Goal: Task Accomplishment & Management: Manage account settings

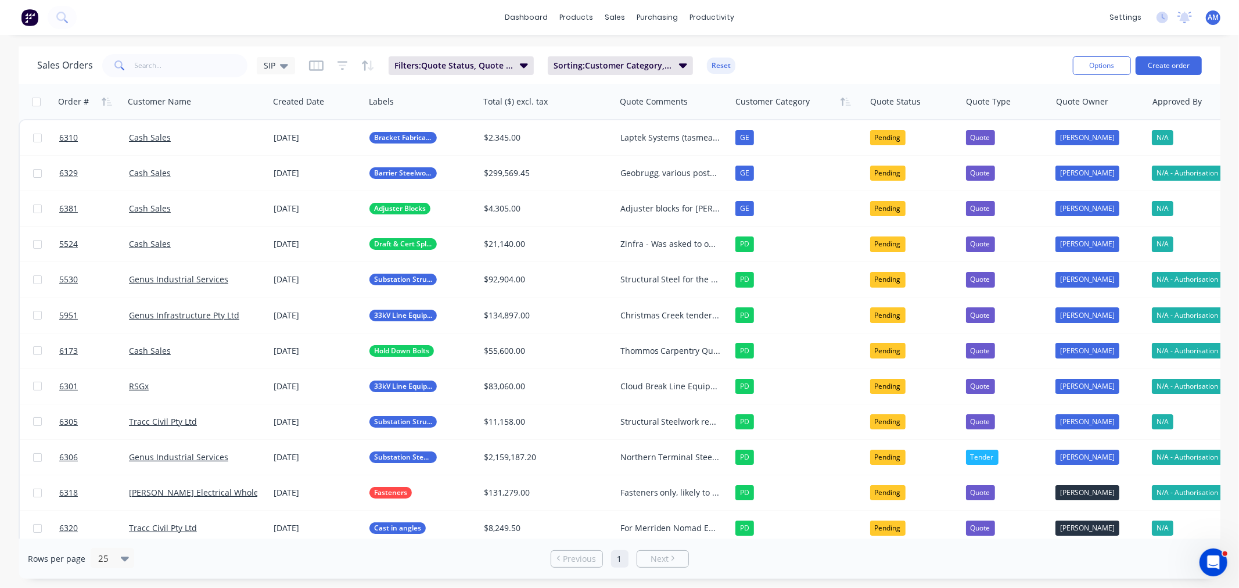
scroll to position [189, 0]
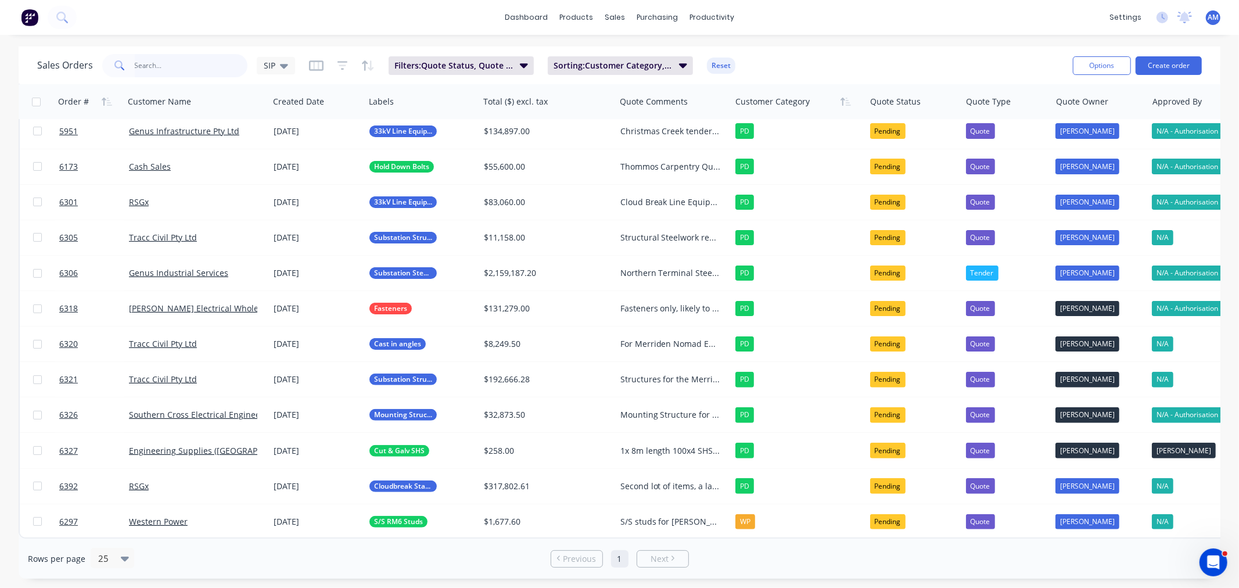
click at [172, 67] on input "text" at bounding box center [191, 65] width 113 height 23
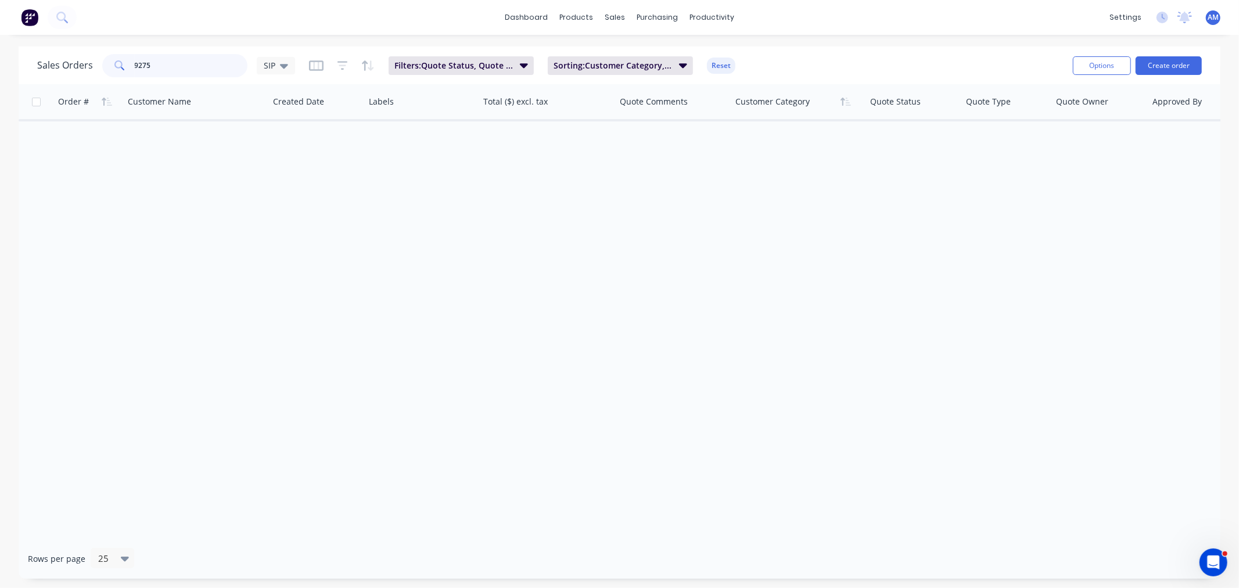
scroll to position [0, 0]
click at [281, 62] on icon at bounding box center [284, 65] width 8 height 13
click at [286, 181] on button "Default (Default)" at bounding box center [326, 187] width 132 height 13
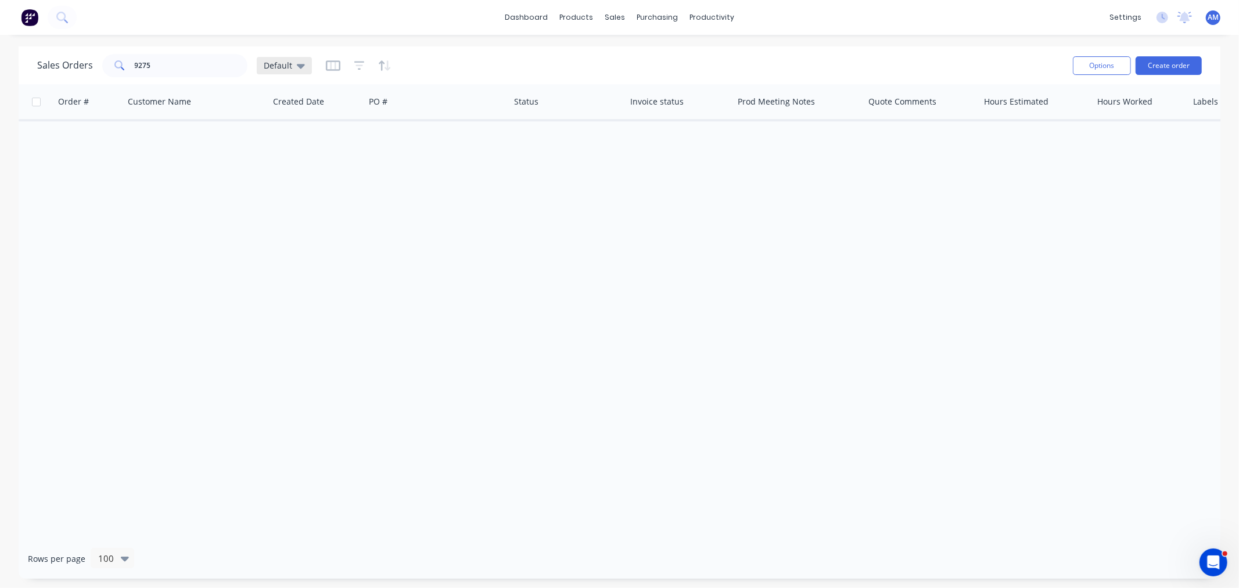
click at [300, 64] on icon at bounding box center [301, 66] width 8 height 5
click at [400, 187] on button "edit" at bounding box center [405, 187] width 15 height 12
click at [539, 228] on div "Order # Customer Name Created Date PO # Status Invoice status Prod Meeting Note…" at bounding box center [619, 311] width 1201 height 454
click at [177, 68] on input "9275" at bounding box center [191, 65] width 113 height 23
drag, startPoint x: 106, startPoint y: 71, endPoint x: 87, endPoint y: 74, distance: 18.8
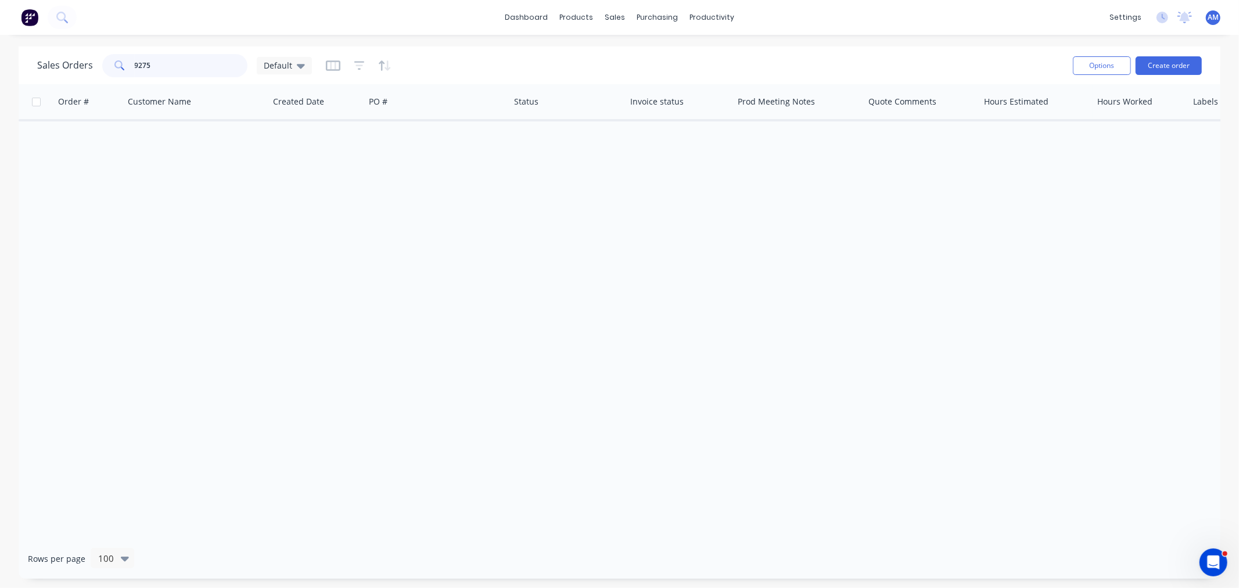
click at [87, 74] on div "Sales Orders 9275 Default" at bounding box center [174, 65] width 275 height 23
drag, startPoint x: 178, startPoint y: 63, endPoint x: 170, endPoint y: 65, distance: 7.9
click at [170, 65] on input "9275" at bounding box center [191, 65] width 113 height 23
drag, startPoint x: 166, startPoint y: 64, endPoint x: 114, endPoint y: 66, distance: 51.7
click at [114, 66] on div "9275" at bounding box center [174, 65] width 145 height 23
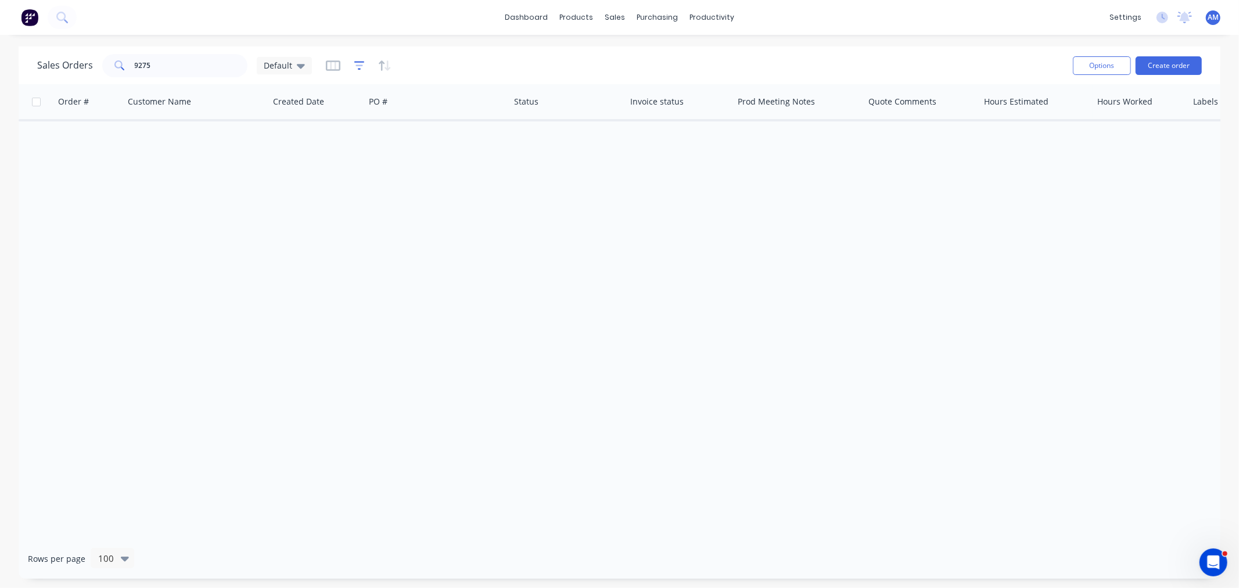
click at [357, 64] on icon "button" at bounding box center [359, 66] width 10 height 12
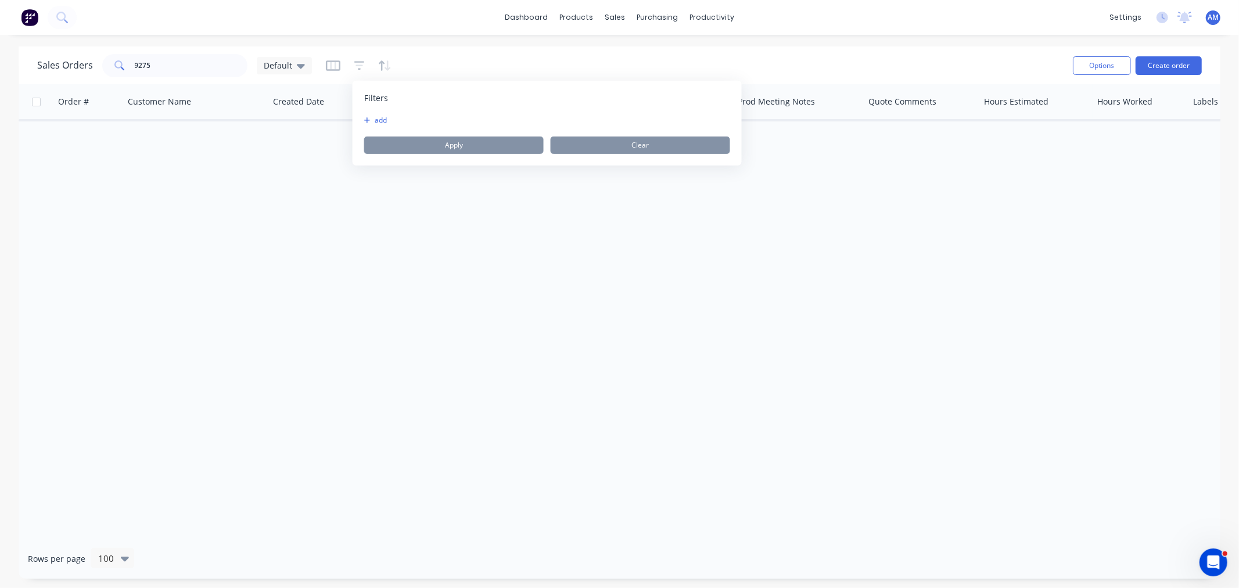
click at [382, 123] on button "add" at bounding box center [378, 120] width 29 height 9
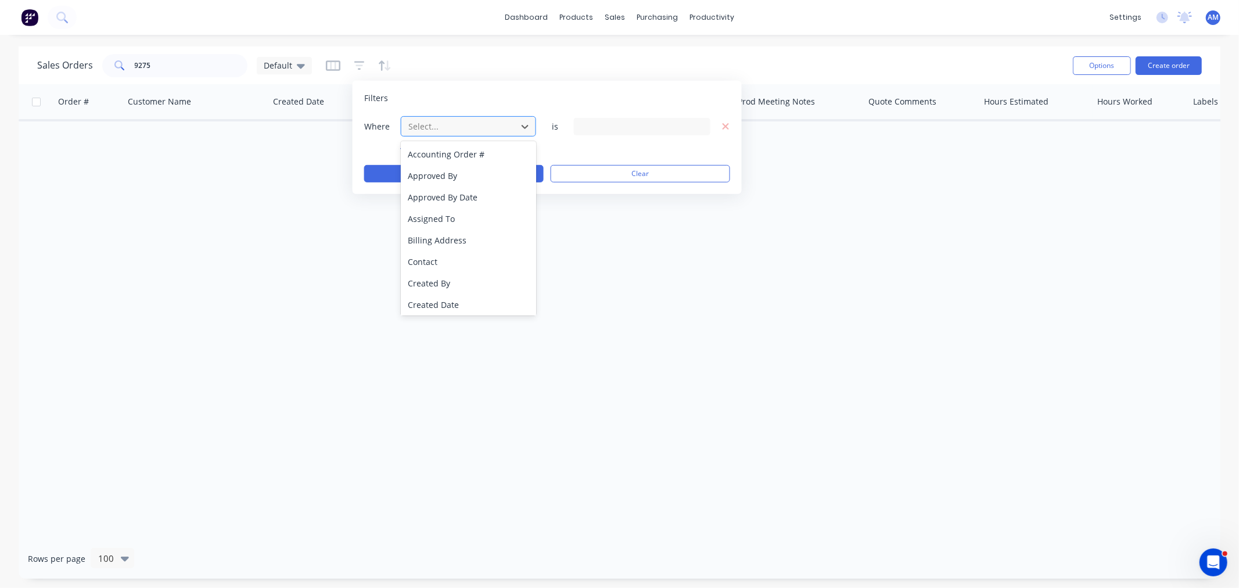
click at [448, 124] on div at bounding box center [459, 126] width 104 height 15
click at [426, 306] on div "Status" at bounding box center [468, 302] width 135 height 21
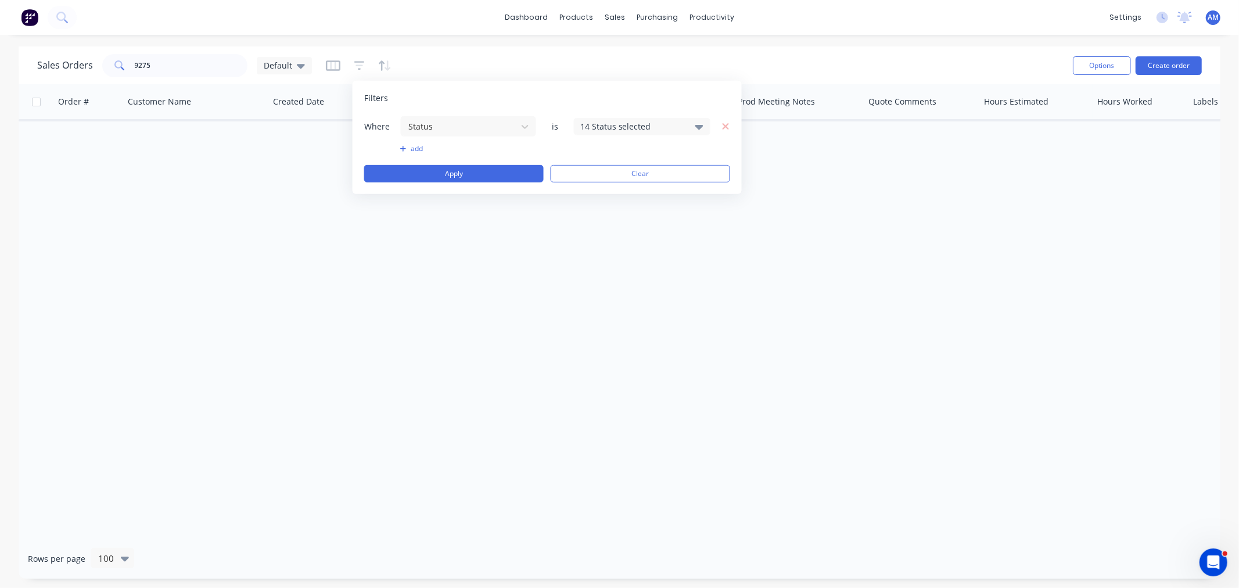
click at [614, 128] on div "14 Status selected" at bounding box center [632, 126] width 105 height 12
click at [610, 188] on div "All" at bounding box center [678, 190] width 139 height 12
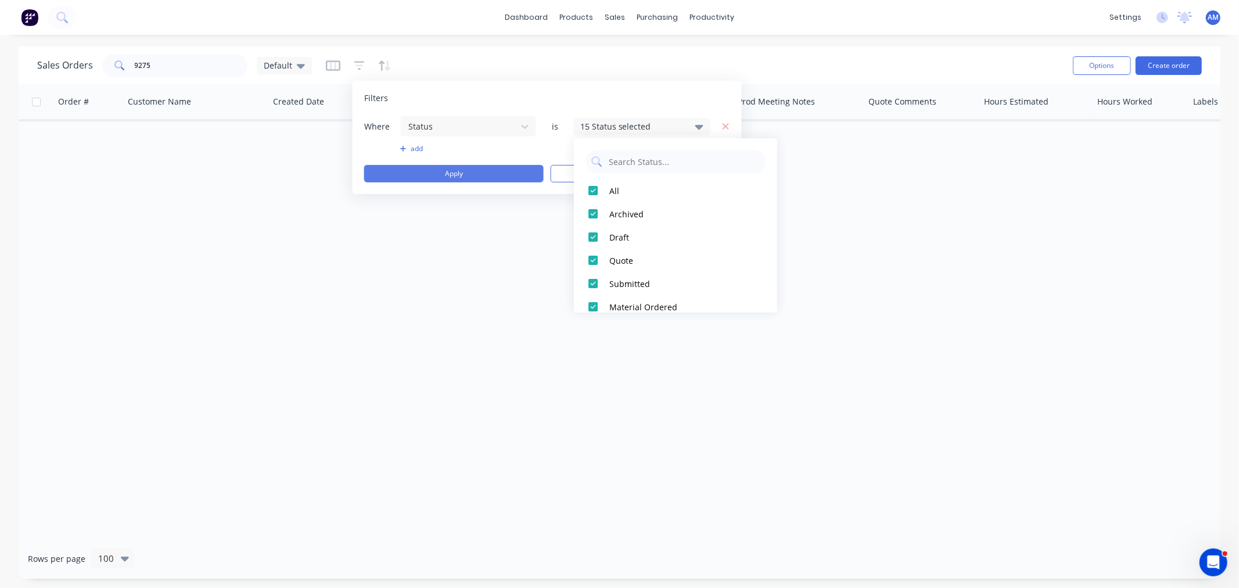
click at [484, 172] on button "Apply" at bounding box center [453, 173] width 179 height 17
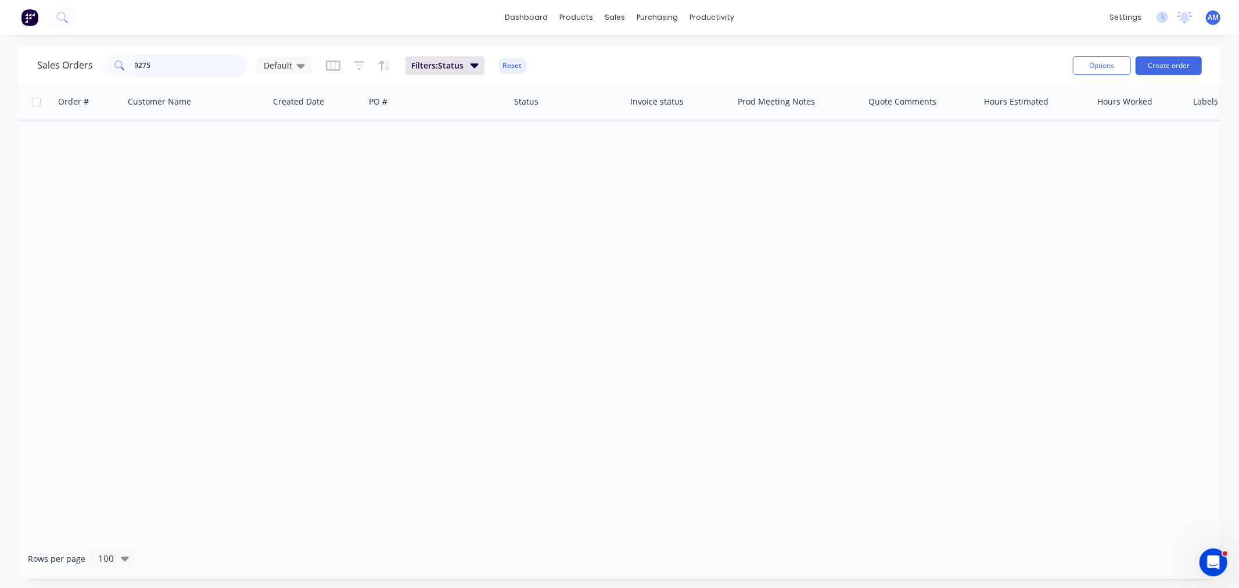
click at [152, 66] on input "9275" at bounding box center [191, 65] width 113 height 23
drag, startPoint x: 122, startPoint y: 61, endPoint x: 105, endPoint y: 66, distance: 18.2
click at [105, 63] on div "9275" at bounding box center [174, 65] width 145 height 23
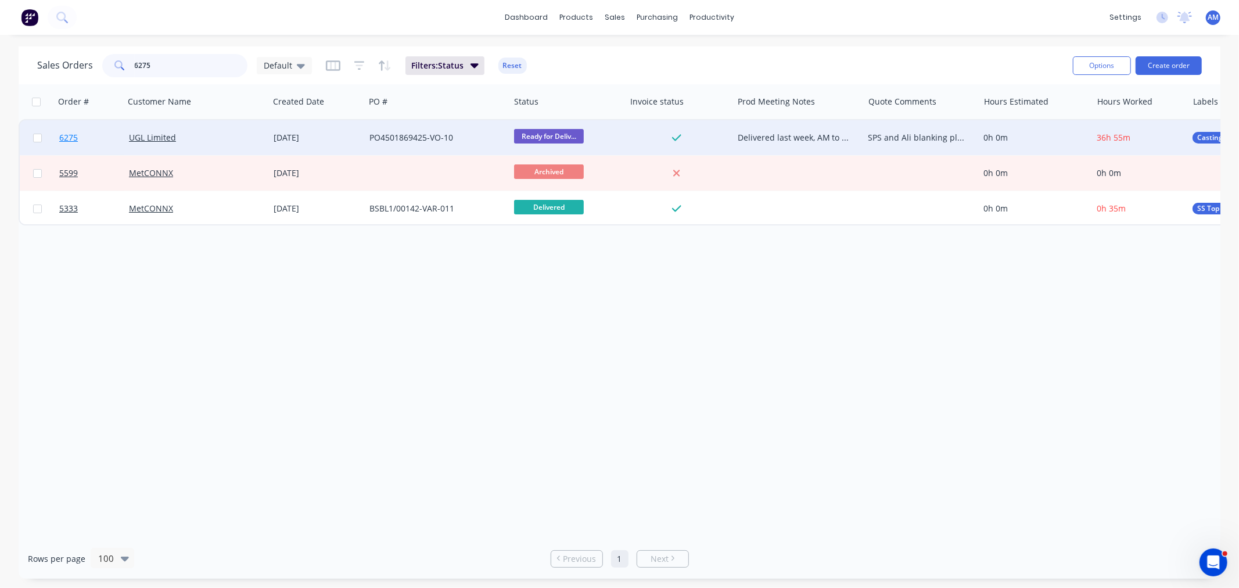
type input "6275"
click at [98, 130] on link "6275" at bounding box center [94, 137] width 70 height 35
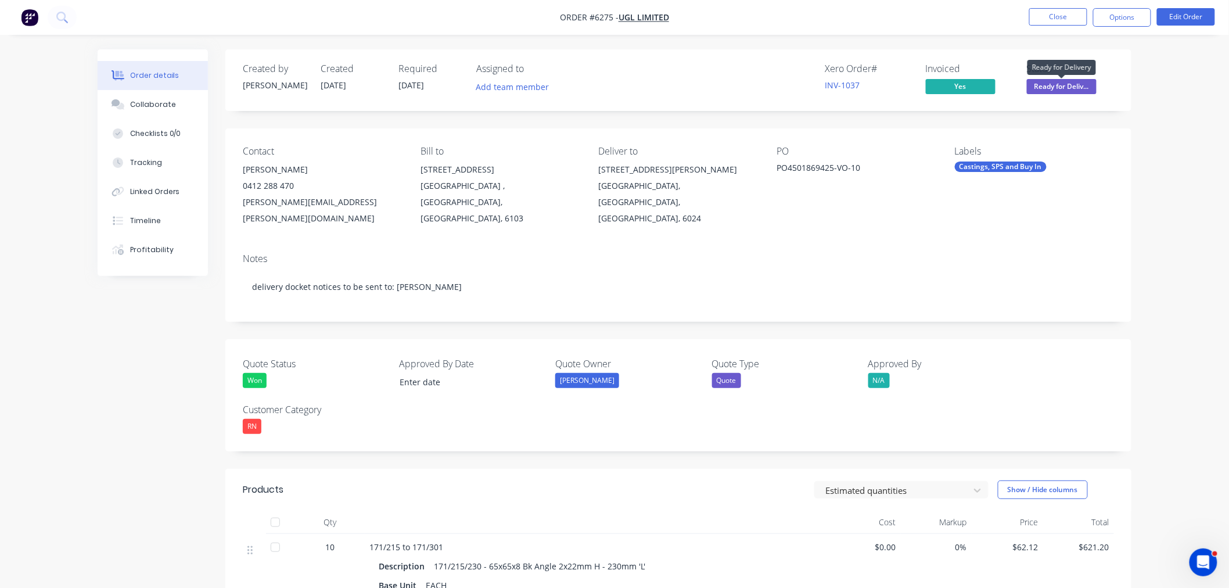
click at [1066, 89] on span "Ready for Deliv..." at bounding box center [1062, 86] width 70 height 15
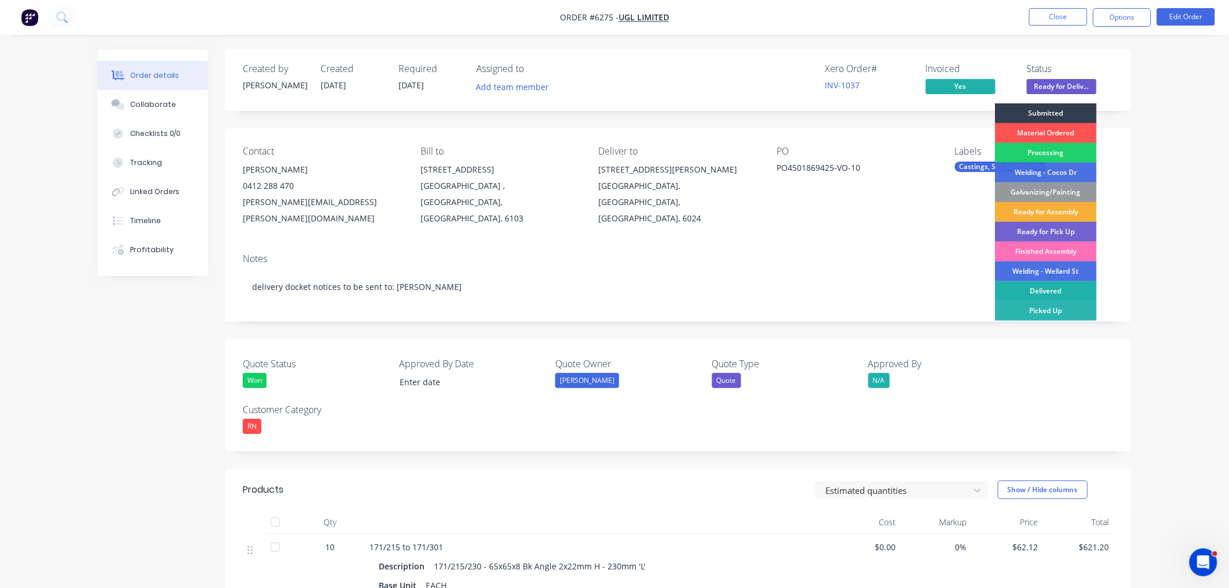
click at [1044, 289] on div "Delivered" at bounding box center [1046, 291] width 102 height 20
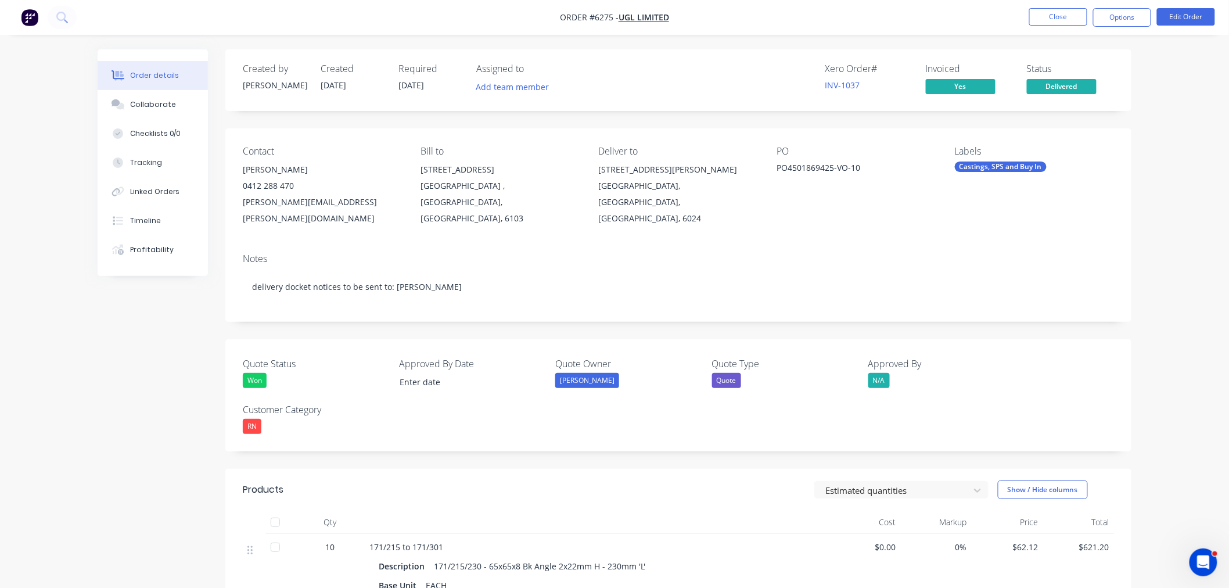
click at [1042, 4] on nav "Order #6275 - UGL Limited Close Options Edit Order" at bounding box center [614, 17] width 1229 height 35
click at [1048, 16] on button "Close" at bounding box center [1058, 16] width 58 height 17
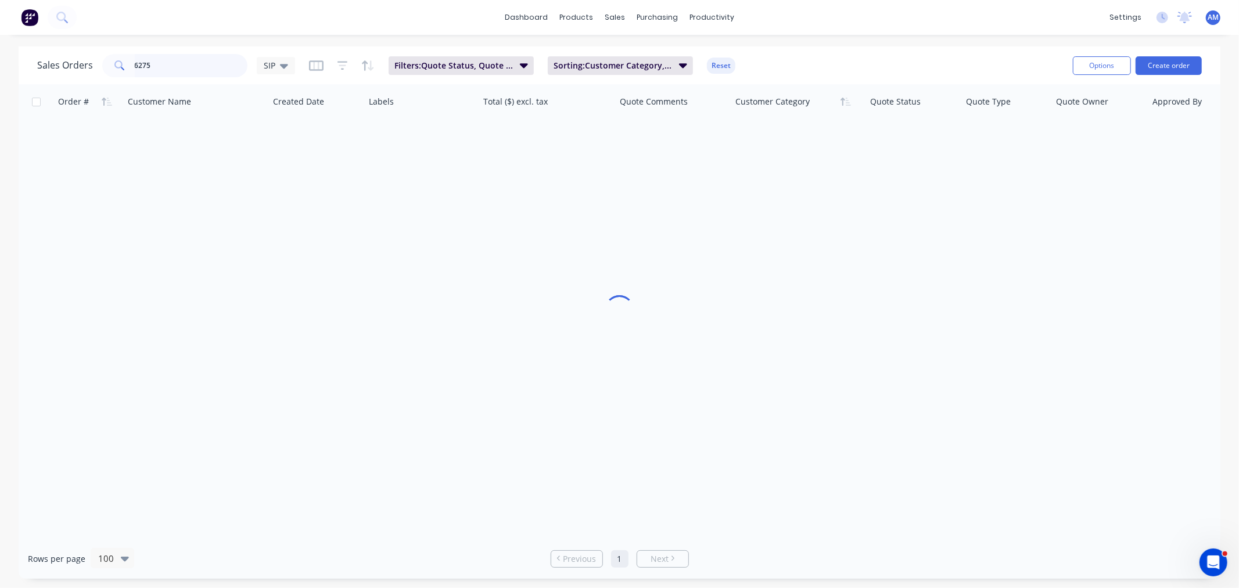
click at [169, 62] on input "6275" at bounding box center [191, 65] width 113 height 23
click at [87, 74] on div "Sales Orders 6275 SIP" at bounding box center [166, 65] width 258 height 23
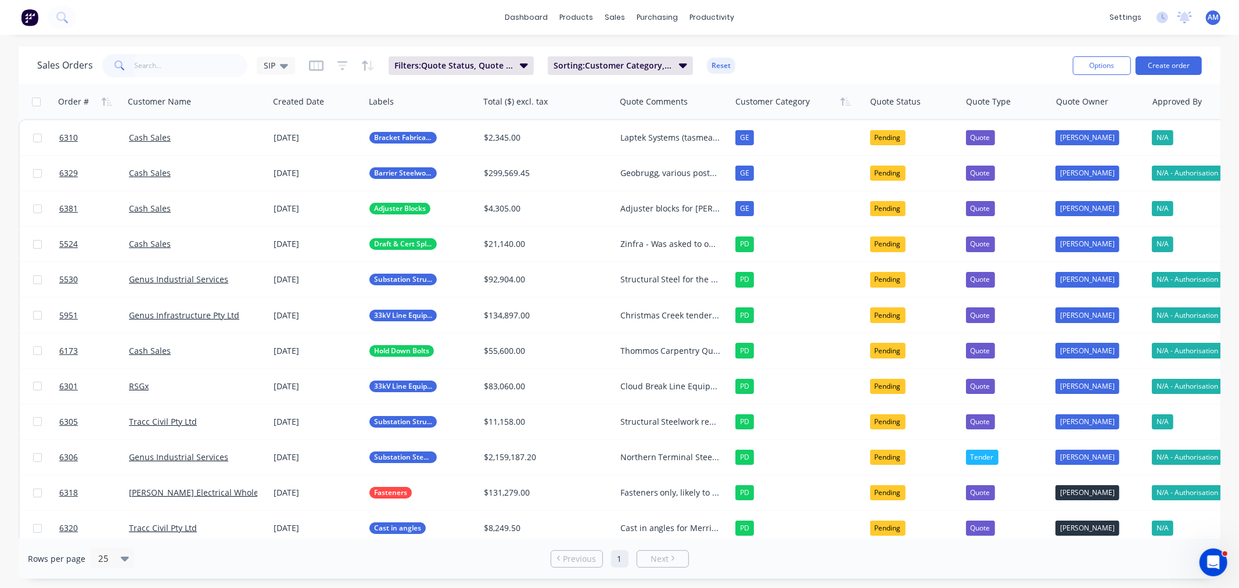
click at [868, 9] on div "dashboard products sales purchasing productivity dashboard products Product Cat…" at bounding box center [619, 17] width 1239 height 35
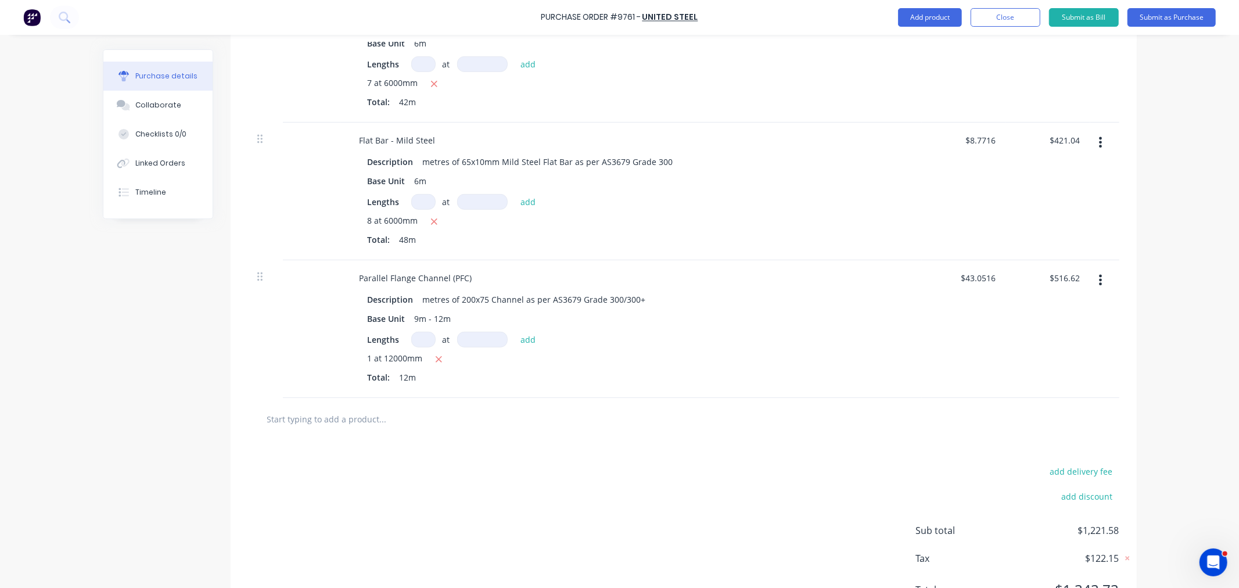
scroll to position [387, 0]
click at [336, 413] on input "text" at bounding box center [383, 417] width 232 height 23
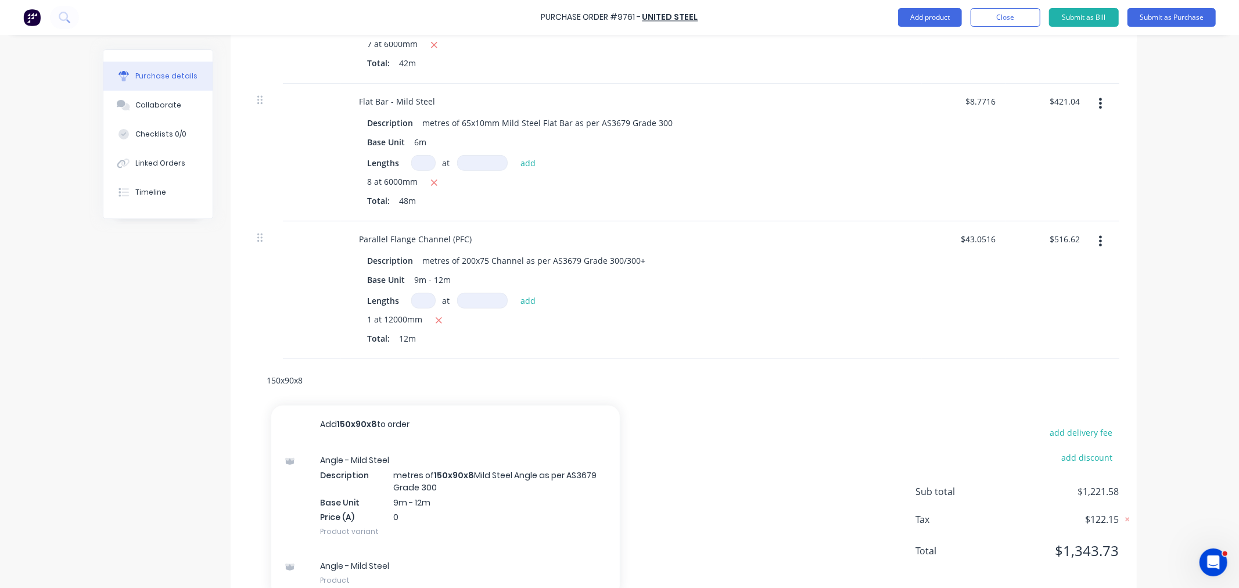
scroll to position [443, 0]
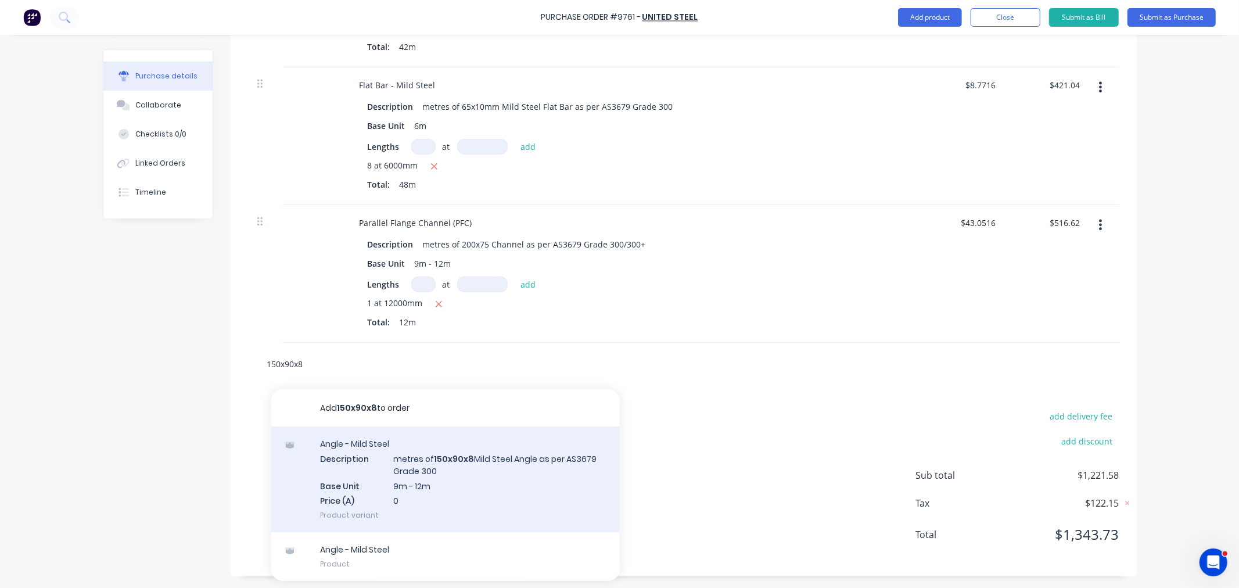
type input "150x90x8"
click at [452, 469] on div "Angle - Mild Steel Description metres of 150x90x8 Mild Steel Angle as per AS367…" at bounding box center [445, 479] width 348 height 106
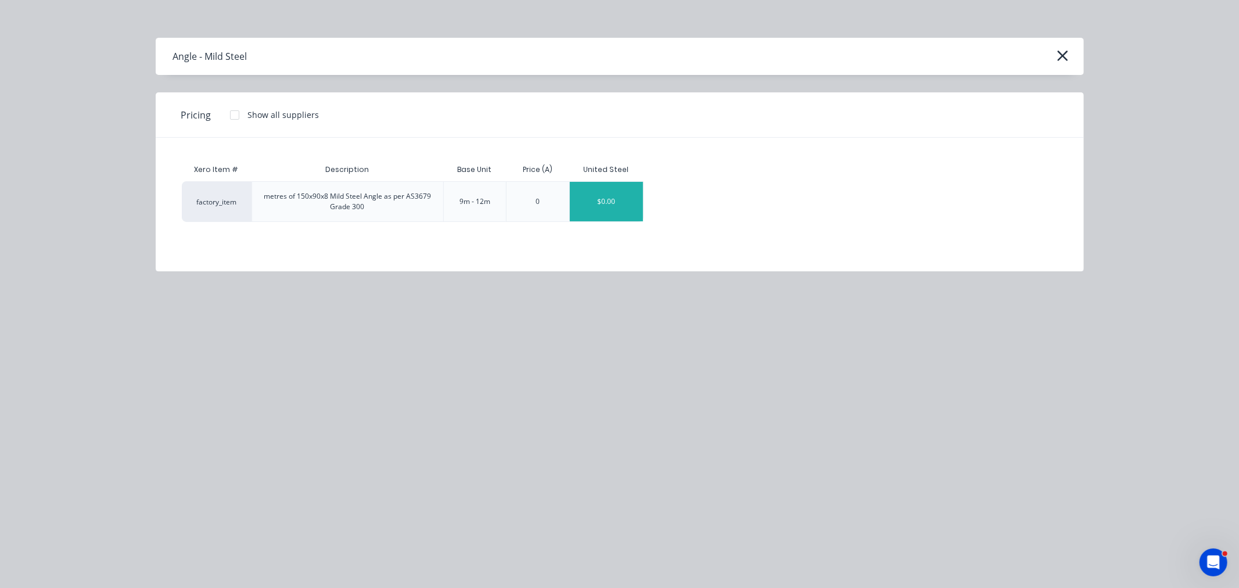
click at [626, 204] on div "$0.00" at bounding box center [606, 201] width 73 height 39
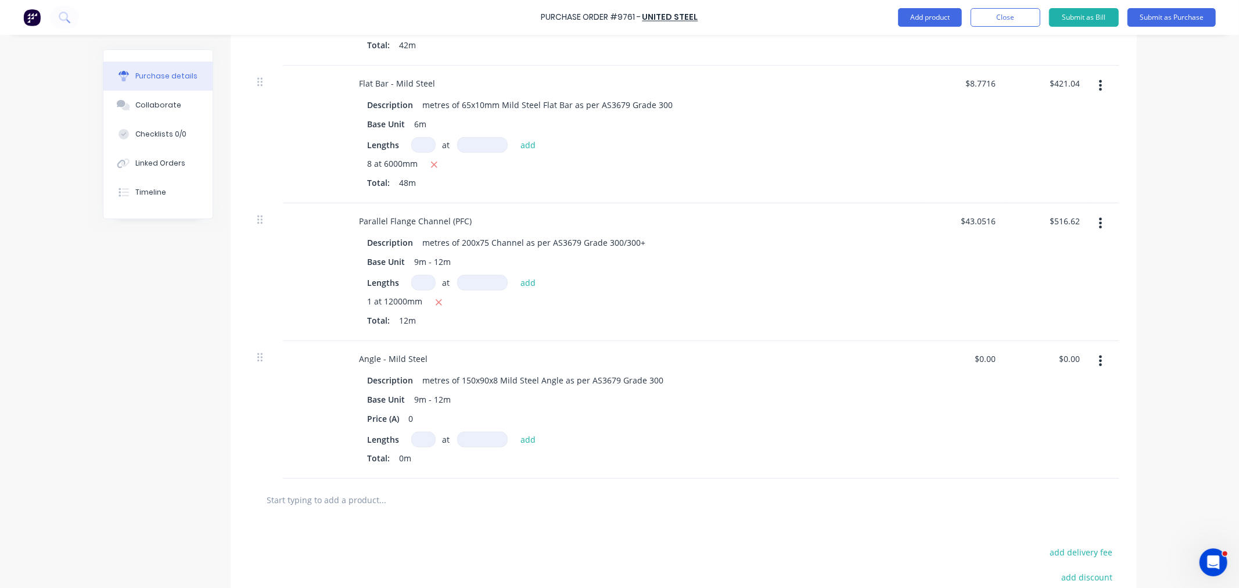
click at [419, 439] on input at bounding box center [423, 439] width 24 height 16
type input "1"
type input "12000mm"
click at [523, 438] on button "add" at bounding box center [527, 439] width 27 height 14
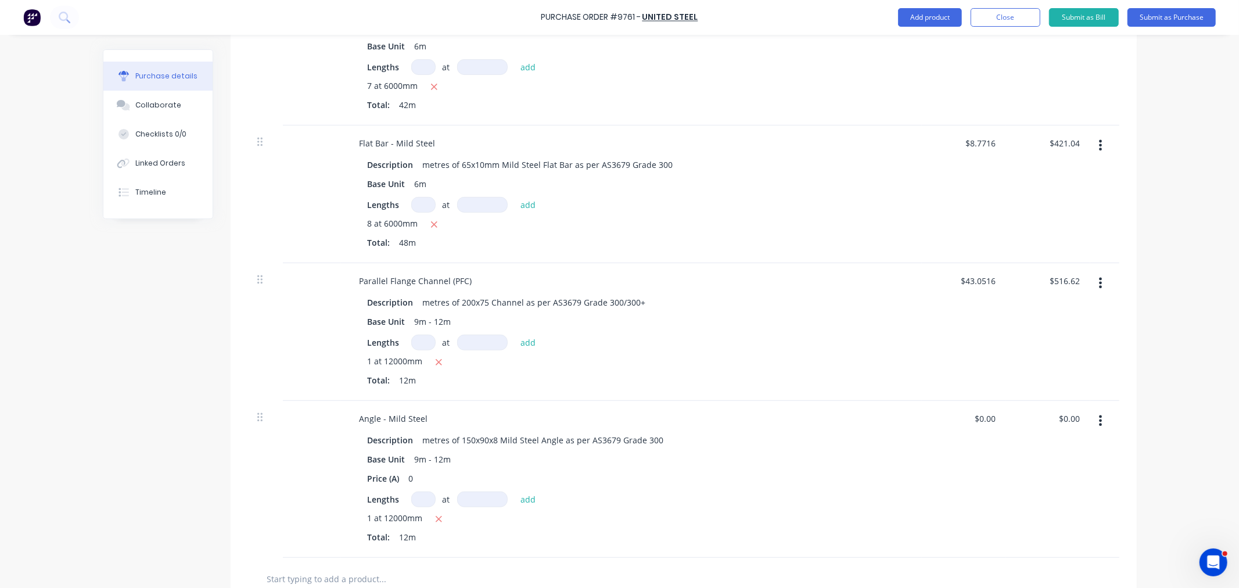
scroll to position [451, 0]
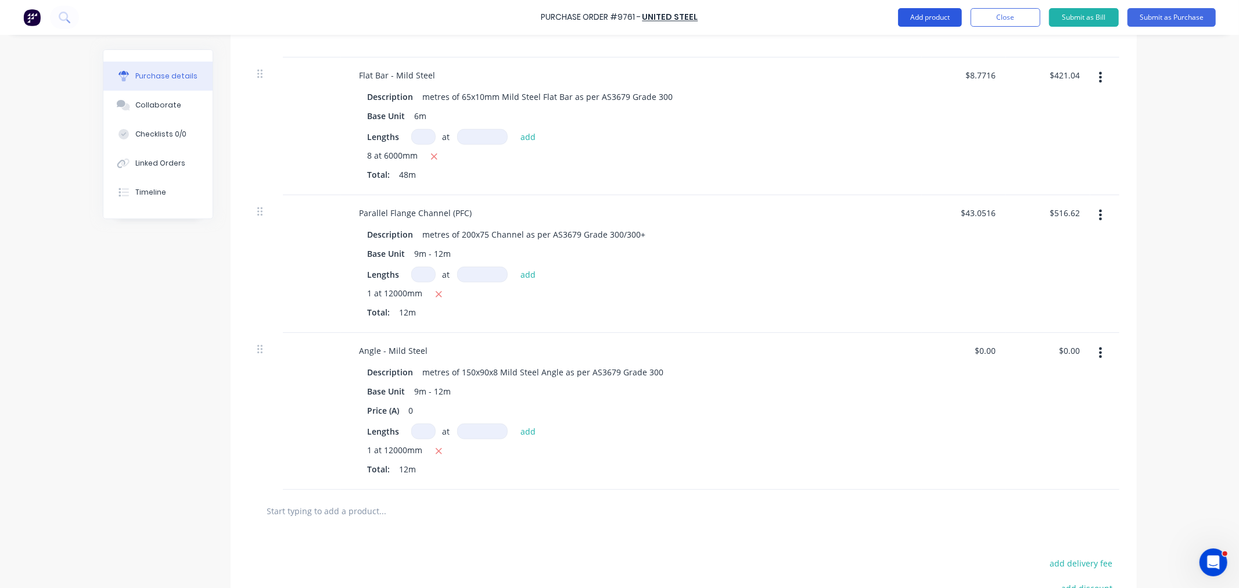
click at [927, 20] on button "Add product" at bounding box center [930, 17] width 64 height 19
click at [895, 159] on div "Notes (External)" at bounding box center [906, 163] width 89 height 17
click at [397, 505] on div at bounding box center [392, 507] width 84 height 17
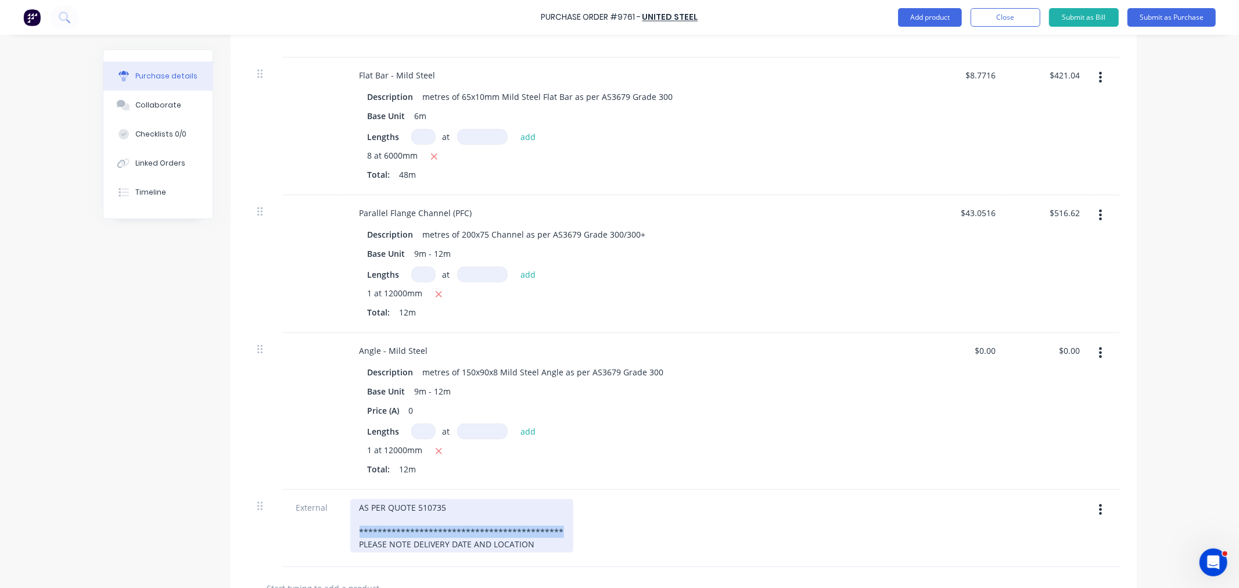
copy div "**********"
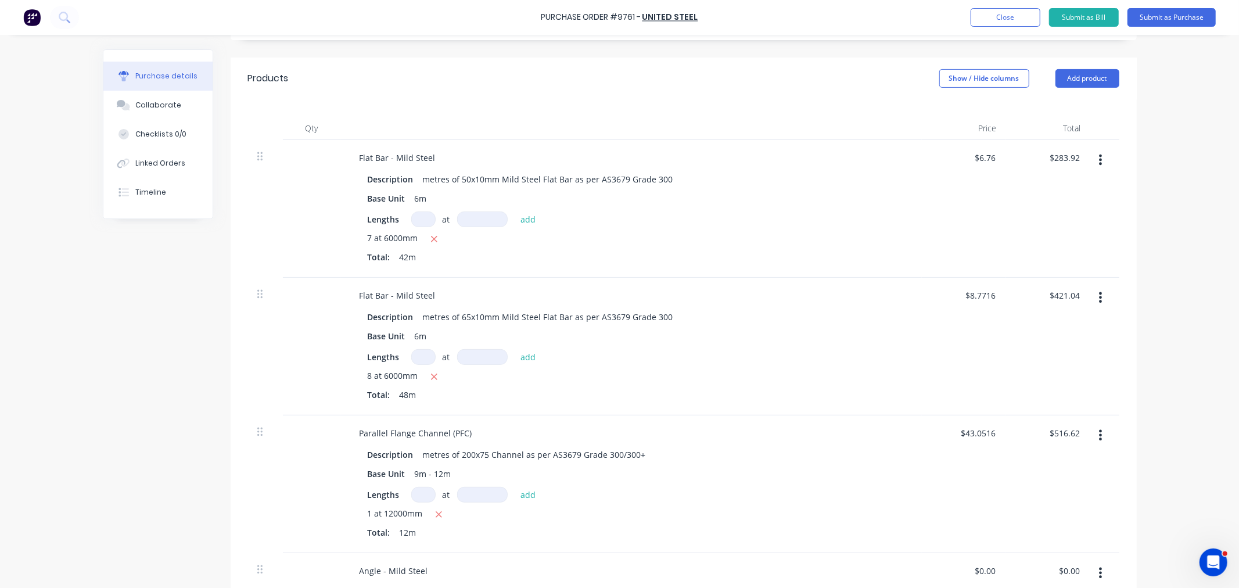
scroll to position [262, 0]
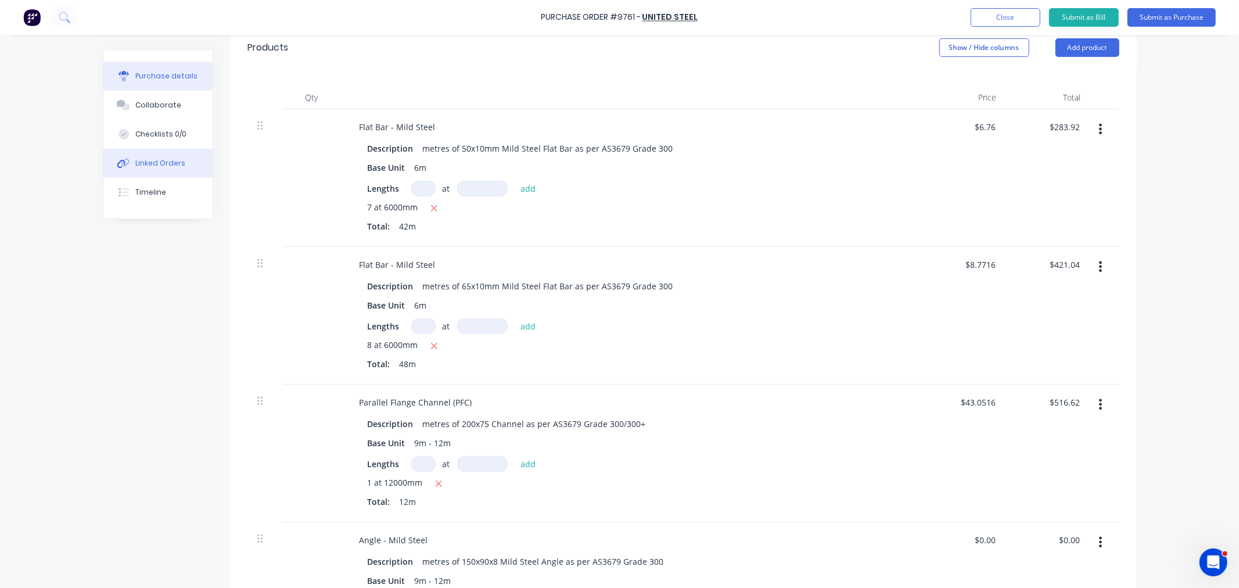
click at [168, 163] on div "Linked Orders" at bounding box center [160, 163] width 50 height 10
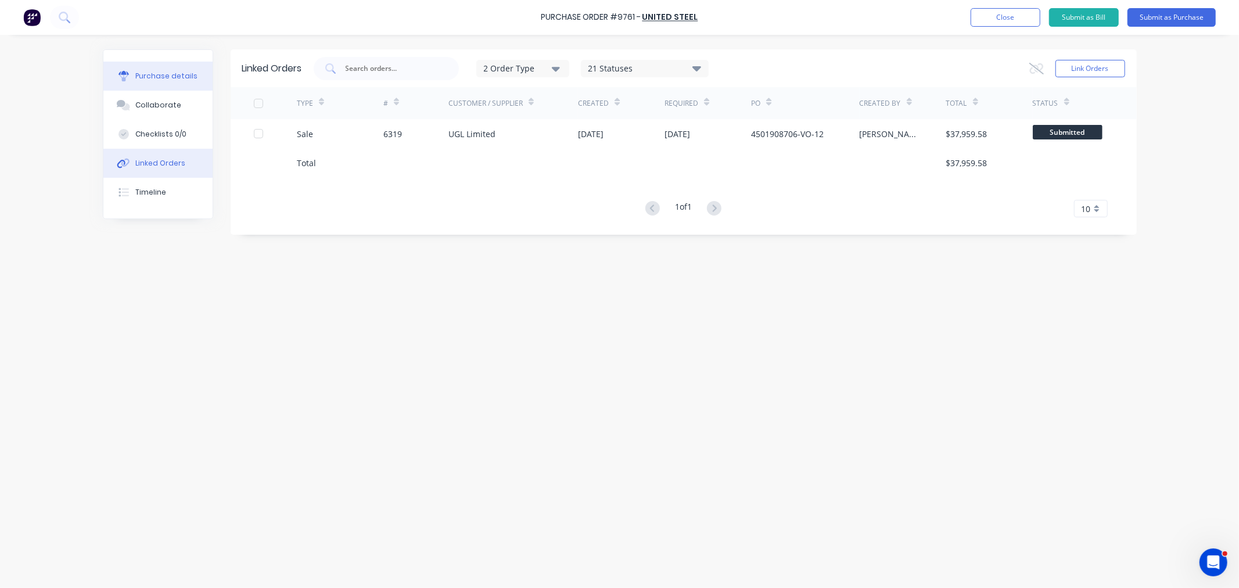
click at [165, 76] on div "Purchase details" at bounding box center [166, 76] width 62 height 10
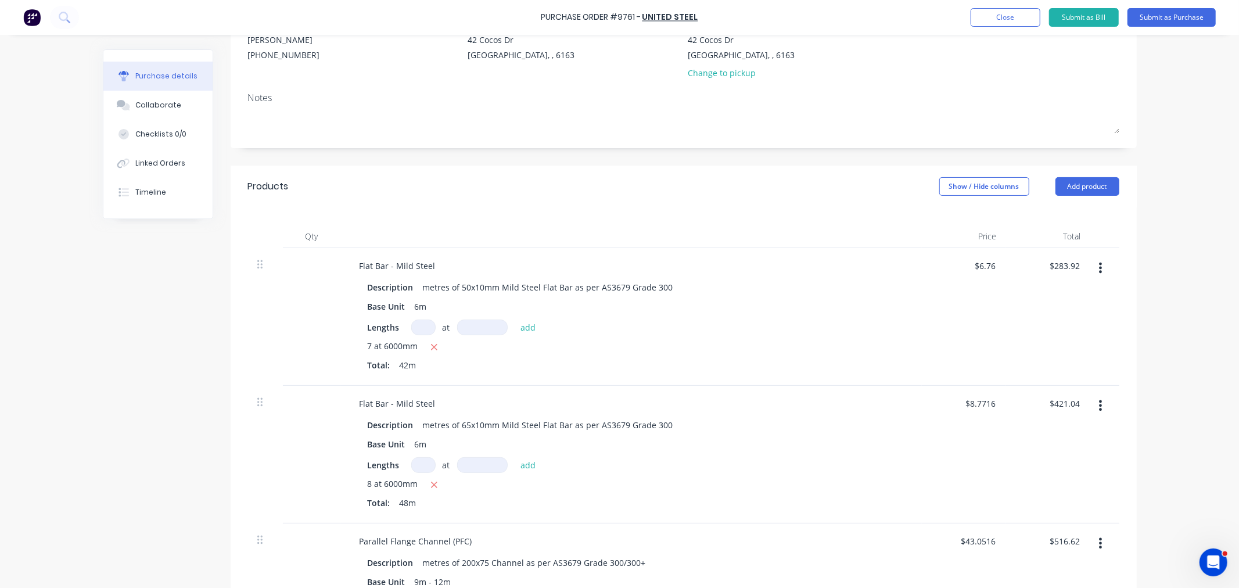
scroll to position [129, 0]
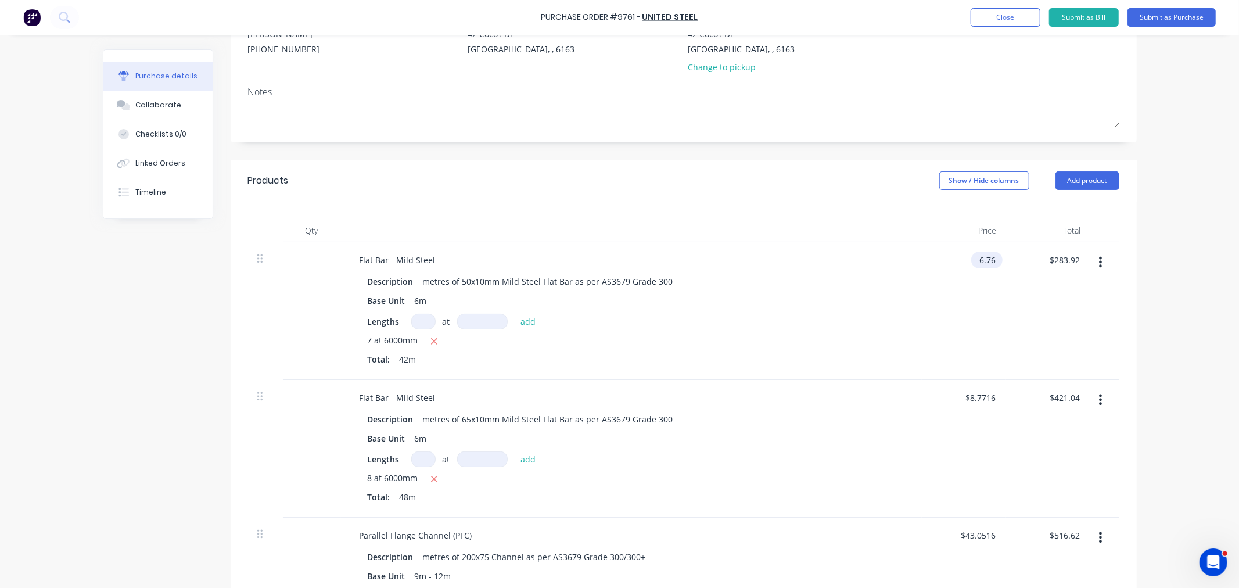
click at [977, 260] on input "6.76" at bounding box center [984, 259] width 27 height 17
drag, startPoint x: 982, startPoint y: 260, endPoint x: 1026, endPoint y: 261, distance: 43.6
click at [1026, 260] on div "Flat Bar - Mild Steel Description metres of 50x10mm Mild Steel Flat Bar as per …" at bounding box center [683, 311] width 871 height 138
type input "$6.21"
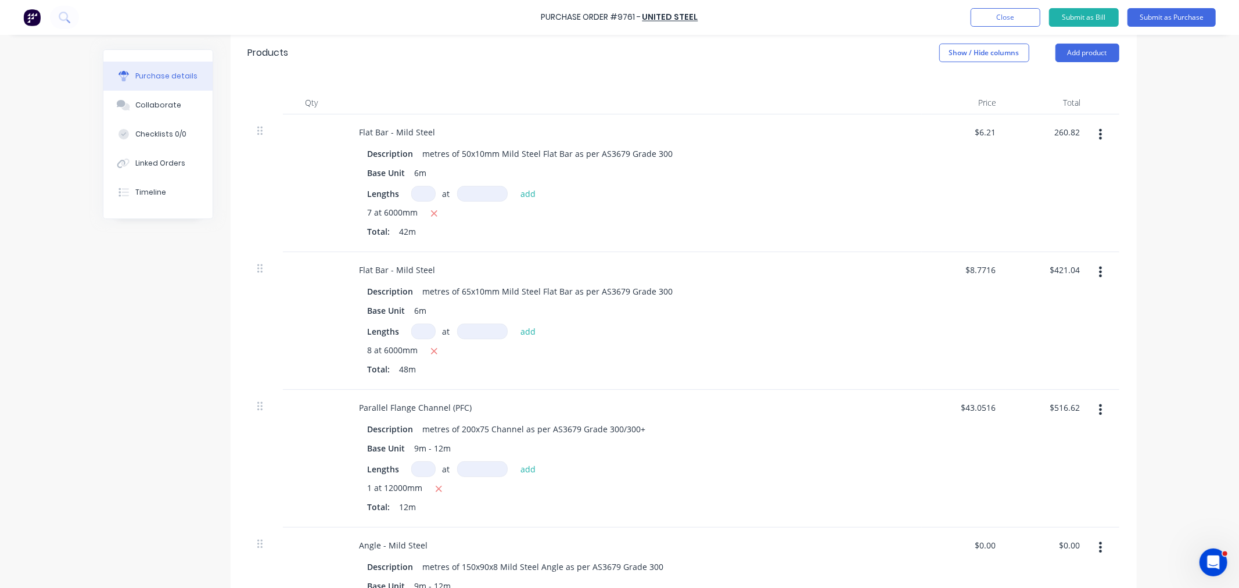
scroll to position [258, 0]
type input "$260.82"
click at [965, 270] on div "8.77 $8.7716" at bounding box center [964, 320] width 84 height 138
drag, startPoint x: 974, startPoint y: 267, endPoint x: 999, endPoint y: 273, distance: 25.6
click at [999, 273] on div "8.77 8.77" at bounding box center [964, 320] width 84 height 138
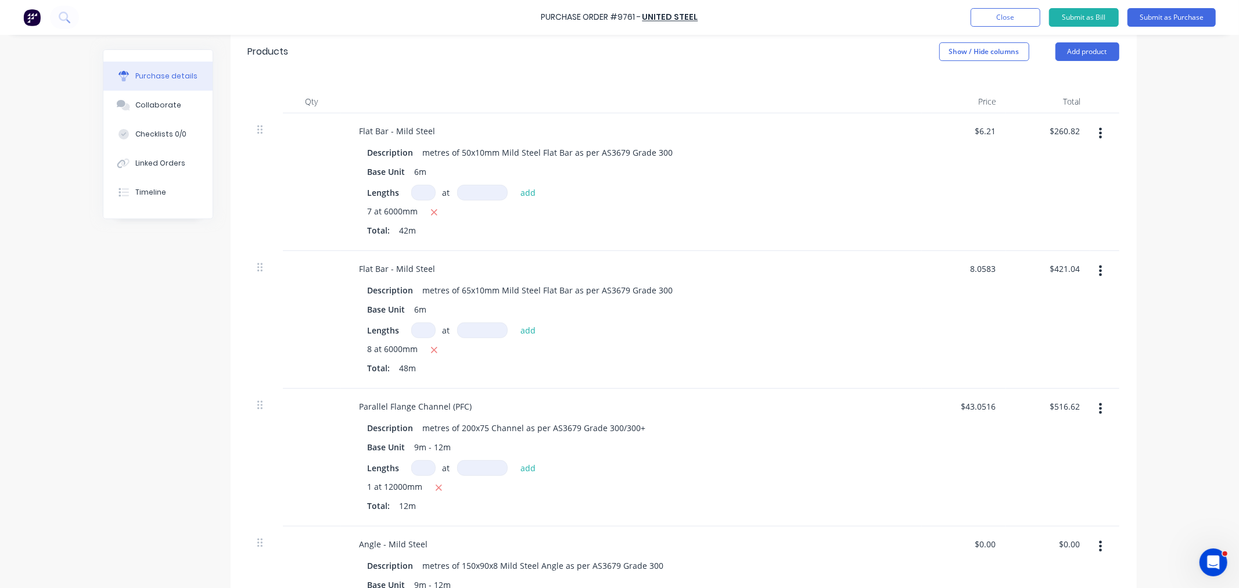
type input "$8.06"
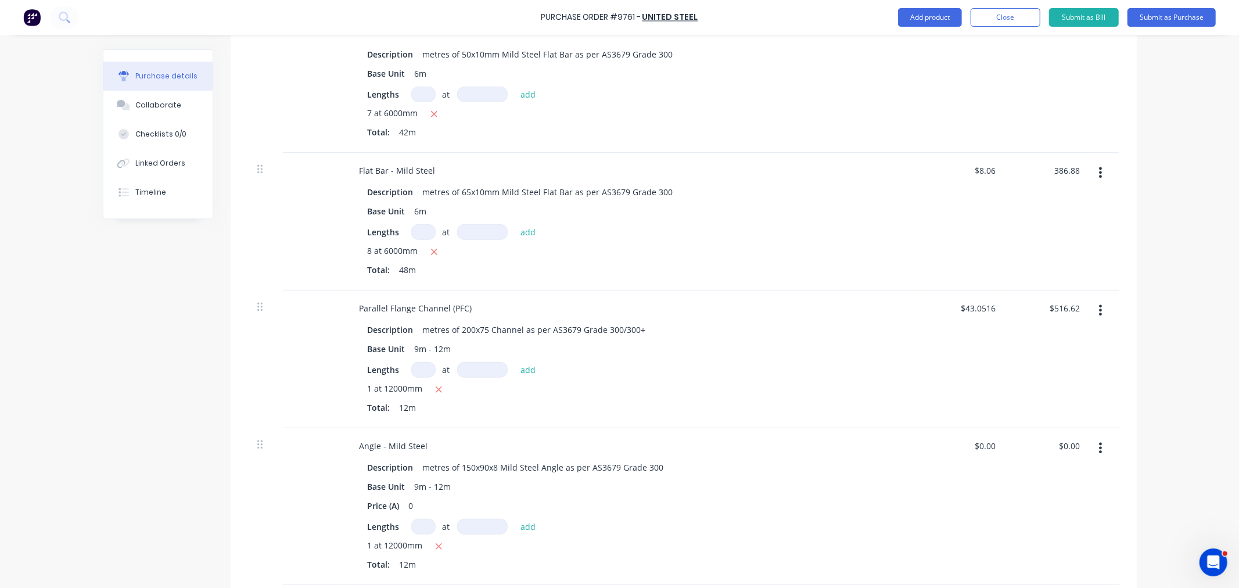
scroll to position [387, 0]
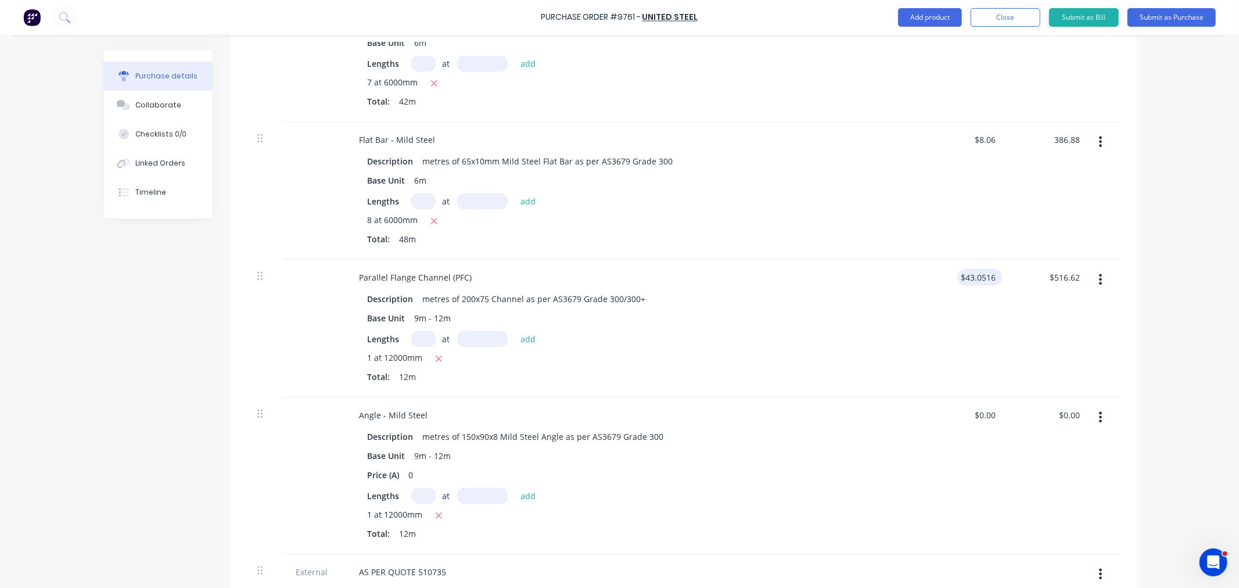
type input "$386.88"
click at [983, 276] on input "43.05" at bounding box center [977, 277] width 41 height 17
drag, startPoint x: 970, startPoint y: 279, endPoint x: 1014, endPoint y: 276, distance: 43.6
click at [1014, 276] on div "Parallel Flange Channel (PFC) Description metres of 200x75 Channel as per AS367…" at bounding box center [683, 329] width 871 height 138
type input "$40.76"
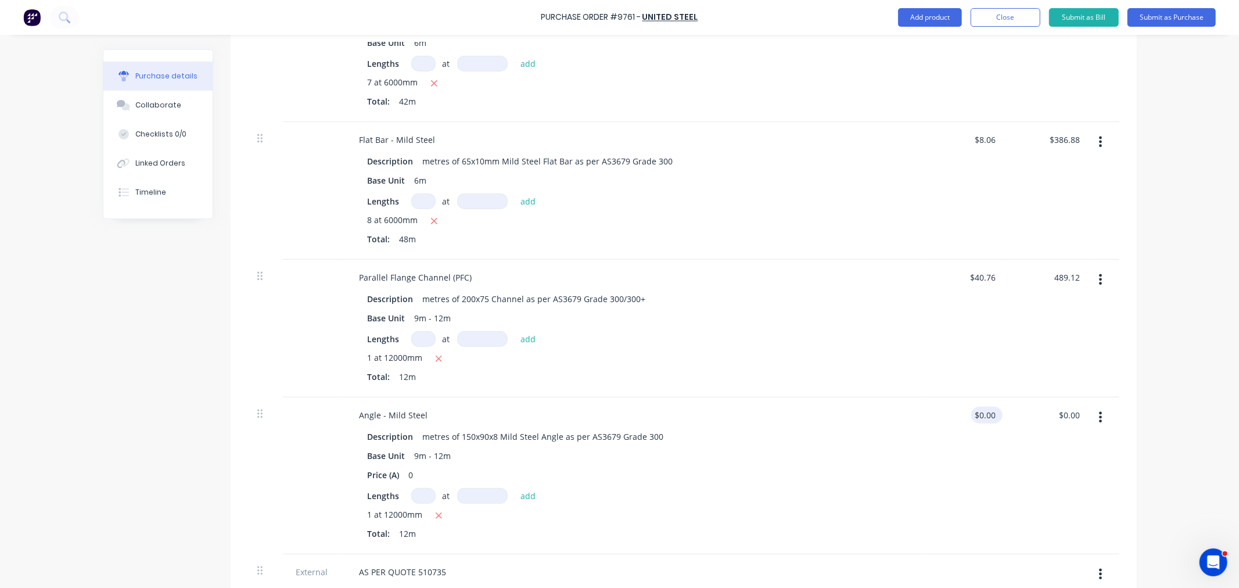
type input "$489.12"
click at [984, 414] on input "0.00" at bounding box center [984, 414] width 27 height 17
drag, startPoint x: 984, startPoint y: 414, endPoint x: 962, endPoint y: 419, distance: 22.7
click at [962, 419] on div "0.00 0.00" at bounding box center [964, 475] width 84 height 157
type input "$29.32"
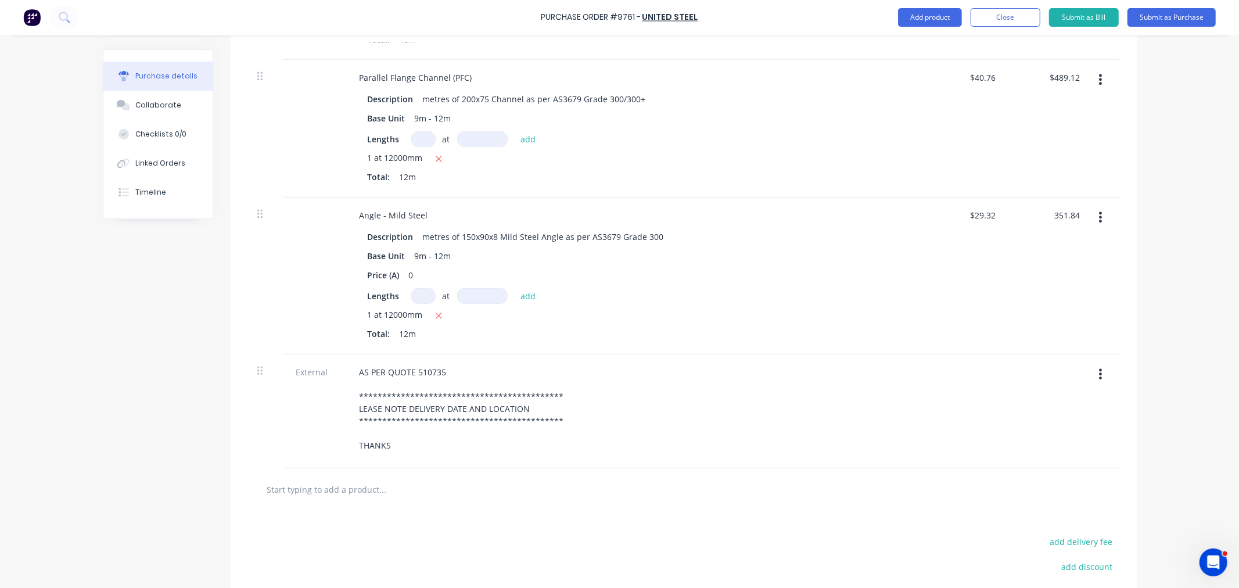
scroll to position [645, 0]
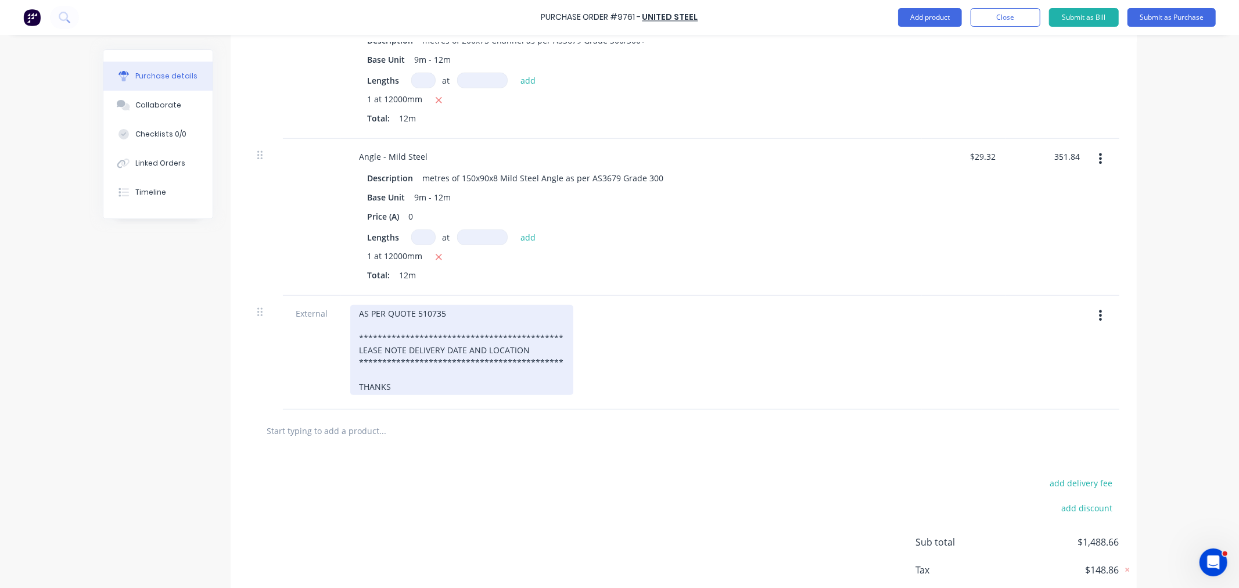
type input "$351.84"
click at [454, 311] on div "**********" at bounding box center [461, 350] width 223 height 90
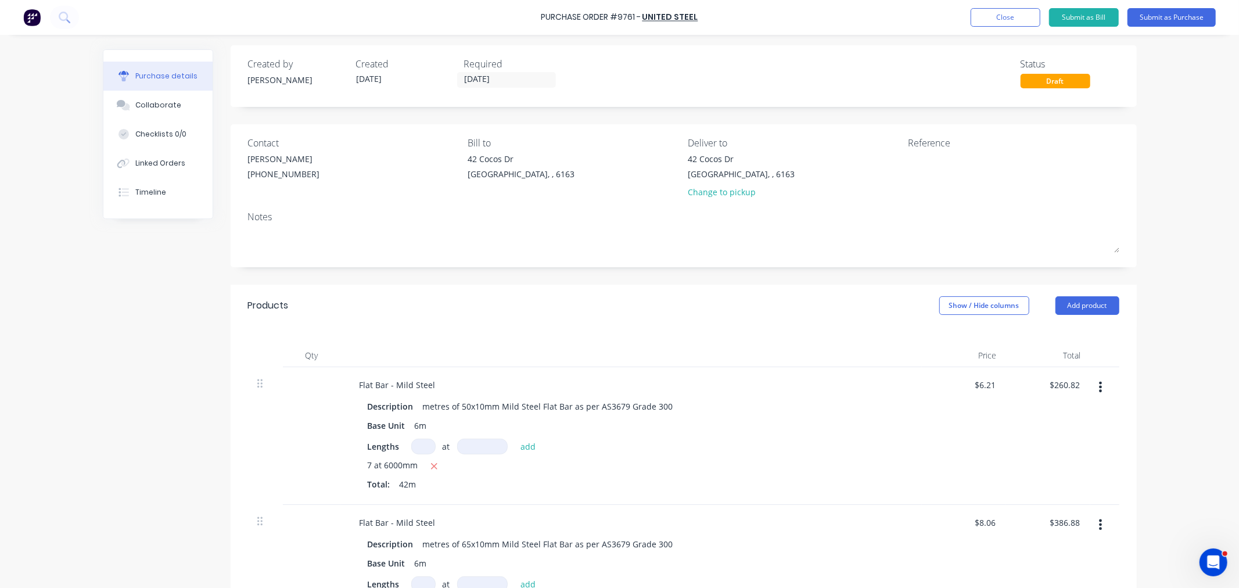
scroll to position [0, 0]
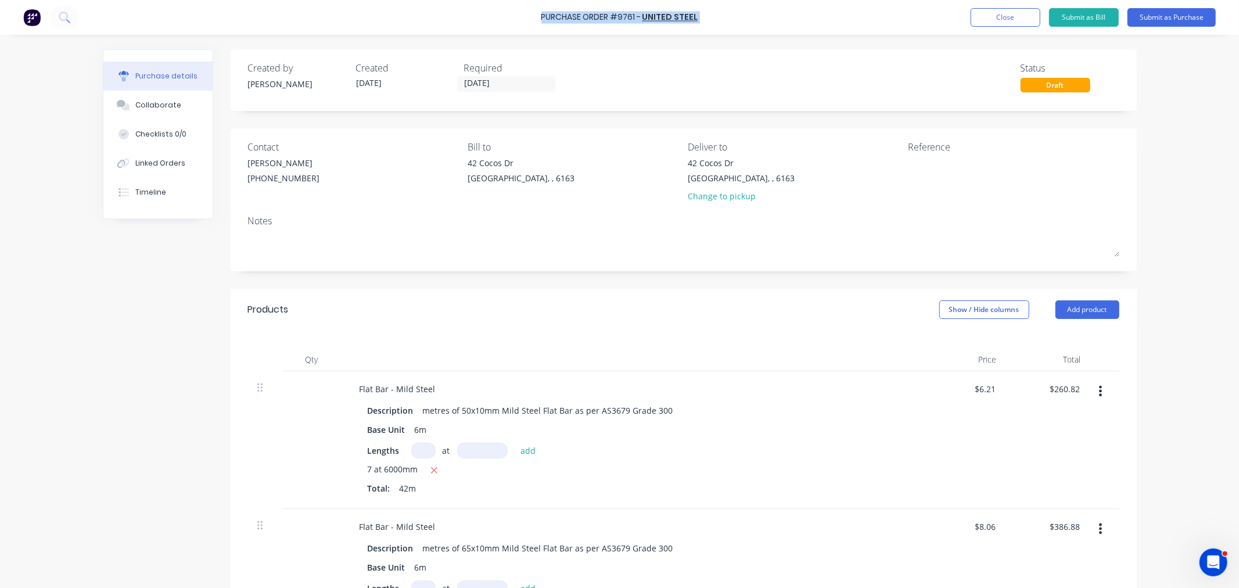
drag, startPoint x: 697, startPoint y: 20, endPoint x: 544, endPoint y: 21, distance: 153.9
click at [544, 21] on div "Purchase Order #9761 - United Steel Add product Close Submit as Bill Submit as …" at bounding box center [619, 17] width 1239 height 35
copy div "Purchase Order #9761 - United Steel Add product Close Submit as Bill Submit as …"
click at [921, 175] on textarea at bounding box center [980, 170] width 145 height 26
paste textarea "Purchase Order #9761 - United Steel"
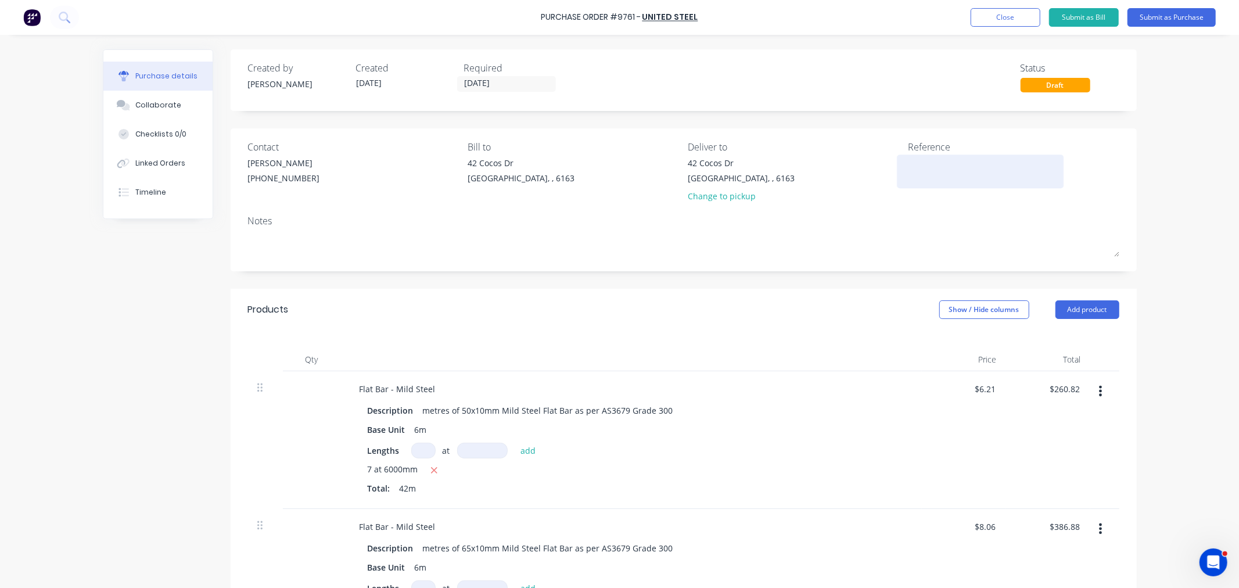
type textarea "x"
type textarea "Purchase Order #9761 - United Steel"
type textarea "x"
type textarea "Purchase Order #9761 - United Steel"
click at [1154, 17] on button "Submit as Purchase" at bounding box center [1171, 17] width 88 height 19
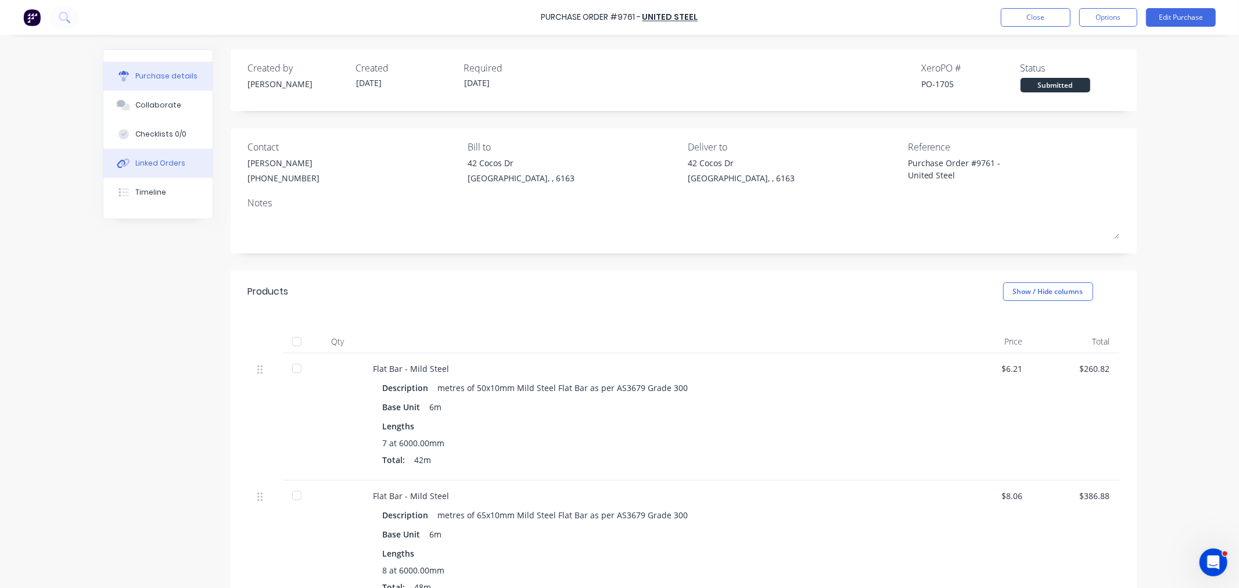
click at [163, 158] on div "Linked Orders" at bounding box center [160, 163] width 50 height 10
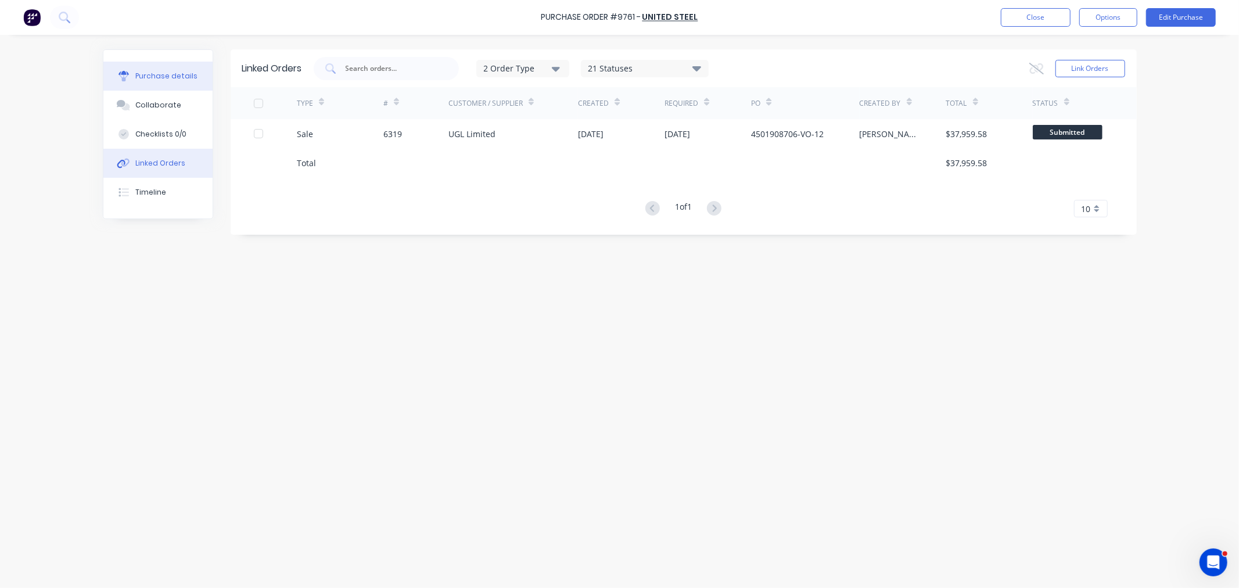
click at [152, 72] on div "Purchase details" at bounding box center [166, 76] width 62 height 10
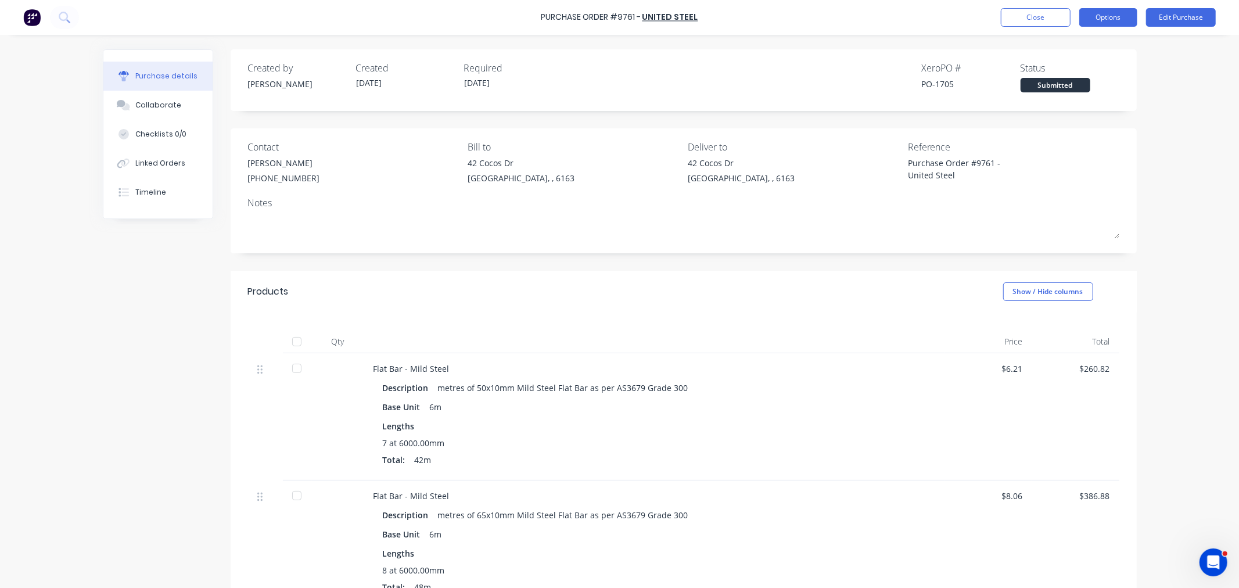
click at [1106, 15] on button "Options" at bounding box center [1108, 17] width 58 height 19
click at [1081, 39] on div "Print / Email" at bounding box center [1081, 47] width 89 height 17
click at [1077, 65] on div "With pricing" at bounding box center [1081, 70] width 89 height 17
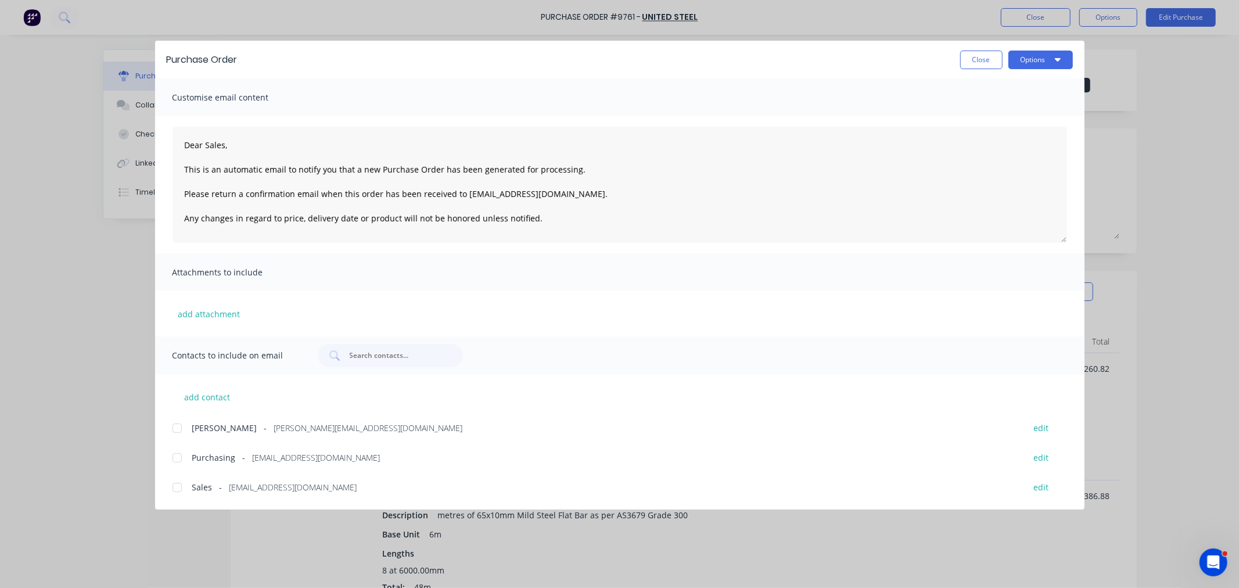
click at [177, 427] on div at bounding box center [176, 427] width 23 height 23
click at [177, 452] on div at bounding box center [176, 457] width 23 height 23
click at [1041, 64] on button "Options" at bounding box center [1040, 60] width 64 height 19
click at [1008, 138] on div "Email" at bounding box center [1017, 135] width 89 height 17
click at [980, 60] on button "Close" at bounding box center [981, 60] width 42 height 19
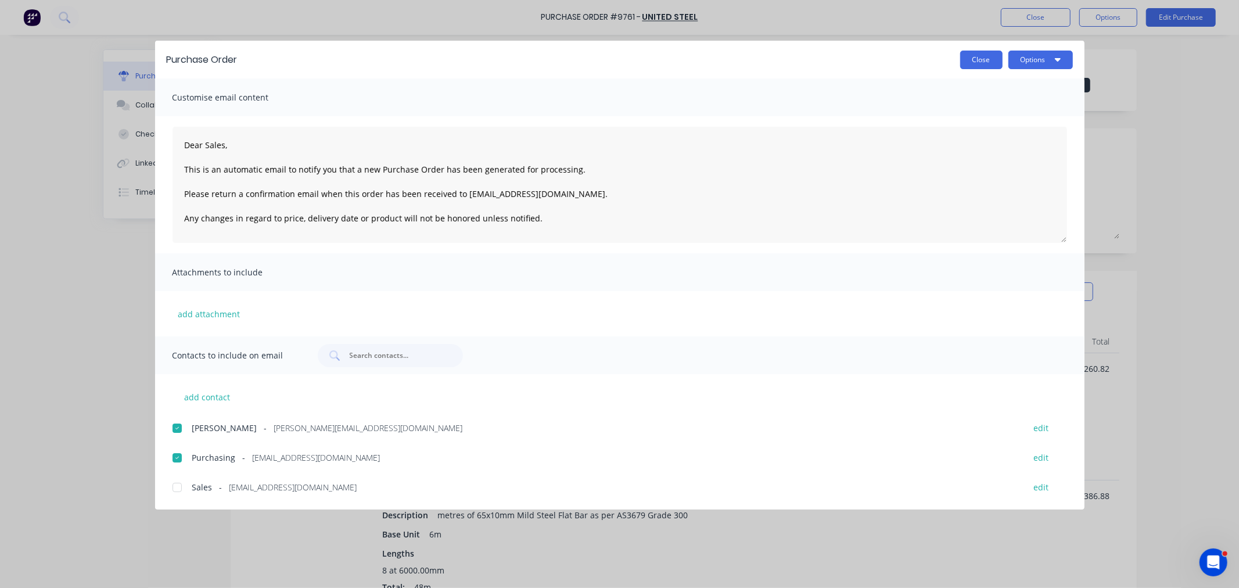
type textarea "x"
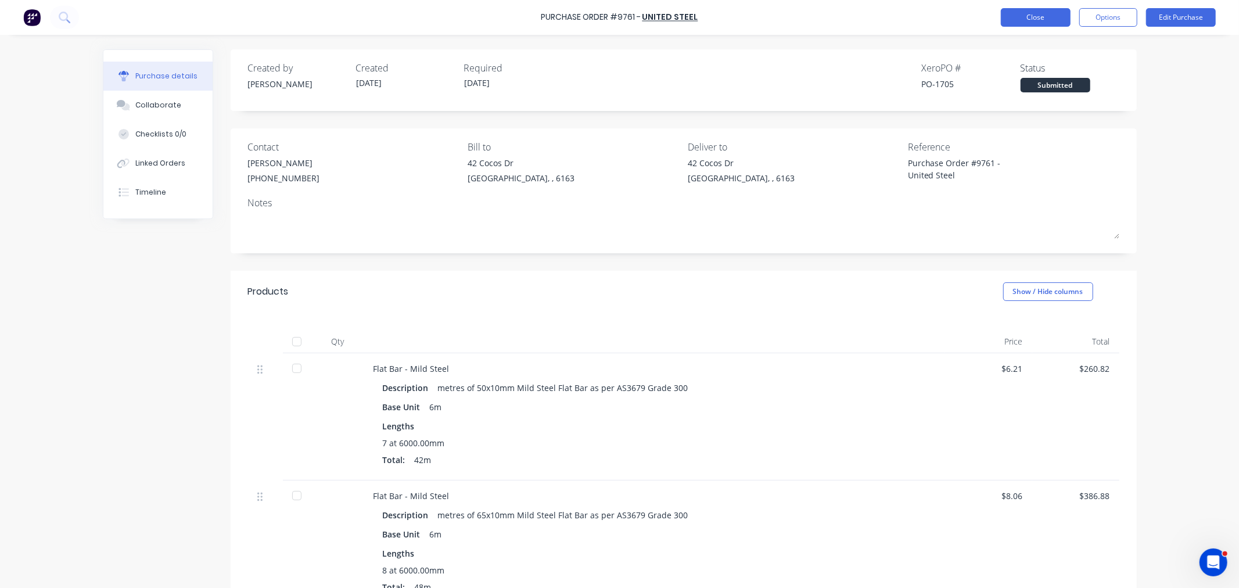
click at [1031, 12] on button "Close" at bounding box center [1036, 17] width 70 height 19
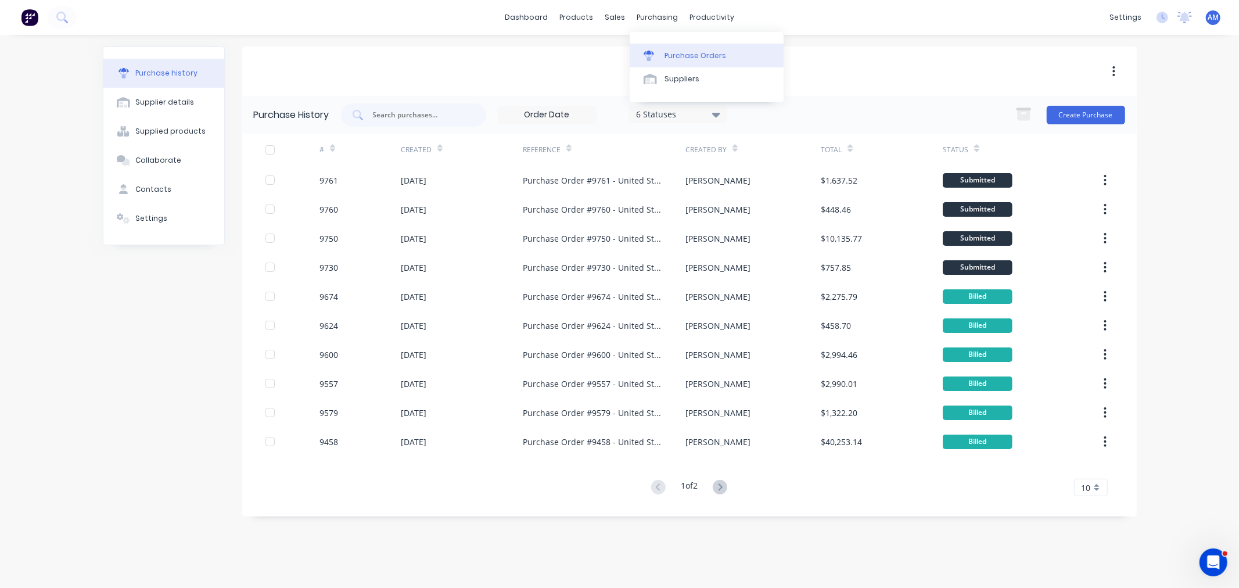
click at [677, 48] on link "Purchase Orders" at bounding box center [706, 55] width 154 height 23
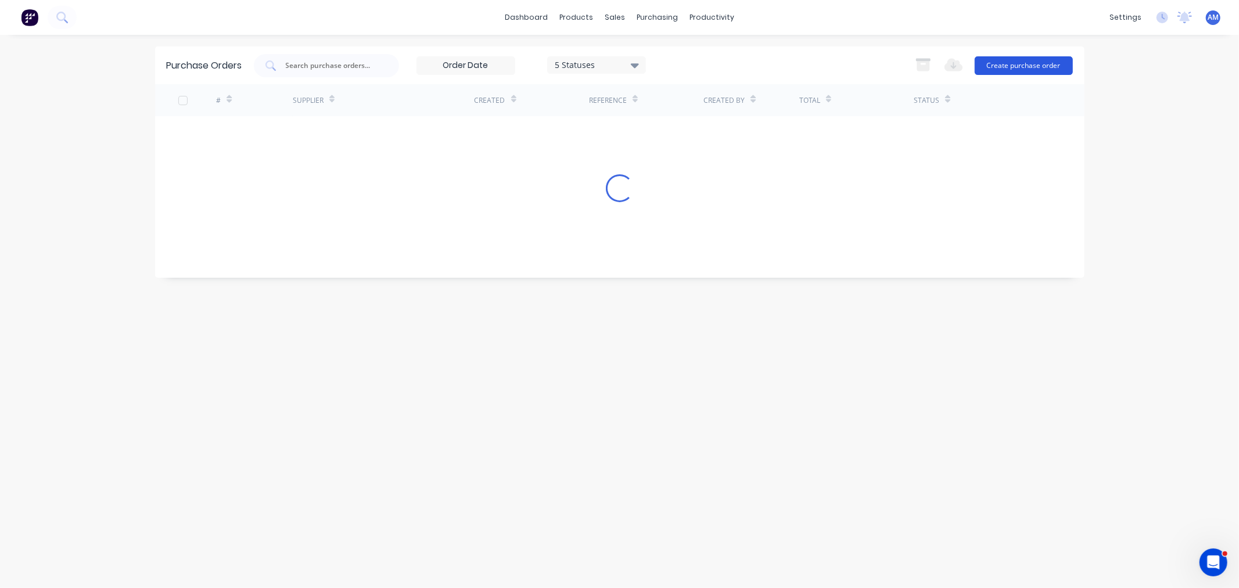
click at [1026, 65] on button "Create purchase order" at bounding box center [1023, 65] width 98 height 19
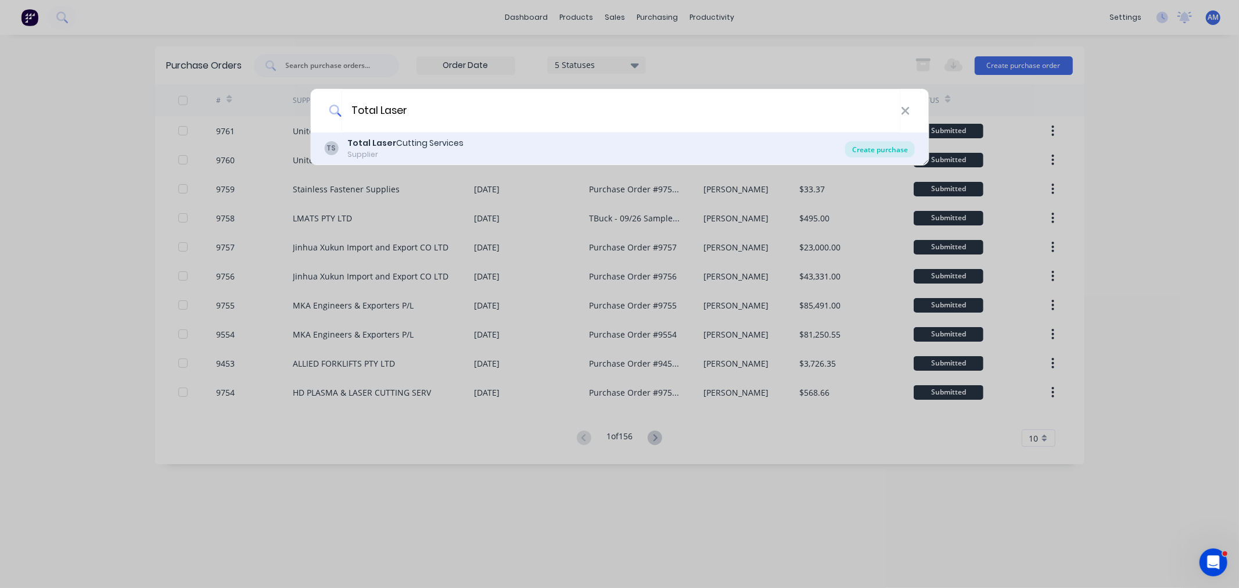
type input "Total Laser"
click at [857, 146] on div "Create purchase" at bounding box center [880, 149] width 70 height 16
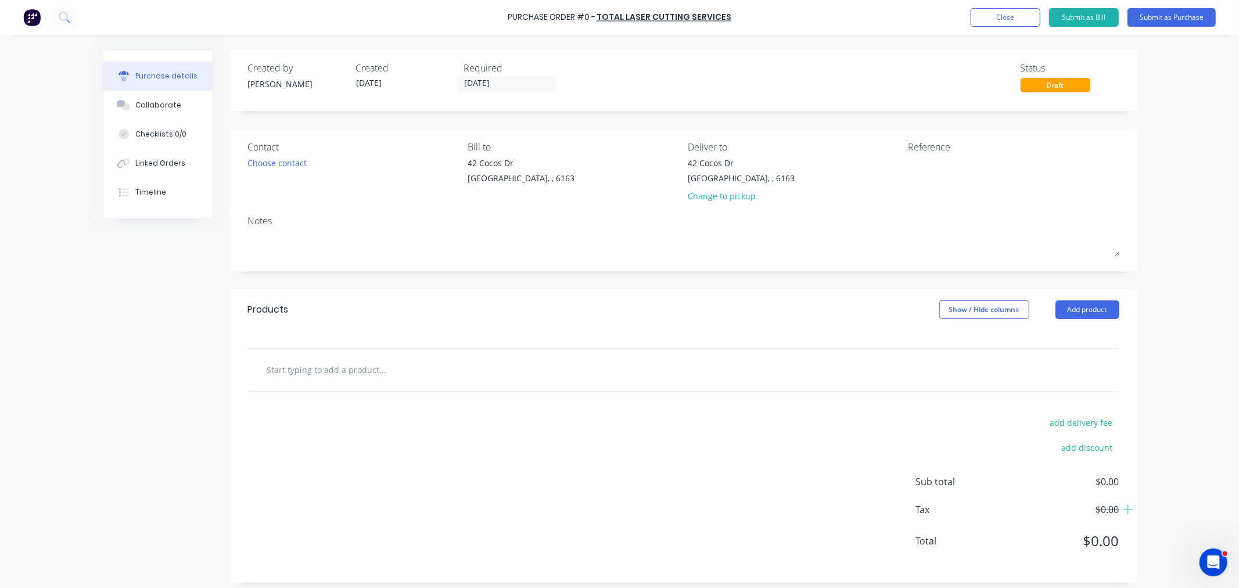
click at [273, 150] on div "Contact" at bounding box center [353, 147] width 211 height 14
click at [274, 159] on div "Choose contact" at bounding box center [277, 163] width 59 height 12
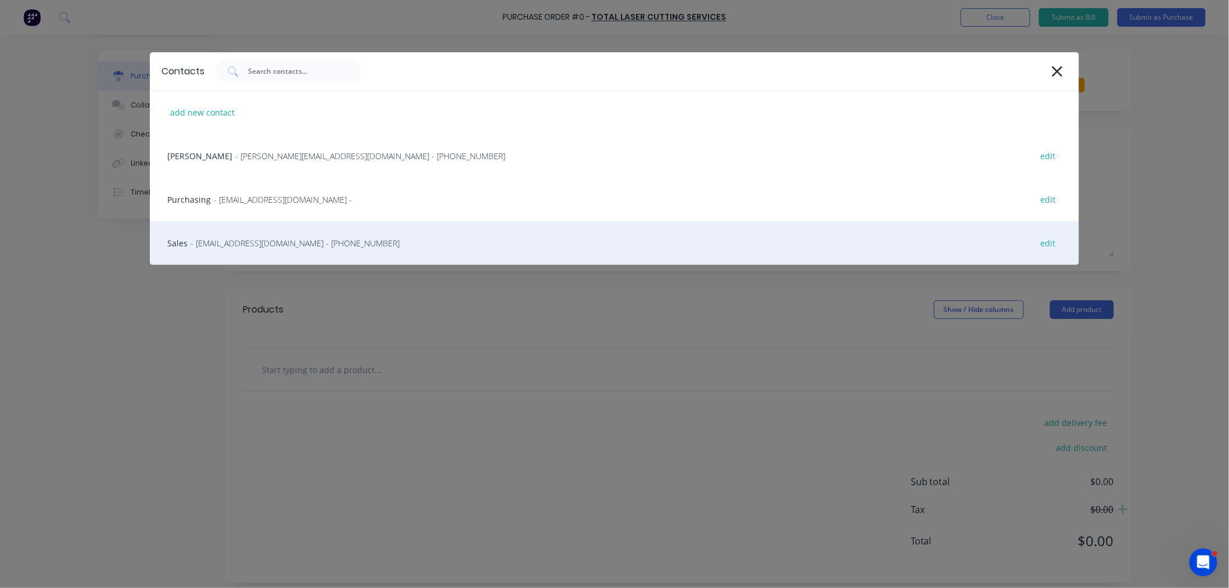
click at [243, 233] on div "Sales - sales@tlcservices.com.au - (08) 9379 0811 edit" at bounding box center [614, 243] width 929 height 44
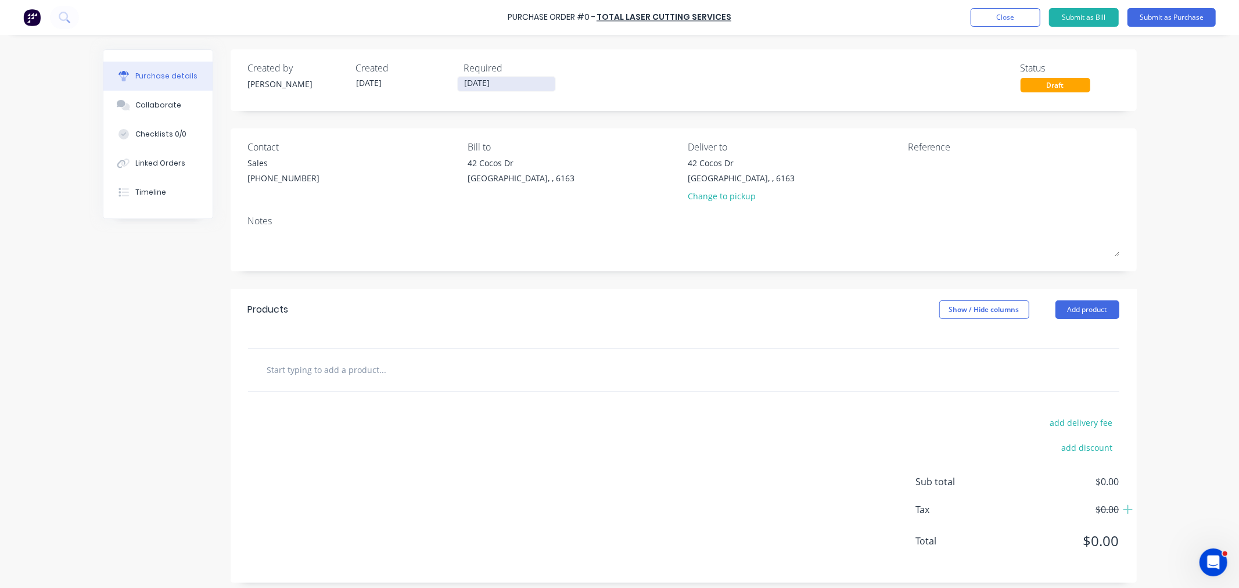
click at [503, 85] on input "06/10/25" at bounding box center [507, 84] width 98 height 15
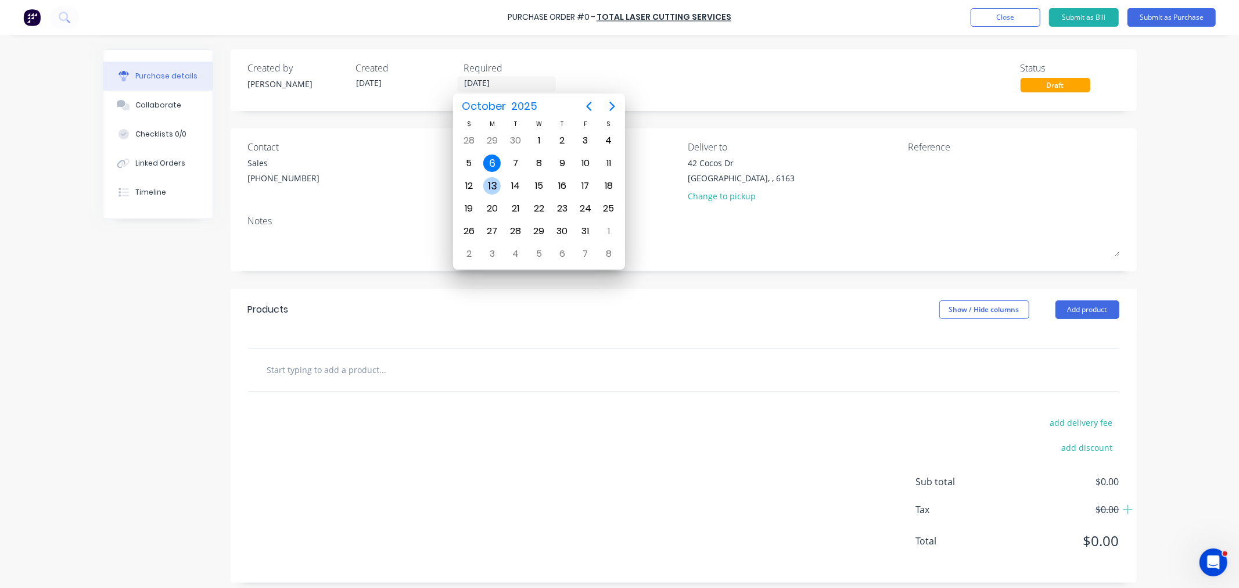
click at [500, 179] on div "13" at bounding box center [491, 186] width 23 height 22
type input "13/10/25"
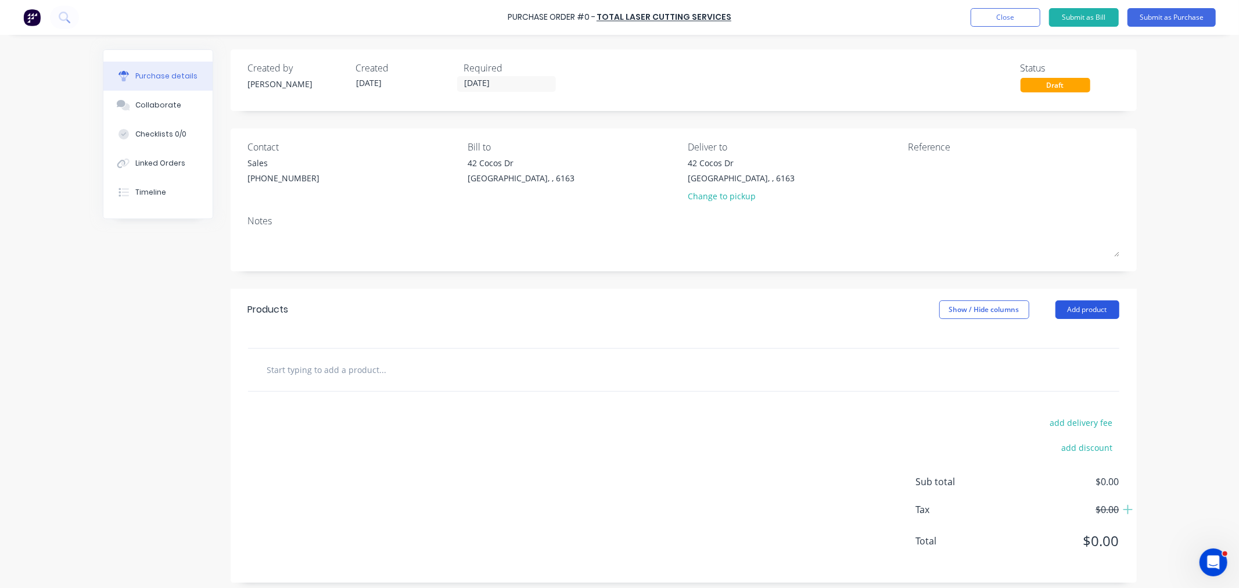
click at [1056, 316] on button "Add product" at bounding box center [1087, 309] width 64 height 19
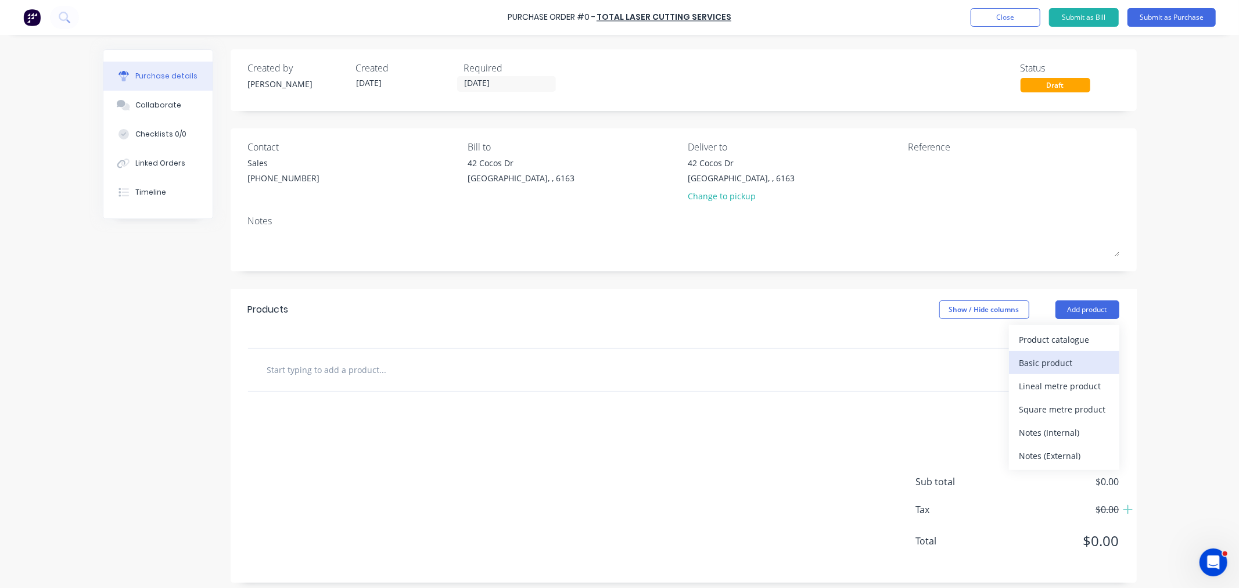
click at [1036, 366] on div "Basic product" at bounding box center [1063, 362] width 89 height 17
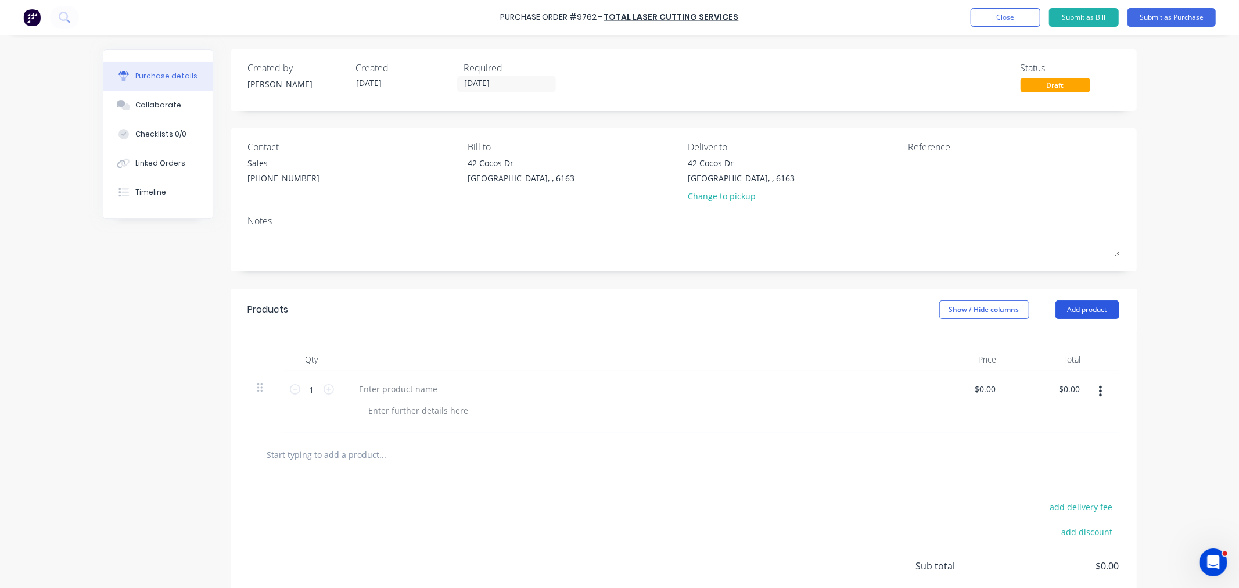
click at [1080, 312] on button "Add product" at bounding box center [1087, 309] width 64 height 19
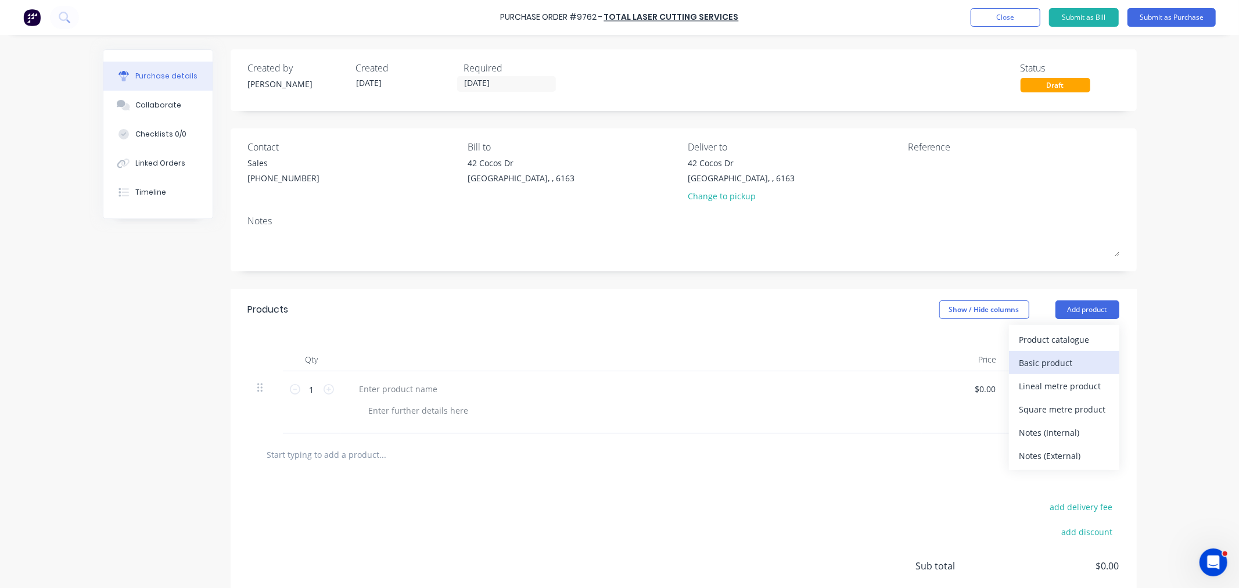
drag, startPoint x: 1059, startPoint y: 366, endPoint x: 1060, endPoint y: 361, distance: 5.9
click at [1059, 366] on div "Basic product" at bounding box center [1063, 362] width 89 height 17
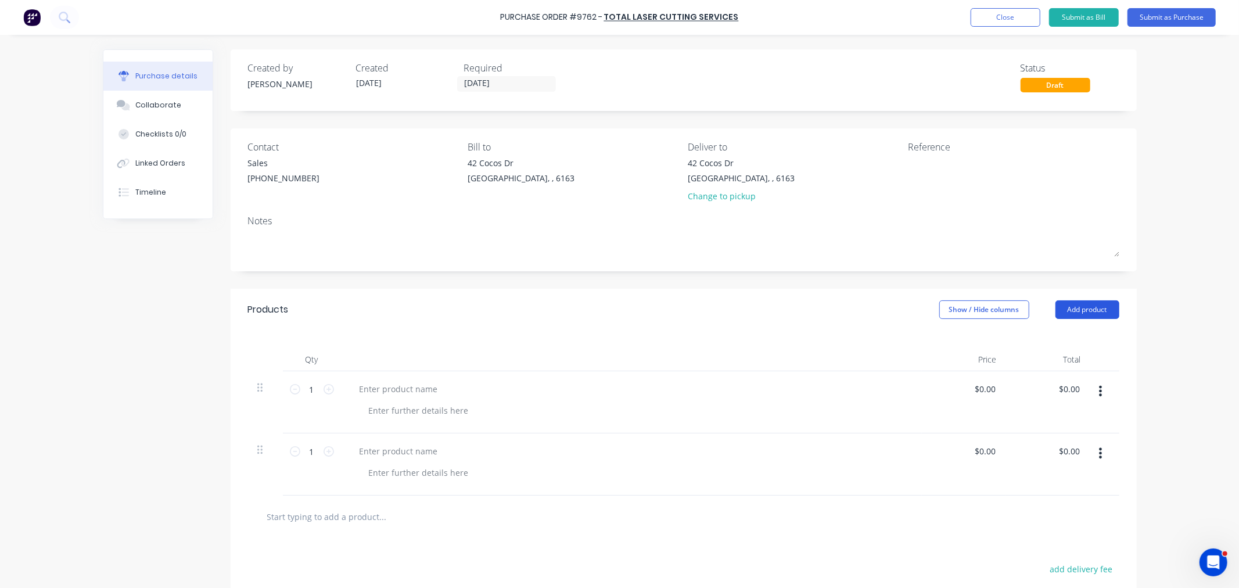
click at [1066, 312] on button "Add product" at bounding box center [1087, 309] width 64 height 19
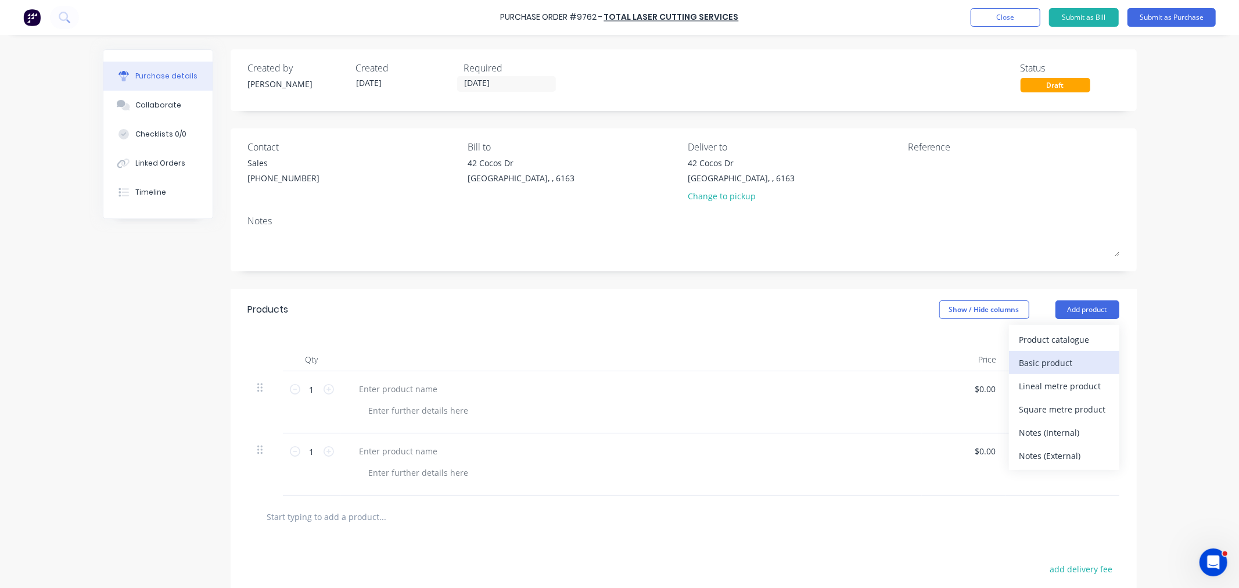
click at [1060, 359] on div "Basic product" at bounding box center [1063, 362] width 89 height 17
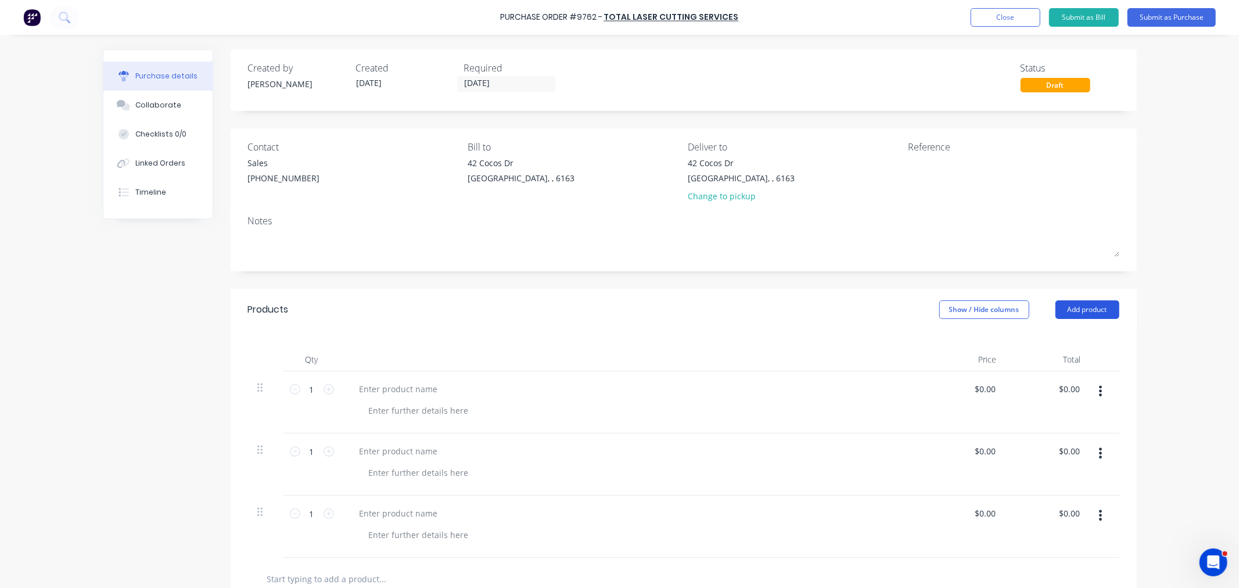
click at [1063, 314] on button "Add product" at bounding box center [1087, 309] width 64 height 19
click at [1063, 368] on div "Basic product" at bounding box center [1063, 362] width 89 height 17
click at [163, 161] on div "Linked Orders" at bounding box center [160, 163] width 50 height 10
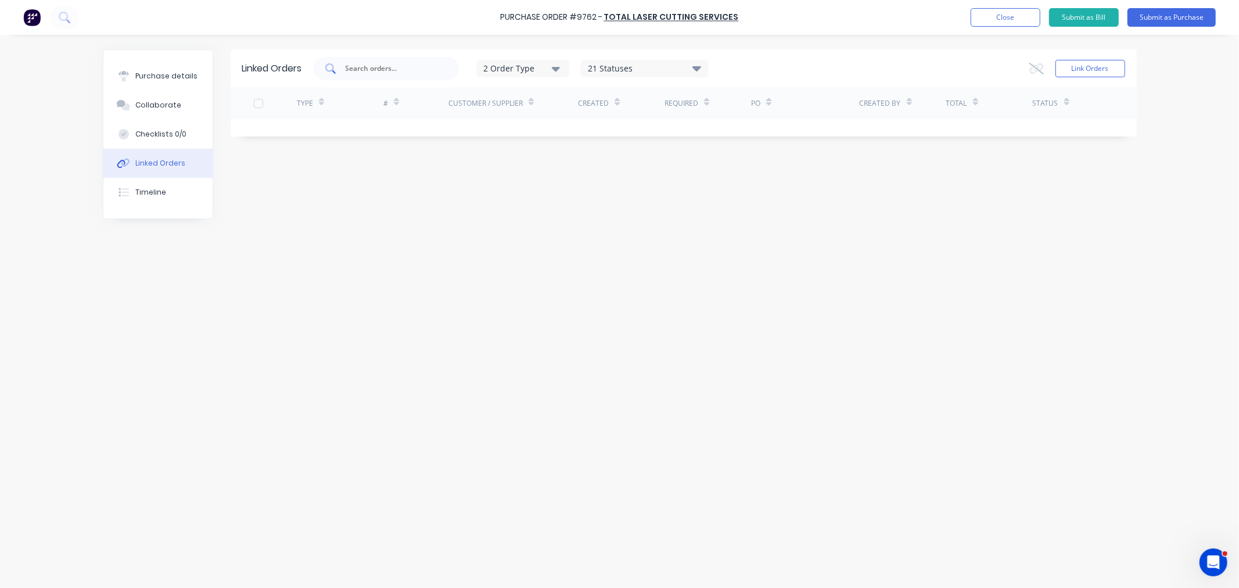
click at [368, 77] on div at bounding box center [386, 68] width 145 height 23
type input "6319"
click at [1104, 64] on button "Link Orders" at bounding box center [1090, 68] width 70 height 17
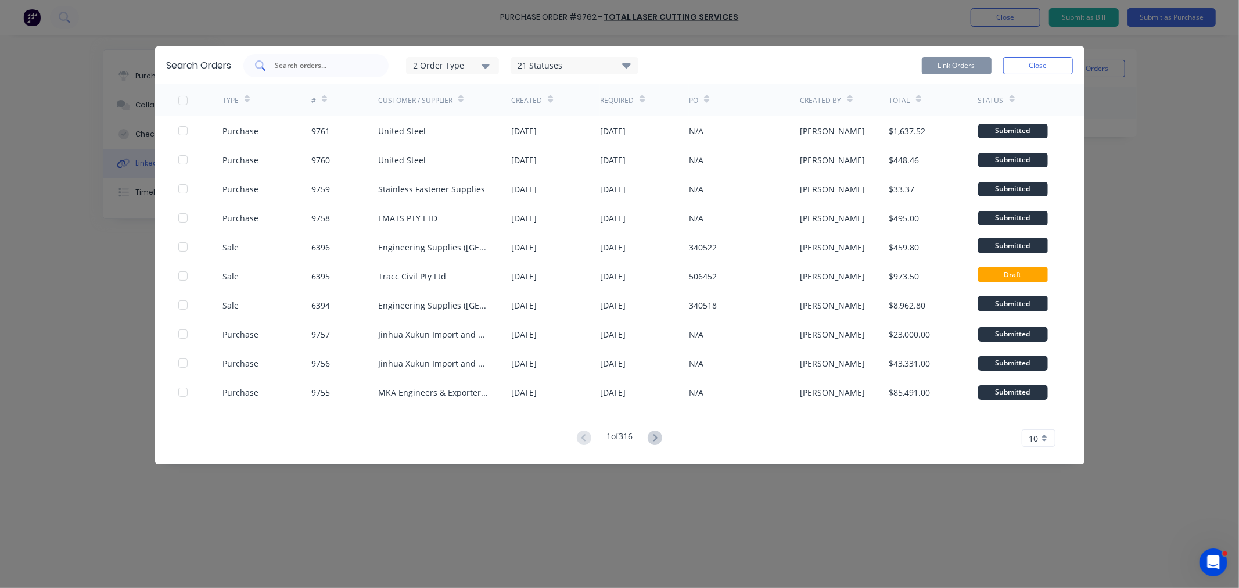
click at [317, 60] on input "text" at bounding box center [322, 66] width 96 height 12
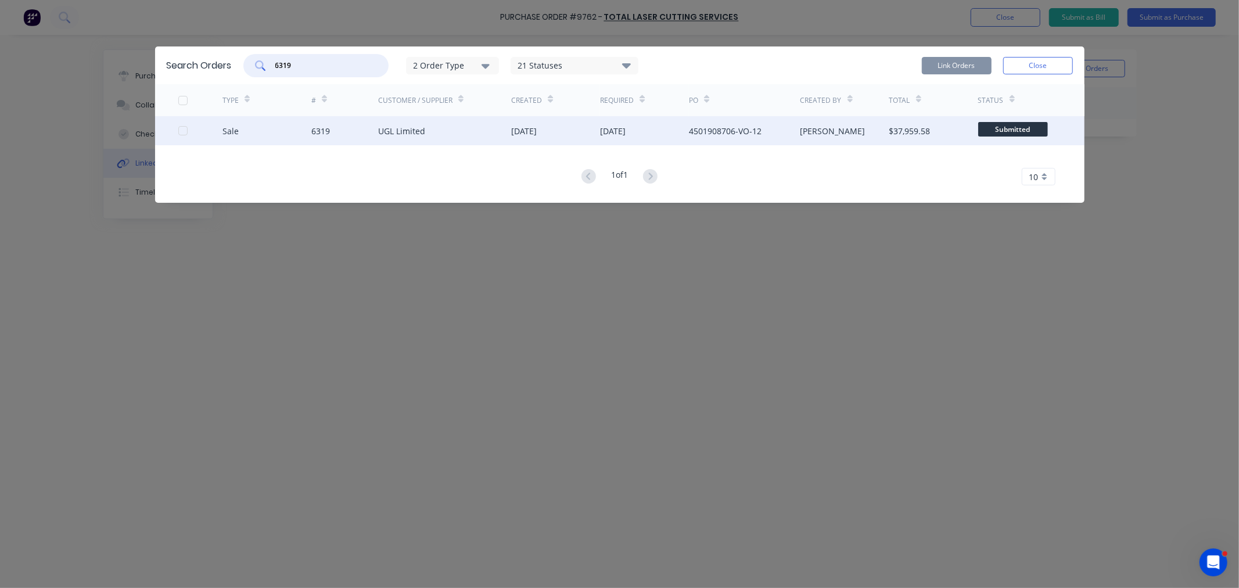
click at [181, 129] on div at bounding box center [182, 130] width 23 height 23
type input "6319"
click at [974, 67] on button "Link Orders" at bounding box center [957, 65] width 70 height 17
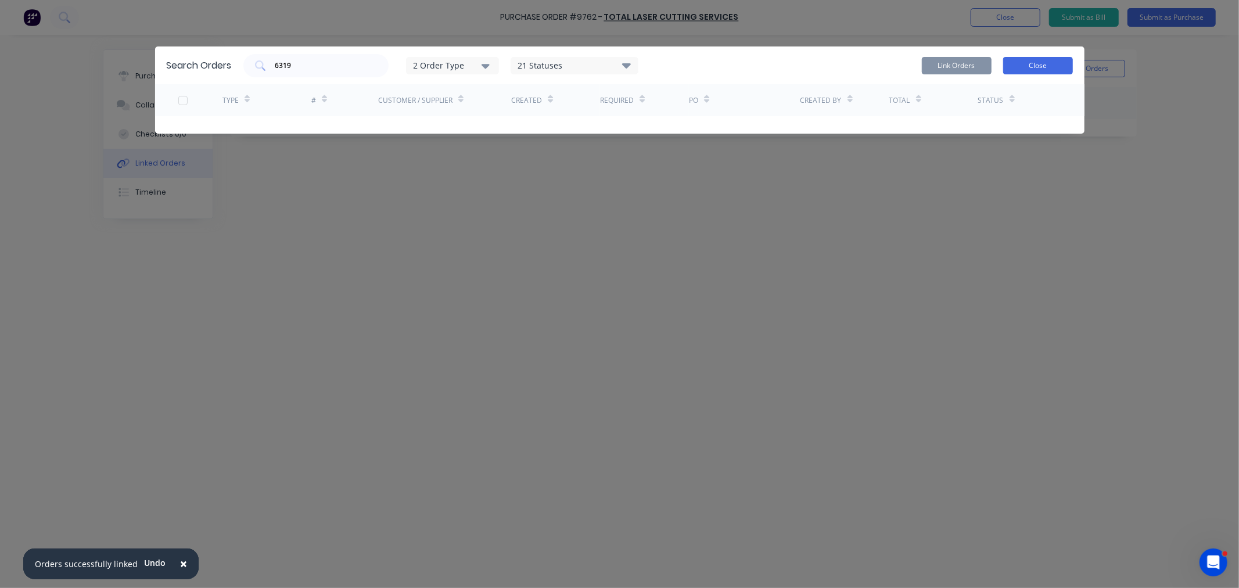
click at [1025, 62] on button "Close" at bounding box center [1038, 65] width 70 height 17
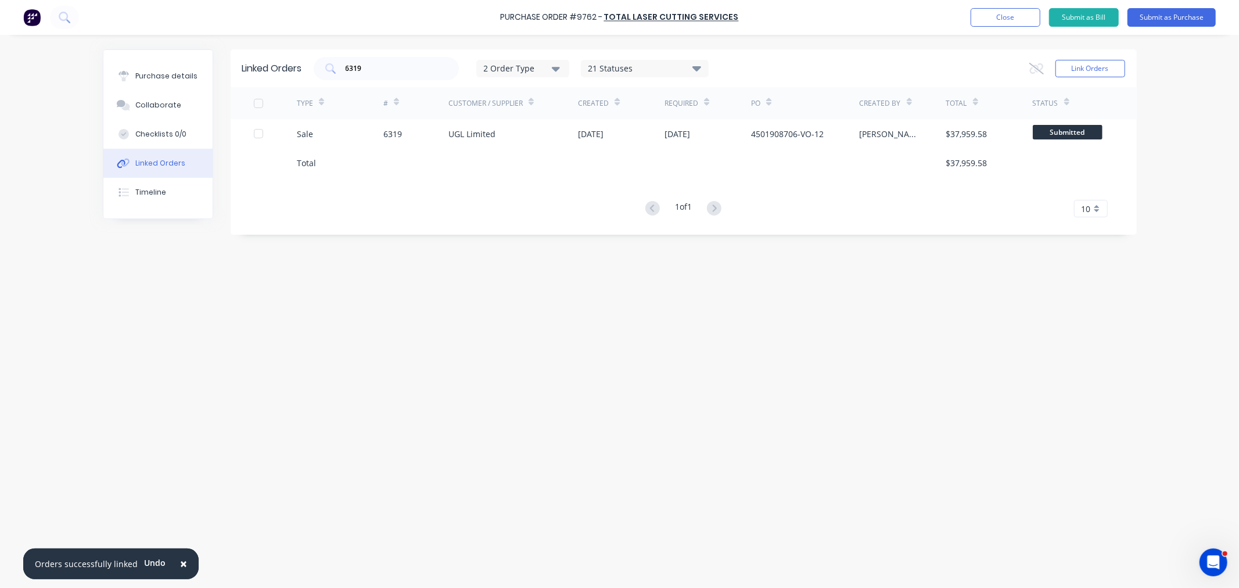
drag, startPoint x: 134, startPoint y: 78, endPoint x: 218, endPoint y: 96, distance: 85.5
click at [135, 78] on button "Purchase details" at bounding box center [157, 76] width 109 height 29
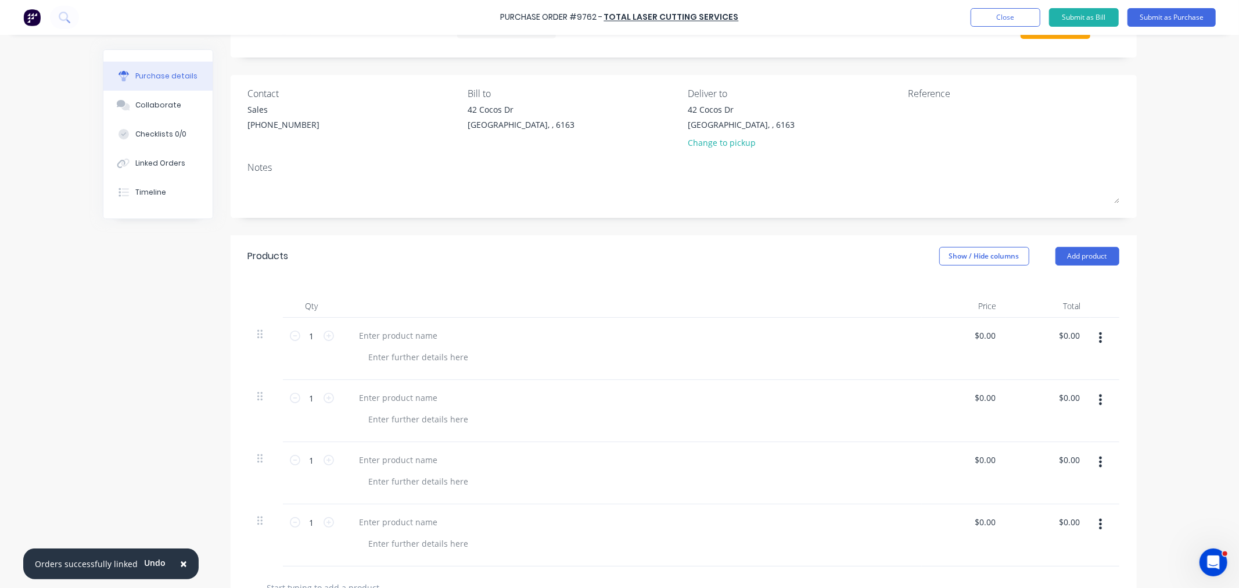
scroll to position [129, 0]
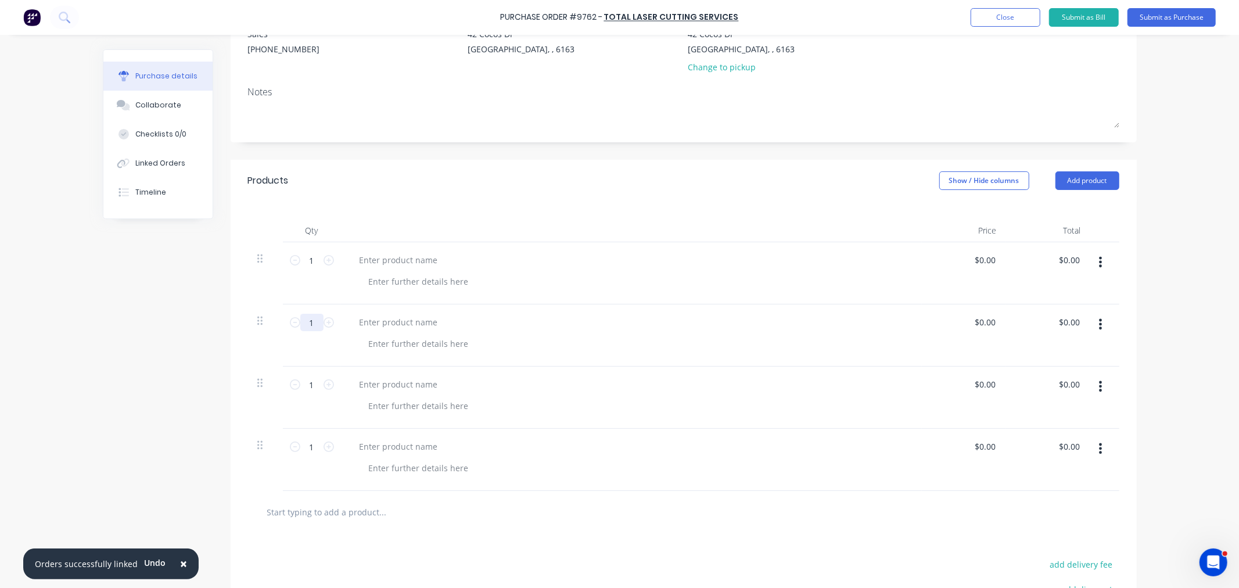
click at [303, 316] on input "1" at bounding box center [311, 322] width 23 height 17
type input "10"
click at [304, 386] on input "1" at bounding box center [311, 384] width 23 height 17
type input "15"
click at [310, 449] on input "1" at bounding box center [311, 446] width 23 height 17
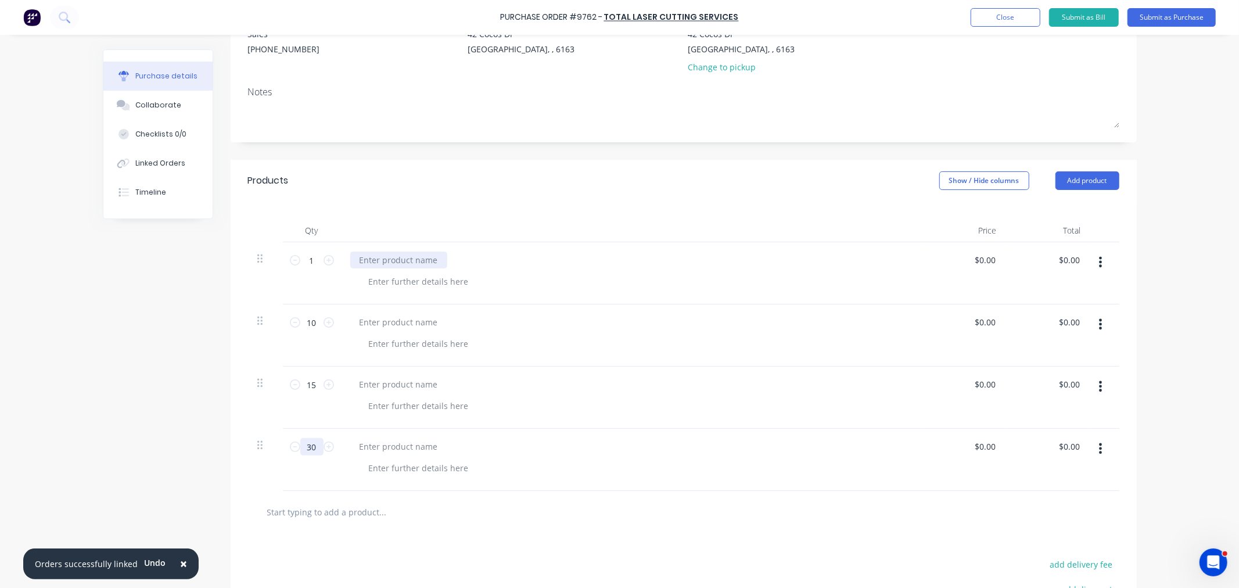
type input "30"
click at [398, 257] on div at bounding box center [398, 259] width 97 height 17
click at [385, 322] on div at bounding box center [398, 322] width 97 height 17
drag, startPoint x: 356, startPoint y: 321, endPoint x: 625, endPoint y: 328, distance: 269.0
click at [625, 328] on div "Program #1156976 - 250x100x8 plate - Gr350 M/S as per As3678" at bounding box center [631, 322] width 562 height 17
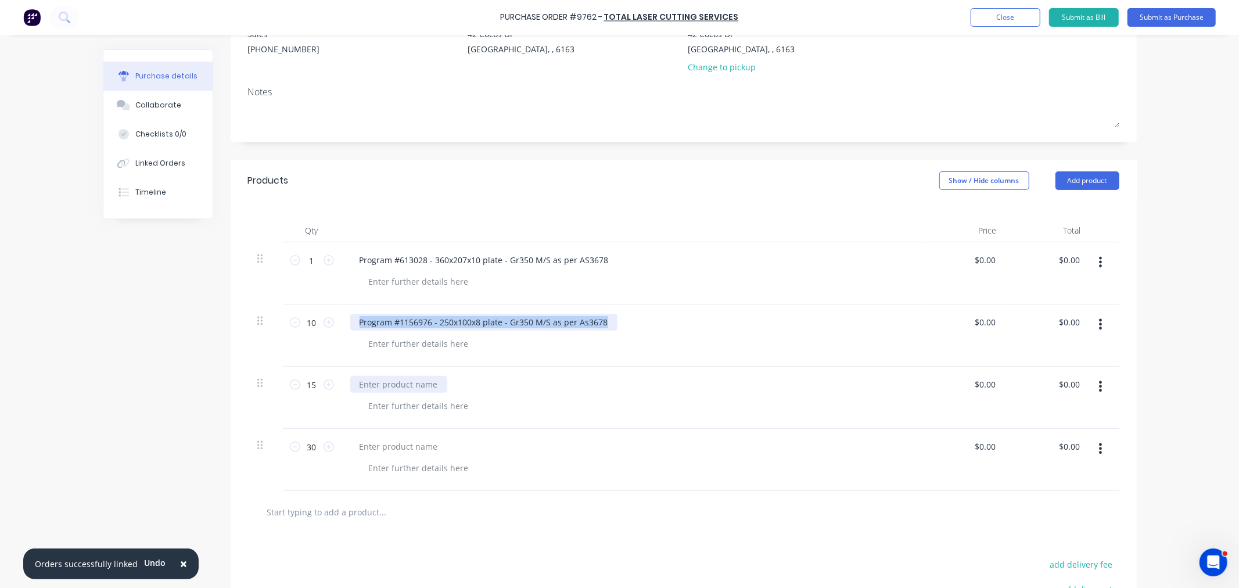
copy div "Program #1156976 - 250x100x8 plate - Gr350 M/S as per As3678"
click at [395, 382] on div at bounding box center [398, 384] width 97 height 17
paste div
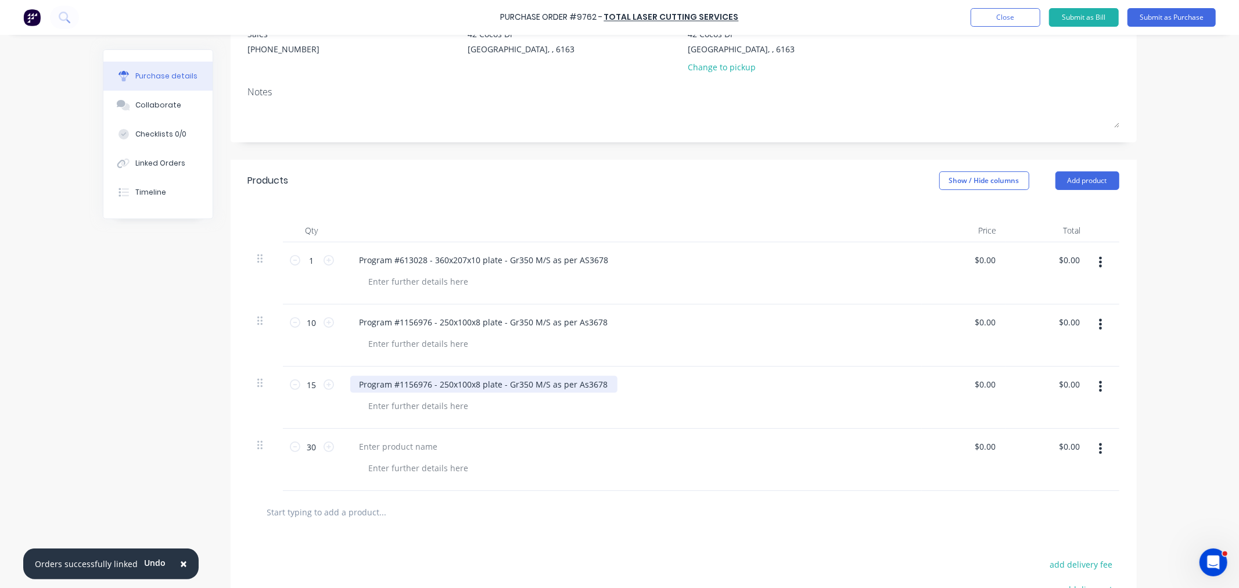
click at [396, 383] on div "Program #1156976 - 250x100x8 plate - Gr350 M/S as per As3678" at bounding box center [483, 384] width 267 height 17
click at [398, 441] on div at bounding box center [398, 446] width 97 height 17
paste div
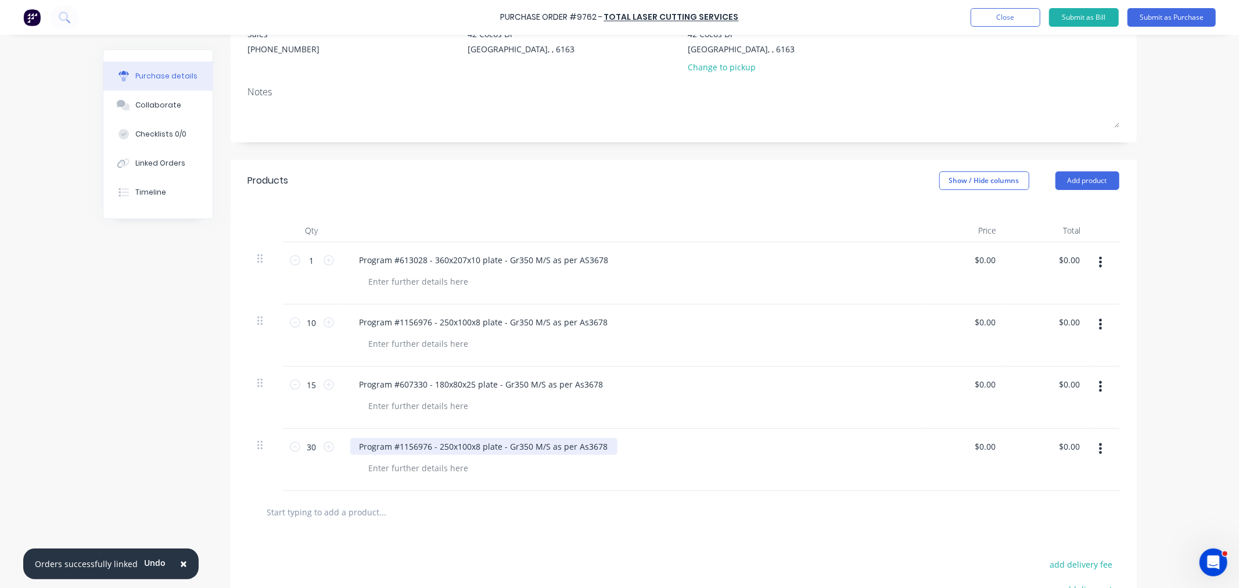
click at [395, 448] on div "Program #1156976 - 250x100x8 plate - Gr350 M/S as per As3678" at bounding box center [483, 446] width 267 height 17
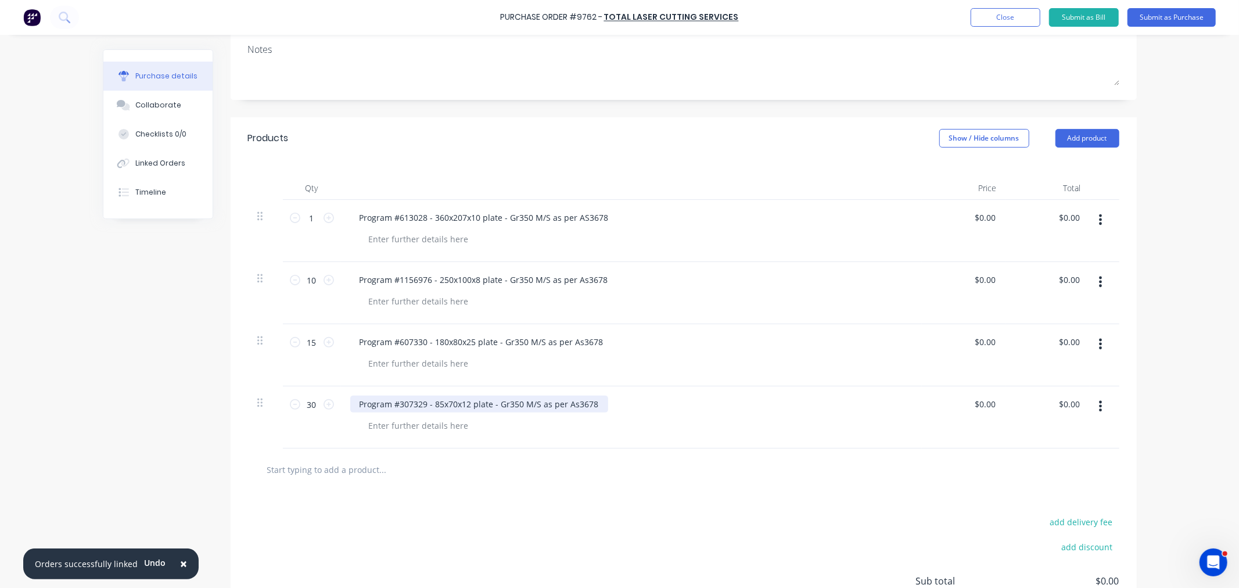
scroll to position [193, 0]
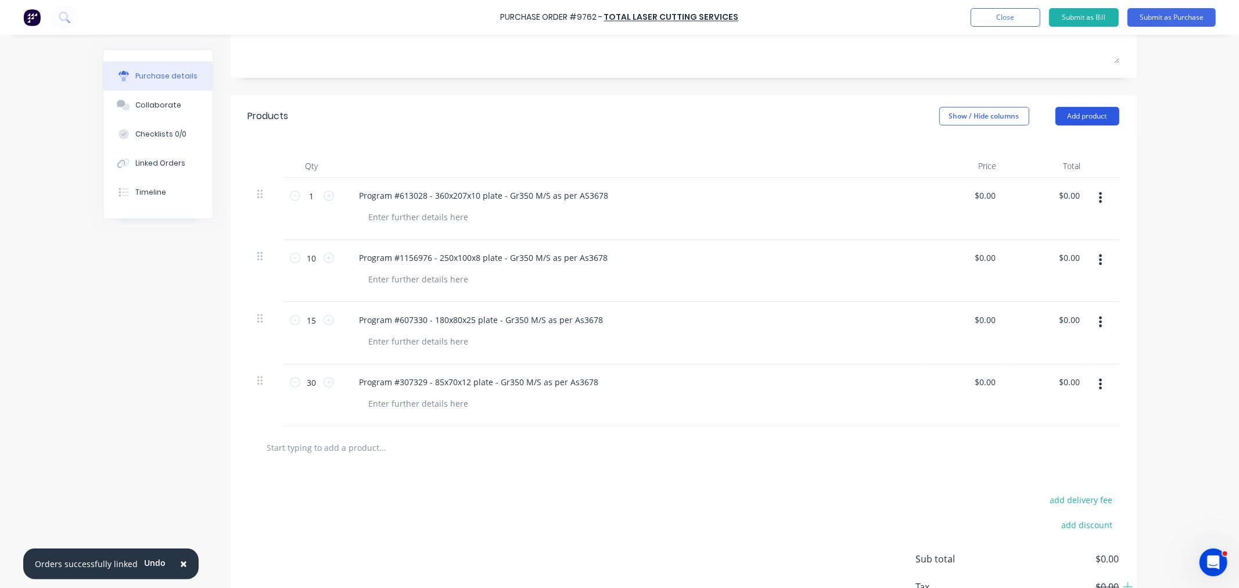
click at [1085, 111] on button "Add product" at bounding box center [1087, 116] width 64 height 19
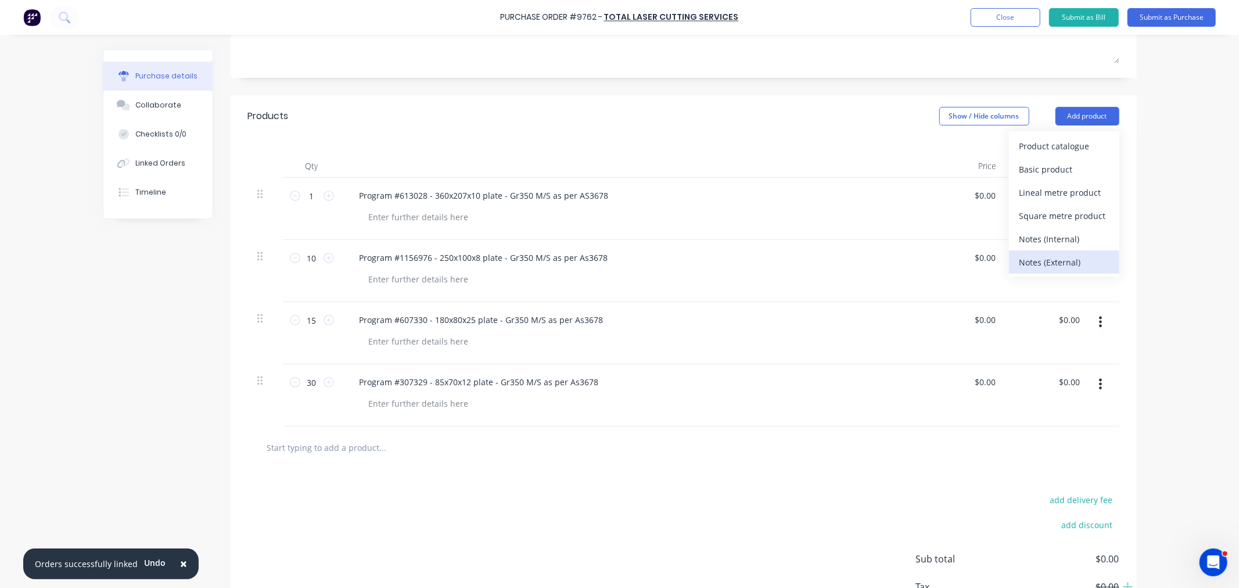
click at [1046, 263] on div "Notes (External)" at bounding box center [1063, 262] width 89 height 17
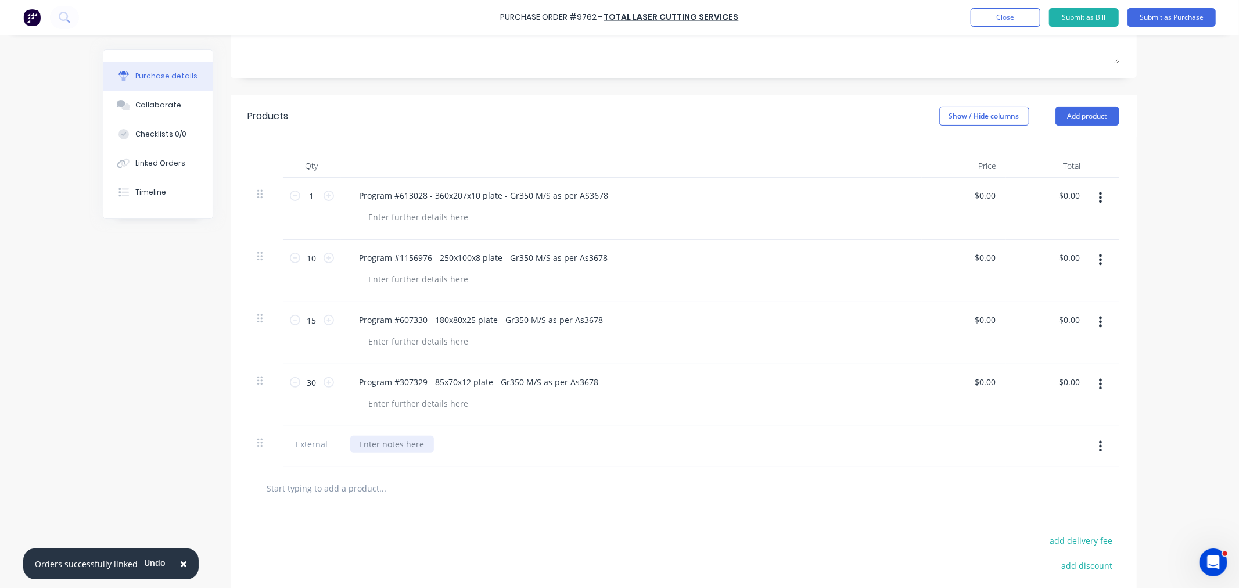
click at [380, 450] on div at bounding box center [392, 444] width 84 height 17
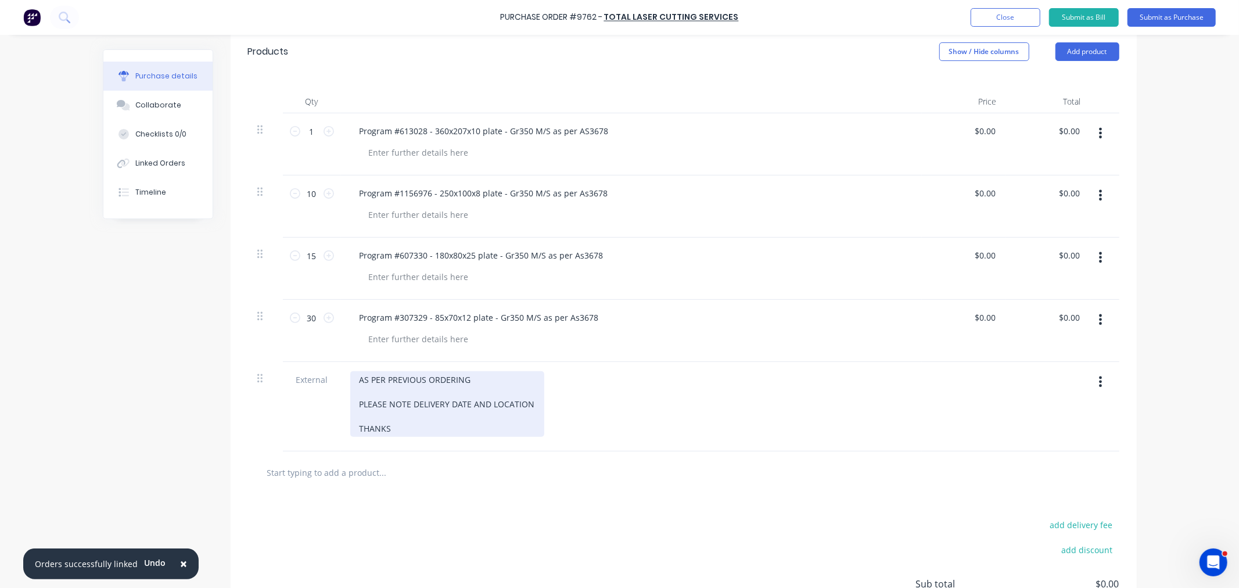
scroll to position [0, 0]
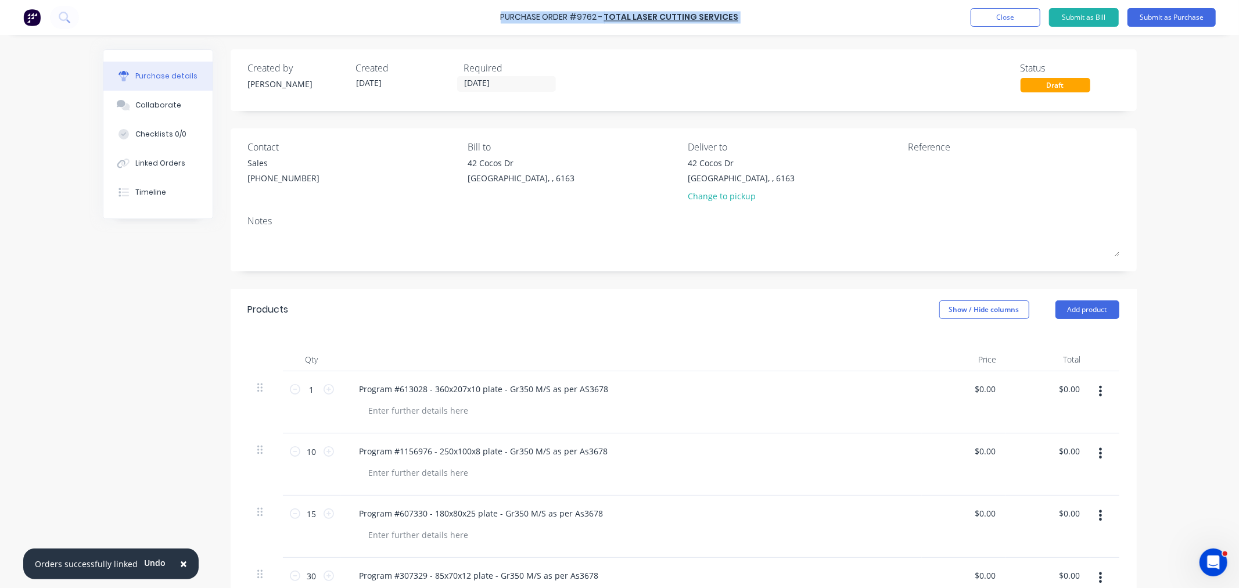
drag, startPoint x: 722, startPoint y: 20, endPoint x: 504, endPoint y: 16, distance: 218.4
click at [504, 16] on div "Purchase Order #9762 - Total Laser Cutting Services Add product Close Submit as…" at bounding box center [619, 17] width 1239 height 35
copy div "Purchase Order #9762 - Total Laser Cutting Services Add product Close Submit as…"
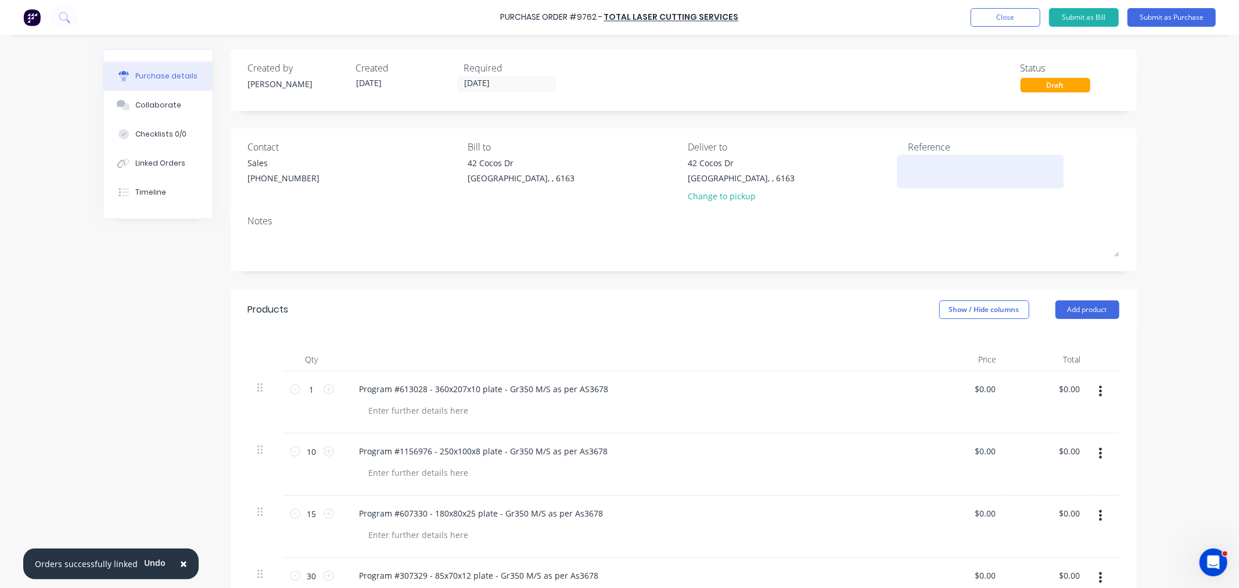
click at [944, 182] on textarea at bounding box center [980, 170] width 145 height 26
paste textarea "Purchase Order #9762 - Total Laser Cutting Services"
type textarea "Purchase Order #9762 - Total Laser Cutting Services"
type textarea "x"
type textarea "Purchase Order #9762 - Total Laser Cutting Services"
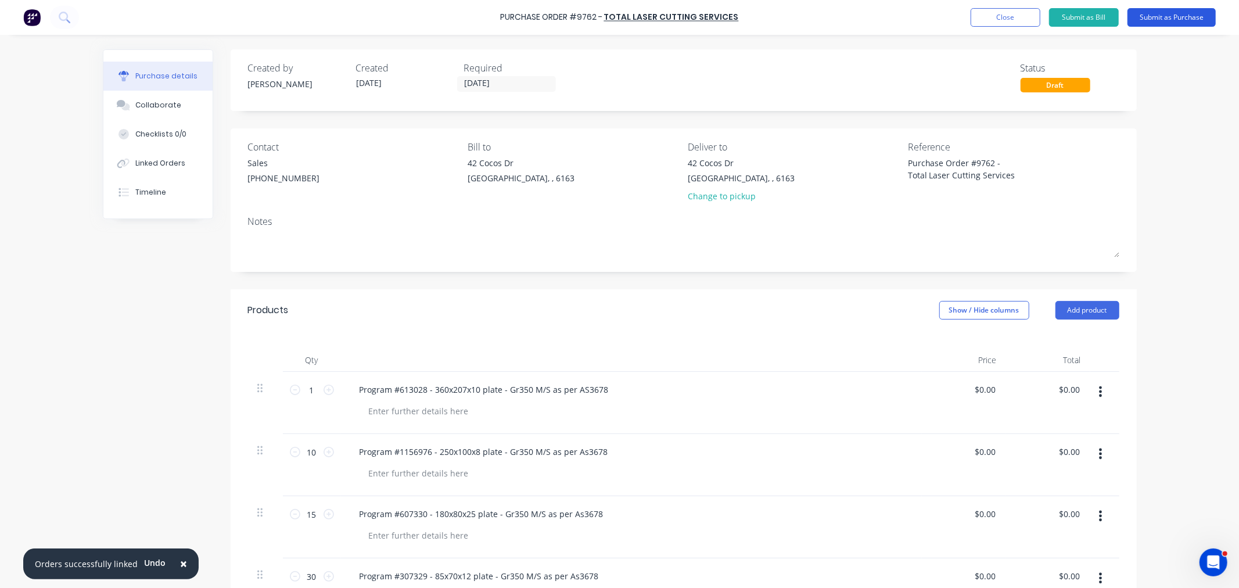
click at [1171, 13] on button "Submit as Purchase" at bounding box center [1171, 17] width 88 height 19
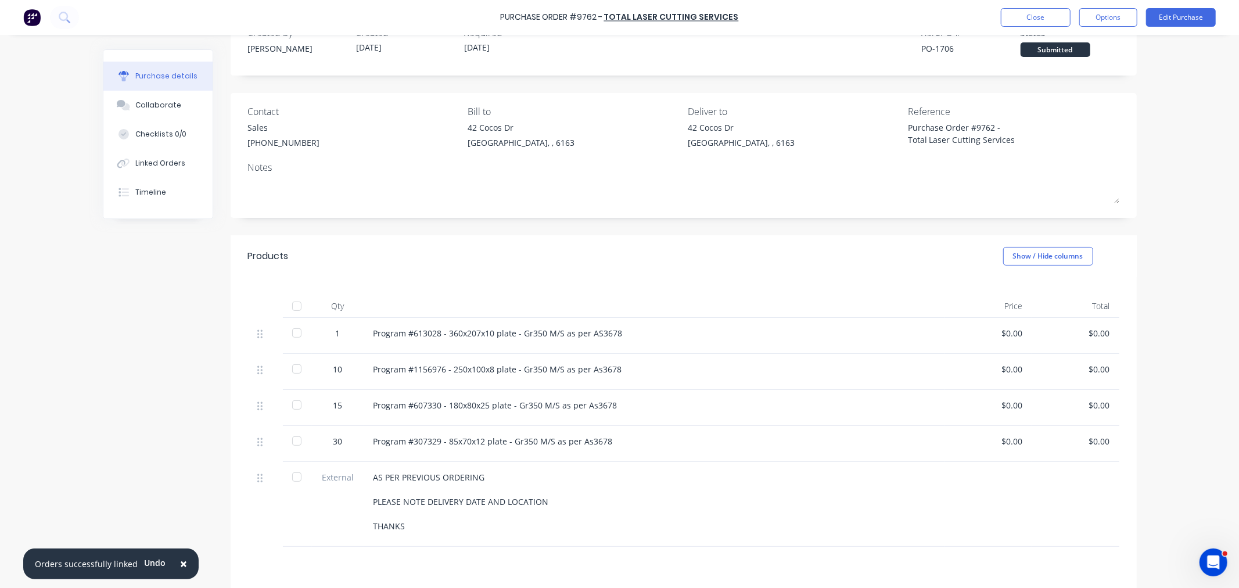
scroll to position [64, 0]
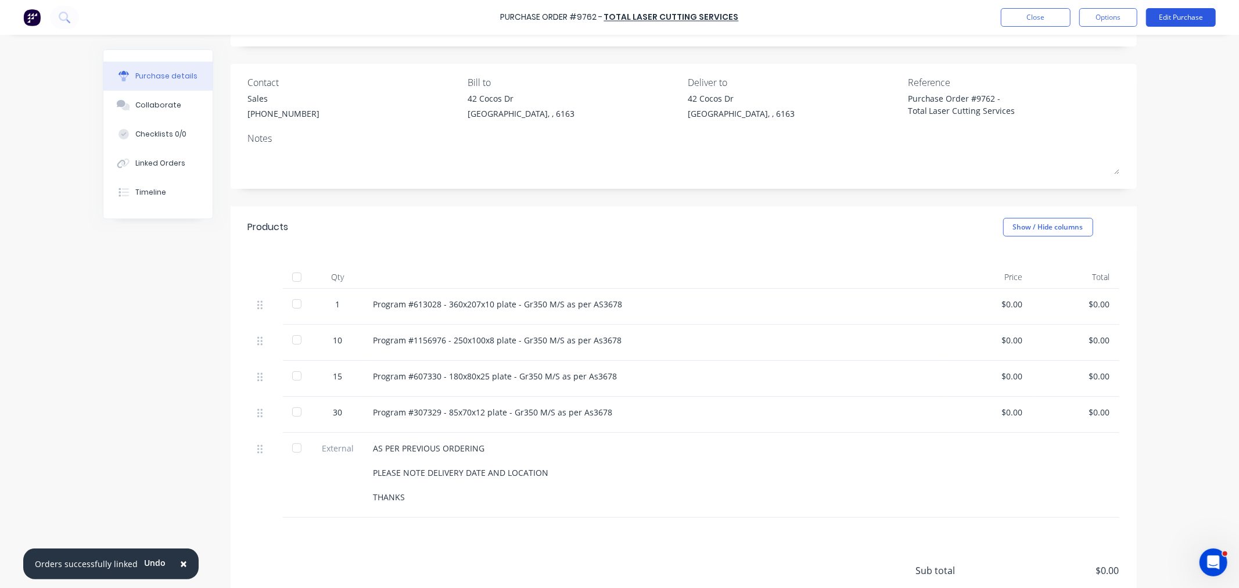
click at [1172, 17] on button "Edit Purchase" at bounding box center [1181, 17] width 70 height 19
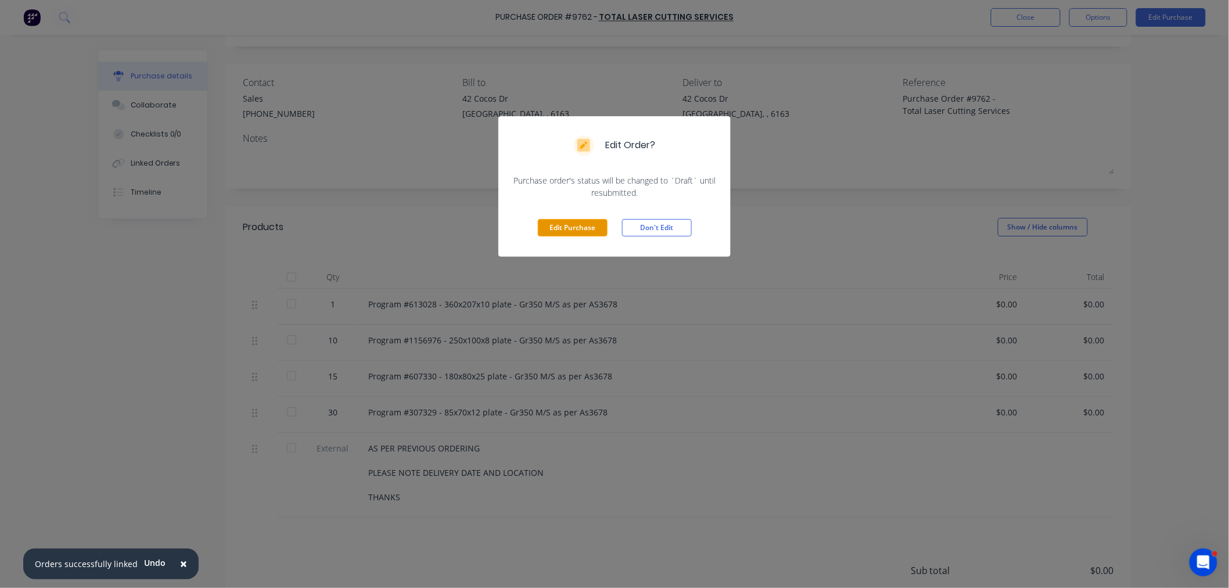
click at [543, 219] on button "Edit Purchase" at bounding box center [573, 227] width 70 height 17
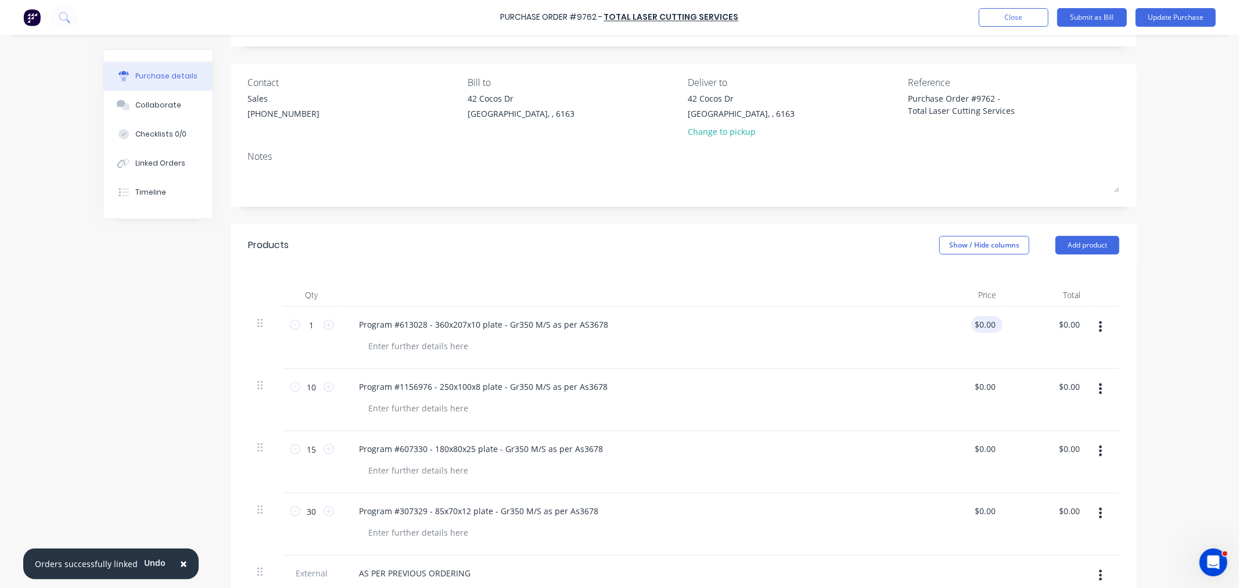
type textarea "x"
type input "0.00"
click at [972, 323] on input "0.00" at bounding box center [984, 324] width 27 height 17
drag, startPoint x: 977, startPoint y: 322, endPoint x: 1029, endPoint y: 340, distance: 54.7
click at [1028, 327] on div "1 1 Program #613028 - 360x207x10 plate - Gr350 M/S as per AS3678 0.00 0.00 $0.0…" at bounding box center [683, 338] width 871 height 62
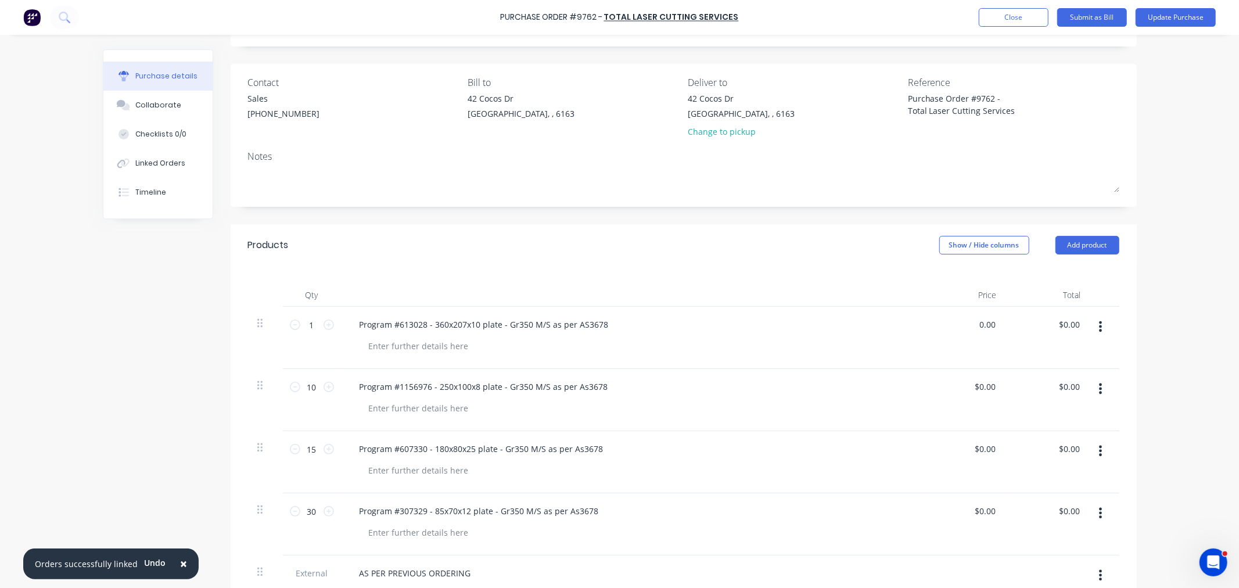
type textarea "x"
type input "0.00"
type textarea "x"
drag, startPoint x: 974, startPoint y: 323, endPoint x: 1025, endPoint y: 327, distance: 51.2
click at [1025, 327] on div "1 1 Program #613028 - 360x207x10 plate - Gr350 M/S as per AS3678 0.00 0.00 $0.0…" at bounding box center [683, 338] width 871 height 62
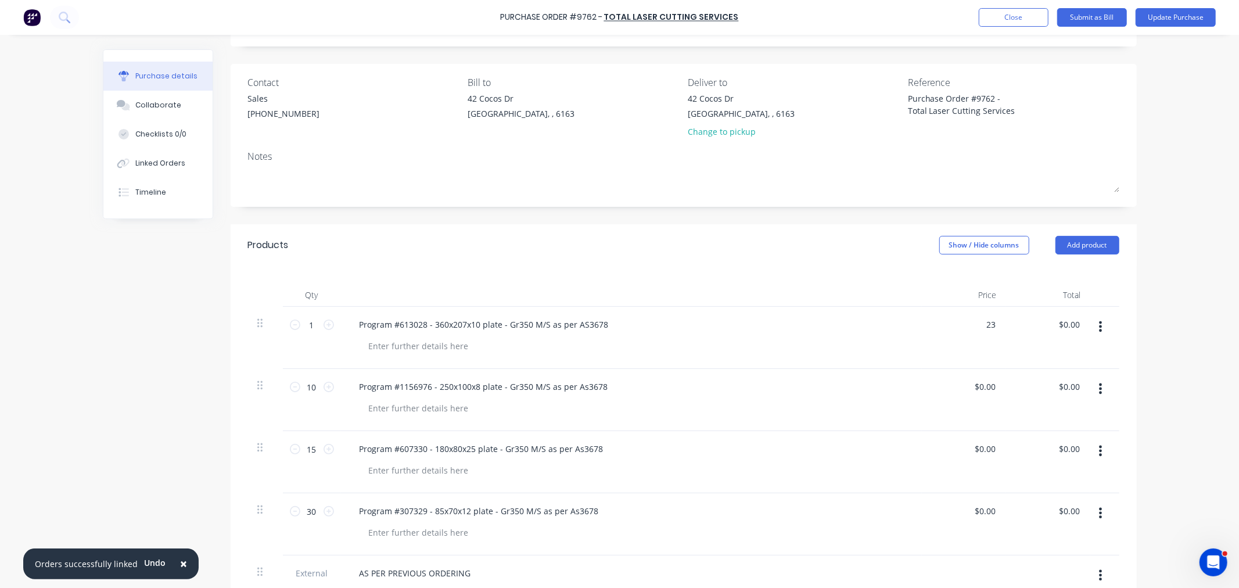
type input "23"
type textarea "x"
type input "$23.00"
type input "23.00"
type textarea "x"
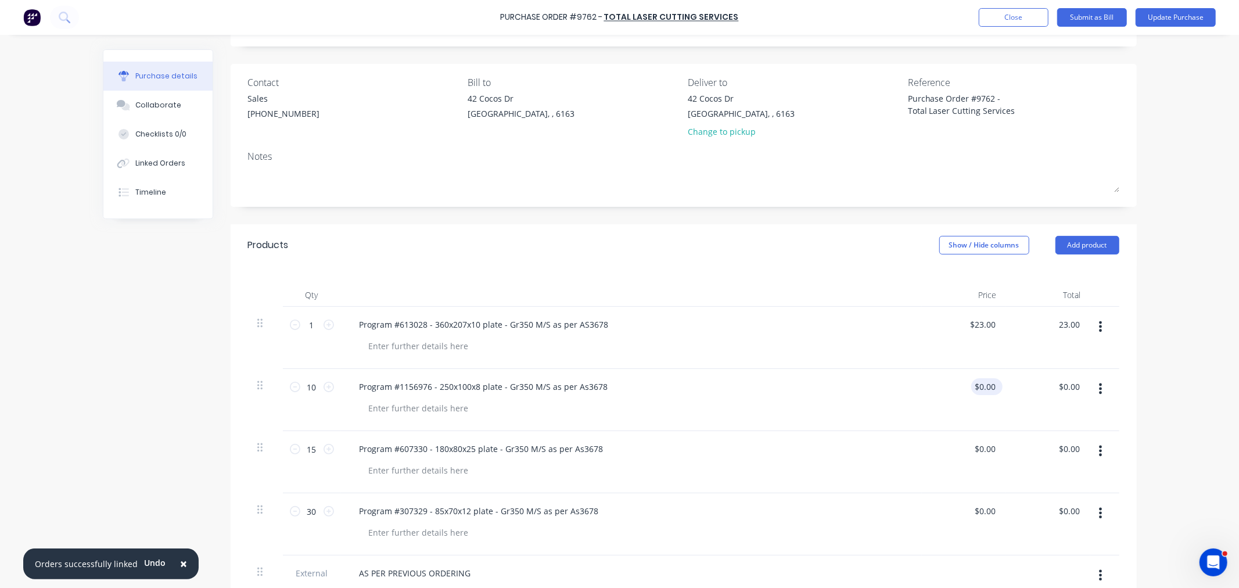
type input "$23.00"
type input "0.00"
drag, startPoint x: 971, startPoint y: 384, endPoint x: 1029, endPoint y: 382, distance: 58.1
click at [1029, 382] on div "10 10 Program #1156976 - 250x100x8 plate - Gr350 M/S as per As3678 0.00 0.00 $0…" at bounding box center [683, 400] width 871 height 62
type textarea "x"
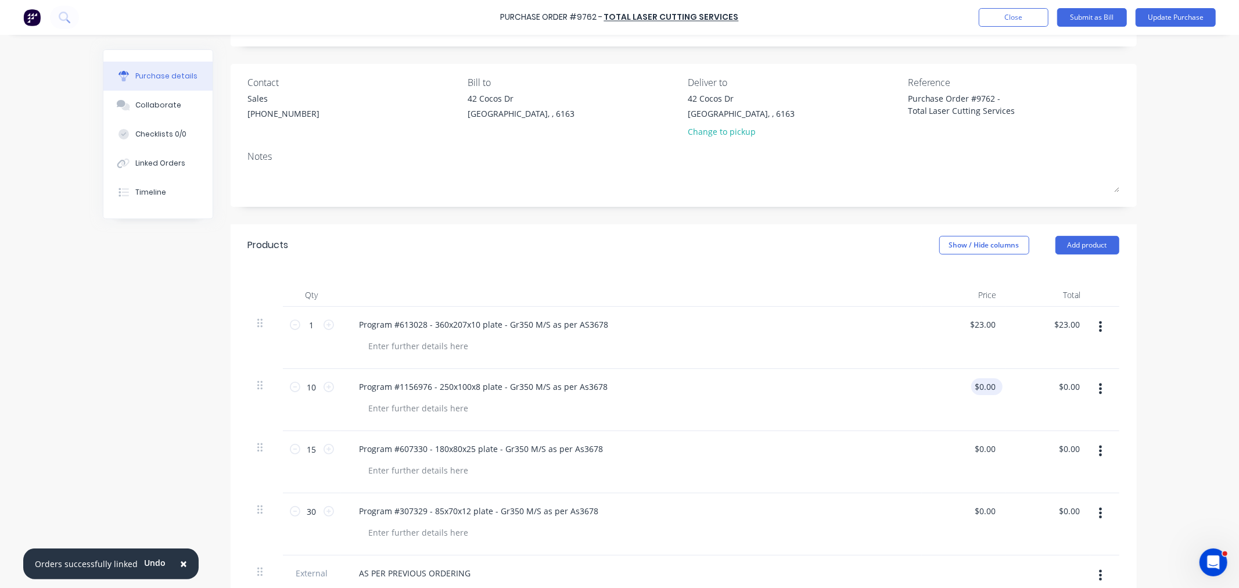
type input "0.00"
click at [982, 386] on input "0.00" at bounding box center [984, 386] width 27 height 17
type textarea "x"
drag, startPoint x: 974, startPoint y: 386, endPoint x: 1009, endPoint y: 387, distance: 34.9
click at [1009, 387] on div "10 10 Program #1156976 - 250x100x8 plate - Gr350 M/S as per As3678 0.00 0.00 $0…" at bounding box center [683, 400] width 871 height 62
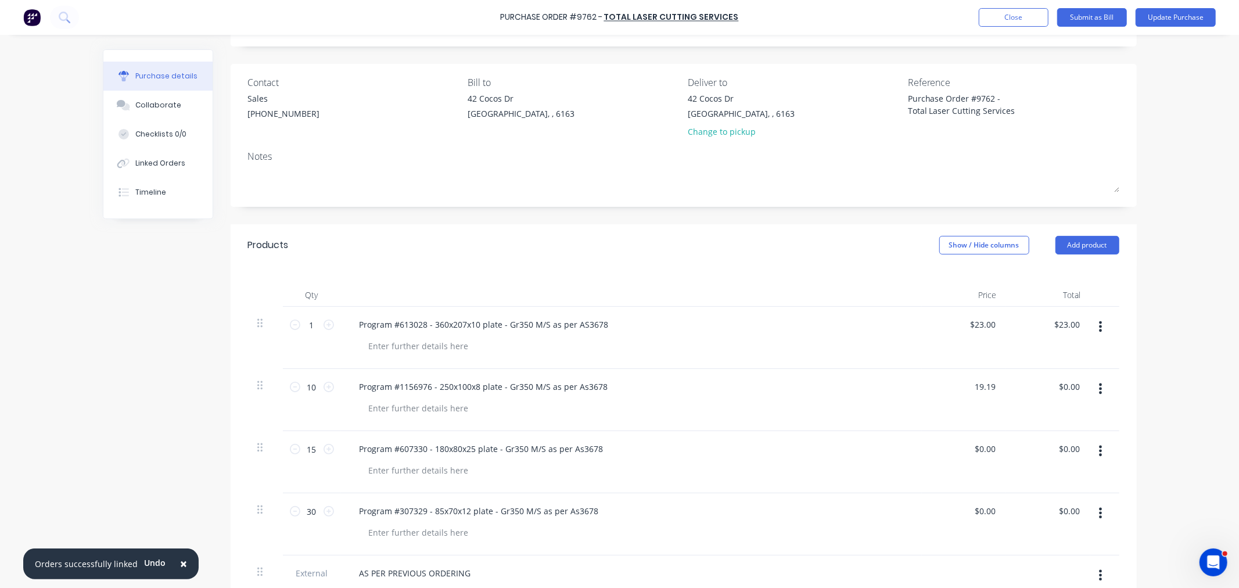
type input "19.19"
type textarea "x"
type input "$19.19"
type input "191.90"
type textarea "x"
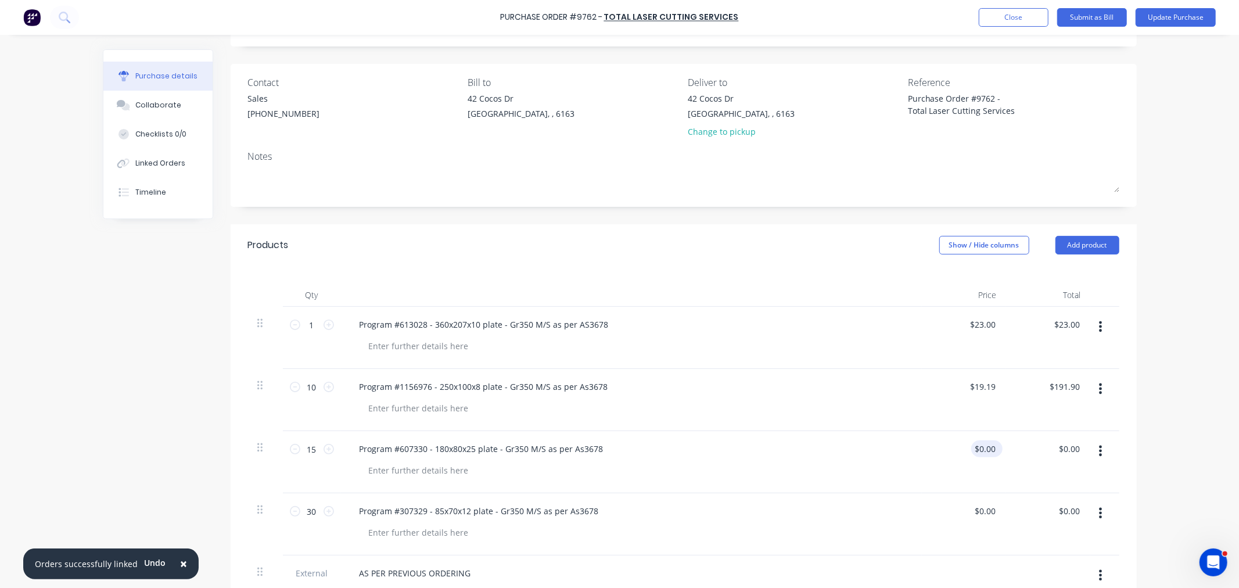
type input "191.90"
type textarea "x"
type input "$191.90"
type input "0.00"
click at [976, 454] on input "0.00" at bounding box center [987, 448] width 22 height 17
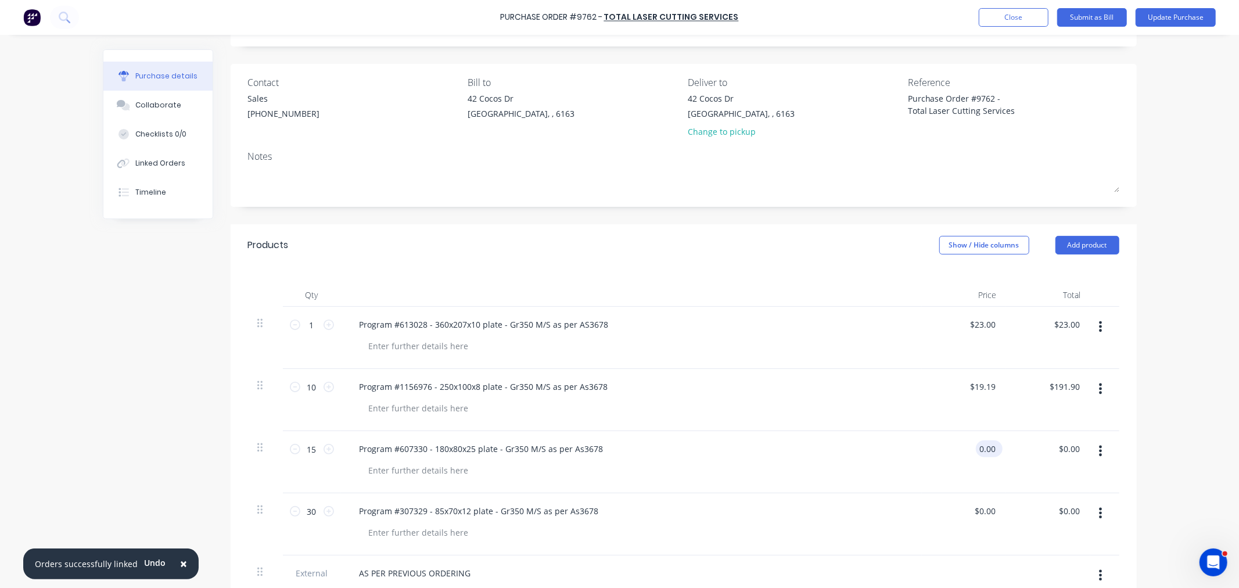
type textarea "x"
drag, startPoint x: 972, startPoint y: 444, endPoint x: 1012, endPoint y: 448, distance: 39.8
click at [1017, 445] on div "15 15 Program #607330 - 180x80x25 plate - Gr350 M/S as per As3678 0.00 0.00 $0.…" at bounding box center [683, 462] width 871 height 62
type input "15.01"
type textarea "x"
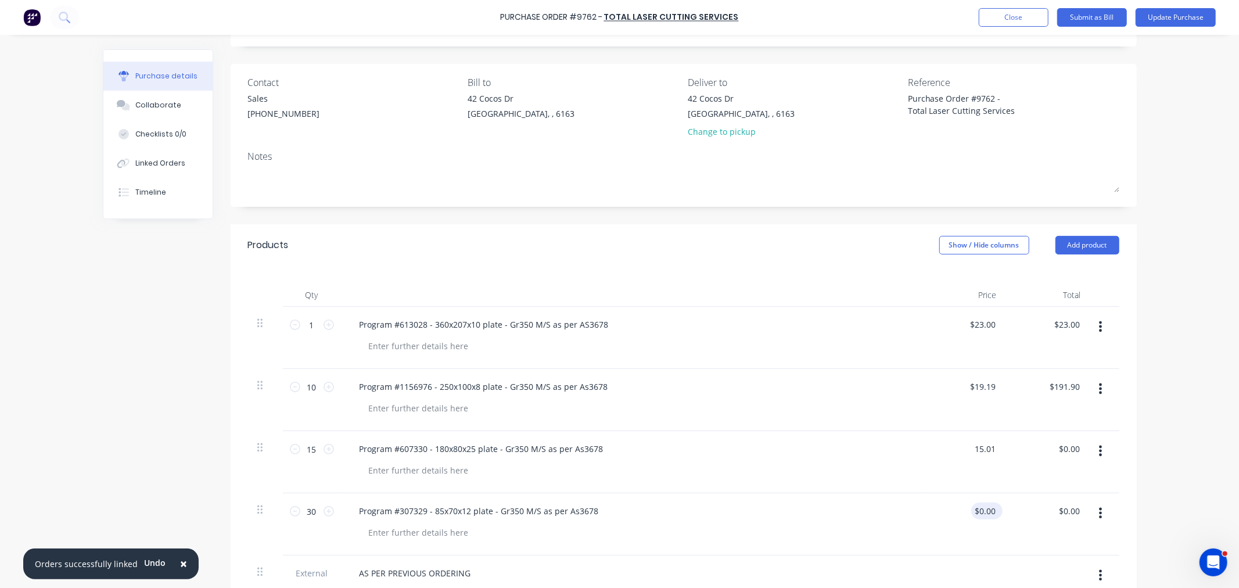
type input "$15.01"
type input "$225.15"
type input "0.00"
click at [977, 512] on input "0.00" at bounding box center [984, 510] width 27 height 17
type textarea "x"
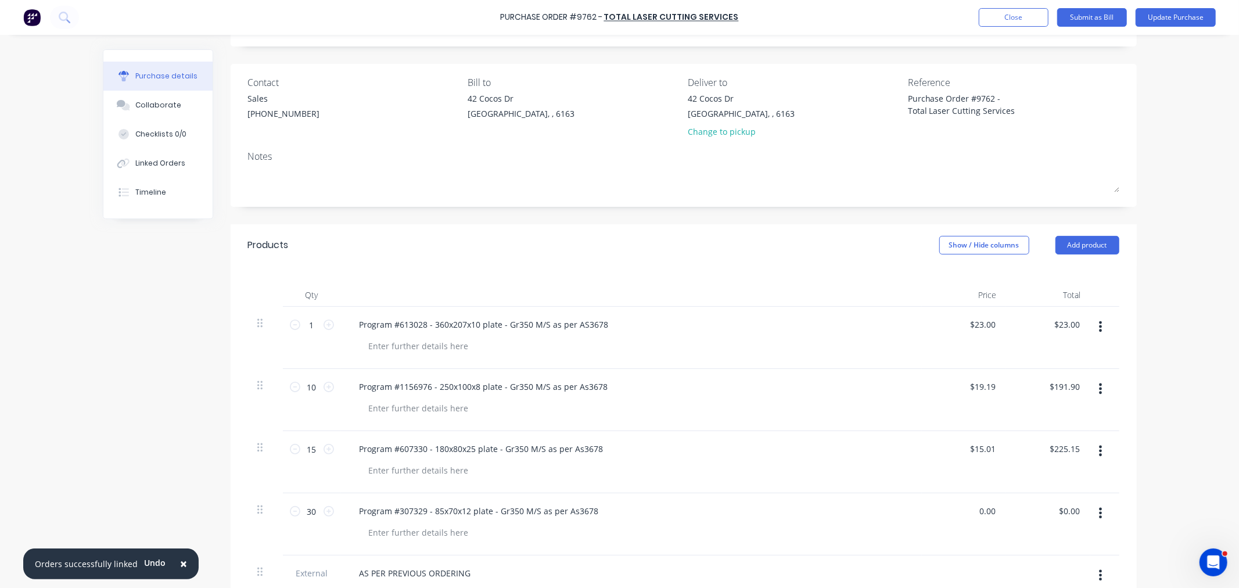
drag, startPoint x: 968, startPoint y: 510, endPoint x: 1001, endPoint y: 513, distance: 32.7
click at [1001, 513] on div "30 30 Program #307329 - 85x70x12 plate - Gr350 M/S as per As3678 0.00 0.00 $0.0…" at bounding box center [683, 524] width 871 height 62
type input "3.60"
type textarea "x"
type input "$3.60"
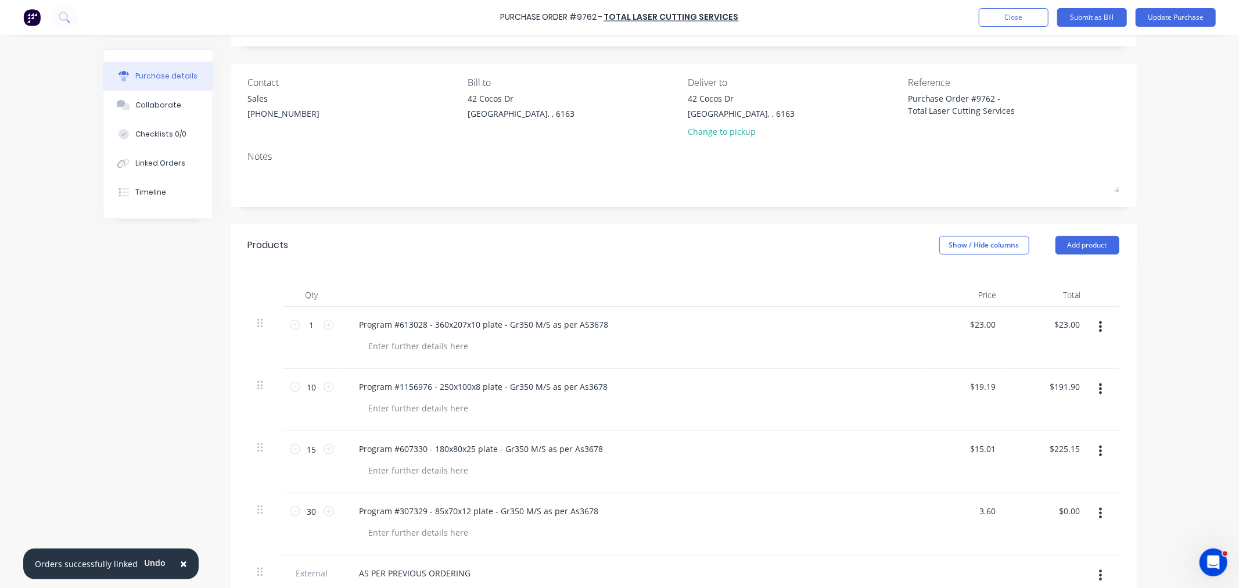
type input "108.00"
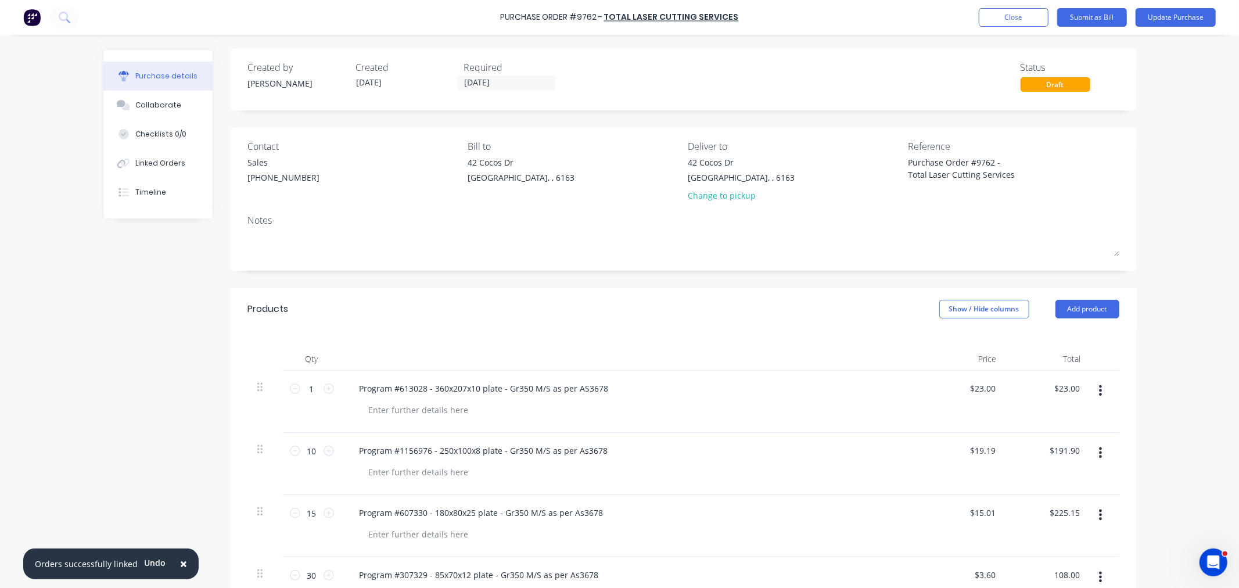
scroll to position [0, 0]
type textarea "x"
type input "$108.00"
click at [1185, 21] on button "Update Purchase" at bounding box center [1175, 17] width 80 height 19
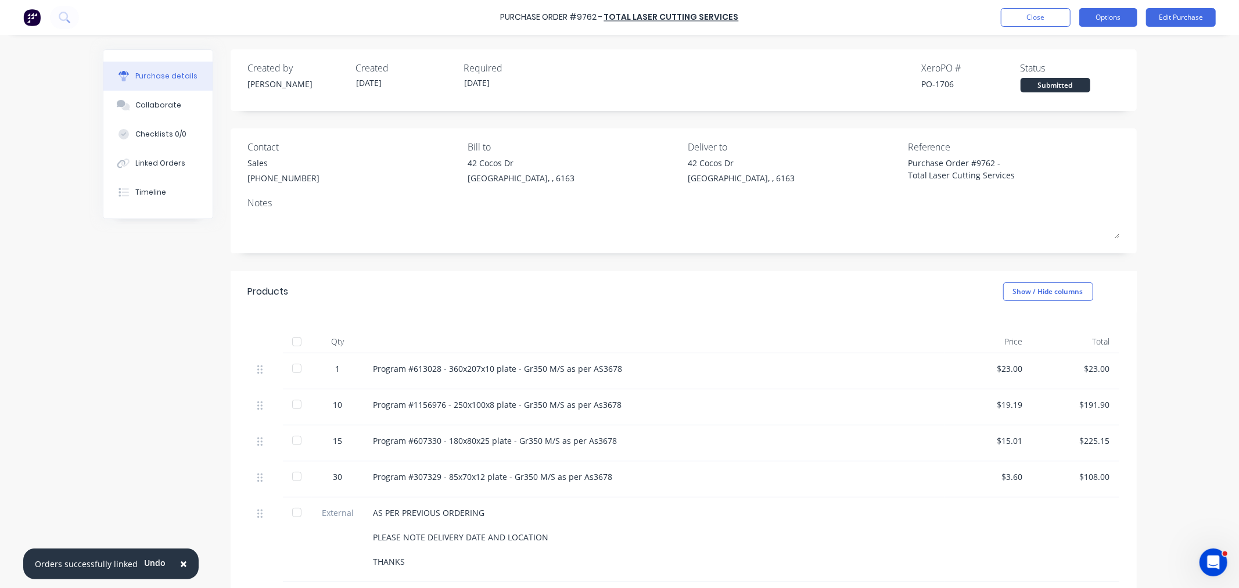
click at [1106, 15] on button "Options" at bounding box center [1108, 17] width 58 height 19
click at [1071, 42] on div "Print / Email" at bounding box center [1081, 47] width 89 height 17
click at [1073, 70] on div "With pricing" at bounding box center [1081, 70] width 89 height 17
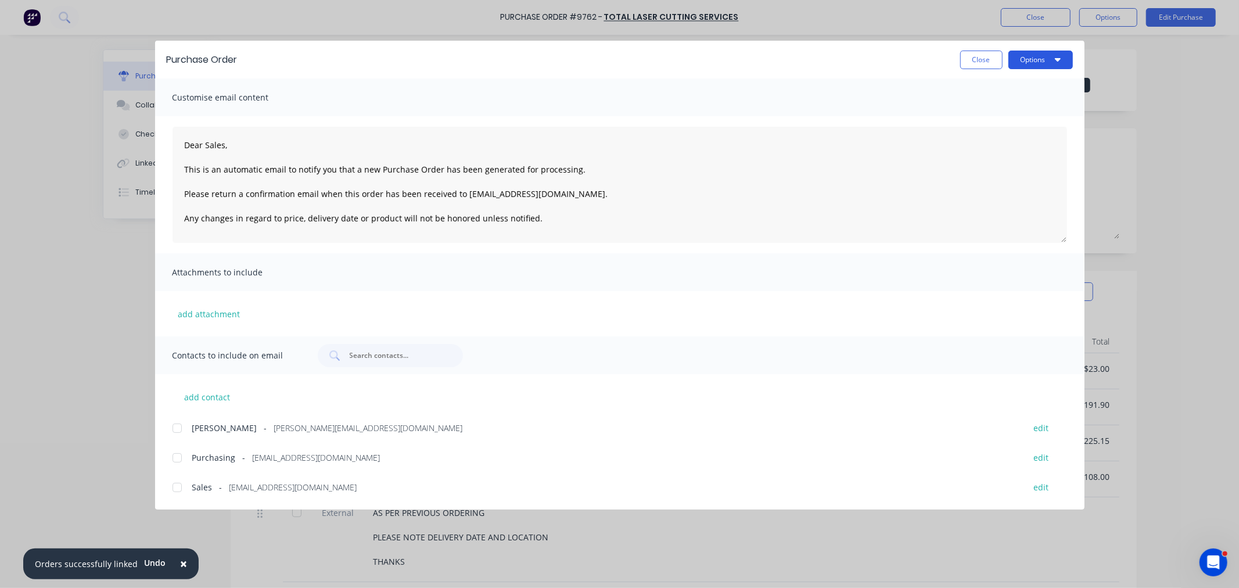
click at [1032, 64] on button "Options" at bounding box center [1040, 60] width 64 height 19
click at [177, 455] on div at bounding box center [176, 457] width 23 height 23
click at [175, 487] on div at bounding box center [176, 487] width 23 height 23
click at [1031, 60] on button "Options" at bounding box center [1040, 60] width 64 height 19
click at [993, 137] on div "Email" at bounding box center [1017, 135] width 89 height 17
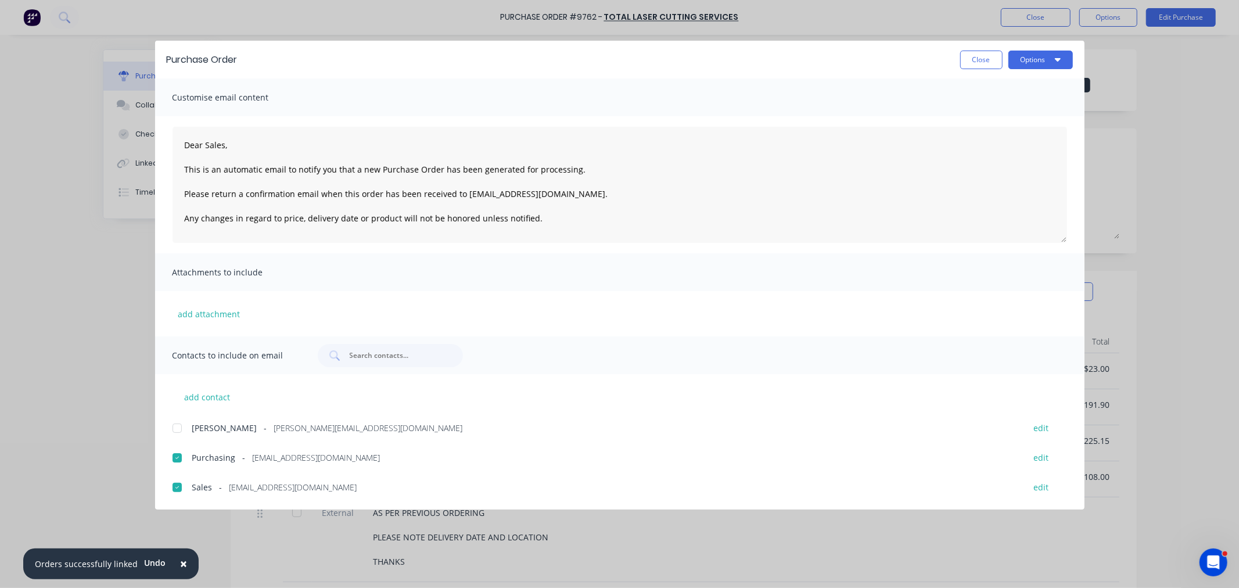
click at [990, 60] on button "Close" at bounding box center [981, 60] width 42 height 19
type textarea "x"
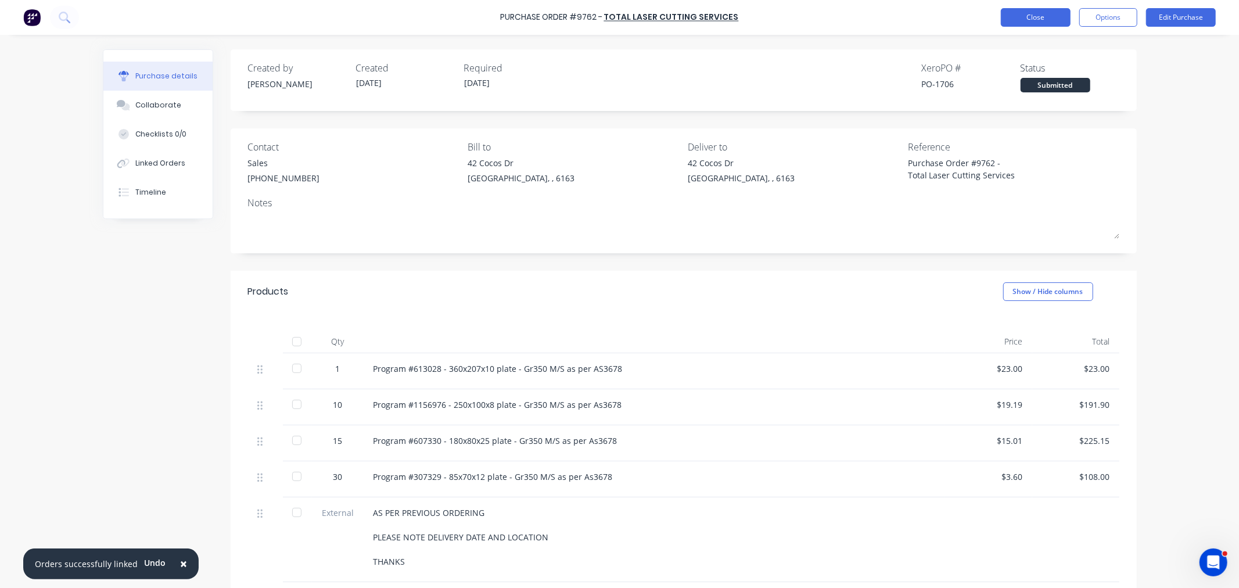
click at [1044, 19] on button "Close" at bounding box center [1036, 17] width 70 height 19
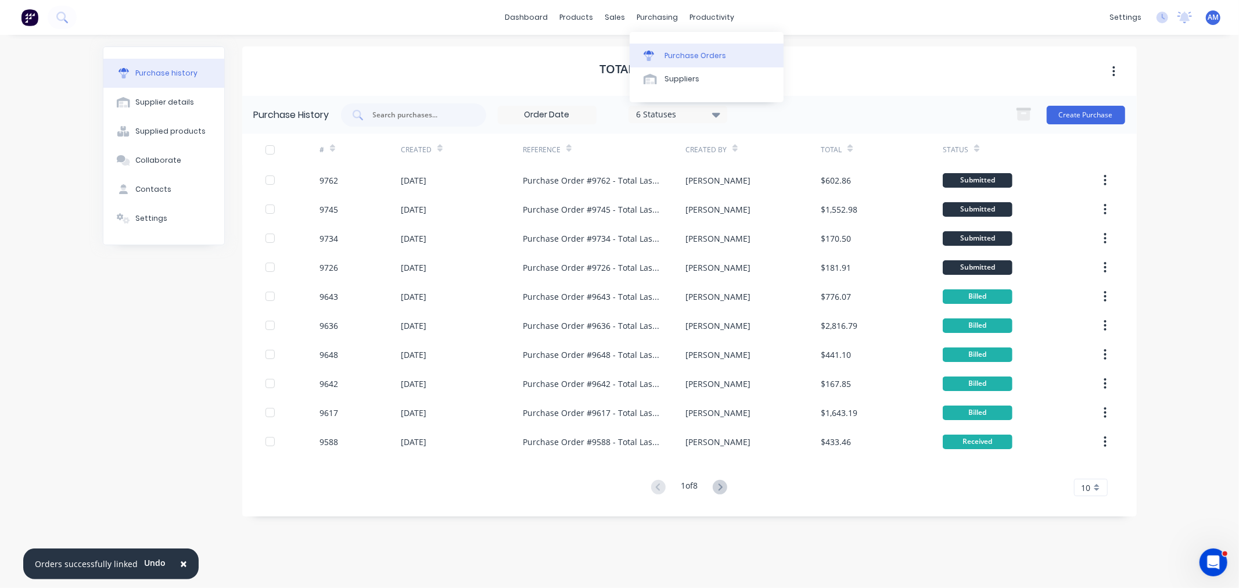
click at [677, 49] on link "Purchase Orders" at bounding box center [706, 55] width 154 height 23
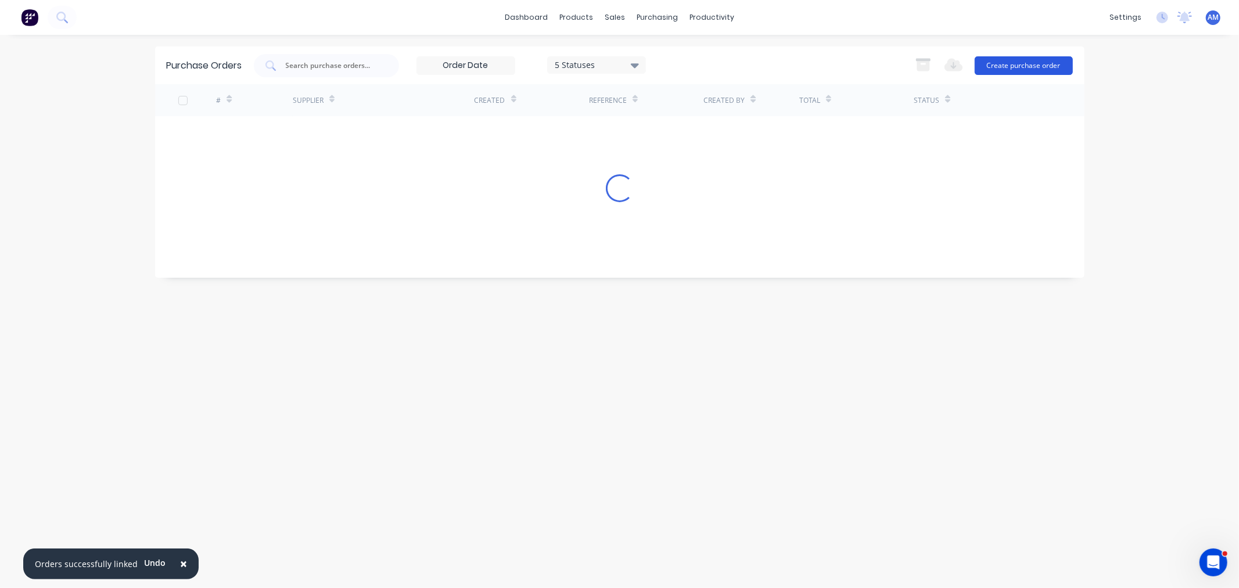
click at [1026, 60] on button "Create purchase order" at bounding box center [1023, 65] width 98 height 19
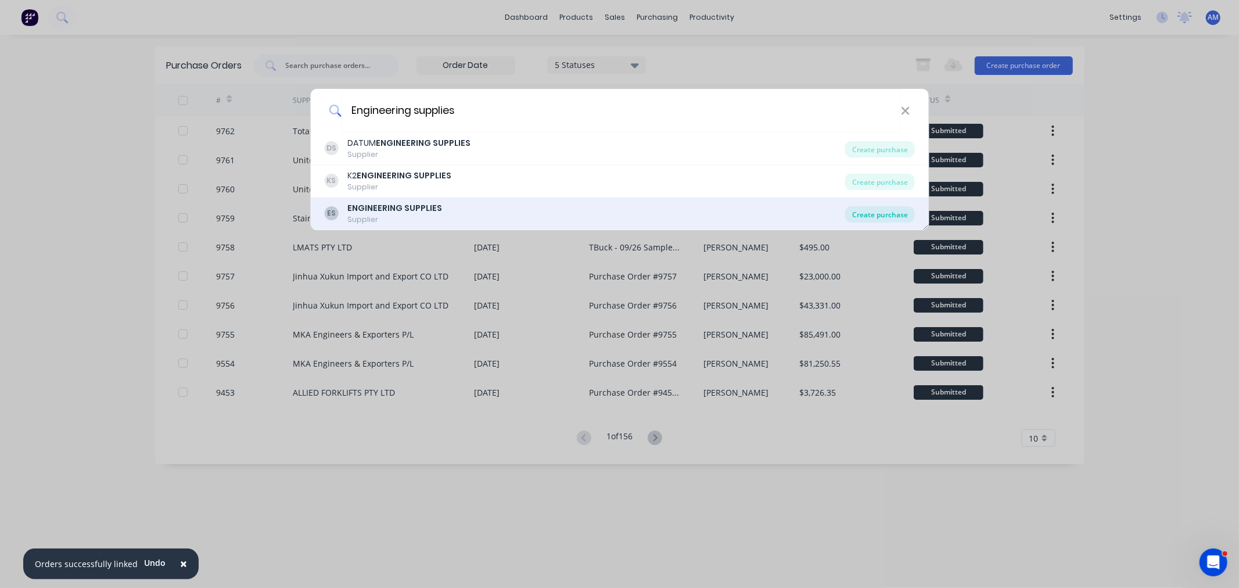
type input "Engineering supplies"
click at [863, 212] on div "Create purchase" at bounding box center [880, 214] width 70 height 16
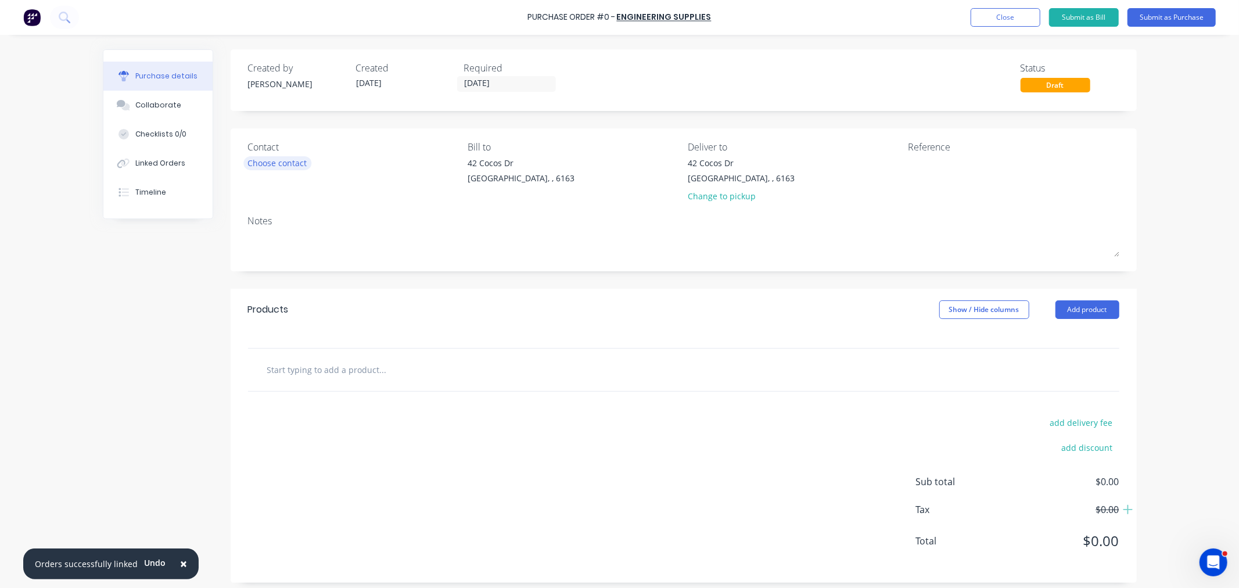
click at [275, 161] on div "Choose contact" at bounding box center [277, 163] width 59 height 12
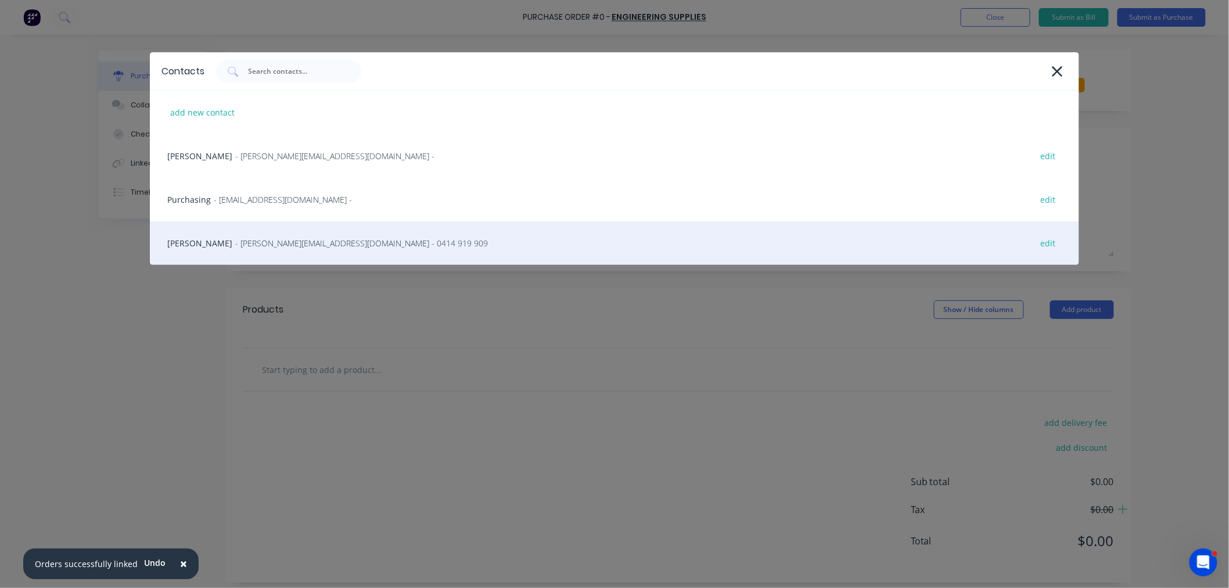
click at [235, 237] on span "- travis@engsup.com.au - 0414 919 909" at bounding box center [361, 243] width 253 height 12
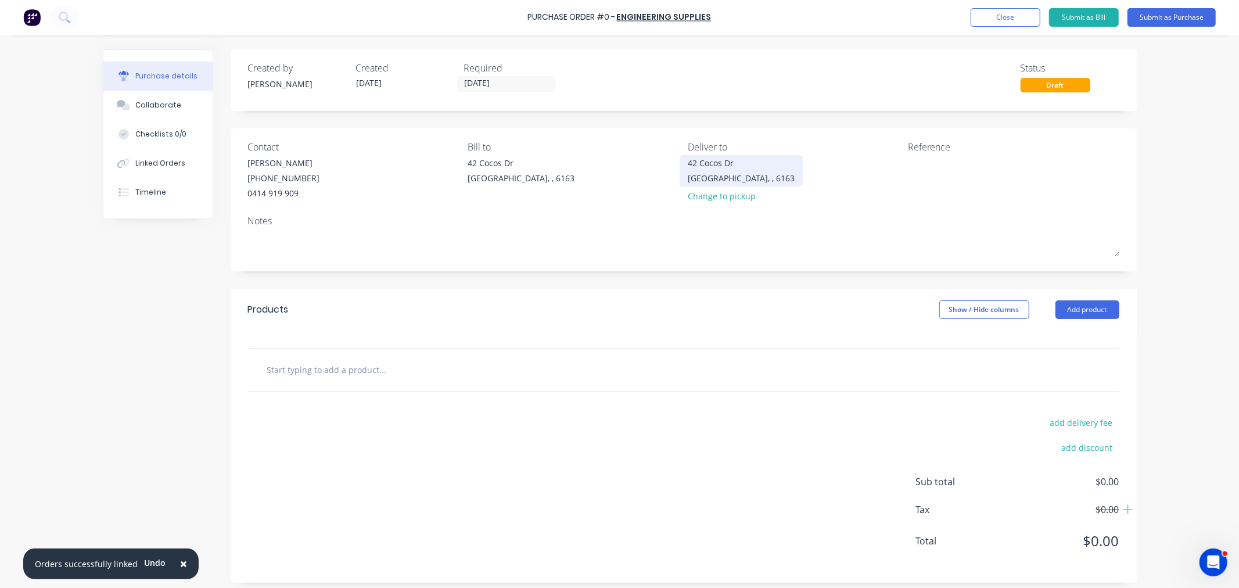
click at [705, 164] on div "42 Cocos Dr" at bounding box center [741, 163] width 107 height 12
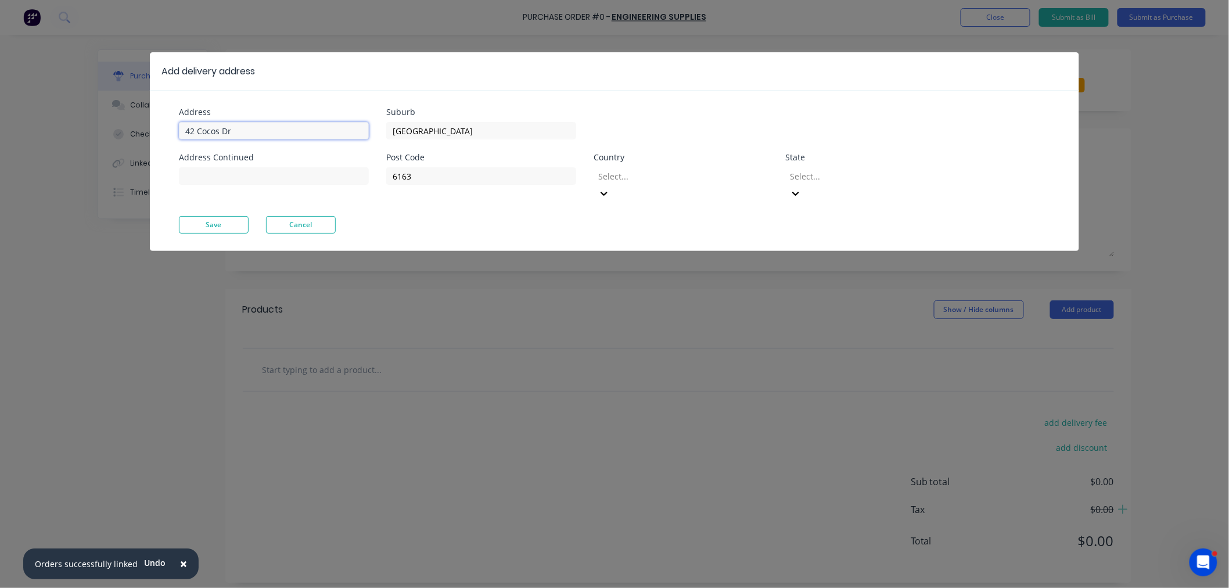
drag, startPoint x: 172, startPoint y: 132, endPoint x: 73, endPoint y: 134, distance: 99.3
click at [73, 134] on div "Add delivery address Address 42 Cocos Dr Address Continued Suburb Bibra Lake Po…" at bounding box center [614, 294] width 1229 height 588
type input "11 Port Pirie St"
click at [203, 216] on button "Save" at bounding box center [214, 224] width 70 height 17
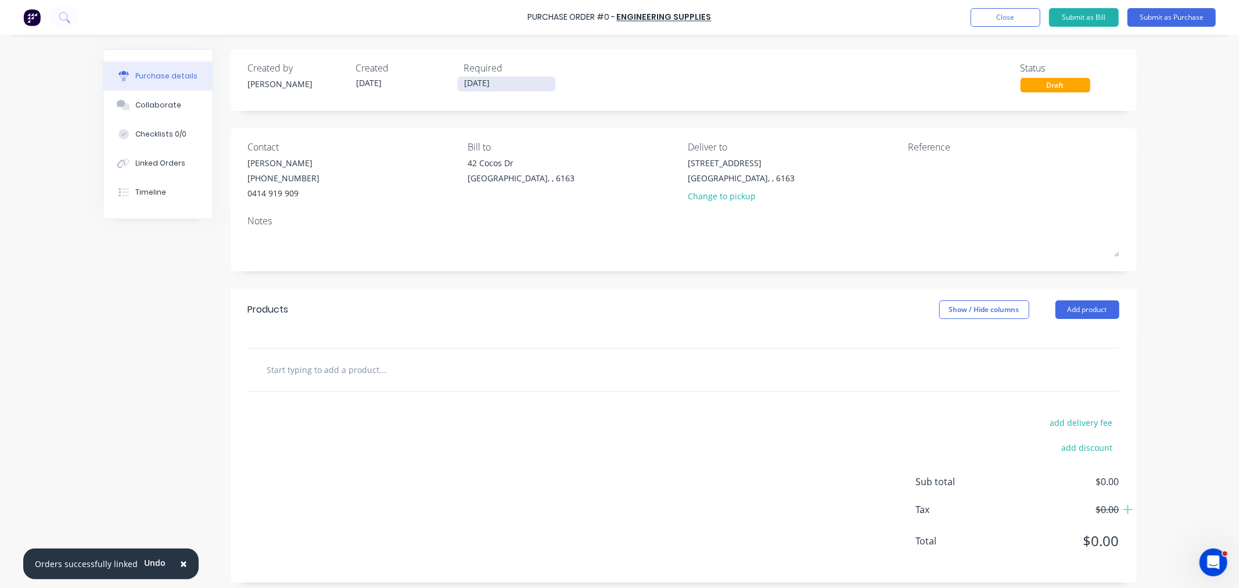
click at [483, 83] on input "06/10/25" at bounding box center [507, 84] width 98 height 15
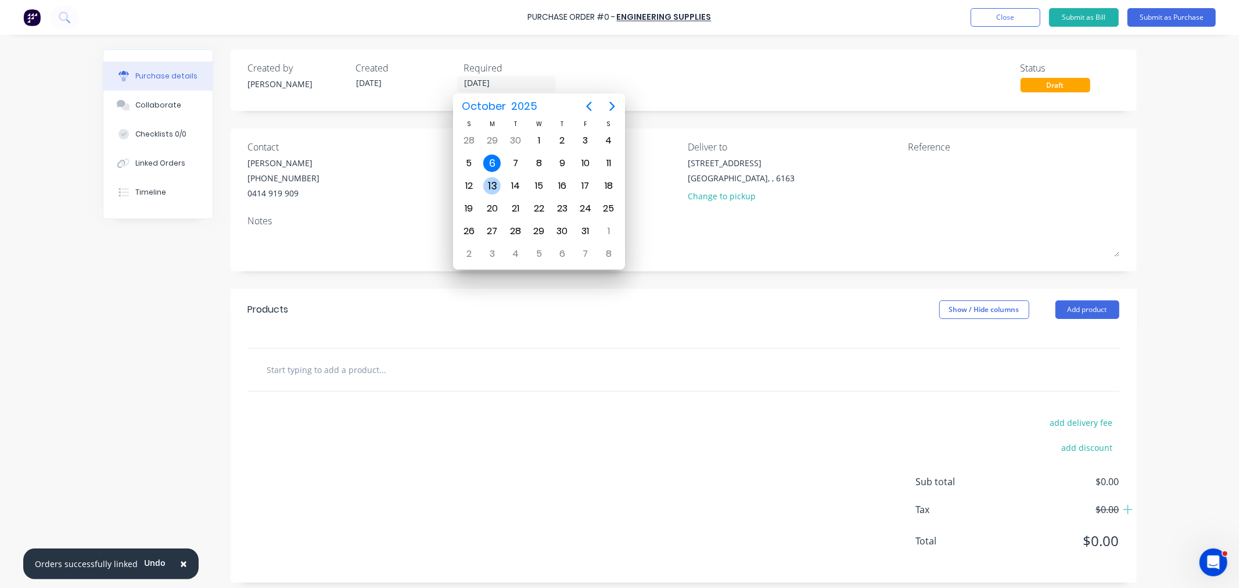
click at [491, 180] on div "13" at bounding box center [491, 185] width 17 height 17
type input "13/10/25"
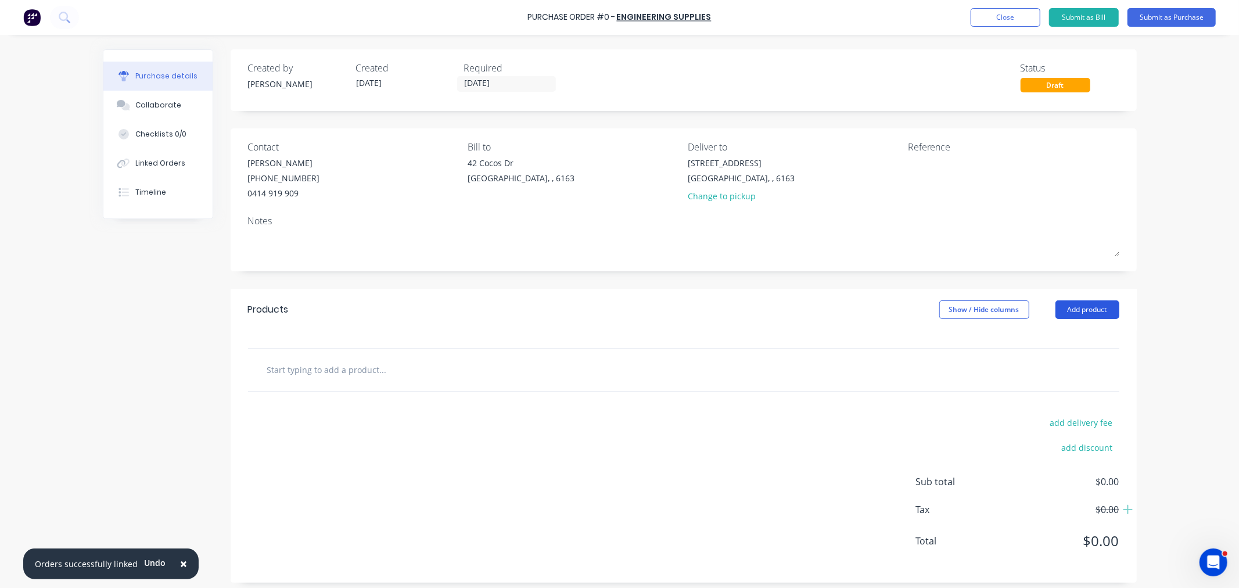
click at [1073, 312] on button "Add product" at bounding box center [1087, 309] width 64 height 19
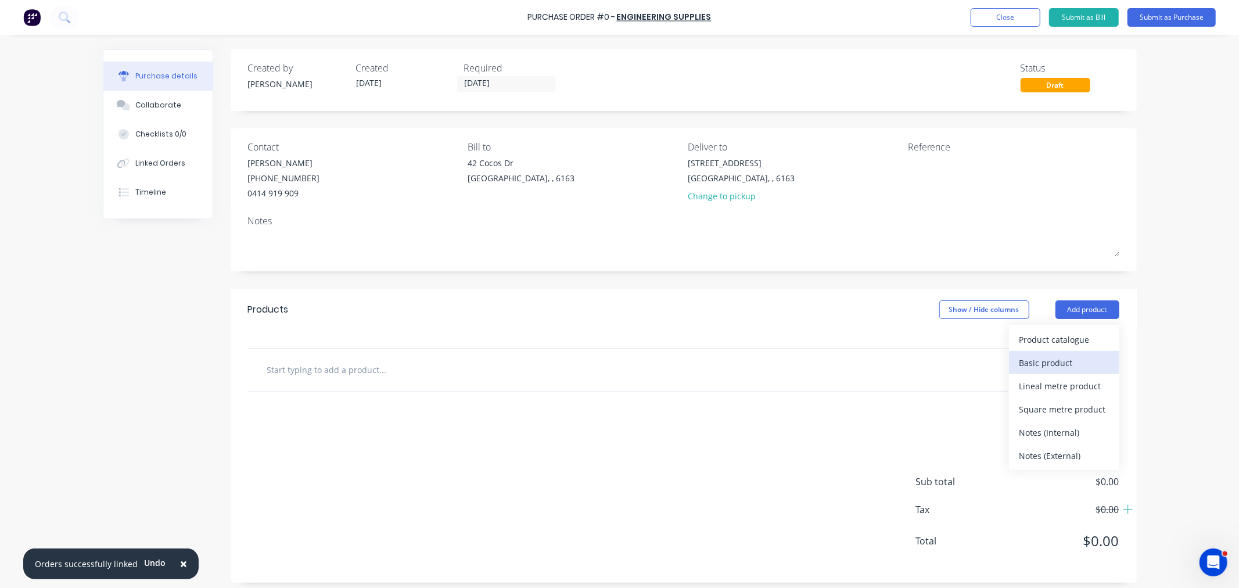
click at [1059, 366] on div "Basic product" at bounding box center [1063, 362] width 89 height 17
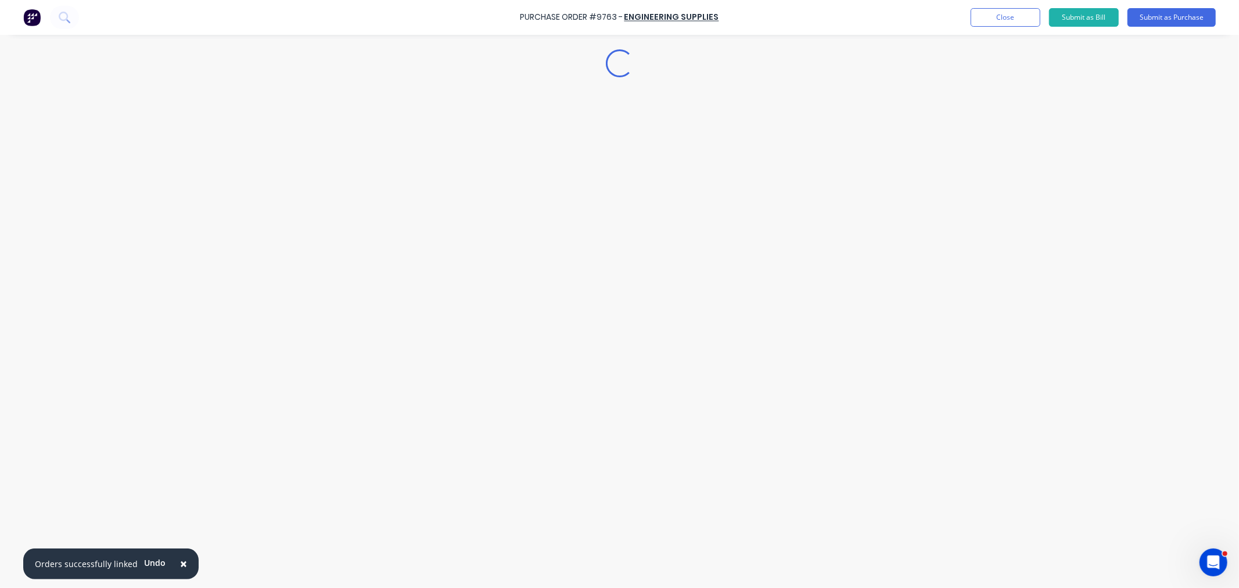
click at [1067, 312] on div "Loading..." at bounding box center [619, 277] width 1057 height 530
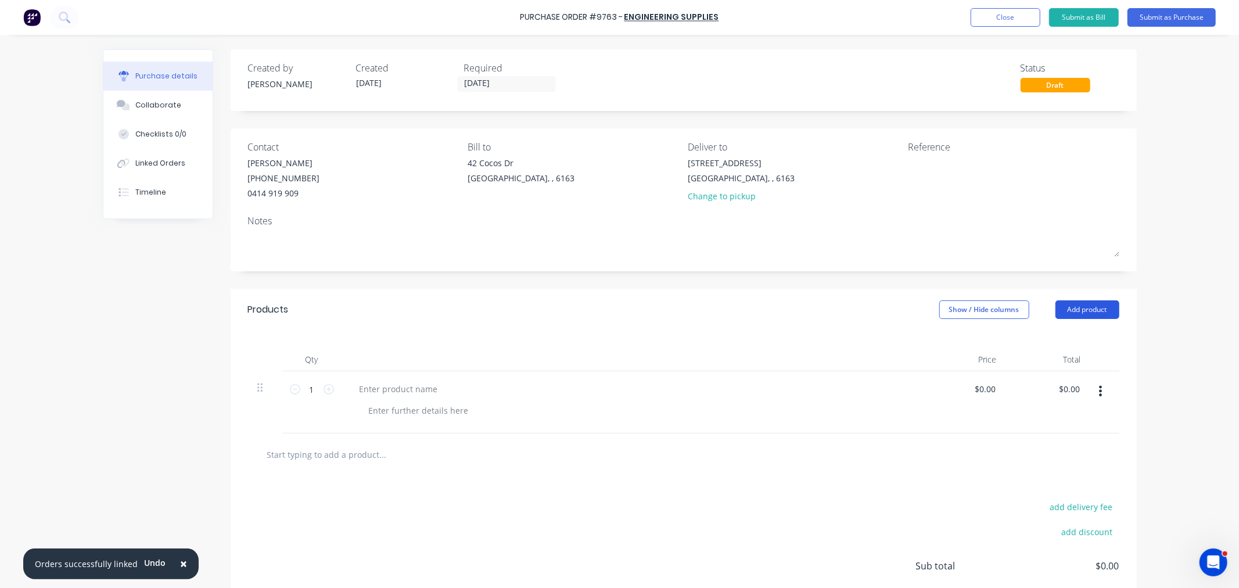
click at [1064, 315] on button "Add product" at bounding box center [1087, 309] width 64 height 19
drag, startPoint x: 1055, startPoint y: 364, endPoint x: 1054, endPoint y: 358, distance: 5.9
click at [1053, 364] on div "Basic product" at bounding box center [1063, 362] width 89 height 17
click at [1060, 314] on button "Add product" at bounding box center [1087, 309] width 64 height 19
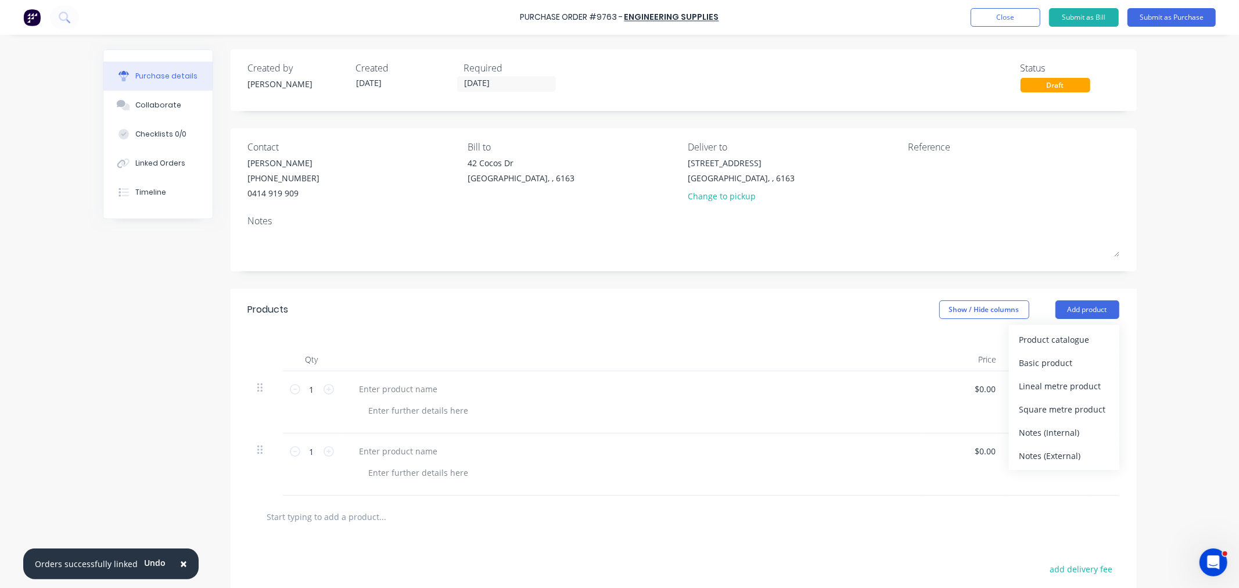
click at [1051, 358] on div "Basic product" at bounding box center [1063, 362] width 89 height 17
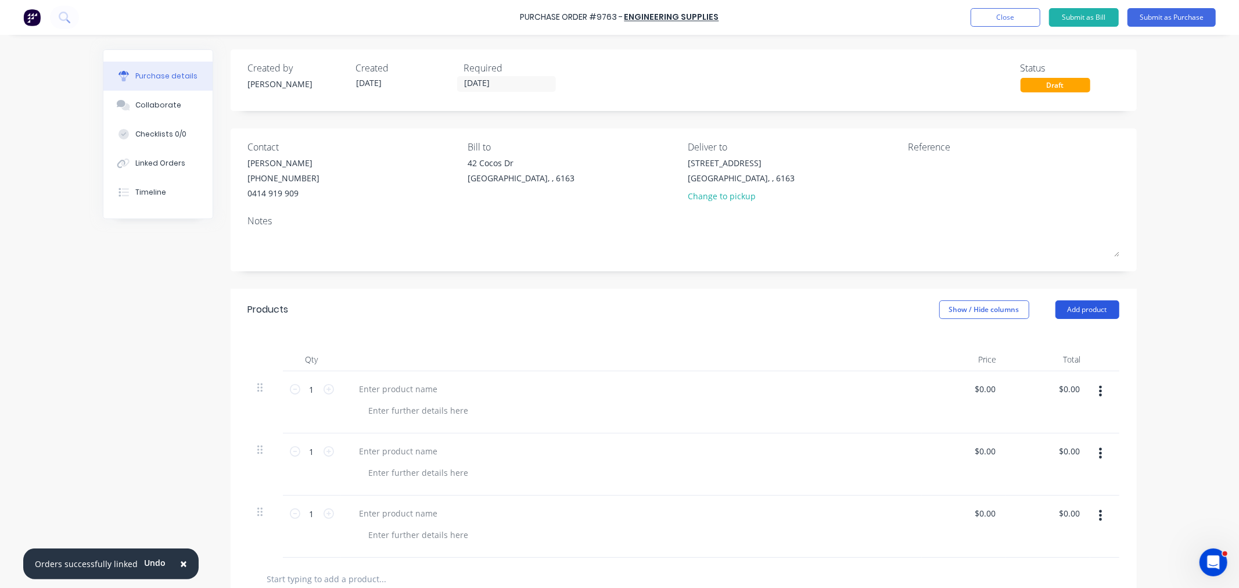
click at [1059, 315] on button "Add product" at bounding box center [1087, 309] width 64 height 19
drag, startPoint x: 1055, startPoint y: 362, endPoint x: 1056, endPoint y: 347, distance: 15.1
click at [1054, 360] on div "Basic product" at bounding box center [1063, 362] width 89 height 17
click at [1060, 315] on button "Add product" at bounding box center [1087, 309] width 64 height 19
click at [1051, 361] on div "Basic product" at bounding box center [1063, 362] width 89 height 17
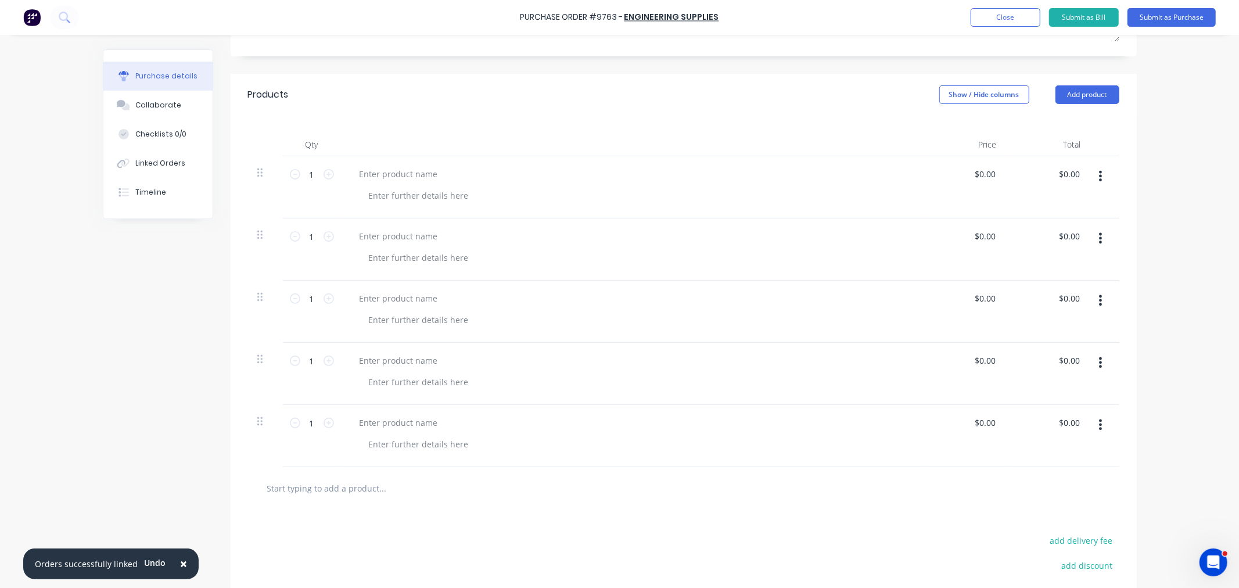
scroll to position [258, 0]
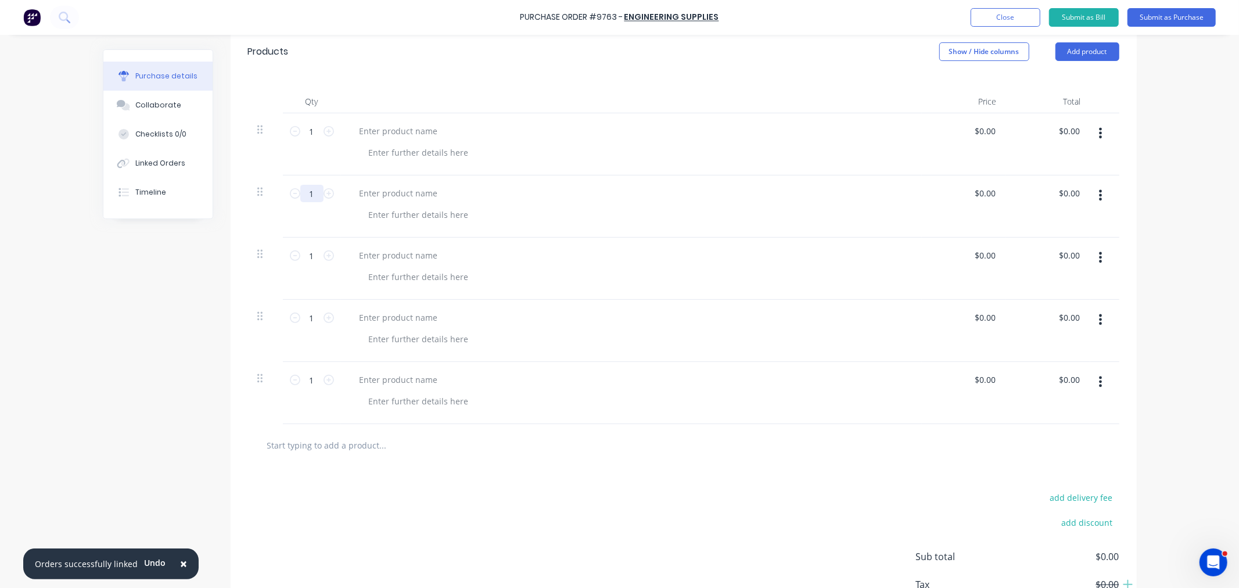
click at [304, 192] on input "1" at bounding box center [311, 193] width 23 height 17
type input "60"
drag, startPoint x: 310, startPoint y: 254, endPoint x: 267, endPoint y: 253, distance: 43.0
click at [267, 253] on div "1 1 $0.00 $0.00 $0.00 $0.00" at bounding box center [683, 269] width 871 height 62
type input "38"
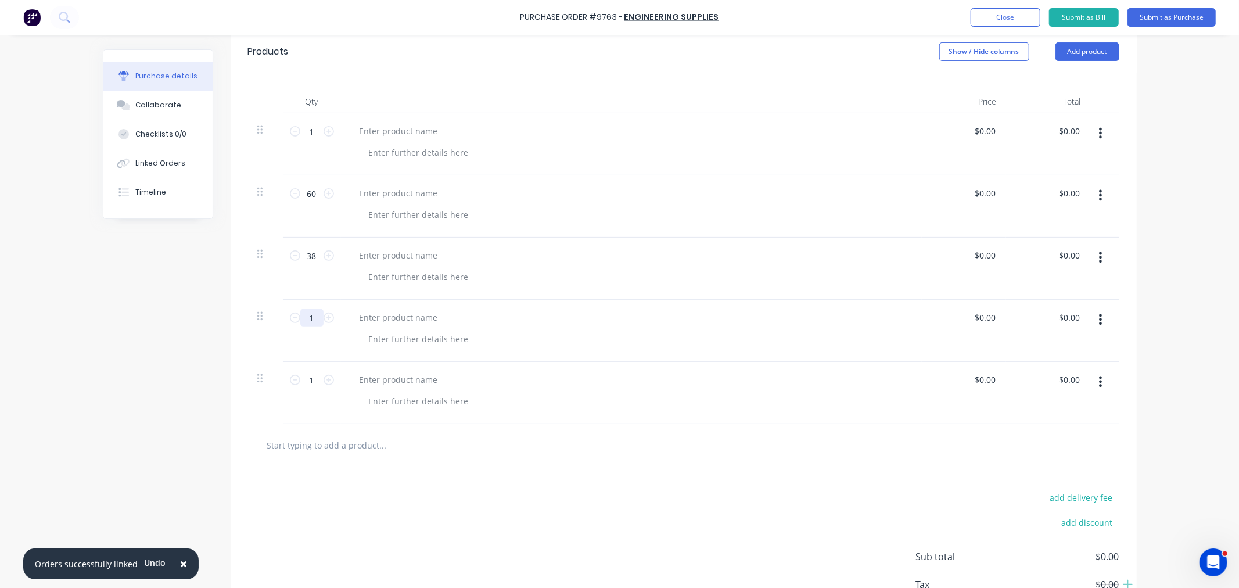
click at [311, 320] on input "1" at bounding box center [311, 317] width 23 height 17
type input "20"
click at [306, 381] on input "1" at bounding box center [311, 379] width 23 height 17
type input "20"
click at [389, 129] on div at bounding box center [398, 131] width 97 height 17
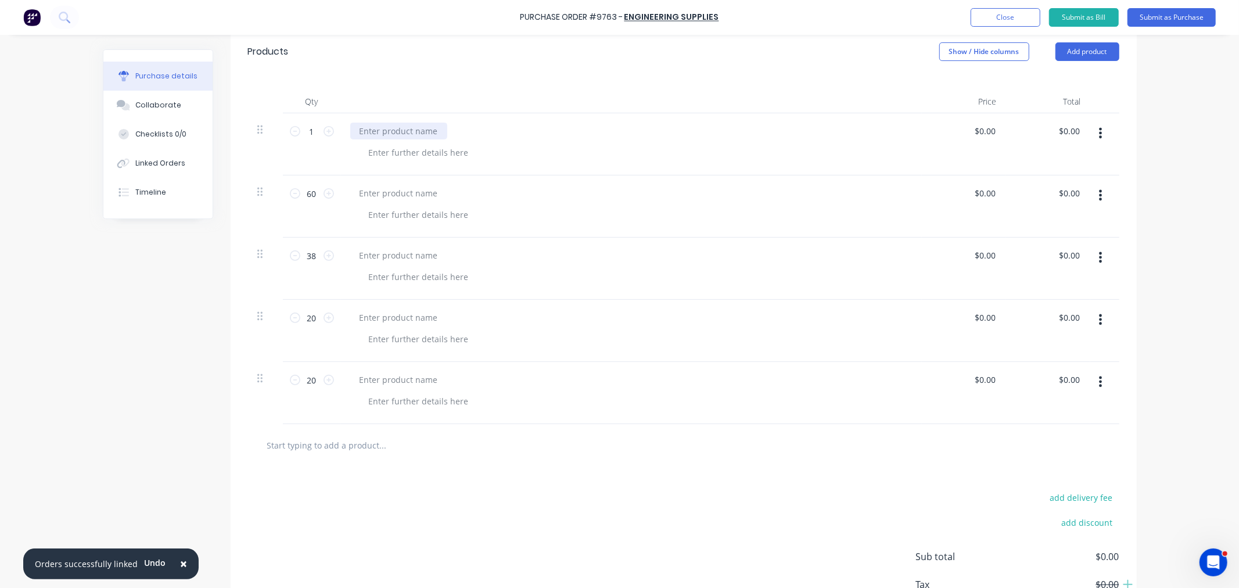
click at [392, 130] on div at bounding box center [398, 131] width 97 height 17
click at [409, 129] on div at bounding box center [398, 131] width 97 height 17
click at [980, 127] on input "0.00" at bounding box center [987, 131] width 22 height 17
type input "$135.90"
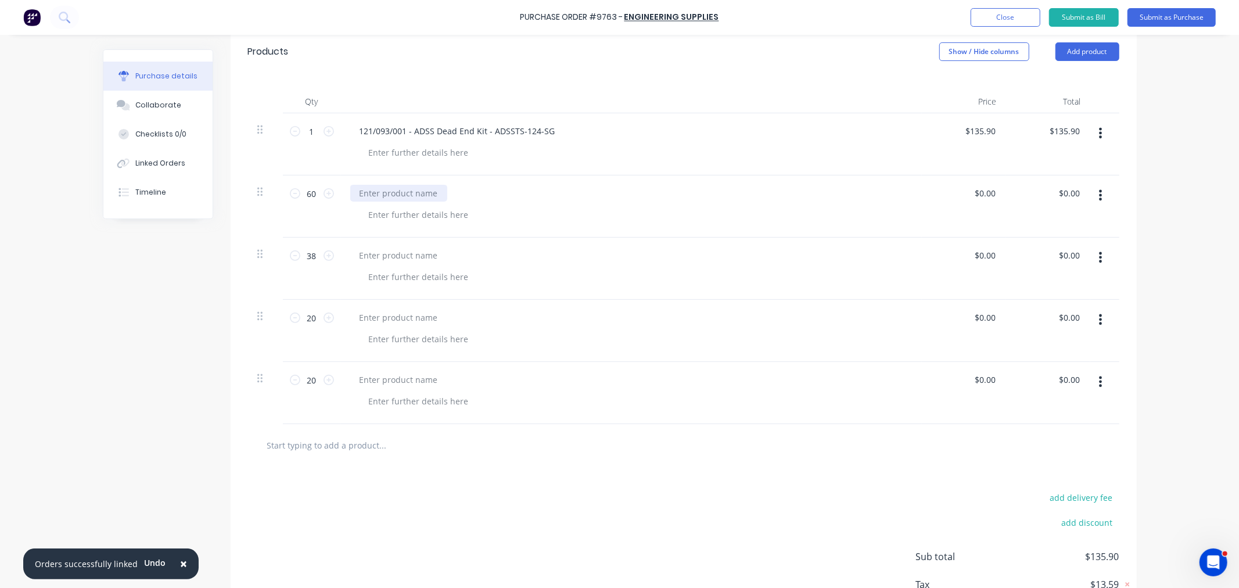
click at [375, 196] on div at bounding box center [398, 193] width 97 height 17
drag, startPoint x: 973, startPoint y: 193, endPoint x: 1013, endPoint y: 201, distance: 40.8
click at [1013, 200] on div "60 60 121/259/001 - Stainless Steel Rings - EN853 0.00 0.00 $0.00 $0.00" at bounding box center [683, 206] width 871 height 62
drag, startPoint x: 994, startPoint y: 190, endPoint x: 937, endPoint y: 192, distance: 57.0
click at [937, 192] on div "$0.00 $0.00" at bounding box center [964, 206] width 84 height 62
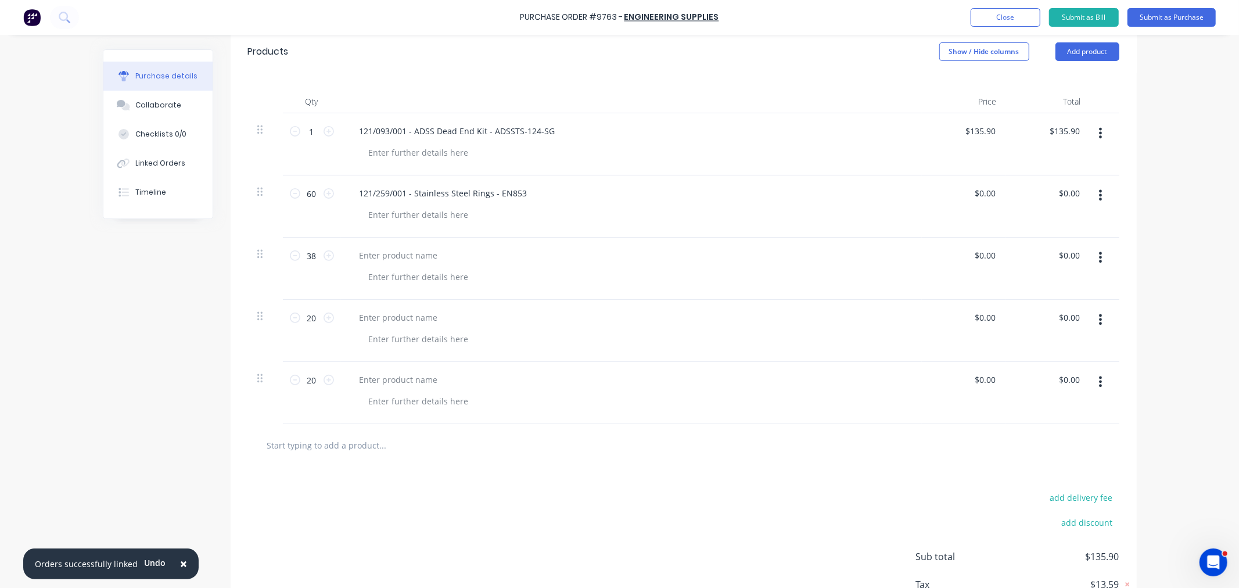
scroll to position [232, 0]
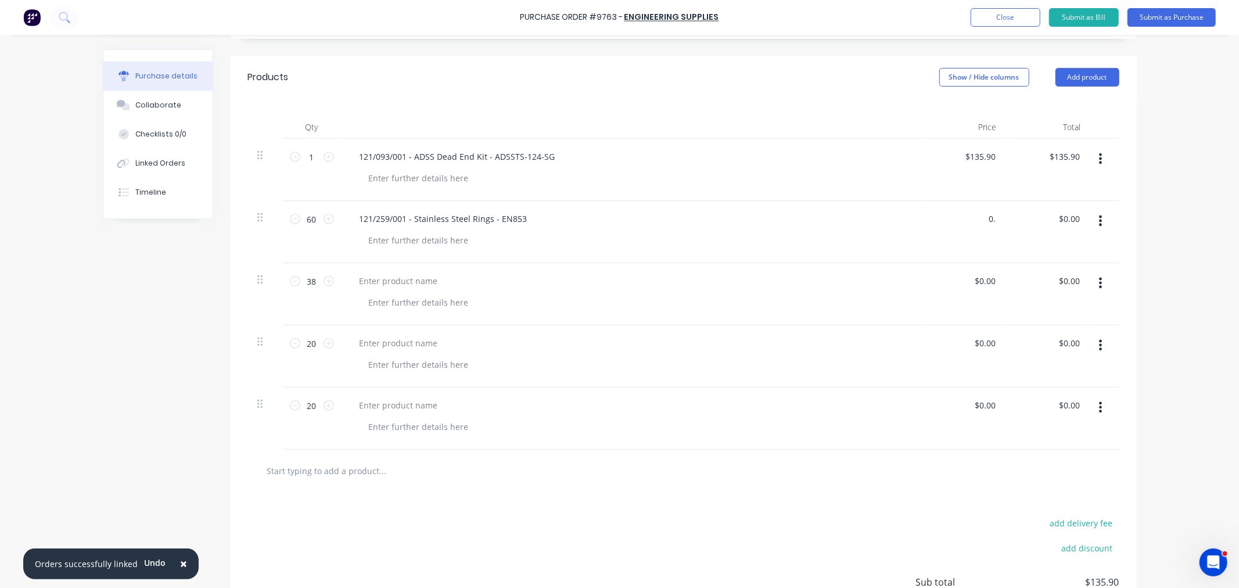
type input "0"
type input "$0.35"
type input "$21.00"
click at [422, 286] on div at bounding box center [398, 280] width 97 height 17
click at [976, 280] on input "0.00" at bounding box center [987, 280] width 22 height 17
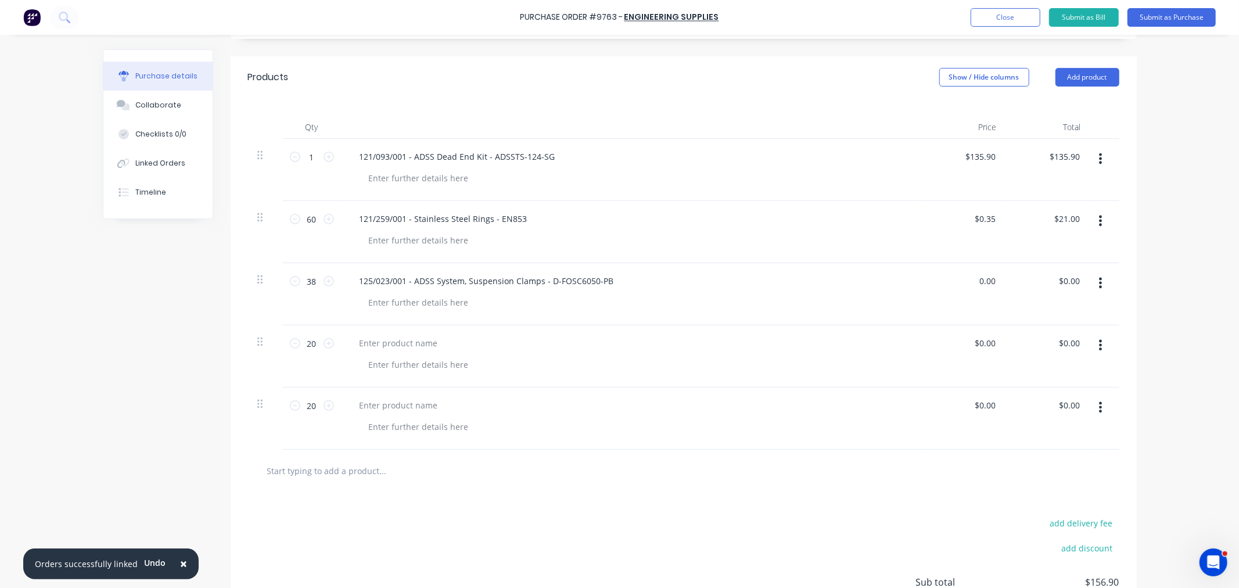
drag, startPoint x: 973, startPoint y: 280, endPoint x: 992, endPoint y: 292, distance: 21.6
click at [991, 286] on input "0.00" at bounding box center [987, 280] width 22 height 17
type input "$135.90"
type input "$5,164.20"
click at [416, 345] on div at bounding box center [398, 342] width 97 height 17
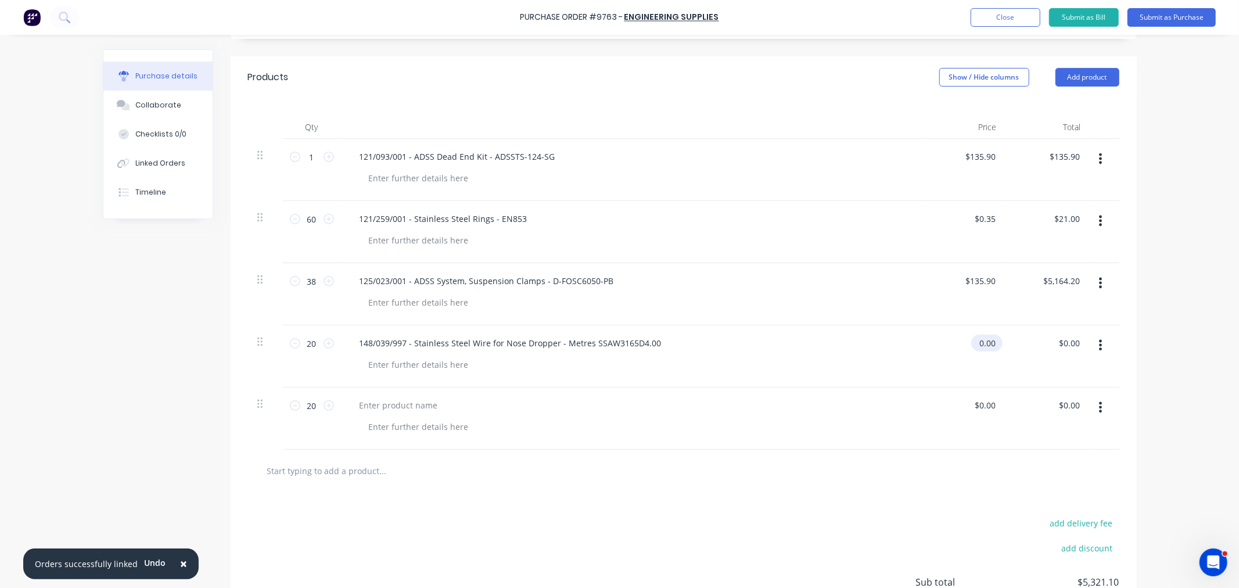
click at [974, 341] on input "0.00" at bounding box center [984, 342] width 27 height 17
drag, startPoint x: 974, startPoint y: 341, endPoint x: 1008, endPoint y: 345, distance: 33.9
click at [1008, 345] on div "20 20 148/039/997 - Stainless Steel Wire for Nose Dropper - Metres SSAW3165D4.0…" at bounding box center [683, 356] width 871 height 62
type input "$2.41"
type input "$48.20"
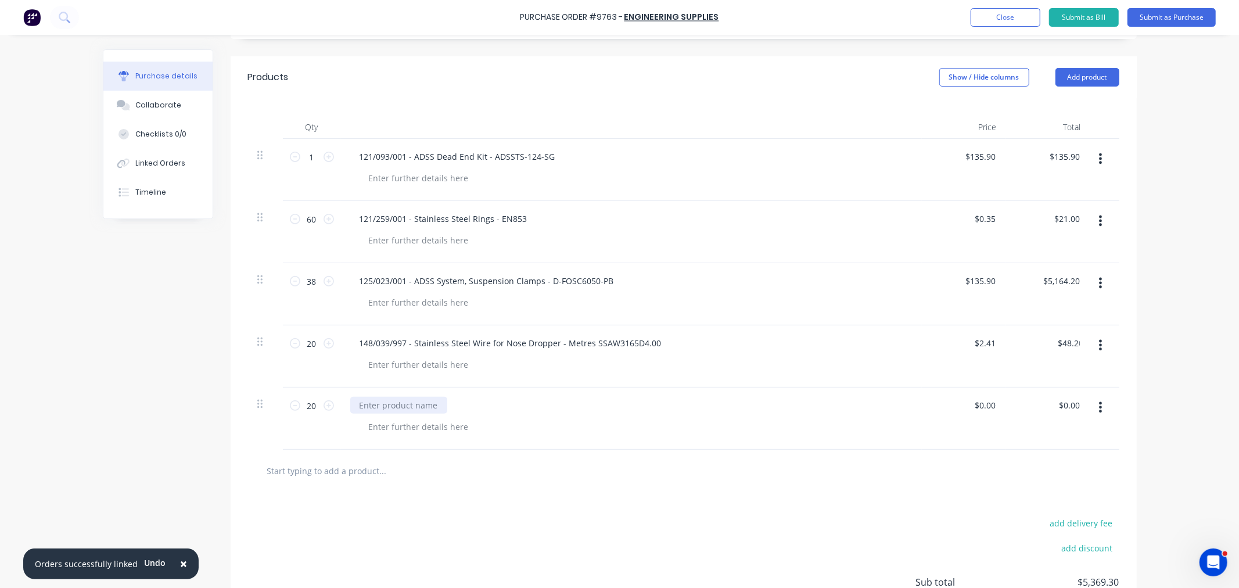
click at [436, 409] on div at bounding box center [398, 405] width 97 height 17
click at [980, 409] on input "0.00" at bounding box center [984, 405] width 27 height 17
drag, startPoint x: 976, startPoint y: 407, endPoint x: 1001, endPoint y: 406, distance: 25.6
click at [1001, 406] on div "20 20 125/003/003 - Conductor Connection Clamps - LTD75-1 0.00 0.00 $0.00 $0.00" at bounding box center [683, 418] width 871 height 62
type input "$19.65"
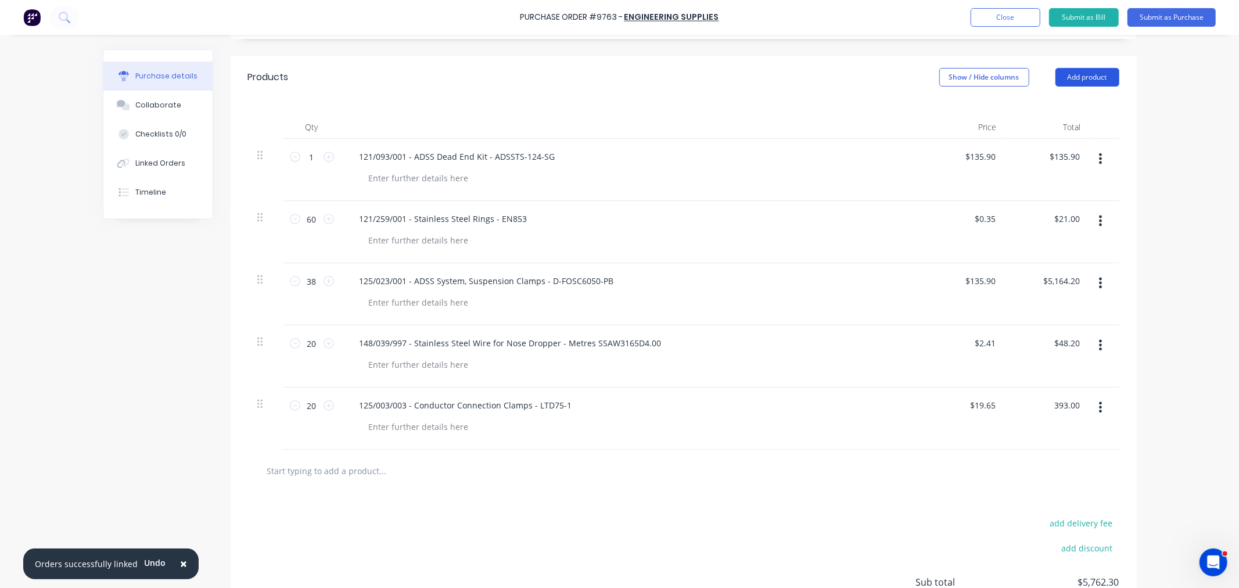
type input "$393.00"
click at [1113, 79] on div "Products Show / Hide columns Add product" at bounding box center [684, 77] width 906 height 42
click at [1100, 71] on button "Add product" at bounding box center [1087, 77] width 64 height 19
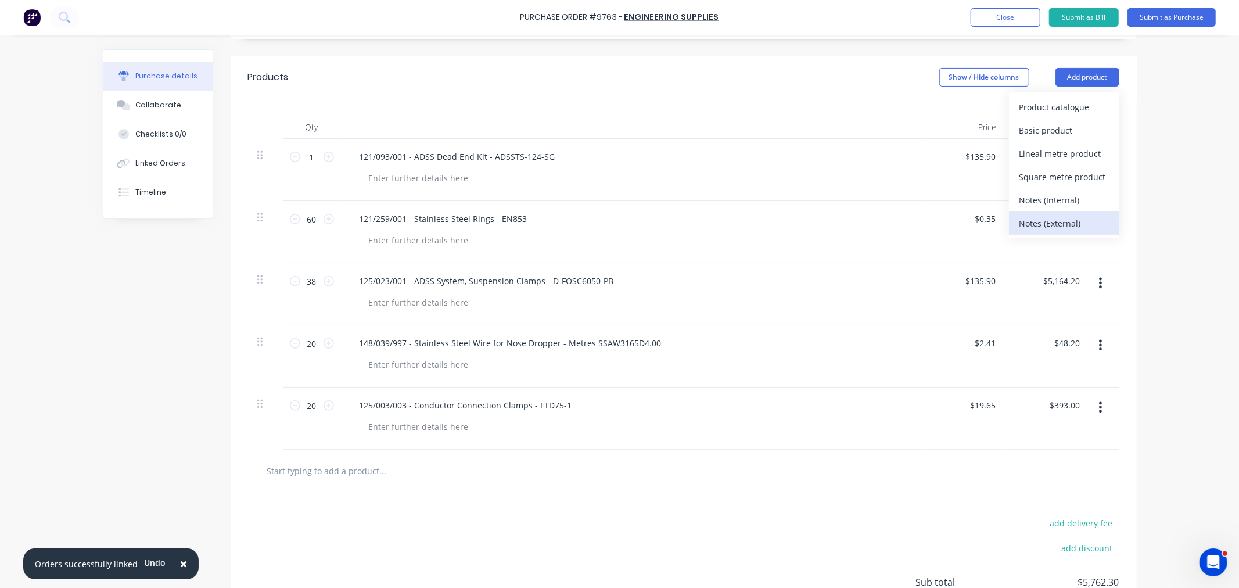
click at [1059, 222] on div "Notes (External)" at bounding box center [1063, 223] width 89 height 17
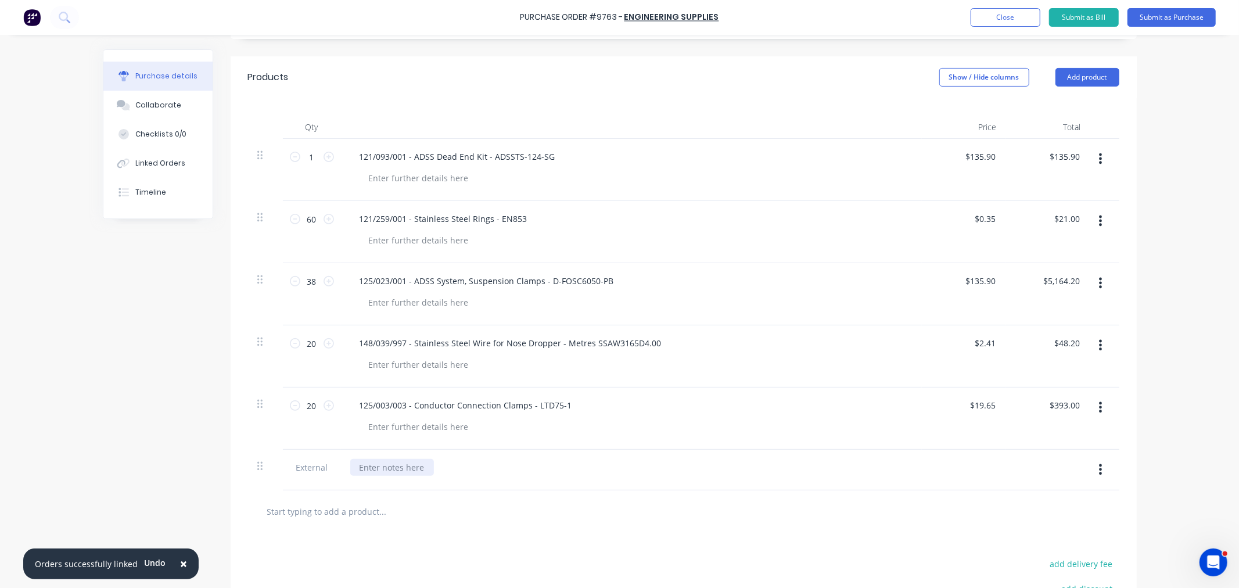
click at [400, 467] on div at bounding box center [392, 467] width 84 height 17
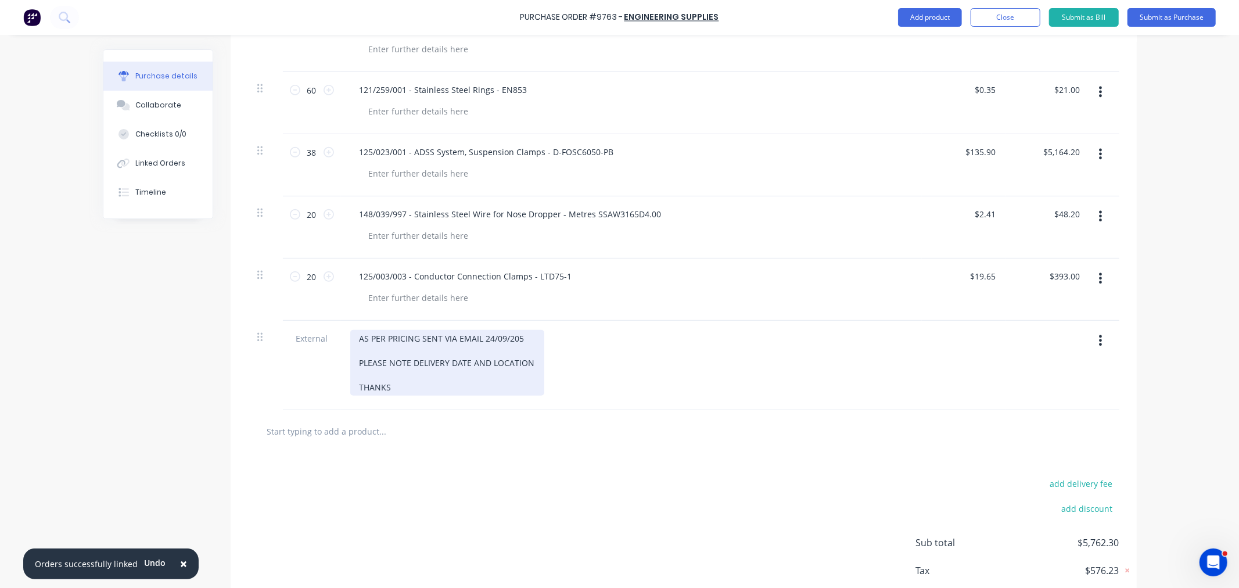
scroll to position [0, 0]
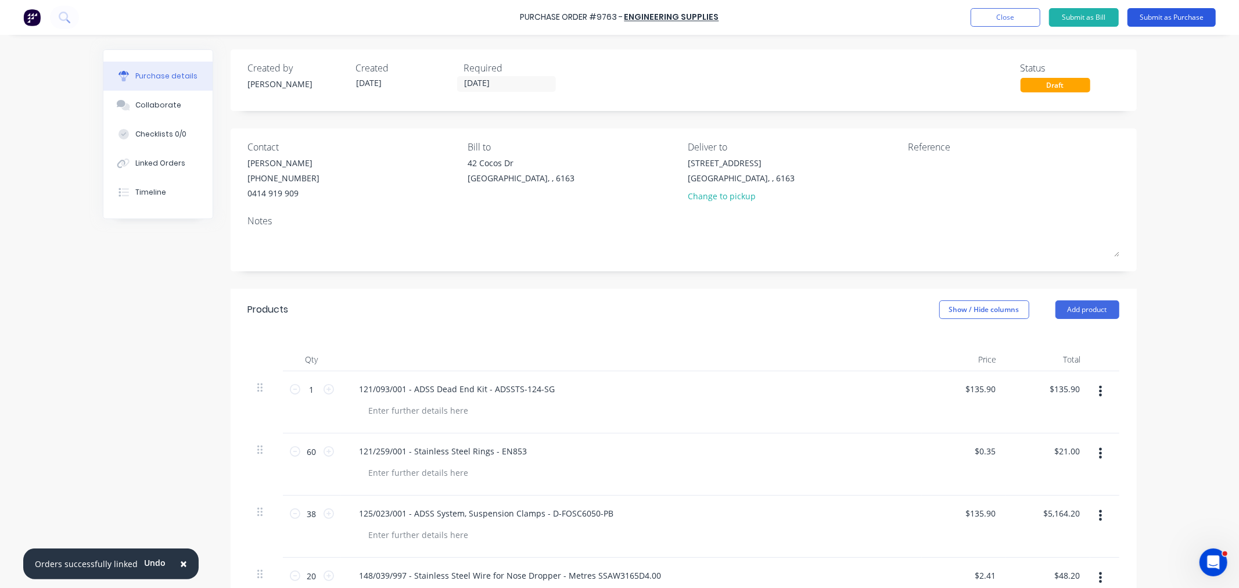
click at [1170, 21] on button "Submit as Purchase" at bounding box center [1171, 17] width 88 height 19
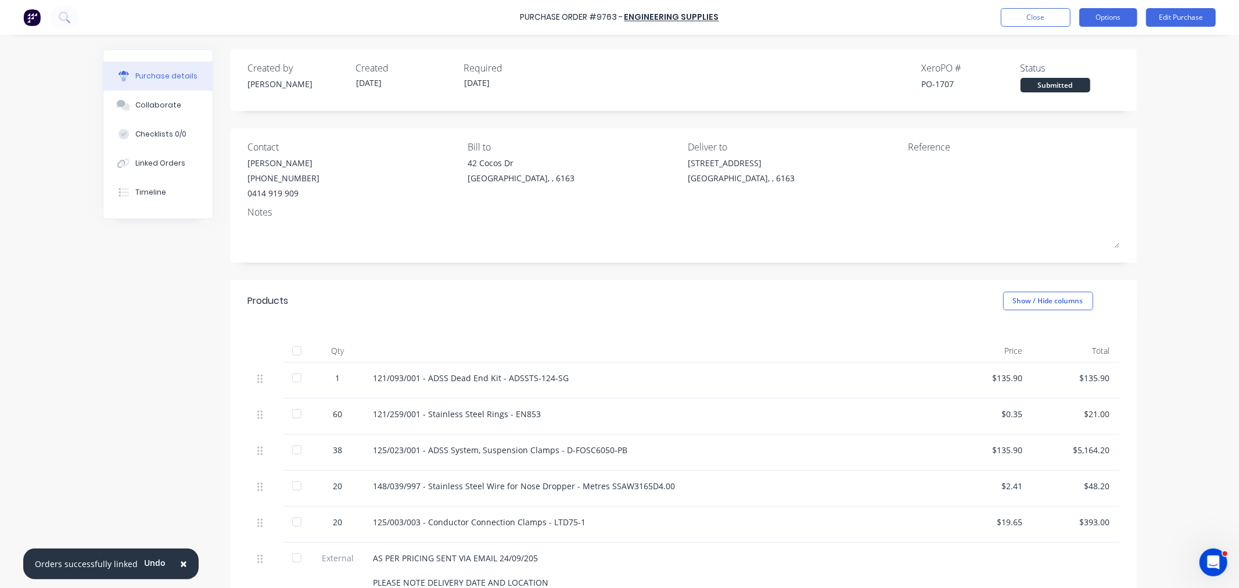
click at [1099, 22] on button "Options" at bounding box center [1108, 17] width 58 height 19
click at [1075, 43] on div "Print / Email" at bounding box center [1081, 47] width 89 height 17
click at [1062, 66] on div "With pricing" at bounding box center [1081, 70] width 89 height 17
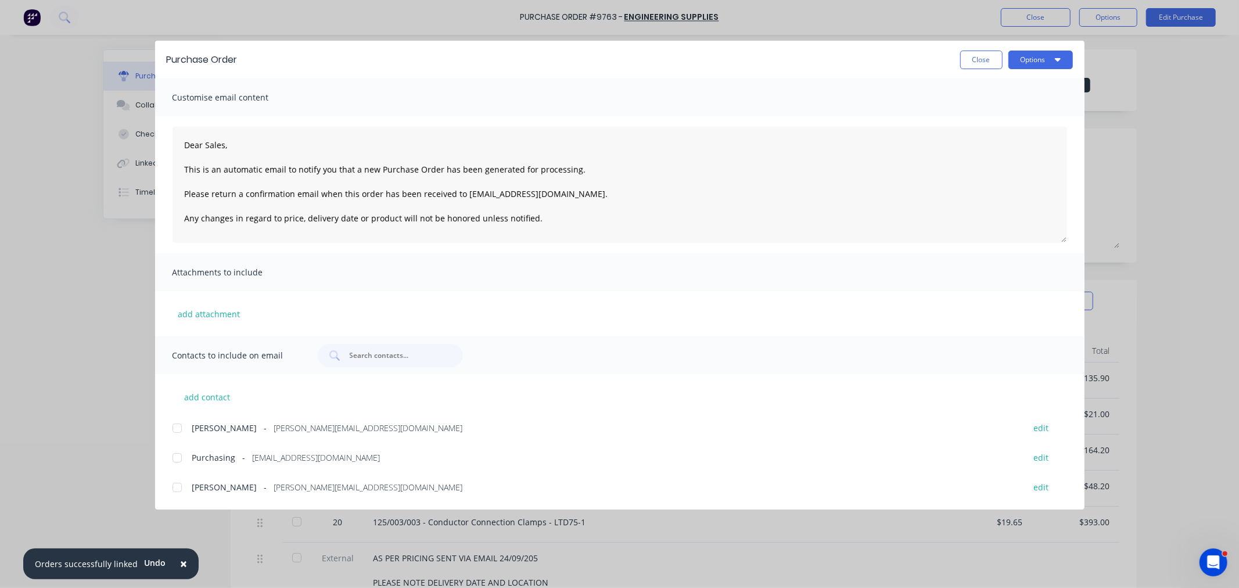
click at [175, 456] on div at bounding box center [176, 457] width 23 height 23
click at [178, 484] on div at bounding box center [176, 487] width 23 height 23
click at [1049, 65] on button "Options" at bounding box center [1040, 60] width 64 height 19
click at [1007, 136] on div "Email" at bounding box center [1017, 135] width 89 height 17
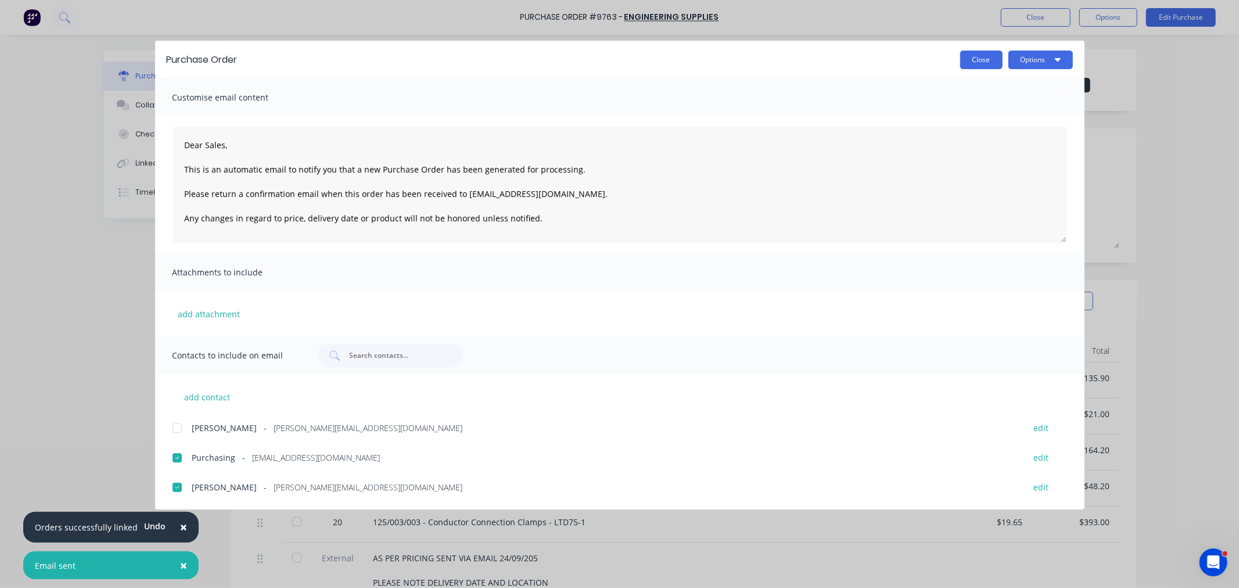
click at [977, 66] on button "Close" at bounding box center [981, 60] width 42 height 19
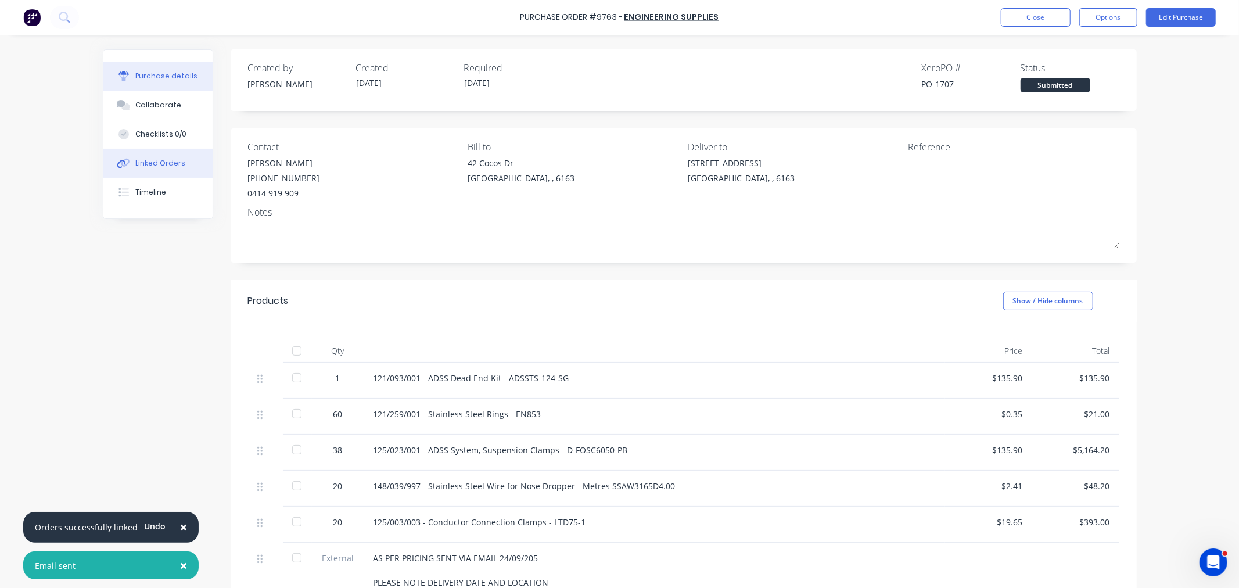
click at [152, 153] on button "Linked Orders" at bounding box center [157, 163] width 109 height 29
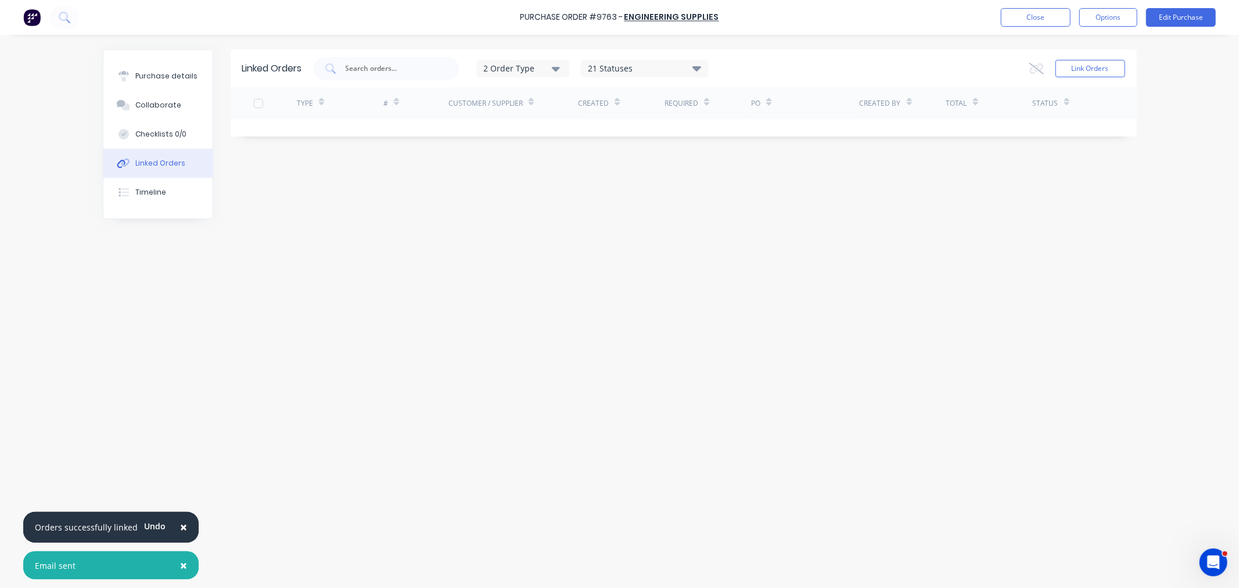
click at [1093, 59] on div "Link Orders" at bounding box center [1077, 68] width 96 height 23
click at [1093, 62] on button "Link Orders" at bounding box center [1090, 68] width 70 height 17
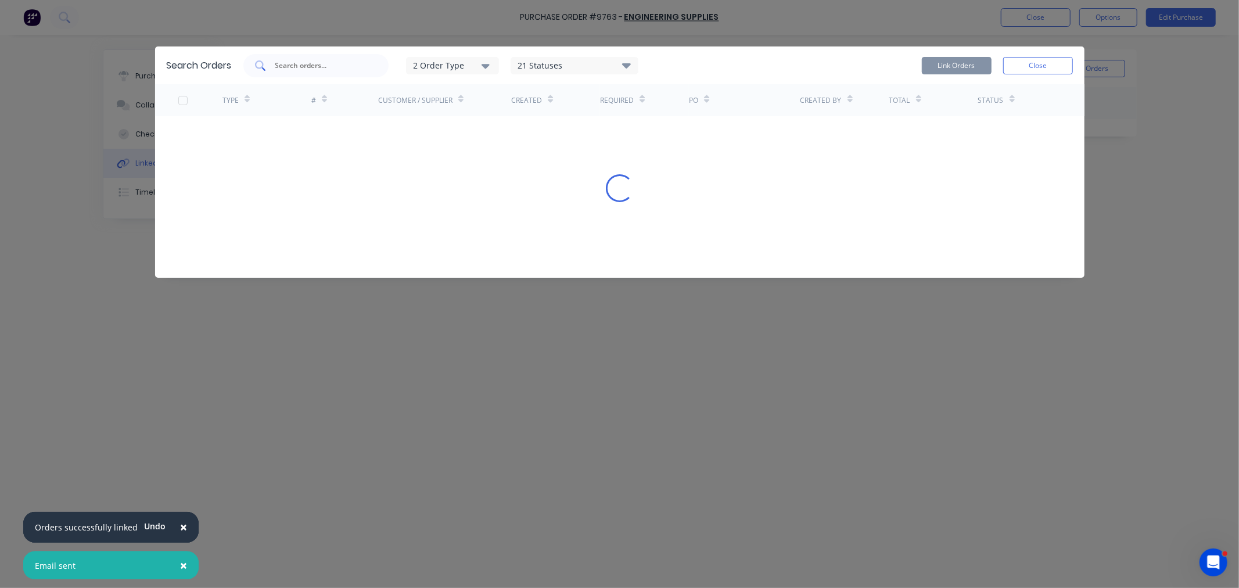
click at [322, 71] on div at bounding box center [315, 65] width 145 height 23
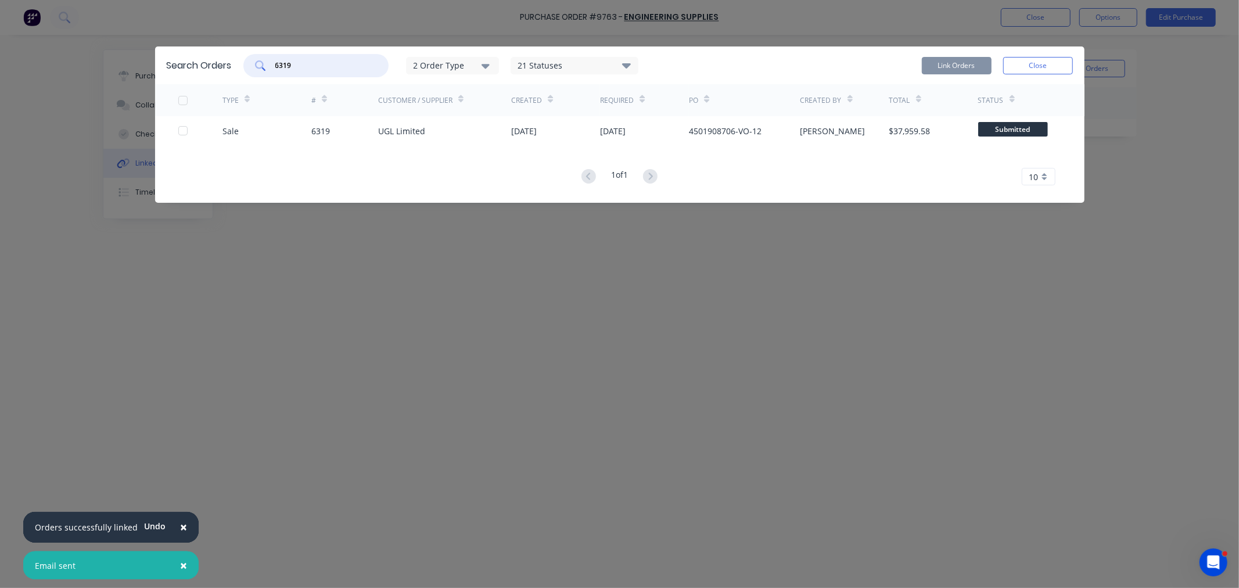
click at [184, 129] on div at bounding box center [182, 130] width 23 height 23
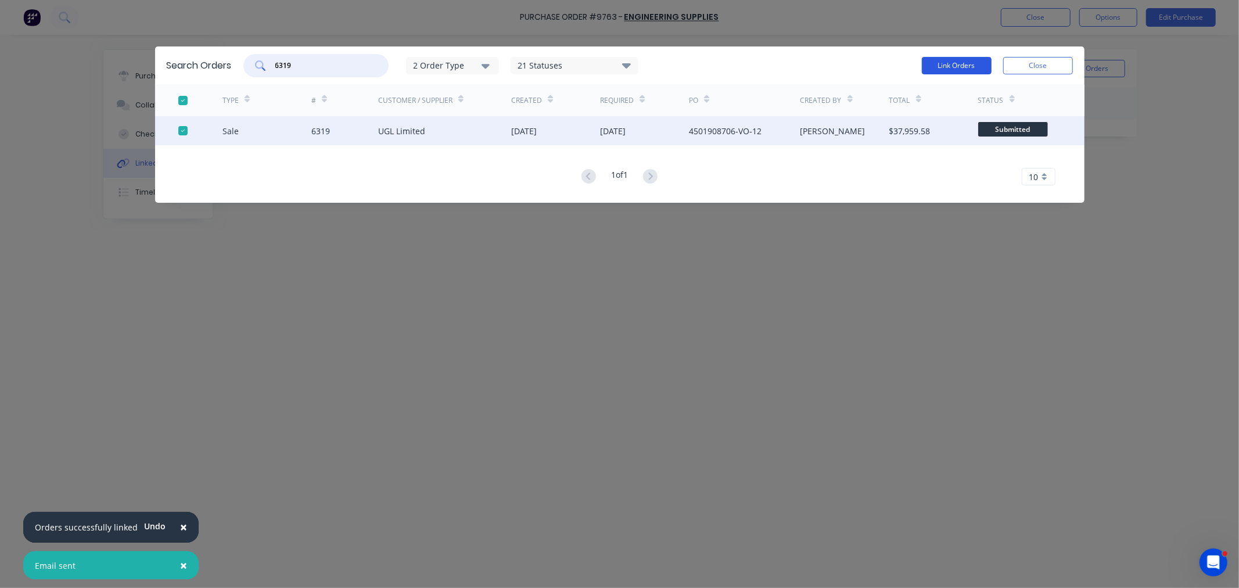
type input "6319"
click at [951, 67] on button "Link Orders" at bounding box center [957, 65] width 70 height 17
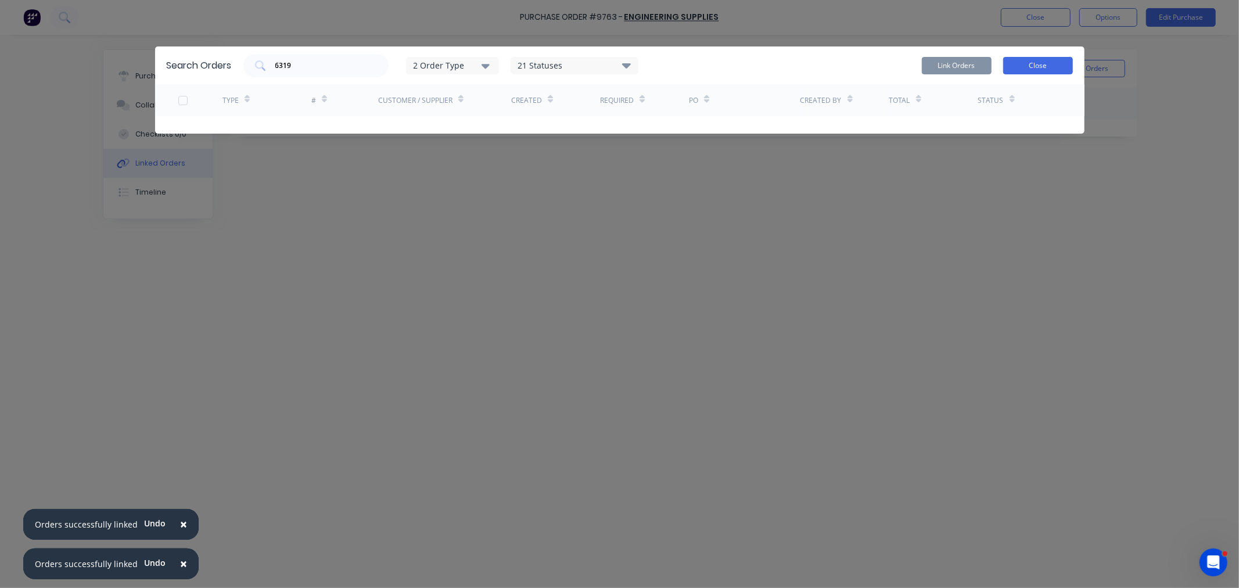
click at [1023, 59] on button "Close" at bounding box center [1038, 65] width 70 height 17
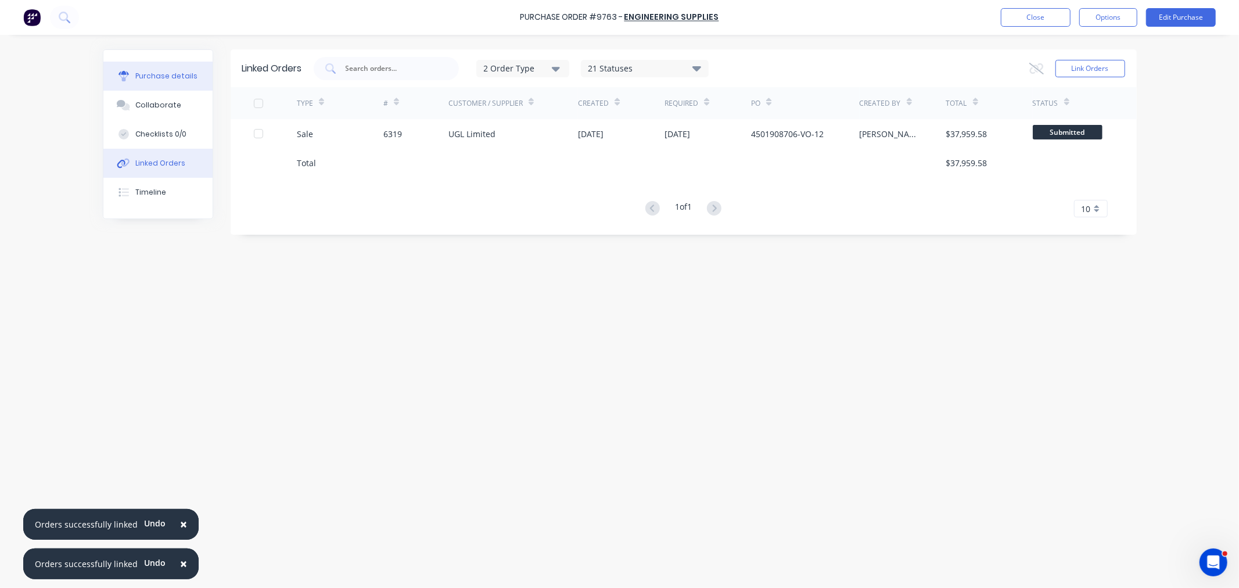
click at [178, 82] on button "Purchase details" at bounding box center [157, 76] width 109 height 29
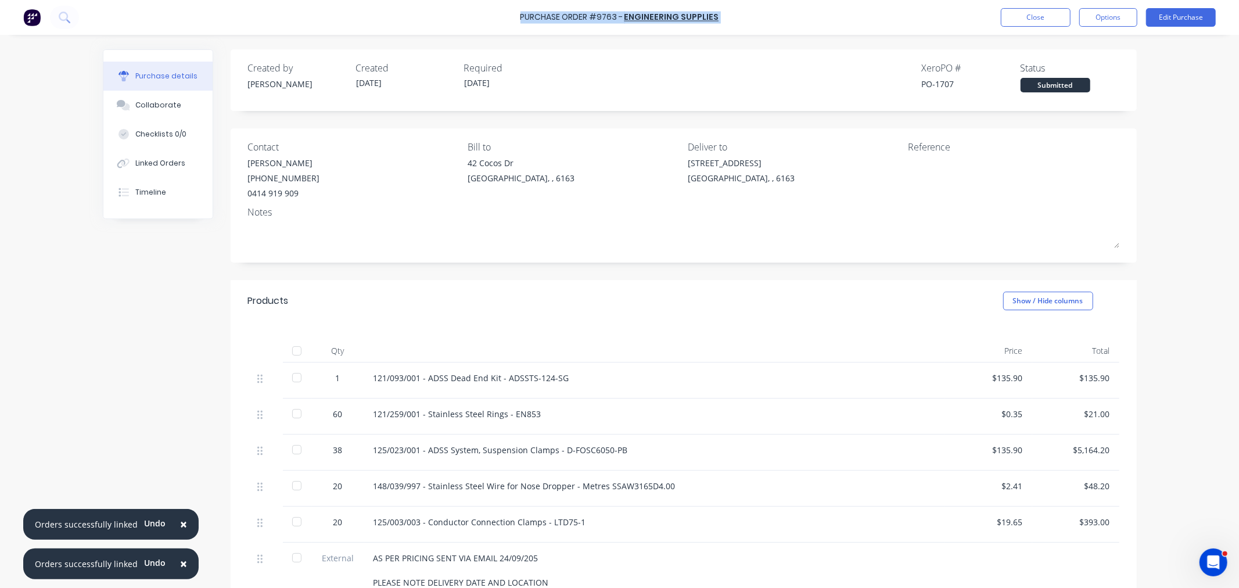
drag, startPoint x: 717, startPoint y: 19, endPoint x: 519, endPoint y: 16, distance: 197.5
click at [519, 16] on div "Purchase Order #9763 - ENGINEERING SUPPLIES Close Options Edit Purchase" at bounding box center [619, 17] width 1239 height 35
copy div "Purchase Order #9763 - ENGINEERING SUPPLIES Close Options Edit Purchase"
click at [1188, 12] on button "Edit Purchase" at bounding box center [1181, 17] width 70 height 19
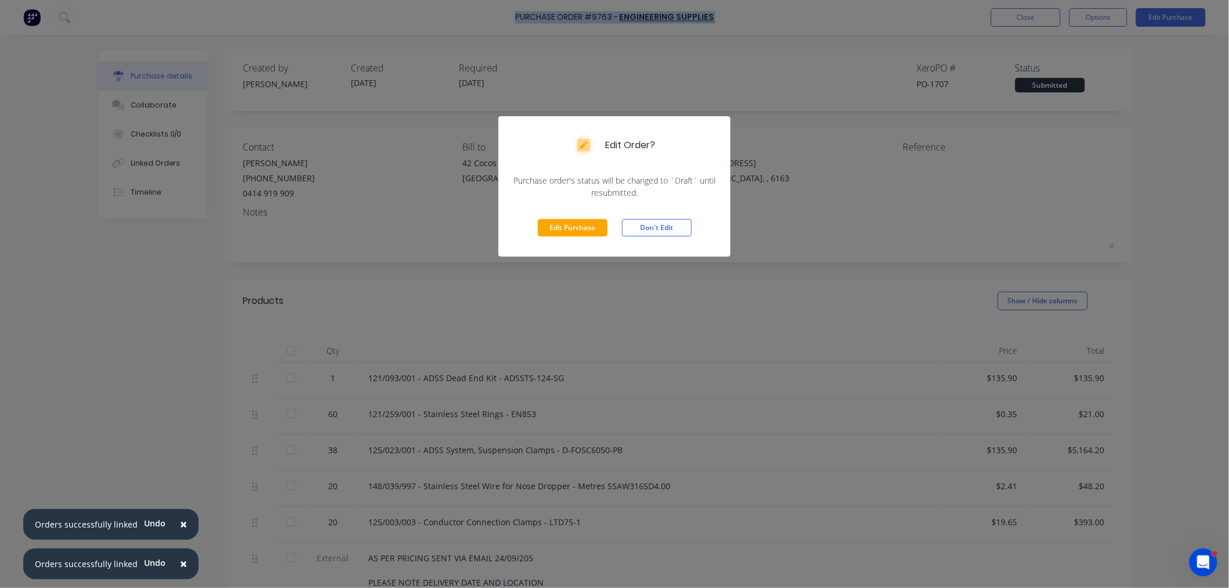
click at [582, 230] on button "Edit Purchase" at bounding box center [573, 227] width 70 height 17
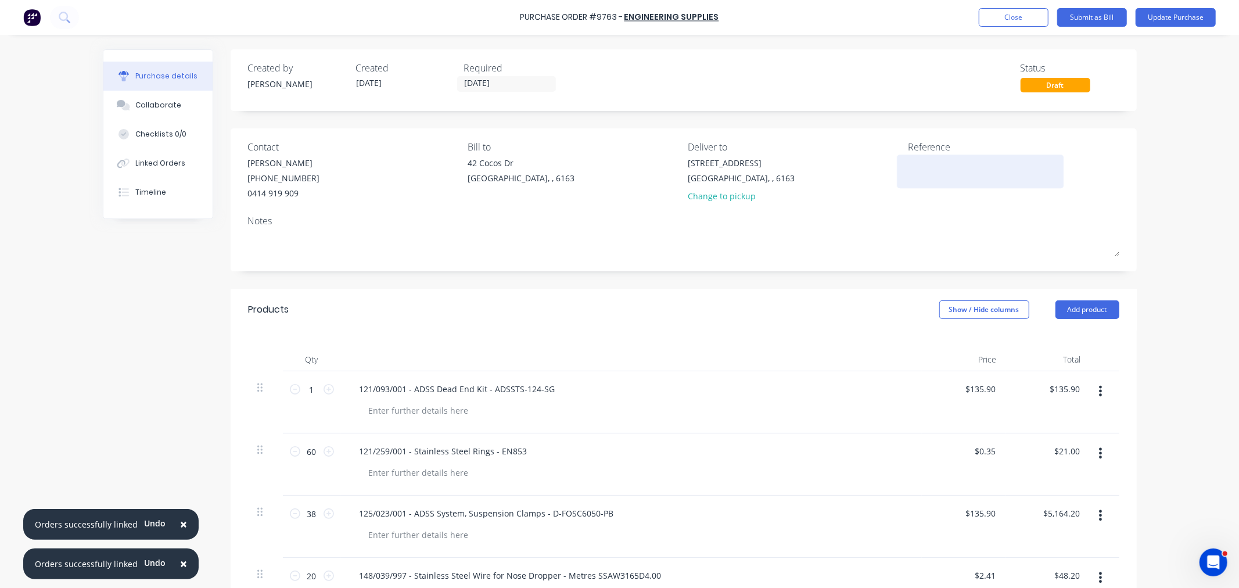
click at [927, 180] on textarea at bounding box center [980, 170] width 145 height 26
paste textarea "Purchase Order #9763 - ENGINEERING SUPPLIES"
type textarea "x"
type textarea "Purchase Order #9763 - ENGINEERING SUPPLIES"
type textarea "x"
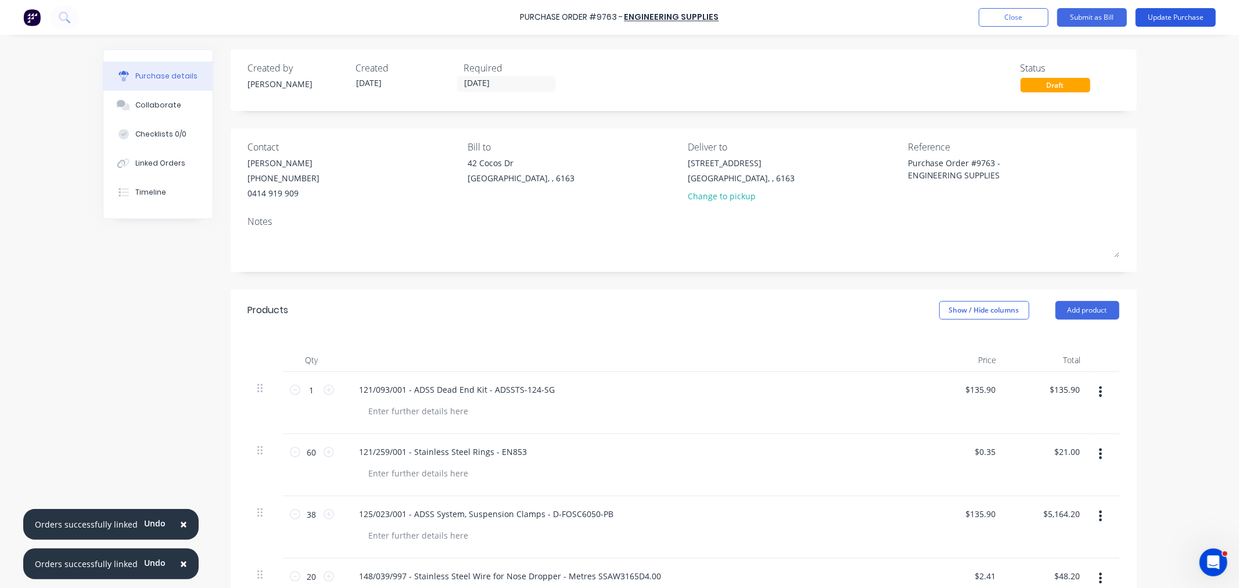
type textarea "Purchase Order #9763 - ENGINEERING SUPPLIES"
click at [1147, 20] on button "Update Purchase" at bounding box center [1175, 17] width 80 height 19
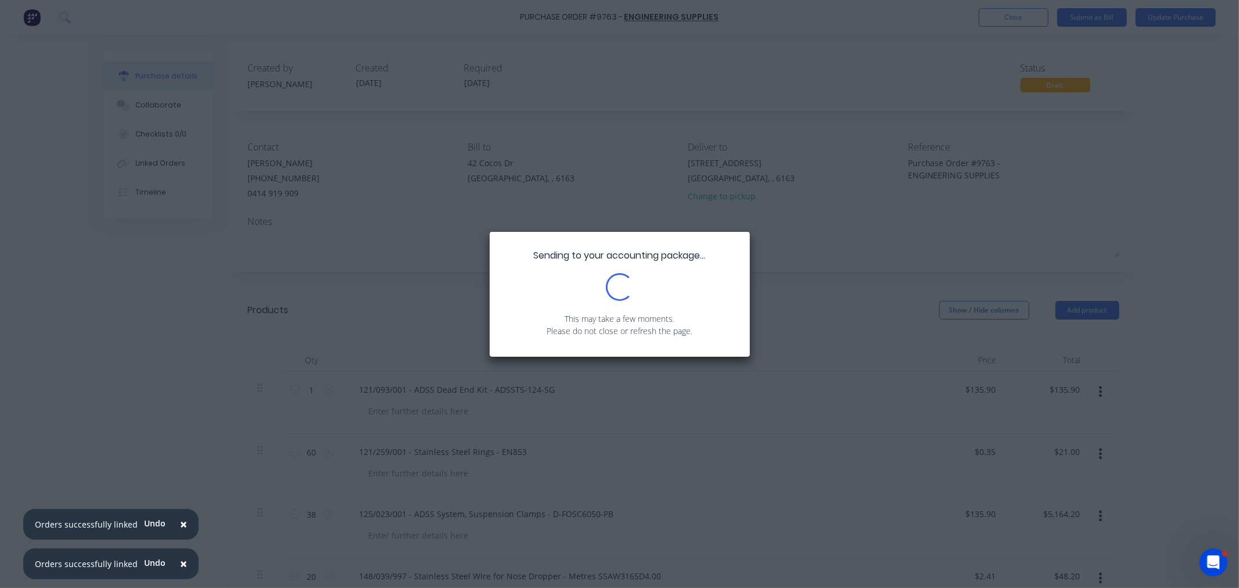
type textarea "x"
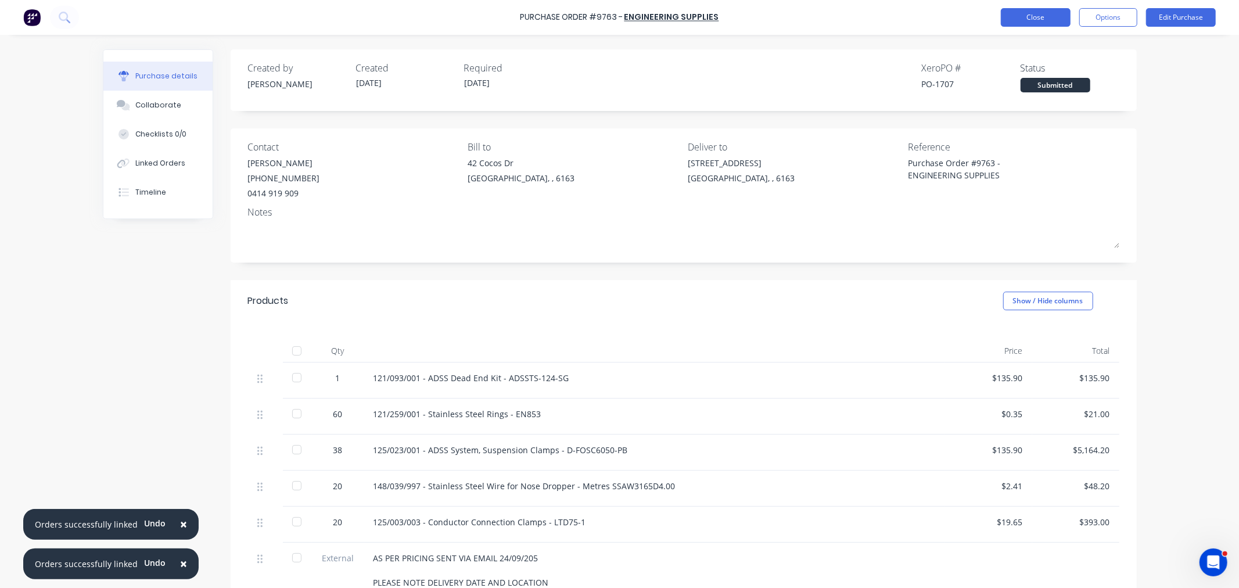
click at [1037, 15] on button "Close" at bounding box center [1036, 17] width 70 height 19
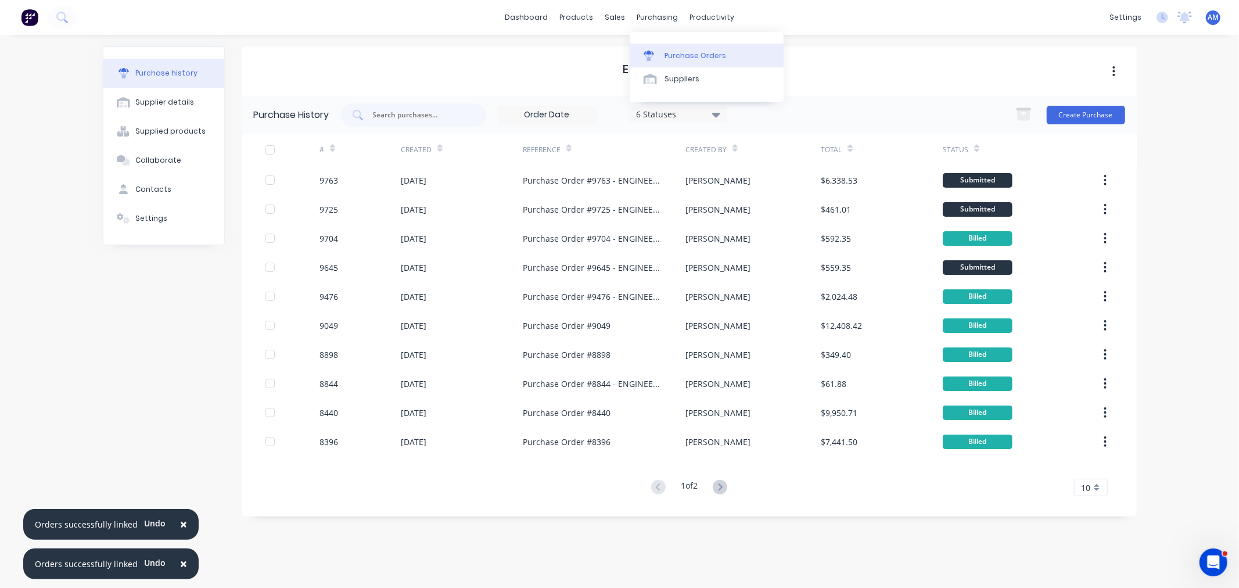
click at [681, 51] on div "Purchase Orders" at bounding box center [695, 56] width 62 height 10
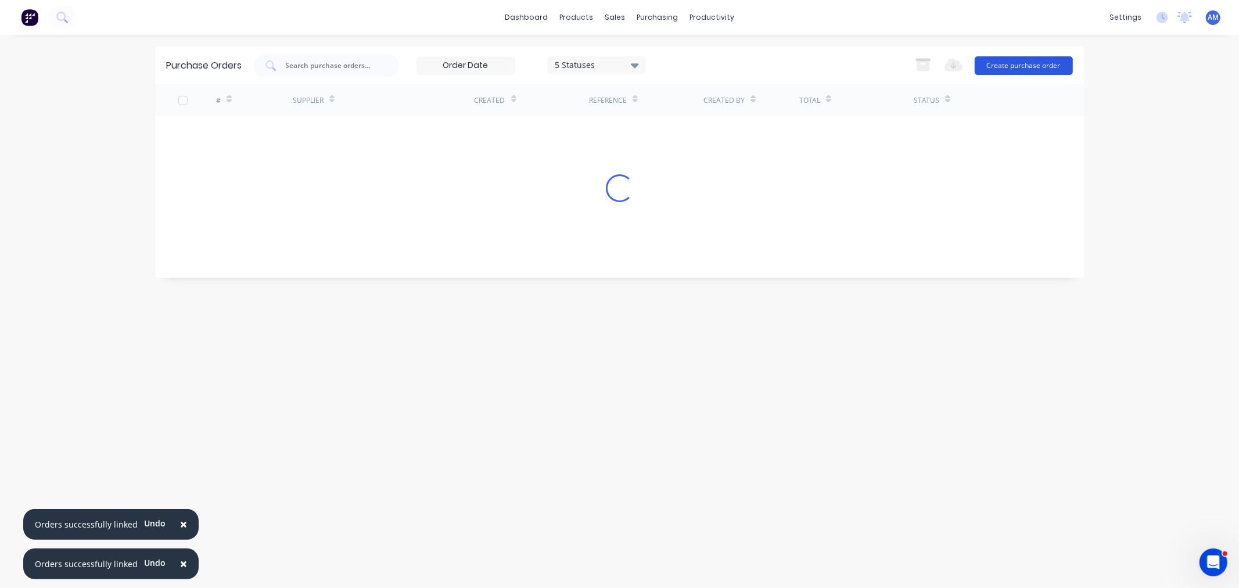
click at [988, 62] on button "Create purchase order" at bounding box center [1023, 65] width 98 height 19
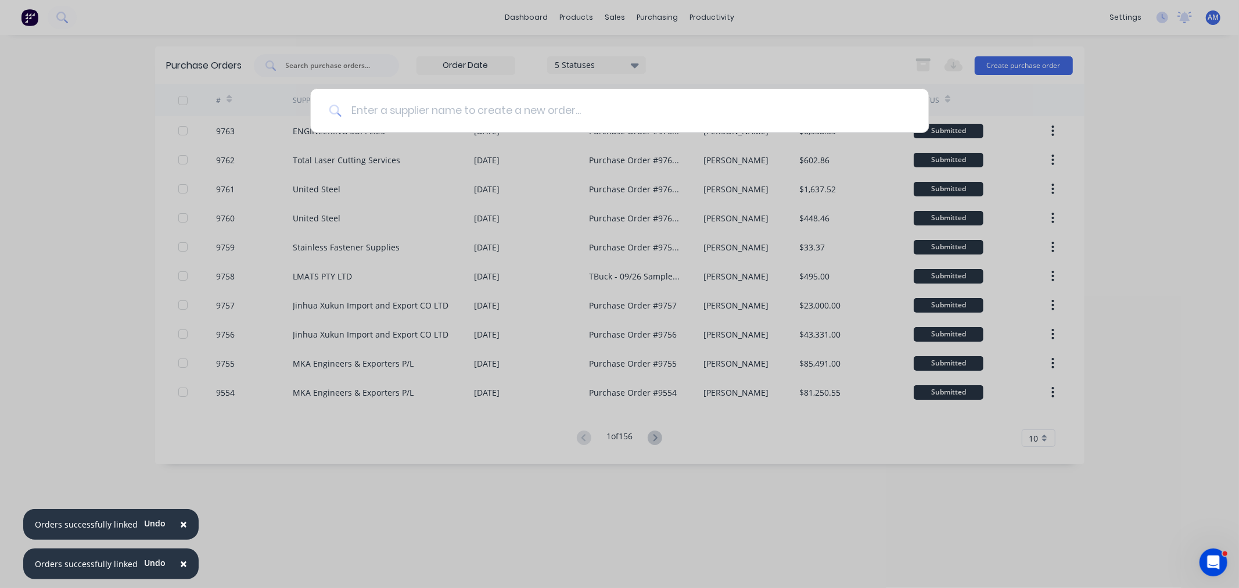
click at [454, 116] on input at bounding box center [625, 111] width 569 height 44
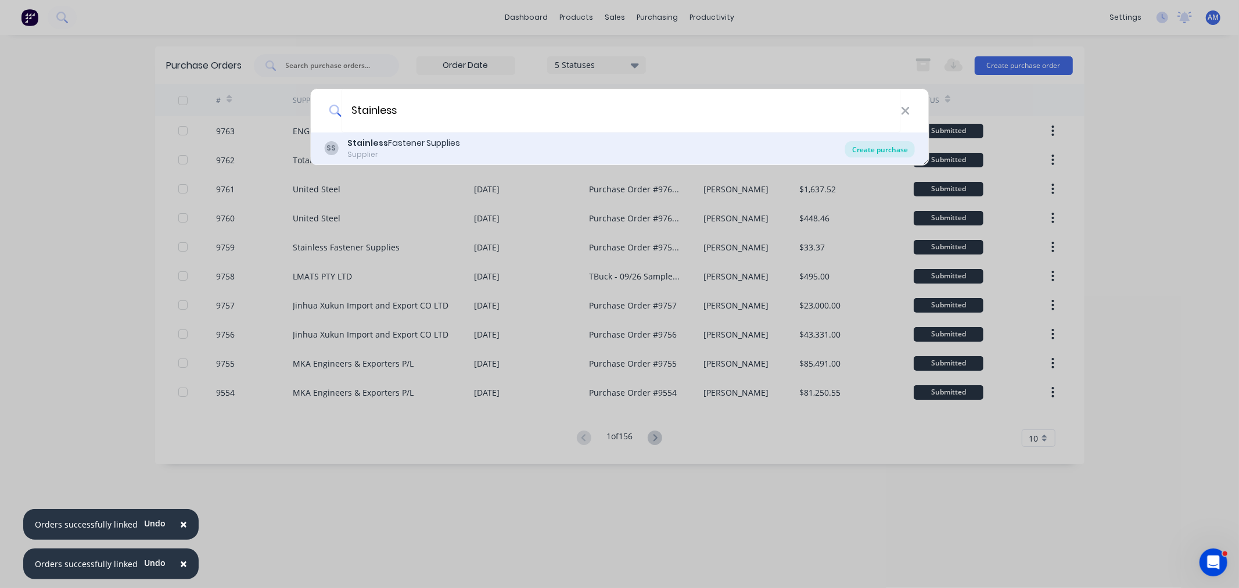
type input "Stainless"
click at [858, 149] on div "Create purchase" at bounding box center [880, 149] width 70 height 16
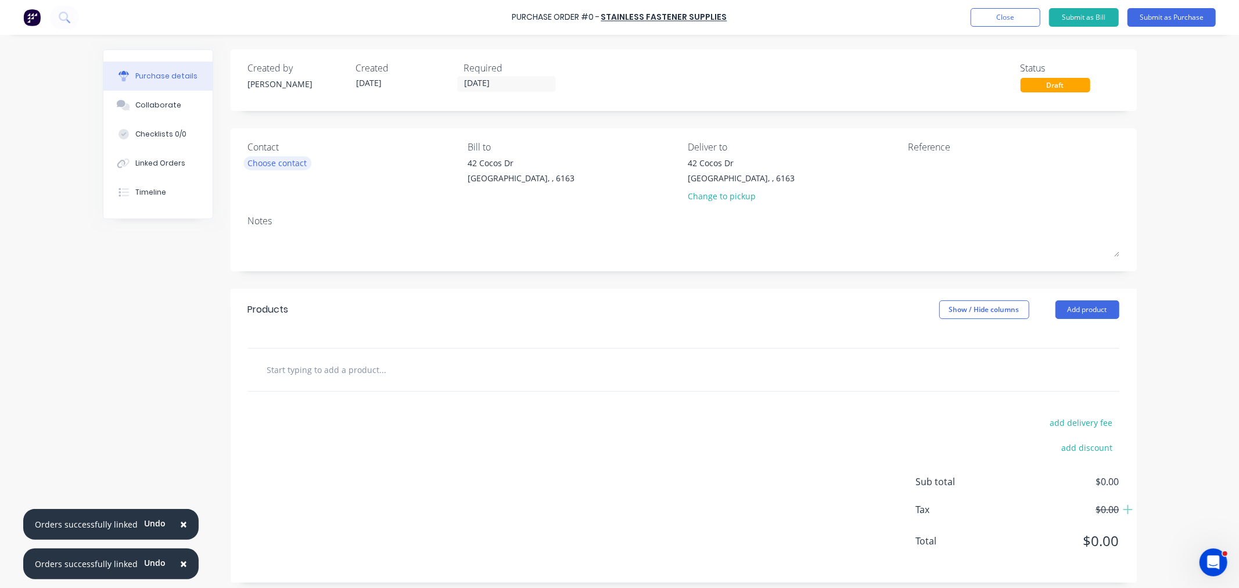
click at [270, 164] on div "Choose contact" at bounding box center [277, 163] width 59 height 12
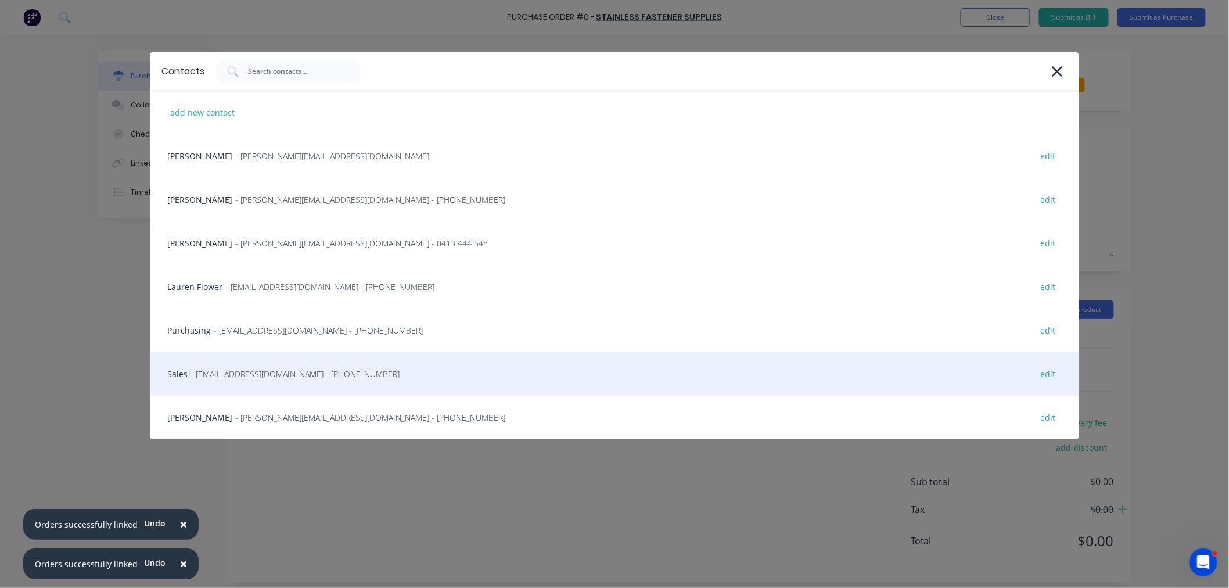
click at [221, 376] on span "- sales@stainlessfastener.com.au - (08) 9414 1116" at bounding box center [294, 374] width 209 height 12
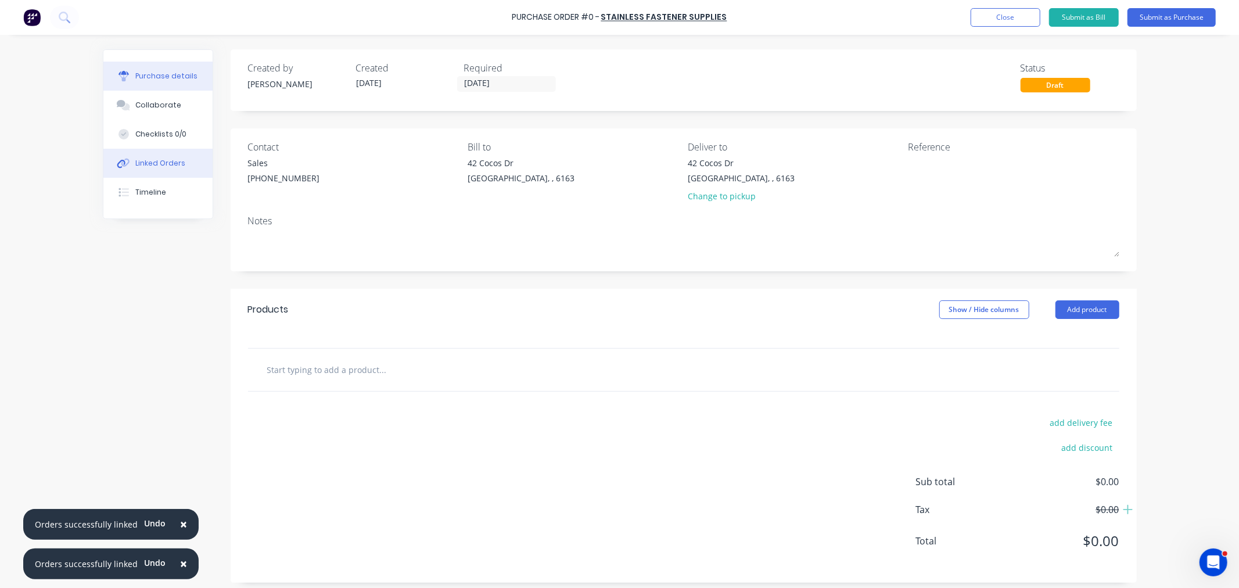
click at [150, 171] on button "Linked Orders" at bounding box center [157, 163] width 109 height 29
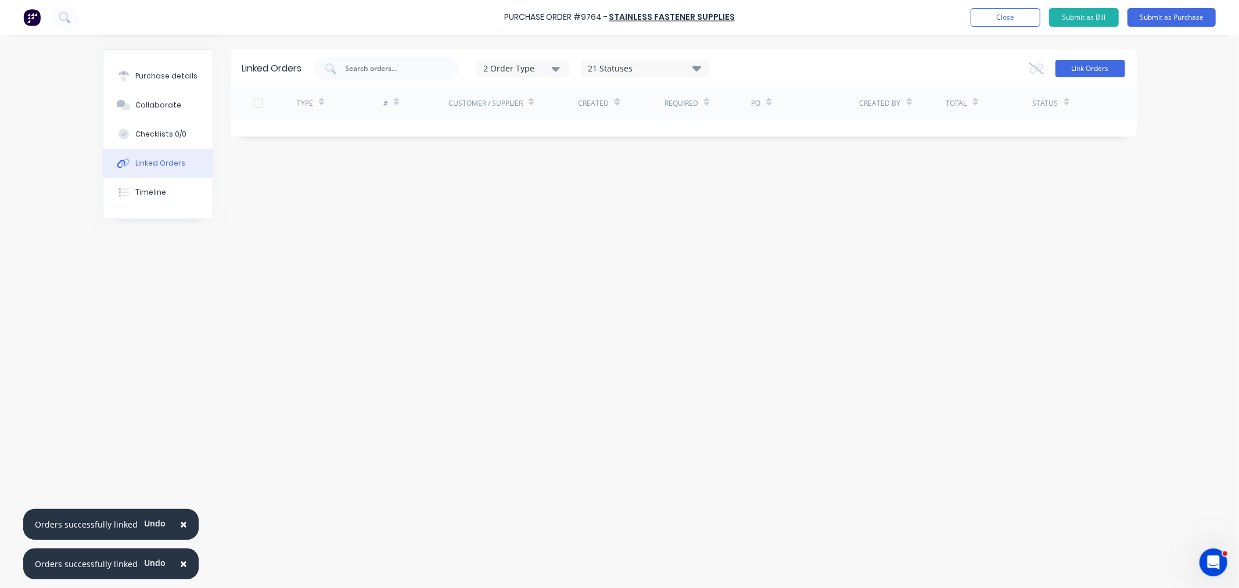
click at [1087, 66] on button "Link Orders" at bounding box center [1090, 68] width 70 height 17
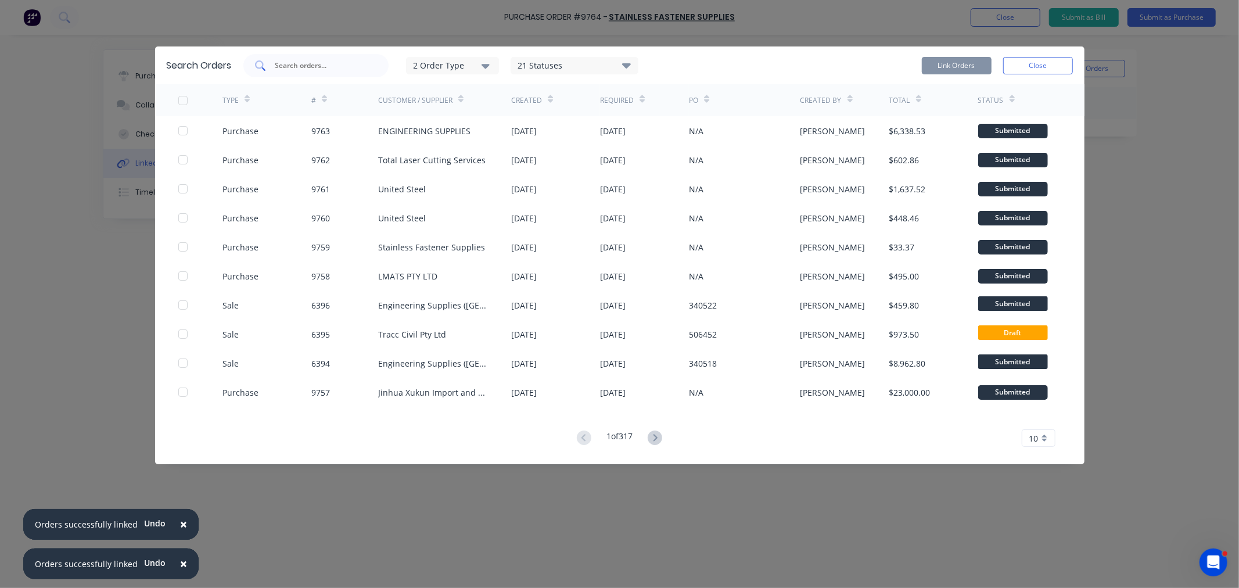
click at [337, 67] on input "text" at bounding box center [322, 66] width 96 height 12
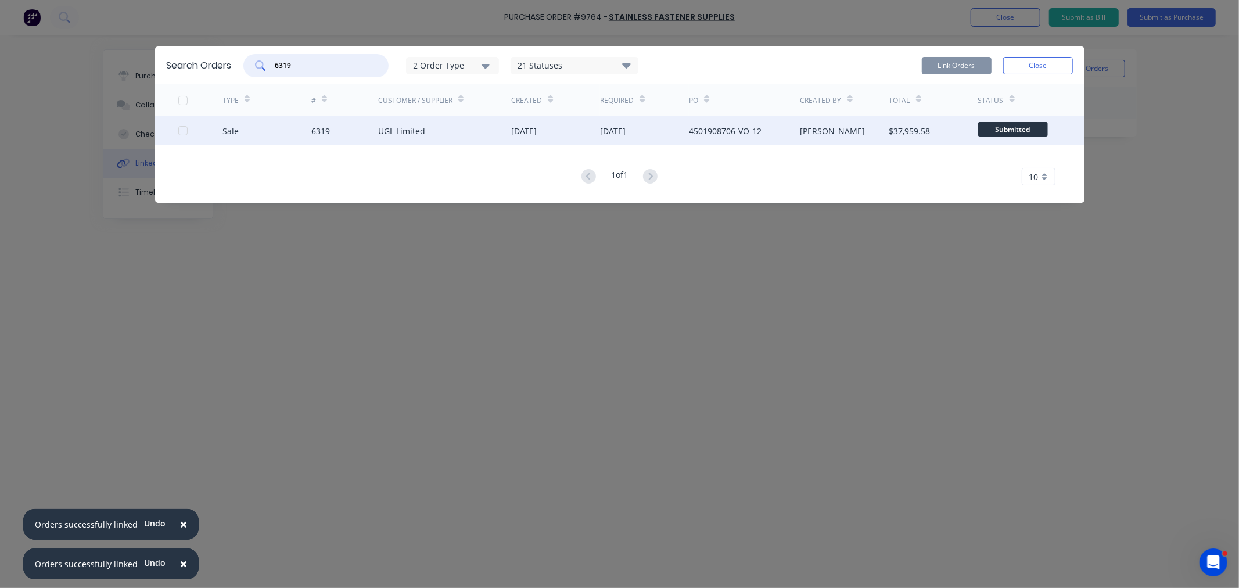
click at [186, 128] on div at bounding box center [182, 130] width 23 height 23
type input "6319"
click at [949, 66] on button "Link Orders" at bounding box center [957, 65] width 70 height 17
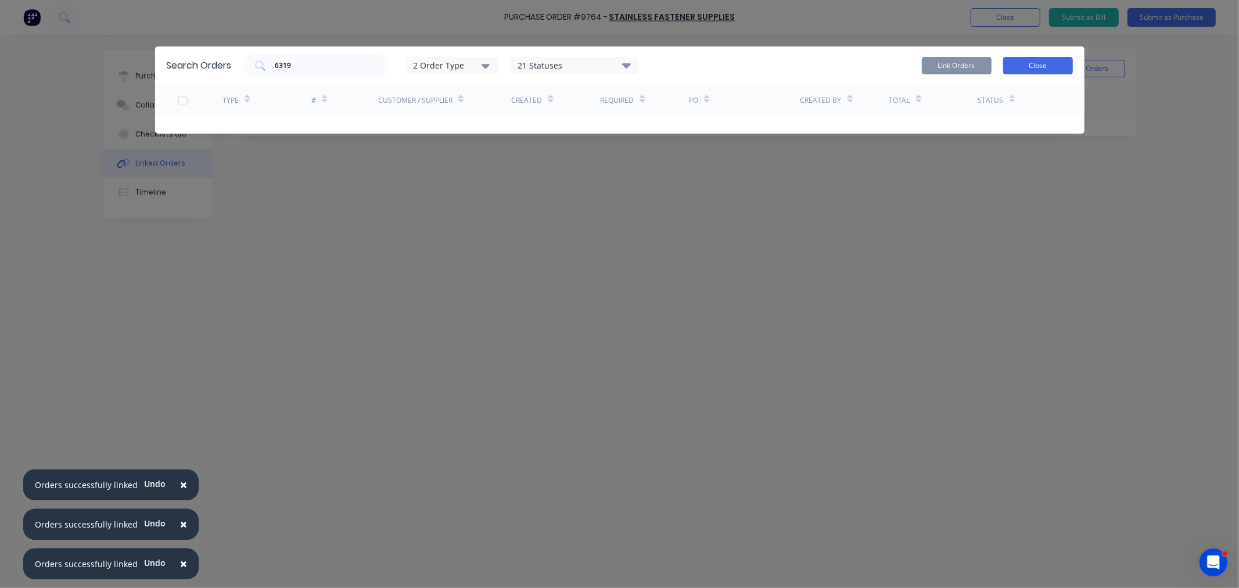
click at [1026, 66] on button "Close" at bounding box center [1038, 65] width 70 height 17
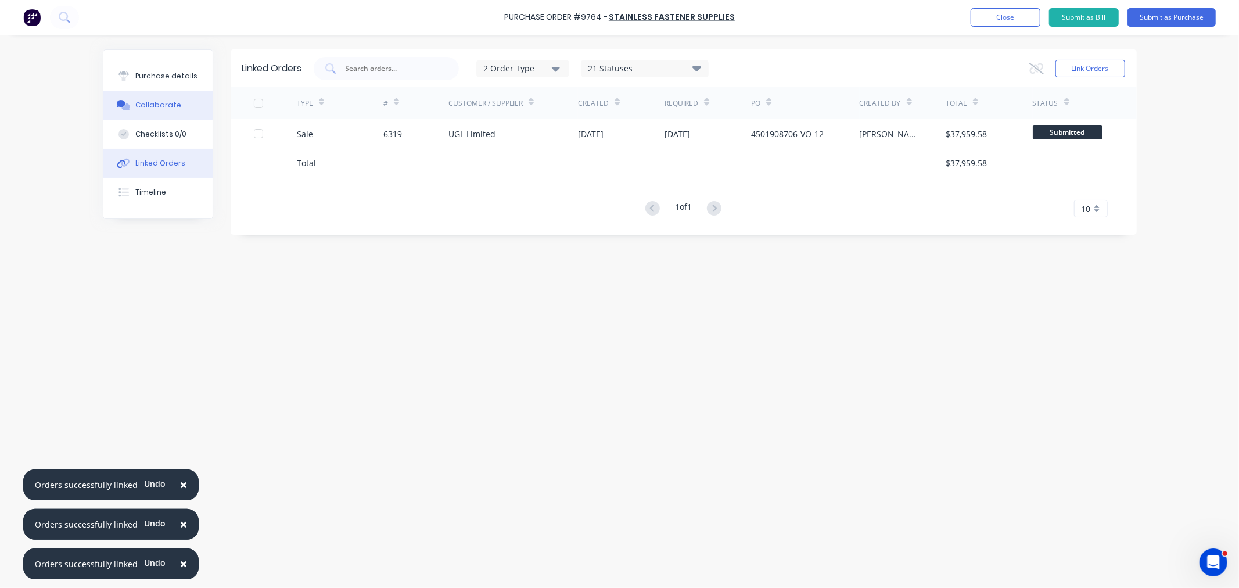
click at [147, 94] on button "Collaborate" at bounding box center [157, 105] width 109 height 29
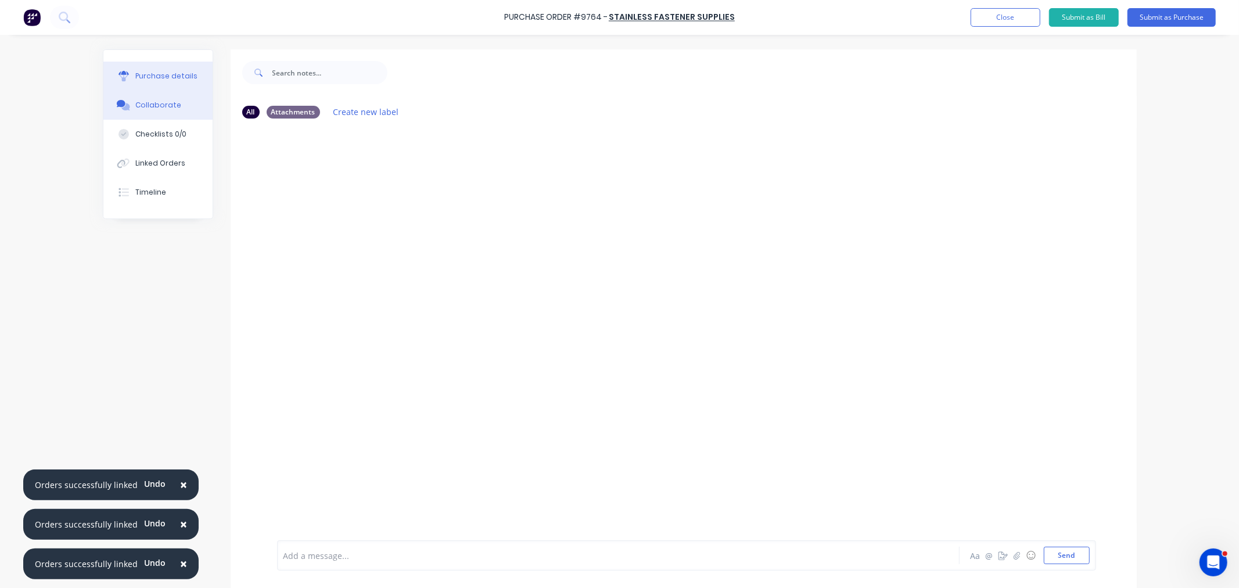
click at [163, 67] on button "Purchase details" at bounding box center [157, 76] width 109 height 29
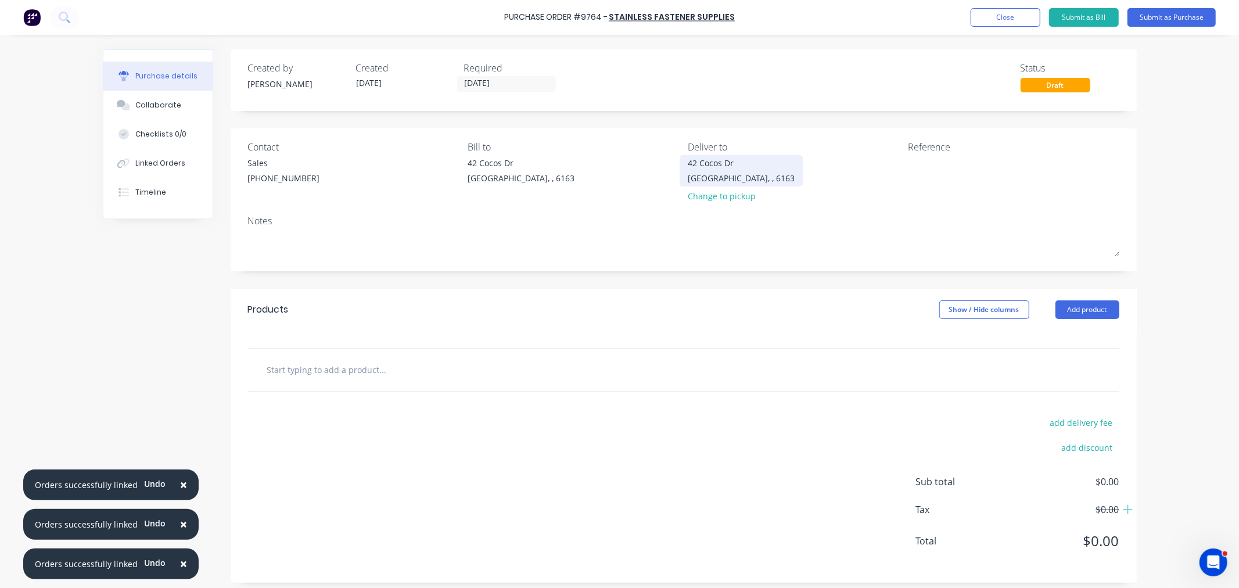
click at [722, 169] on div "42 Cocos Dr Bibra Lake, , 6163" at bounding box center [741, 170] width 107 height 27
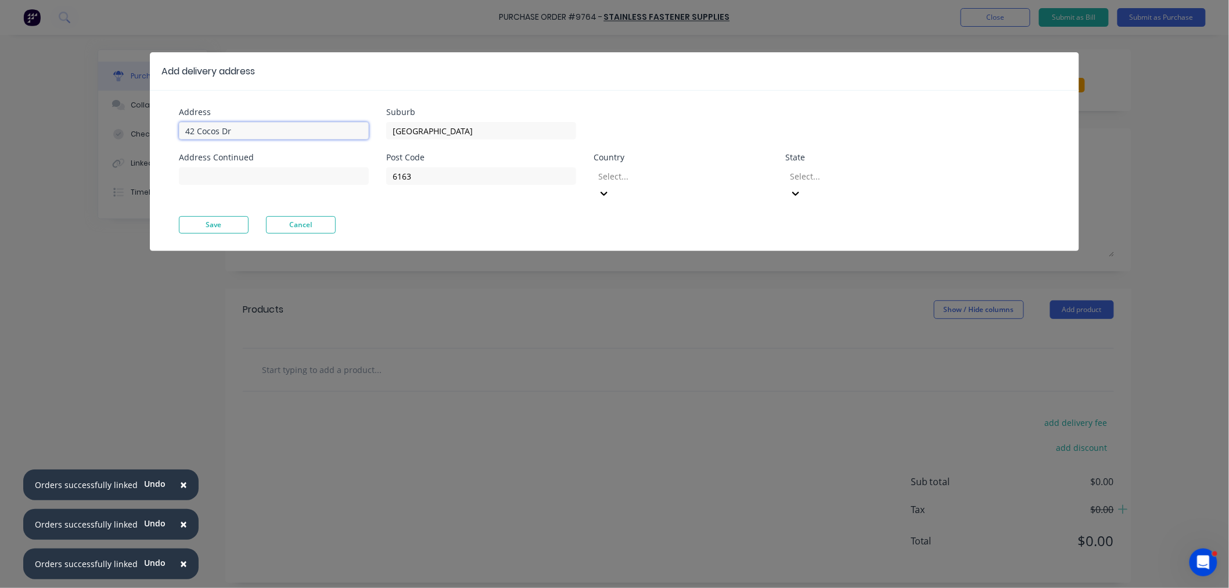
drag, startPoint x: 190, startPoint y: 135, endPoint x: 111, endPoint y: 143, distance: 78.8
click at [112, 142] on div "Add delivery address Address 42 Cocos Dr Address Continued Suburb Bibra Lake Po…" at bounding box center [614, 294] width 1229 height 588
type input "11 Port Pirie St"
click at [224, 216] on button "Save" at bounding box center [214, 224] width 70 height 17
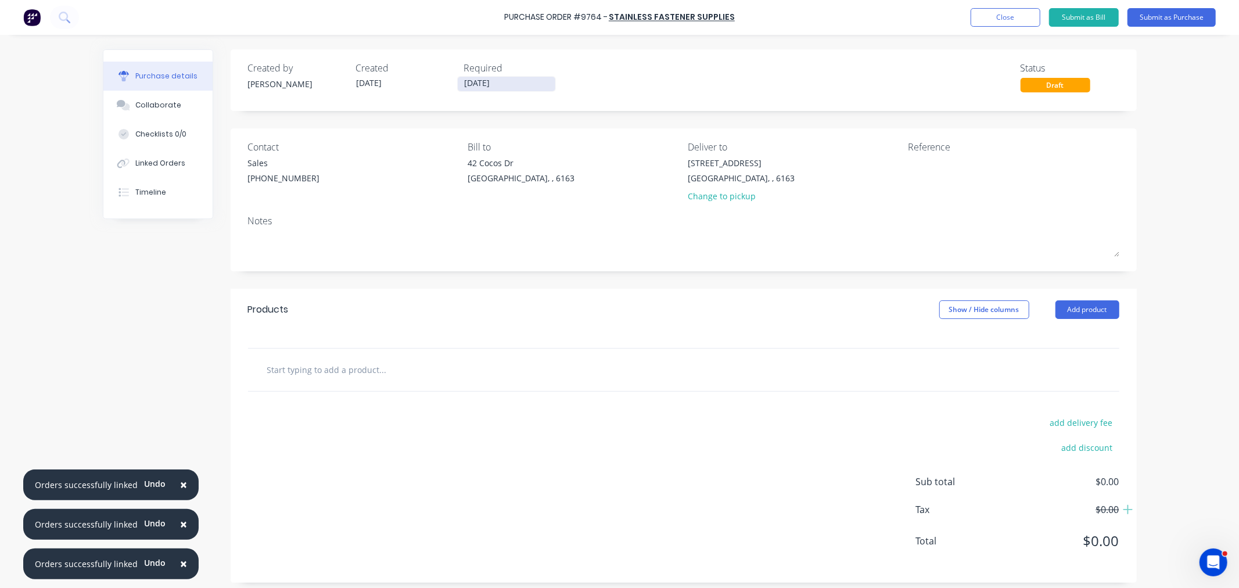
click at [469, 77] on label "06/10/25" at bounding box center [506, 84] width 99 height 16
click at [469, 77] on input "06/10/25" at bounding box center [507, 84] width 98 height 15
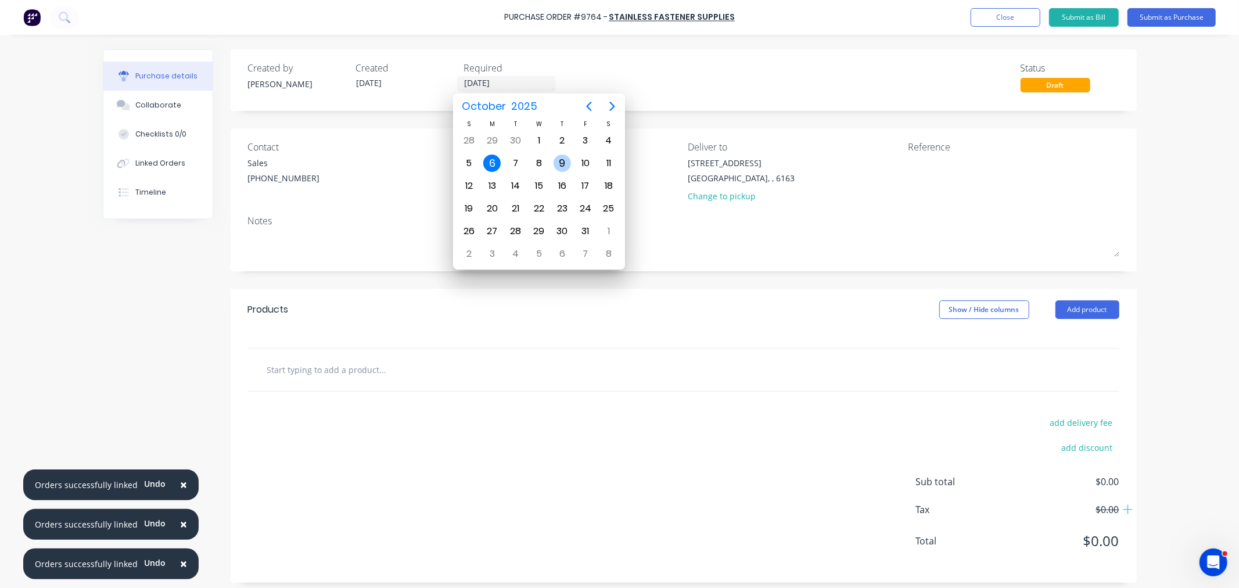
click at [559, 161] on div "9" at bounding box center [561, 162] width 17 height 17
type input "09/10/25"
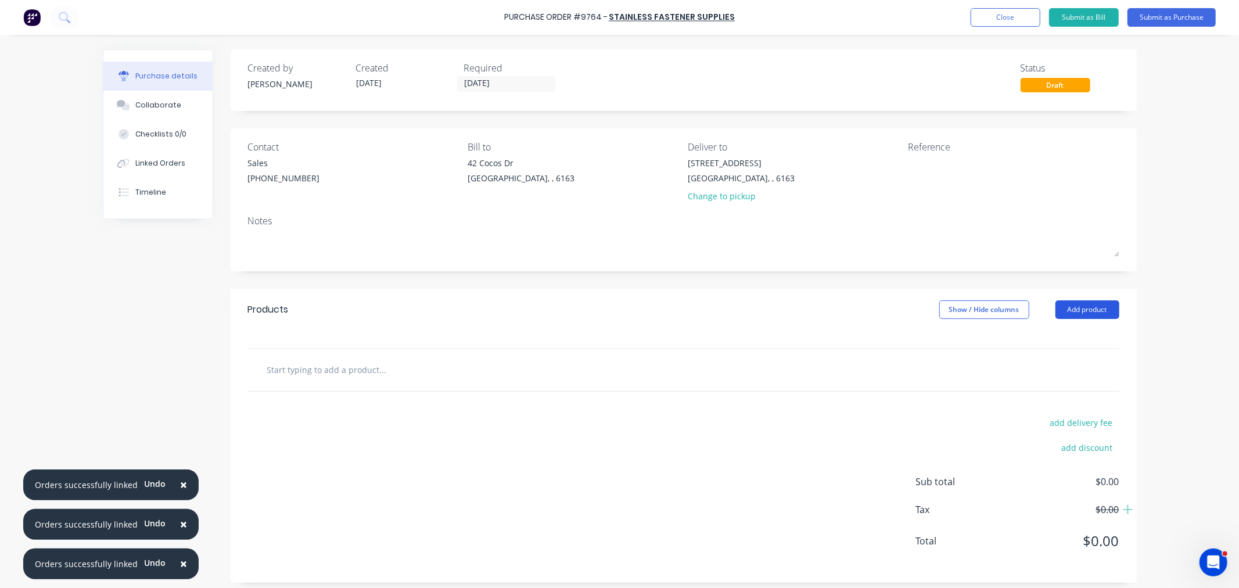
click at [1084, 308] on button "Add product" at bounding box center [1087, 309] width 64 height 19
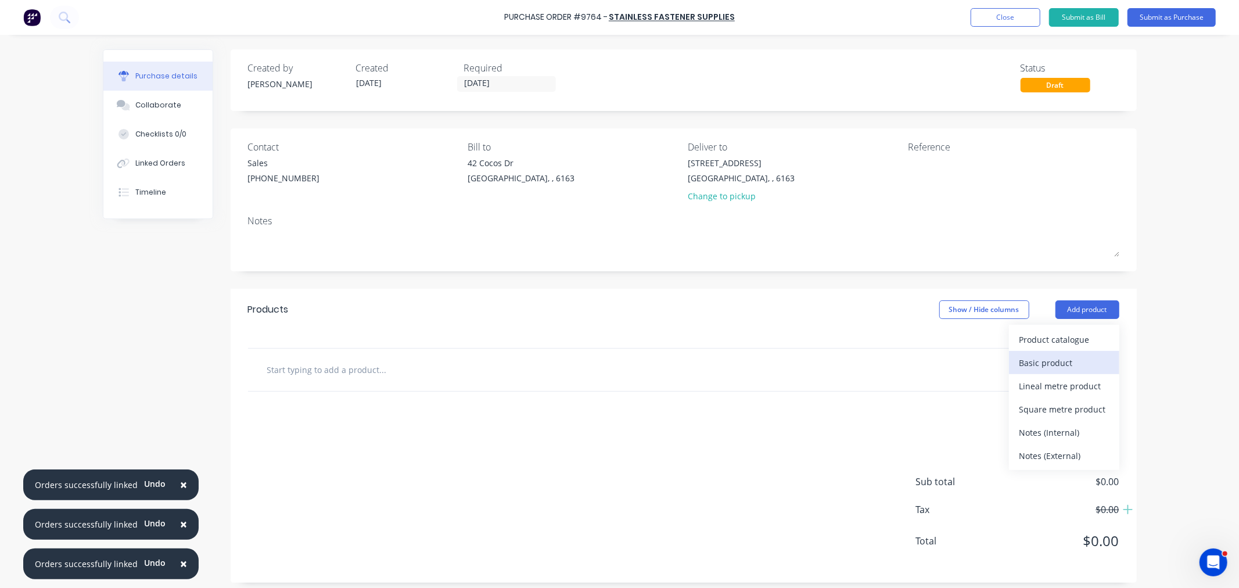
click at [1046, 361] on div "Basic product" at bounding box center [1063, 362] width 89 height 17
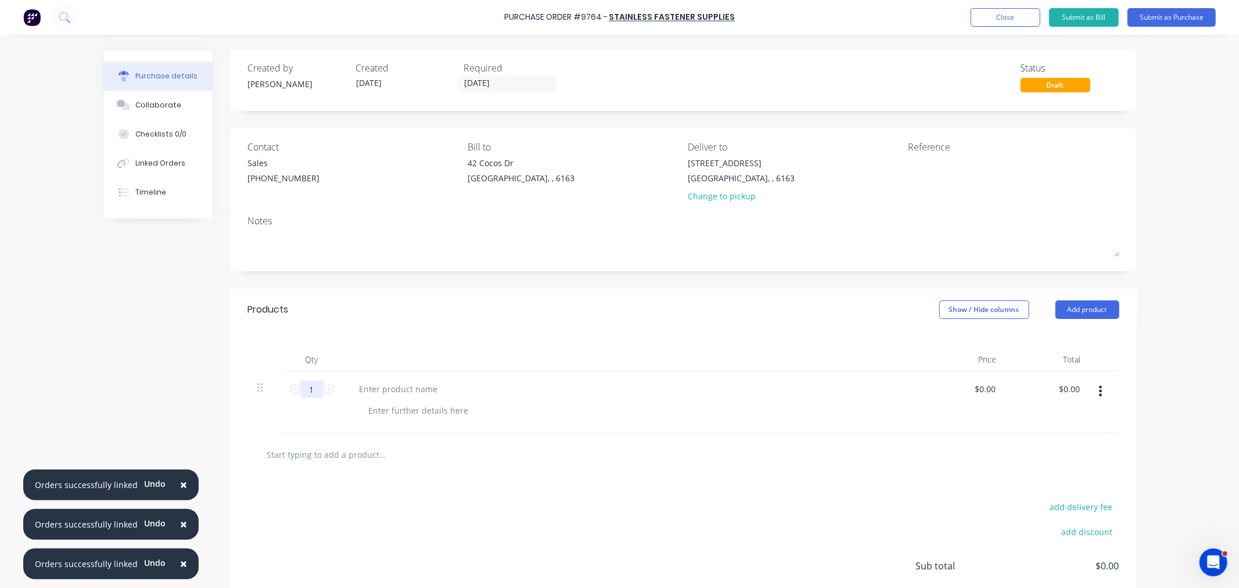
click at [311, 391] on input "1" at bounding box center [311, 388] width 23 height 17
type input "20"
type input "$23.40"
type input "$468.00"
click at [1092, 308] on button "Add product" at bounding box center [1087, 309] width 64 height 19
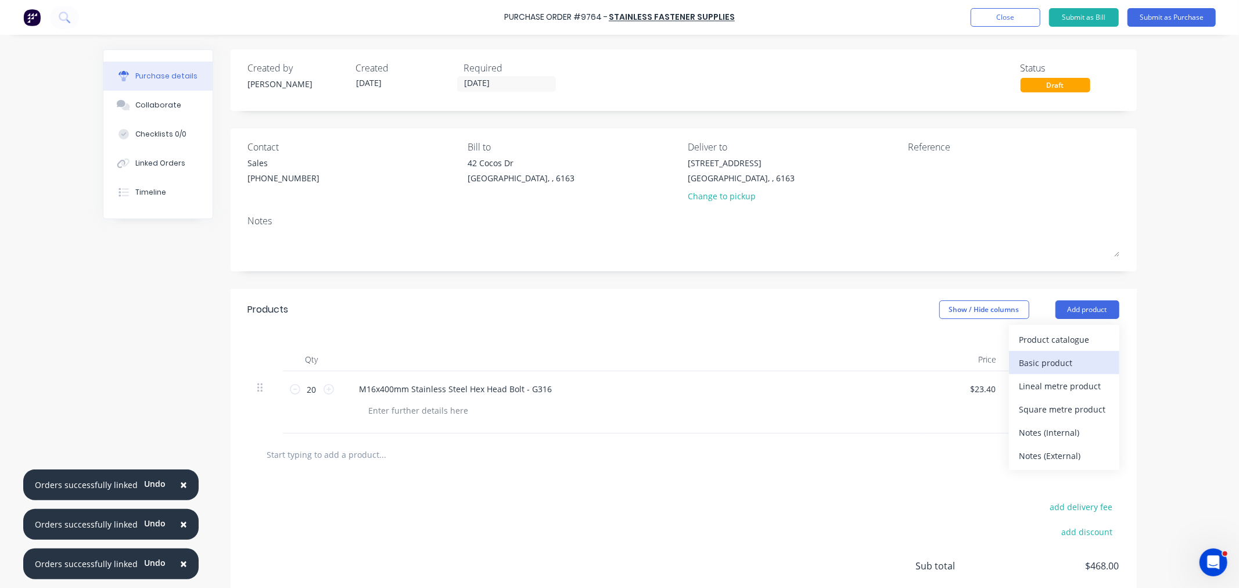
click at [1041, 357] on div "Basic product" at bounding box center [1063, 362] width 89 height 17
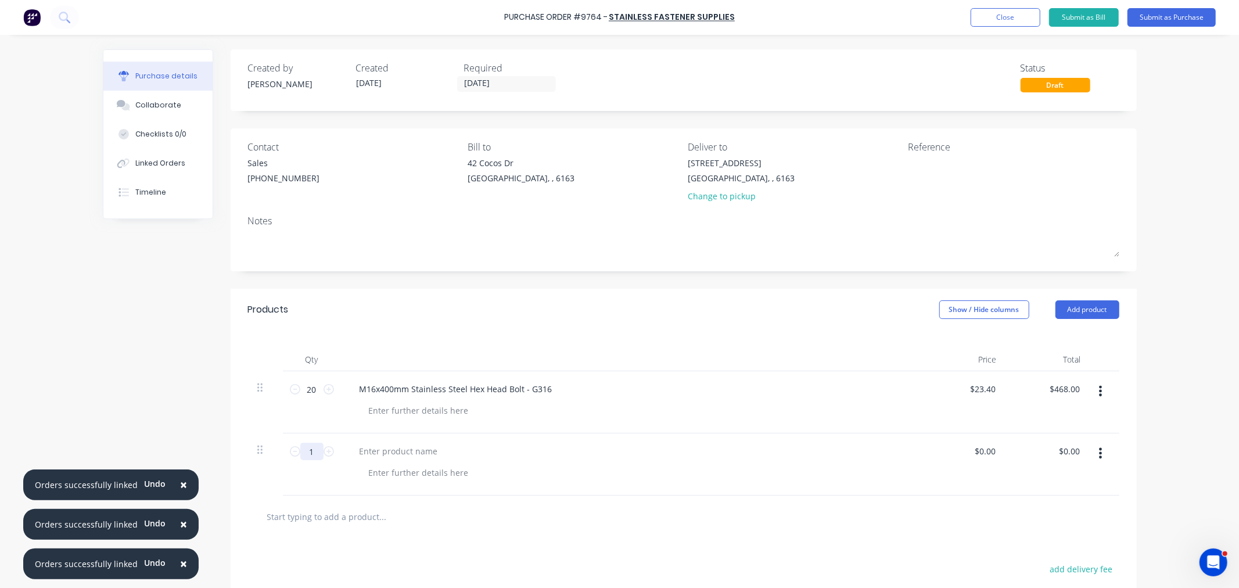
click at [303, 457] on input "1" at bounding box center [311, 450] width 23 height 17
type input "20"
click at [366, 451] on div at bounding box center [398, 450] width 97 height 17
type input "$0.63"
type input "$12.60"
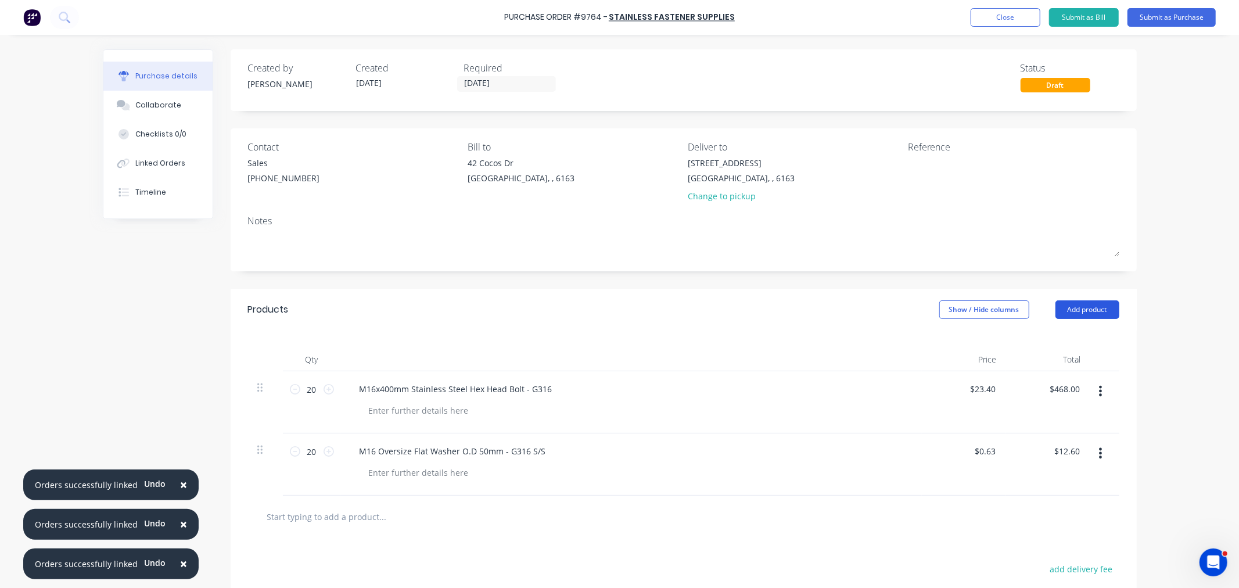
click at [1066, 307] on button "Add product" at bounding box center [1087, 309] width 64 height 19
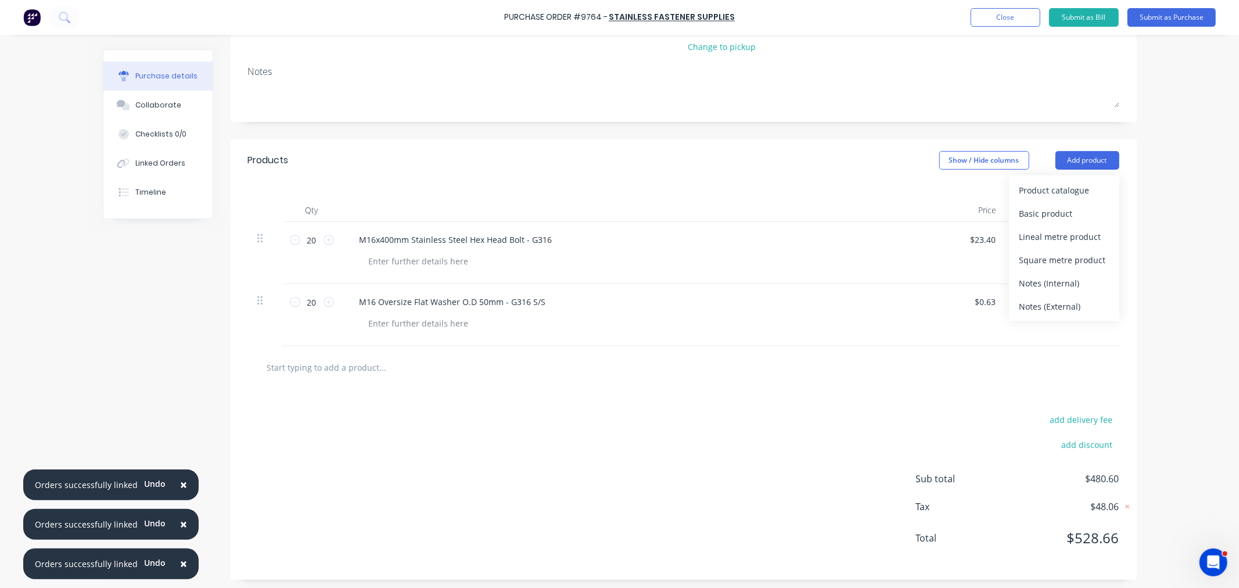
scroll to position [154, 0]
click at [356, 364] on input "text" at bounding box center [383, 363] width 232 height 23
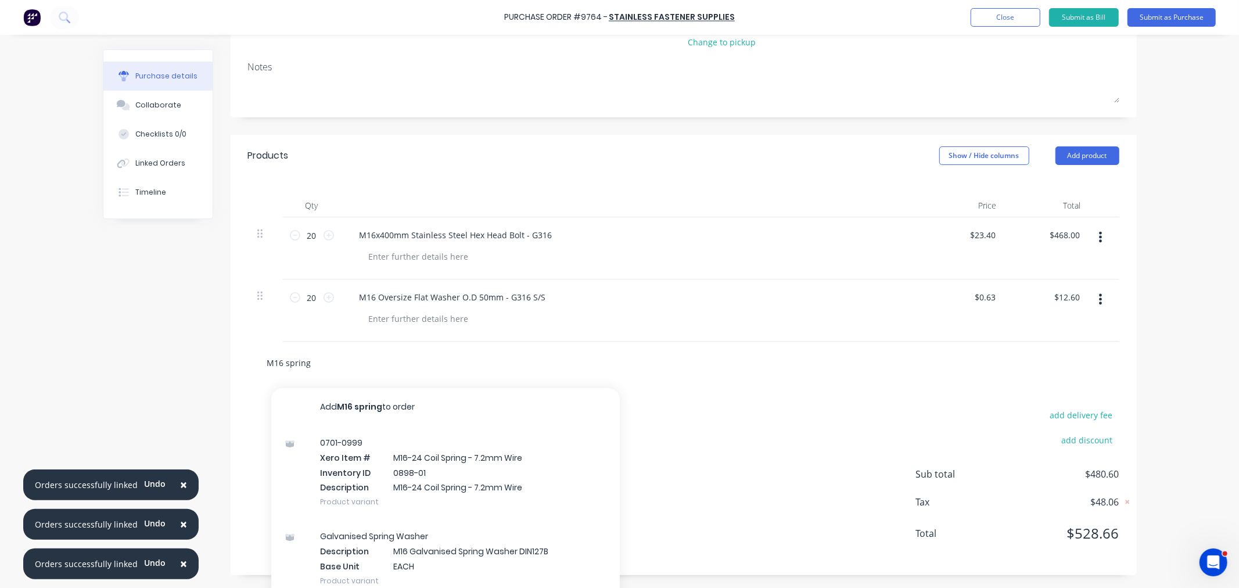
scroll to position [170, 0]
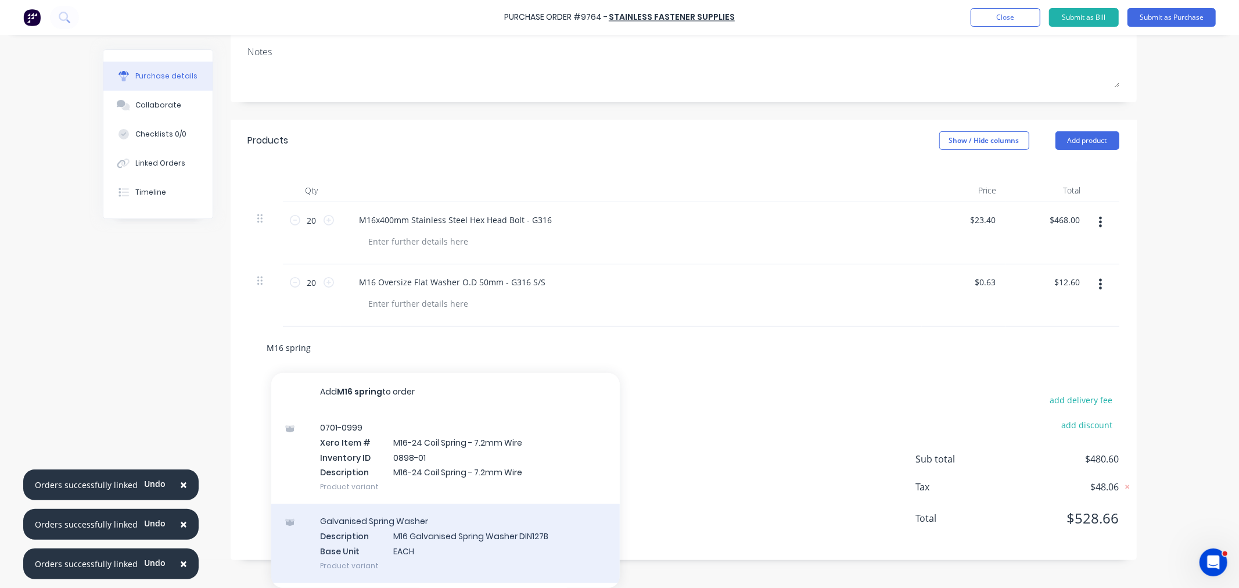
type input "M16 spring"
click at [399, 517] on div "Galvanised Spring Washer Description M16 Galvanised Spring Washer DIN127B Base …" at bounding box center [445, 542] width 348 height 78
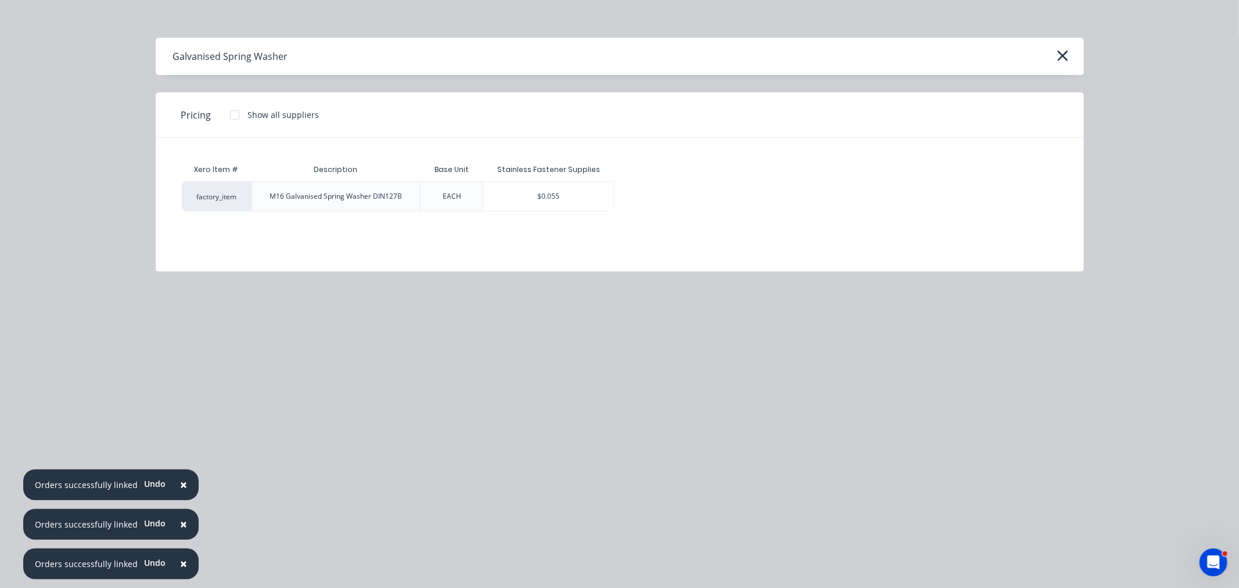
click at [557, 189] on div "$0.055" at bounding box center [549, 196] width 130 height 29
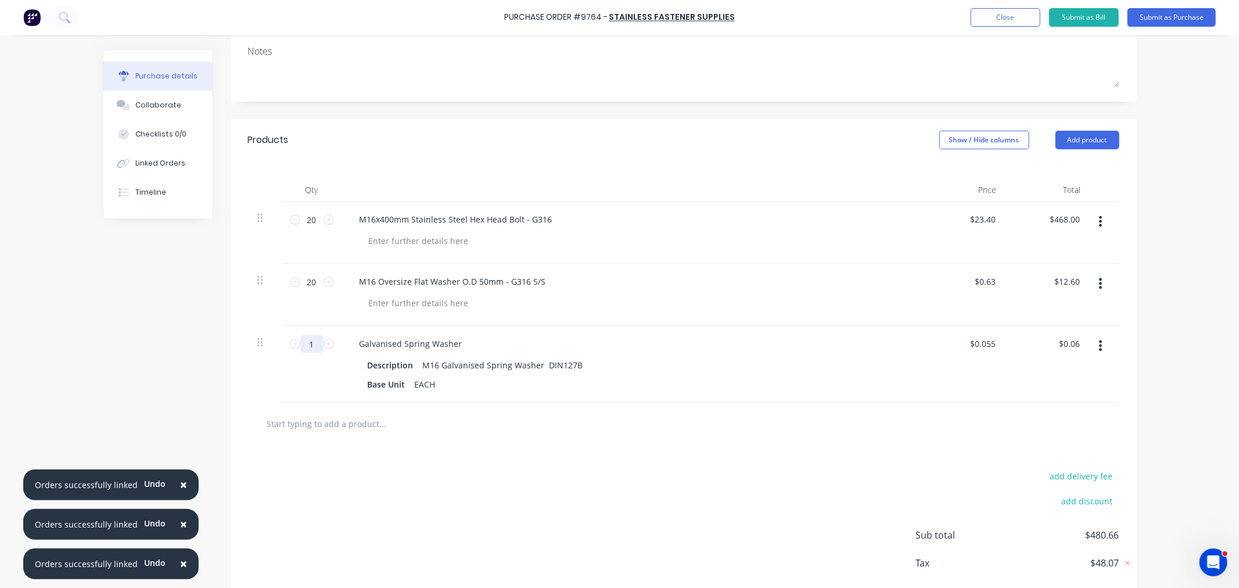
drag, startPoint x: 315, startPoint y: 344, endPoint x: 279, endPoint y: 350, distance: 36.6
click at [283, 350] on div "1 1" at bounding box center [312, 364] width 58 height 77
type input "5"
type input "$0.28"
type input "5"
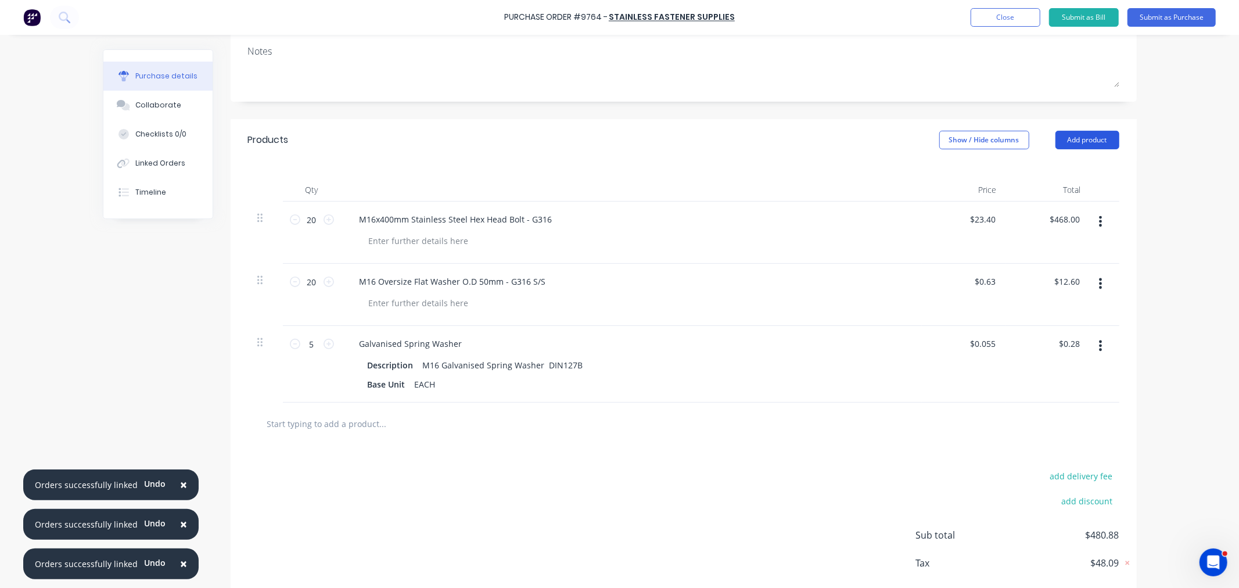
click at [1075, 142] on button "Add product" at bounding box center [1087, 140] width 64 height 19
click at [352, 422] on input "text" at bounding box center [383, 423] width 232 height 23
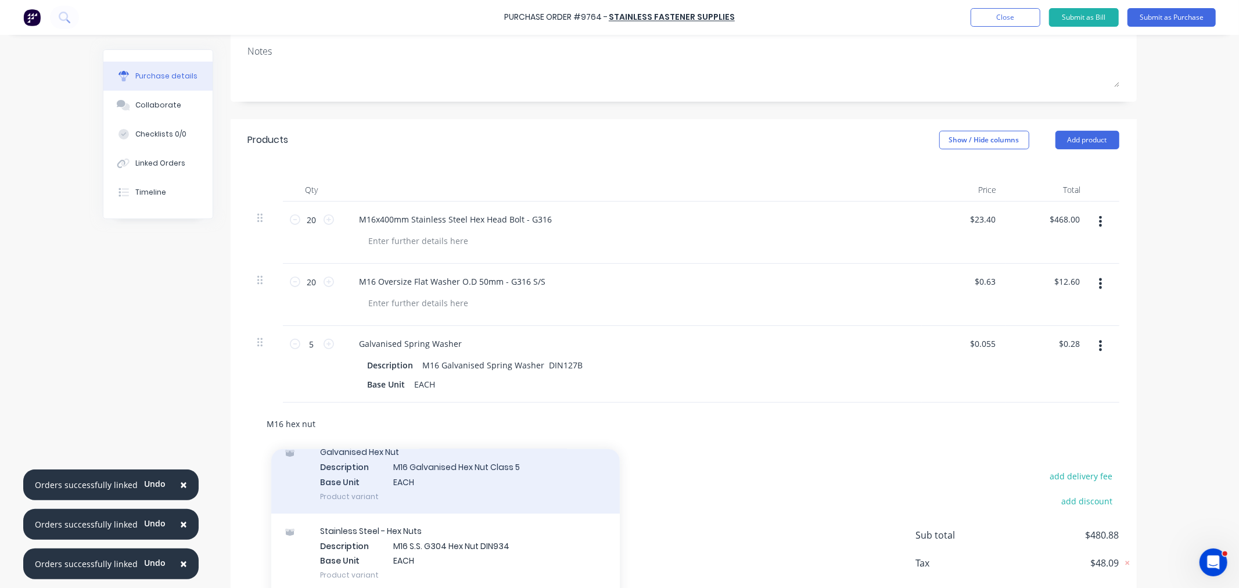
scroll to position [129, 0]
type input "M16 hex nut"
click at [466, 479] on div "Galvanised Hex Nut Description M16 Galvanised Hex Nut Class 5 Base Unit EACH Pr…" at bounding box center [445, 475] width 348 height 78
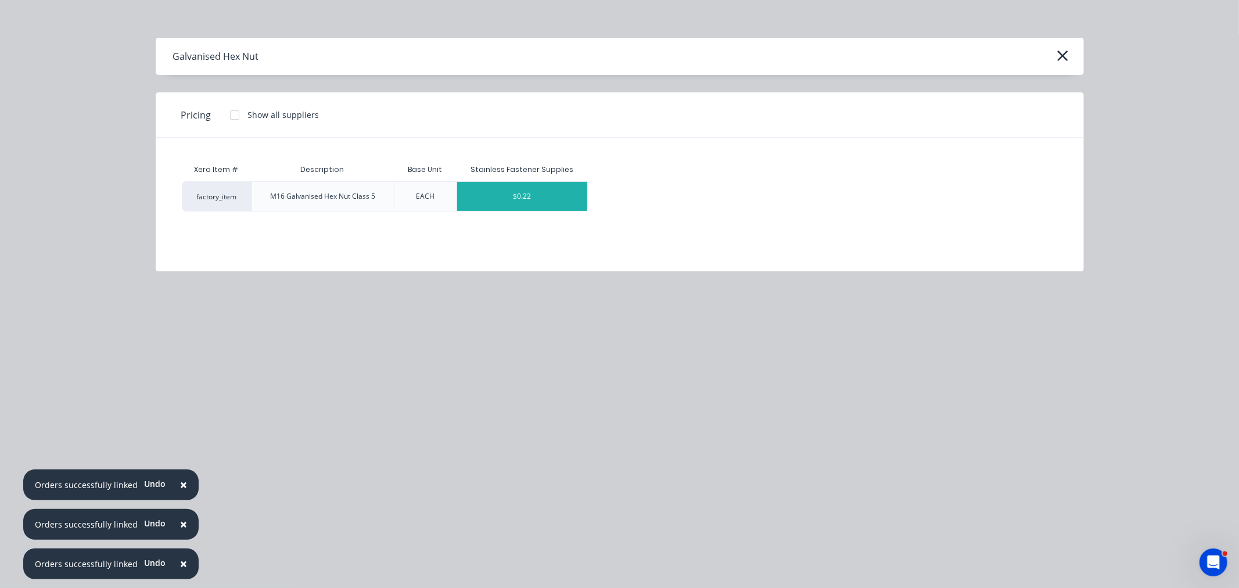
click at [506, 202] on div "$0.22" at bounding box center [522, 196] width 130 height 29
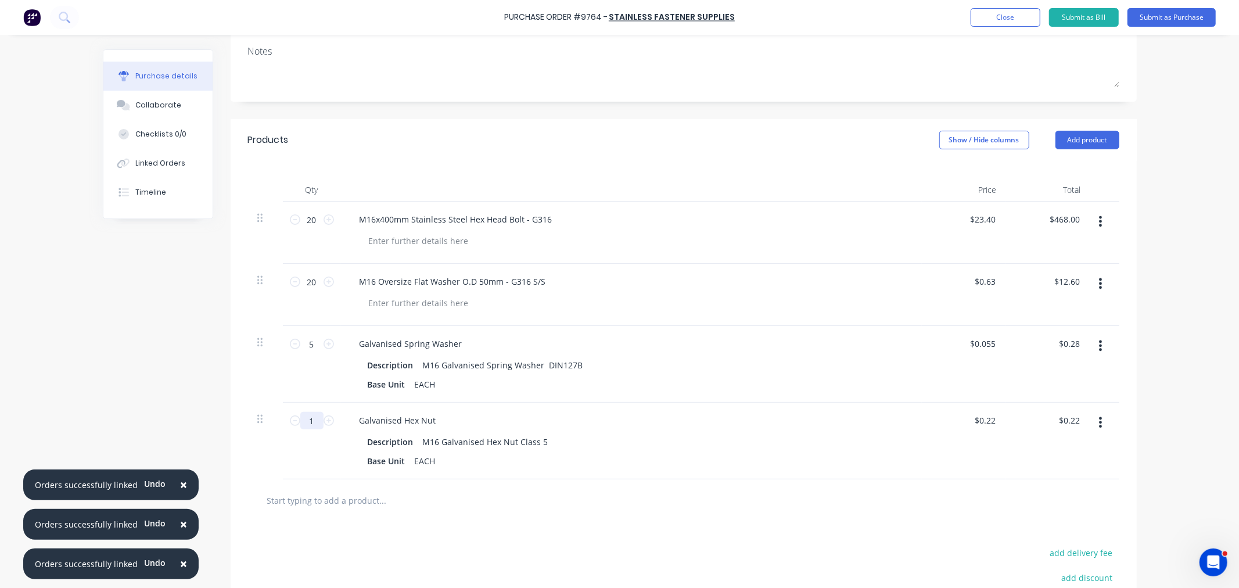
click at [317, 422] on input "1" at bounding box center [311, 420] width 23 height 17
type input "5"
type input "$1.10"
type input "5"
click at [314, 505] on input "text" at bounding box center [383, 499] width 232 height 23
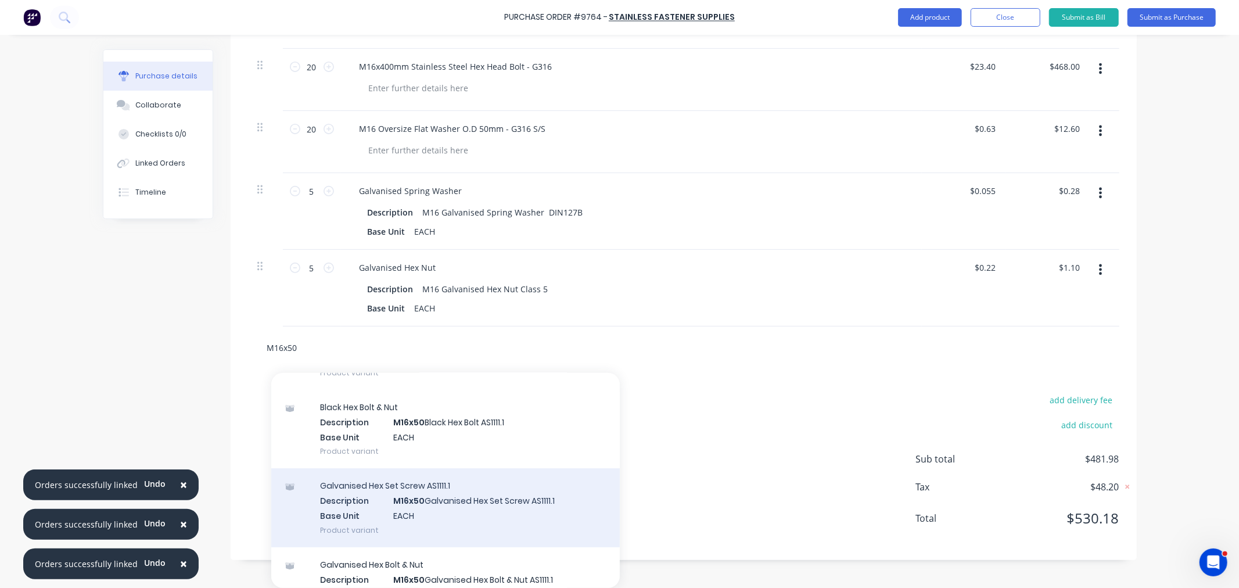
scroll to position [193, 0]
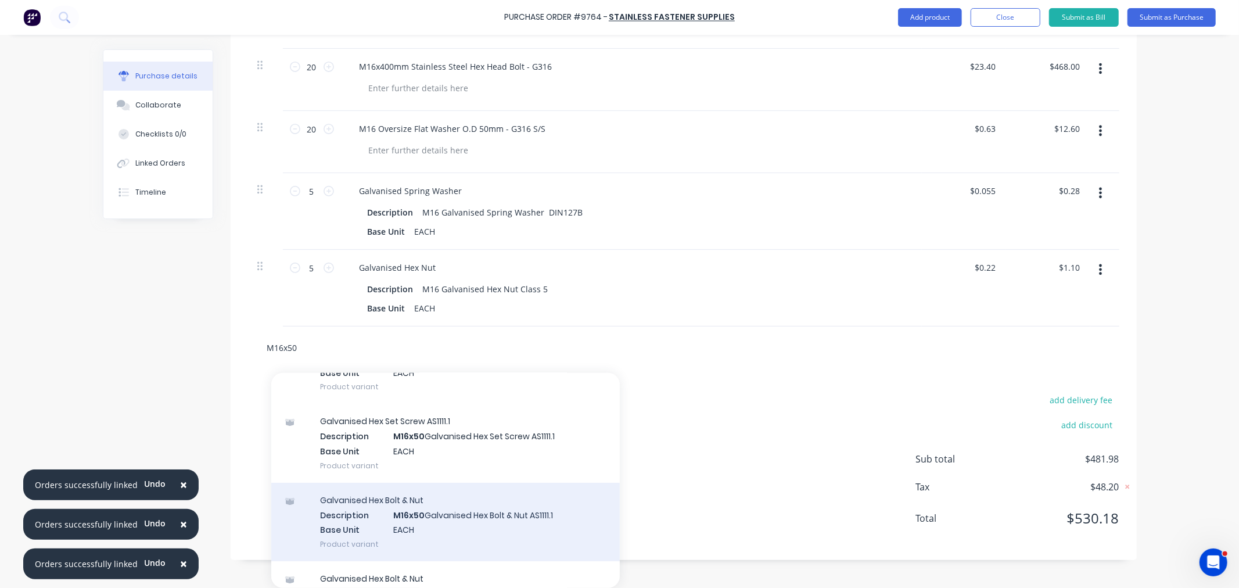
type input "M16x50"
click at [462, 509] on div "Galvanised Hex Bolt & Nut Description M16x50 Galvanised Hex Bolt & Nut AS1111.1…" at bounding box center [445, 522] width 348 height 78
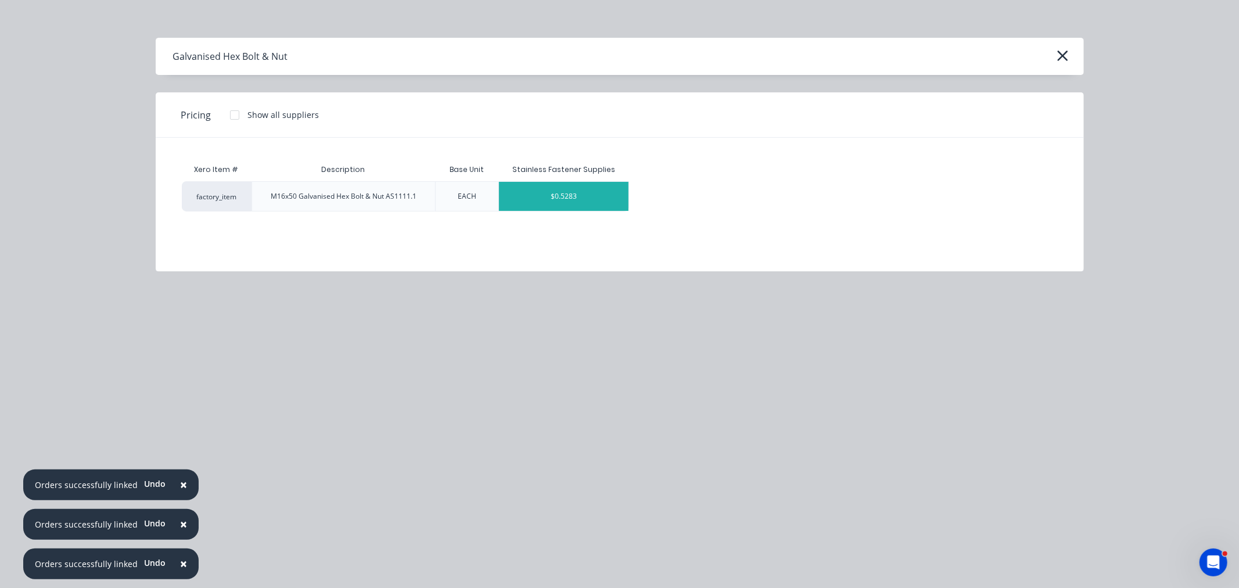
click at [589, 192] on div "$0.5283" at bounding box center [564, 196] width 130 height 29
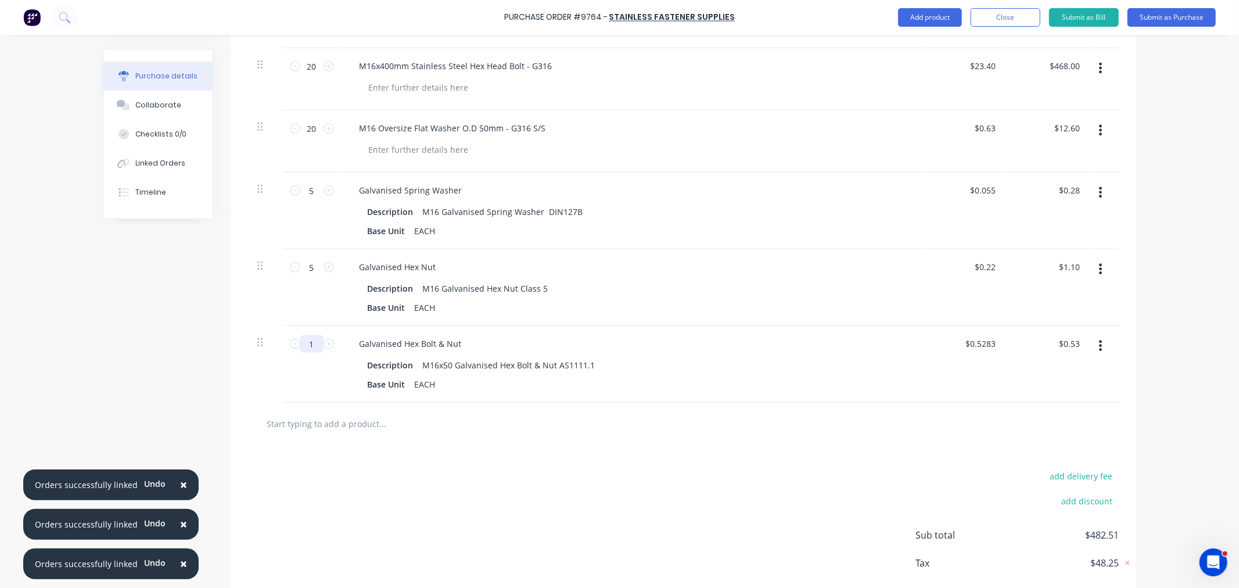
click at [315, 340] on input "1" at bounding box center [311, 343] width 23 height 17
click at [360, 426] on input "text" at bounding box center [383, 423] width 232 height 23
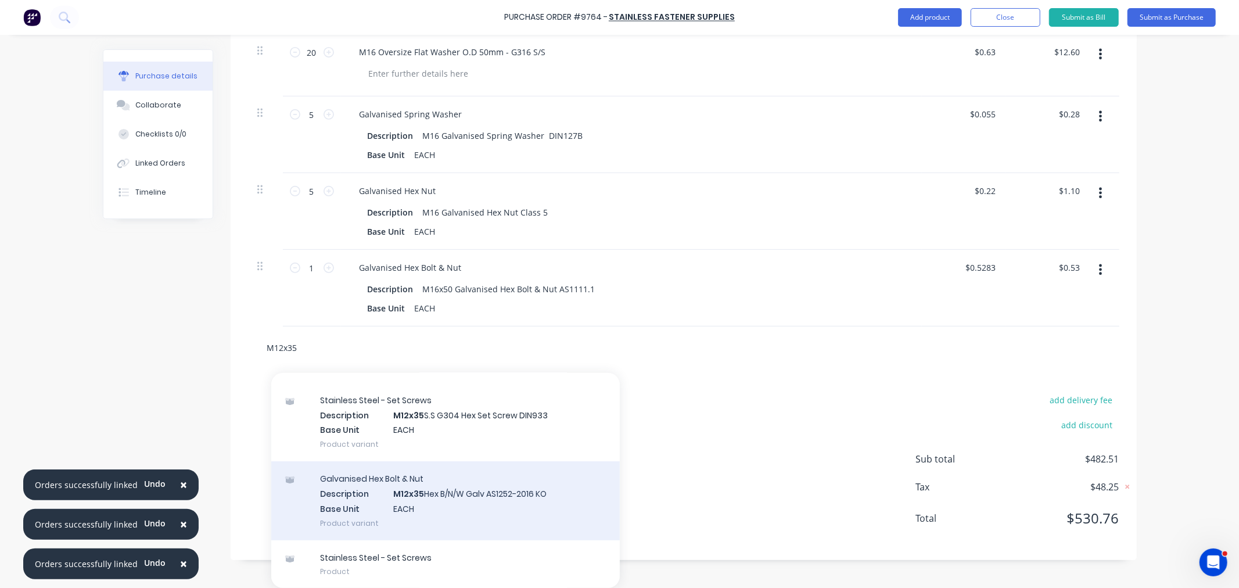
scroll to position [120, 0]
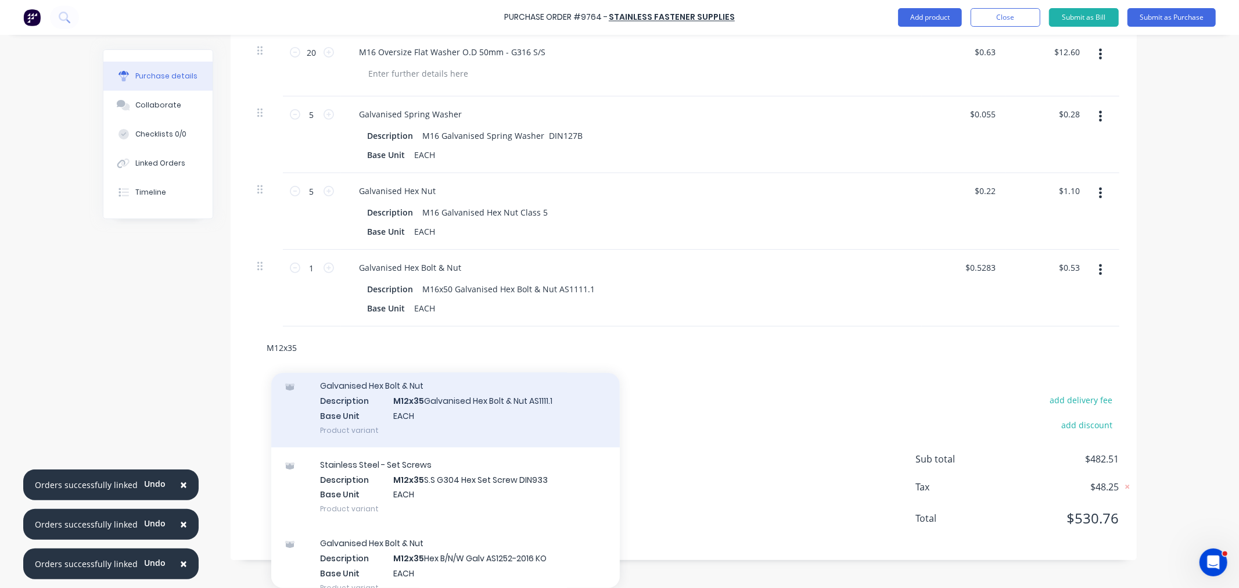
type input "M12x35"
click at [455, 427] on div "Galvanised Hex Bolt & Nut Description M12x35 Galvanised Hex Bolt & Nut AS1111.1…" at bounding box center [445, 407] width 348 height 78
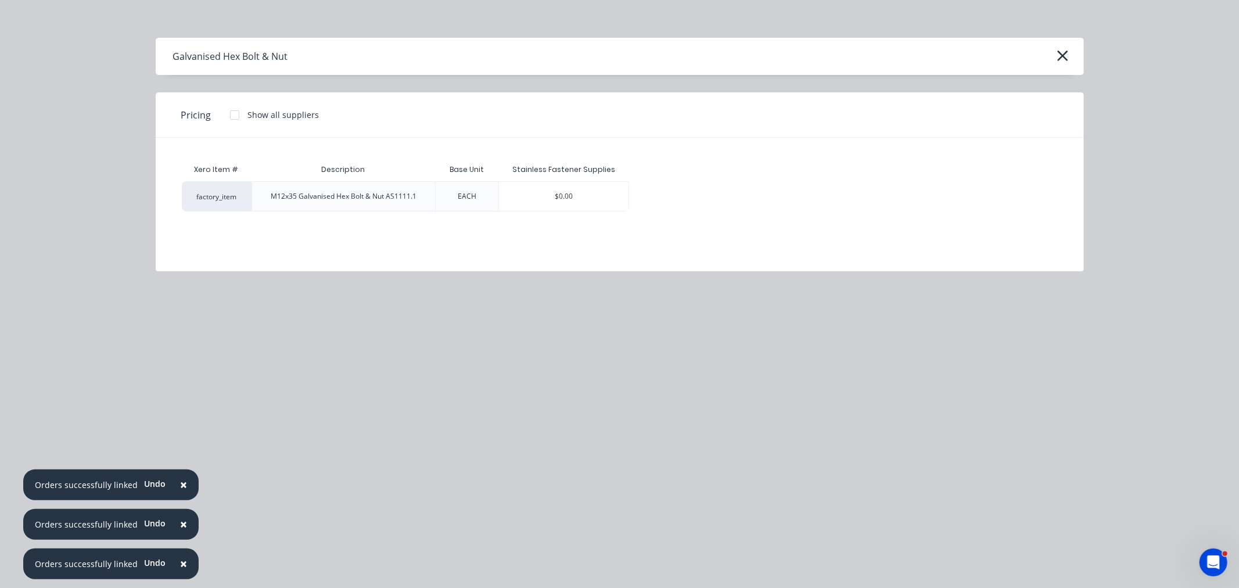
drag, startPoint x: 528, startPoint y: 199, endPoint x: 544, endPoint y: 247, distance: 50.1
click at [528, 200] on div "$0.00" at bounding box center [564, 196] width 130 height 29
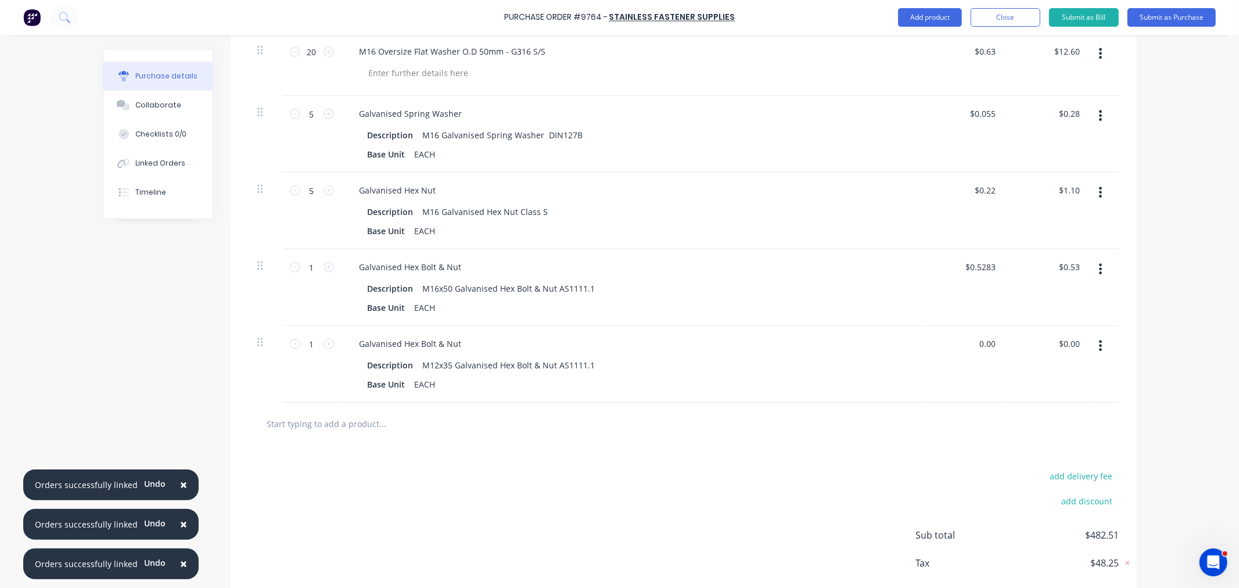
drag, startPoint x: 976, startPoint y: 344, endPoint x: 1012, endPoint y: 344, distance: 36.6
click at [1012, 344] on div "1 1 Galvanised Hex Bolt & Nut Description M12x35 Galvanised Hex Bolt & Nut AS11…" at bounding box center [683, 364] width 871 height 77
drag, startPoint x: 990, startPoint y: 339, endPoint x: 965, endPoint y: 344, distance: 25.6
click at [965, 344] on div "0.00 0.00" at bounding box center [964, 364] width 84 height 77
type input "$0.24"
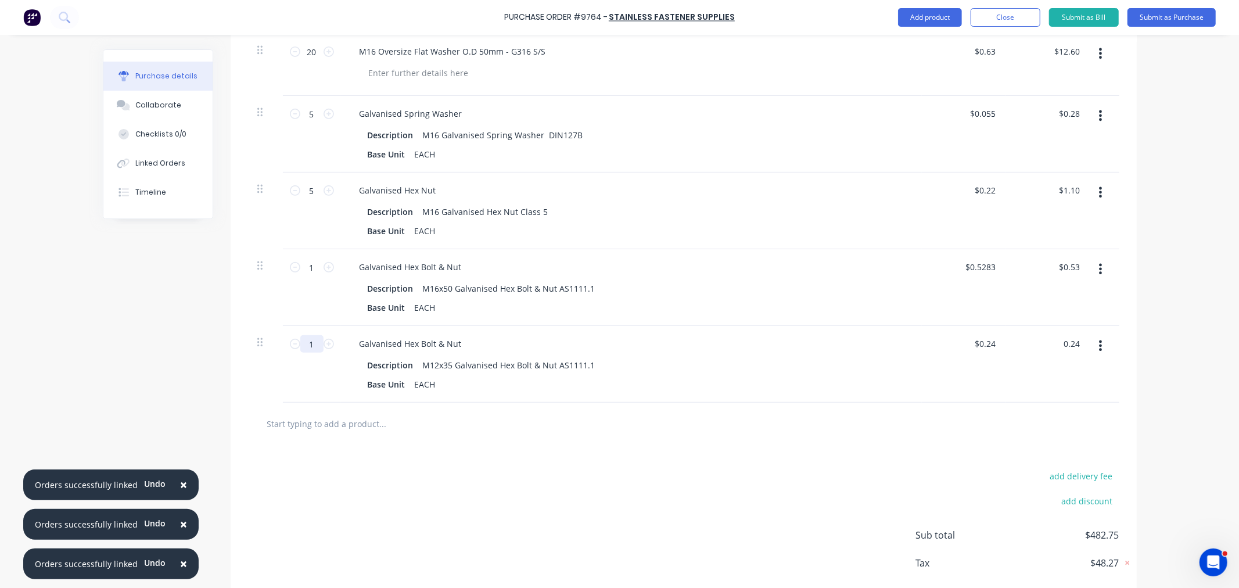
type input "$0.24"
click at [308, 345] on input "1" at bounding box center [311, 343] width 23 height 17
type input "2"
type input "$0.48"
type input "2"
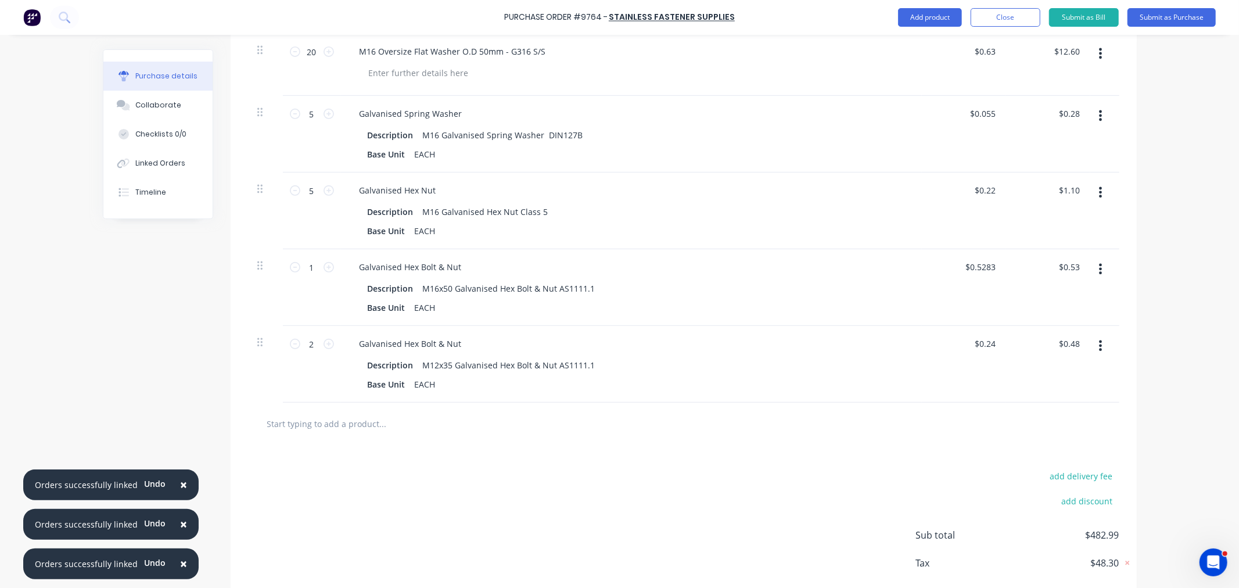
click at [319, 418] on input "text" at bounding box center [383, 423] width 232 height 23
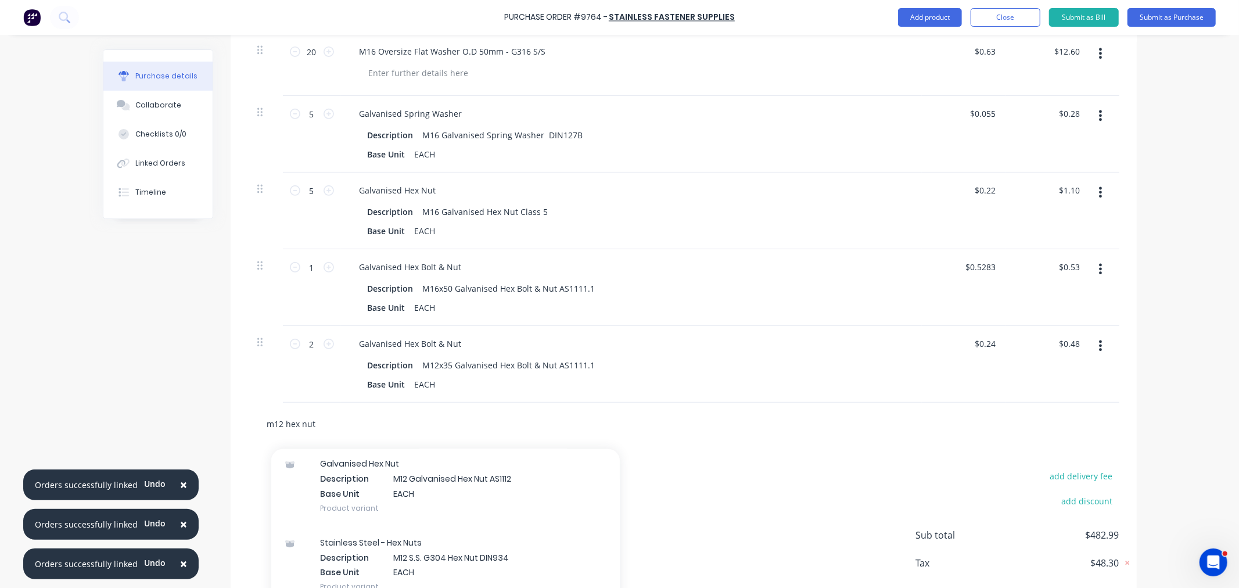
scroll to position [129, 0]
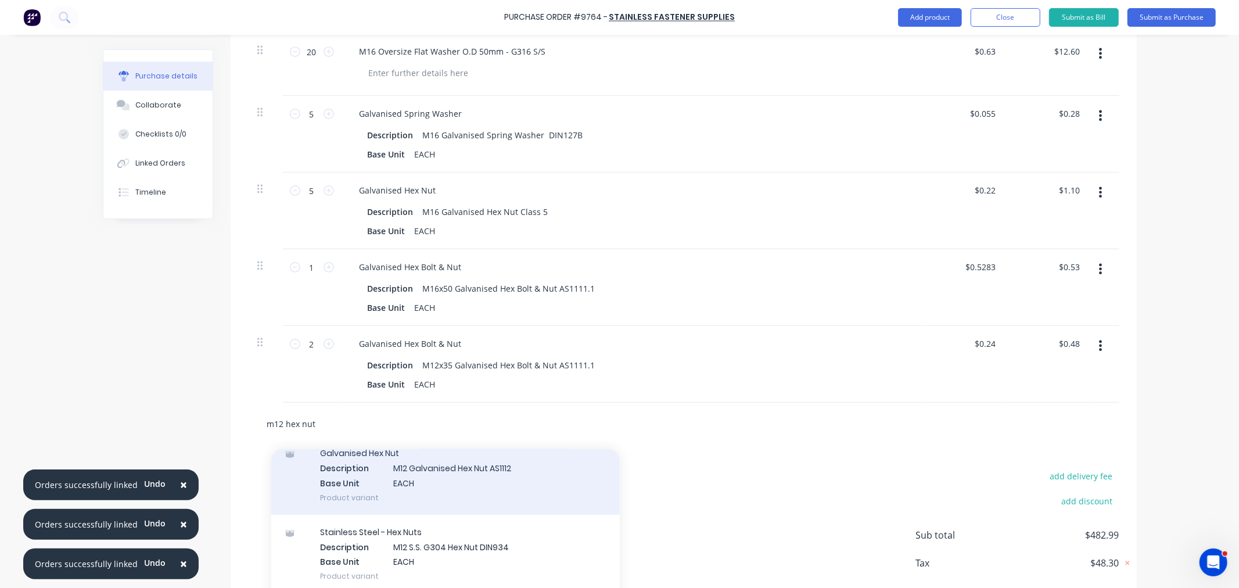
type input "m12 hex nut"
click at [467, 479] on div "Galvanised Hex Nut Description M12 Galvanised Hex Nut AS1112 Base Unit EACH Pro…" at bounding box center [445, 475] width 348 height 78
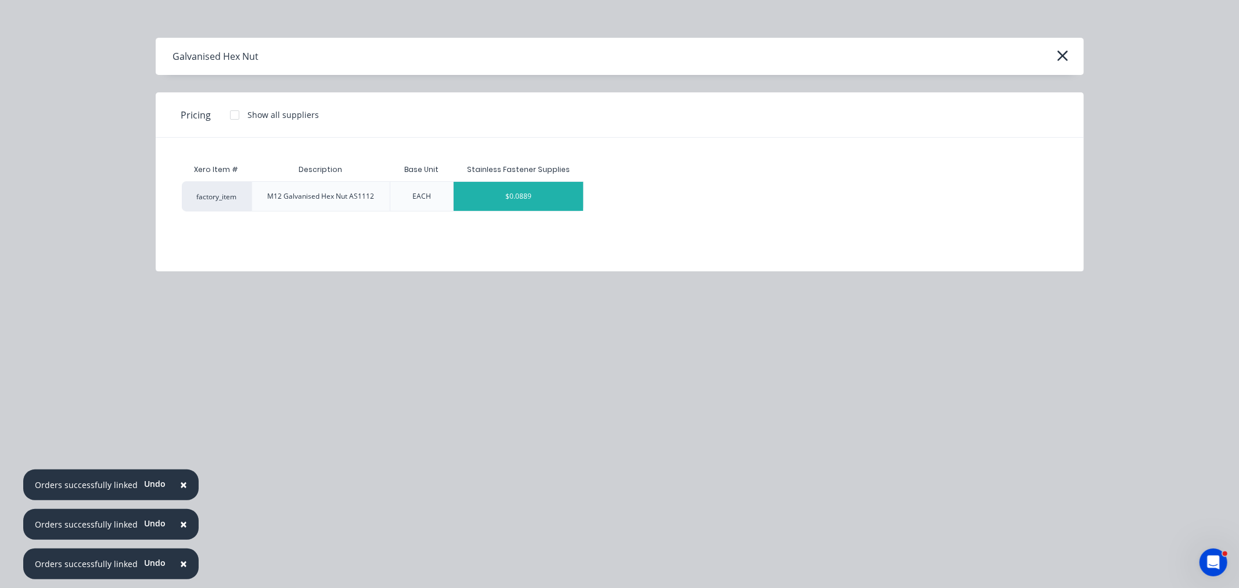
click at [507, 189] on div "$0.0889" at bounding box center [519, 196] width 130 height 29
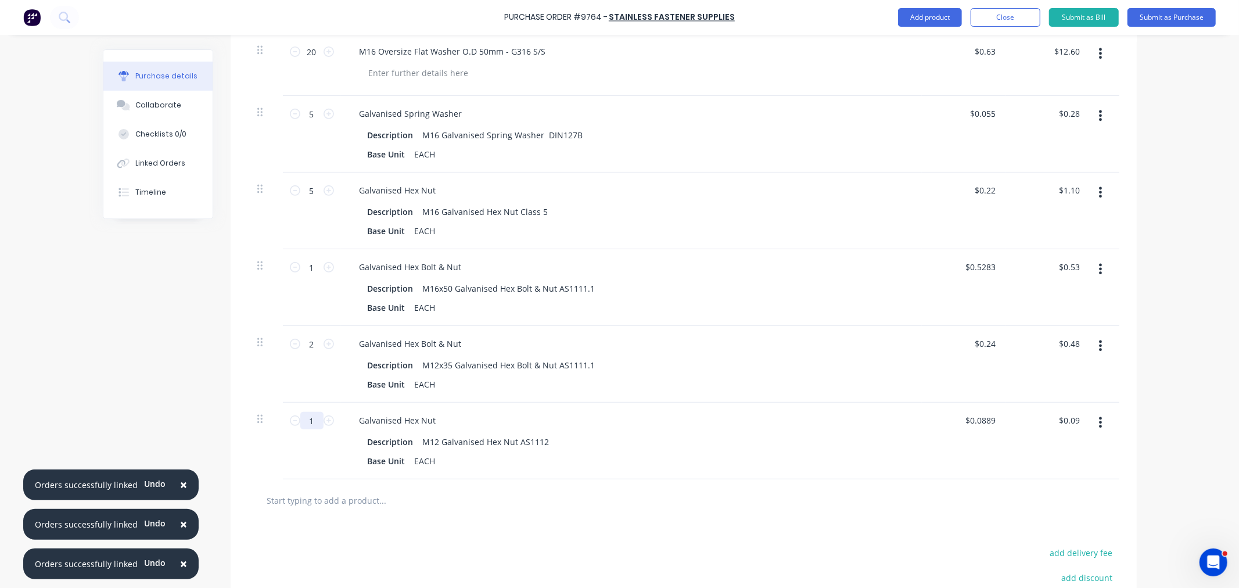
click at [312, 416] on input "1" at bounding box center [311, 420] width 23 height 17
type input "2"
type input "$0.18"
type input "2"
click at [353, 497] on input "text" at bounding box center [383, 499] width 232 height 23
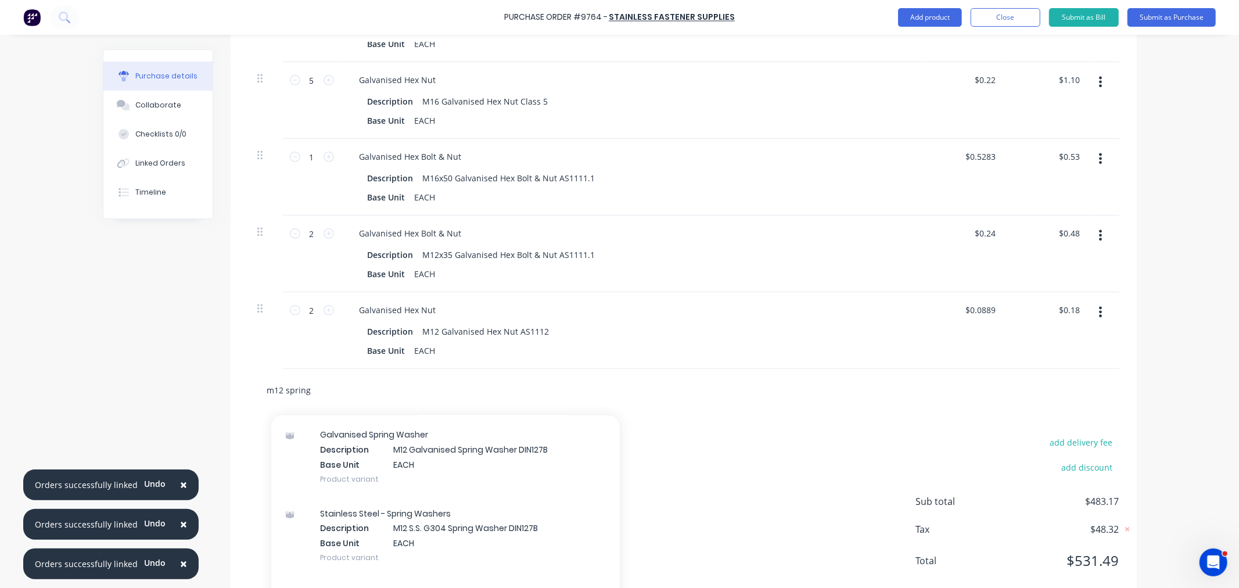
scroll to position [529, 0]
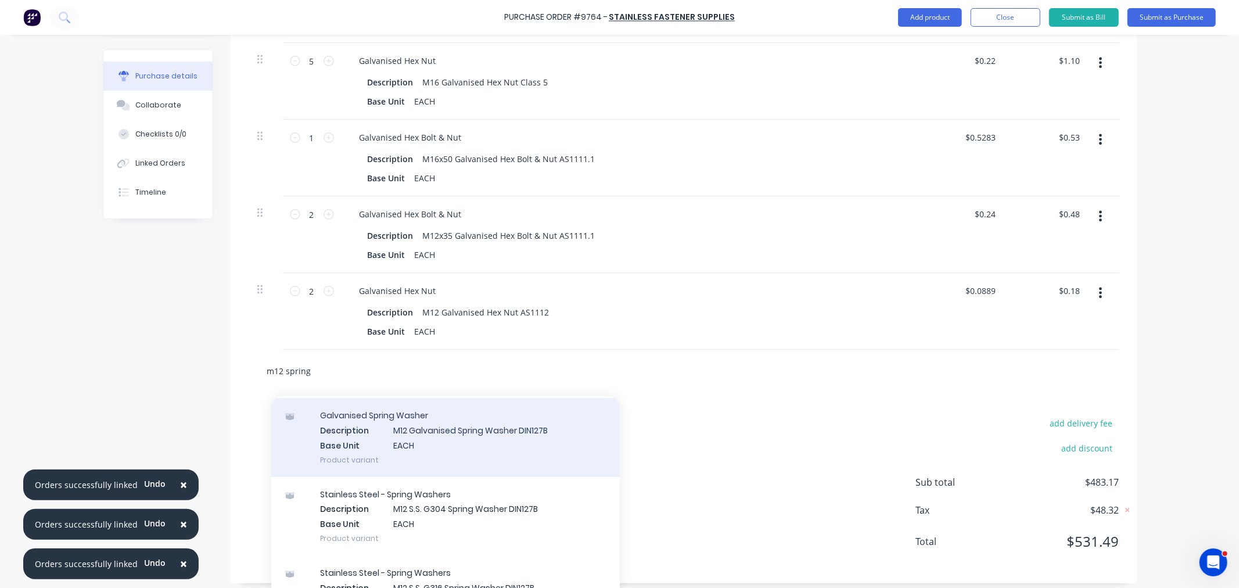
type input "m12 spring"
click at [472, 449] on div "Galvanised Spring Washer Description M12 Galvanised Spring Washer DIN127B Base …" at bounding box center [445, 437] width 348 height 78
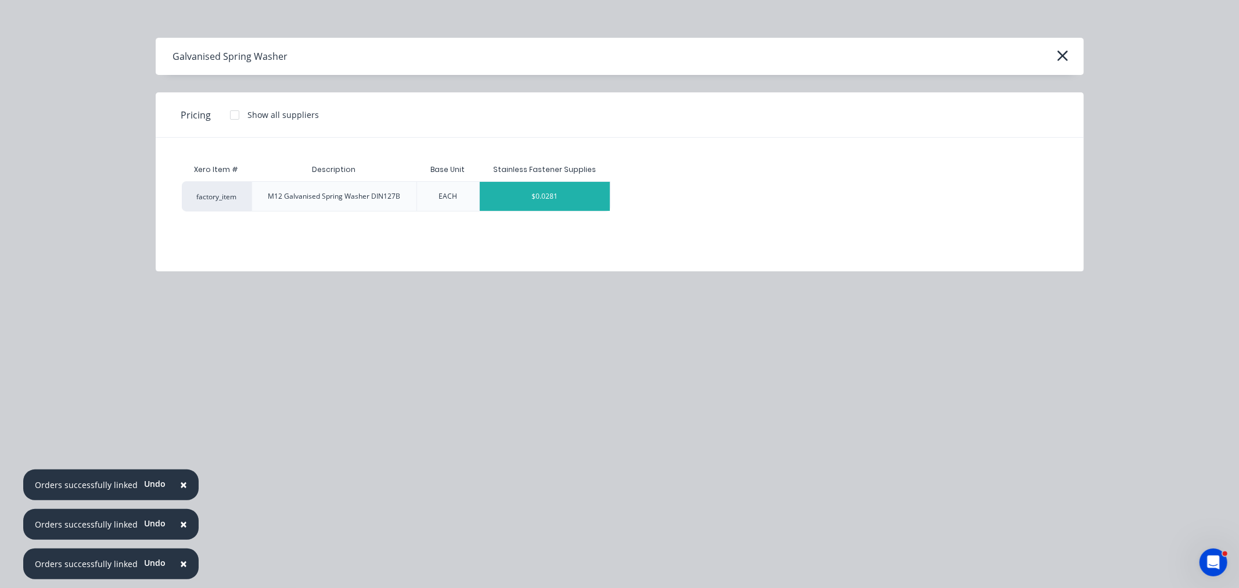
click at [515, 193] on div "$0.0281" at bounding box center [545, 196] width 130 height 29
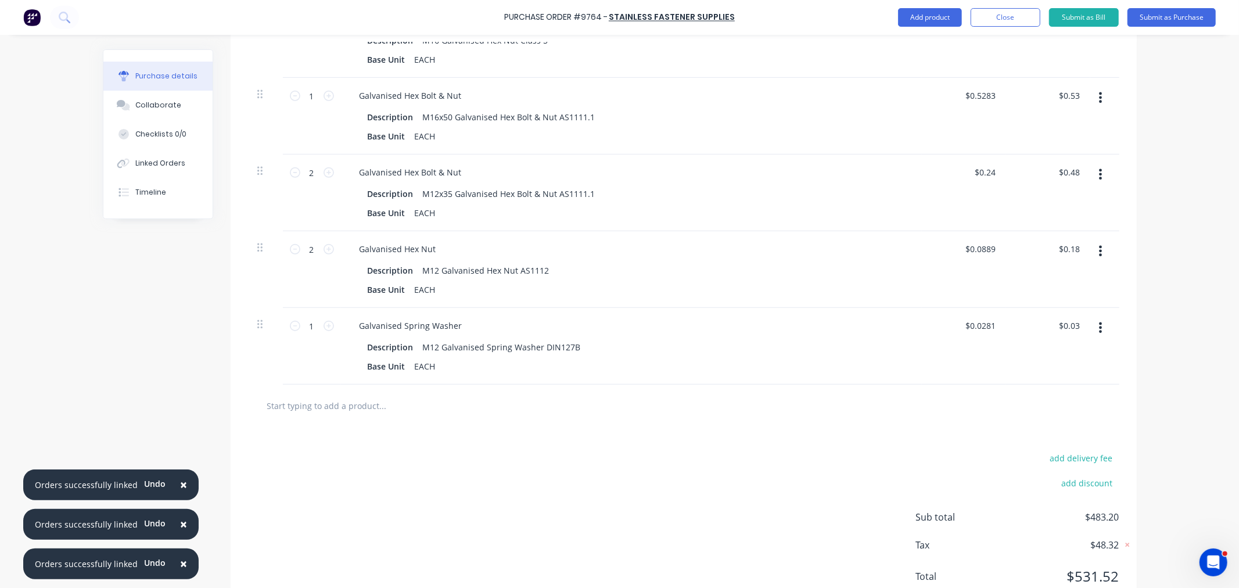
scroll to position [593, 0]
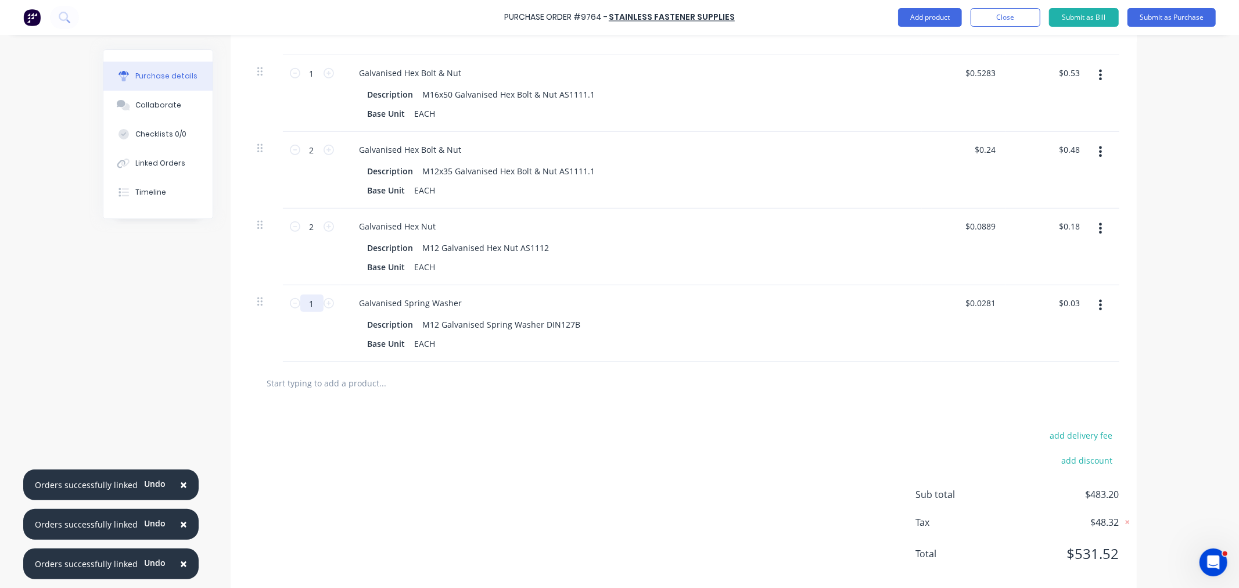
click at [312, 302] on input "1" at bounding box center [311, 302] width 23 height 17
type input "2"
type input "$0.06"
type input "2"
click at [365, 381] on input "text" at bounding box center [383, 382] width 232 height 23
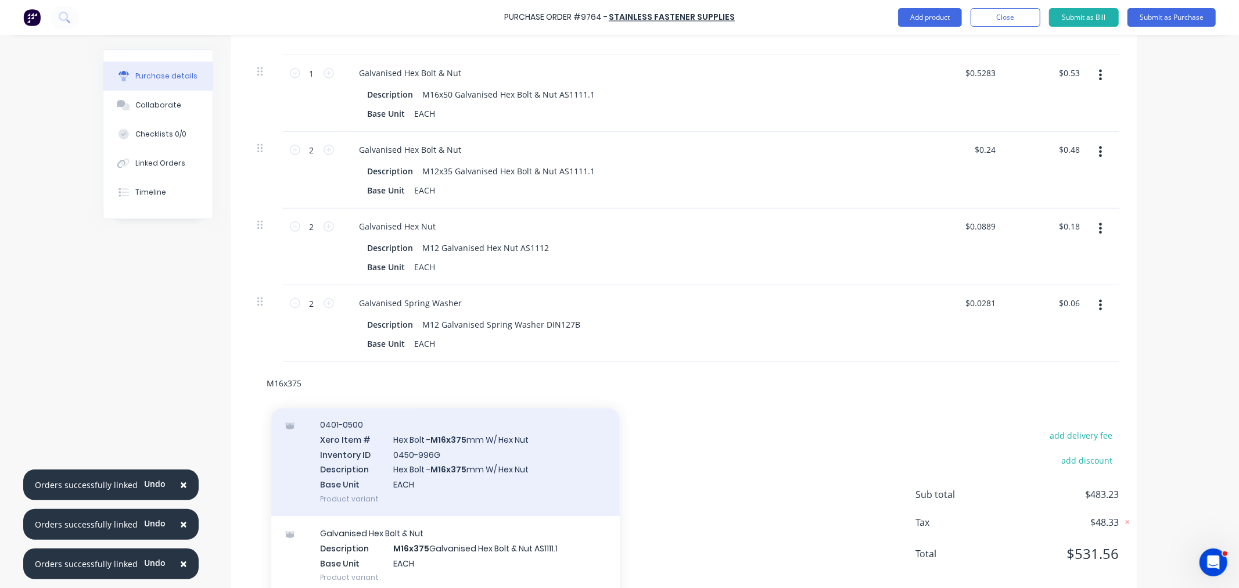
scroll to position [58, 0]
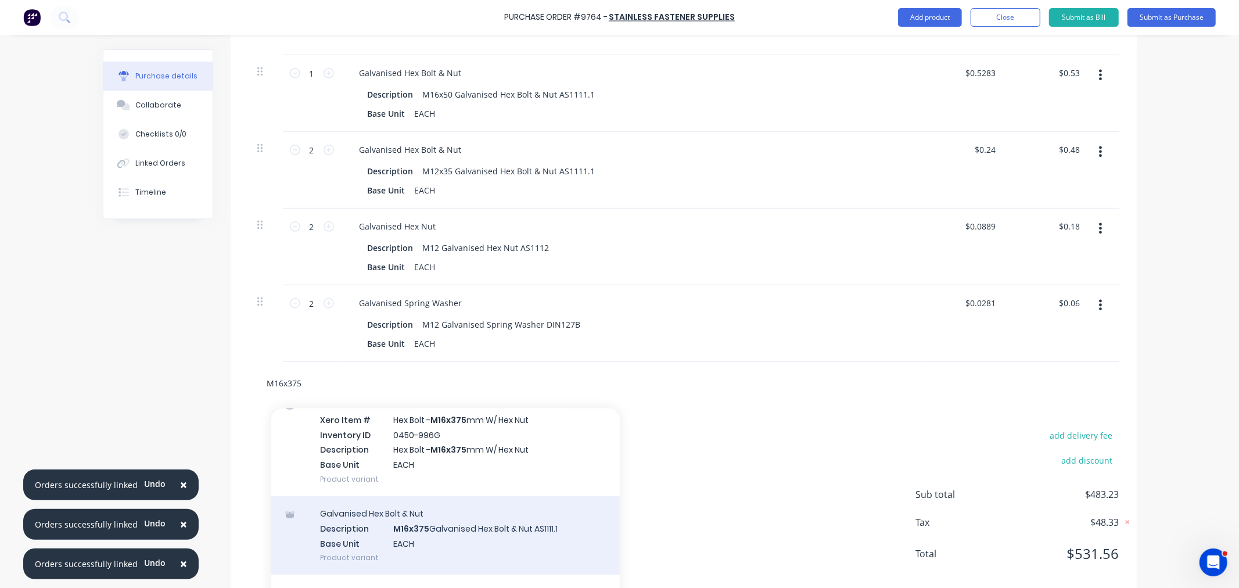
type input "M16x375"
click at [514, 530] on div "Galvanised Hex Bolt & Nut Description M16x375 Galvanised Hex Bolt & Nut AS1111.…" at bounding box center [445, 535] width 348 height 78
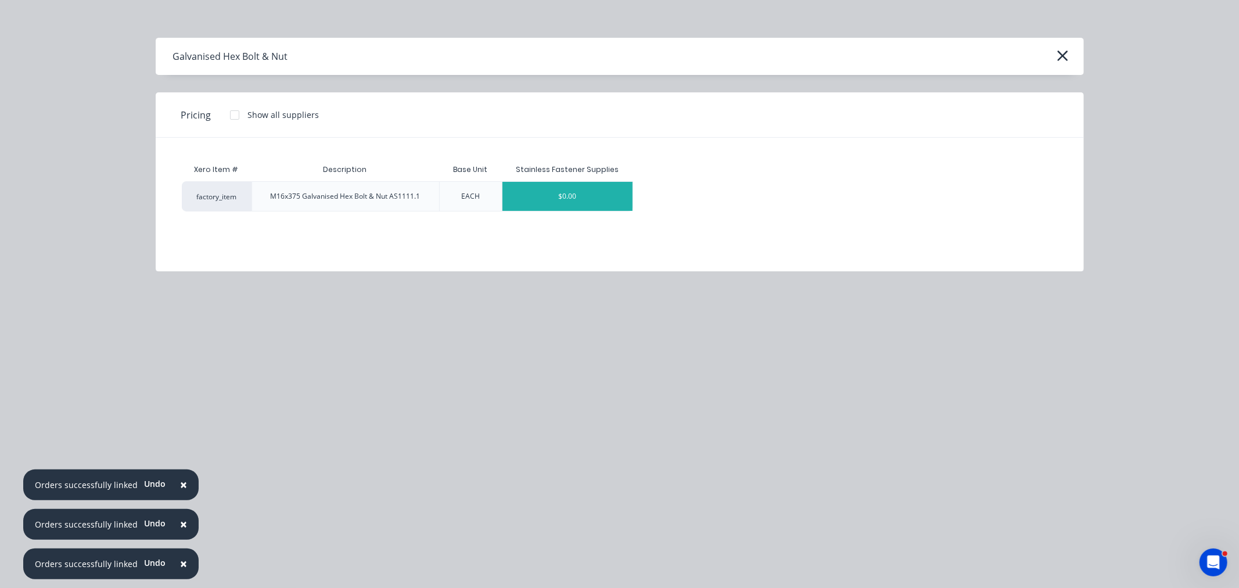
click at [556, 195] on div "$0.00" at bounding box center [567, 196] width 130 height 29
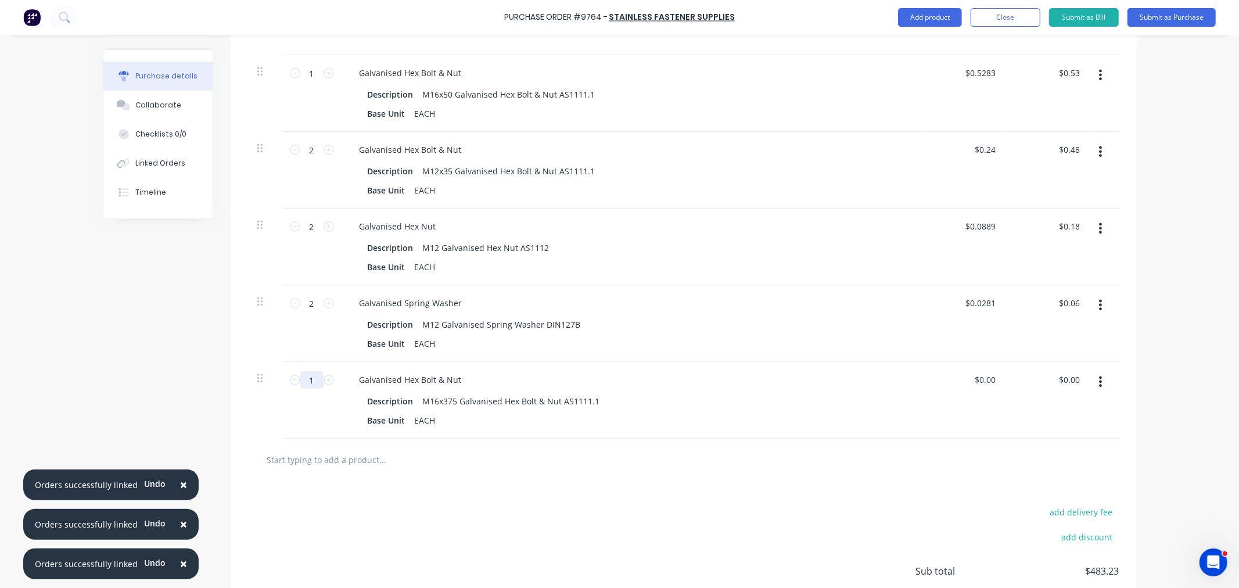
click at [310, 378] on input "1" at bounding box center [311, 379] width 23 height 17
type input "4"
click at [982, 380] on input "0.00" at bounding box center [987, 379] width 22 height 17
drag, startPoint x: 976, startPoint y: 378, endPoint x: 1031, endPoint y: 380, distance: 55.8
click at [1031, 380] on div "4 4 Galvanised Hex Bolt & Nut Description M16x375 Galvanised Hex Bolt & Nut AS1…" at bounding box center [683, 400] width 871 height 77
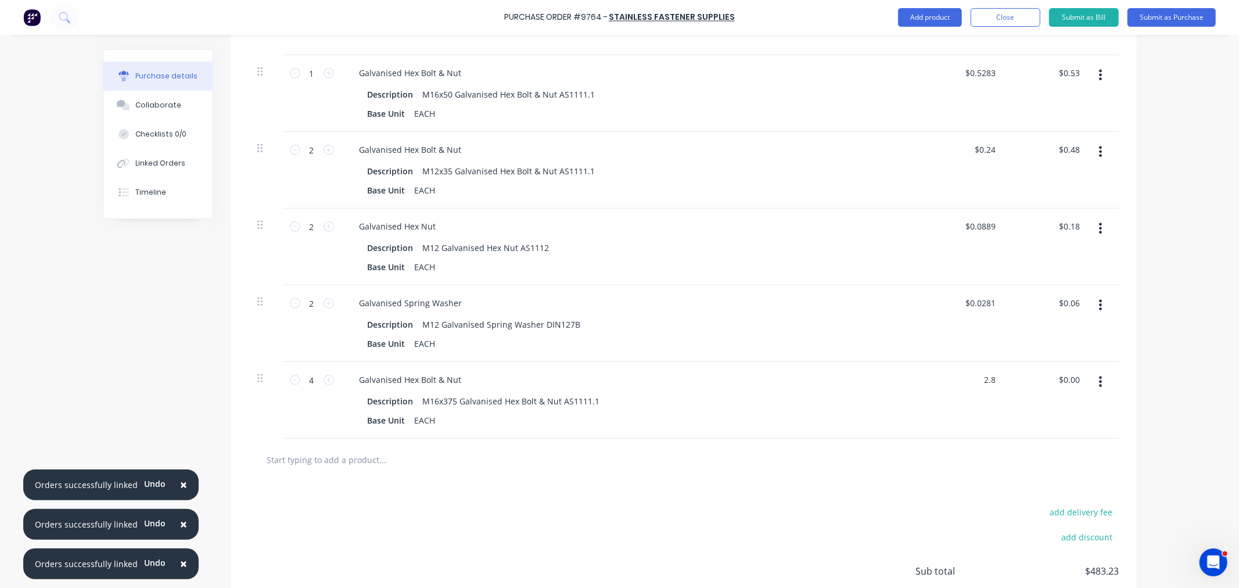
type input "$2.80"
type input "$11.20"
click at [919, 17] on button "Add product" at bounding box center [930, 17] width 64 height 19
click at [901, 160] on div "Notes (External)" at bounding box center [906, 163] width 89 height 17
click at [408, 456] on div at bounding box center [392, 456] width 84 height 17
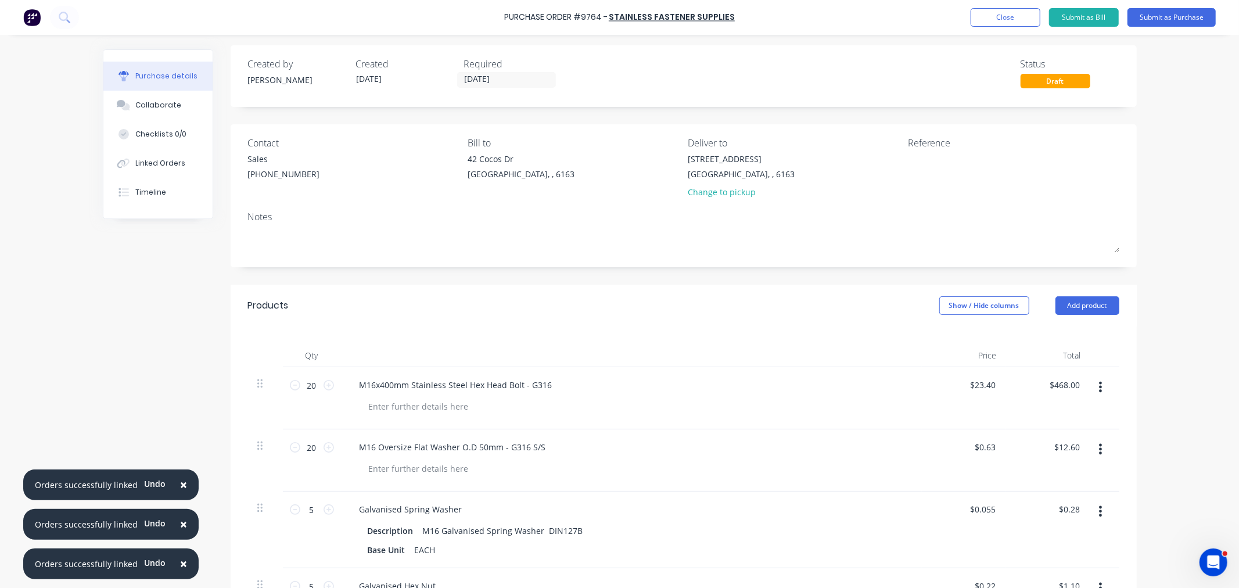
scroll to position [0, 0]
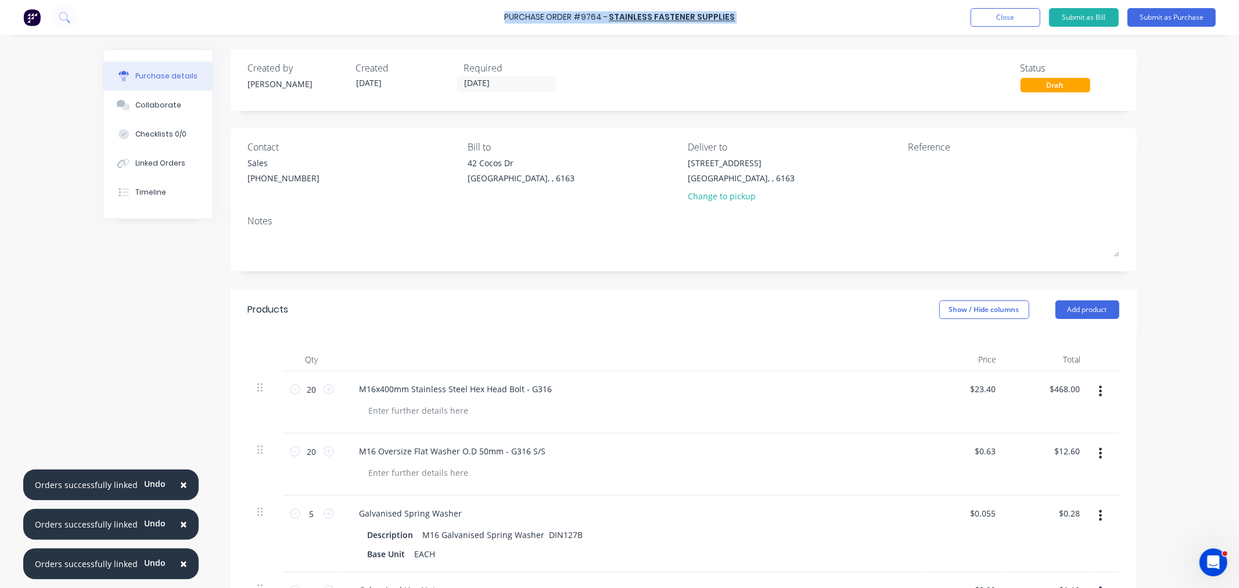
drag, startPoint x: 732, startPoint y: 19, endPoint x: 506, endPoint y: 19, distance: 225.3
click at [506, 19] on div "Purchase Order #9764 - Stainless Fastener Supplies Add product Close Submit as …" at bounding box center [619, 17] width 1239 height 35
copy div "Purchase Order #9764 - Stainless Fastener Supplies Add product Close Submit as …"
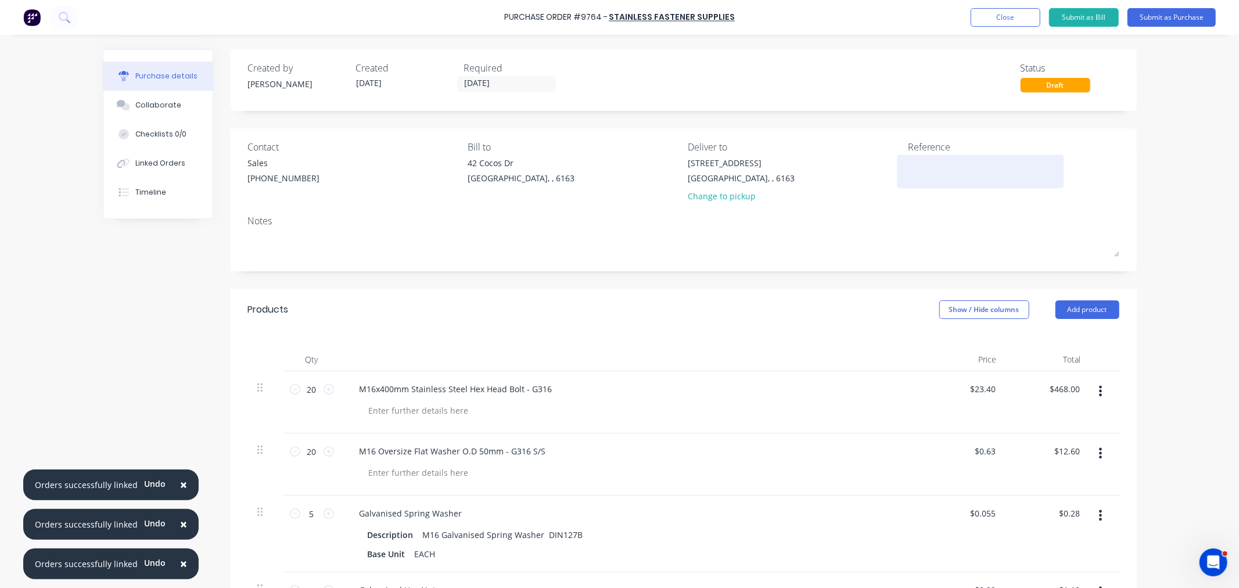
click at [915, 175] on textarea at bounding box center [980, 170] width 145 height 26
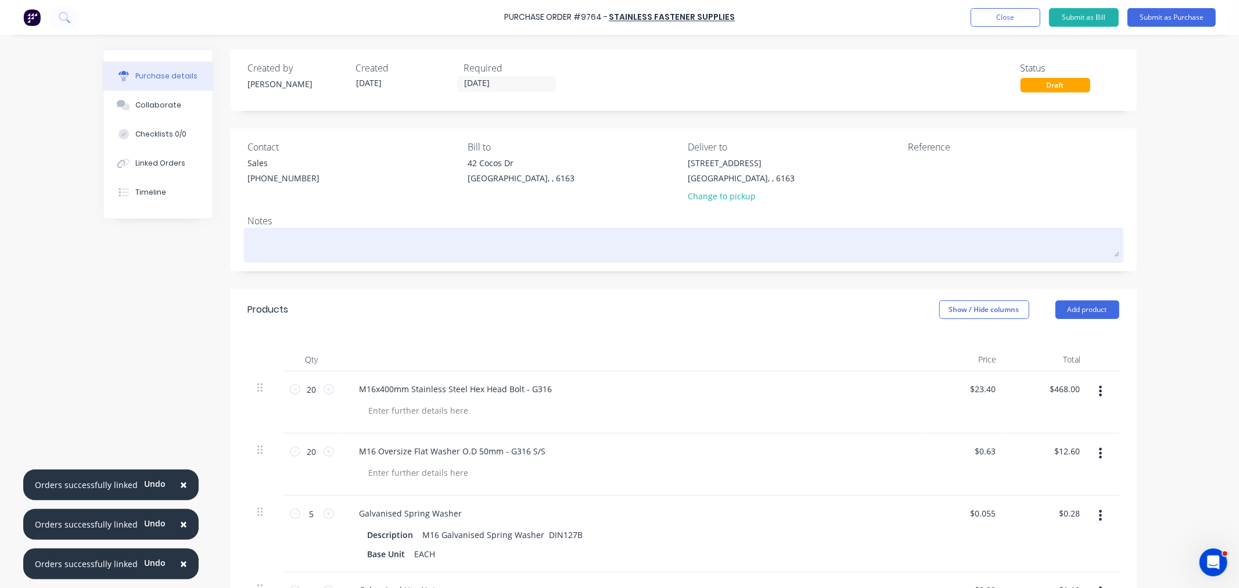
paste textarea "Purchase Order #9764 - Stainless Fastener Supplies"
type textarea "x"
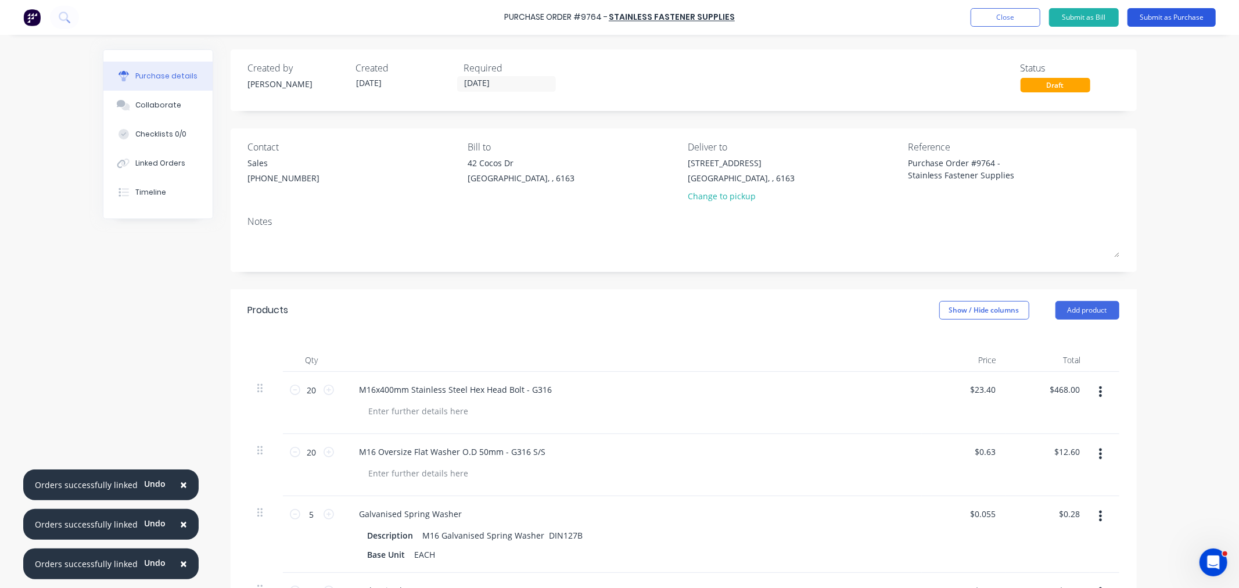
type textarea "Purchase Order #9764 - Stainless Fastener Supplies"
type textarea "x"
type textarea "Purchase Order #9764 - Stainless Fastener Supplies"
click at [1153, 18] on button "Submit as Purchase" at bounding box center [1171, 17] width 88 height 19
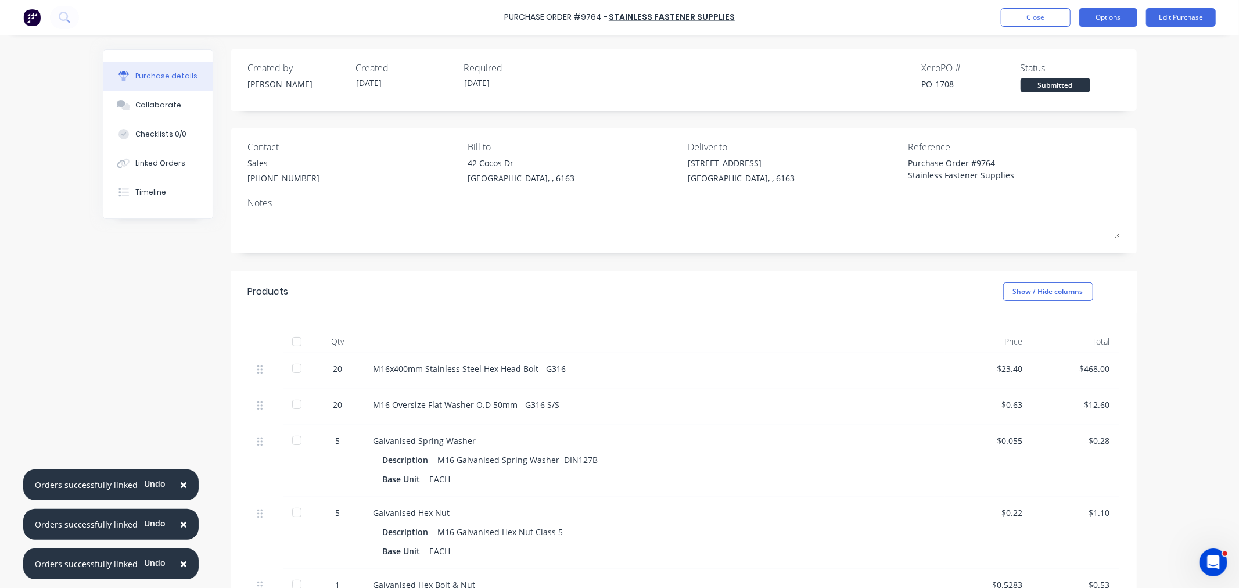
click at [1091, 18] on button "Options" at bounding box center [1108, 17] width 58 height 19
click at [1063, 46] on div "Print / Email" at bounding box center [1081, 47] width 89 height 17
click at [1059, 71] on div "With pricing" at bounding box center [1081, 70] width 89 height 17
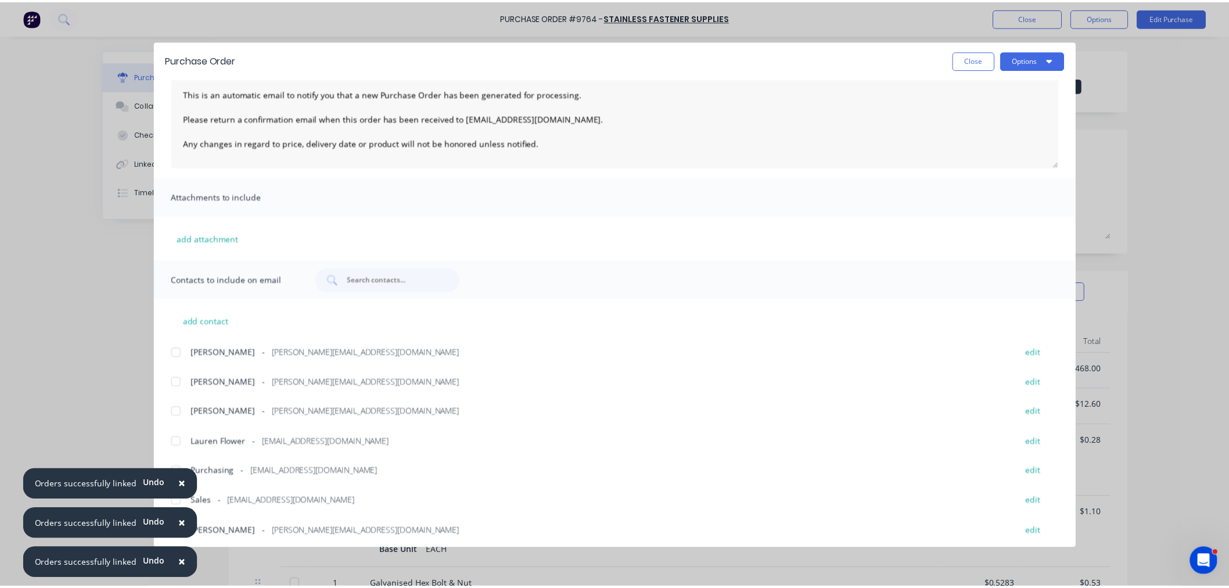
scroll to position [79, 0]
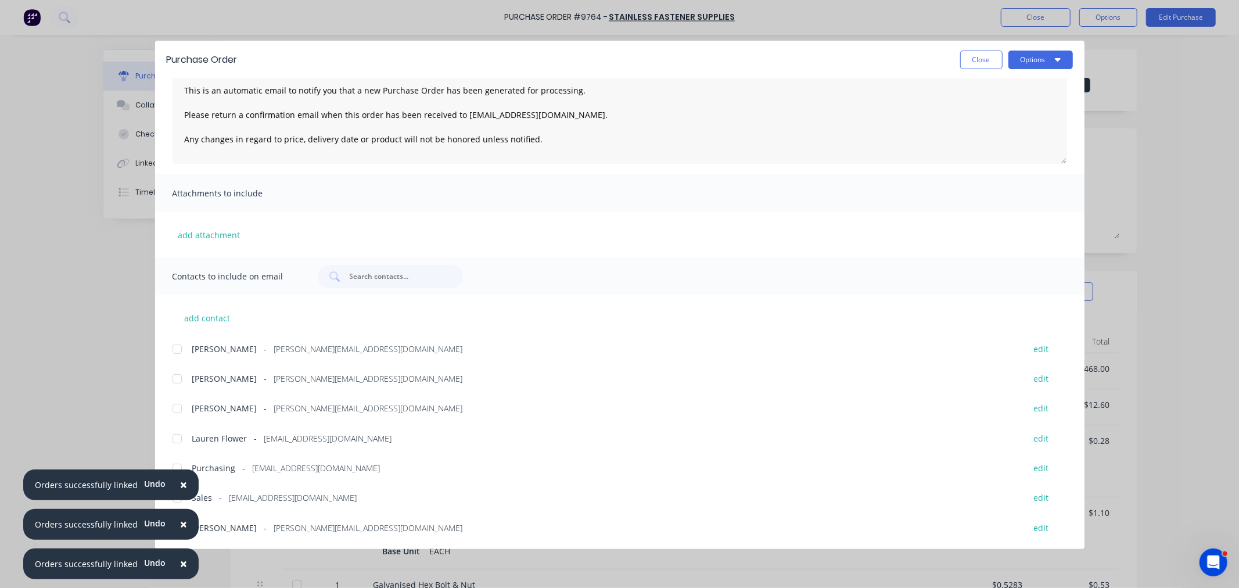
click at [178, 499] on div "× Orders successfully linked Undo" at bounding box center [110, 484] width 175 height 31
click at [181, 481] on span "×" at bounding box center [183, 484] width 7 height 16
click at [175, 496] on div at bounding box center [176, 497] width 23 height 23
click at [178, 468] on div at bounding box center [176, 467] width 23 height 23
click at [1049, 49] on div "Purchase Order Close Options" at bounding box center [619, 60] width 929 height 38
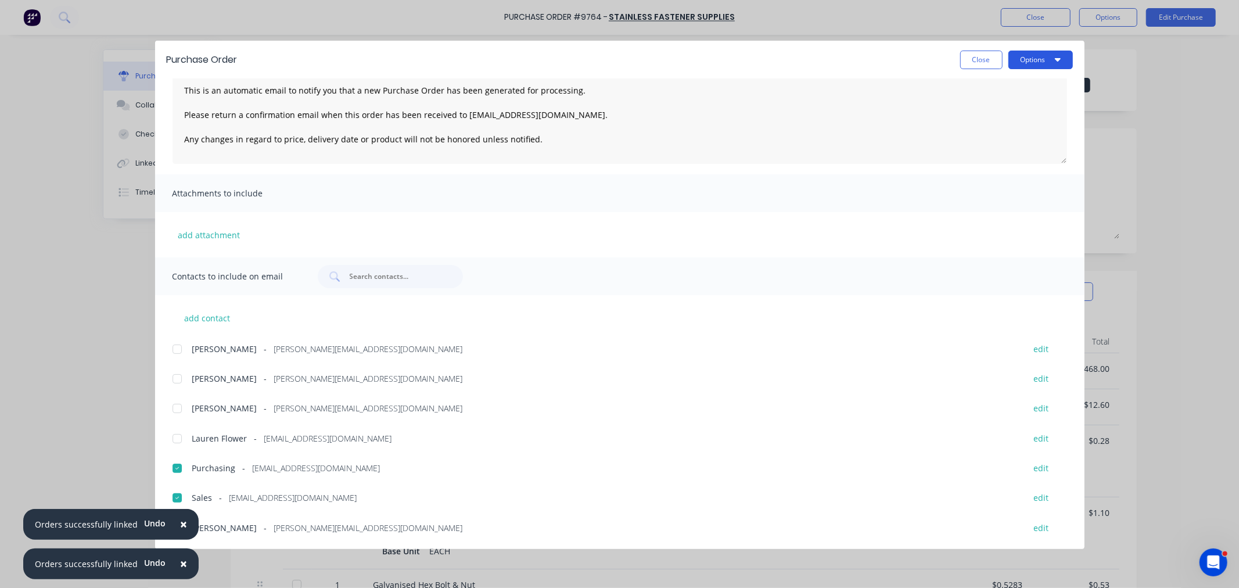
click at [1049, 61] on button "Options" at bounding box center [1040, 60] width 64 height 19
click at [994, 141] on div "Email" at bounding box center [1017, 135] width 89 height 17
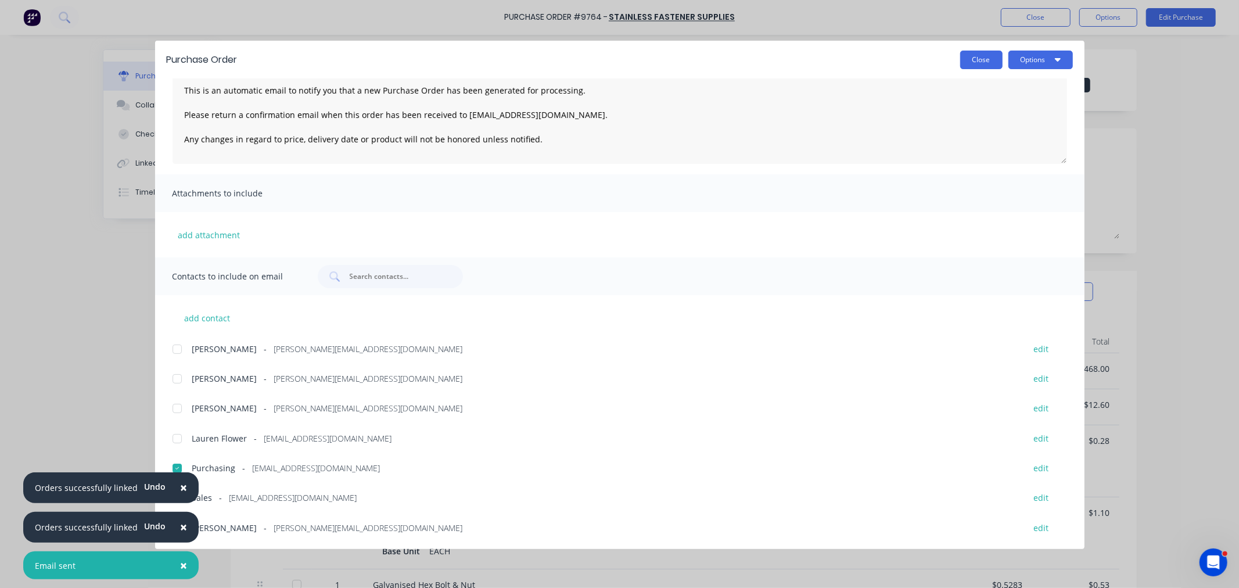
click at [977, 66] on button "Close" at bounding box center [981, 60] width 42 height 19
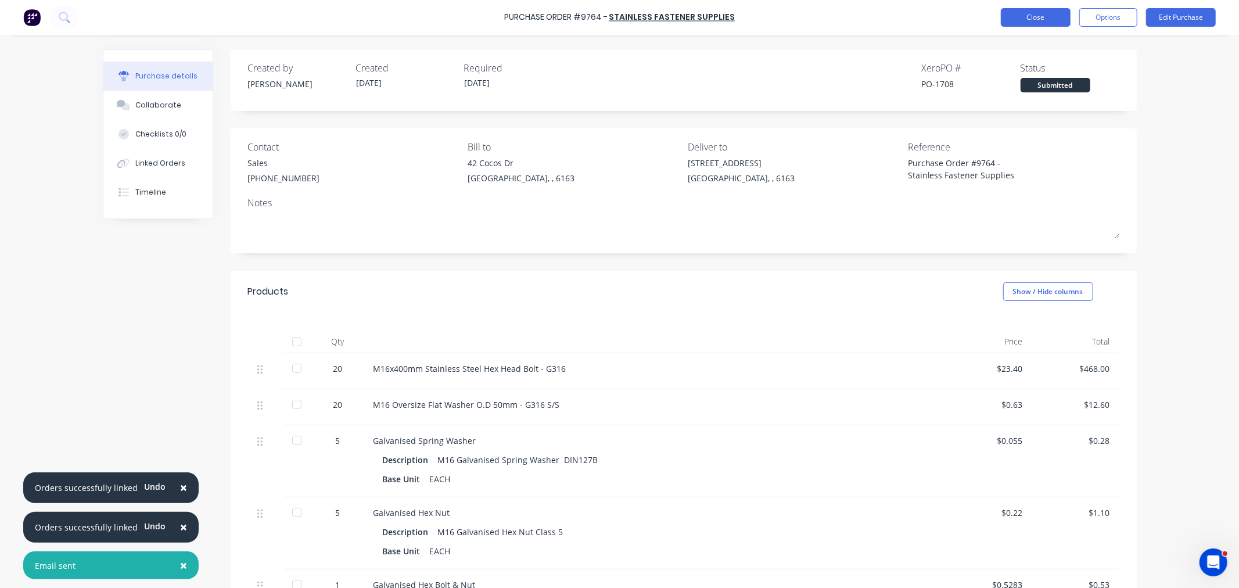
click at [1010, 18] on button "Close" at bounding box center [1036, 17] width 70 height 19
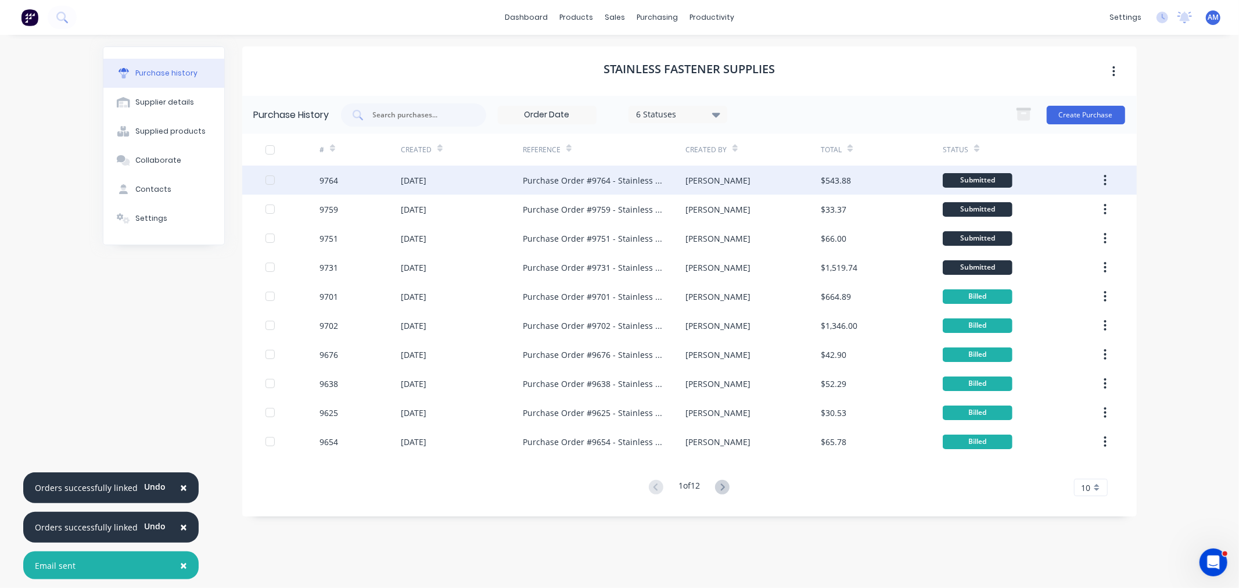
click at [372, 178] on div "9764" at bounding box center [359, 179] width 81 height 29
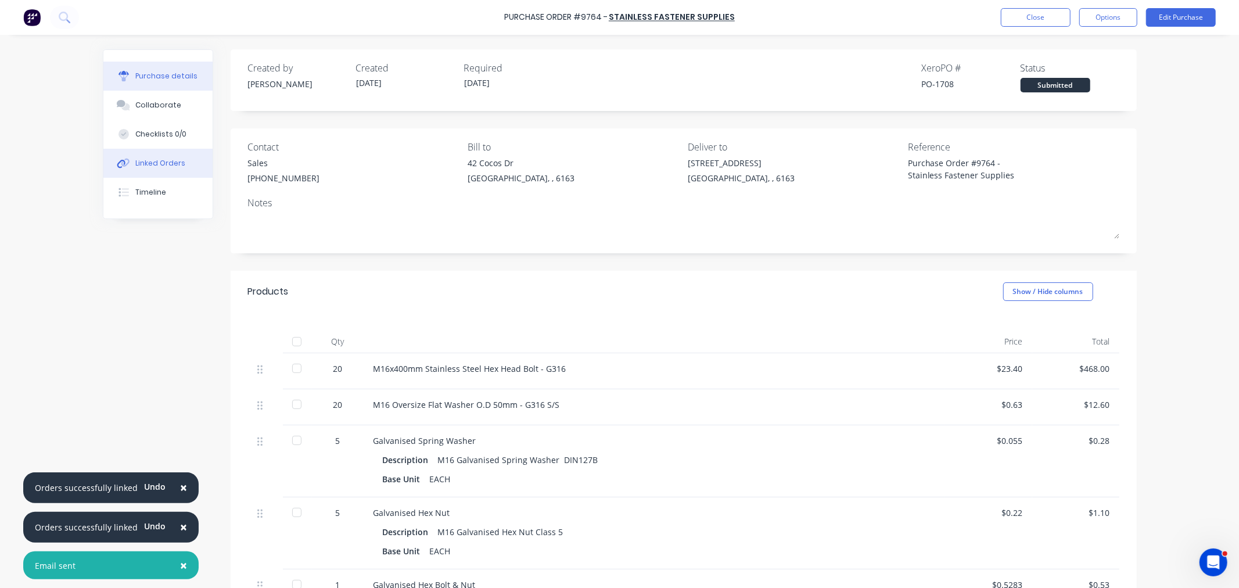
click at [157, 160] on div "Linked Orders" at bounding box center [160, 163] width 50 height 10
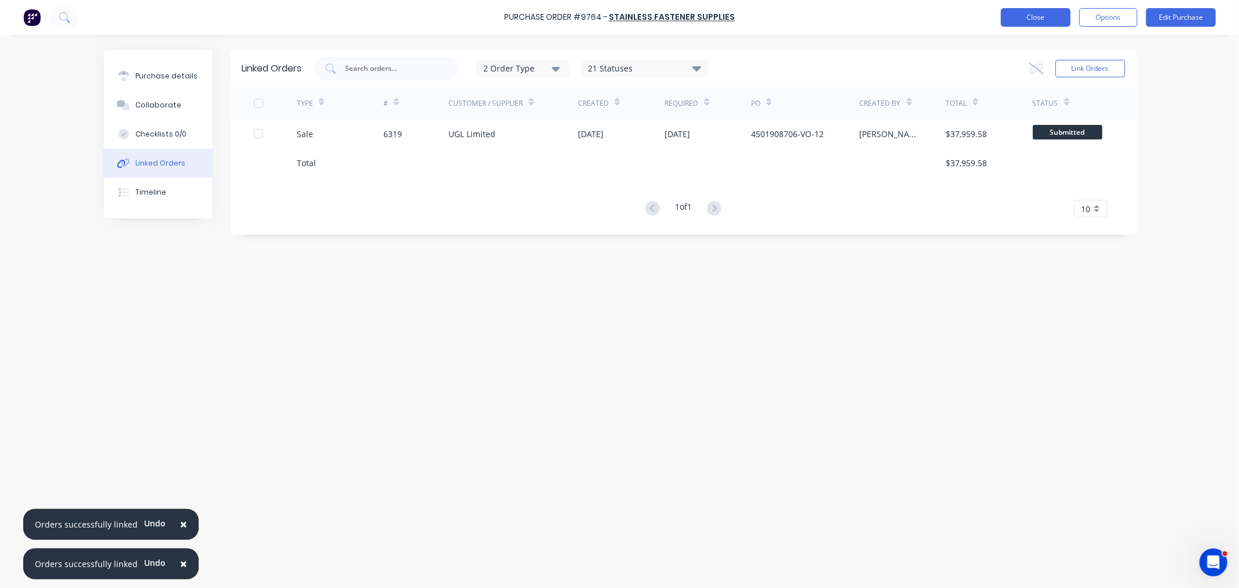
click at [1043, 19] on button "Close" at bounding box center [1036, 17] width 70 height 19
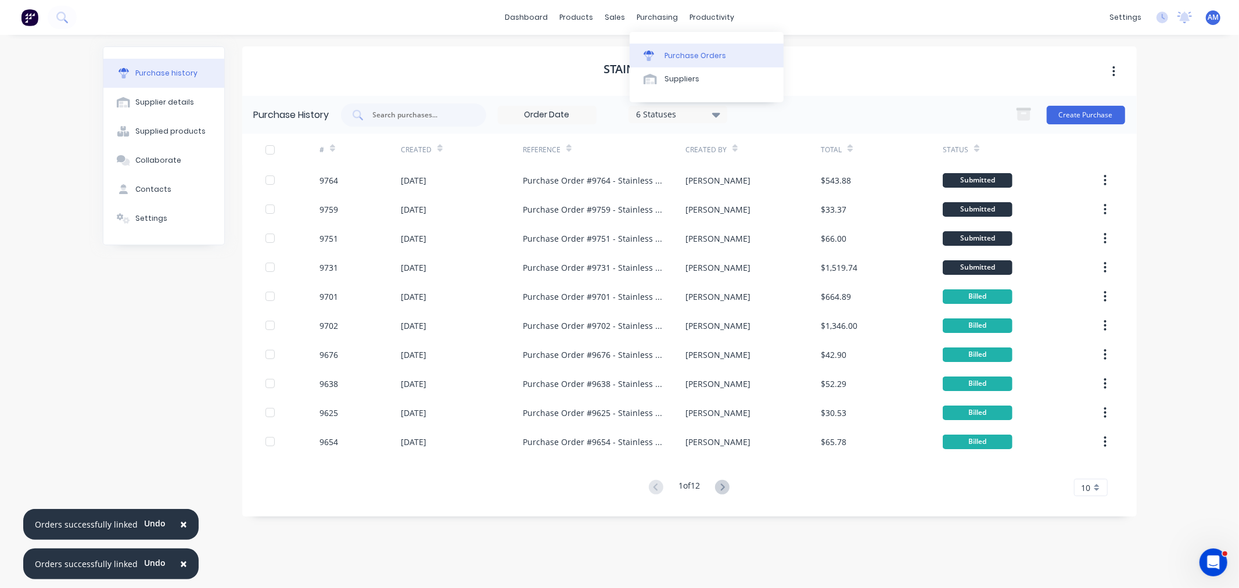
click at [664, 54] on div "Purchase Orders" at bounding box center [695, 56] width 62 height 10
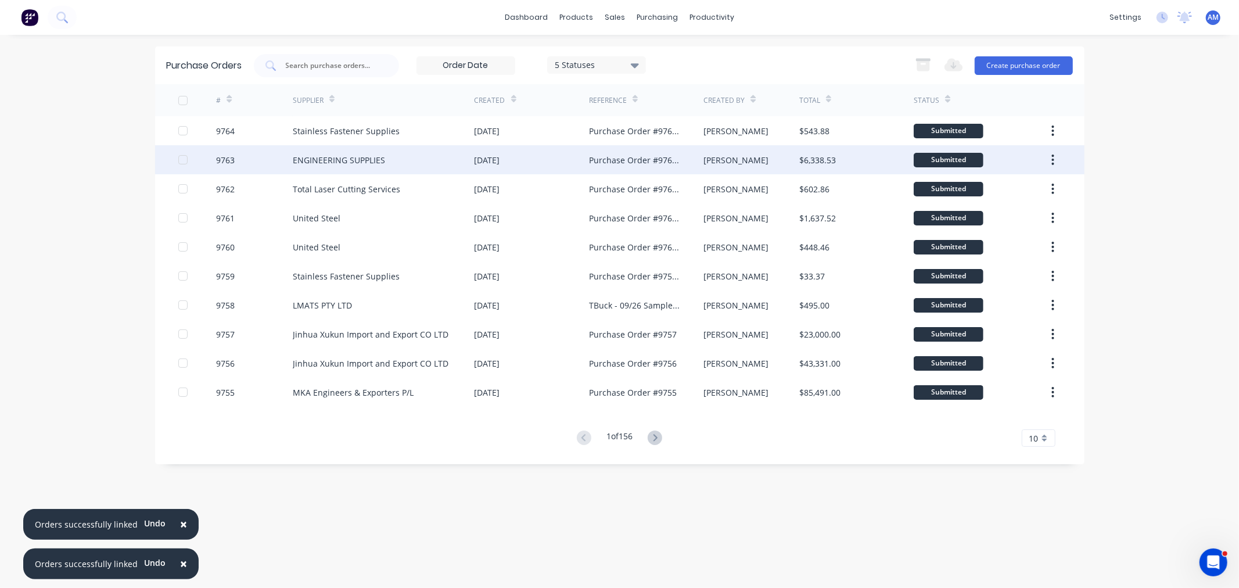
click at [260, 165] on div "9763" at bounding box center [254, 159] width 77 height 29
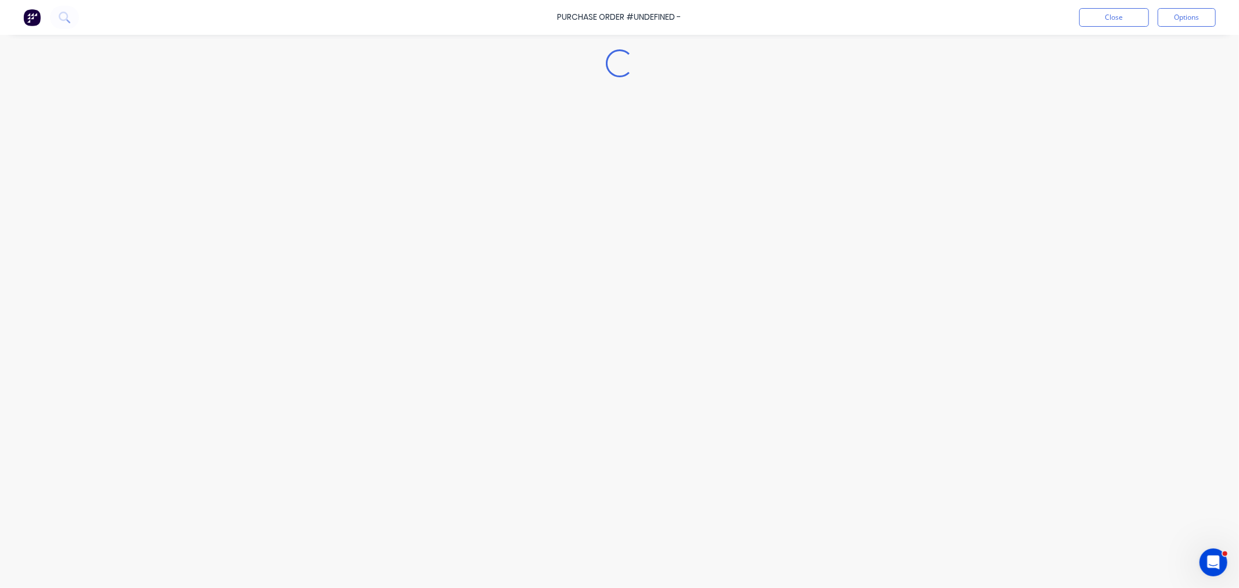
type textarea "x"
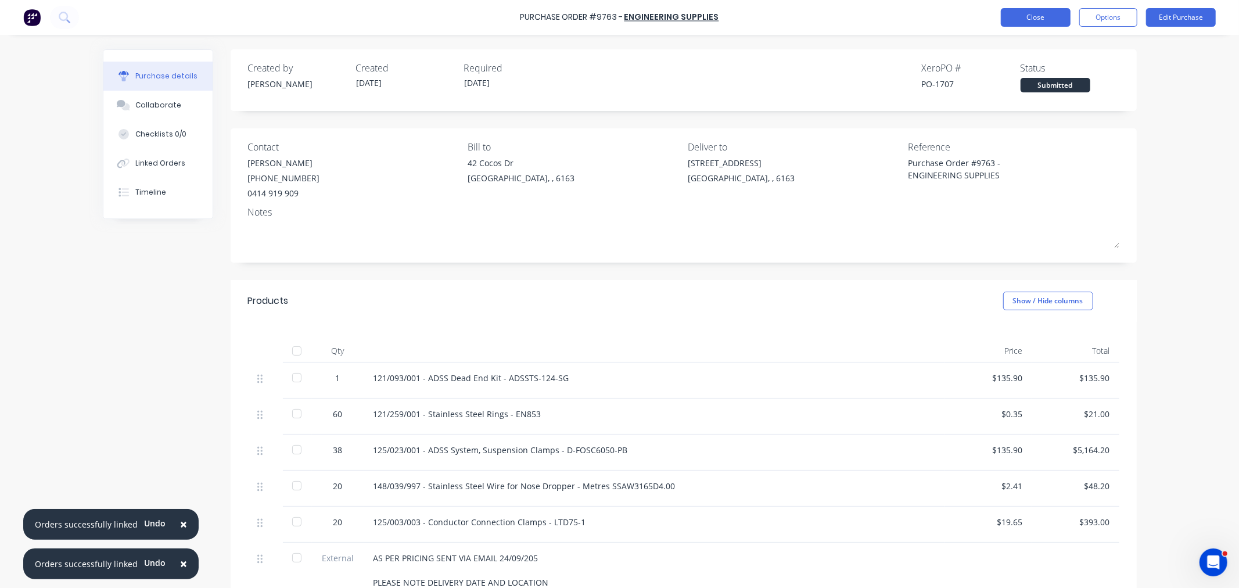
click at [1019, 22] on button "Close" at bounding box center [1036, 17] width 70 height 19
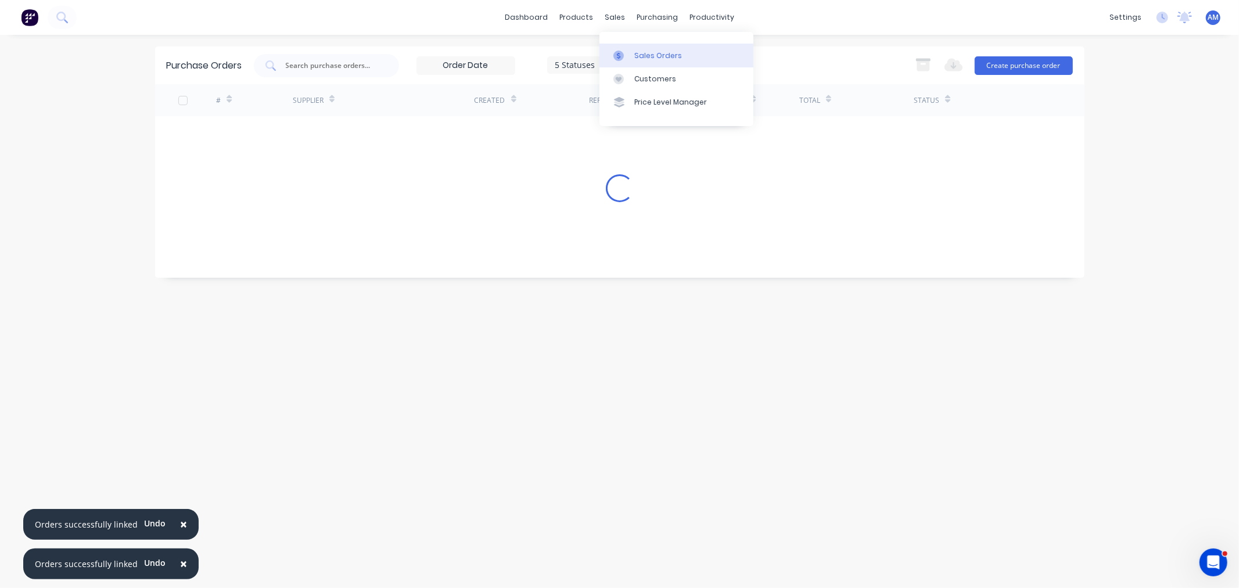
click at [639, 51] on div "Sales Orders" at bounding box center [658, 56] width 48 height 10
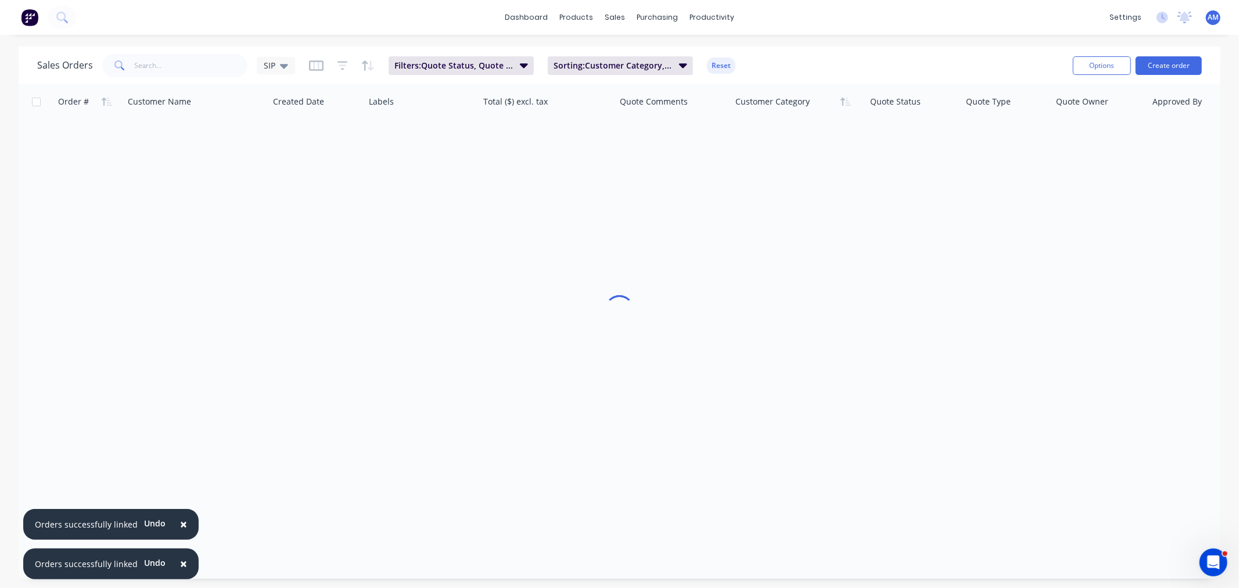
click at [180, 524] on span "×" at bounding box center [183, 524] width 7 height 16
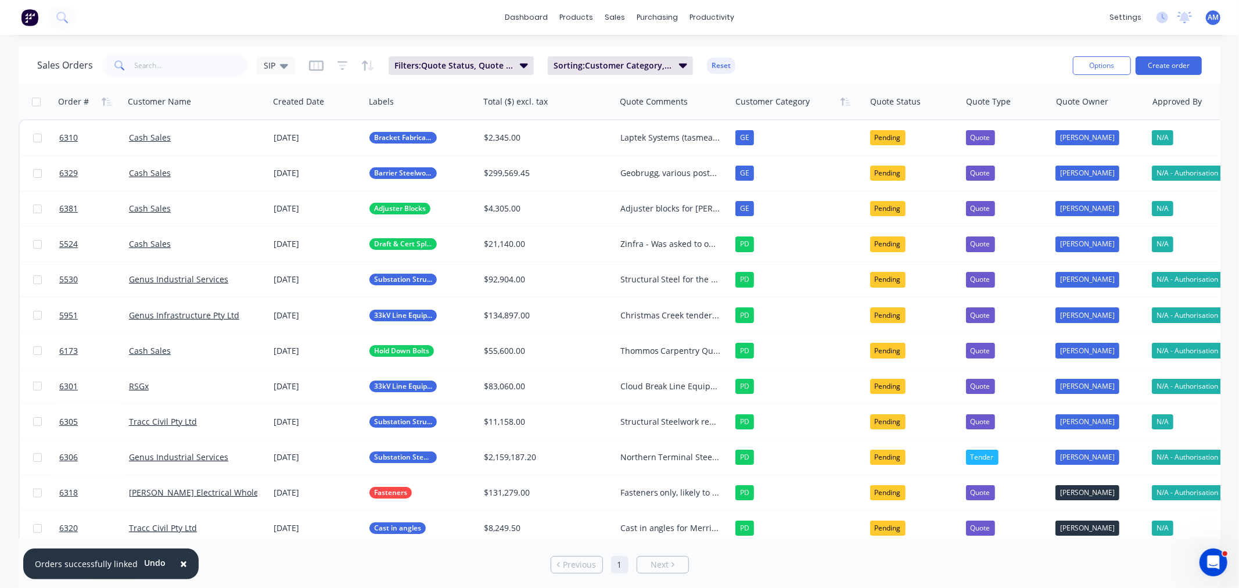
click at [173, 561] on button "×" at bounding box center [183, 564] width 30 height 28
click at [277, 63] on div "SIP" at bounding box center [276, 65] width 24 height 10
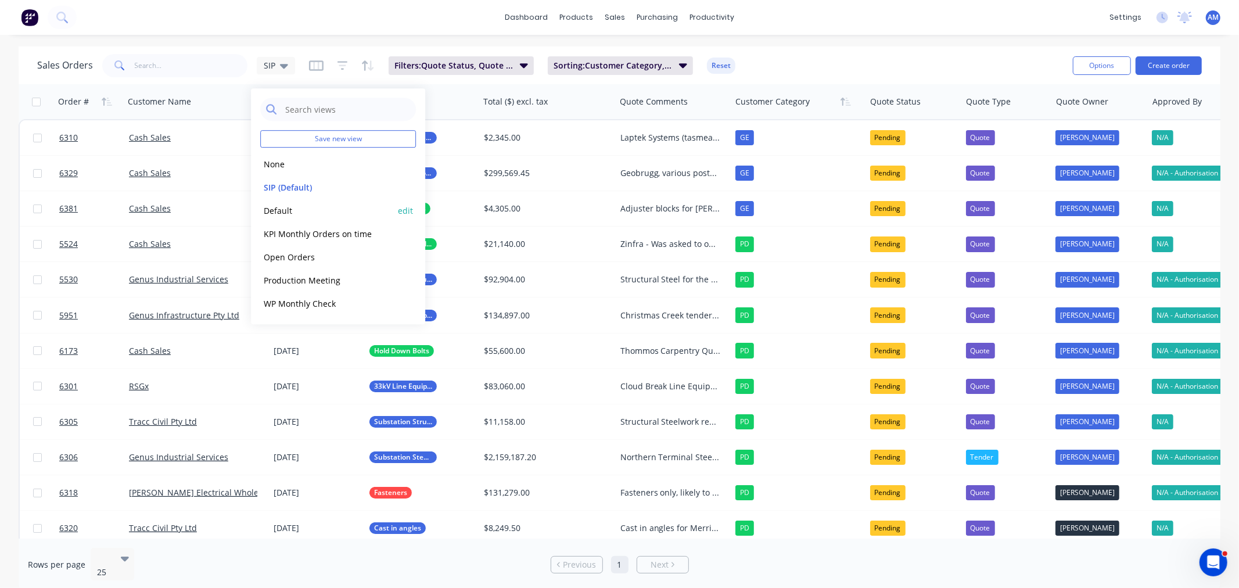
click at [276, 209] on button "Default" at bounding box center [326, 210] width 132 height 13
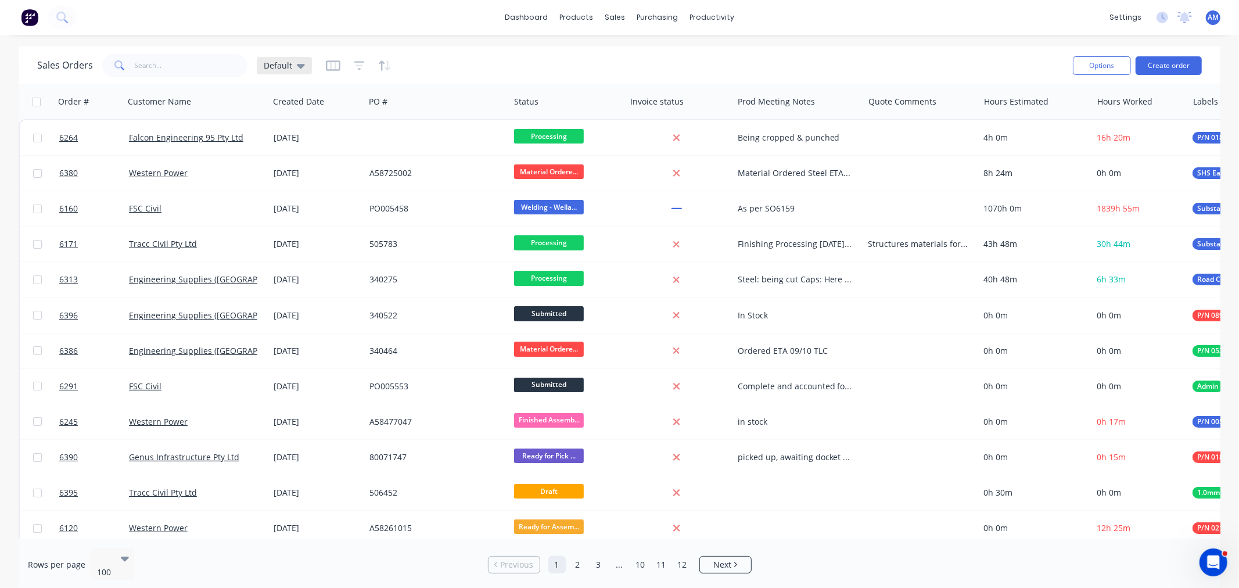
click at [297, 65] on icon at bounding box center [301, 65] width 8 height 13
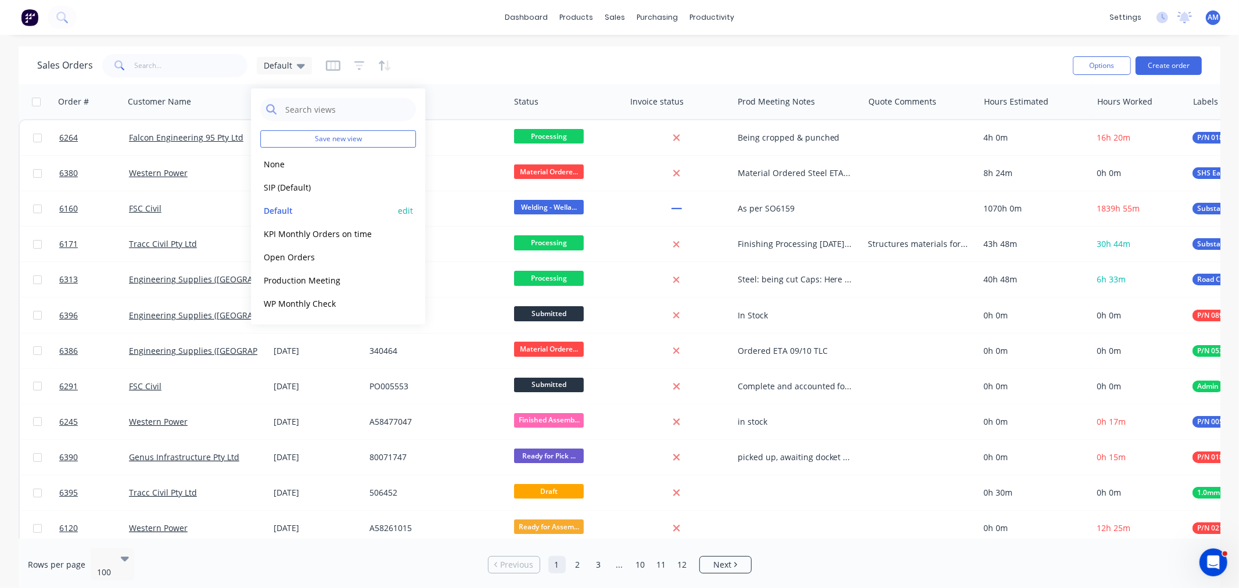
click at [399, 208] on button "edit" at bounding box center [405, 210] width 15 height 12
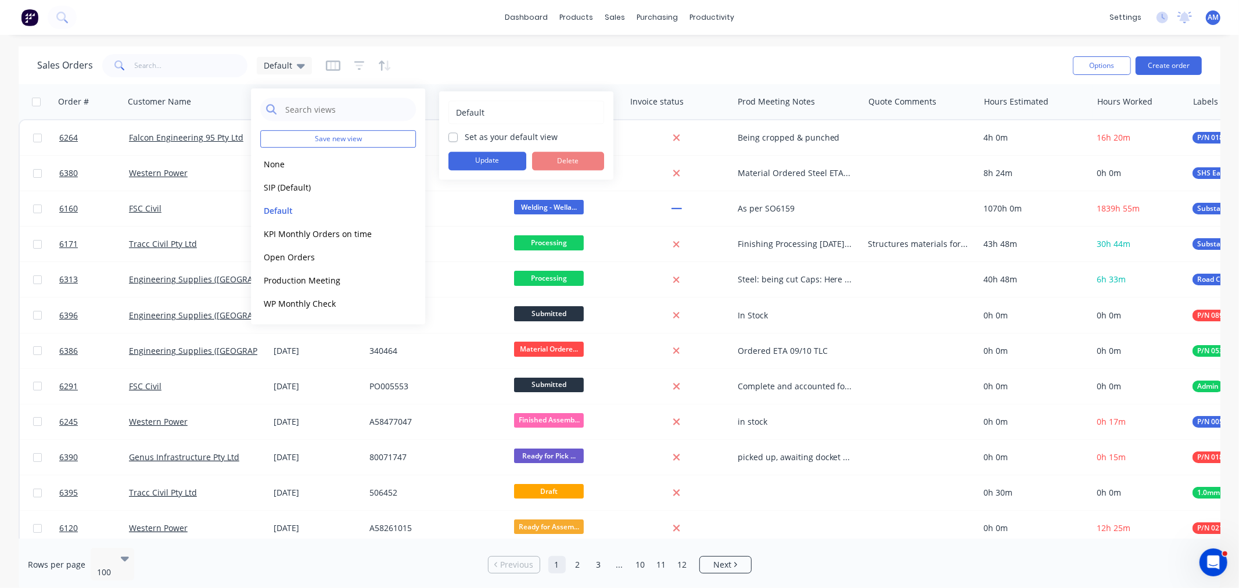
click at [465, 136] on label "Set as your default view" at bounding box center [511, 137] width 93 height 12
click at [451, 136] on input "Set as your default view" at bounding box center [452, 136] width 9 height 11
checkbox input "true"
click at [456, 156] on button "Update" at bounding box center [487, 161] width 78 height 19
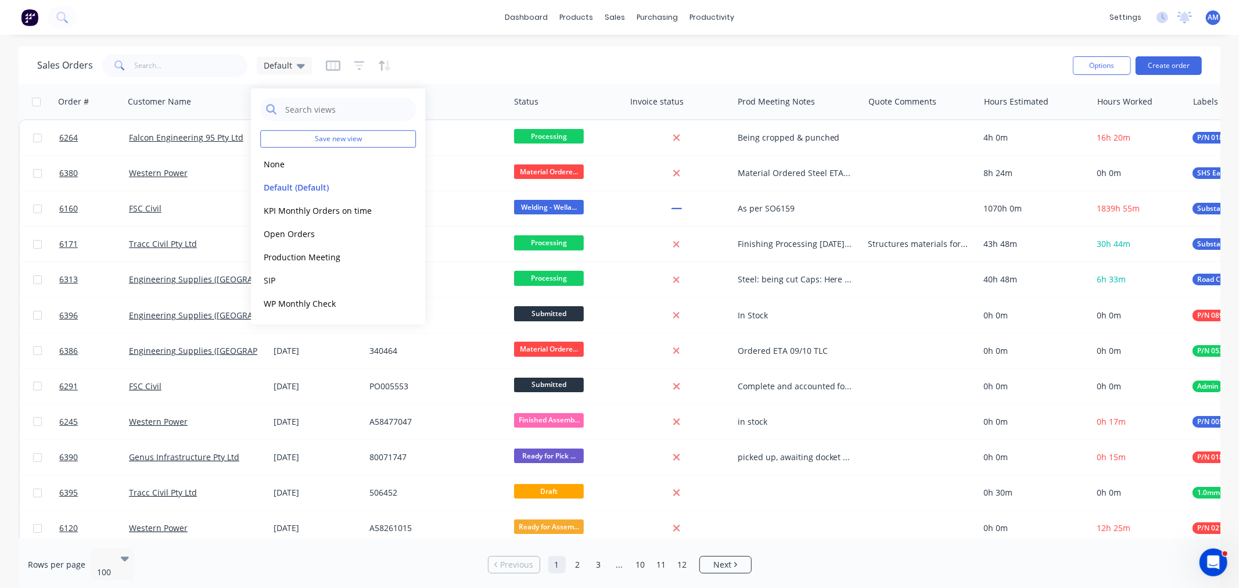
click at [508, 64] on div "Sales Orders Default" at bounding box center [550, 65] width 1026 height 28
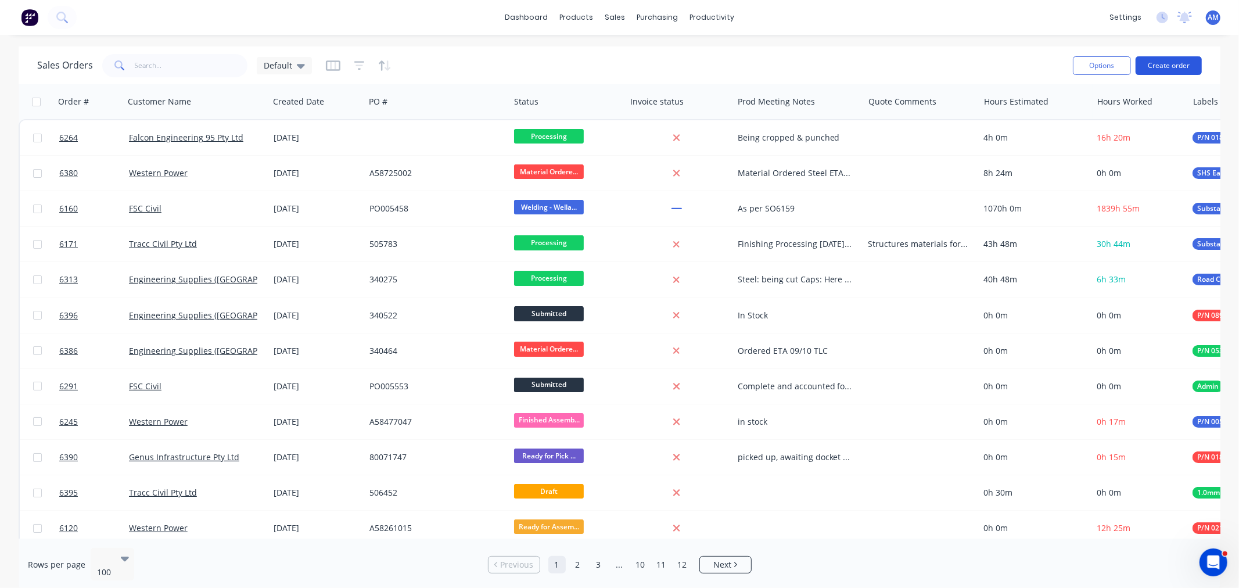
click at [1161, 67] on button "Create order" at bounding box center [1168, 65] width 66 height 19
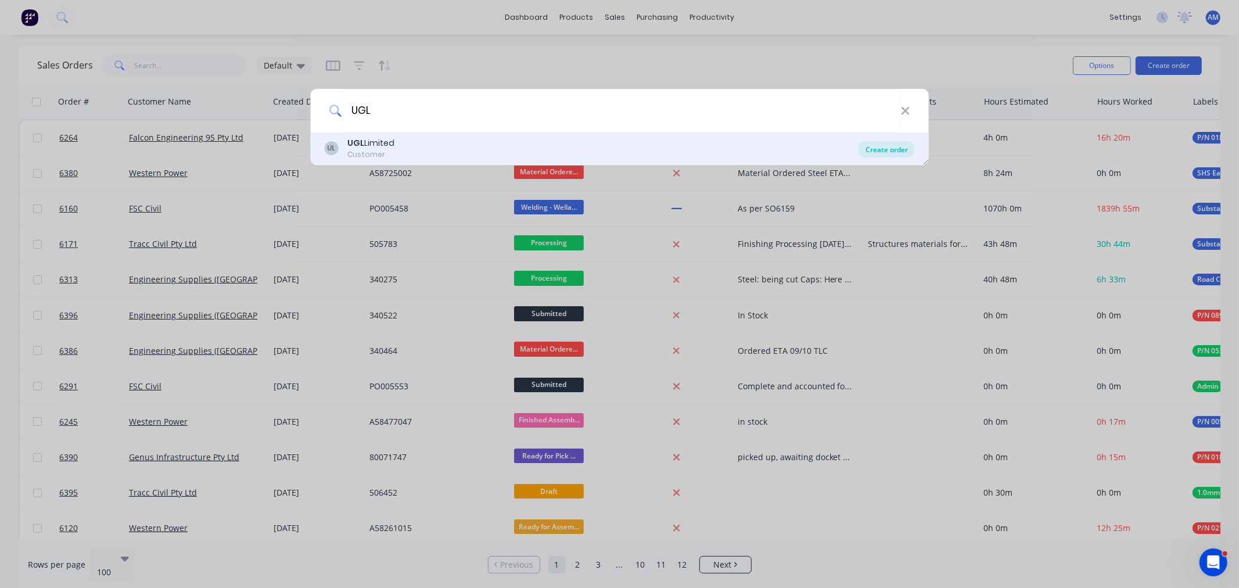
type input "UGL"
click at [876, 150] on div "Create order" at bounding box center [886, 149] width 56 height 16
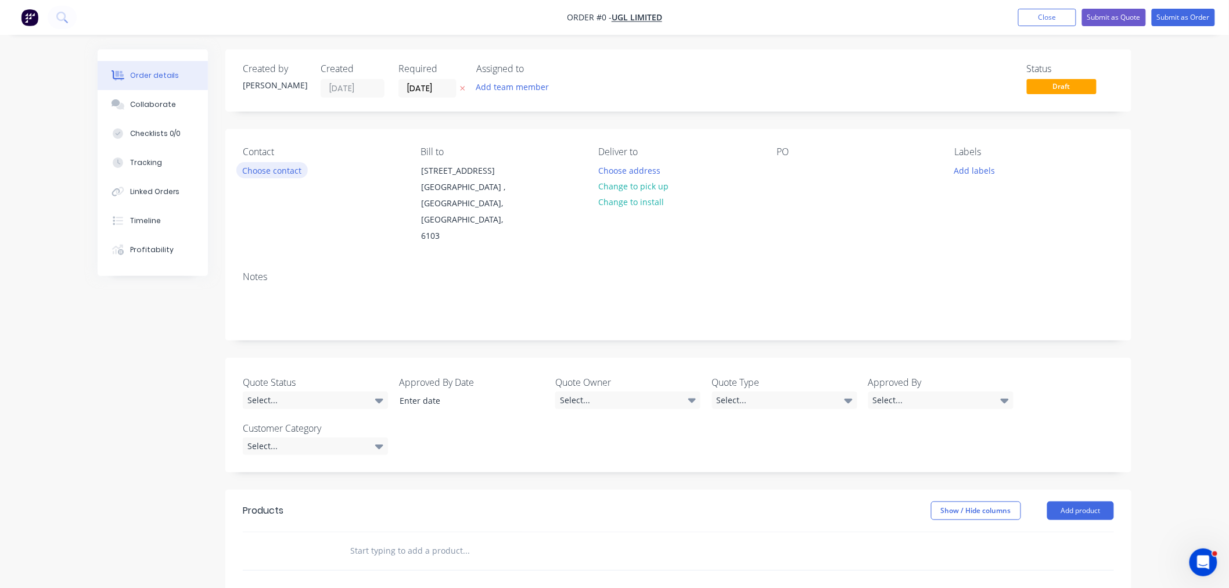
click at [285, 167] on button "Choose contact" at bounding box center [271, 170] width 71 height 16
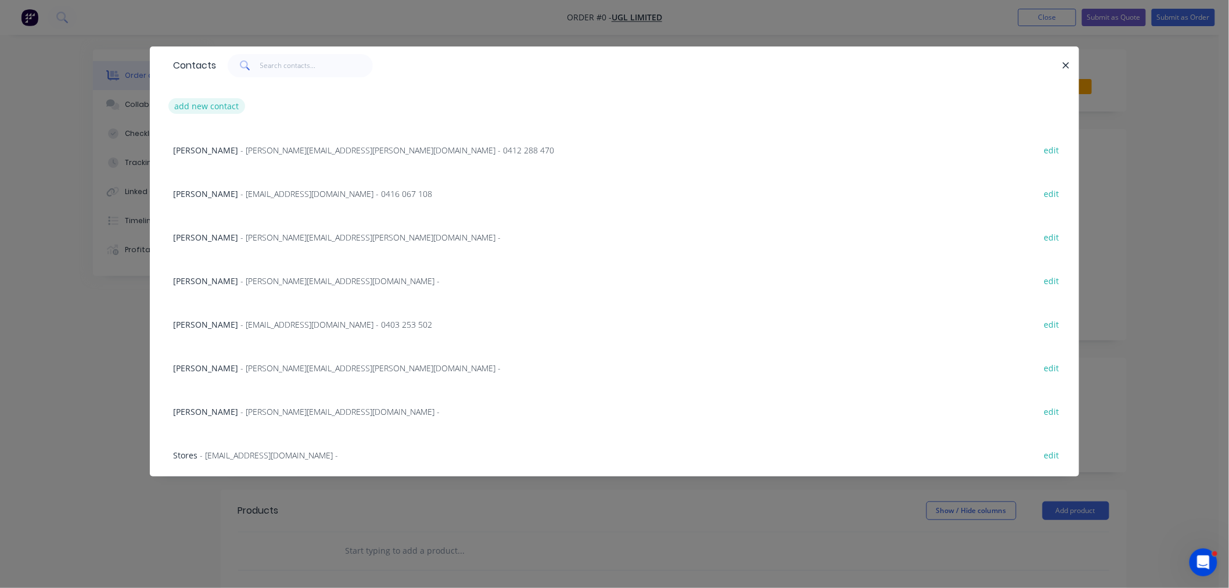
click at [206, 105] on button "add new contact" at bounding box center [206, 106] width 77 height 16
select select "AU"
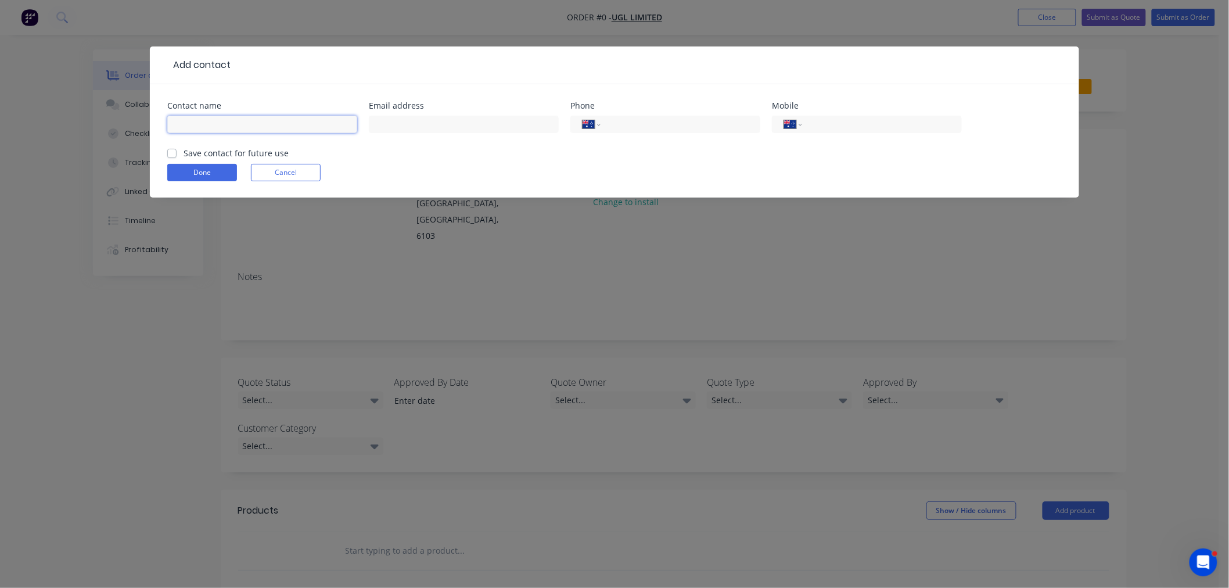
drag, startPoint x: 231, startPoint y: 123, endPoint x: 227, endPoint y: 135, distance: 12.7
click at [231, 124] on input "text" at bounding box center [262, 124] width 190 height 17
type input "Sagar Patel"
click at [423, 122] on input "text" at bounding box center [464, 124] width 190 height 17
paste input "sagar.patel1@ugllimited.com"
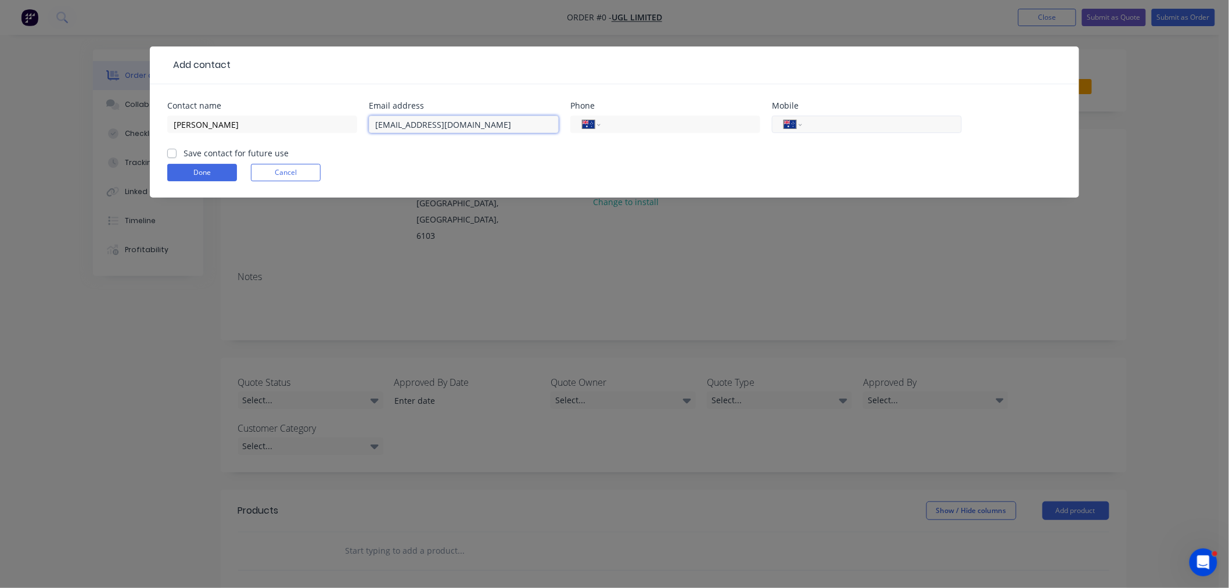
type input "sagar.patel1@ugllimited.com"
click at [832, 120] on input "tel" at bounding box center [879, 124] width 139 height 13
type input "0484 230 963"
click at [165, 154] on div "Contact name Sagar Patel Email address sagar.patel1@ugllimited.com Phone Intern…" at bounding box center [614, 140] width 929 height 113
click at [184, 153] on label "Save contact for future use" at bounding box center [236, 153] width 105 height 12
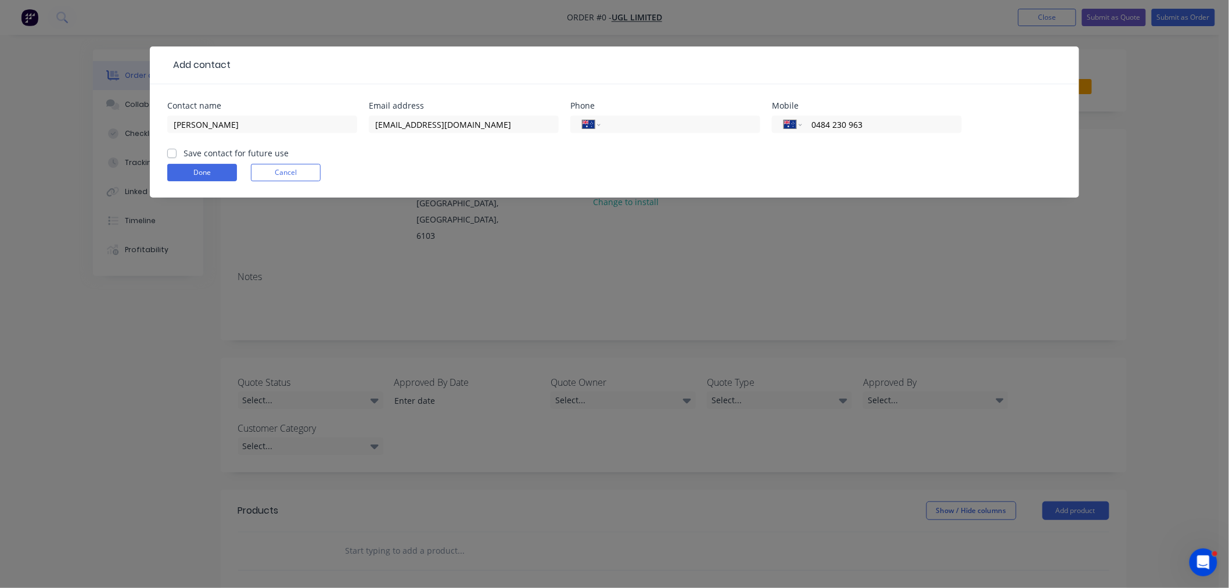
click at [168, 153] on input "Save contact for future use" at bounding box center [171, 152] width 9 height 11
checkbox input "true"
click at [189, 167] on button "Done" at bounding box center [202, 172] width 70 height 17
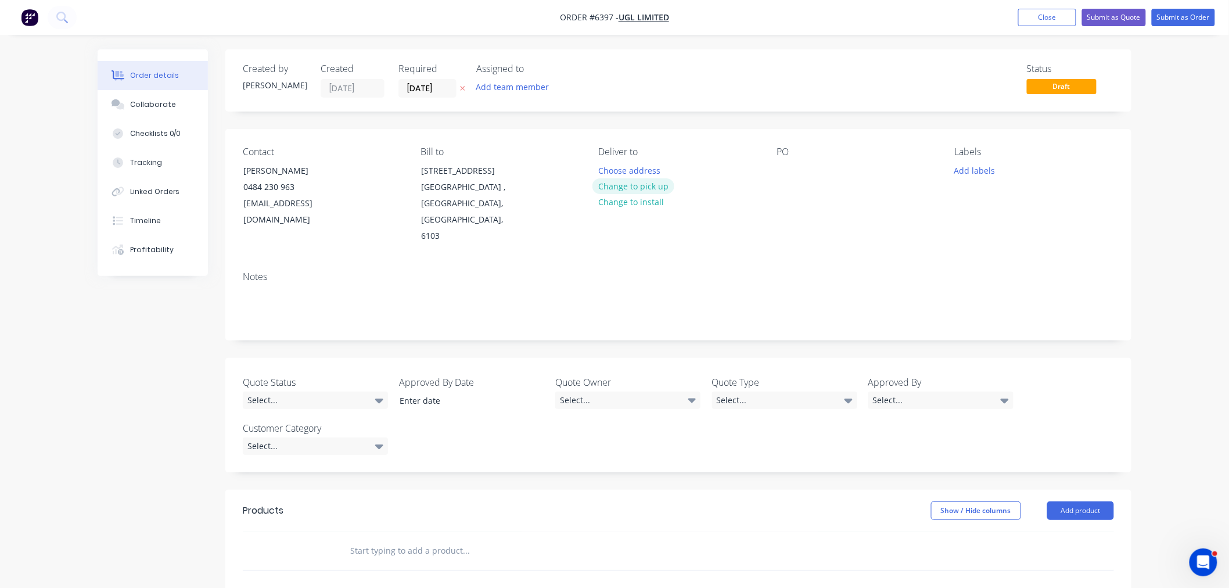
click at [645, 186] on button "Change to pick up" at bounding box center [633, 186] width 82 height 16
click at [614, 167] on div at bounding box center [608, 170] width 19 height 17
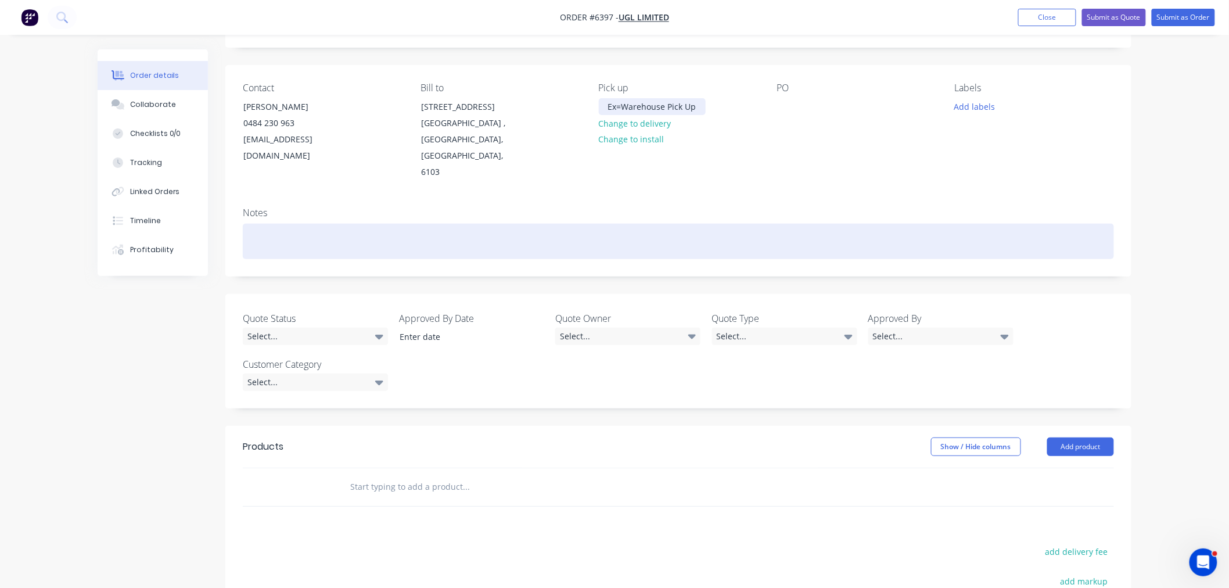
scroll to position [64, 0]
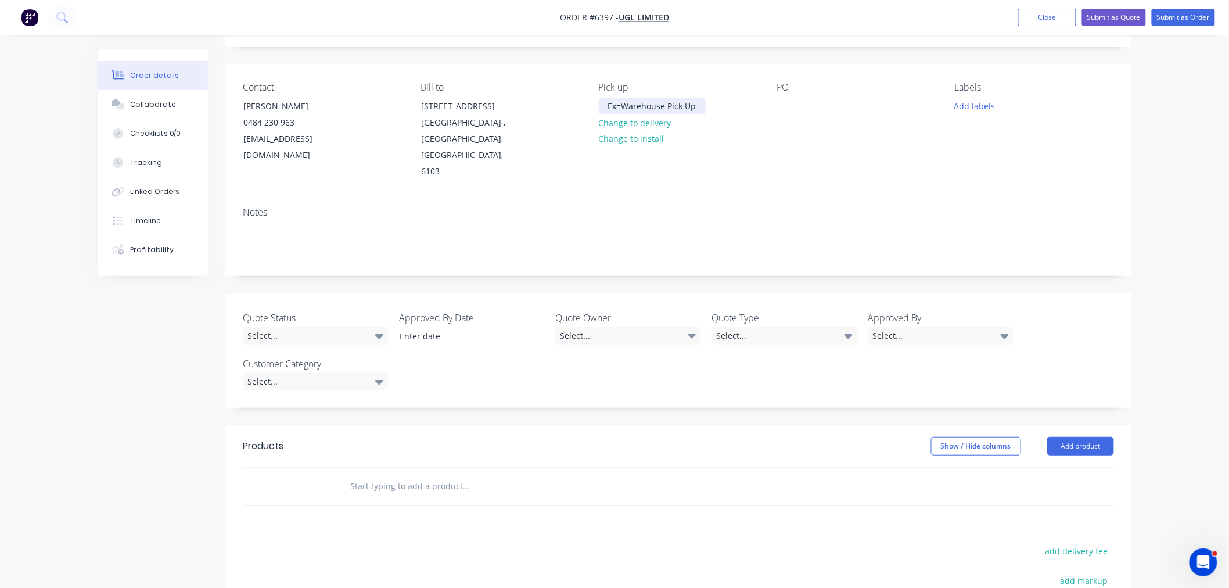
click at [622, 102] on div "Ex=Warehouse Pick Up" at bounding box center [652, 106] width 107 height 17
click at [956, 105] on button "Add labels" at bounding box center [974, 106] width 53 height 16
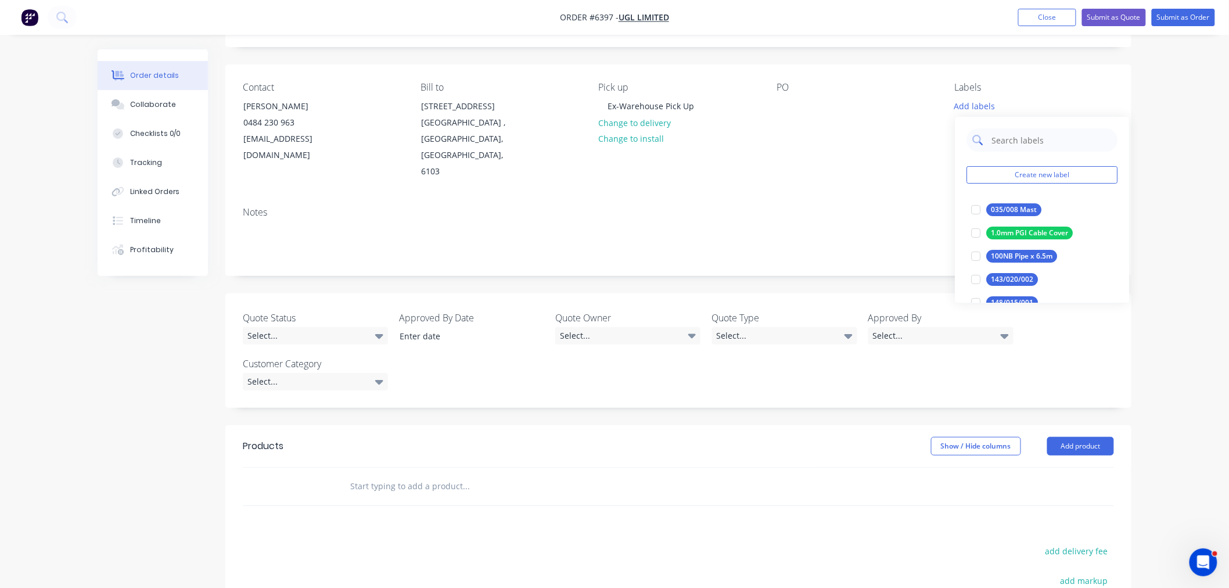
drag, startPoint x: 1010, startPoint y: 138, endPoint x: 1018, endPoint y: 144, distance: 9.5
click at [1010, 138] on input "text" at bounding box center [1050, 139] width 121 height 23
type input "fast"
click at [976, 257] on div at bounding box center [975, 255] width 23 height 23
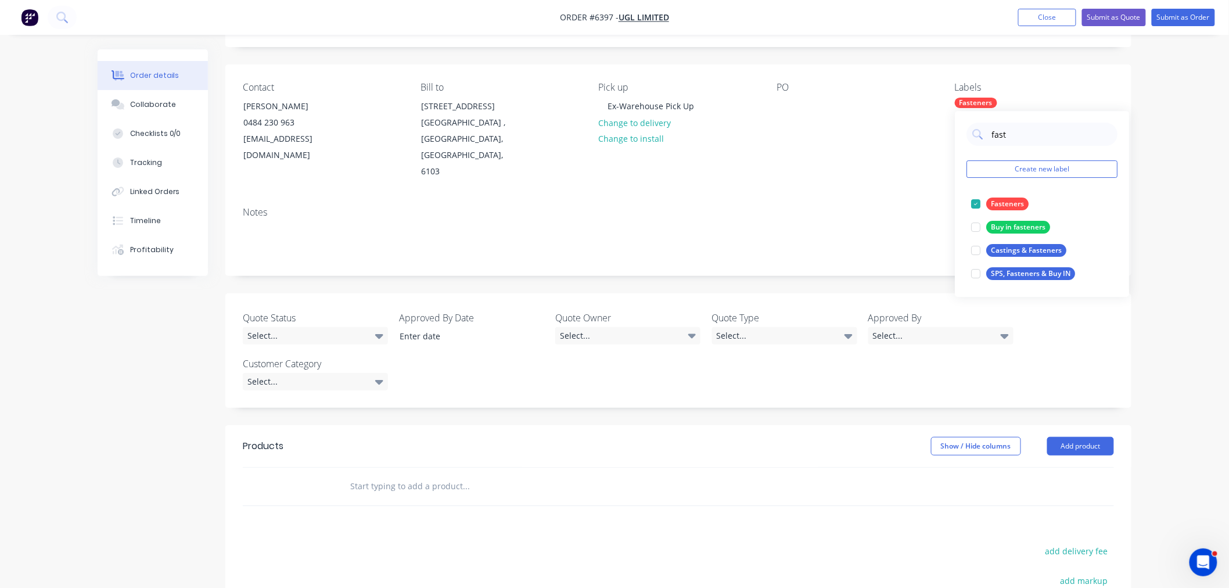
click at [865, 197] on div "Notes" at bounding box center [678, 236] width 906 height 78
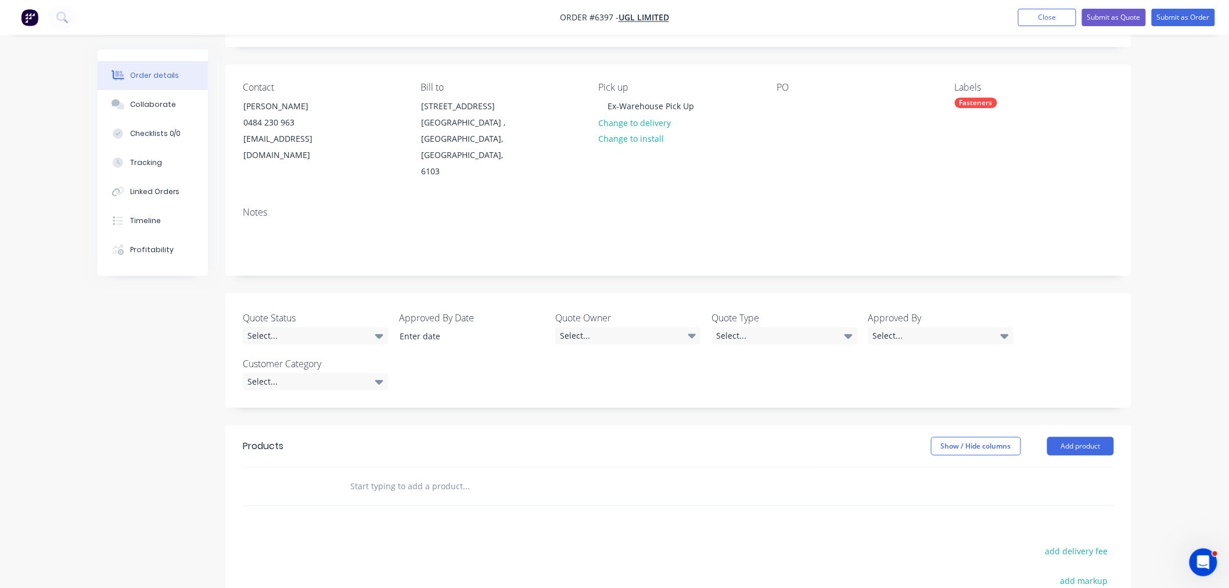
click at [985, 102] on div "Fasteners" at bounding box center [976, 103] width 42 height 10
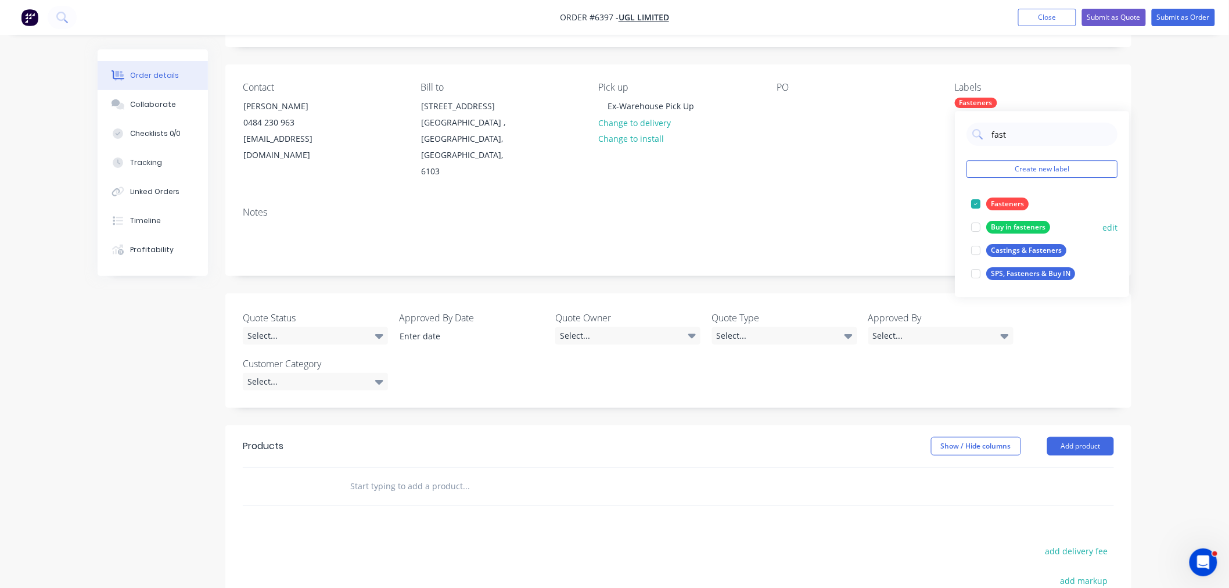
click at [977, 226] on div at bounding box center [975, 226] width 23 height 23
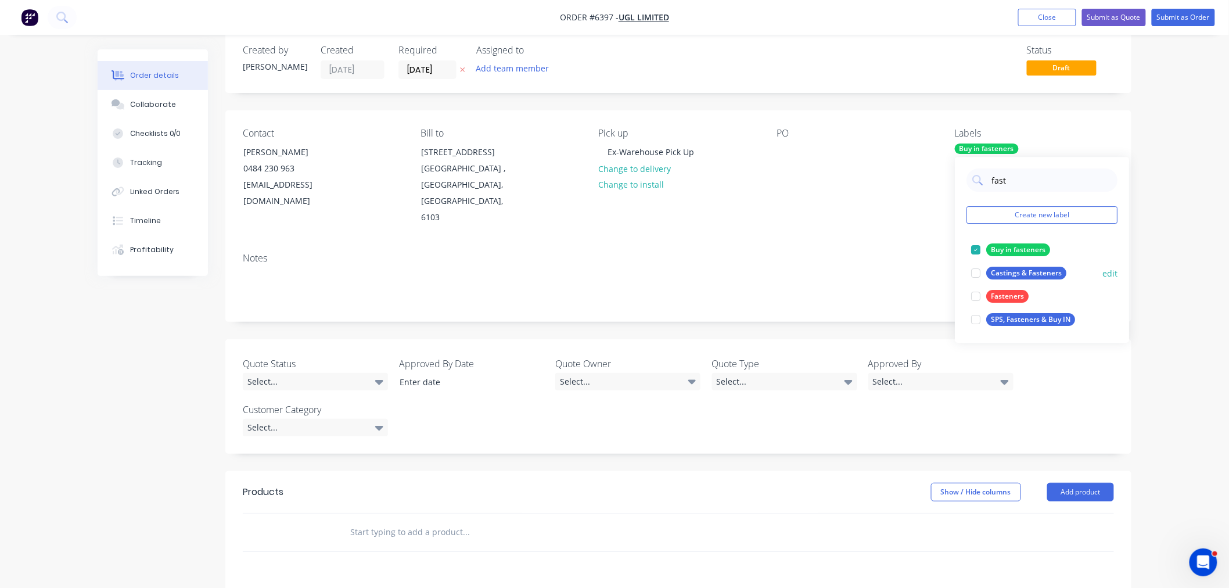
scroll to position [0, 0]
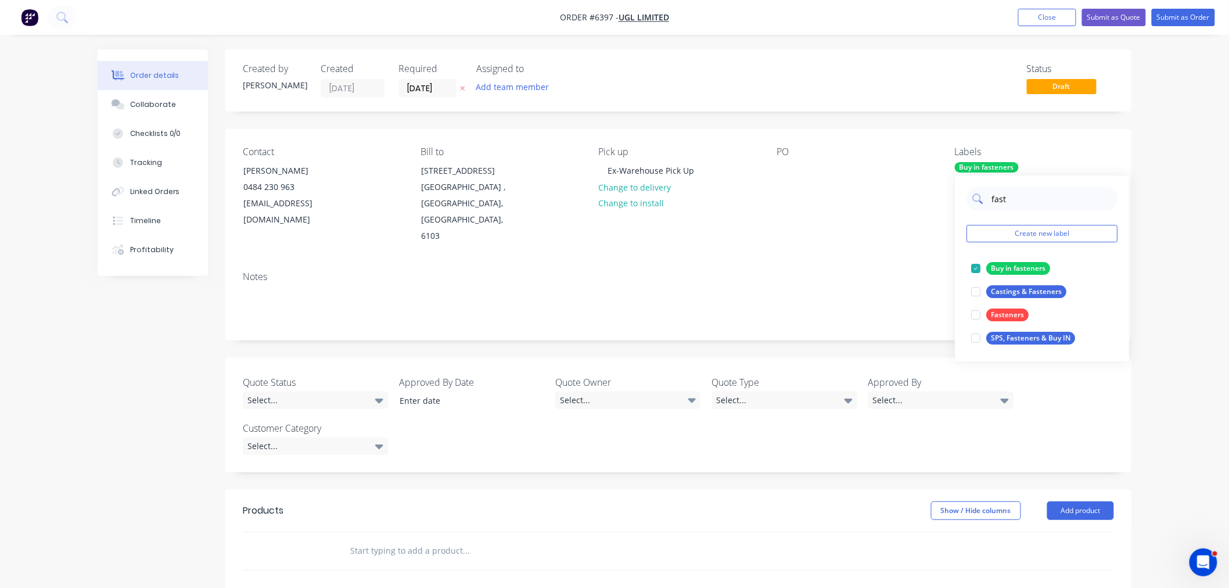
drag, startPoint x: 1022, startPoint y: 201, endPoint x: 1037, endPoint y: 197, distance: 15.5
click at [1022, 201] on input "fast" at bounding box center [1050, 198] width 121 height 23
drag, startPoint x: 978, startPoint y: 201, endPoint x: 956, endPoint y: 201, distance: 22.6
click at [956, 201] on div "fast Create new label Buy in fasteners edit Castings & Fasteners edit Fasteners…" at bounding box center [1042, 268] width 174 height 186
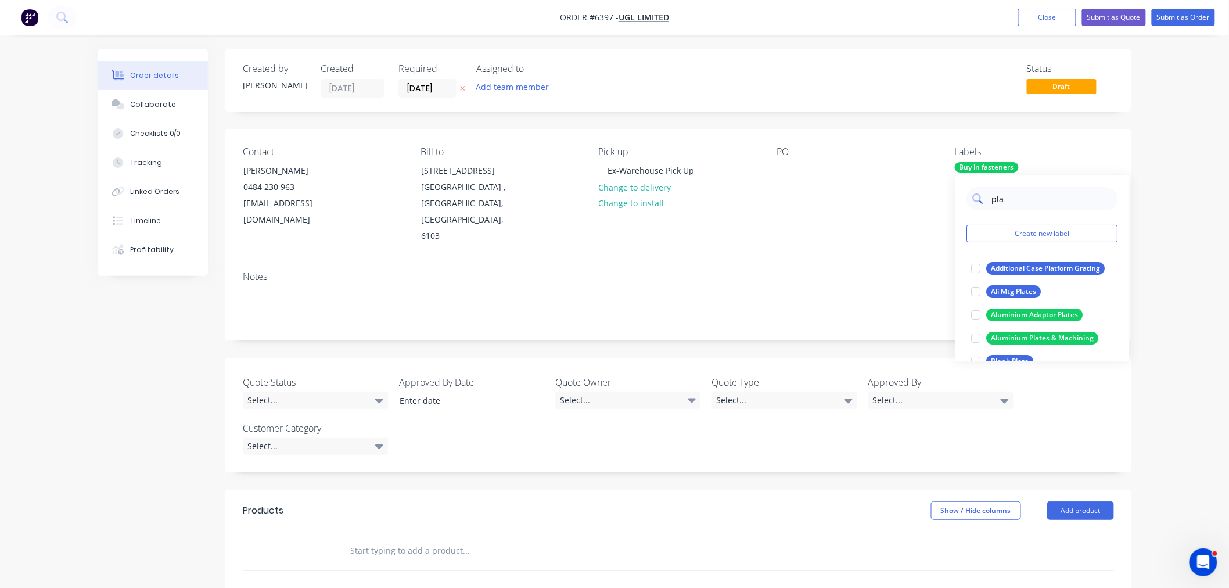
click at [1006, 196] on input "pla" at bounding box center [1050, 198] width 121 height 23
click at [1012, 197] on input "pla" at bounding box center [1050, 198] width 121 height 23
drag, startPoint x: 1008, startPoint y: 200, endPoint x: 977, endPoint y: 203, distance: 31.0
click at [977, 203] on div "pla" at bounding box center [1041, 198] width 151 height 23
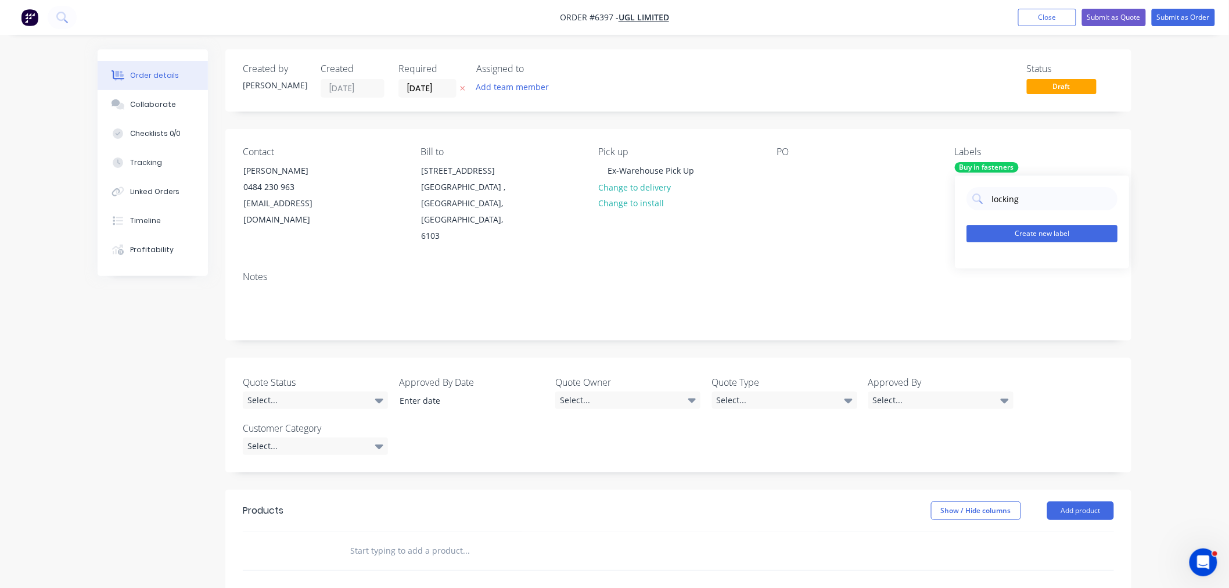
type input "locking"
click at [1040, 225] on button "Create new label" at bounding box center [1041, 233] width 151 height 17
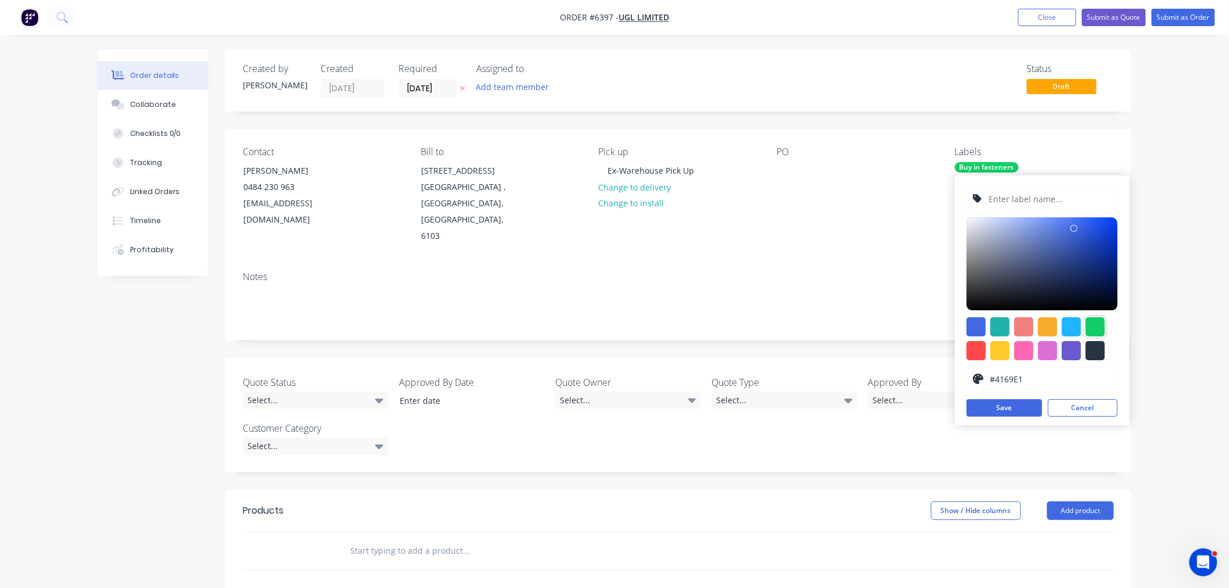
click at [1102, 327] on div at bounding box center [1094, 326] width 19 height 19
type input "#13CE66"
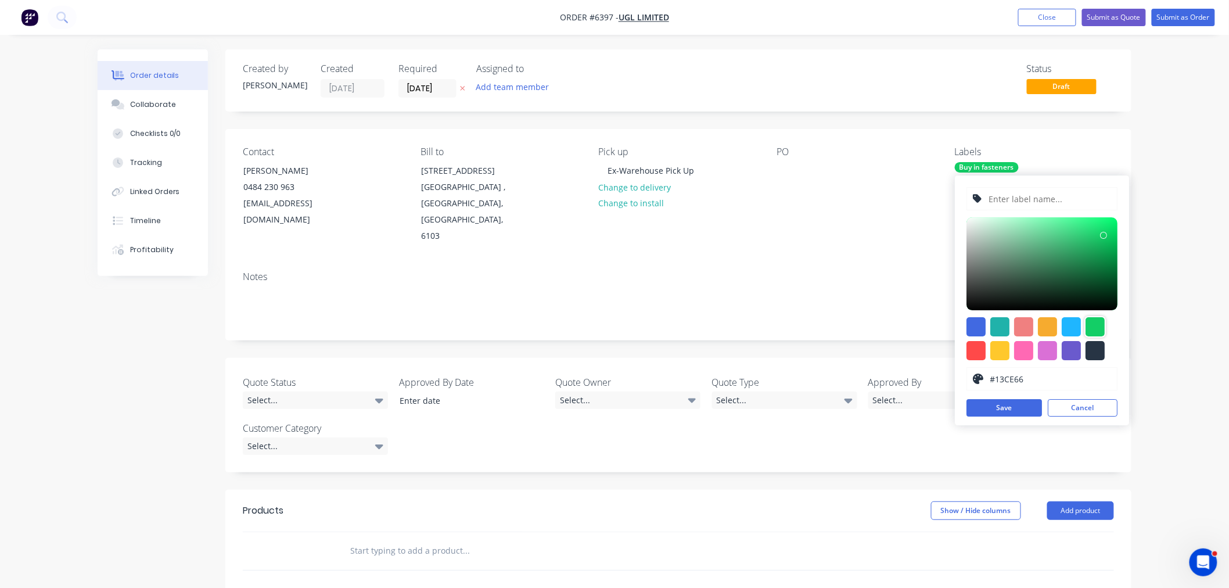
drag, startPoint x: 1012, startPoint y: 195, endPoint x: 1013, endPoint y: 208, distance: 12.8
click at [1012, 195] on input "text" at bounding box center [1050, 199] width 124 height 22
type input "L"
type input "S/S Locking plates"
click at [1014, 412] on button "Save" at bounding box center [1003, 407] width 75 height 17
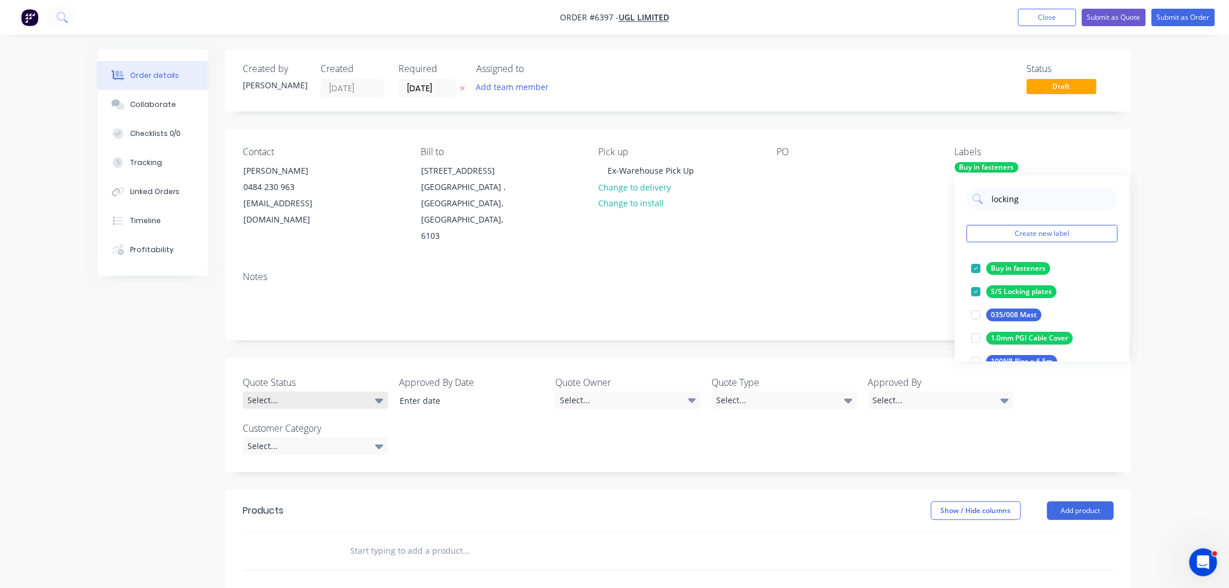
click at [292, 391] on div "Select..." at bounding box center [315, 399] width 145 height 17
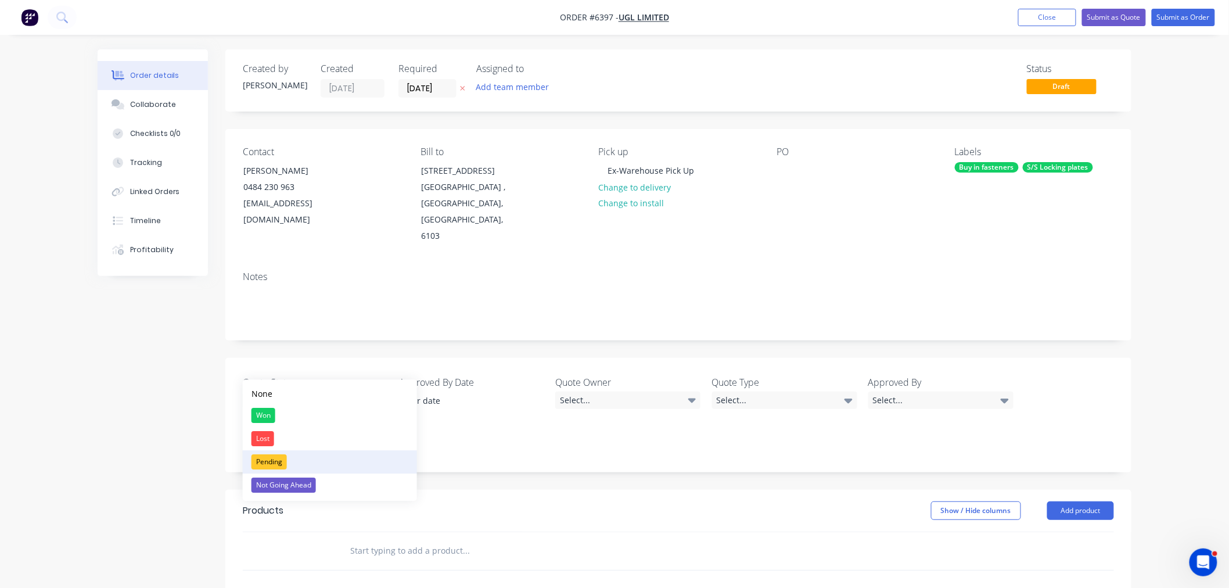
click at [268, 463] on div "Pending" at bounding box center [268, 461] width 35 height 15
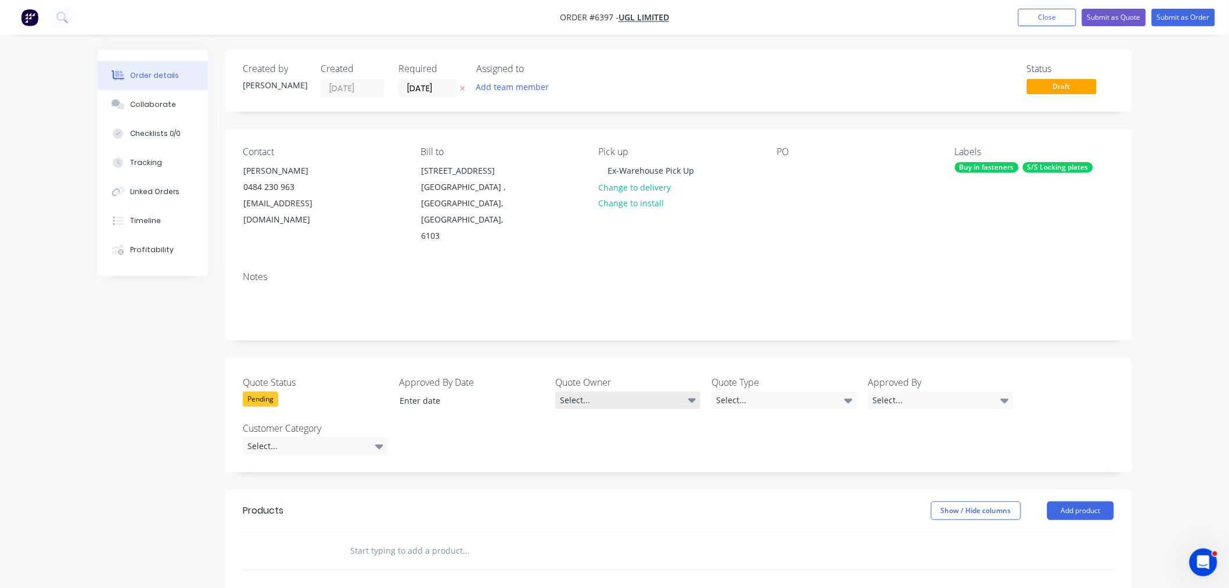
click at [601, 391] on div "Select..." at bounding box center [627, 399] width 145 height 17
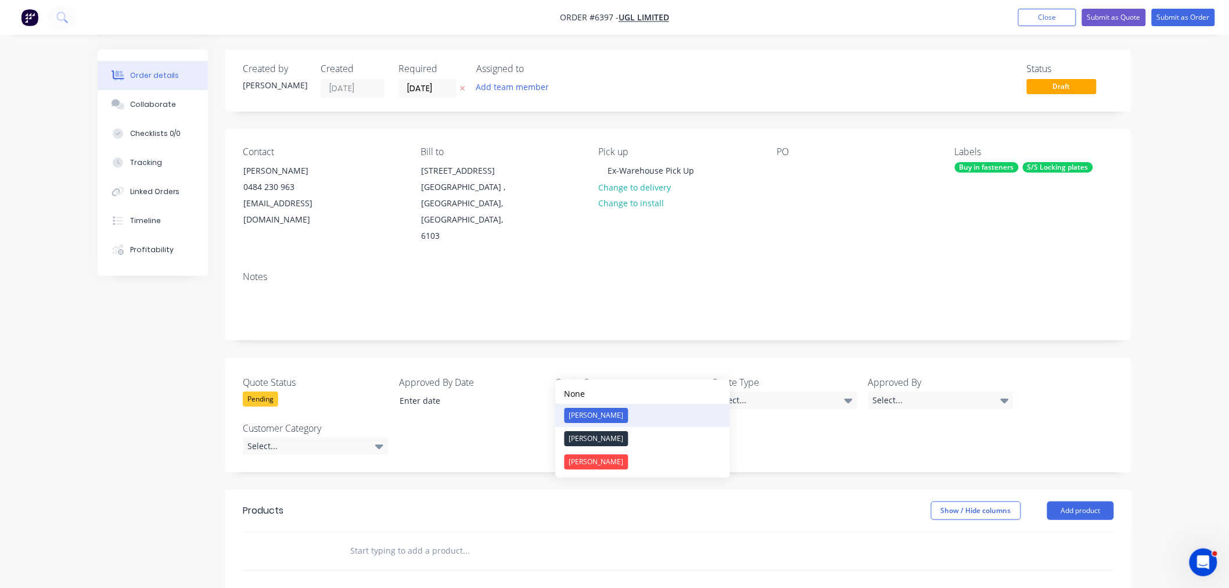
click at [587, 410] on div "[PERSON_NAME]" at bounding box center [596, 415] width 64 height 15
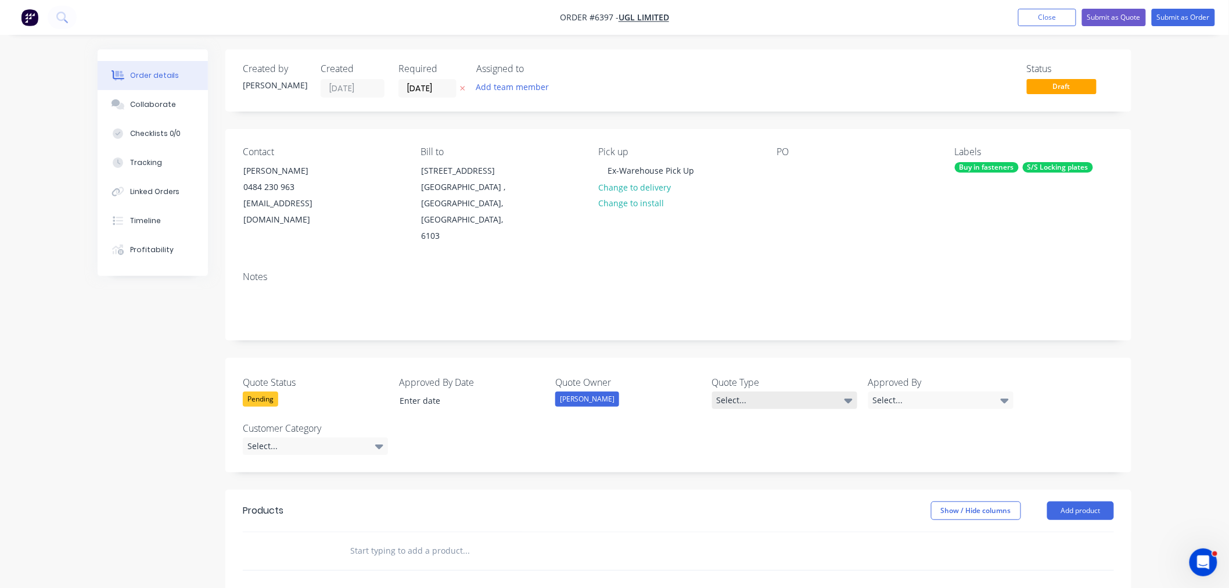
click at [726, 391] on div "Select..." at bounding box center [784, 399] width 145 height 17
drag, startPoint x: 732, startPoint y: 465, endPoint x: 923, endPoint y: 403, distance: 200.7
click at [733, 465] on div "Quote" at bounding box center [735, 461] width 29 height 15
click at [972, 375] on label "Approved By" at bounding box center [940, 382] width 145 height 14
click at [963, 391] on div "Select..." at bounding box center [940, 399] width 145 height 17
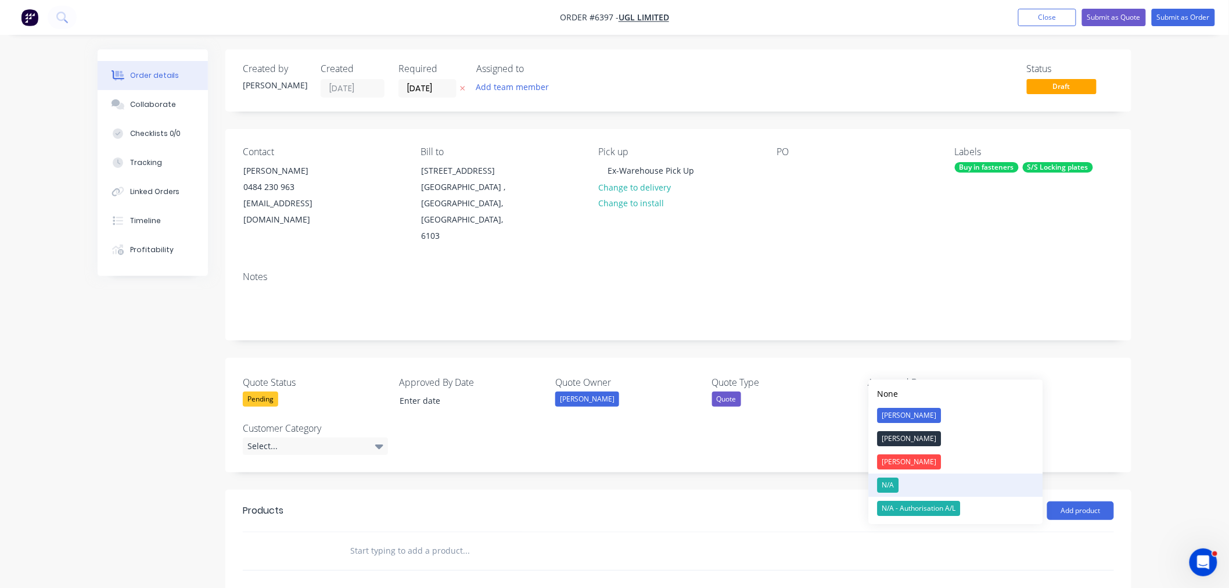
click at [908, 478] on button "N/A" at bounding box center [956, 484] width 174 height 23
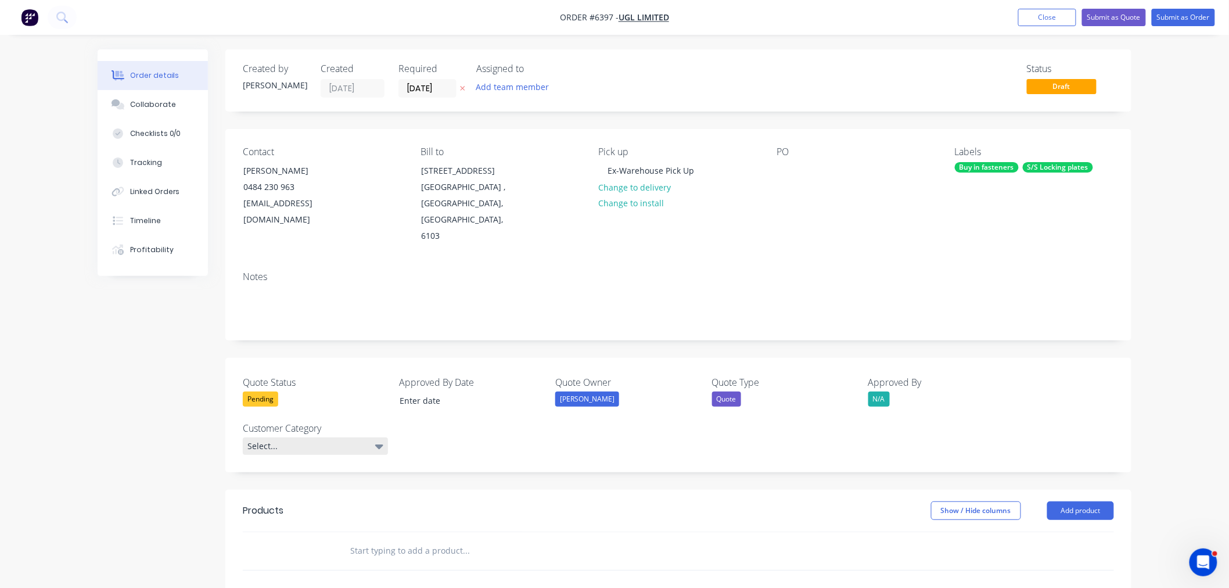
click at [328, 437] on div "Select..." at bounding box center [315, 445] width 145 height 17
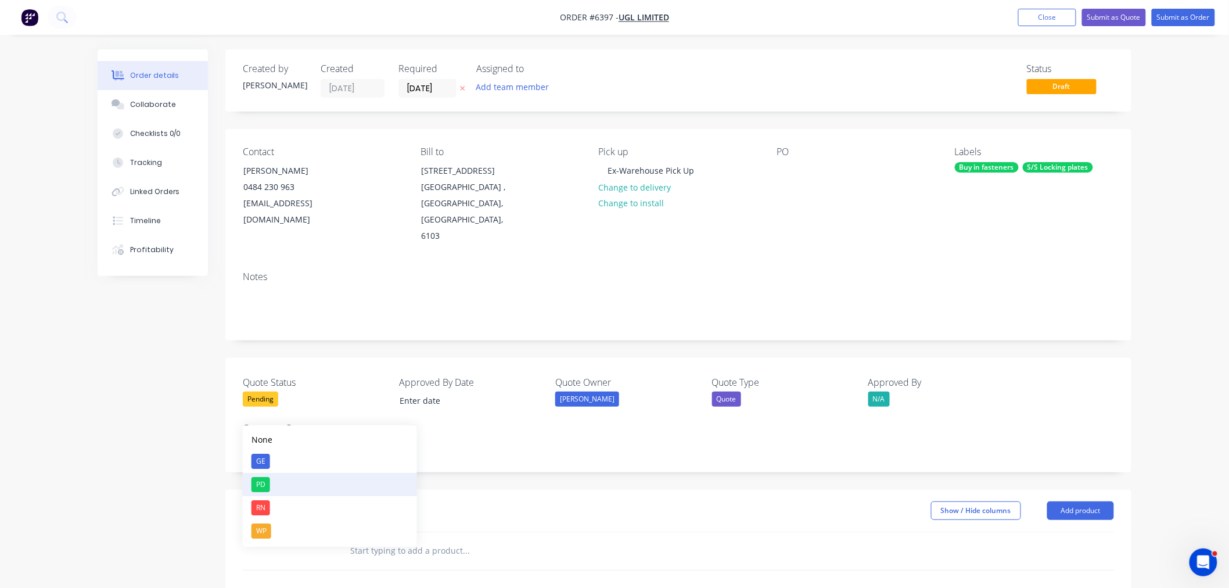
click at [271, 487] on button "PD" at bounding box center [330, 484] width 174 height 23
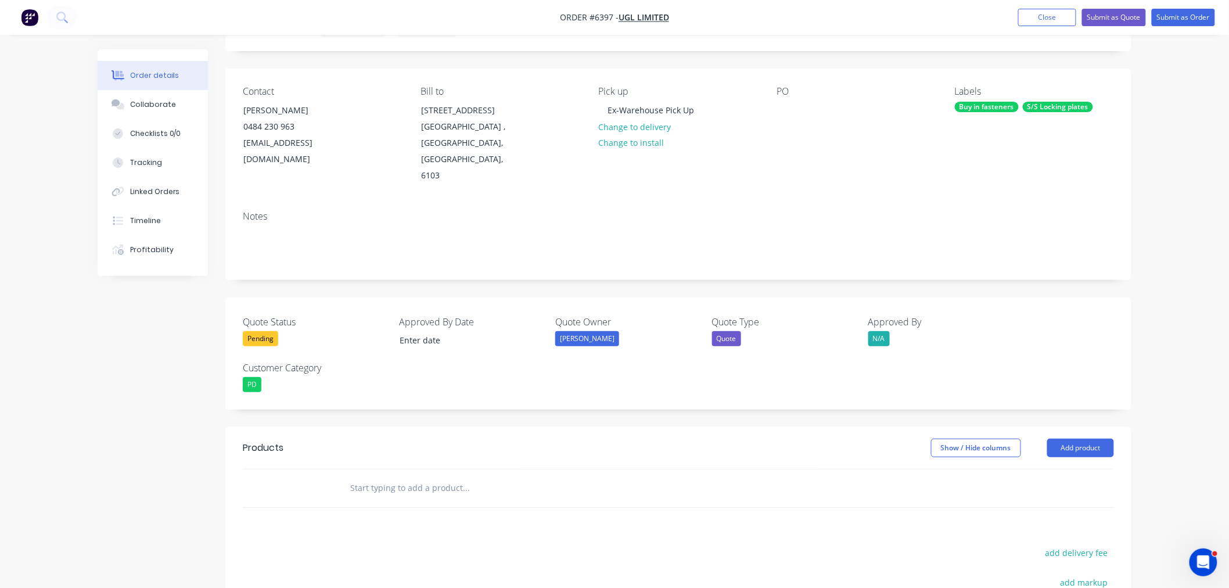
scroll to position [193, 0]
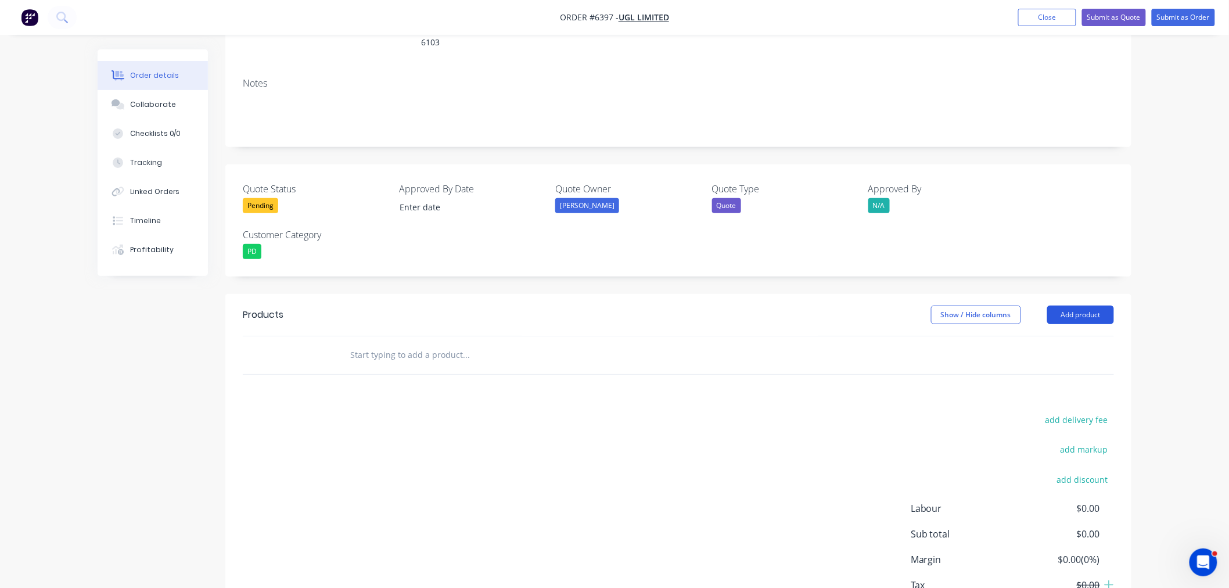
click at [1058, 305] on button "Add product" at bounding box center [1080, 314] width 67 height 19
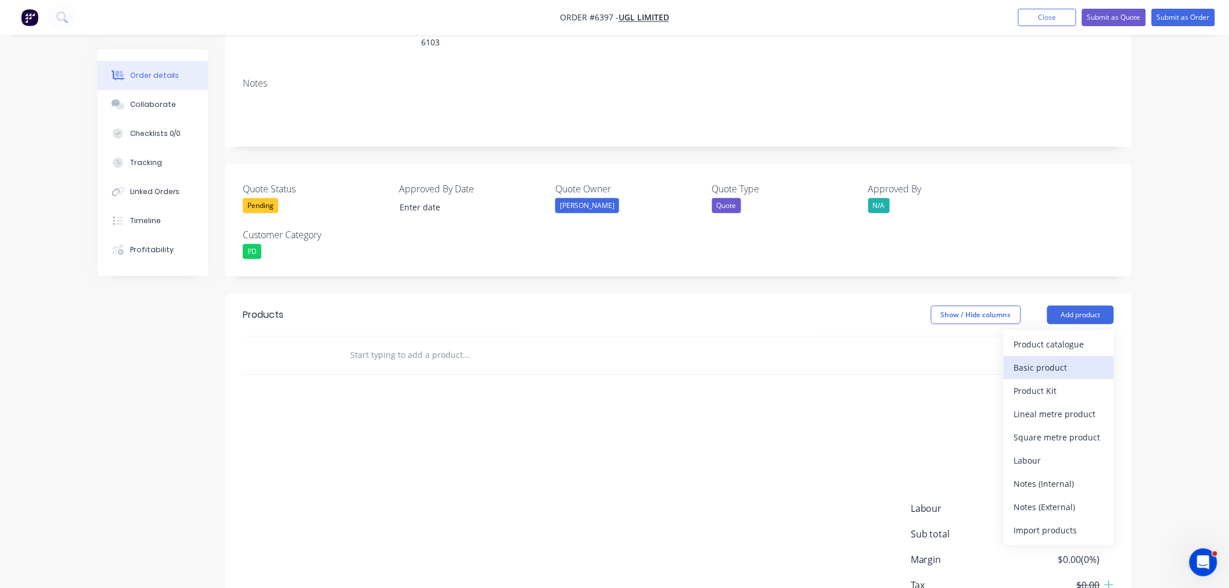
click at [1060, 359] on div "Basic product" at bounding box center [1058, 367] width 89 height 17
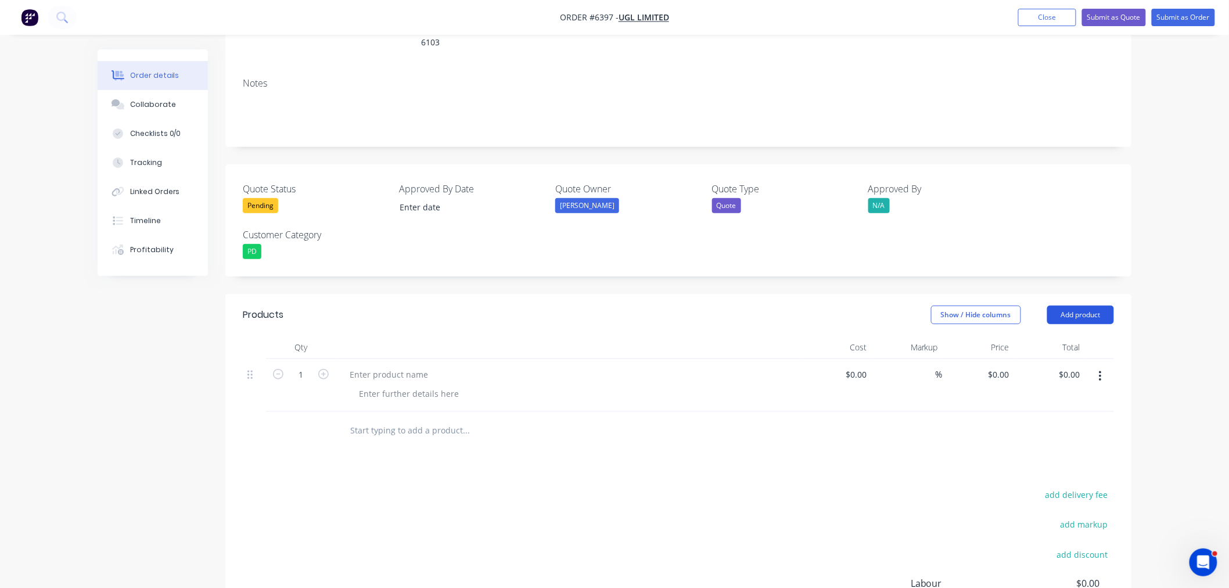
click at [1073, 305] on button "Add product" at bounding box center [1080, 314] width 67 height 19
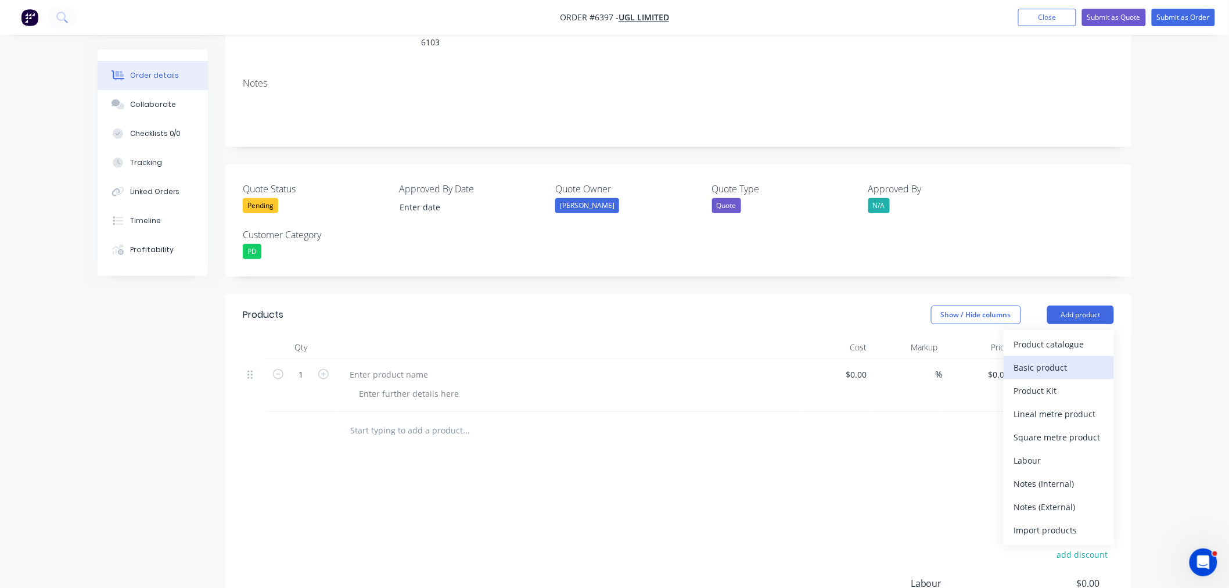
click at [1060, 359] on div "Basic product" at bounding box center [1058, 367] width 89 height 17
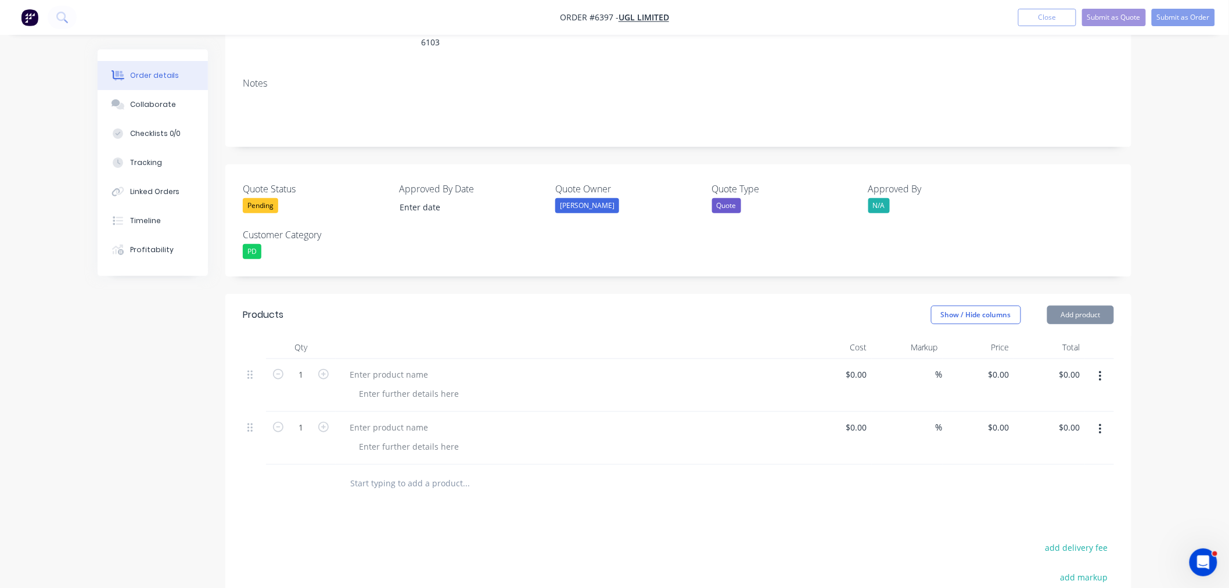
click at [1067, 305] on button "Add product" at bounding box center [1080, 314] width 67 height 19
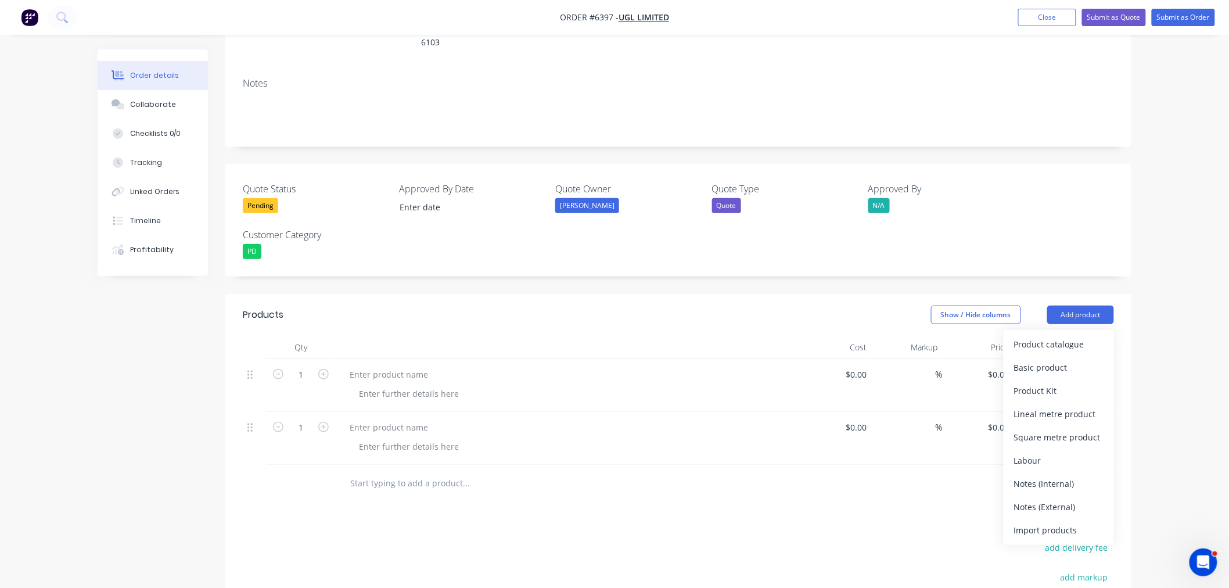
click at [1053, 359] on div "Basic product" at bounding box center [1058, 367] width 89 height 17
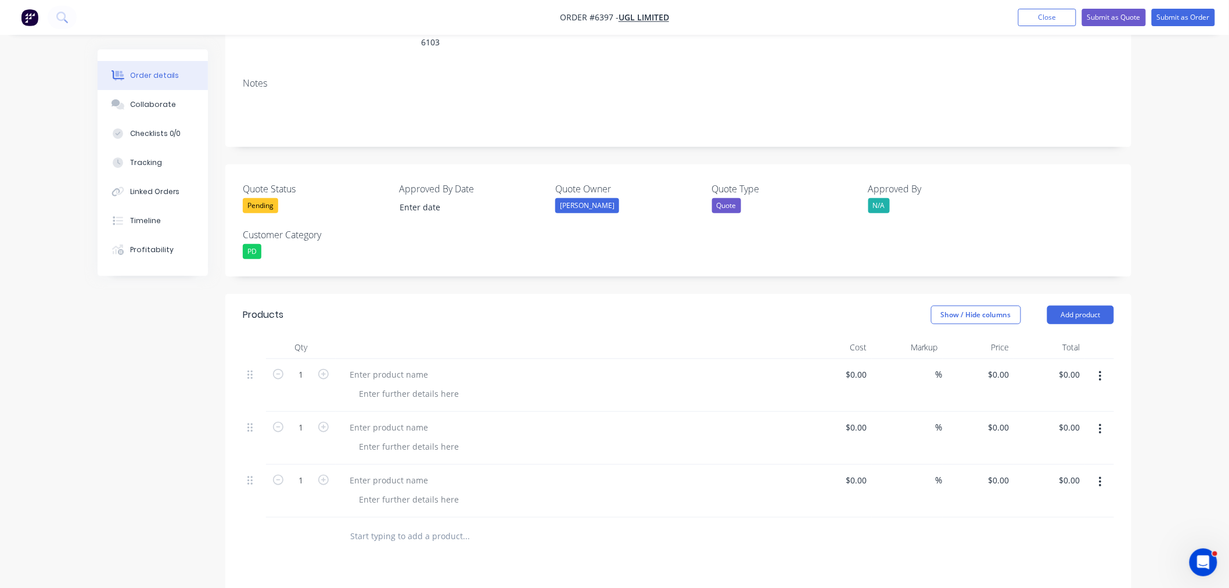
click at [1102, 472] on button "button" at bounding box center [1099, 482] width 27 height 21
click at [1059, 574] on div "Delete" at bounding box center [1058, 582] width 89 height 17
click at [993, 412] on div "0 $0.00" at bounding box center [977, 438] width 71 height 53
type input "$5.90"
type input "5.90"
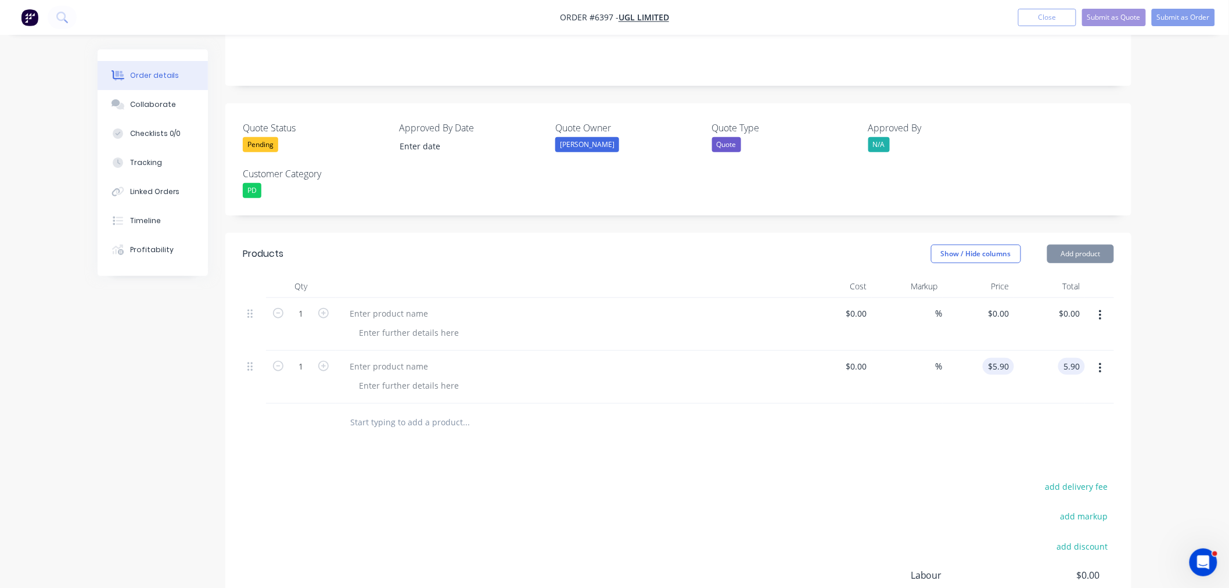
scroll to position [258, 0]
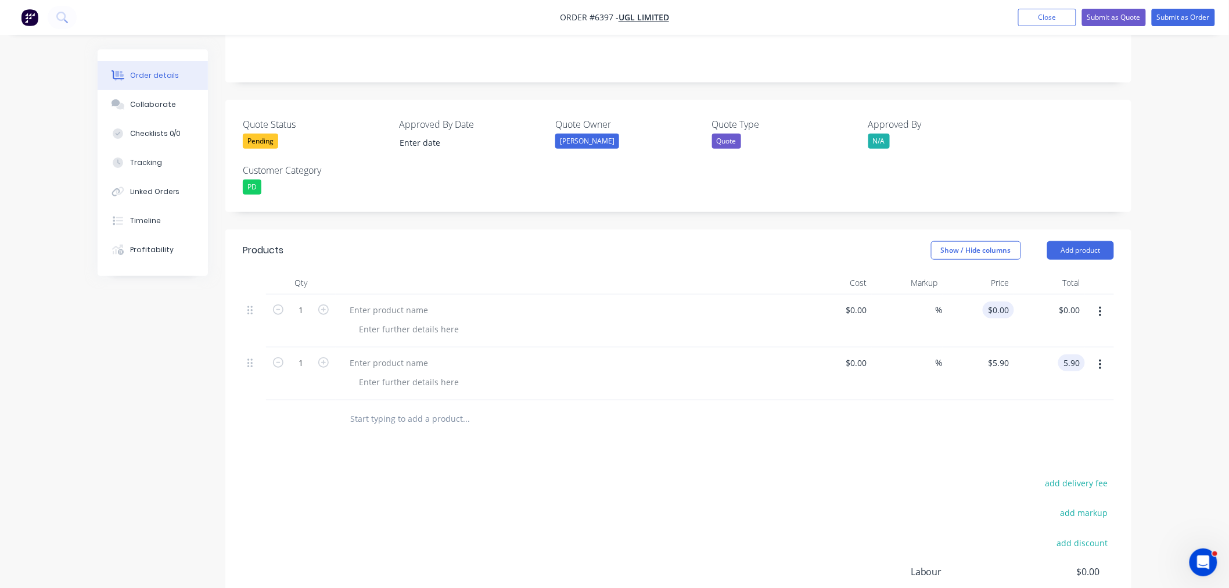
type input "0"
type input "$5.90"
click at [996, 301] on div "0 $0.00" at bounding box center [998, 309] width 31 height 17
drag, startPoint x: 996, startPoint y: 279, endPoint x: 1001, endPoint y: 285, distance: 7.1
click at [996, 301] on div "0 $0.00" at bounding box center [998, 309] width 31 height 17
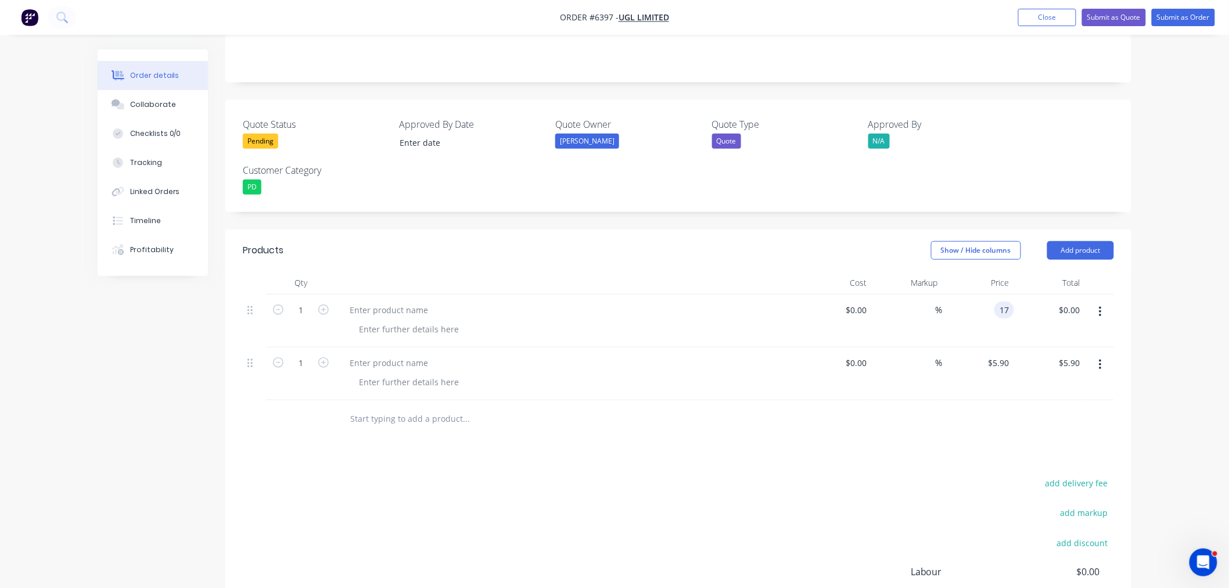
type input "$17.00"
click at [375, 321] on div at bounding box center [409, 329] width 118 height 17
click at [373, 301] on div at bounding box center [388, 309] width 97 height 17
click at [364, 301] on div at bounding box center [388, 309] width 97 height 17
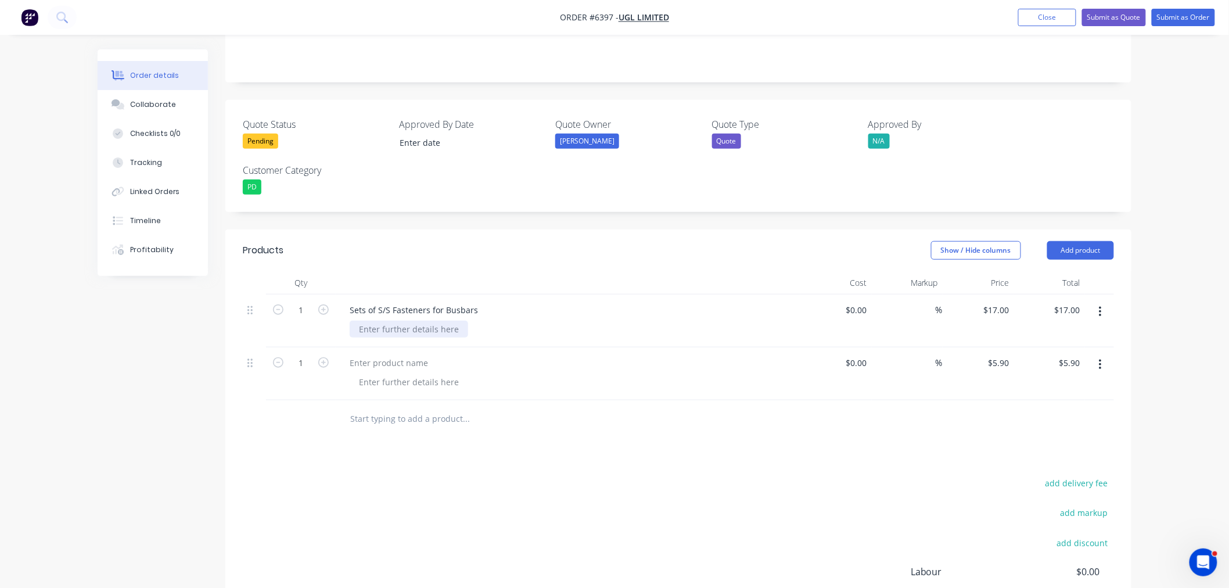
click at [394, 321] on div at bounding box center [409, 329] width 118 height 17
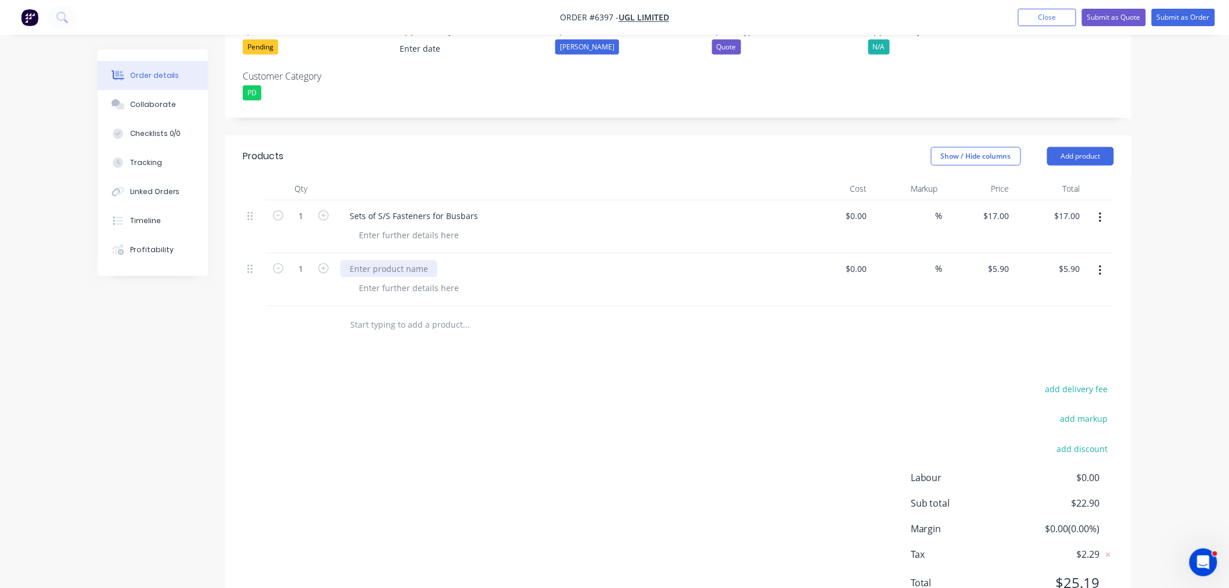
scroll to position [372, 0]
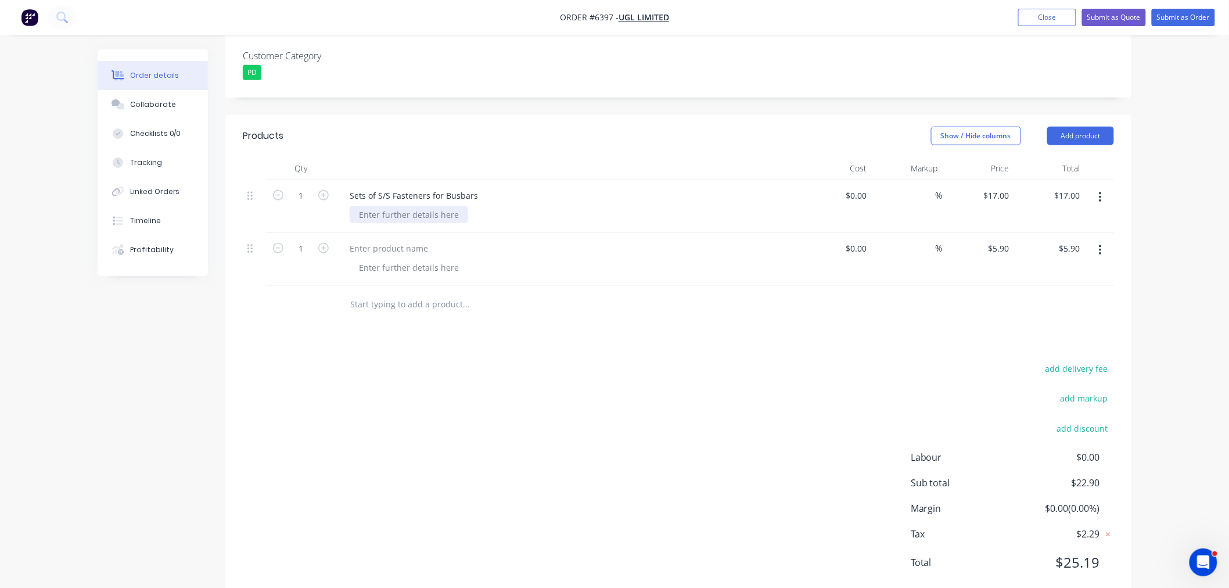
click at [393, 206] on div at bounding box center [409, 214] width 118 height 17
click at [351, 187] on div "Sets of S/S Fasteners for Busbars" at bounding box center [413, 195] width 147 height 17
click at [362, 206] on div at bounding box center [359, 214] width 19 height 17
click at [364, 206] on div at bounding box center [359, 214] width 19 height 17
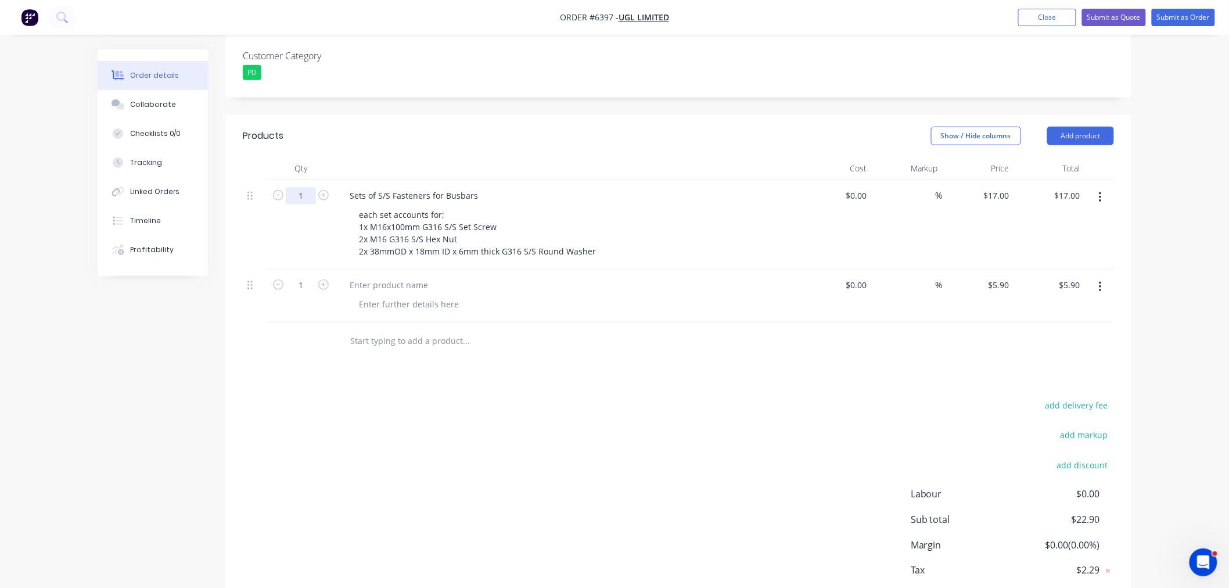
click at [305, 187] on input "1" at bounding box center [301, 195] width 30 height 17
type input "150"
type input "$2,550.00"
click at [304, 276] on input "1" at bounding box center [301, 284] width 30 height 17
type input "150"
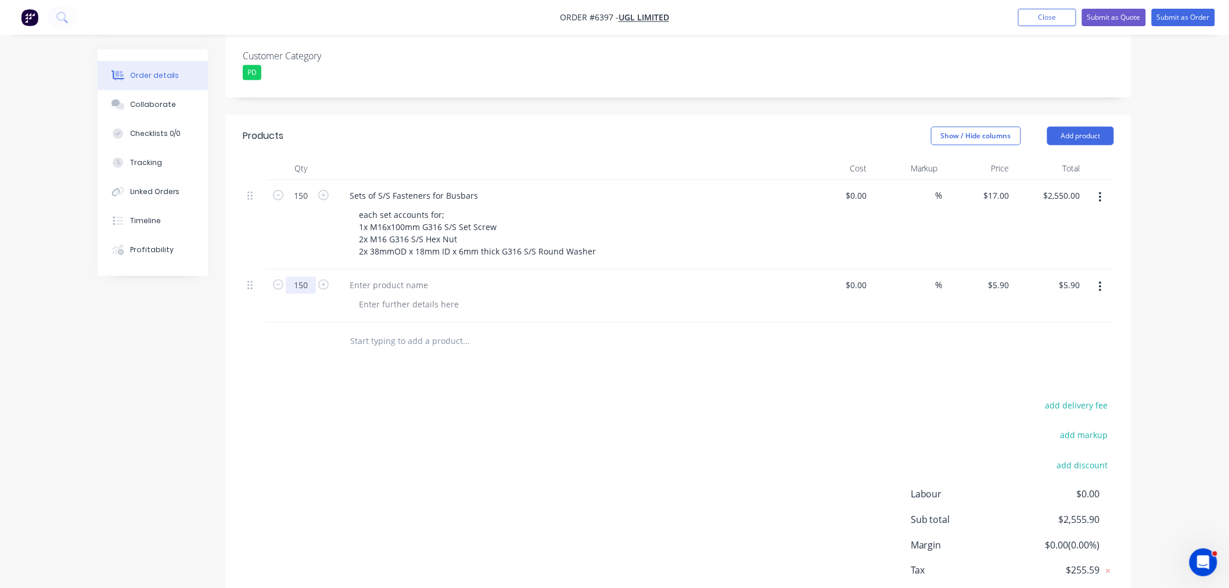
type input "$885.00"
click at [399, 276] on div at bounding box center [388, 284] width 97 height 17
click at [381, 276] on div "Type B" at bounding box center [362, 284] width 45 height 17
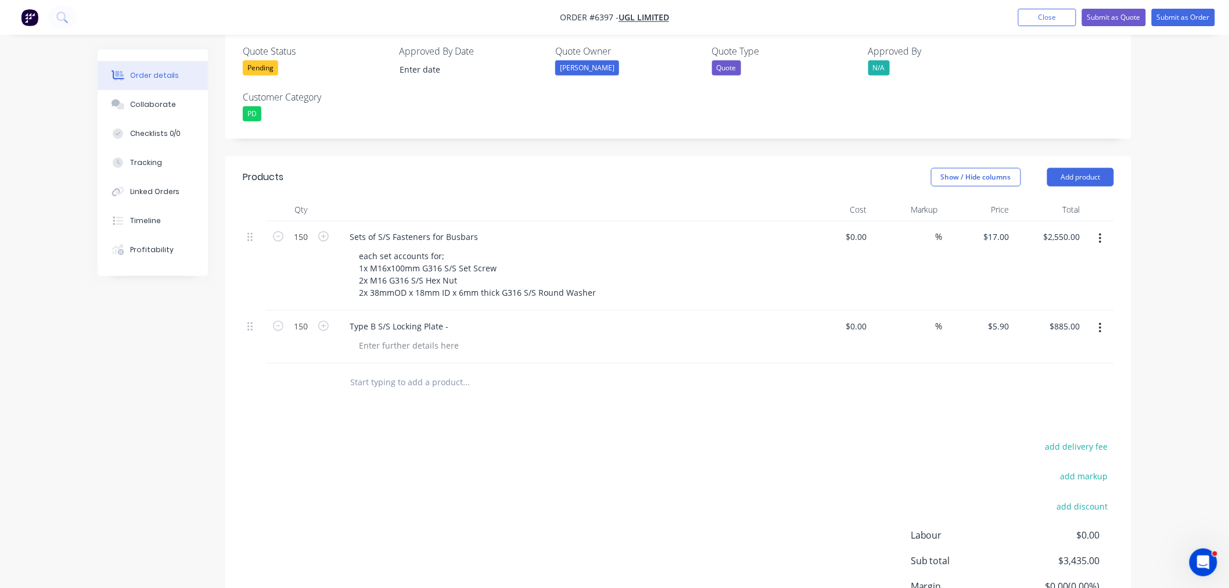
scroll to position [308, 0]
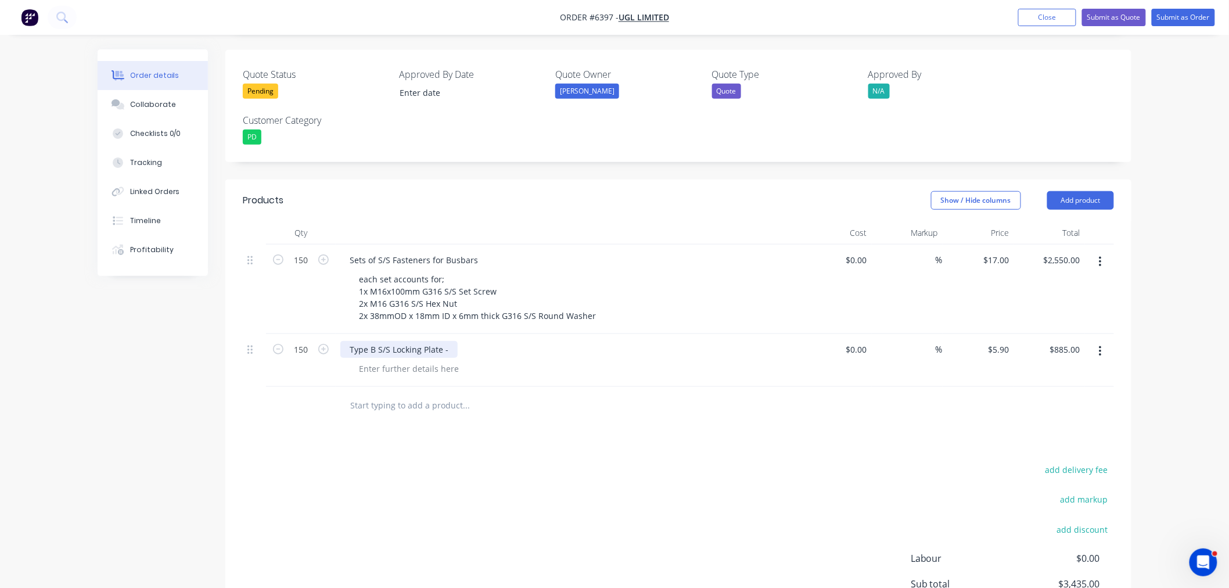
click at [448, 341] on div "Type B S/S Locking Plate -" at bounding box center [398, 349] width 117 height 17
click at [1089, 191] on button "Add product" at bounding box center [1080, 200] width 67 height 19
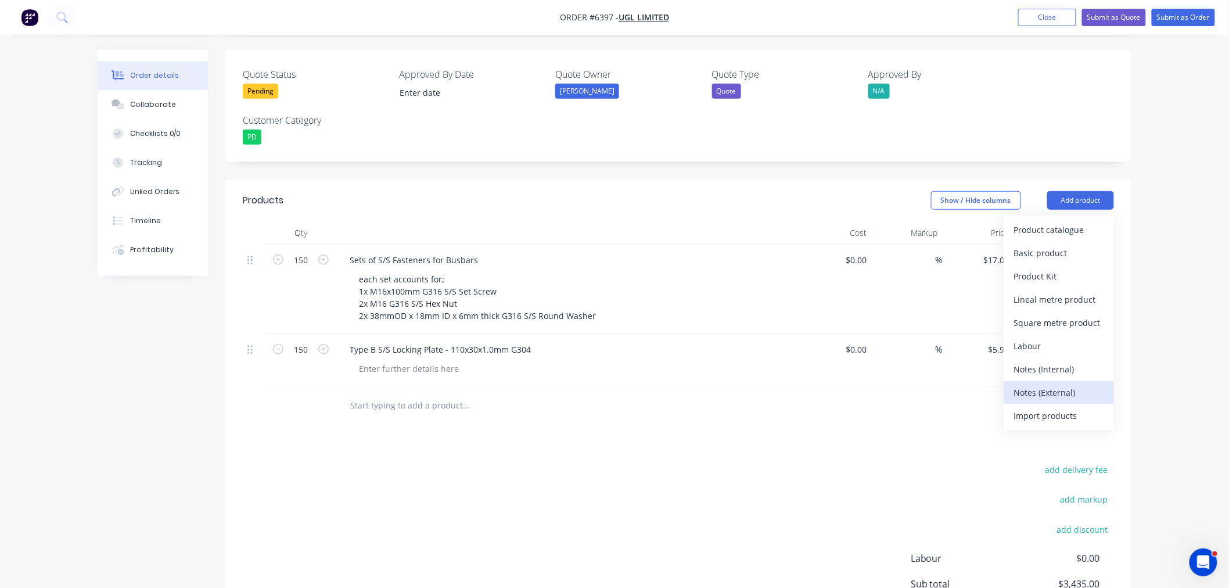
click at [1050, 384] on div "Notes (External)" at bounding box center [1058, 392] width 89 height 17
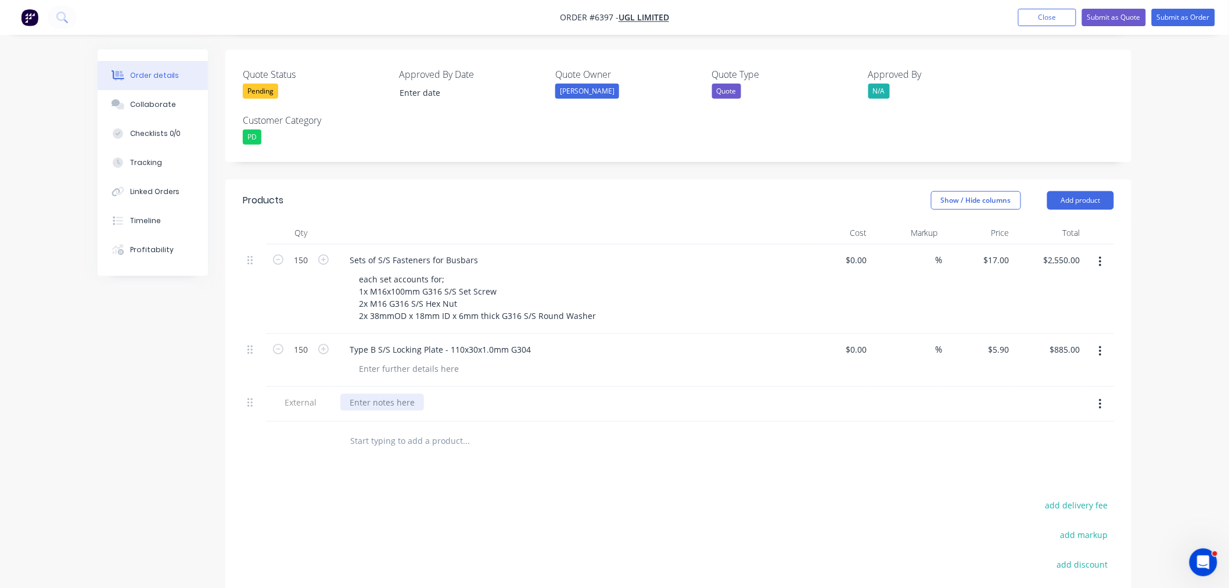
click at [375, 394] on div at bounding box center [382, 402] width 84 height 17
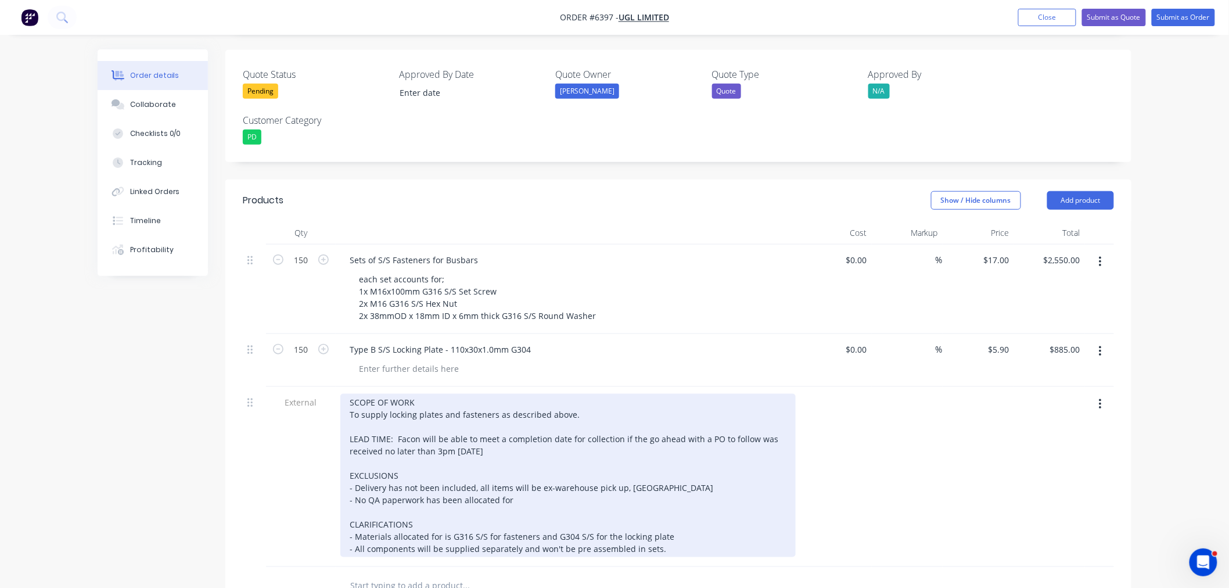
click at [685, 517] on div "SCOPE OF WORK To supply locking plates and fasteners as described above. LEAD T…" at bounding box center [567, 475] width 455 height 163
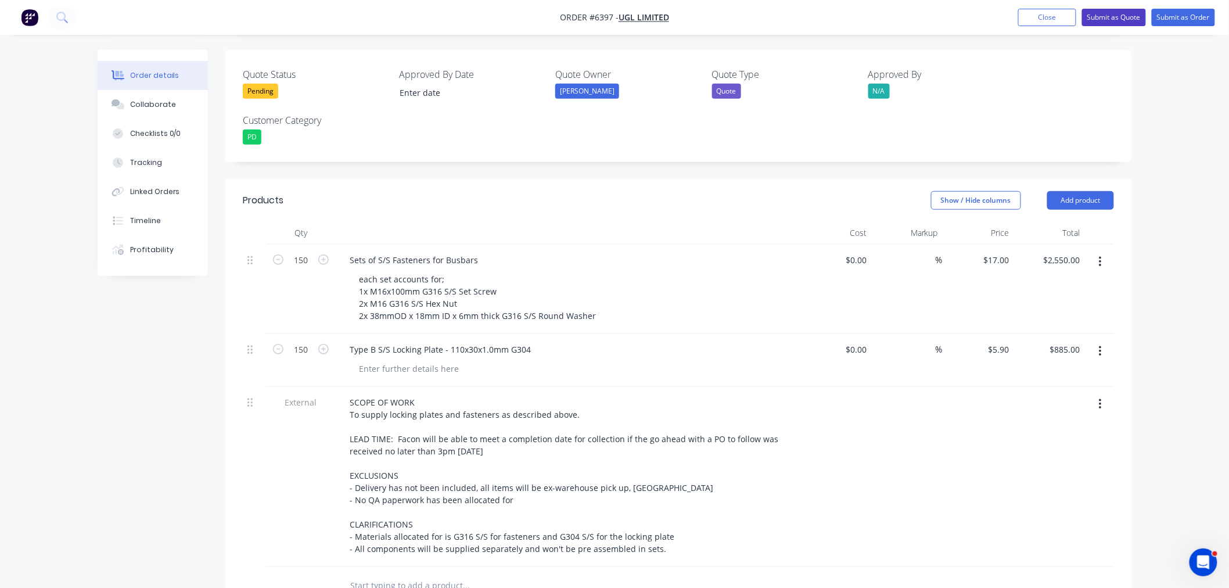
click at [1101, 16] on button "Submit as Quote" at bounding box center [1114, 17] width 64 height 17
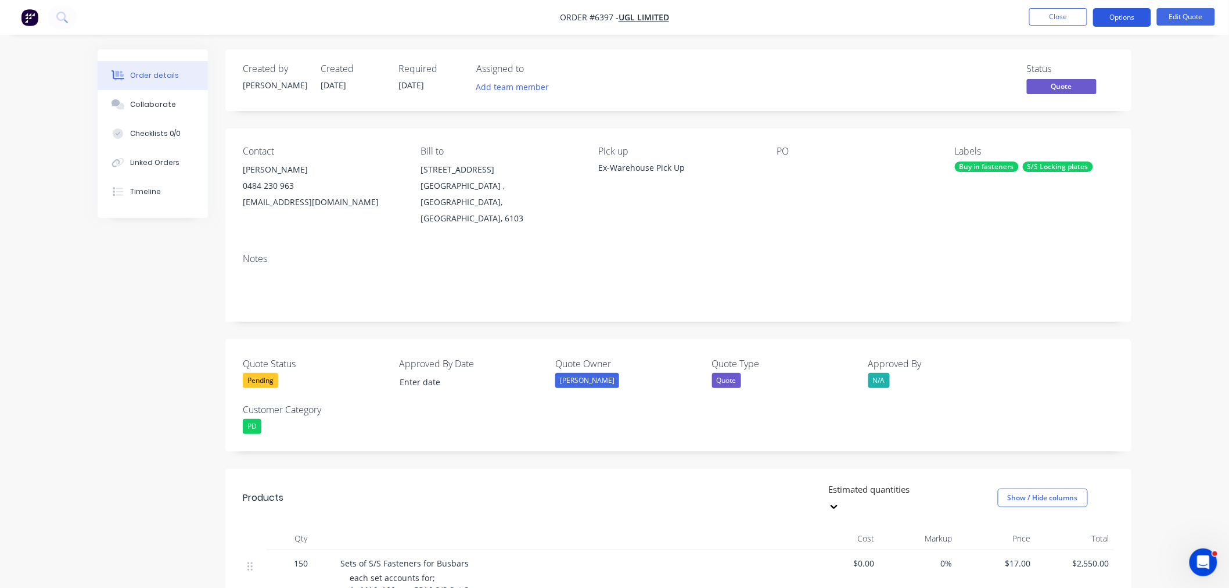
click at [1134, 15] on button "Options" at bounding box center [1122, 17] width 58 height 19
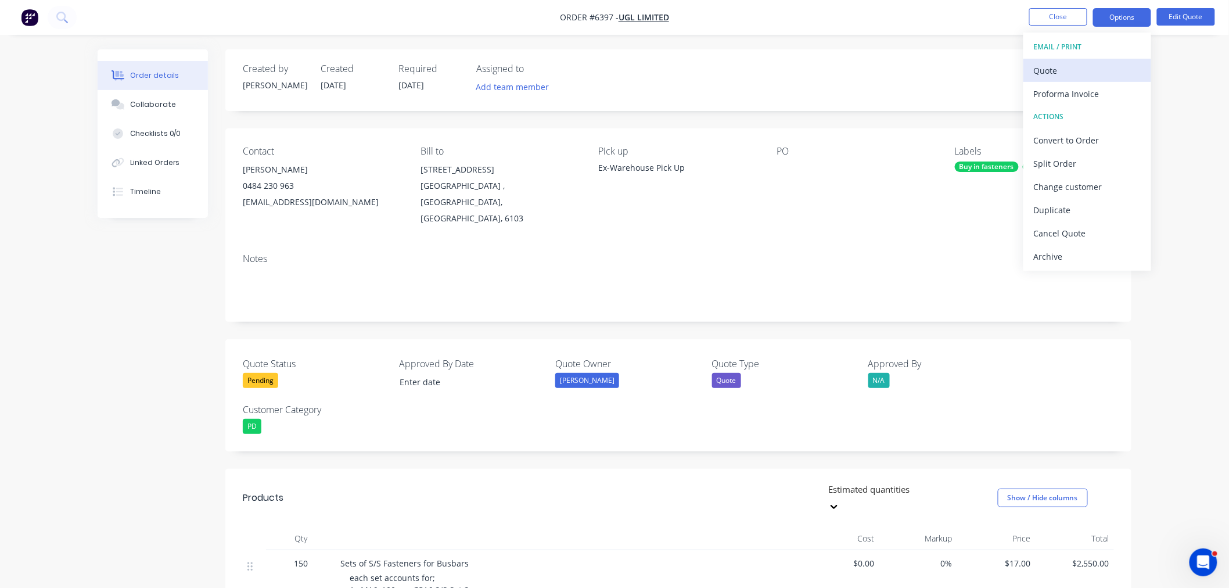
click at [1084, 67] on div "Quote" at bounding box center [1087, 70] width 107 height 17
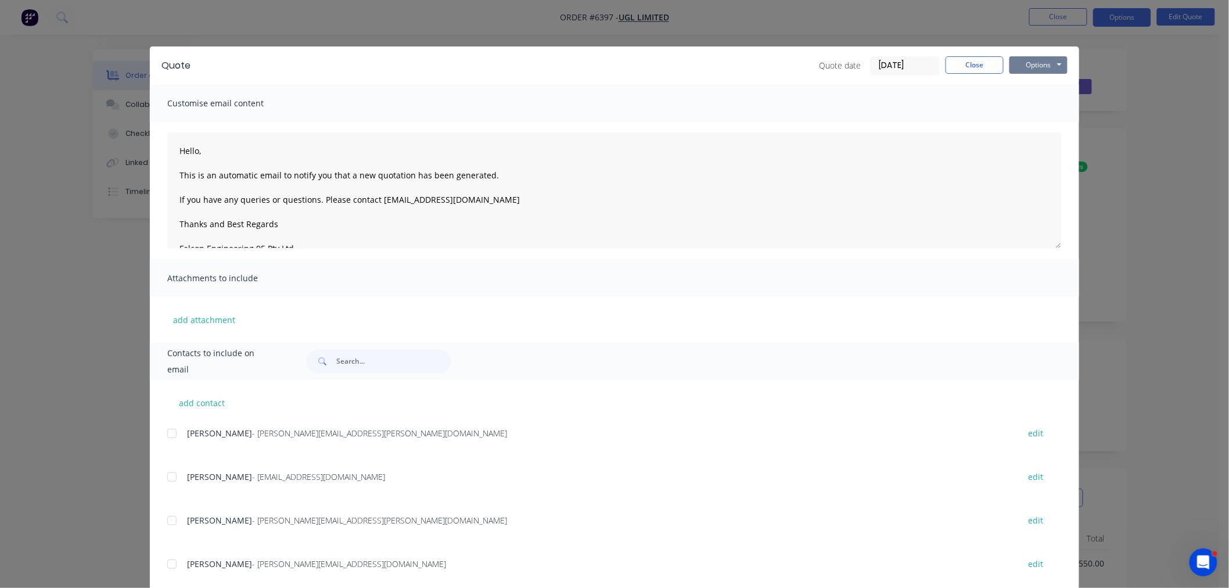
click at [1042, 64] on button "Options" at bounding box center [1038, 64] width 58 height 17
click at [1038, 88] on button "Preview" at bounding box center [1046, 85] width 74 height 19
click at [966, 67] on button "Close" at bounding box center [974, 64] width 58 height 17
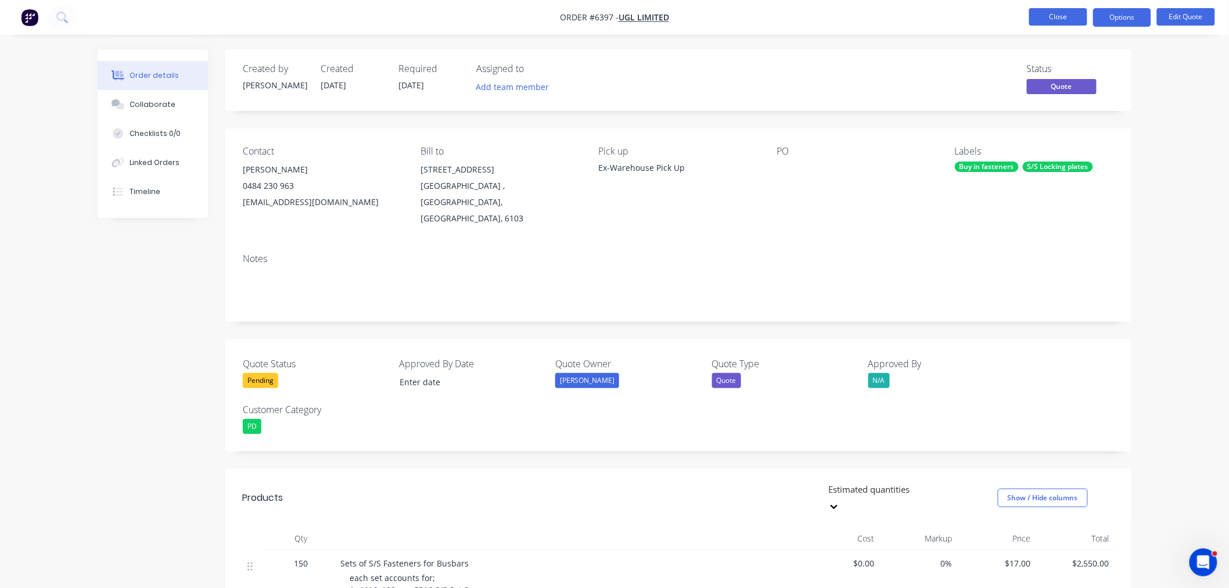
click at [1047, 19] on button "Close" at bounding box center [1058, 16] width 58 height 17
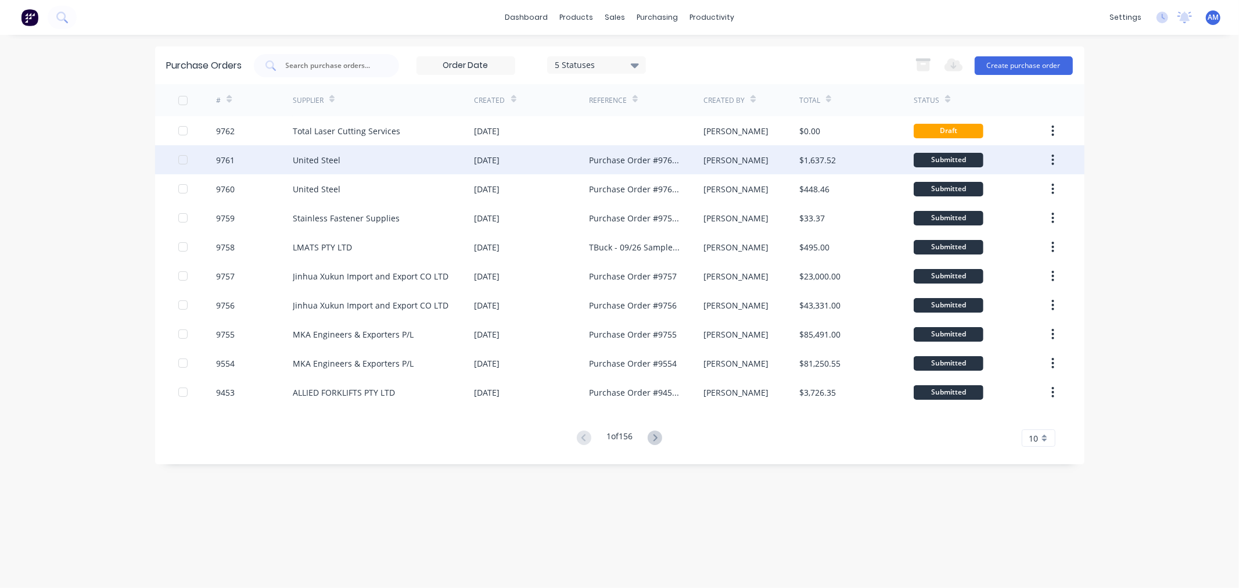
click at [253, 161] on div "9761" at bounding box center [254, 159] width 77 height 29
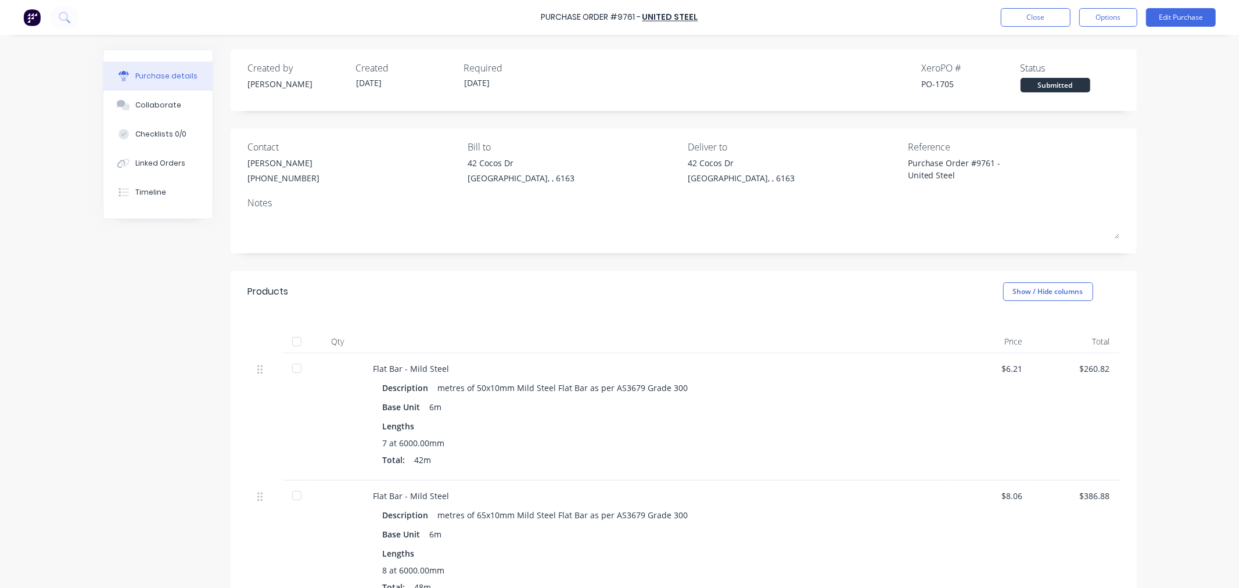
type textarea "x"
click at [177, 165] on div "Linked Orders" at bounding box center [160, 163] width 50 height 10
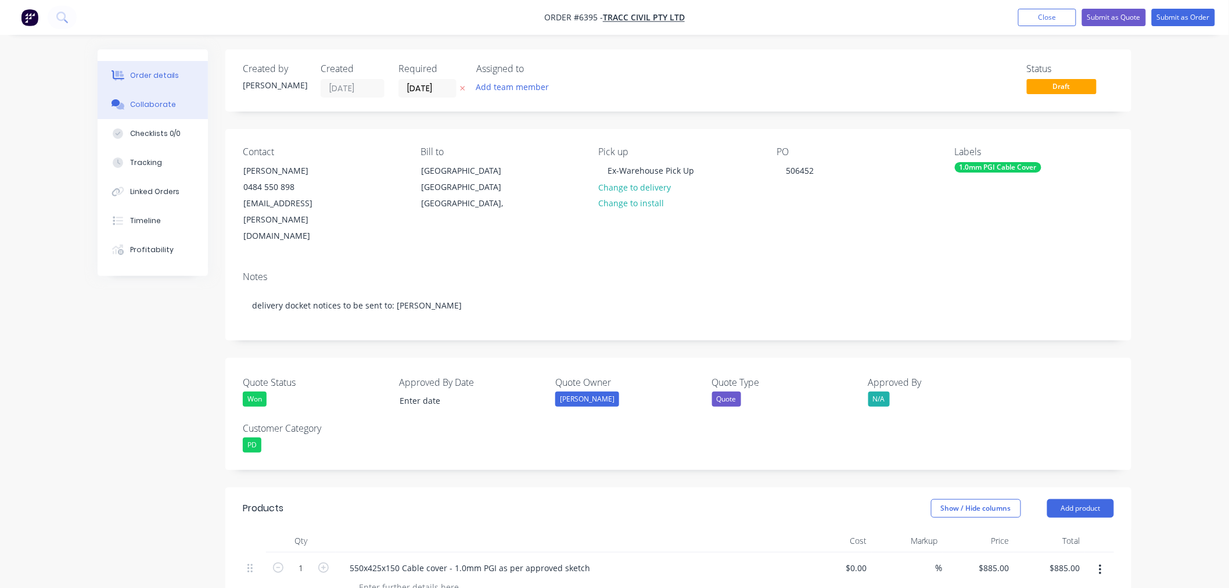
click at [154, 96] on button "Collaborate" at bounding box center [153, 104] width 110 height 29
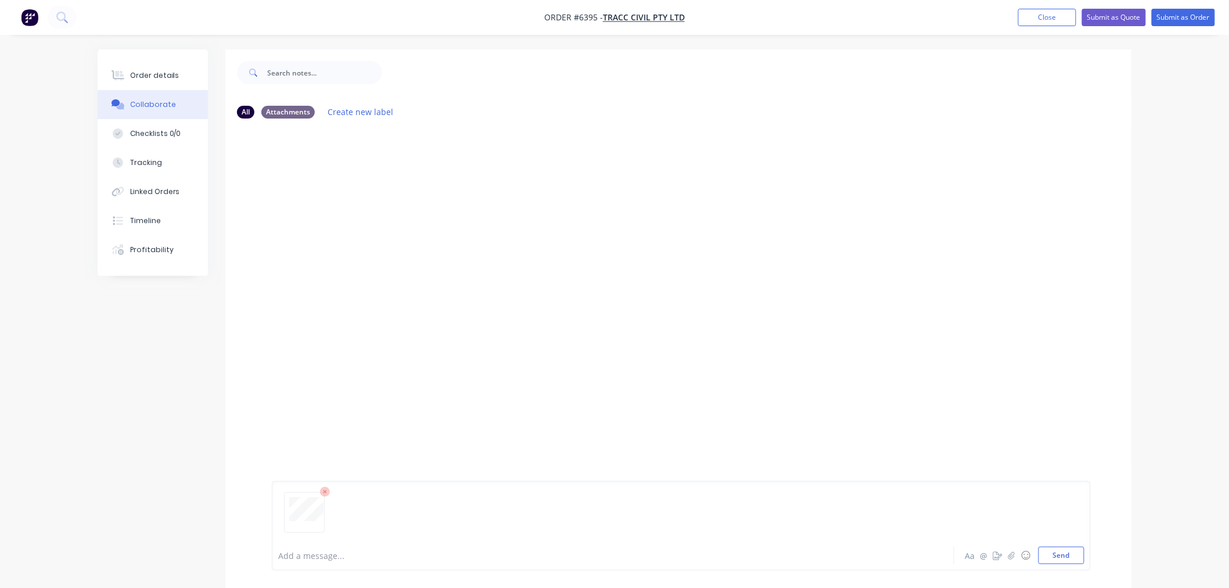
drag, startPoint x: 1058, startPoint y: 554, endPoint x: 1047, endPoint y: 542, distance: 16.0
click at [1059, 554] on button "Send" at bounding box center [1061, 554] width 46 height 17
click at [502, 426] on div "AM You 02:06pm 06/10/25 20251003_120455_000004538b10.pdf Labels Download Delete" at bounding box center [678, 334] width 906 height 412
click at [1020, 13] on button "Close" at bounding box center [1047, 17] width 58 height 17
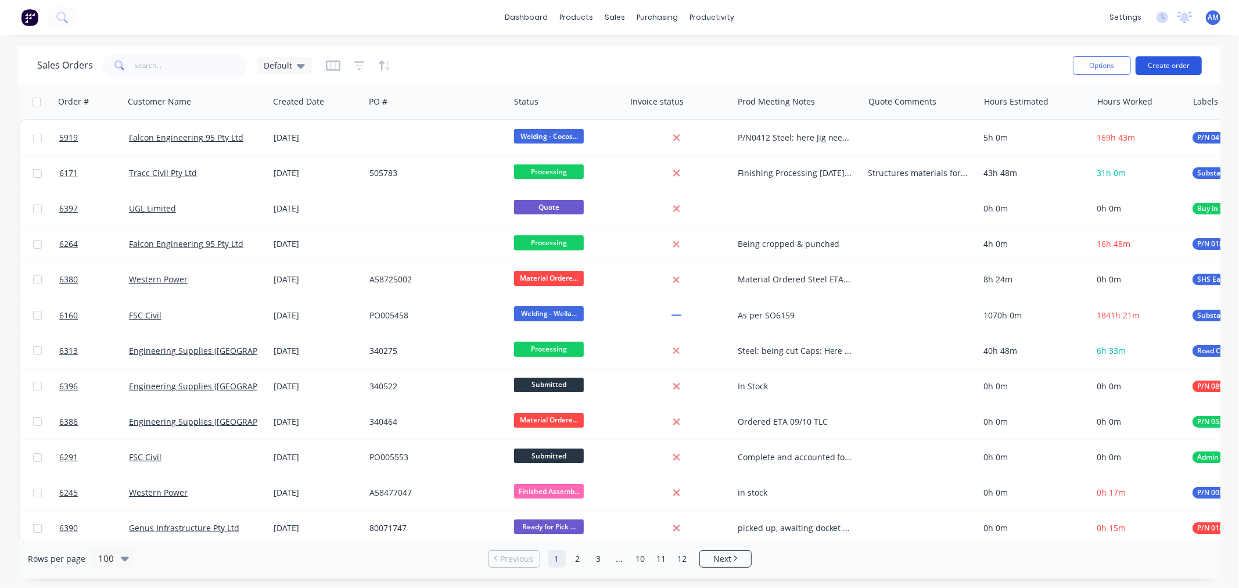
click at [1163, 65] on button "Create order" at bounding box center [1168, 65] width 66 height 19
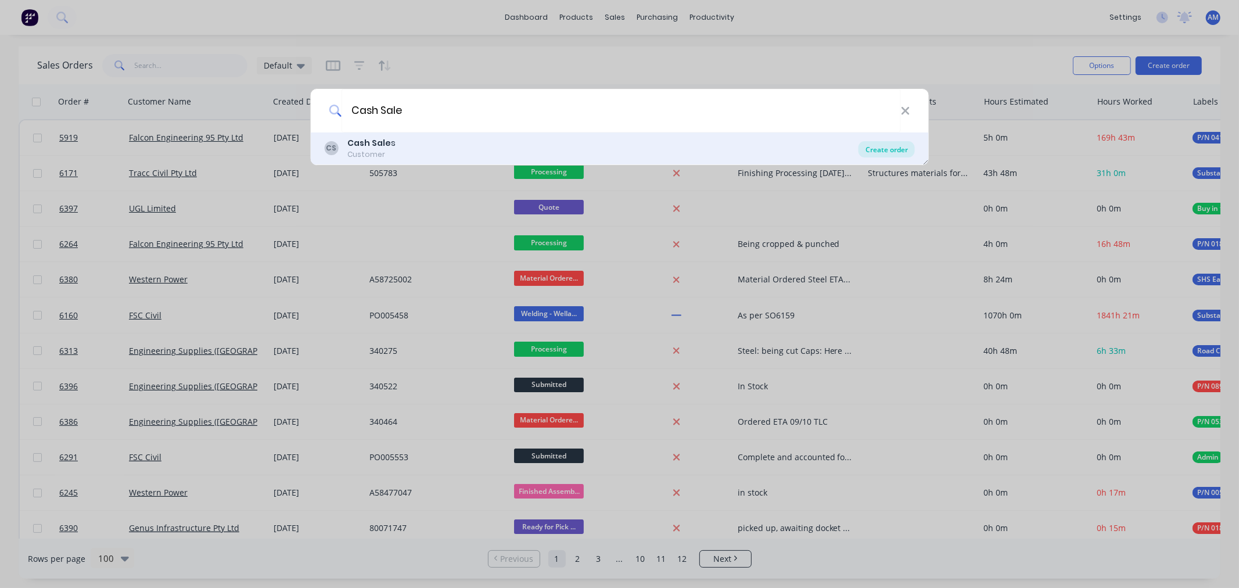
type input "Cash Sale"
click at [873, 147] on div "Create order" at bounding box center [886, 149] width 56 height 16
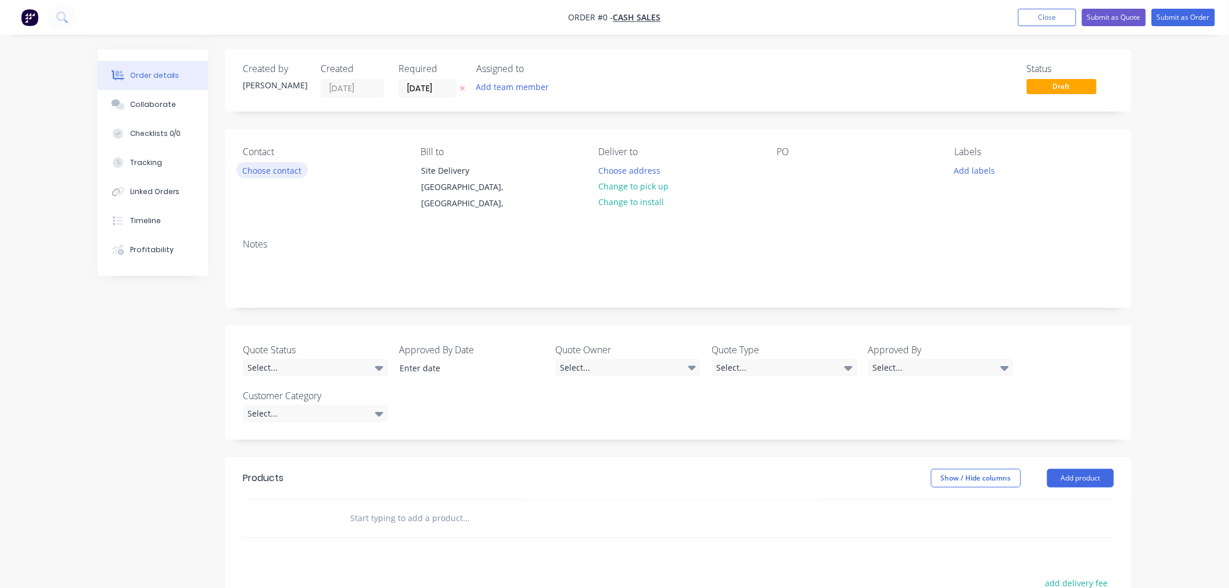
click at [258, 177] on button "Choose contact" at bounding box center [271, 170] width 71 height 16
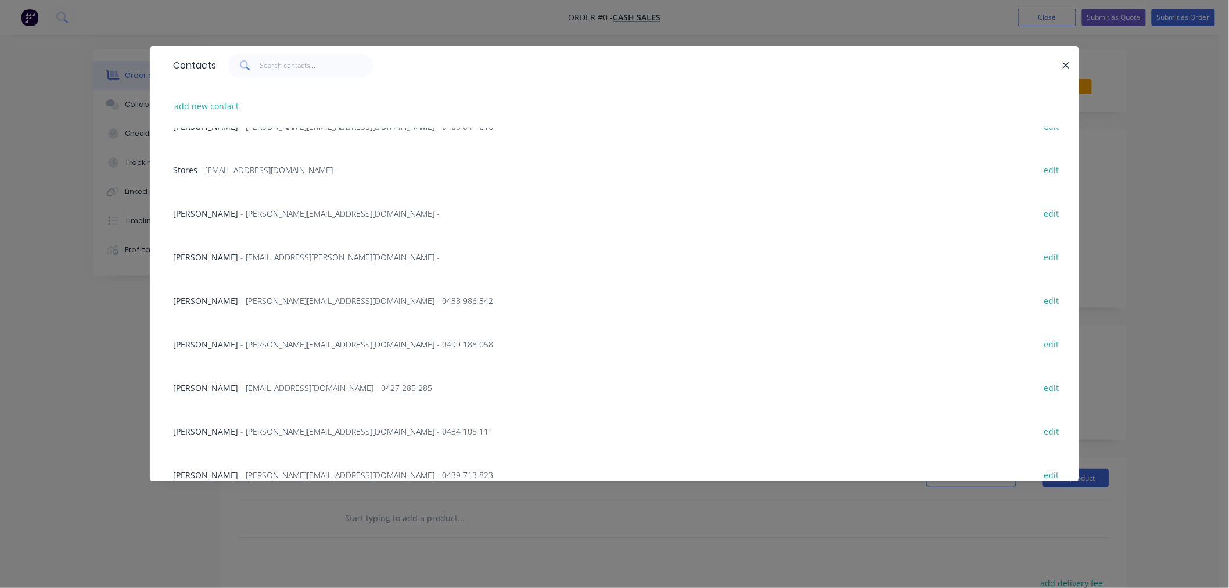
scroll to position [839, 0]
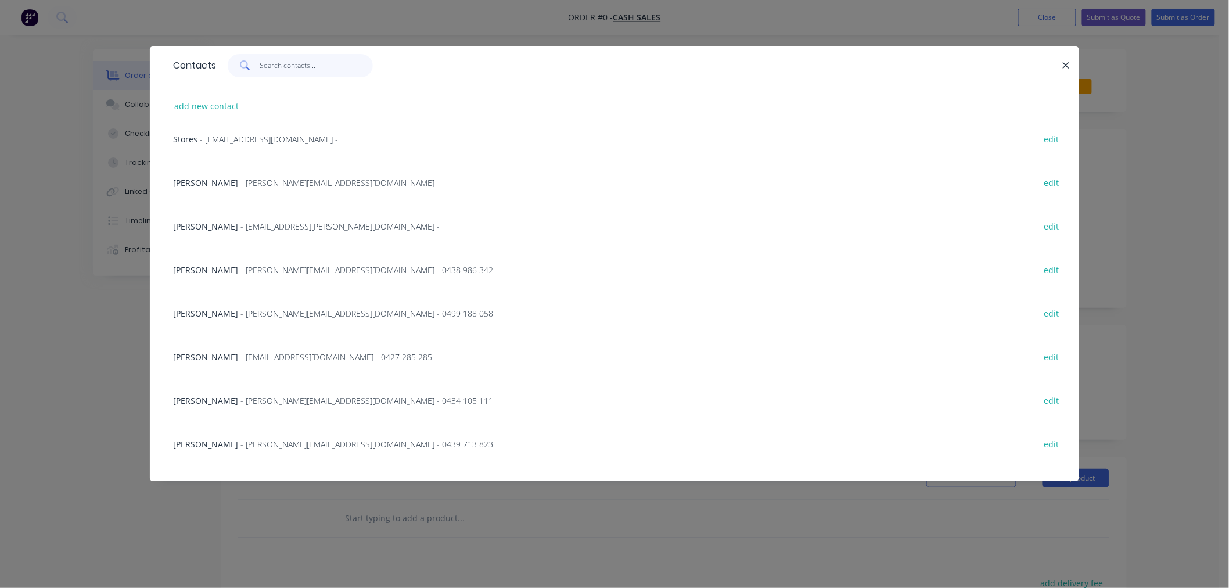
click at [269, 62] on input "text" at bounding box center [316, 65] width 113 height 23
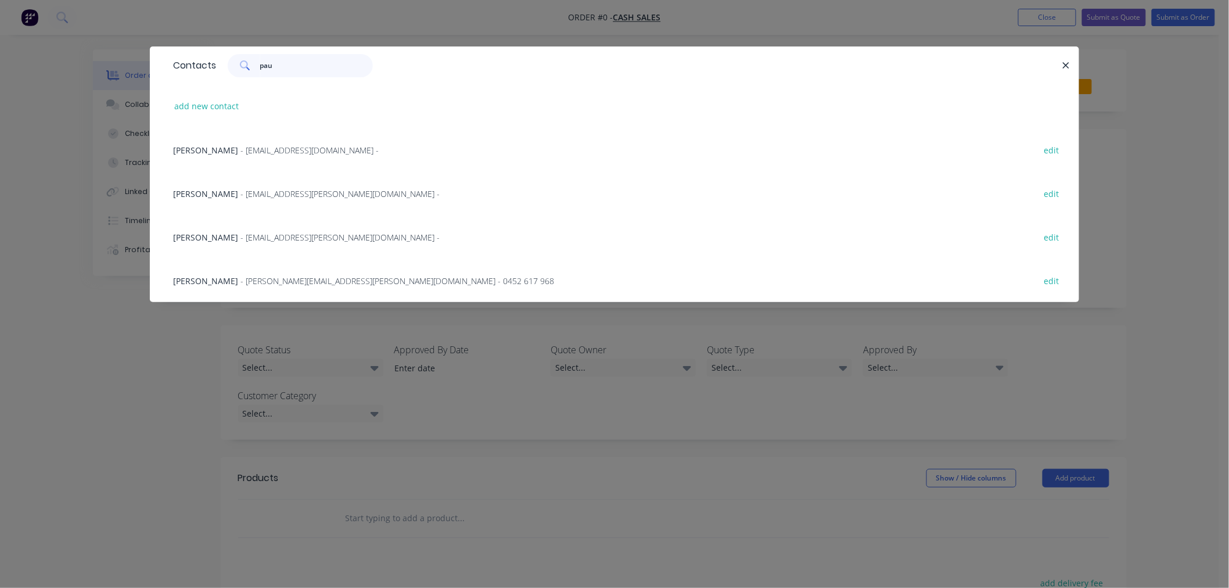
scroll to position [0, 0]
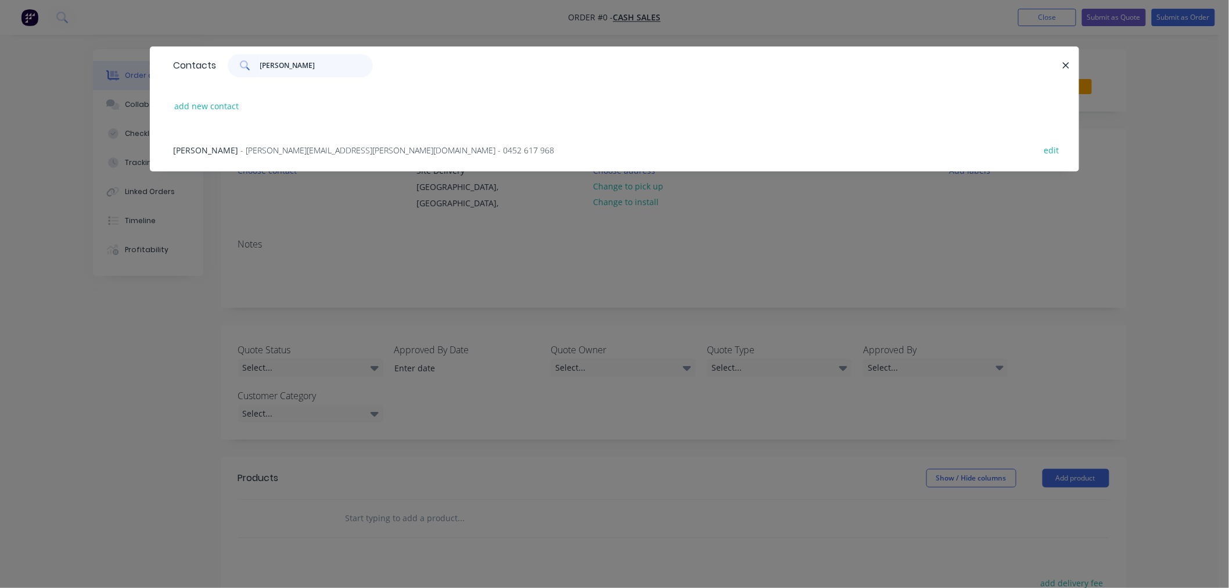
type input "paul"
click at [270, 141] on div "Paul Lavall - paul.lavall@jamieson.com.au - 0452 617 968 edit" at bounding box center [614, 150] width 894 height 44
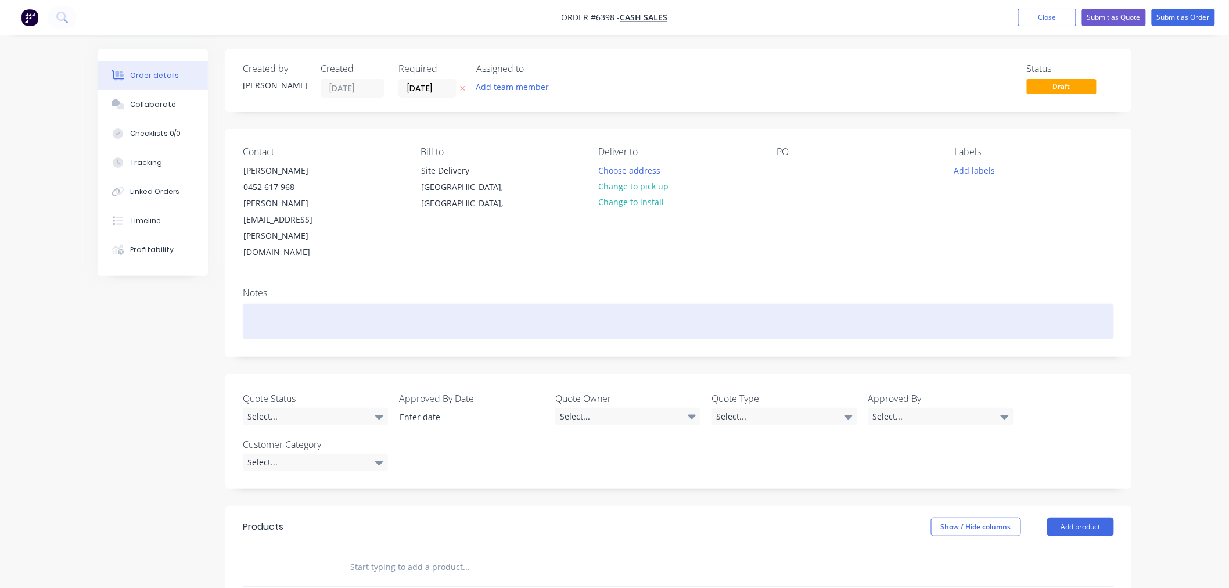
click at [323, 304] on div at bounding box center [678, 321] width 871 height 35
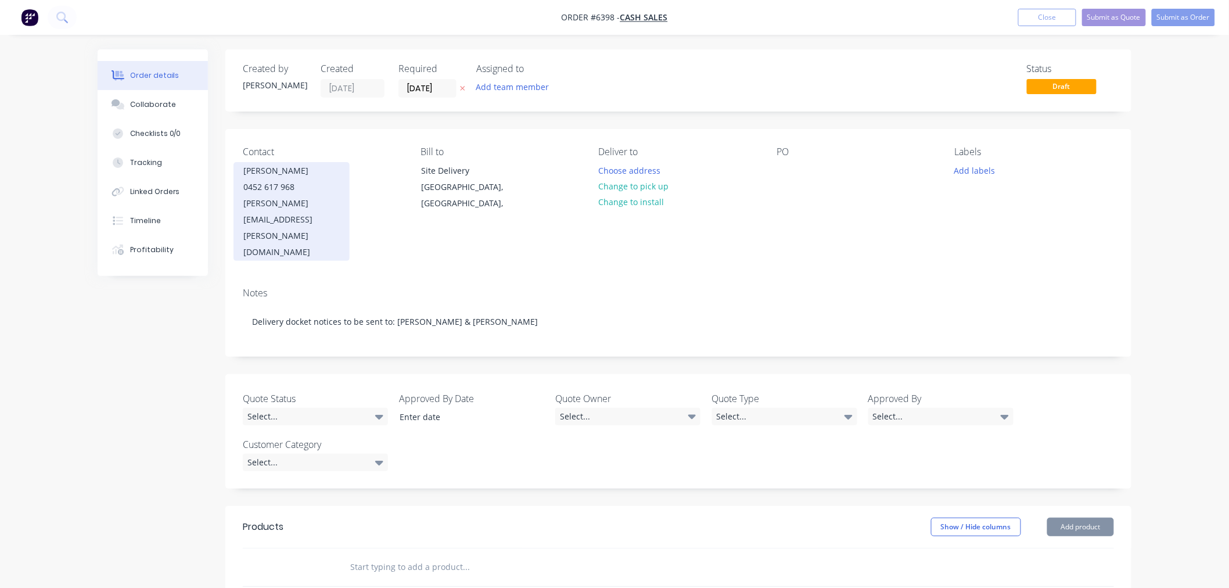
click at [276, 190] on div "0452 617 968" at bounding box center [291, 187] width 96 height 16
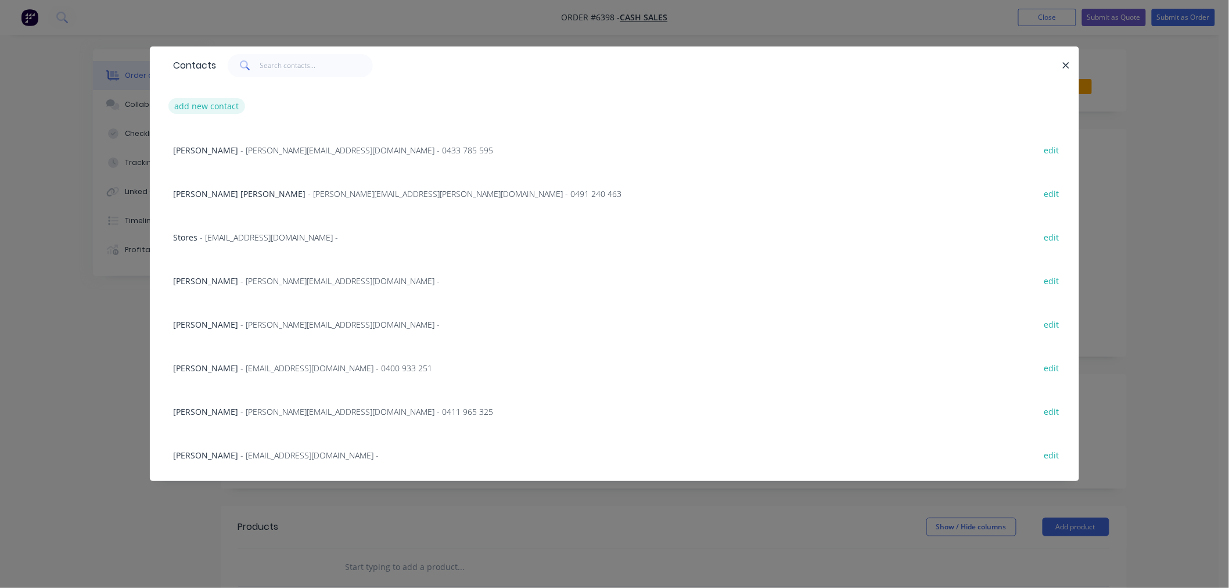
click at [231, 106] on button "add new contact" at bounding box center [206, 106] width 77 height 16
select select "AU"
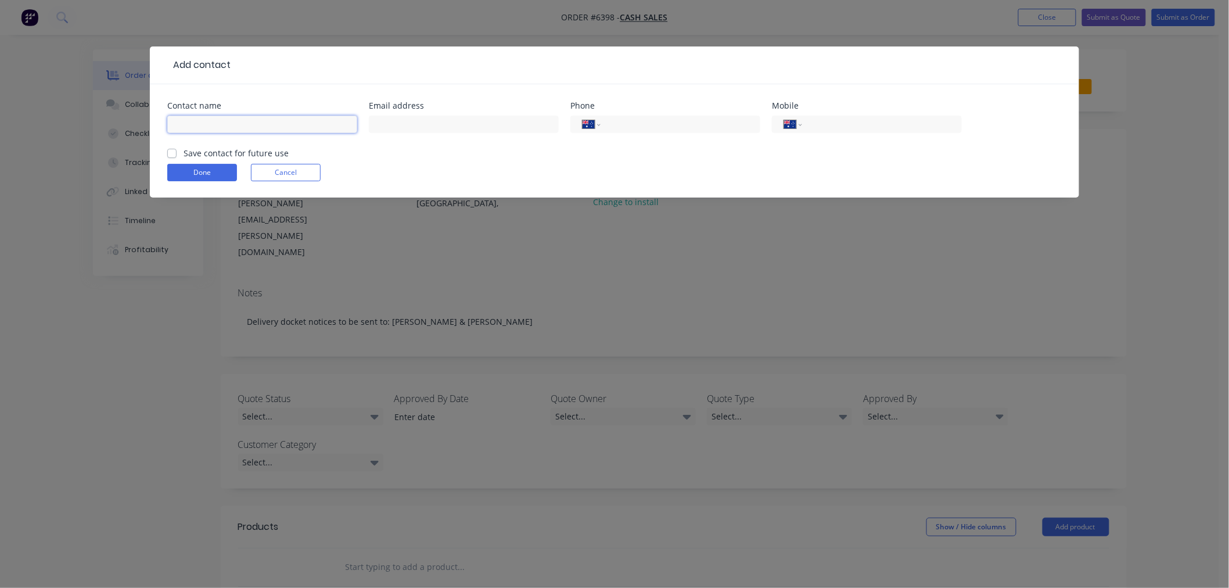
drag, startPoint x: 232, startPoint y: 124, endPoint x: 232, endPoint y: 134, distance: 9.9
click at [232, 124] on input "text" at bounding box center [262, 124] width 190 height 17
type input "Aaron Wood"
click at [463, 125] on input "text" at bounding box center [464, 124] width 190 height 17
paste input "aaron.wood@jamieson.com.au"
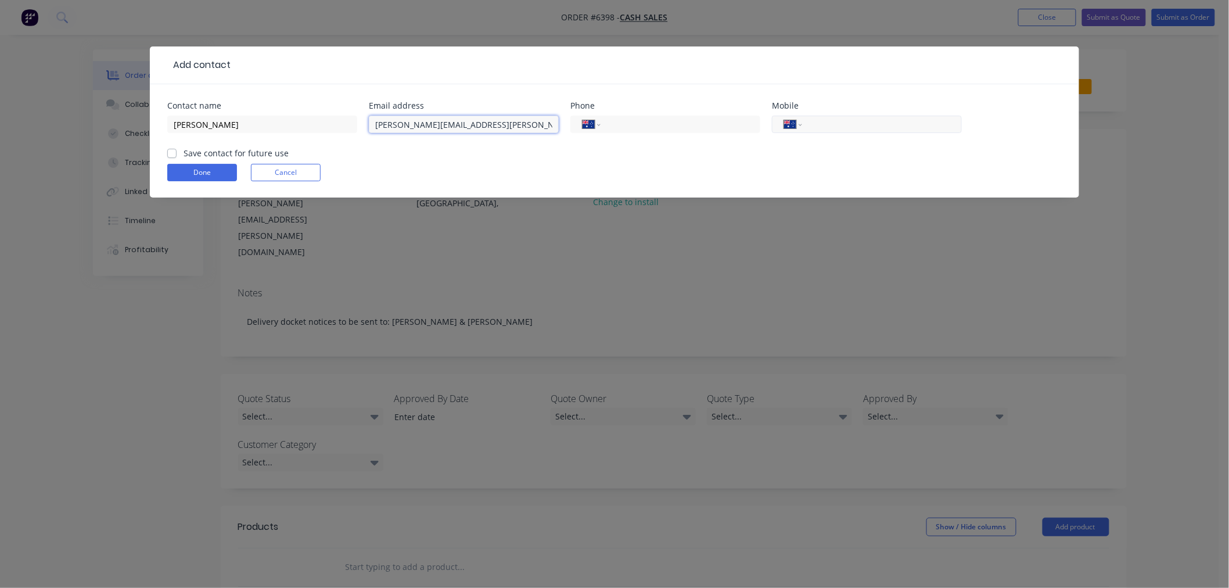
type input "aaron.wood@jamieson.com.au"
click at [836, 116] on div "International Afghanistan Åland Islands Albania Algeria American Samoa Andorra …" at bounding box center [867, 124] width 190 height 17
click at [837, 125] on input "tel" at bounding box center [879, 124] width 139 height 13
type input "0419 255 822"
click at [184, 152] on label "Save contact for future use" at bounding box center [236, 153] width 105 height 12
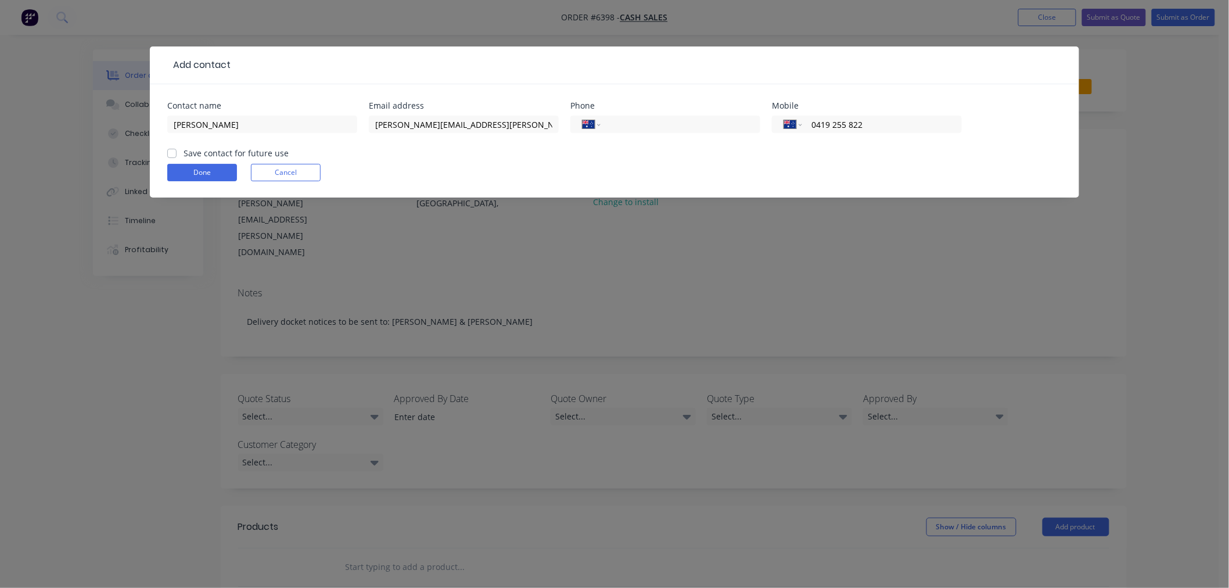
click at [171, 152] on input "Save contact for future use" at bounding box center [171, 152] width 9 height 11
checkbox input "true"
click at [196, 170] on button "Done" at bounding box center [202, 172] width 70 height 17
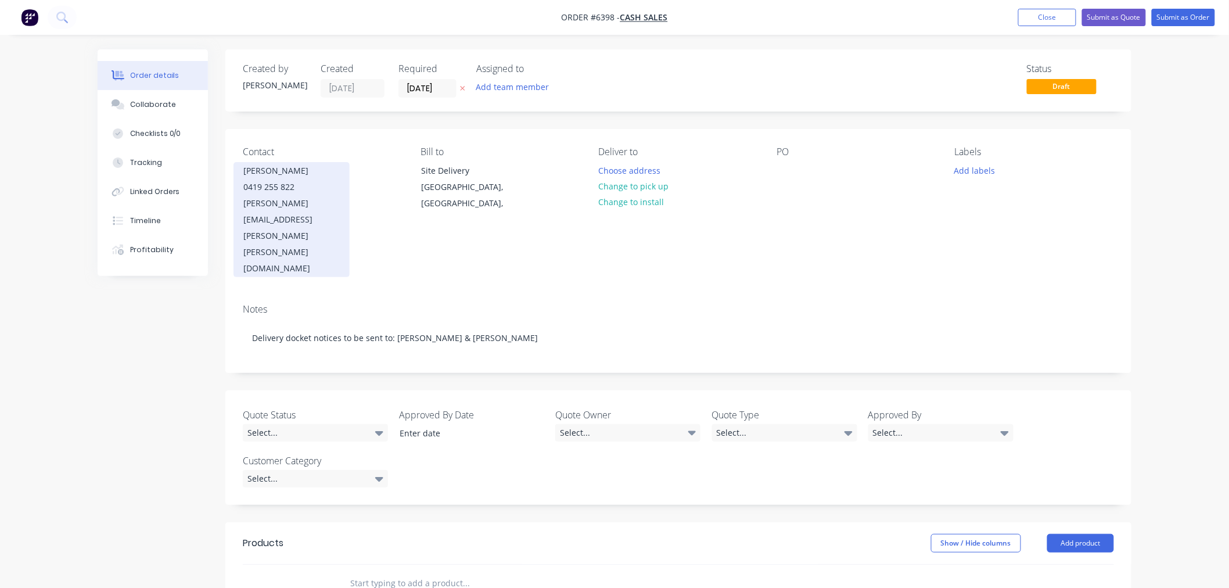
click at [290, 195] on div "aaron.wood@jamieson.com.au" at bounding box center [291, 235] width 96 height 81
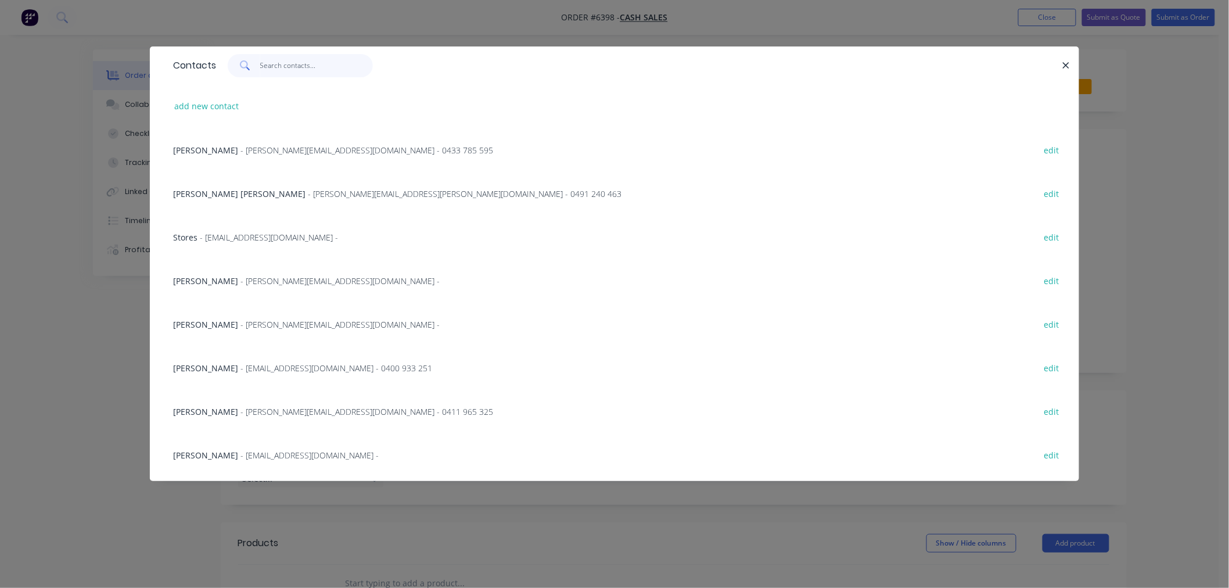
click at [295, 67] on input "text" at bounding box center [316, 65] width 113 height 23
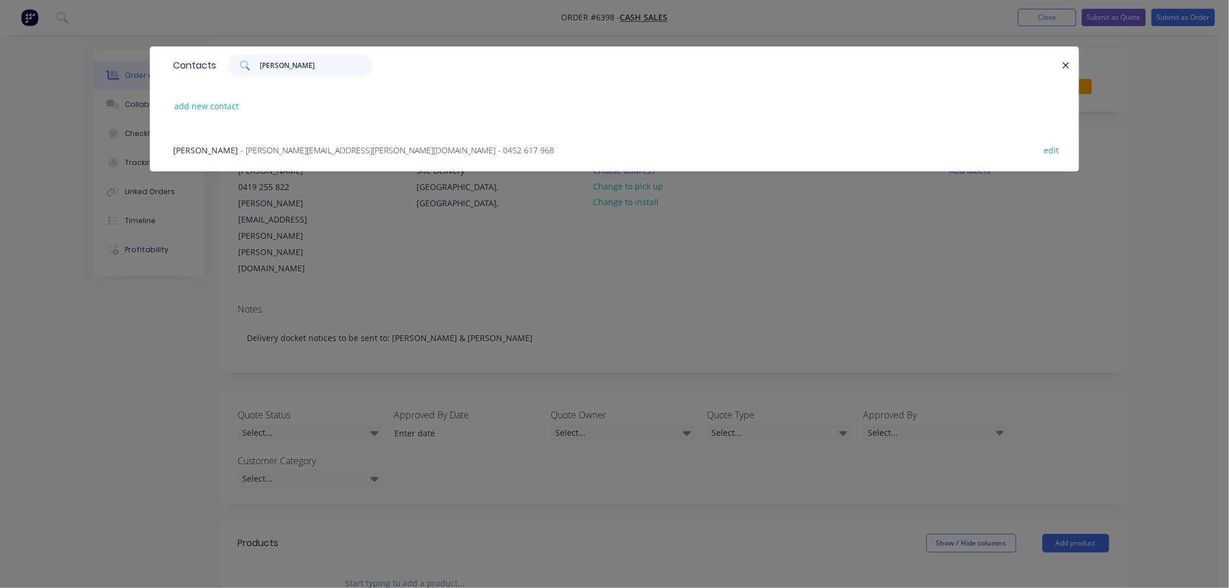
type input "paul"
click at [290, 140] on div "Paul Lavall - paul.lavall@jamieson.com.au - 0452 617 968 edit" at bounding box center [614, 150] width 894 height 44
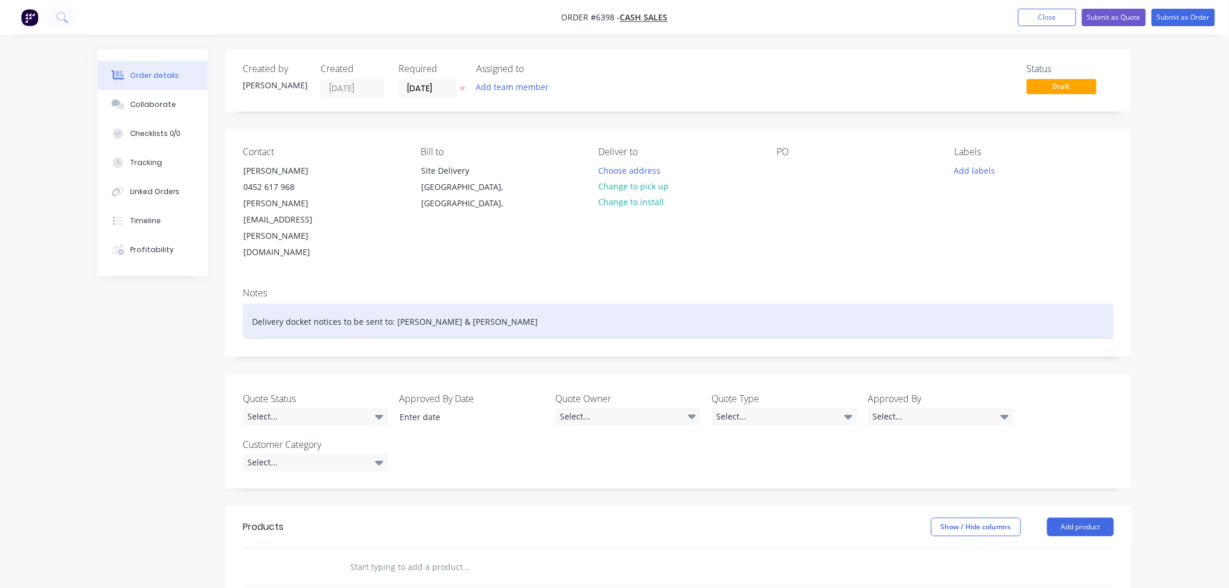
drag, startPoint x: 419, startPoint y: 273, endPoint x: 420, endPoint y: 293, distance: 20.3
click at [419, 304] on div "Delivery docket notices to be sent to: Paul Lovall & Aaron Wood" at bounding box center [678, 321] width 871 height 35
click at [523, 304] on div "Delivery docket notices to be sent to: Paul Lavall & Aaron Wood" at bounding box center [678, 321] width 871 height 35
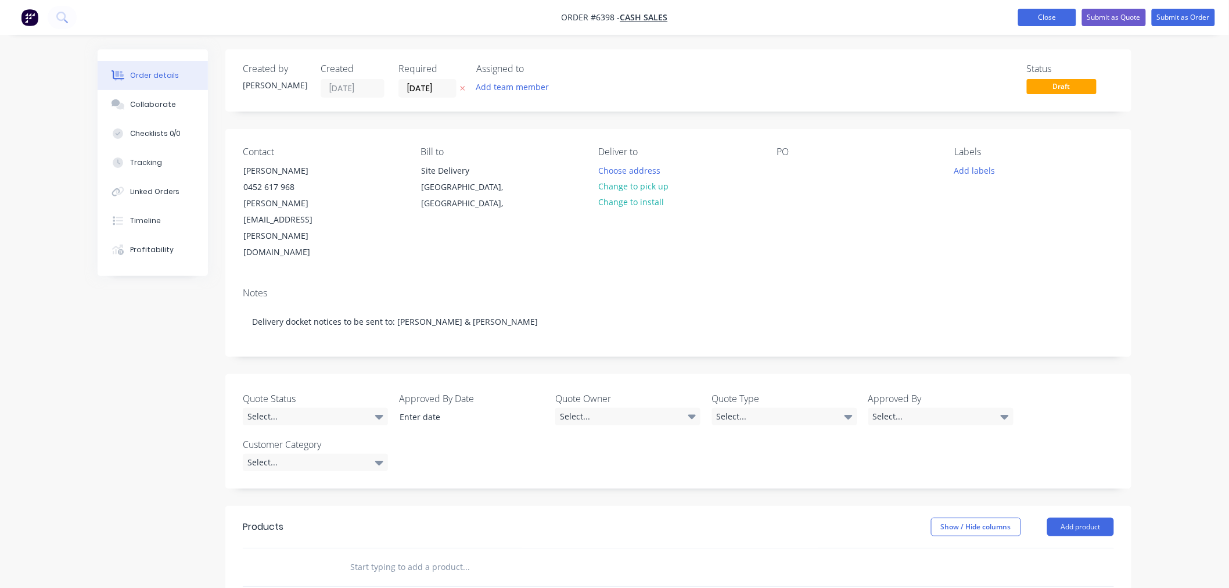
click at [1037, 16] on button "Close" at bounding box center [1047, 17] width 58 height 17
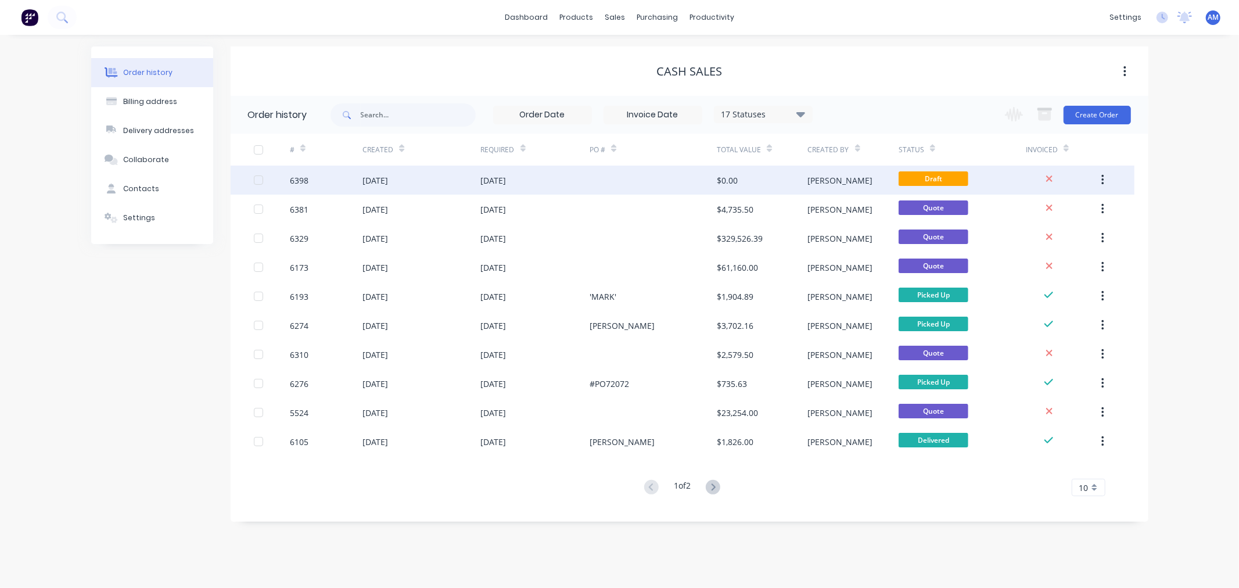
click at [339, 181] on div "6398" at bounding box center [326, 179] width 73 height 29
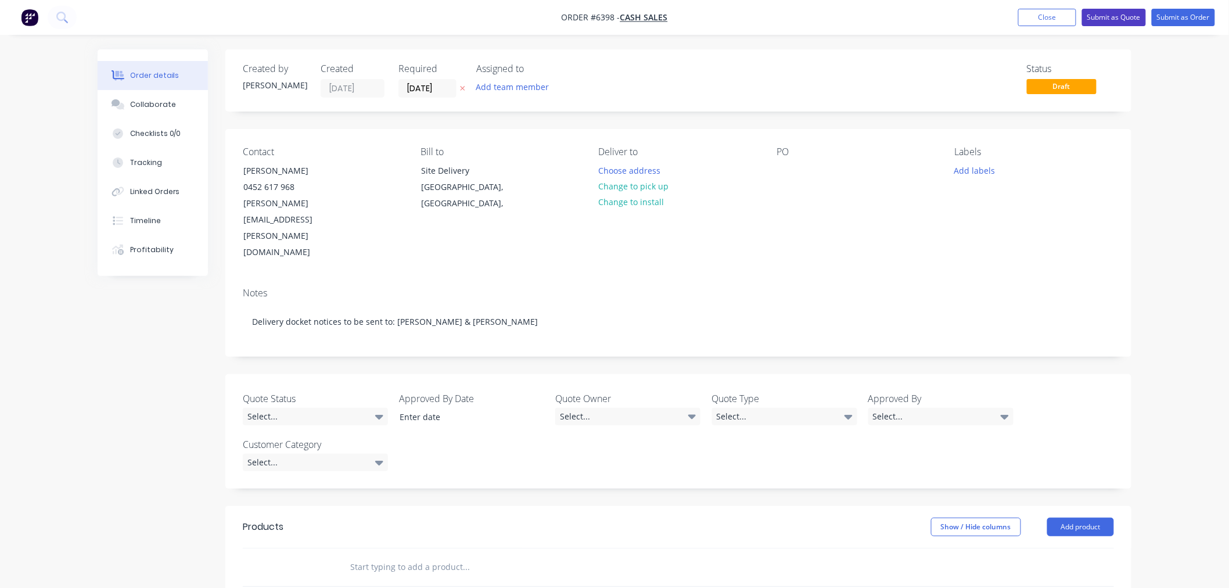
click at [1116, 19] on button "Submit as Quote" at bounding box center [1114, 17] width 64 height 17
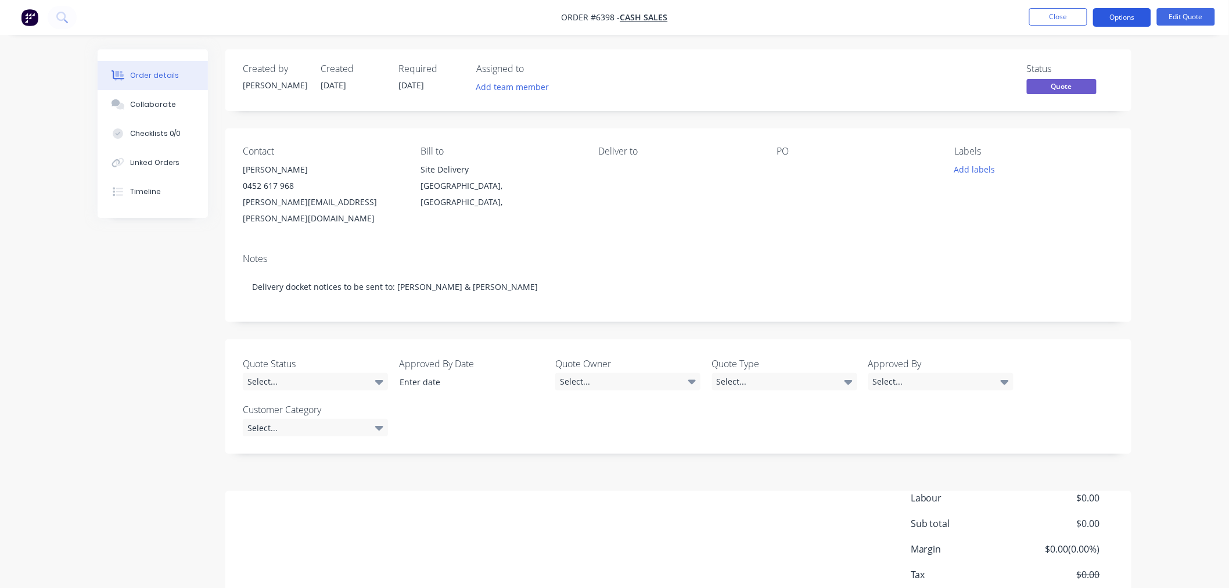
click at [1116, 21] on button "Options" at bounding box center [1122, 17] width 58 height 19
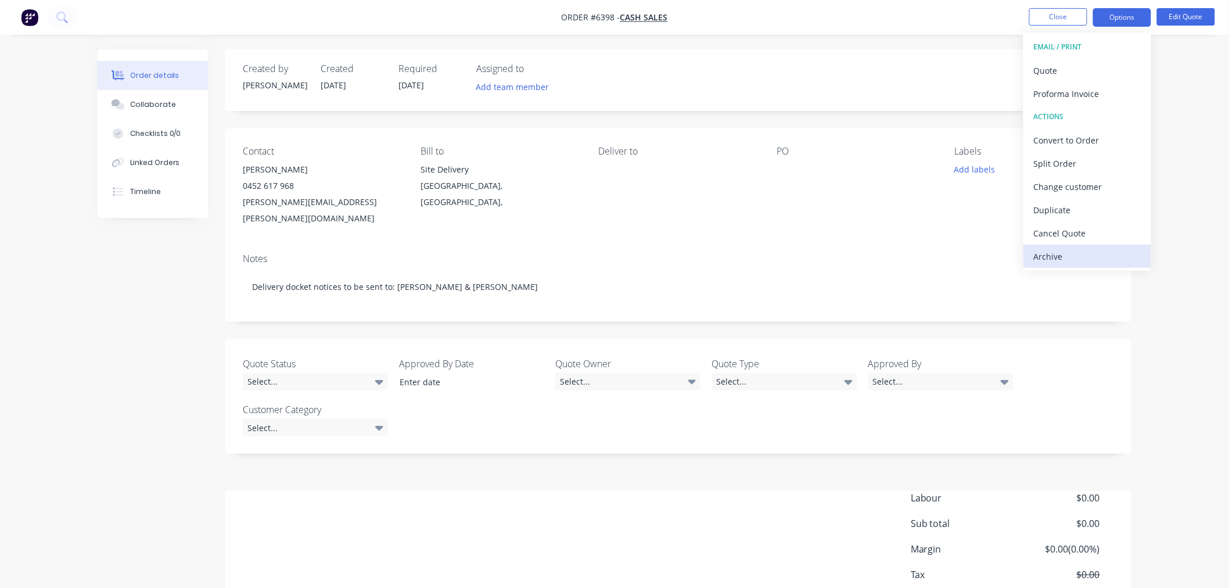
click at [1057, 253] on div "Archive" at bounding box center [1087, 256] width 107 height 17
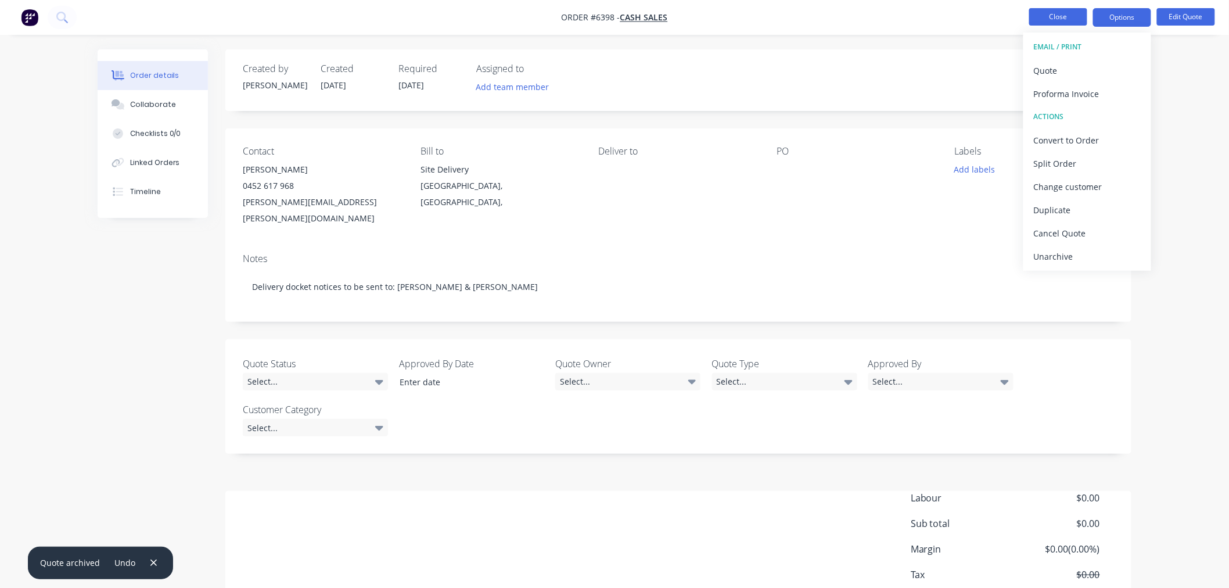
click at [1069, 15] on button "Close" at bounding box center [1058, 16] width 58 height 17
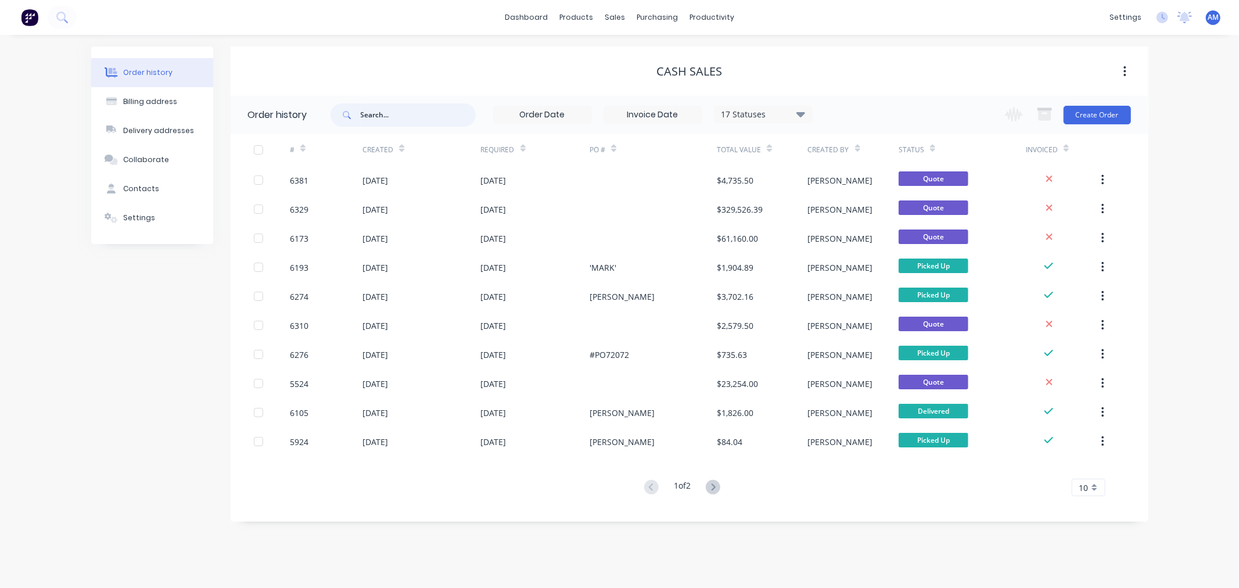
click at [431, 114] on input "text" at bounding box center [418, 114] width 115 height 23
type input "Cash"
drag, startPoint x: 360, startPoint y: 113, endPoint x: 393, endPoint y: 112, distance: 33.1
click at [360, 113] on span at bounding box center [345, 114] width 30 height 23
drag, startPoint x: 395, startPoint y: 111, endPoint x: 404, endPoint y: 113, distance: 8.9
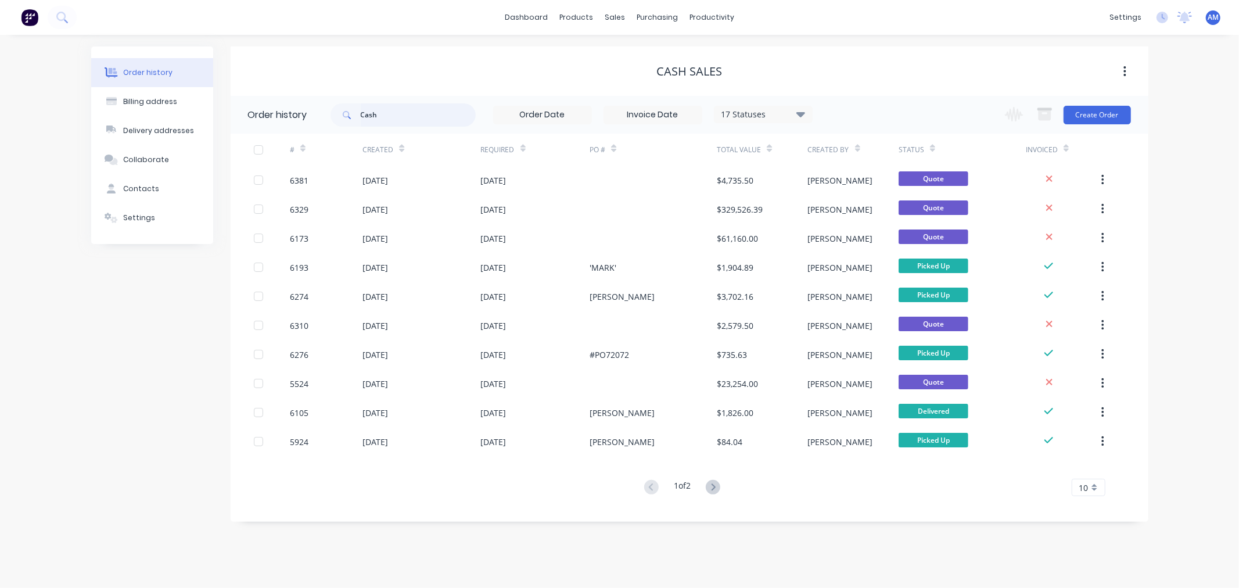
click at [393, 111] on input "Cash" at bounding box center [418, 114] width 115 height 23
drag, startPoint x: 355, startPoint y: 118, endPoint x: 312, endPoint y: 123, distance: 43.2
click at [312, 123] on header "Order history Cash 17 Statuses Invoice Status Invoiced Not Invoiced Partial Ord…" at bounding box center [690, 115] width 918 height 38
type input "6381"
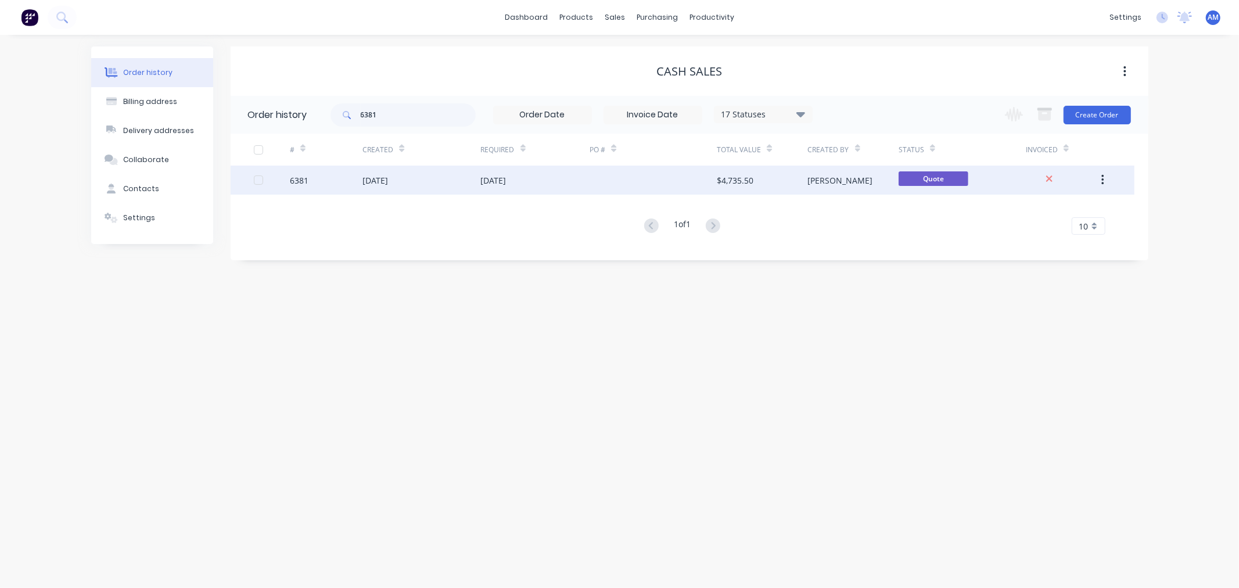
click at [326, 184] on div "6381" at bounding box center [326, 179] width 73 height 29
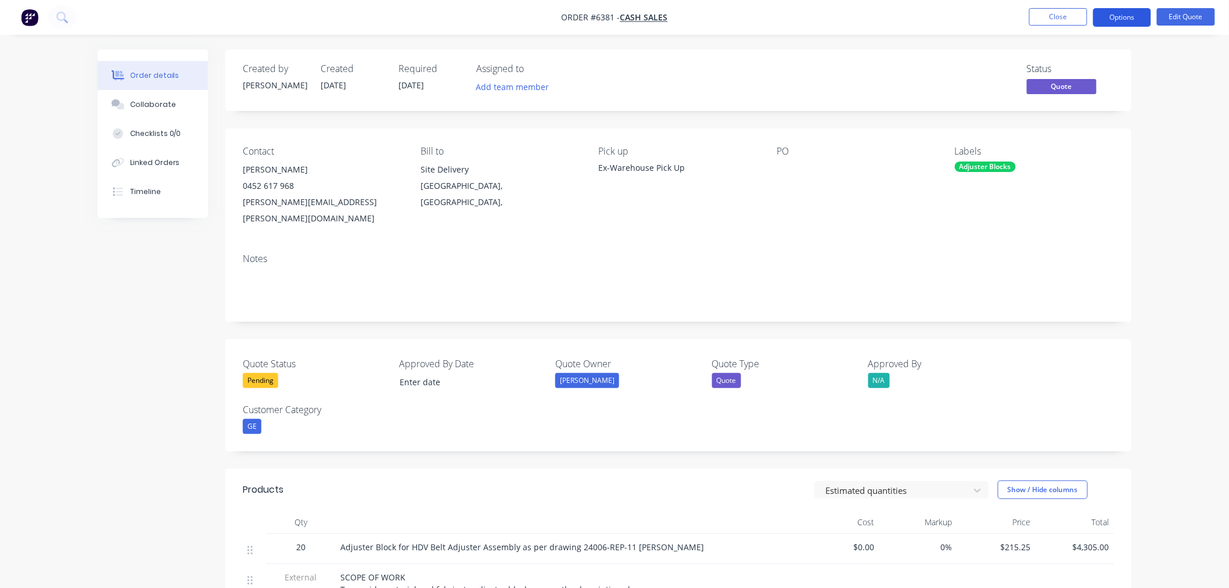
click at [1135, 19] on button "Options" at bounding box center [1122, 17] width 58 height 19
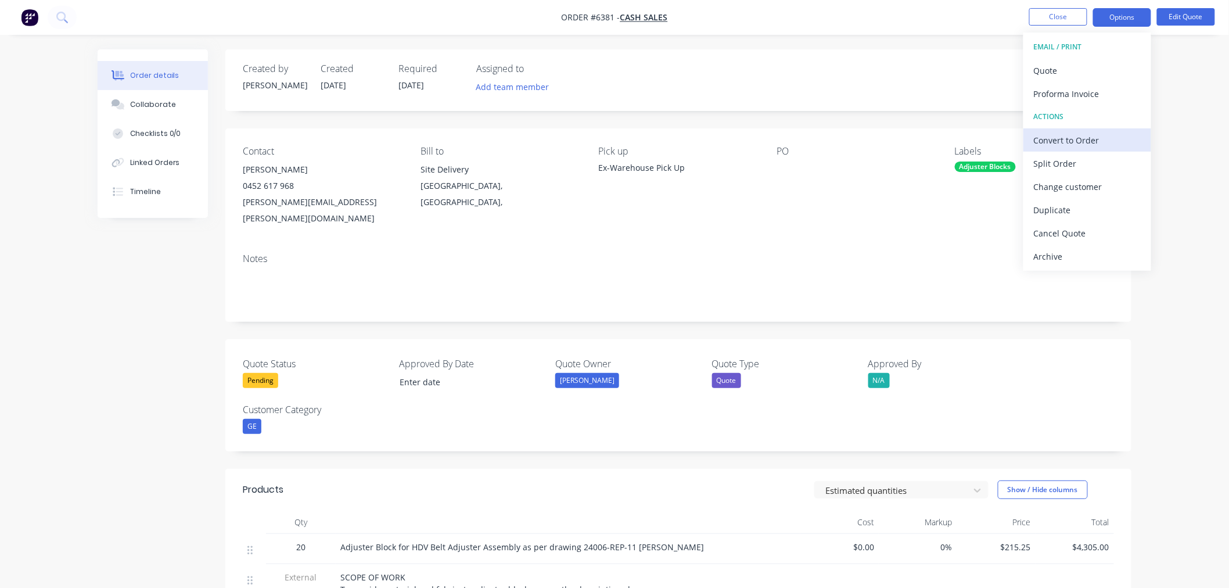
click at [1106, 141] on div "Convert to Order" at bounding box center [1087, 140] width 107 height 17
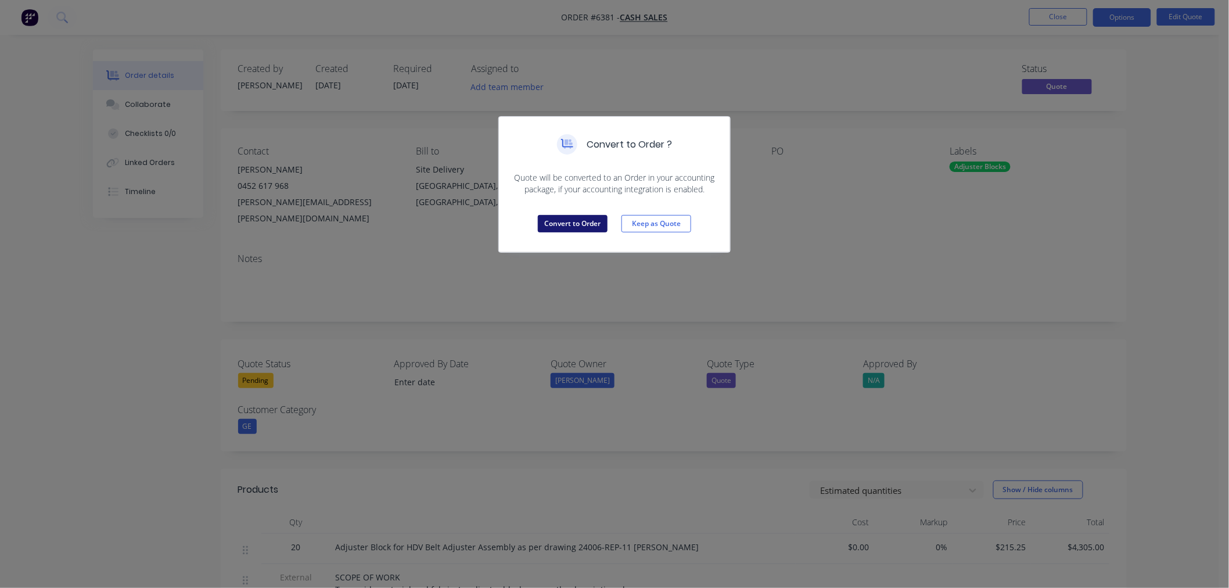
click at [585, 226] on button "Convert to Order" at bounding box center [573, 223] width 70 height 17
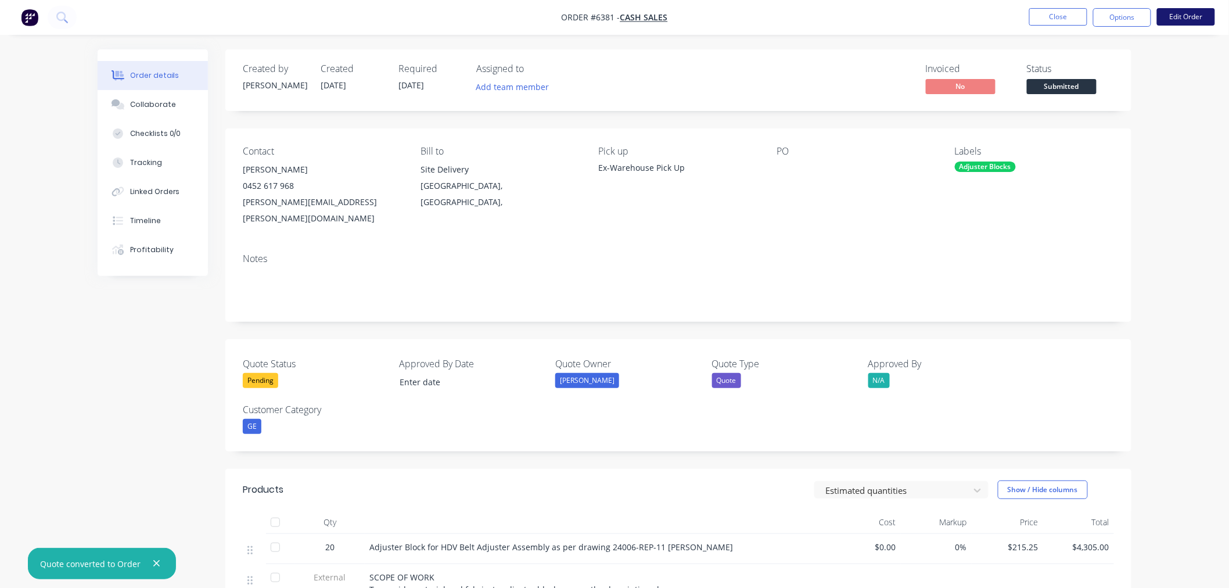
click at [1183, 16] on button "Edit Order" at bounding box center [1186, 16] width 58 height 17
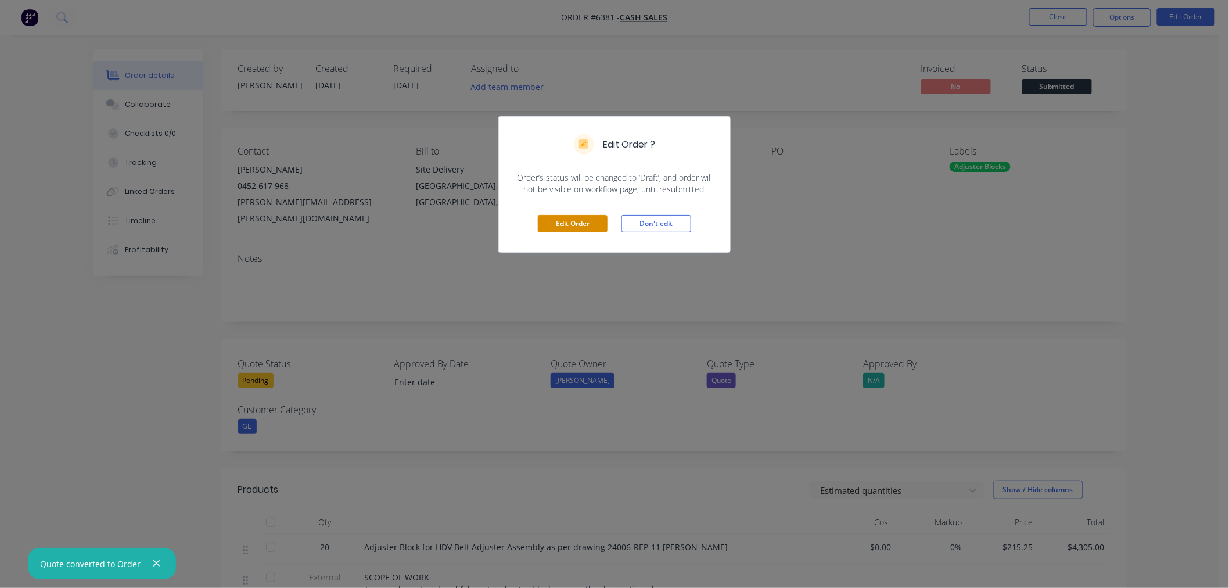
click at [575, 223] on button "Edit Order" at bounding box center [573, 223] width 70 height 17
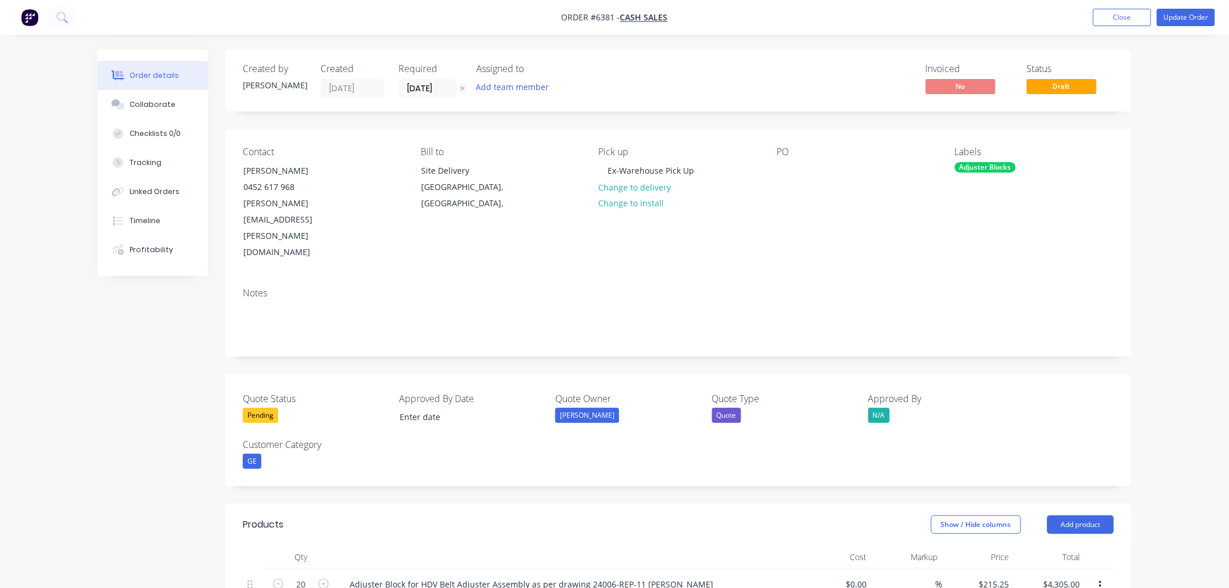
click at [438, 73] on div "Required" at bounding box center [430, 68] width 64 height 11
click at [436, 91] on input "30/09/25" at bounding box center [427, 88] width 57 height 17
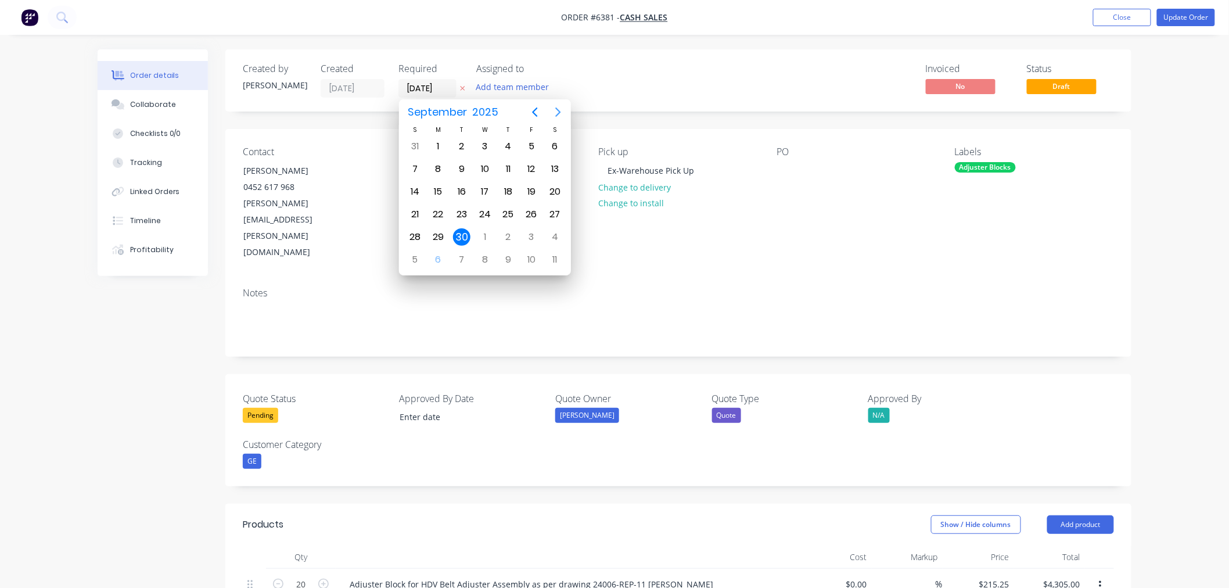
click at [557, 111] on icon "Next page" at bounding box center [558, 112] width 14 height 14
click at [437, 228] on div "27" at bounding box center [438, 236] width 17 height 17
type input "27/10/25"
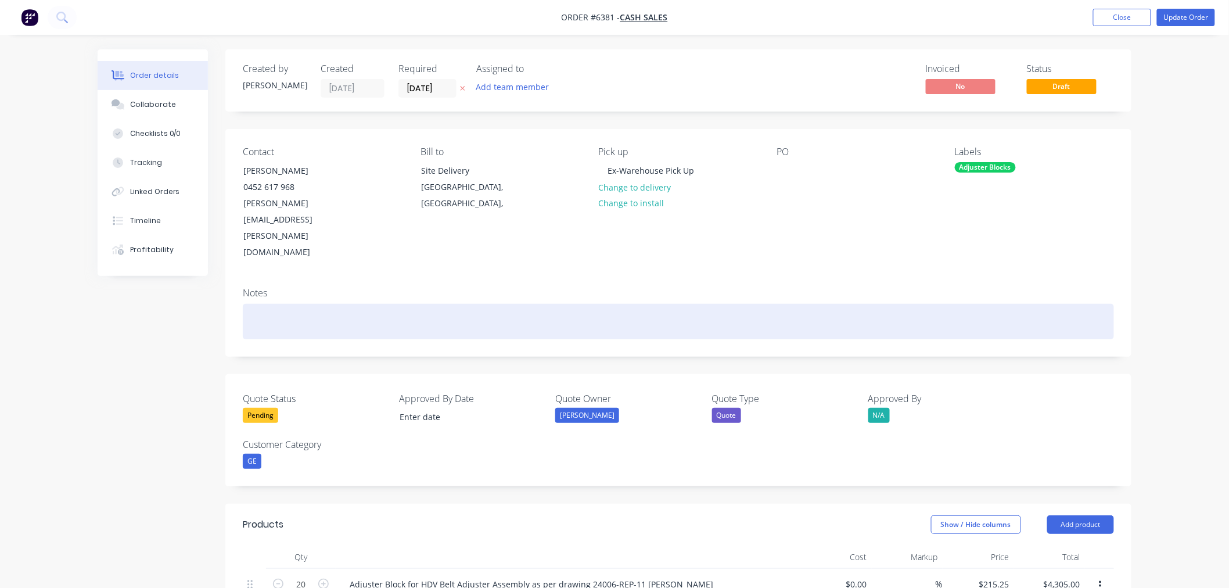
click at [513, 304] on div at bounding box center [678, 321] width 871 height 35
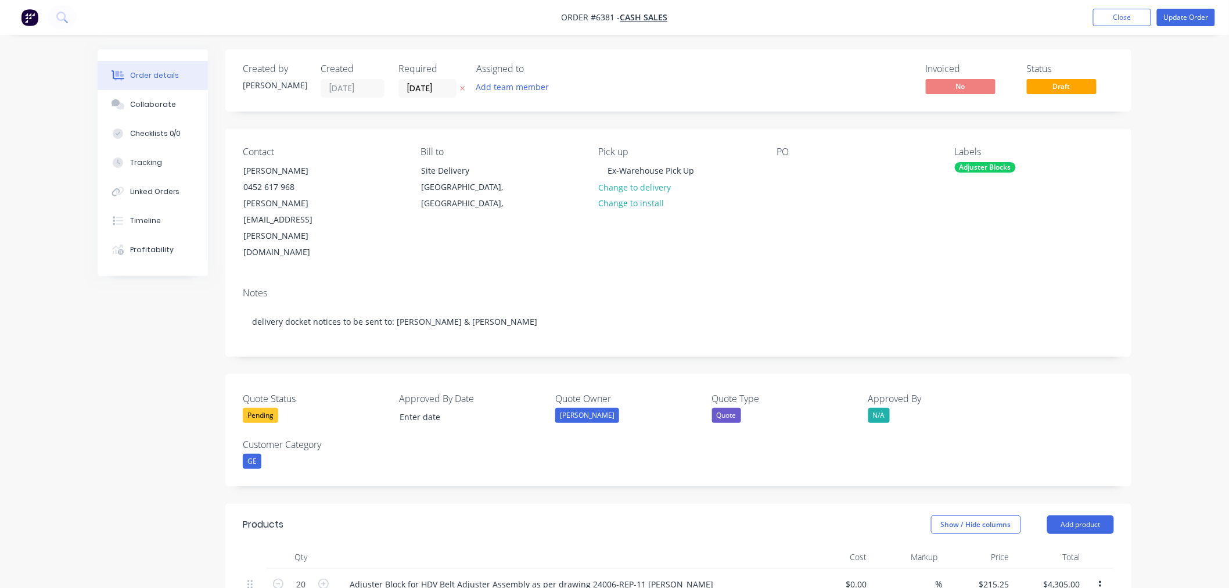
click at [264, 408] on div "Pending" at bounding box center [260, 415] width 35 height 15
click at [262, 409] on div "Won" at bounding box center [263, 412] width 24 height 15
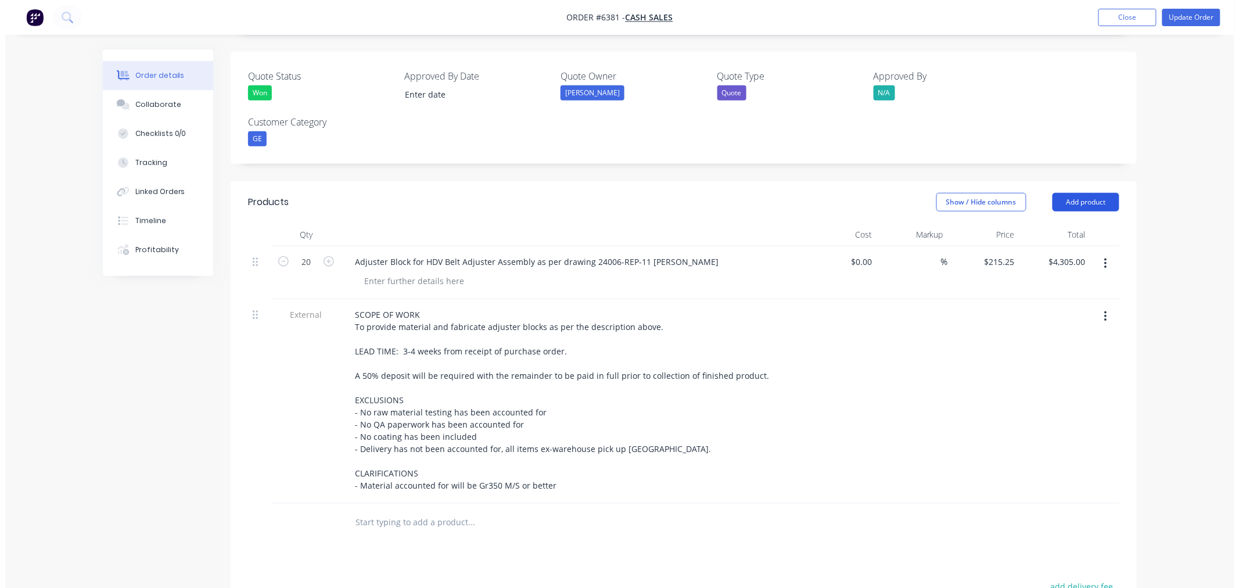
scroll to position [258, 0]
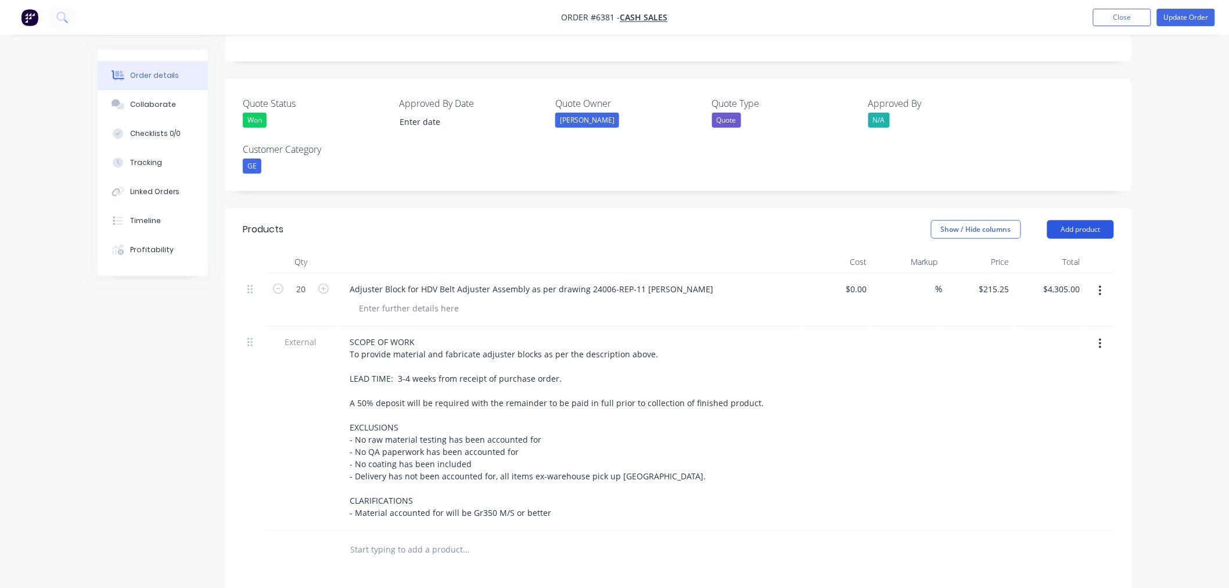
click at [1067, 150] on div "Created by Andrew Created 06/10/25 Required 27/10/25 Assigned to Add team membe…" at bounding box center [678, 300] width 906 height 1093
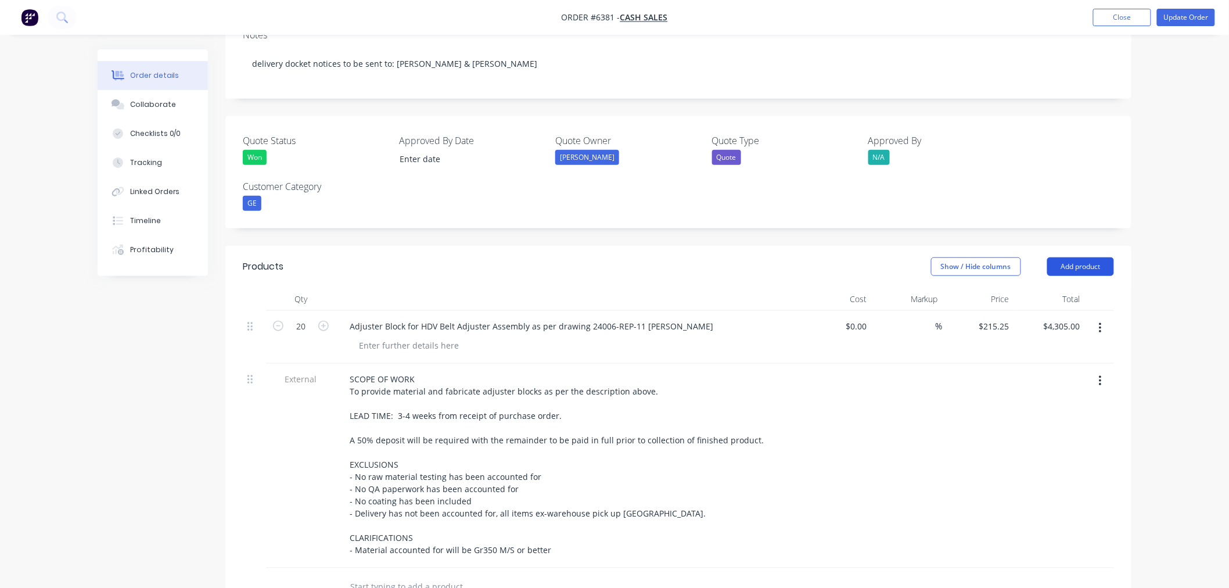
click at [1062, 257] on button "Add product" at bounding box center [1080, 266] width 67 height 19
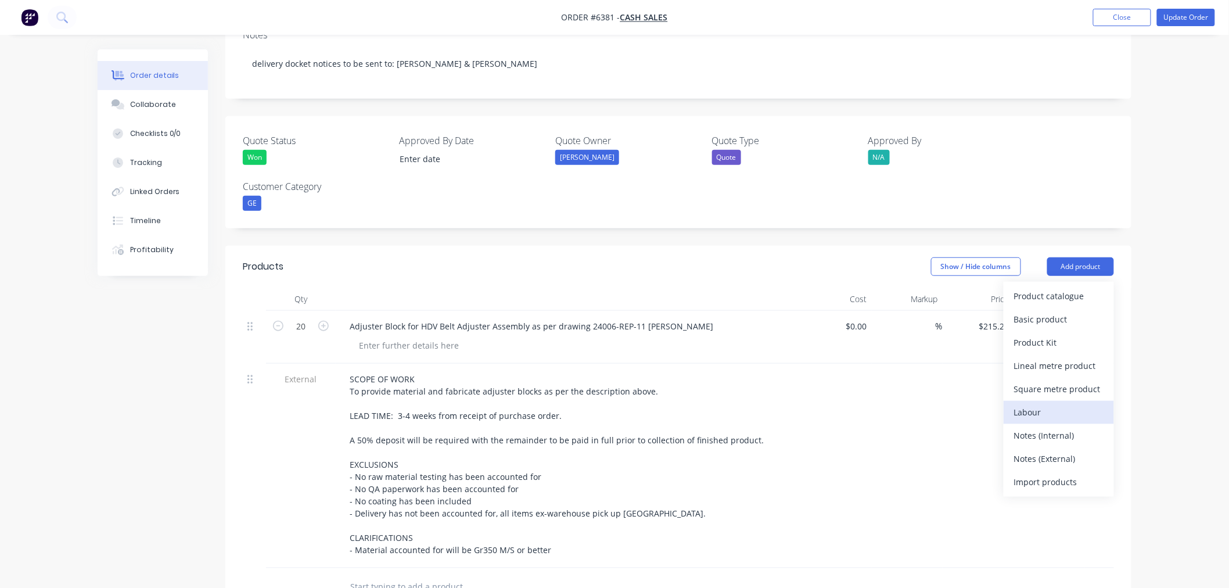
click at [1038, 404] on div "Labour" at bounding box center [1058, 412] width 89 height 17
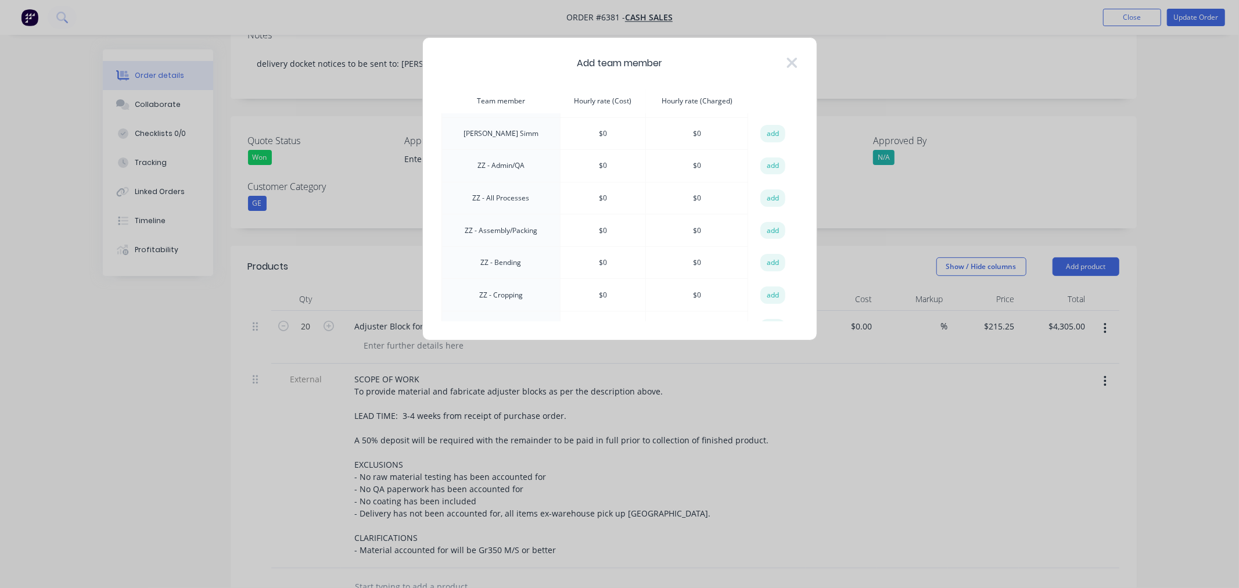
scroll to position [967, 0]
click at [760, 289] on button "add" at bounding box center [773, 297] width 26 height 17
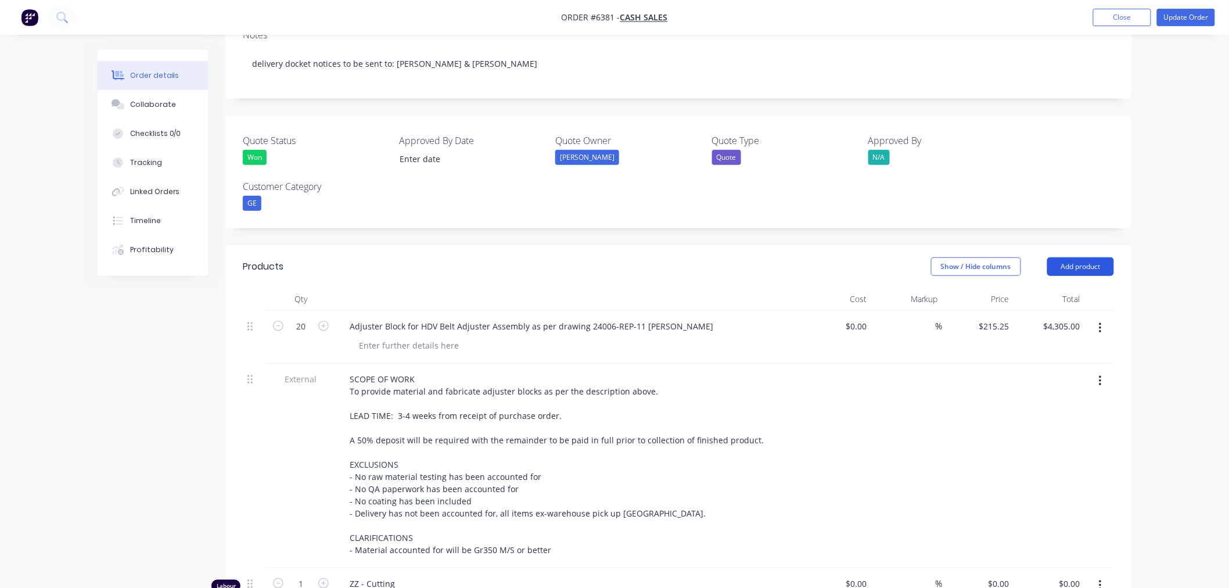
click at [1086, 257] on button "Add product" at bounding box center [1080, 266] width 67 height 19
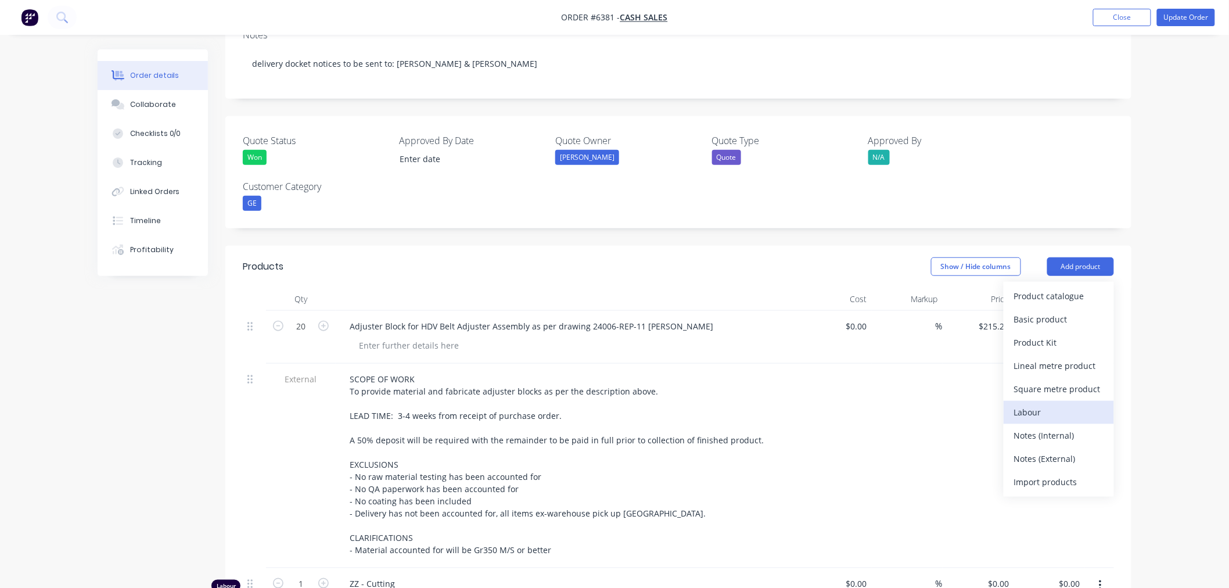
click at [1023, 404] on div "Labour" at bounding box center [1058, 412] width 89 height 17
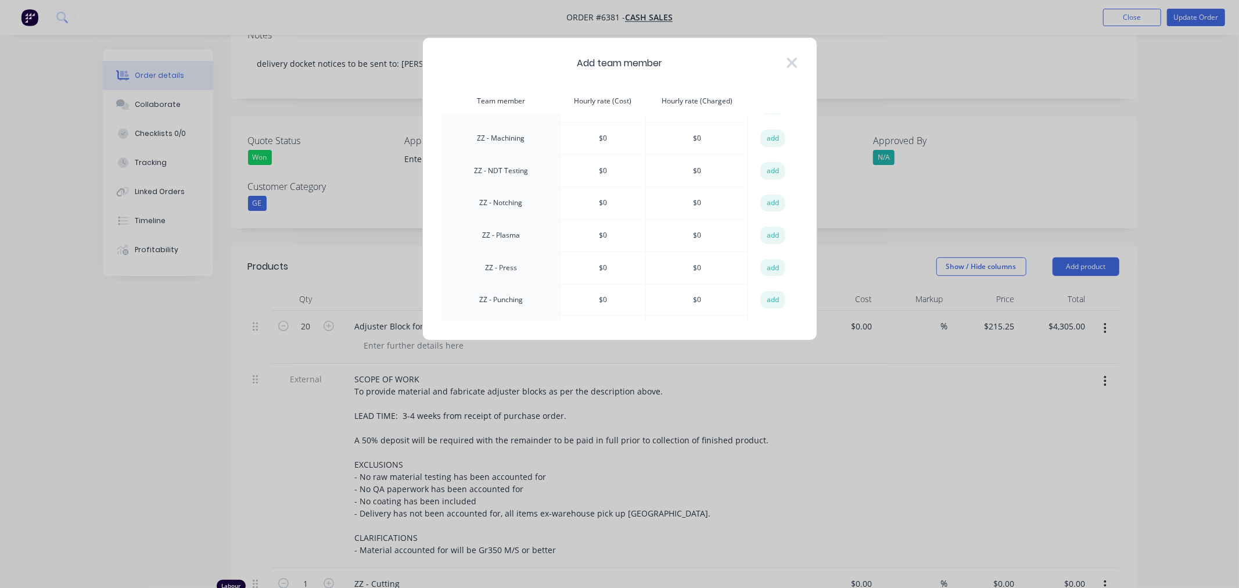
scroll to position [1159, 0]
click at [762, 194] on button "add" at bounding box center [773, 202] width 26 height 17
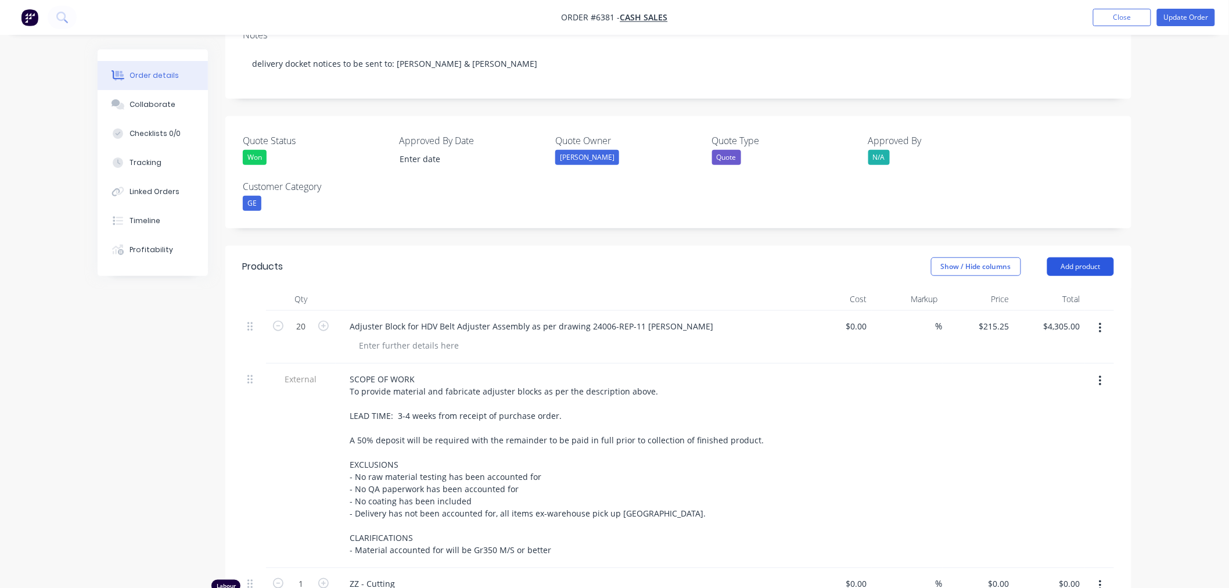
click at [1070, 257] on button "Add product" at bounding box center [1080, 266] width 67 height 19
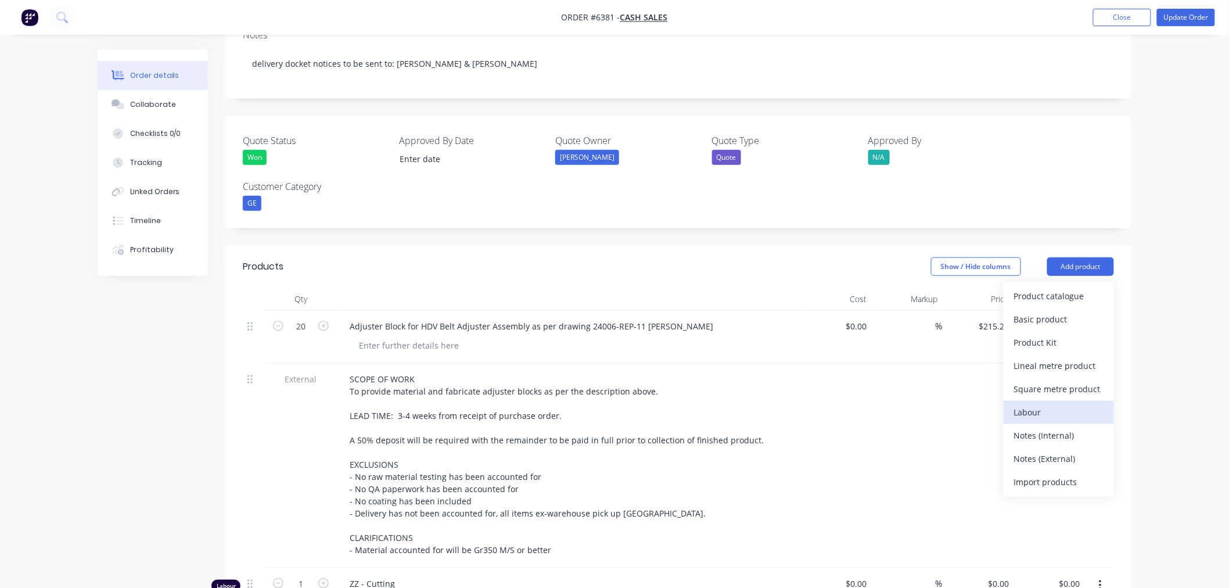
click at [1027, 404] on div "Labour" at bounding box center [1058, 412] width 89 height 17
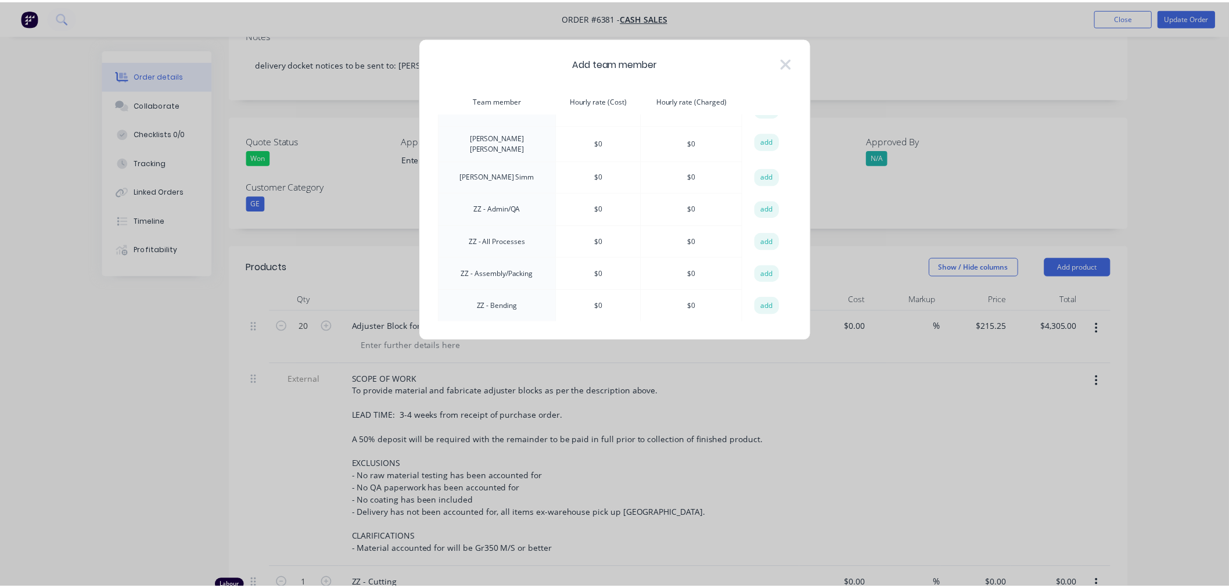
scroll to position [903, 0]
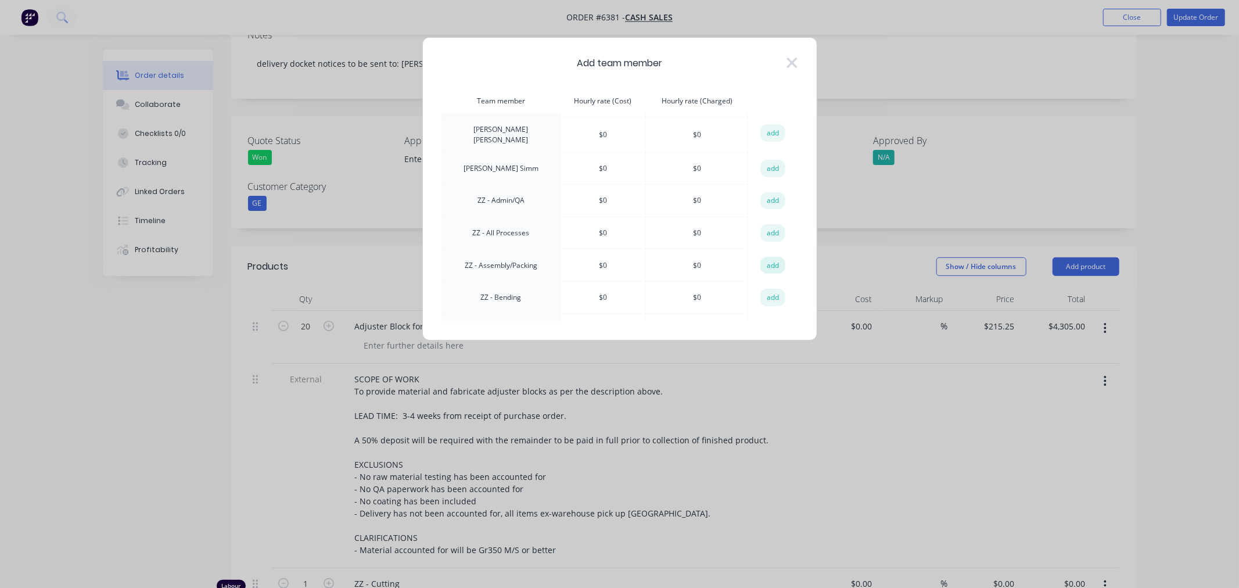
click at [764, 257] on button "add" at bounding box center [773, 265] width 26 height 17
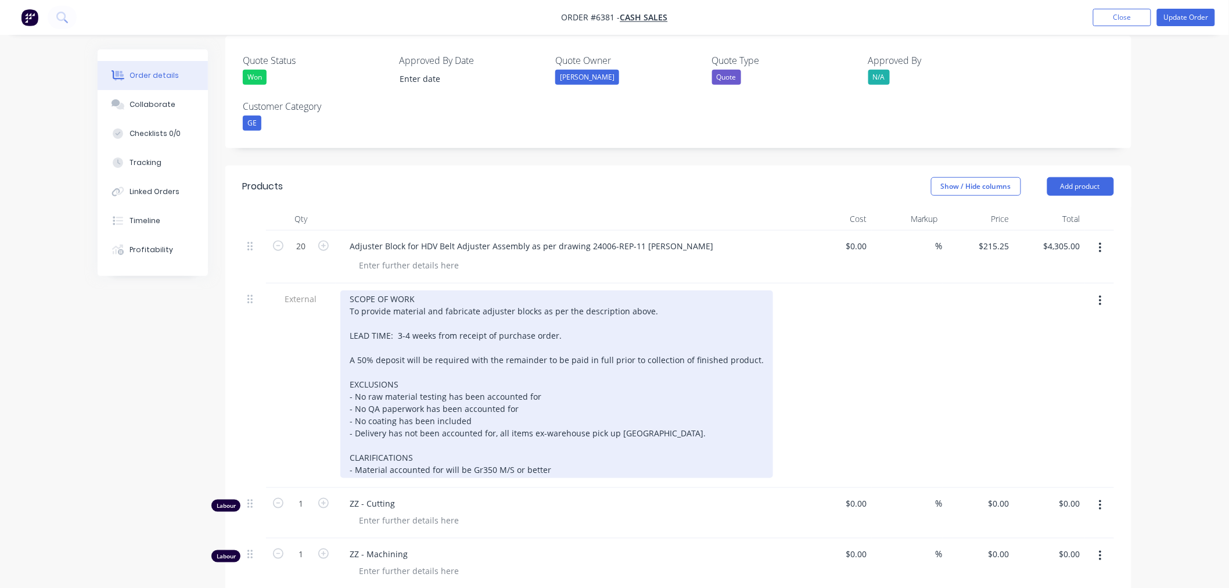
scroll to position [451, 0]
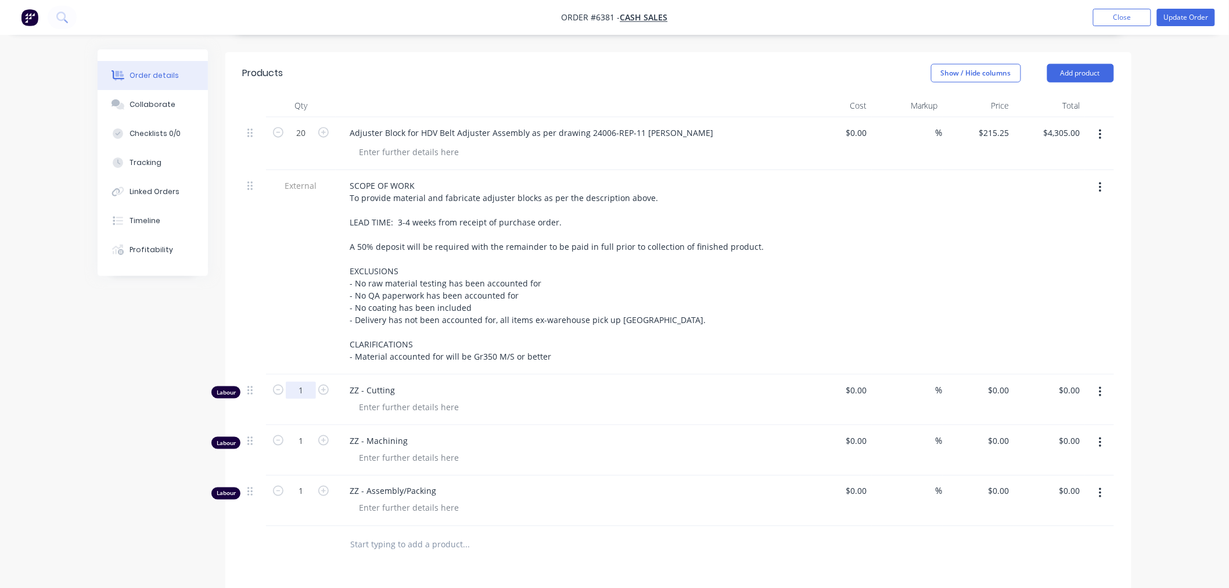
click at [306, 382] on input "1" at bounding box center [301, 390] width 30 height 17
type input "2.17"
click at [302, 432] on input "1" at bounding box center [301, 440] width 30 height 17
type input "23"
drag, startPoint x: 260, startPoint y: 519, endPoint x: 283, endPoint y: 488, distance: 38.6
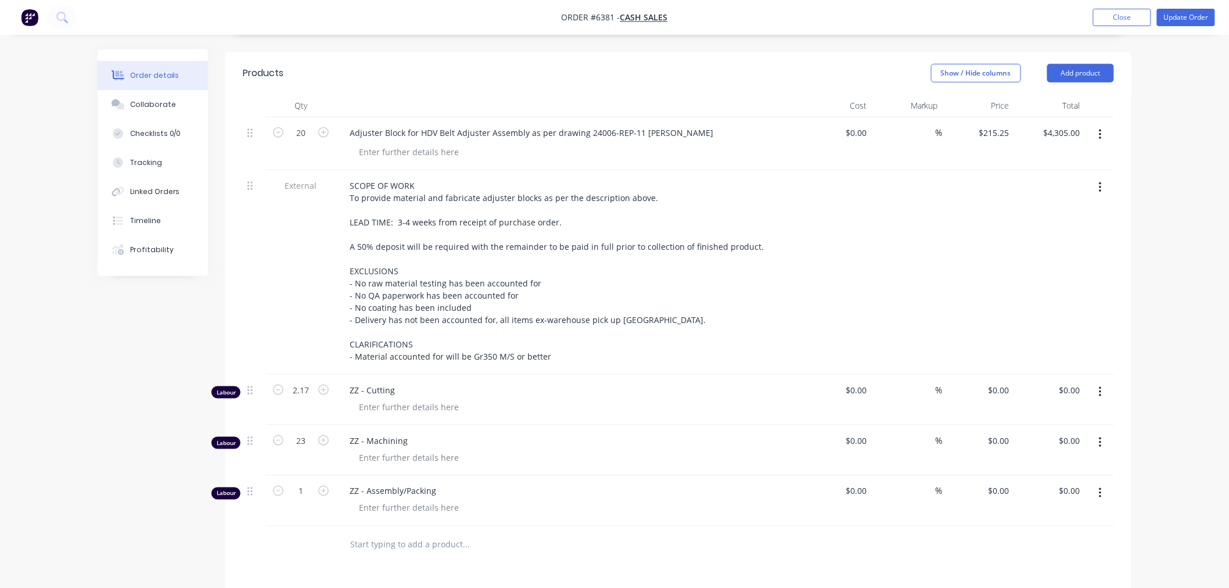
click at [260, 519] on div "Products Show / Hide columns Add product Qty Cost Markup Price Total 20 Adjuste…" at bounding box center [678, 447] width 906 height 790
click at [303, 483] on input "1" at bounding box center [301, 491] width 30 height 17
type input "0.5"
click at [299, 537] on div "Products Show / Hide columns Add product Qty Cost Markup Price Total 20 Adjuste…" at bounding box center [678, 447] width 906 height 790
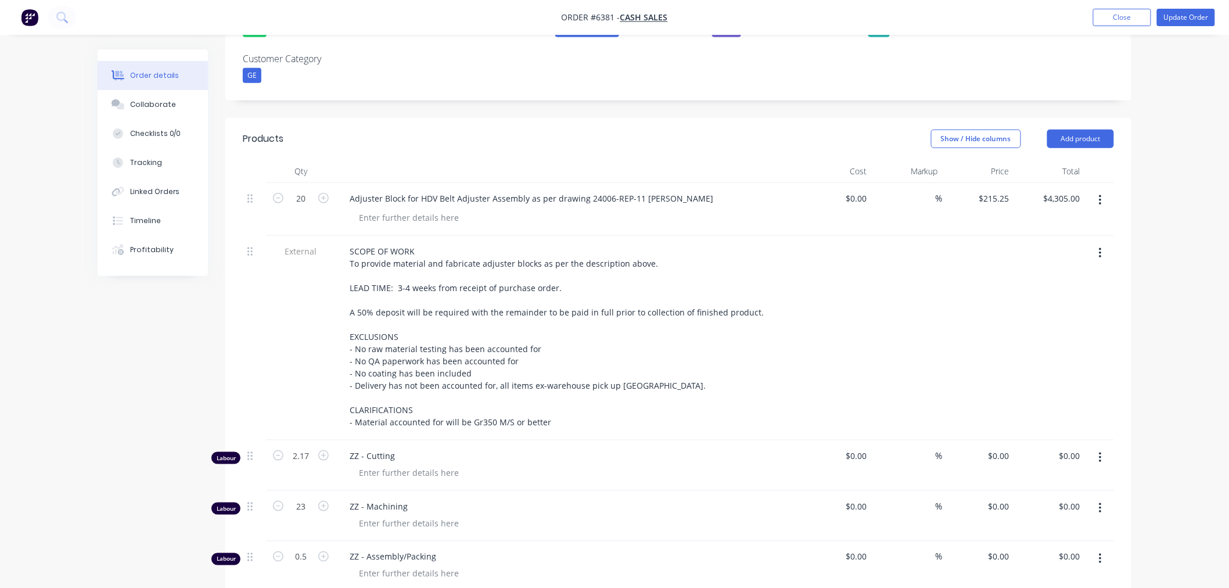
scroll to position [322, 0]
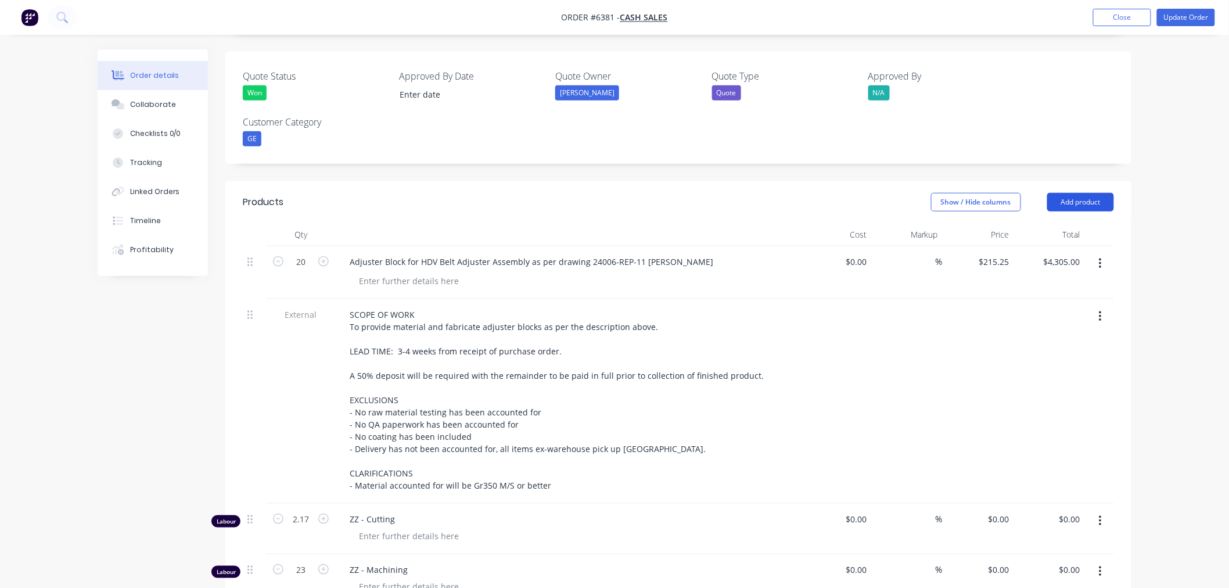
click at [1060, 193] on button "Add product" at bounding box center [1080, 202] width 67 height 19
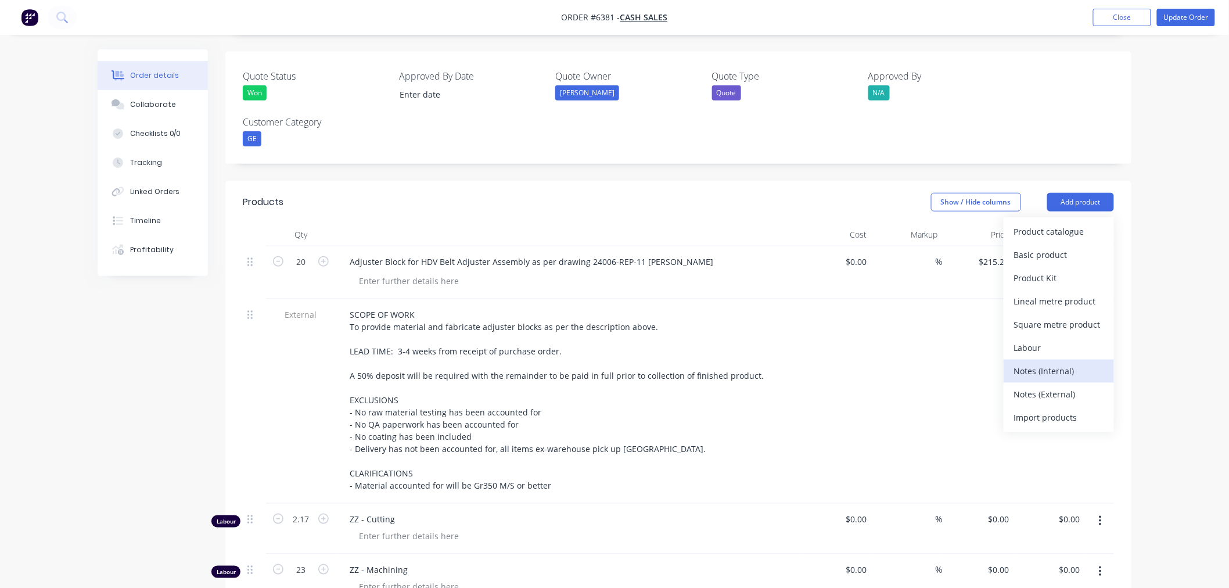
click at [1044, 362] on div "Notes (Internal)" at bounding box center [1058, 370] width 89 height 17
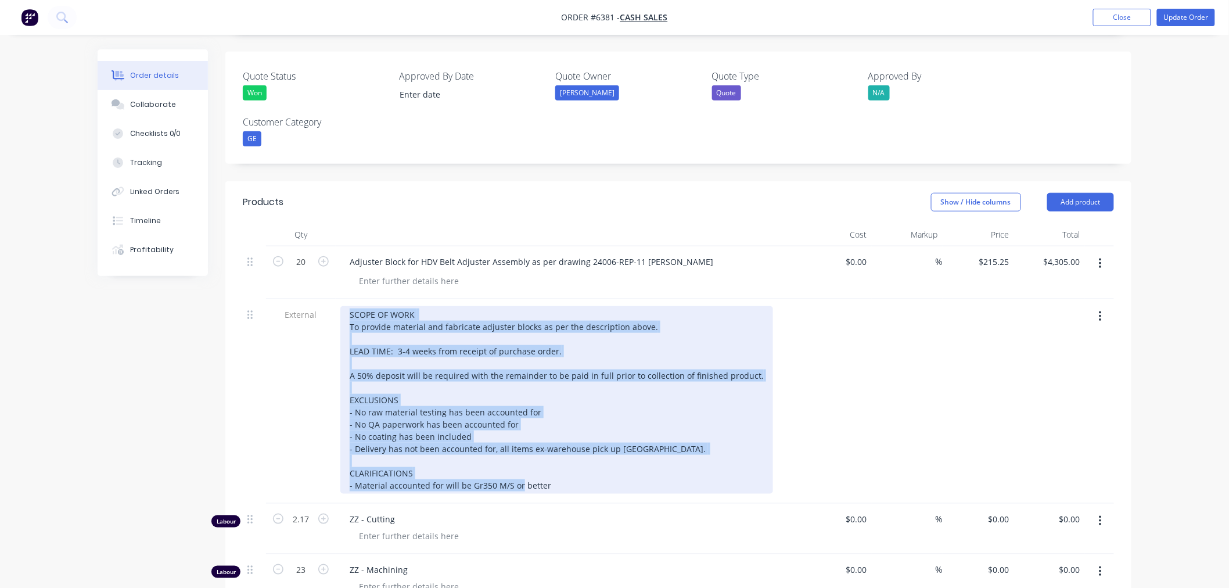
drag, startPoint x: 577, startPoint y: 434, endPoint x: 335, endPoint y: 231, distance: 316.1
click at [335, 246] on div "20 Adjuster Block for HDV Belt Adjuster Assembly as per drawing 24006-REP-11 re…" at bounding box center [678, 468] width 871 height 444
copy div "SCOPE OF WORK To provide material and fabricate adjuster blocks as per the desc…"
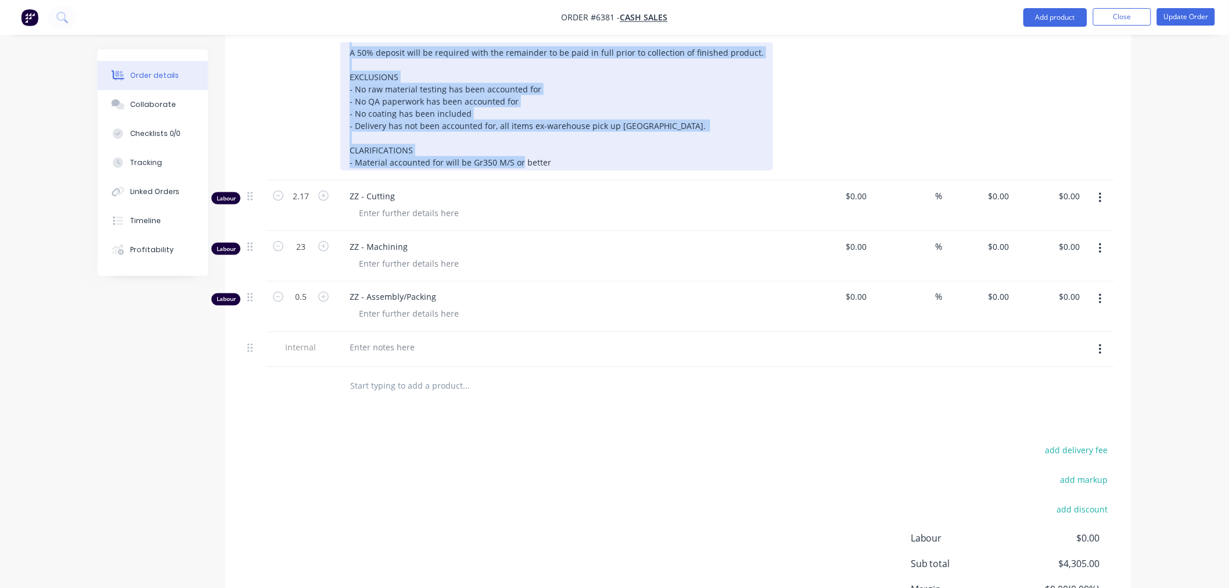
scroll to position [710, 0]
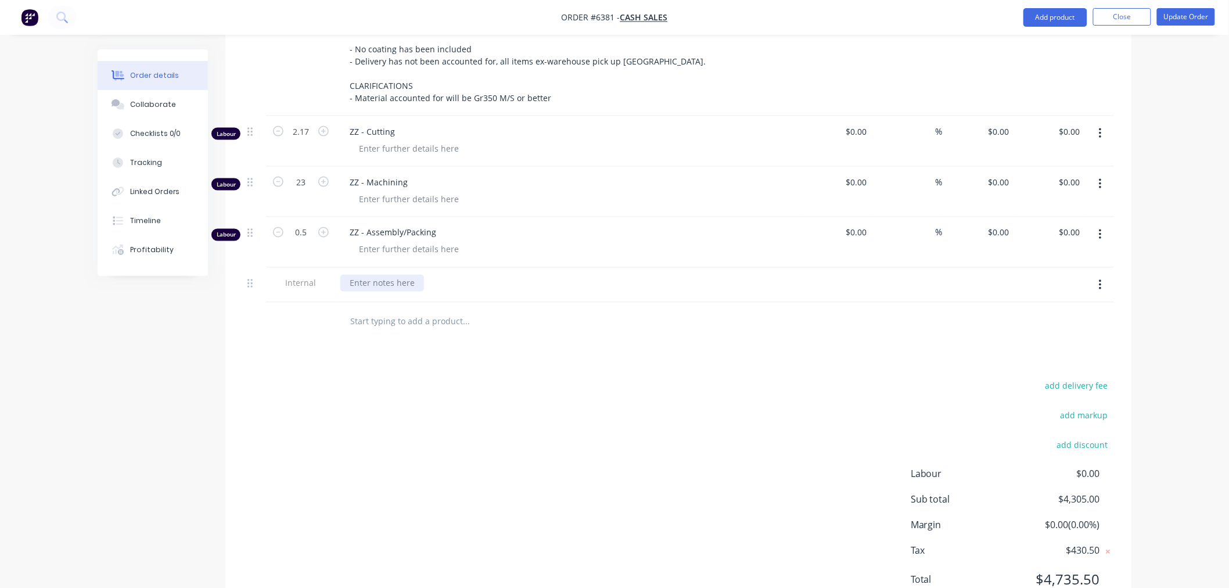
click at [391, 275] on div at bounding box center [382, 283] width 84 height 17
paste div
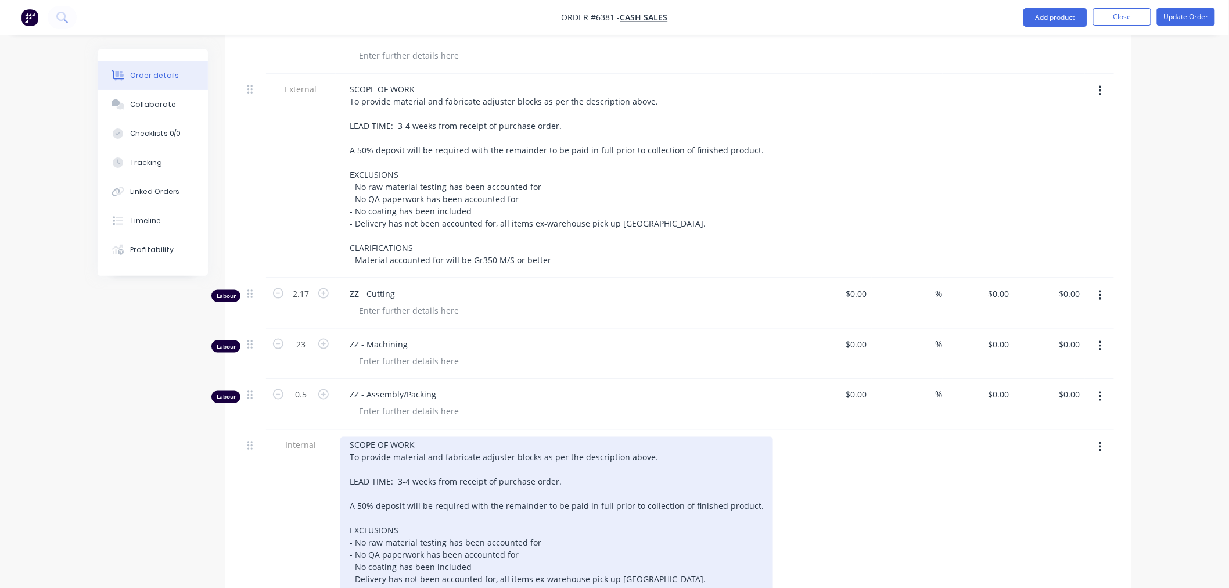
scroll to position [516, 0]
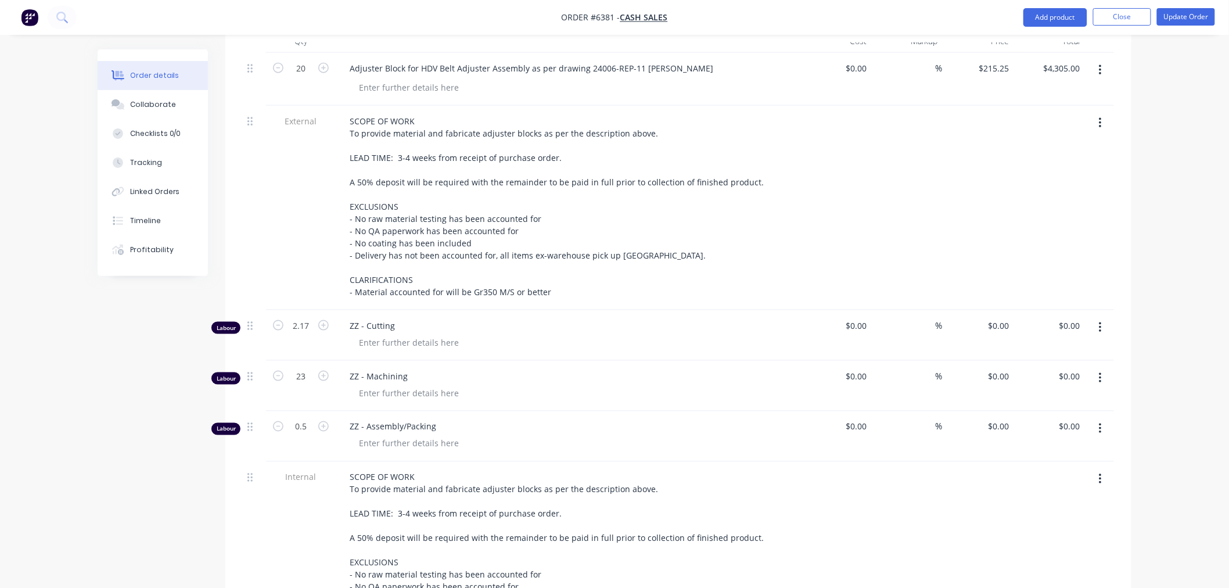
click at [1102, 113] on button "button" at bounding box center [1099, 123] width 27 height 21
click at [1052, 168] on div "Delete" at bounding box center [1058, 176] width 89 height 17
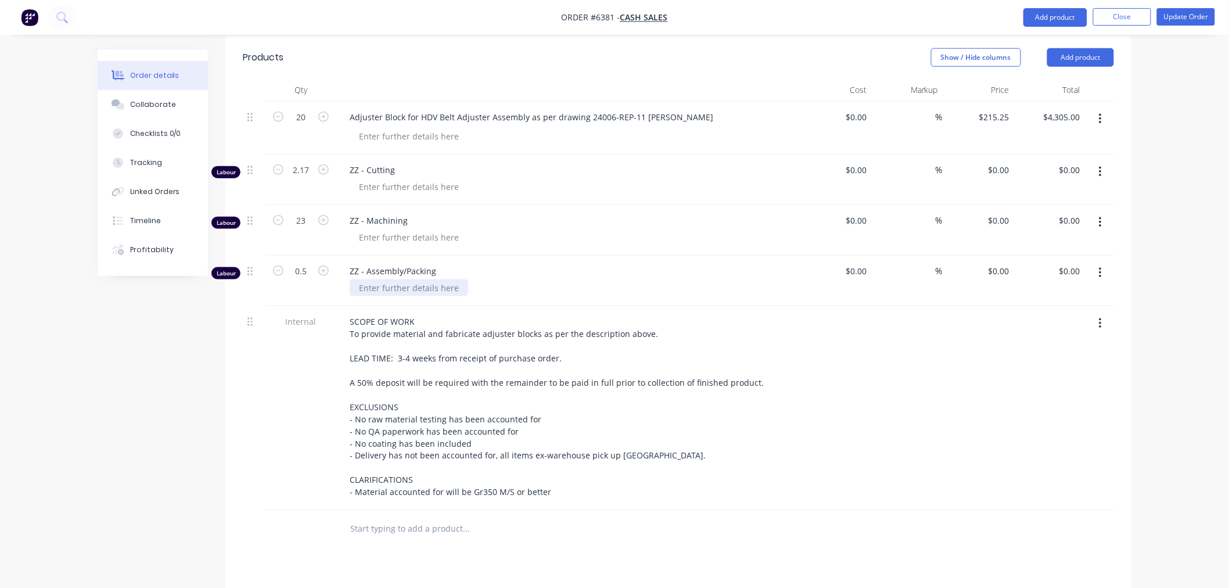
scroll to position [387, 0]
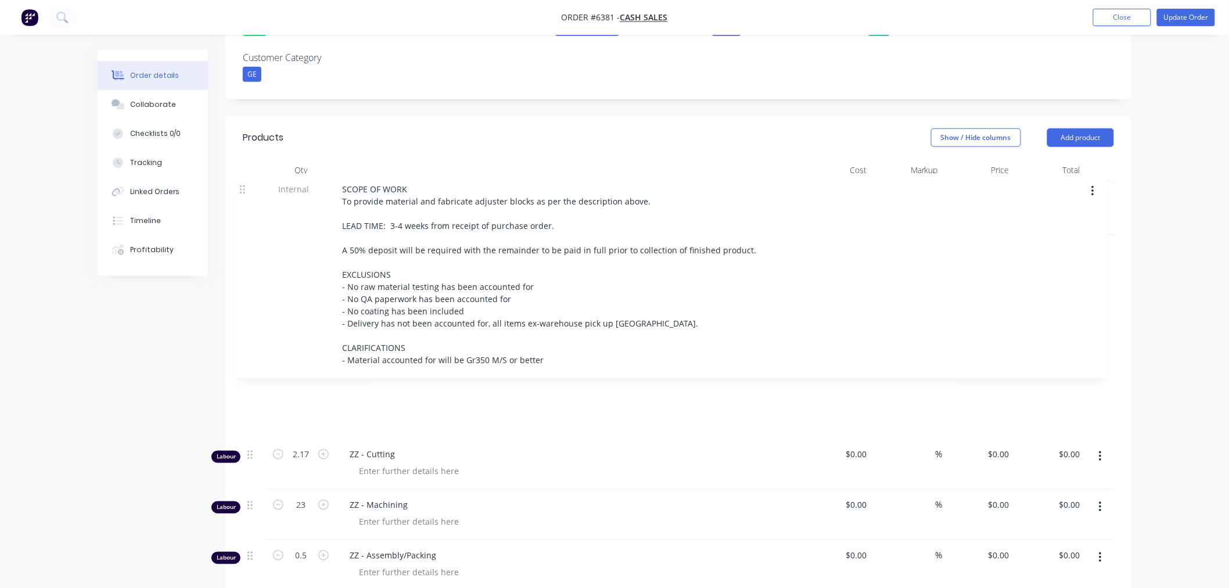
drag, startPoint x: 248, startPoint y: 357, endPoint x: 240, endPoint y: 185, distance: 172.1
click at [240, 185] on div "Qty Cost Markup Price Total 20 Adjuster Block for HDV Belt Adjuster Assembly as…" at bounding box center [678, 394] width 906 height 470
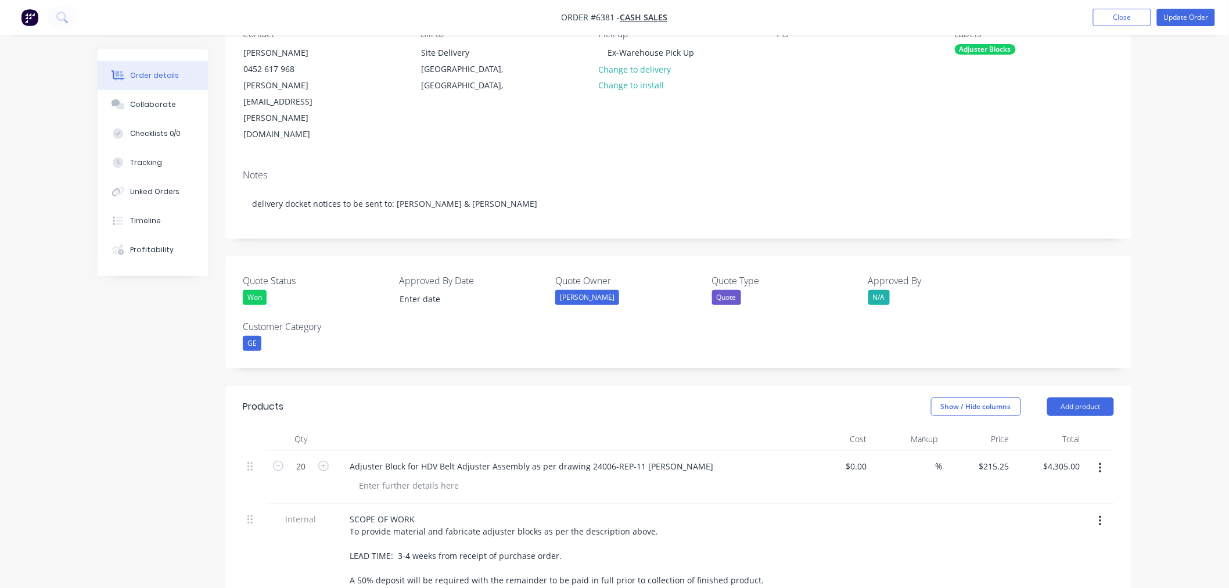
scroll to position [0, 0]
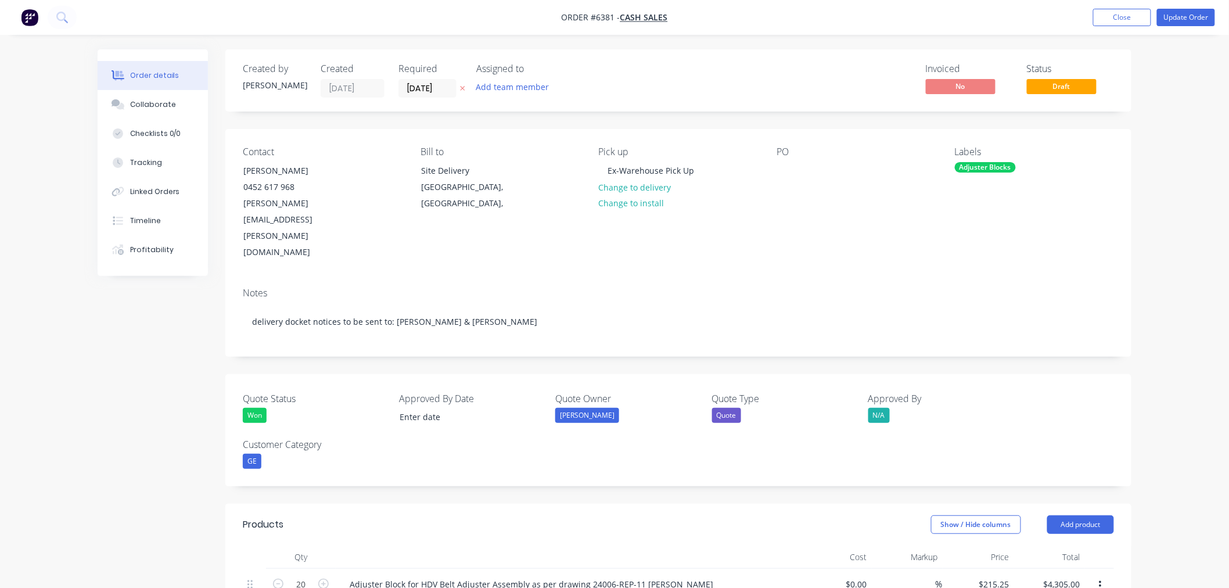
click at [785, 159] on div "PO" at bounding box center [855, 203] width 159 height 114
click at [786, 165] on div at bounding box center [785, 170] width 19 height 17
click at [1193, 20] on button "Update Order" at bounding box center [1186, 17] width 58 height 17
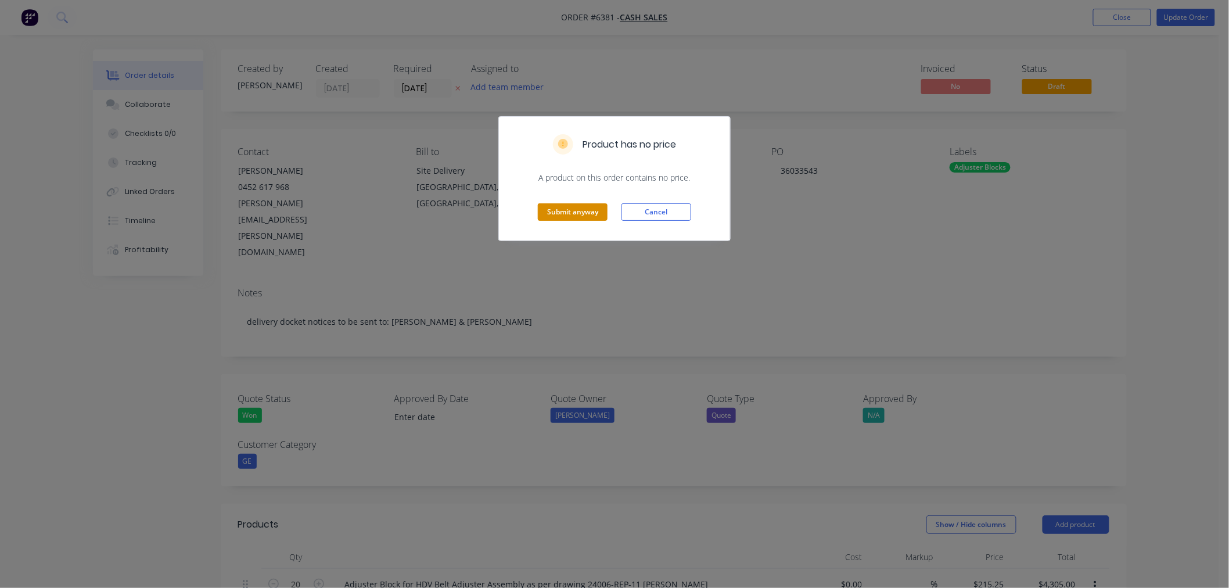
click at [564, 218] on button "Submit anyway" at bounding box center [573, 211] width 70 height 17
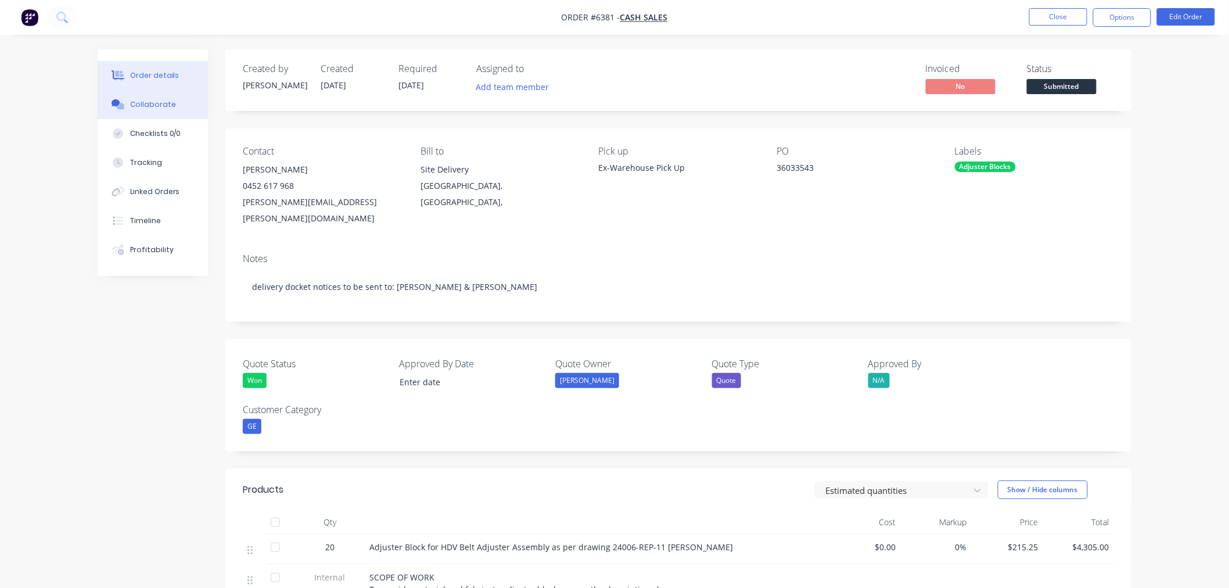
click at [165, 99] on div "Collaborate" at bounding box center [153, 104] width 46 height 10
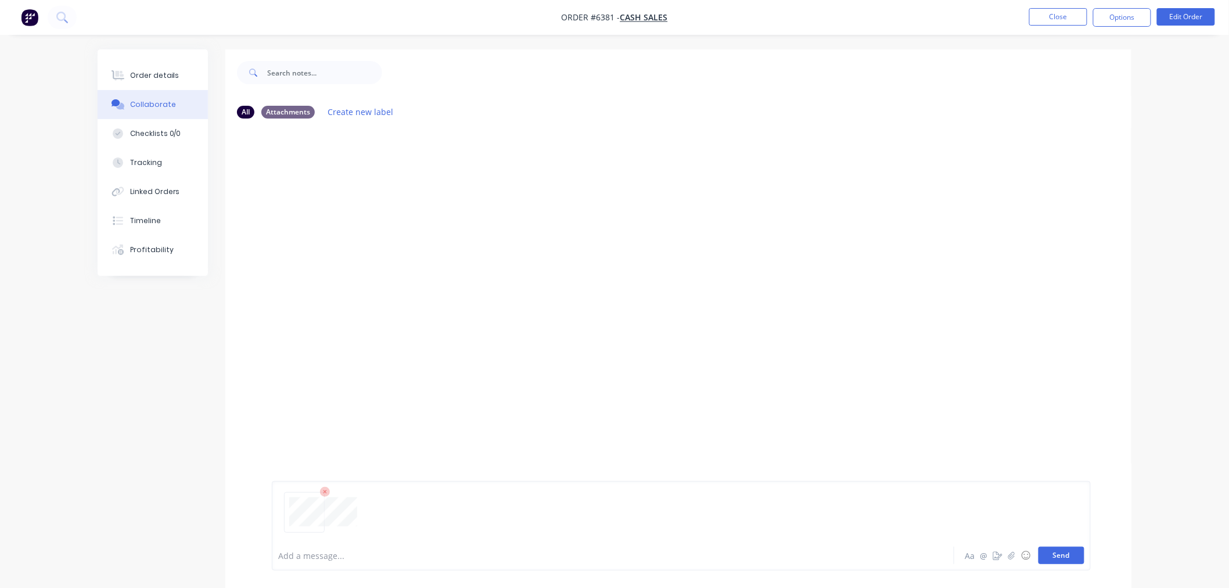
click at [1048, 549] on button "Send" at bounding box center [1061, 554] width 46 height 17
click at [148, 65] on button "Order details" at bounding box center [153, 75] width 110 height 29
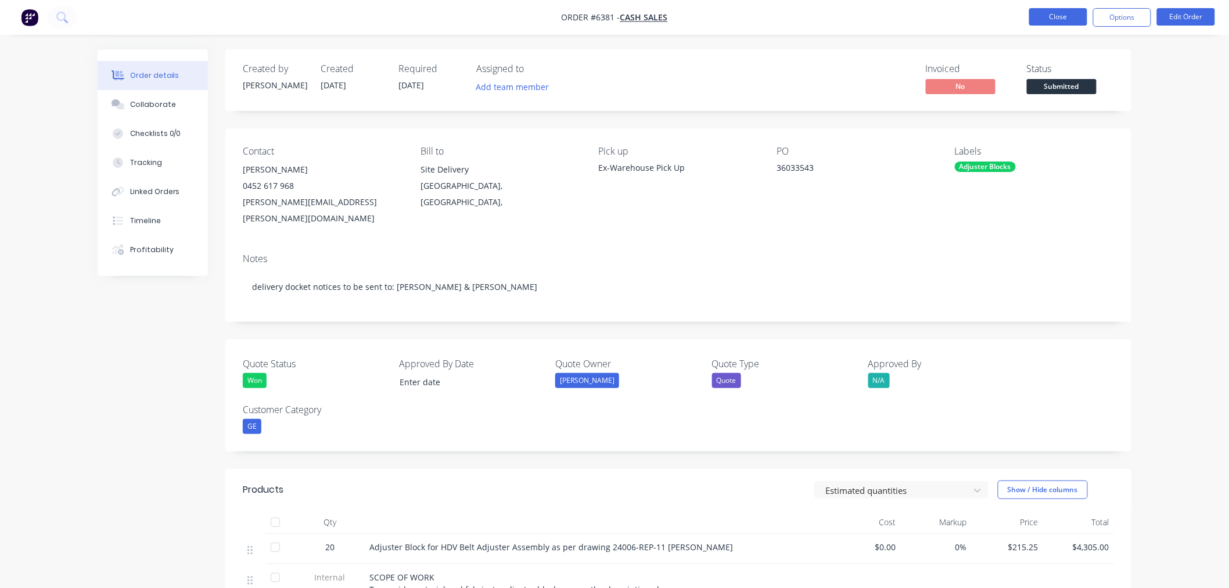
click at [1066, 17] on button "Close" at bounding box center [1058, 16] width 58 height 17
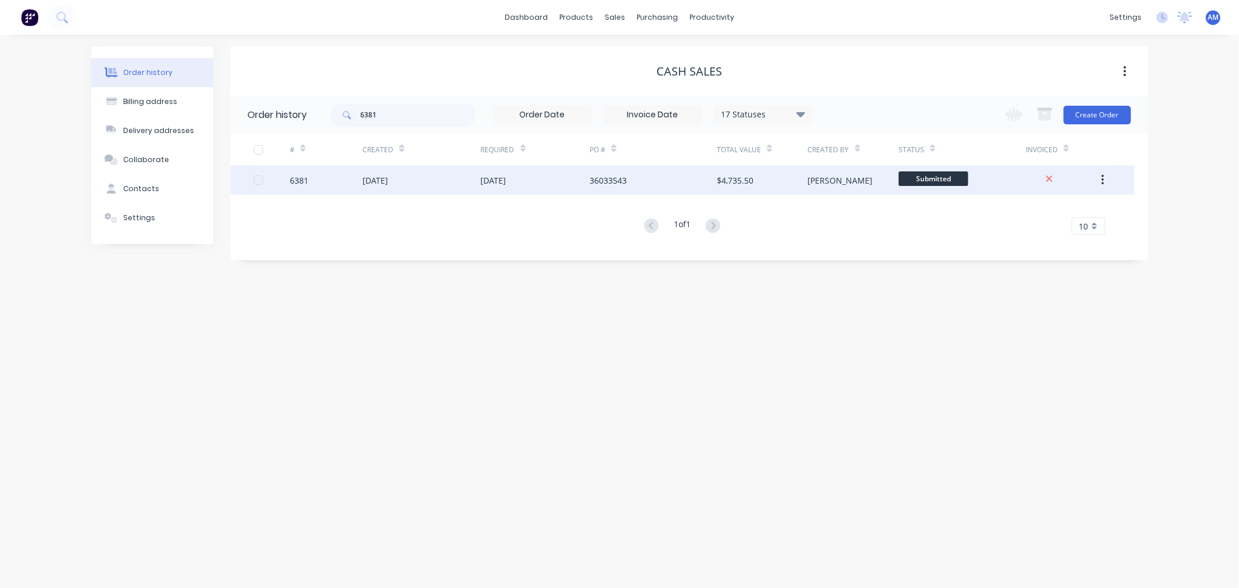
click at [332, 179] on div "6381" at bounding box center [326, 179] width 73 height 29
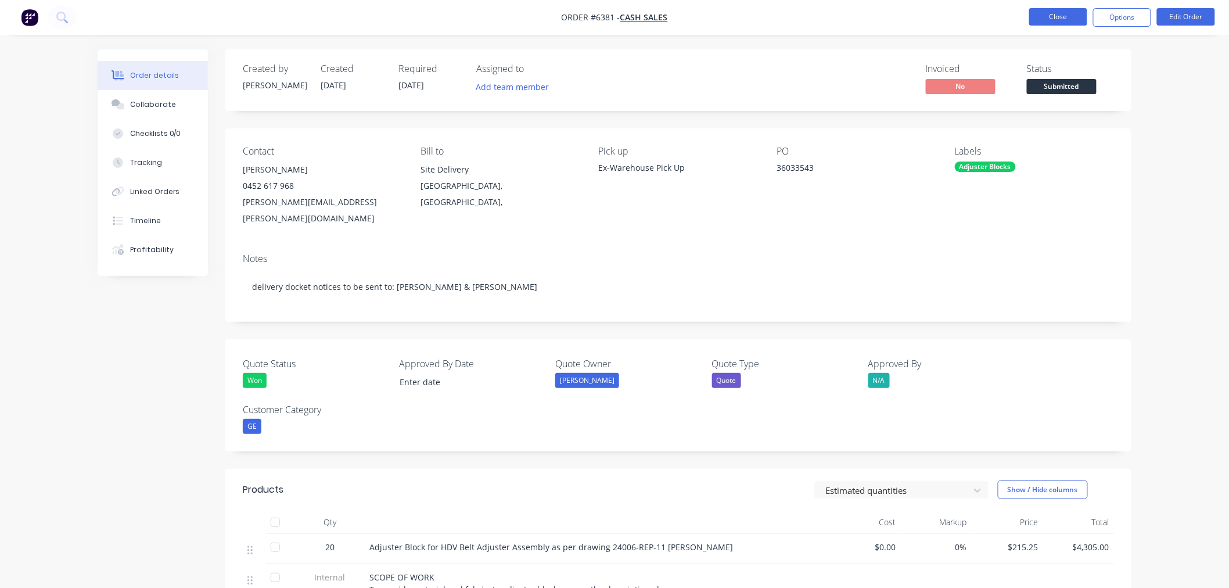
click at [1047, 24] on button "Close" at bounding box center [1058, 16] width 58 height 17
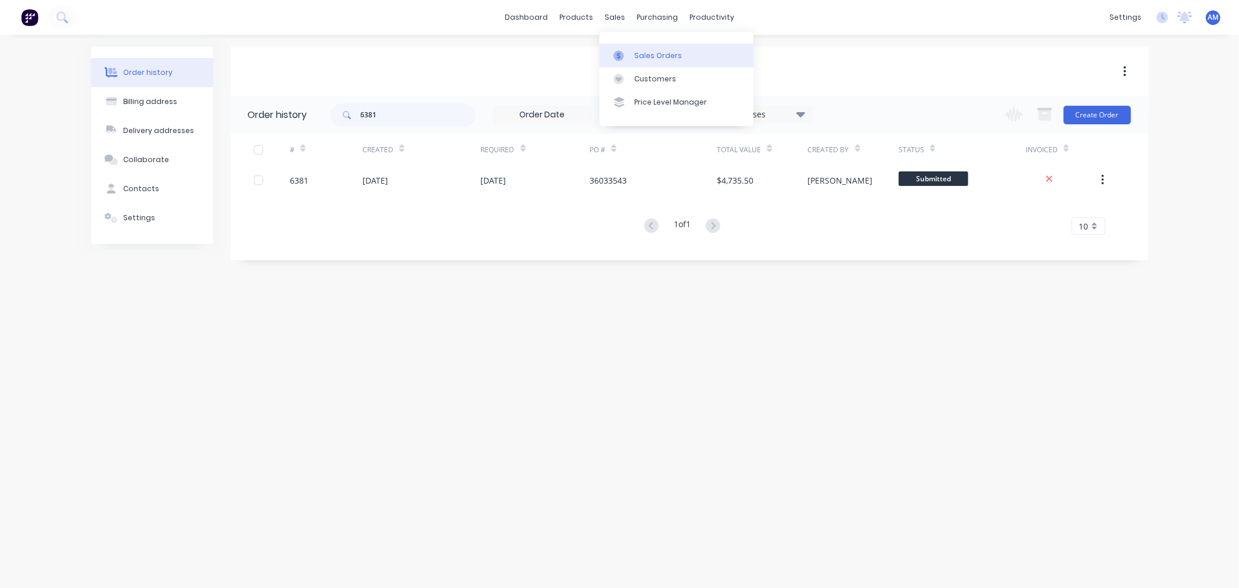
click at [622, 53] on icon at bounding box center [618, 56] width 10 height 10
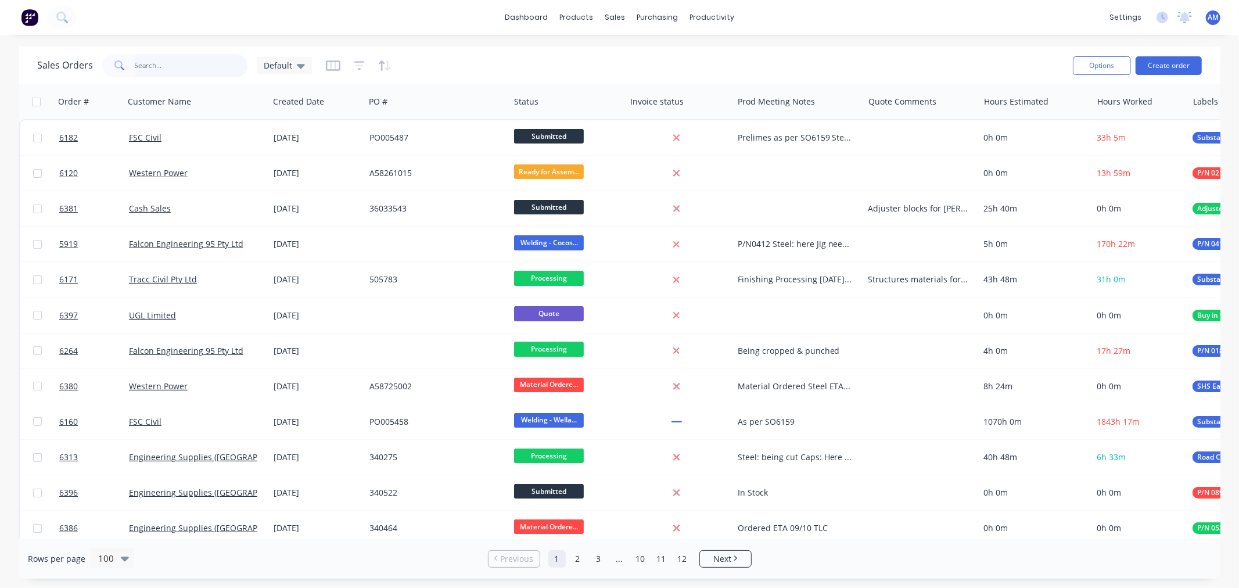
click at [184, 68] on input "text" at bounding box center [191, 65] width 113 height 23
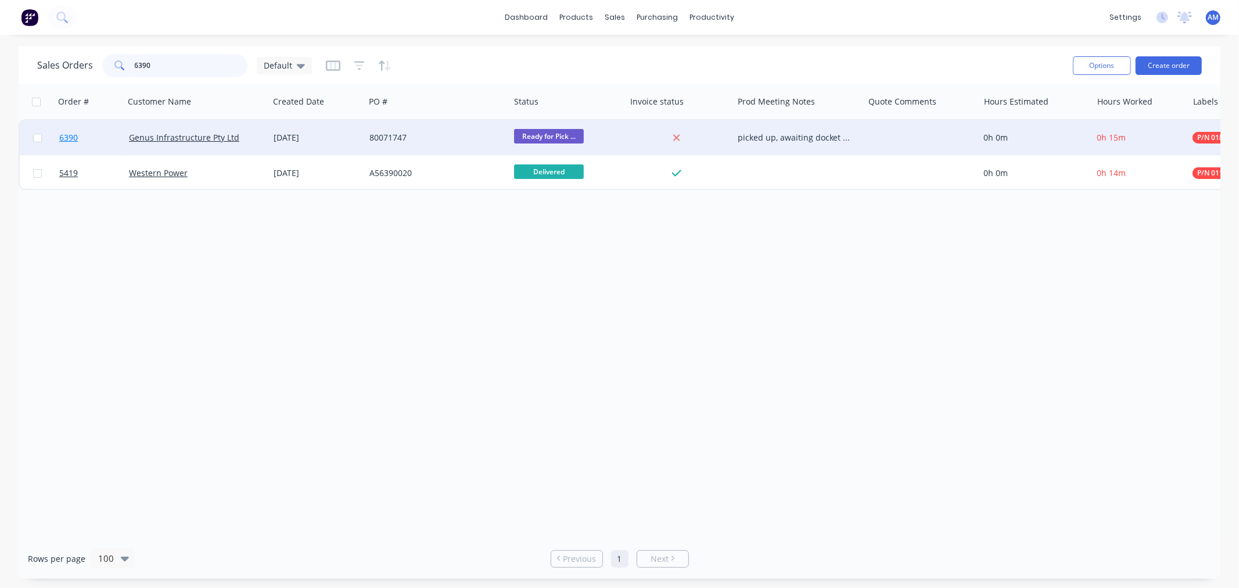
type input "6390"
click at [102, 137] on link "6390" at bounding box center [94, 137] width 70 height 35
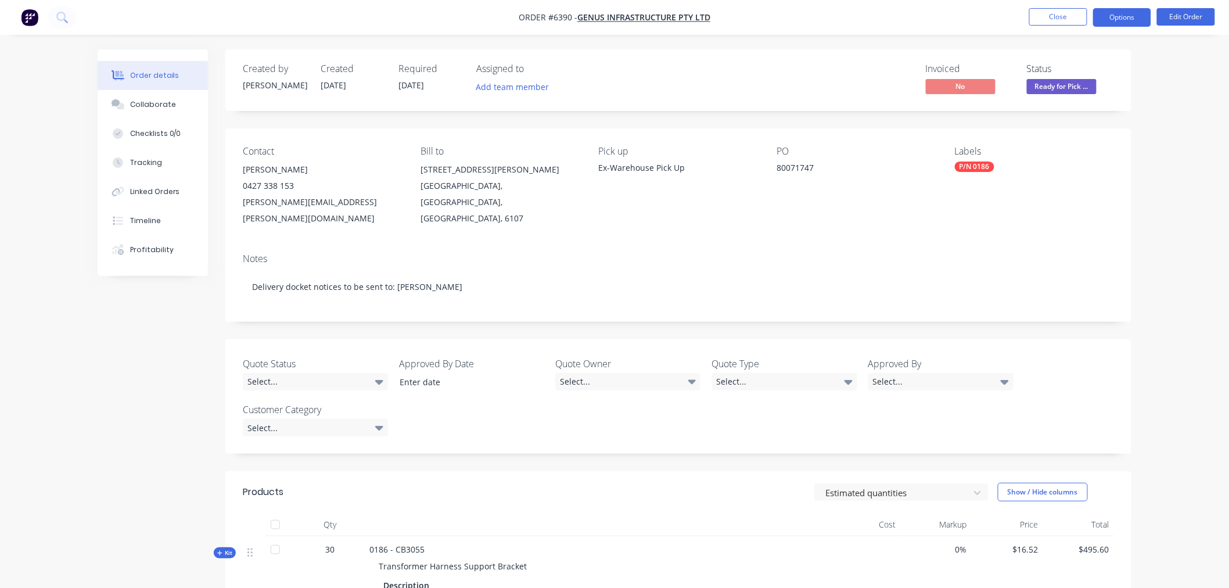
click at [1138, 10] on button "Options" at bounding box center [1122, 17] width 58 height 19
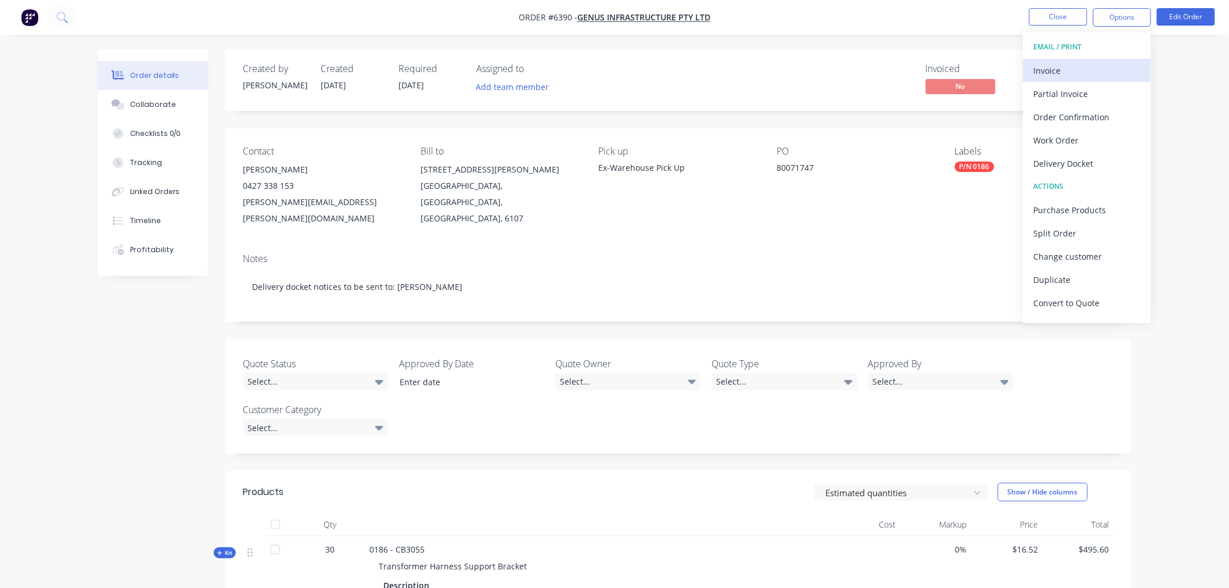
click at [1083, 75] on div "Invoice" at bounding box center [1087, 70] width 107 height 17
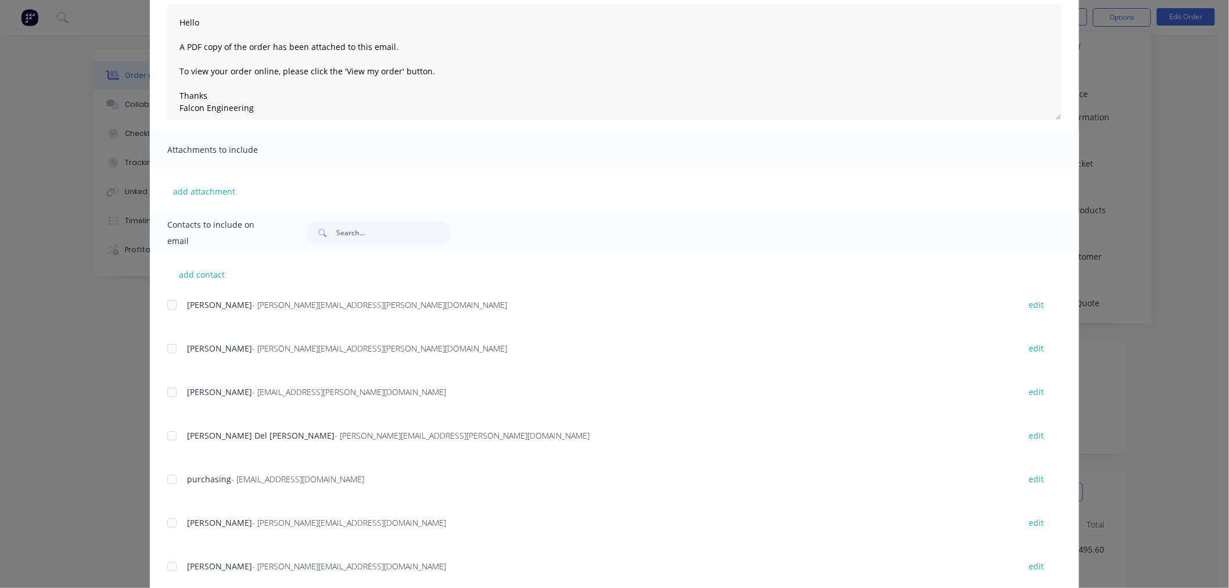
scroll to position [147, 0]
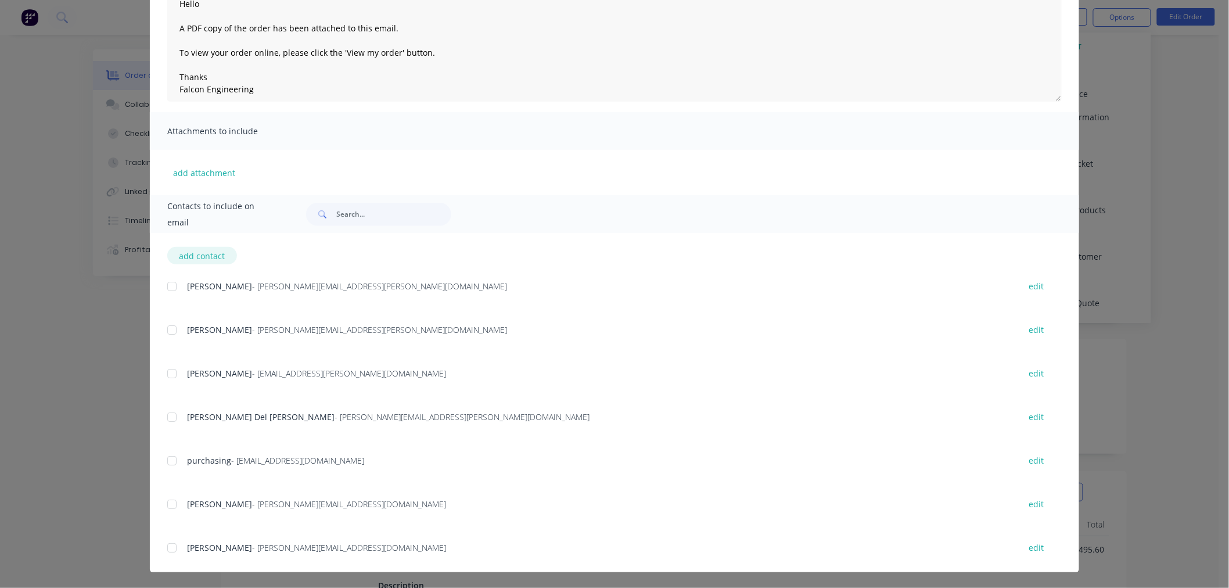
click at [208, 254] on button "add contact" at bounding box center [202, 255] width 70 height 17
type textarea "Hello A PDF copy of the order has been attached to this email. To view your ord…"
select select "AU"
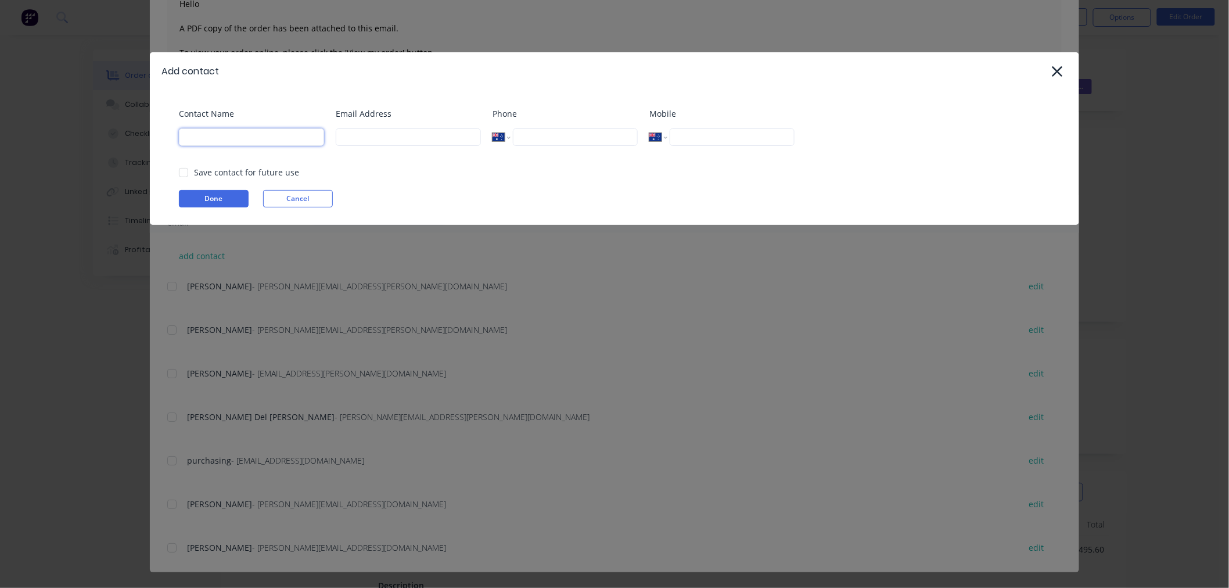
click at [251, 134] on input at bounding box center [251, 136] width 145 height 17
type input "Accounts"
click at [356, 132] on input at bounding box center [408, 136] width 145 height 17
type input "ap.infra"
click at [1066, 65] on div at bounding box center [1057, 71] width 20 height 20
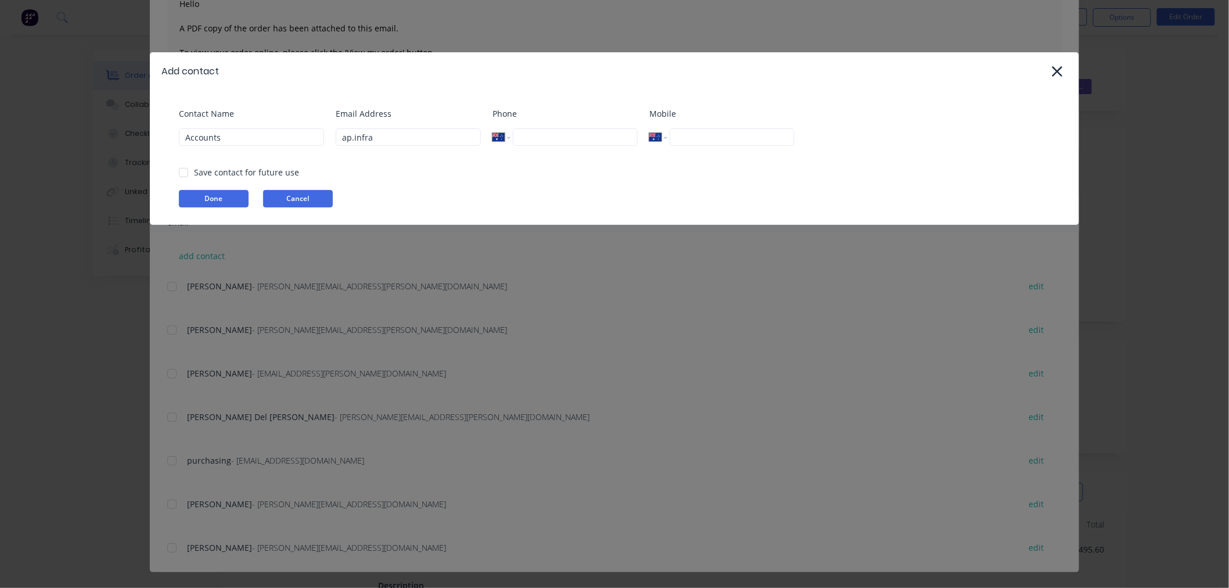
click at [274, 206] on button "Cancel" at bounding box center [298, 198] width 70 height 17
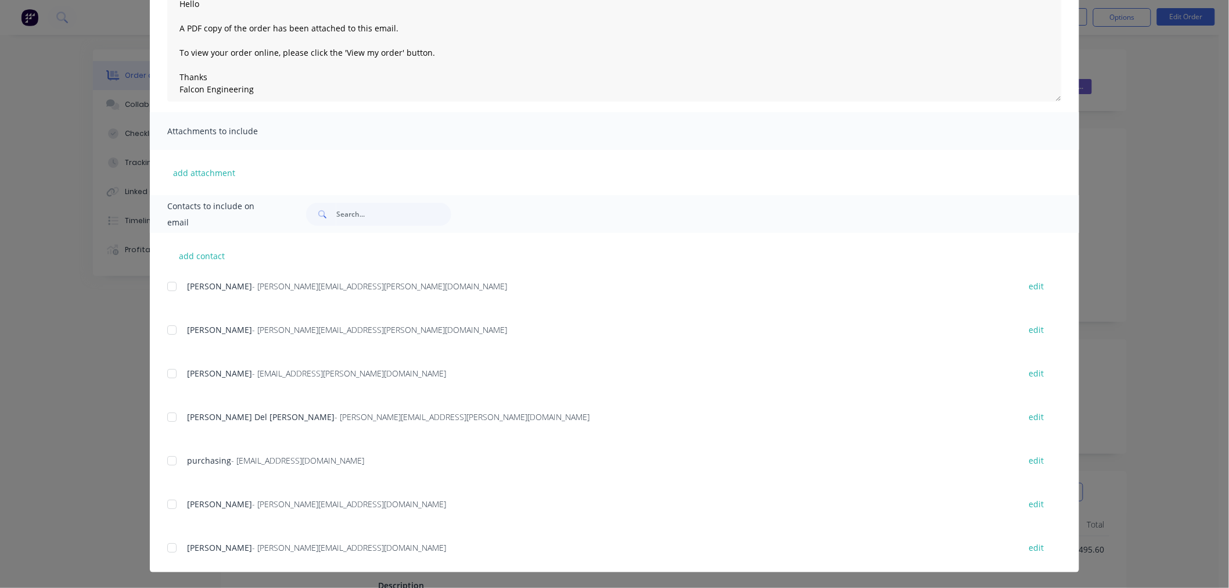
click at [462, 341] on div "Mayur Padhiyar - mayur.padhiyar@genus.com.au edit" at bounding box center [623, 337] width 912 height 30
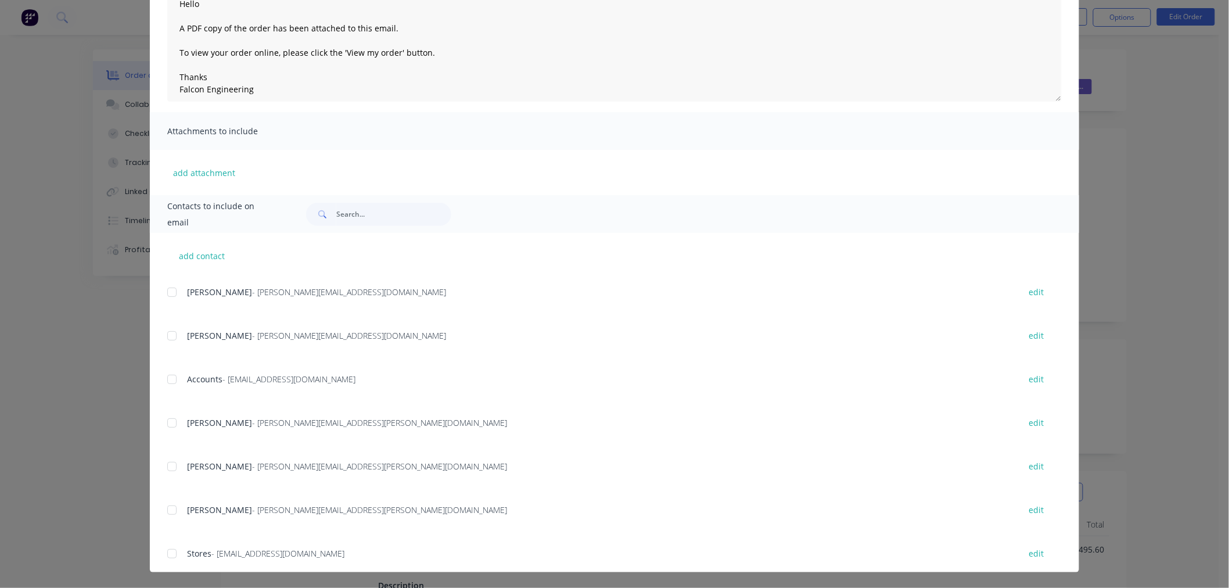
scroll to position [228, 0]
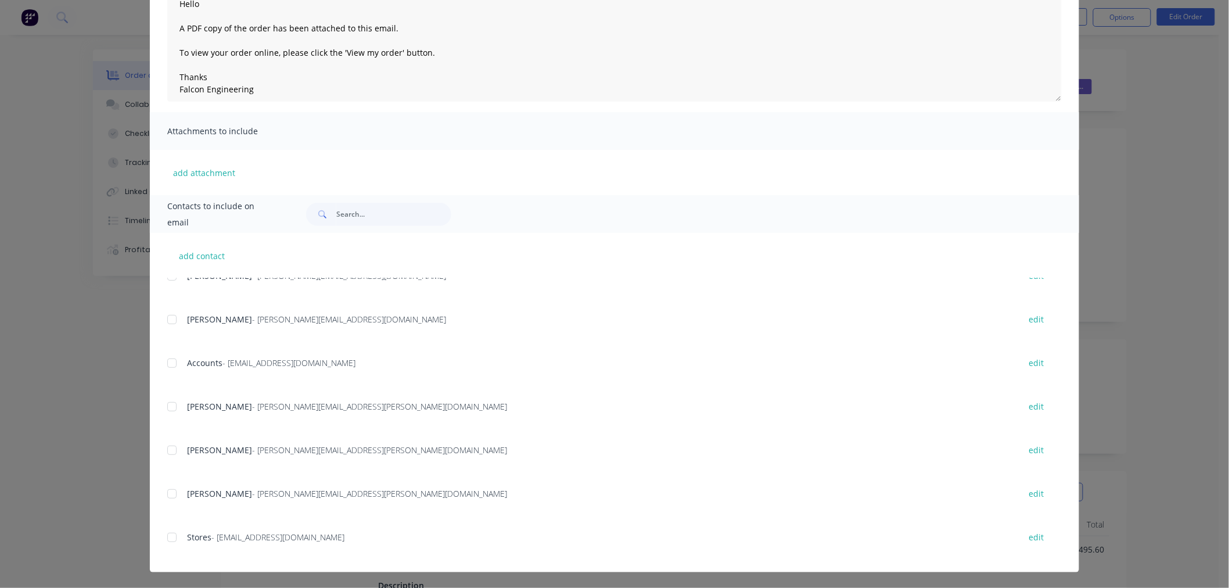
click at [168, 360] on div at bounding box center [171, 362] width 23 height 23
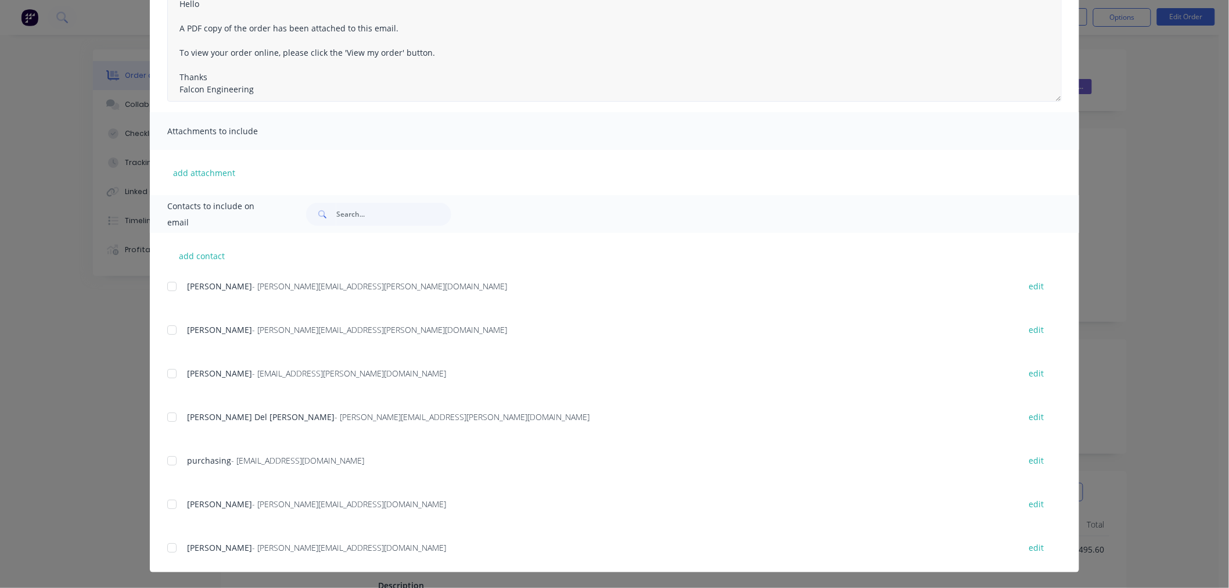
scroll to position [0, 0]
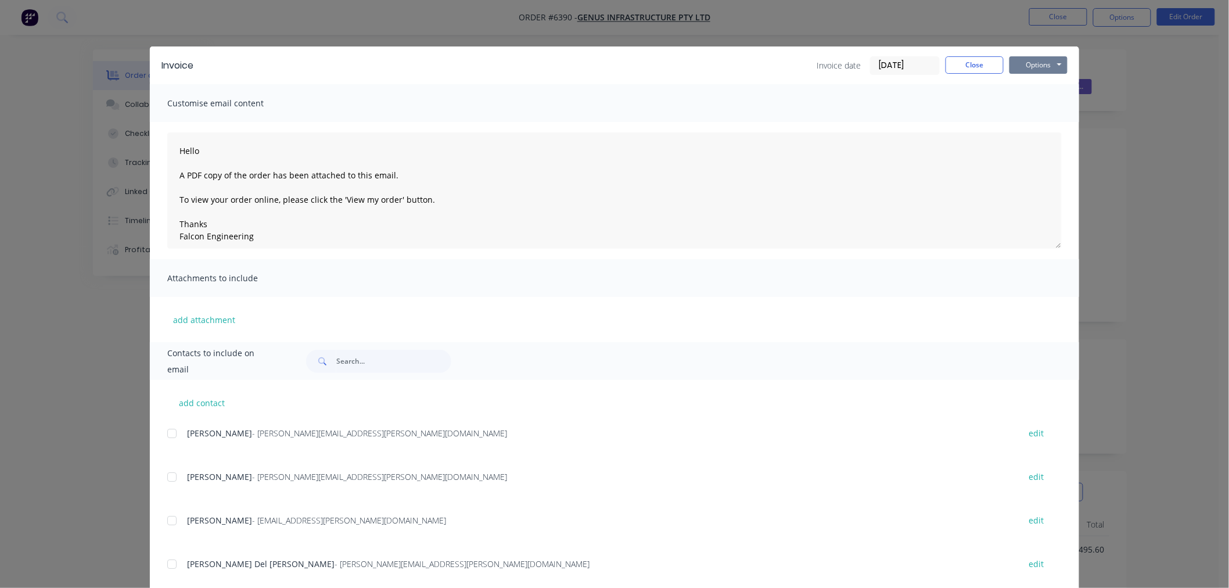
click at [1044, 64] on button "Options" at bounding box center [1038, 64] width 58 height 17
click at [1038, 114] on button "Email" at bounding box center [1046, 123] width 74 height 19
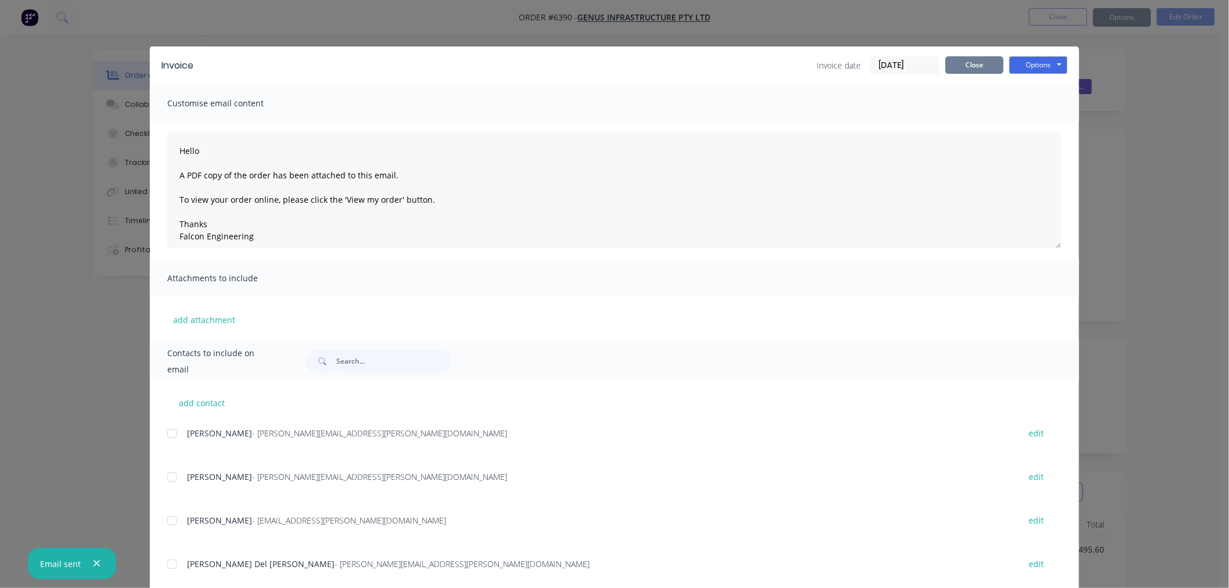
type textarea "Hello A PDF copy of the order has been attached to this email. To view your ord…"
click at [983, 63] on button "Close" at bounding box center [974, 64] width 58 height 17
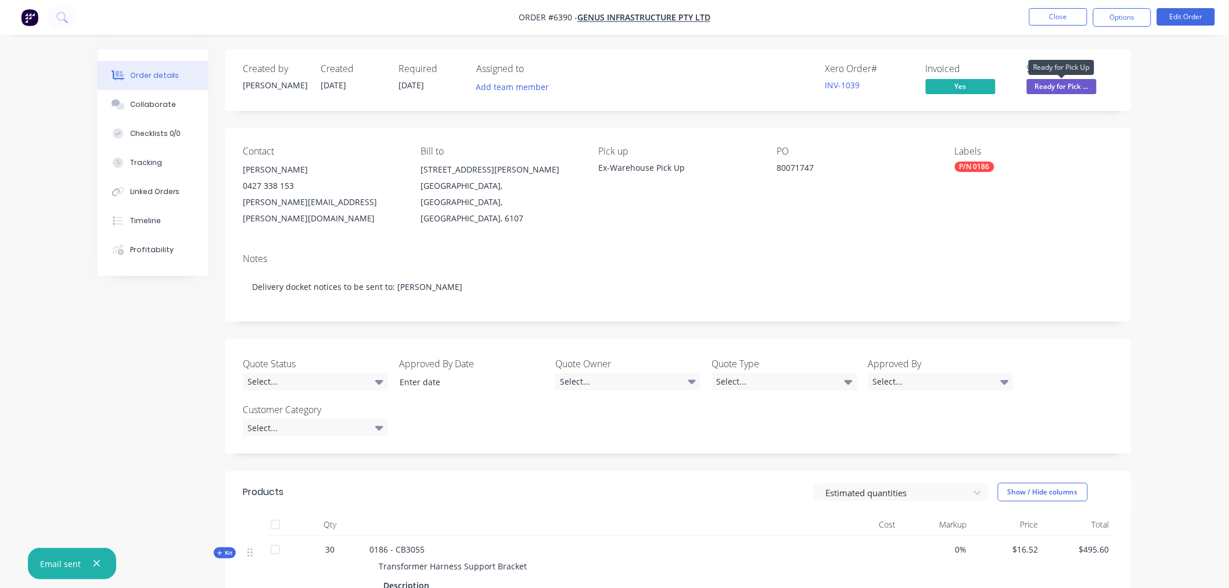
click at [1063, 85] on span "Ready for Pick ..." at bounding box center [1062, 86] width 70 height 15
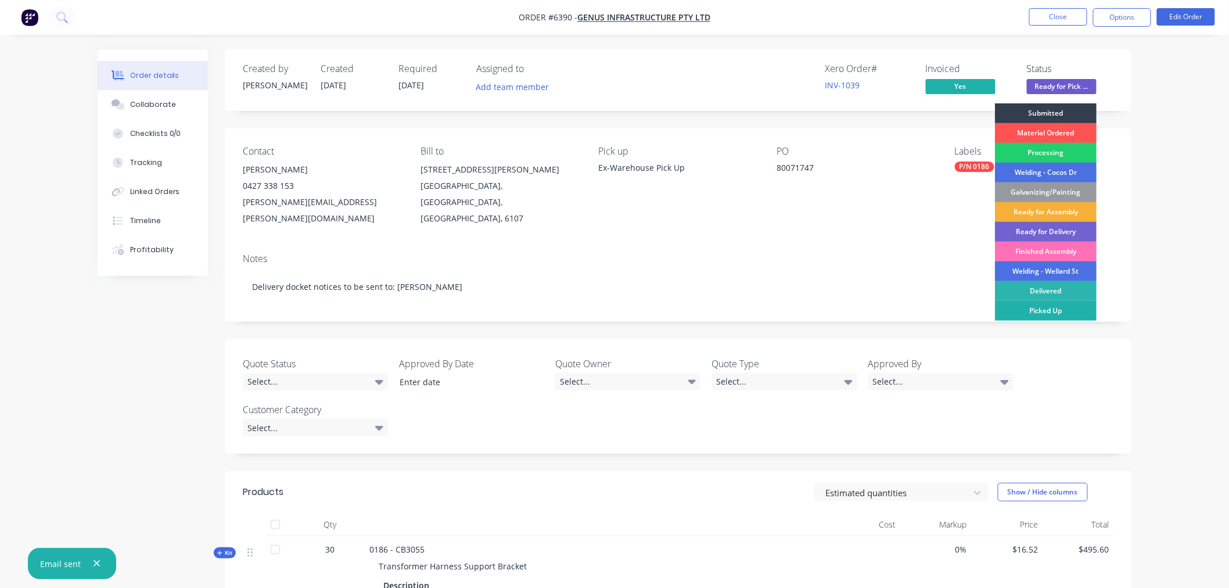
click at [1060, 305] on div "Picked Up" at bounding box center [1046, 311] width 102 height 20
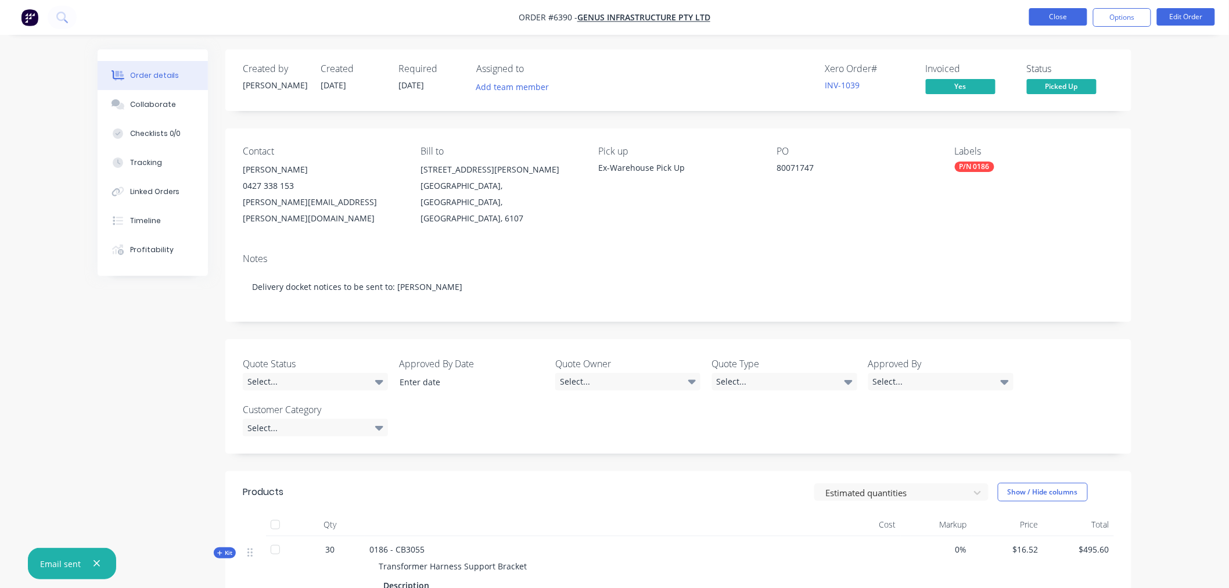
click at [1057, 15] on button "Close" at bounding box center [1058, 16] width 58 height 17
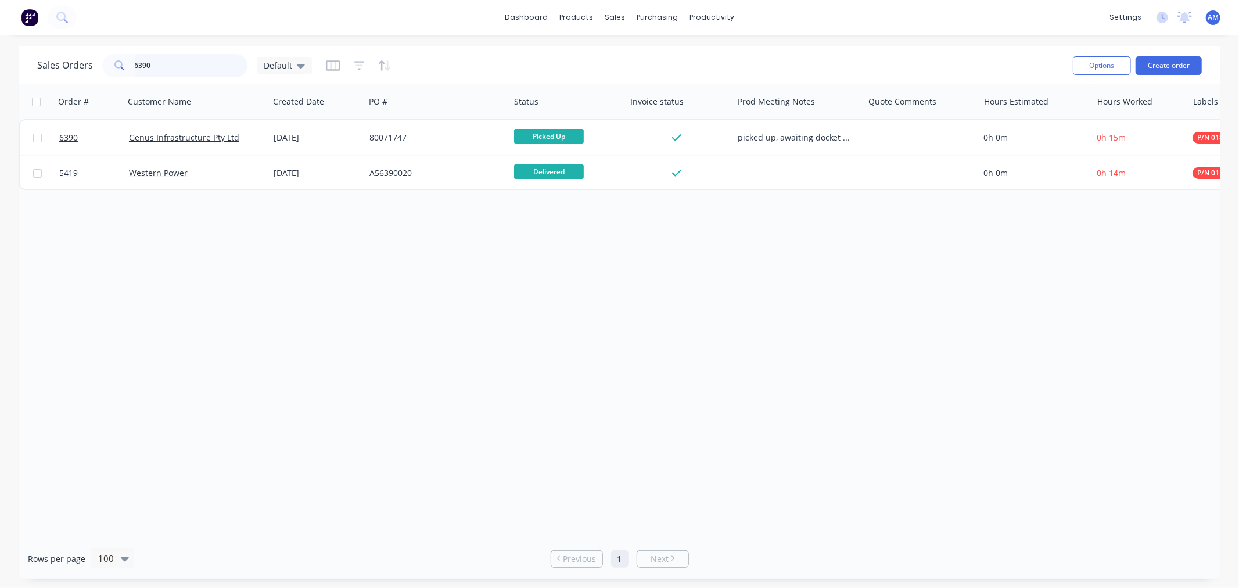
click at [170, 63] on input "6390" at bounding box center [191, 65] width 113 height 23
click at [99, 67] on div "Sales Orders 6390 Default" at bounding box center [174, 65] width 275 height 23
type input "0"
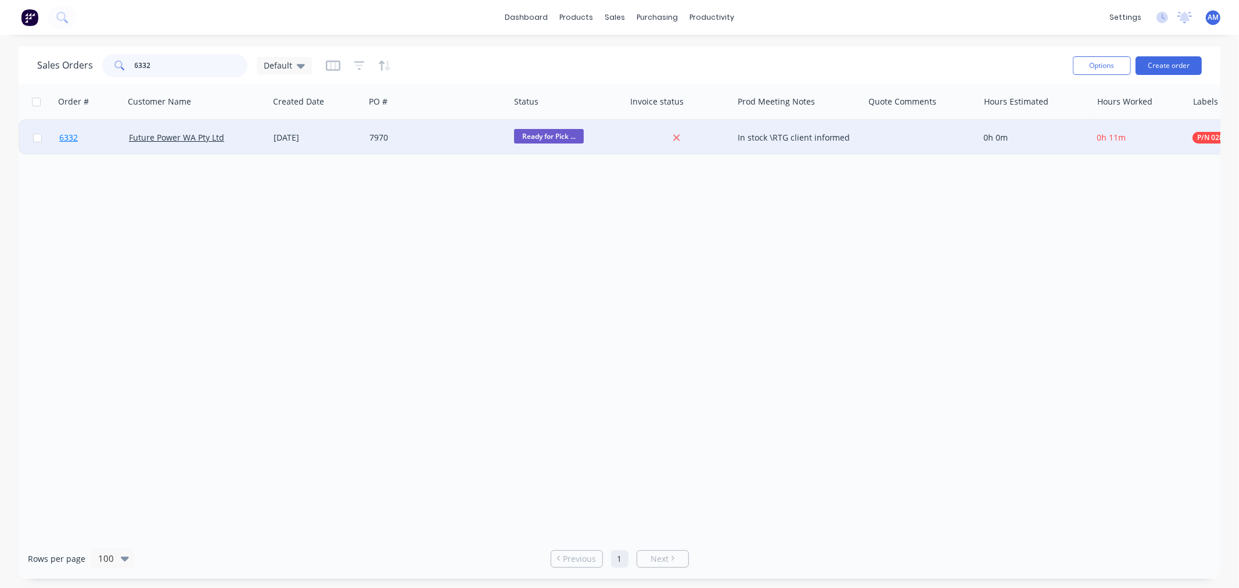
type input "6332"
click at [95, 136] on link "6332" at bounding box center [94, 137] width 70 height 35
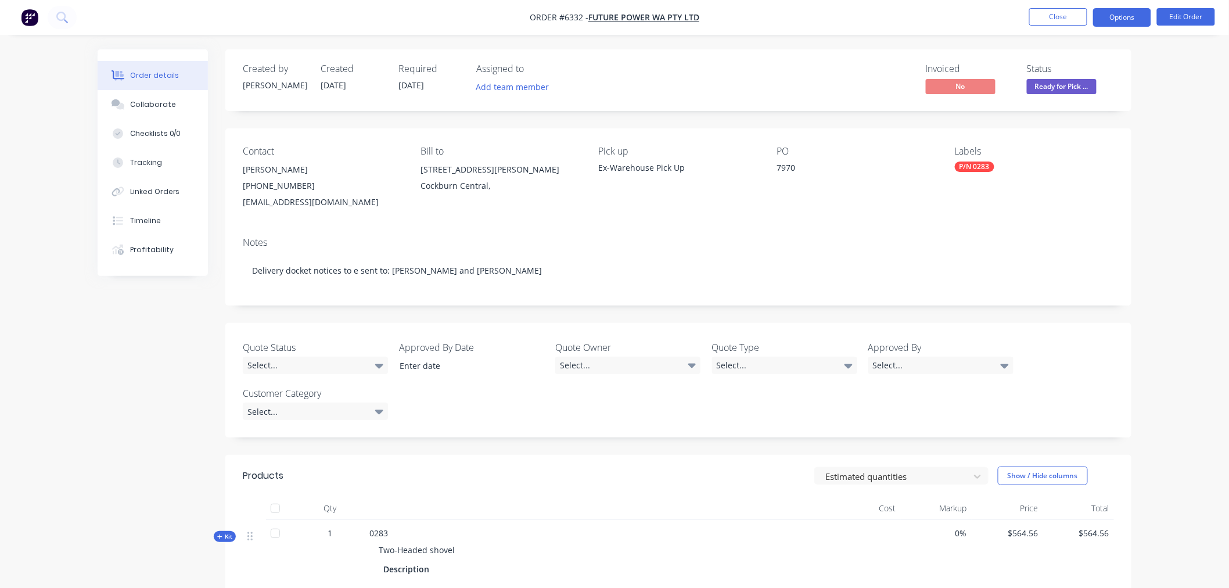
click at [1119, 16] on button "Options" at bounding box center [1122, 17] width 58 height 19
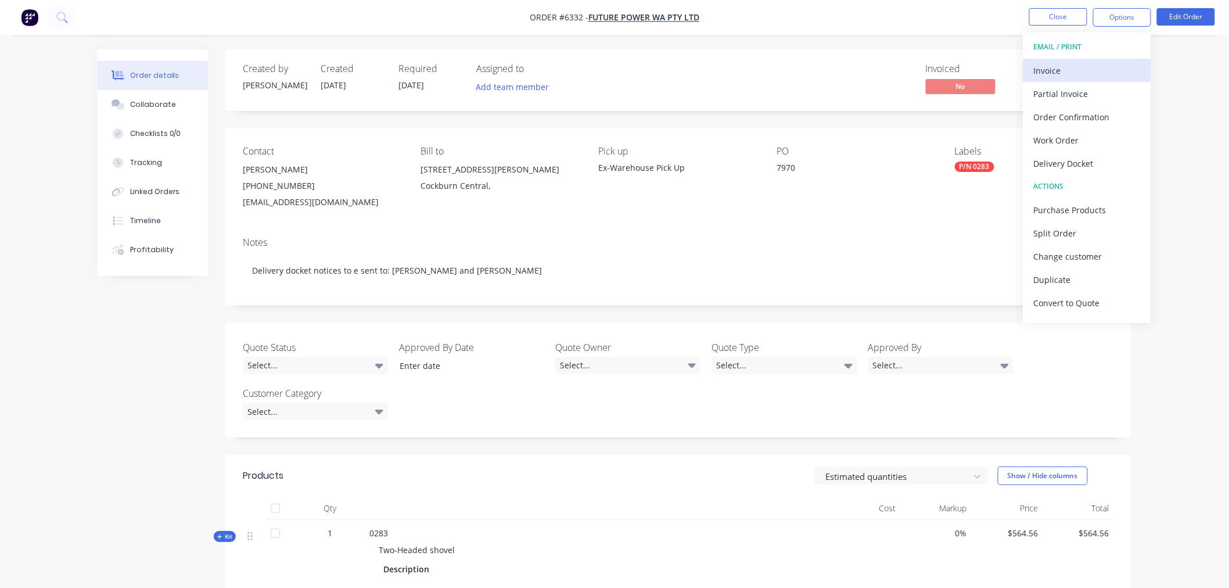
click at [1074, 66] on div "Invoice" at bounding box center [1087, 70] width 107 height 17
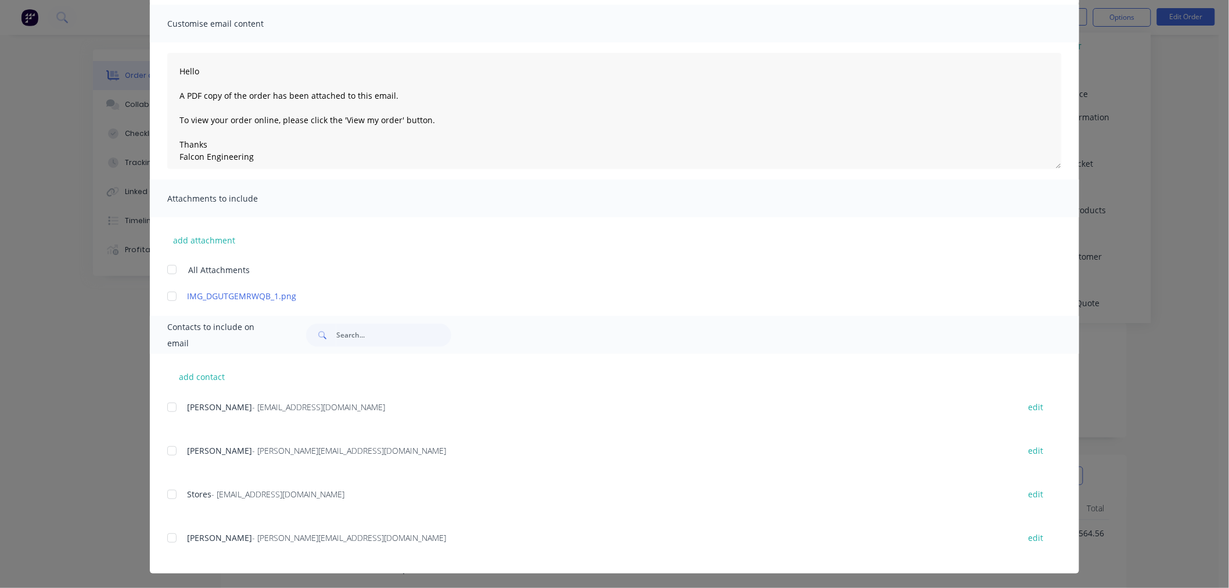
scroll to position [81, 0]
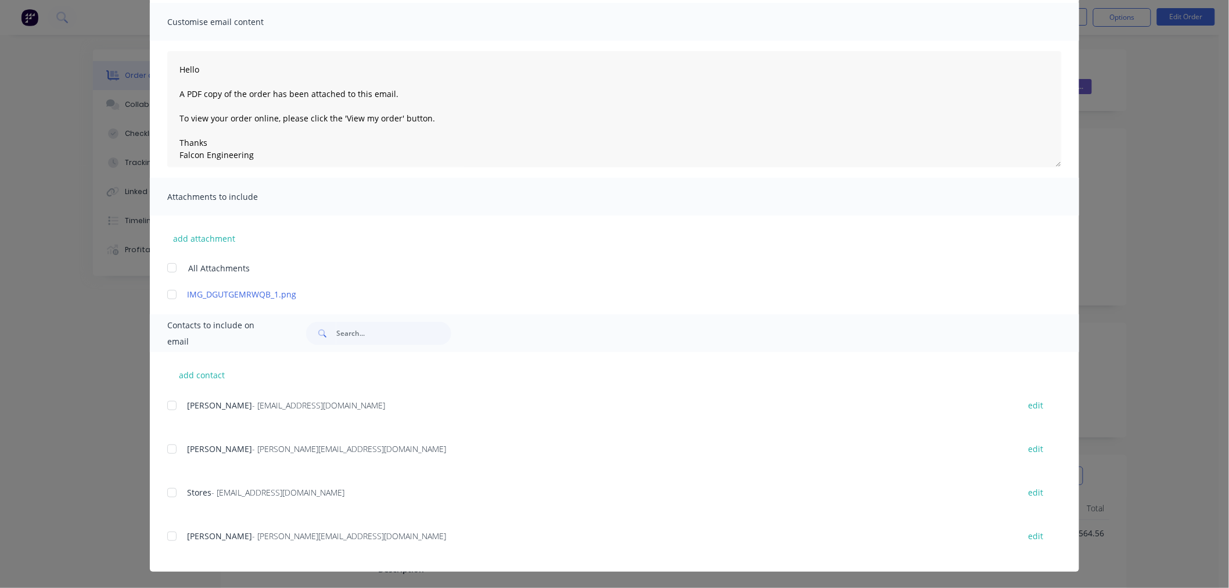
click at [165, 402] on div at bounding box center [171, 405] width 23 height 23
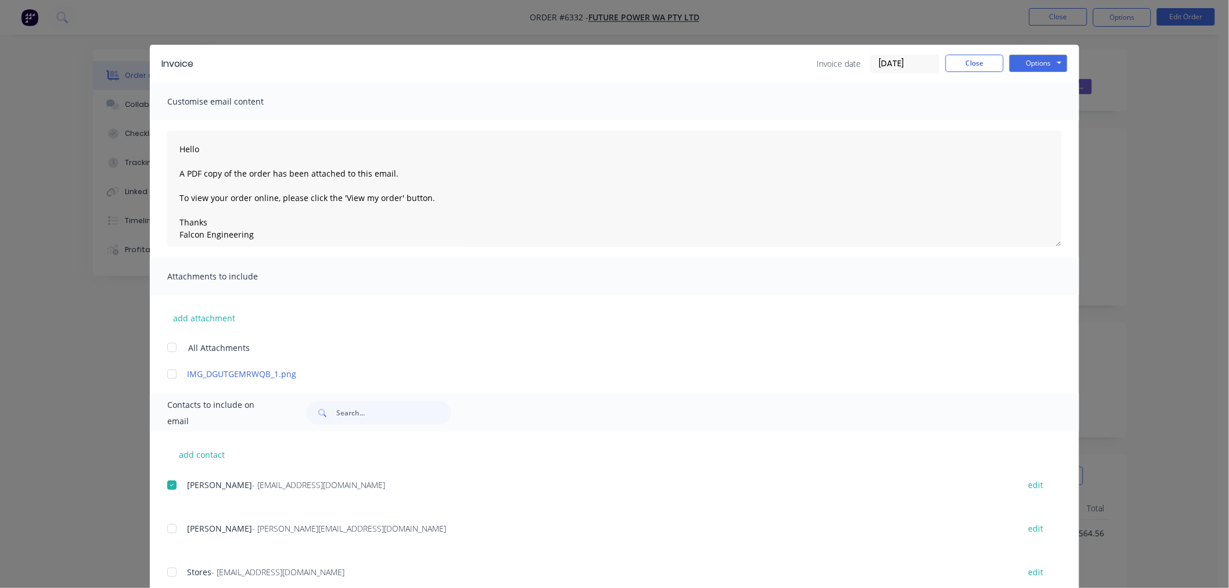
scroll to position [0, 0]
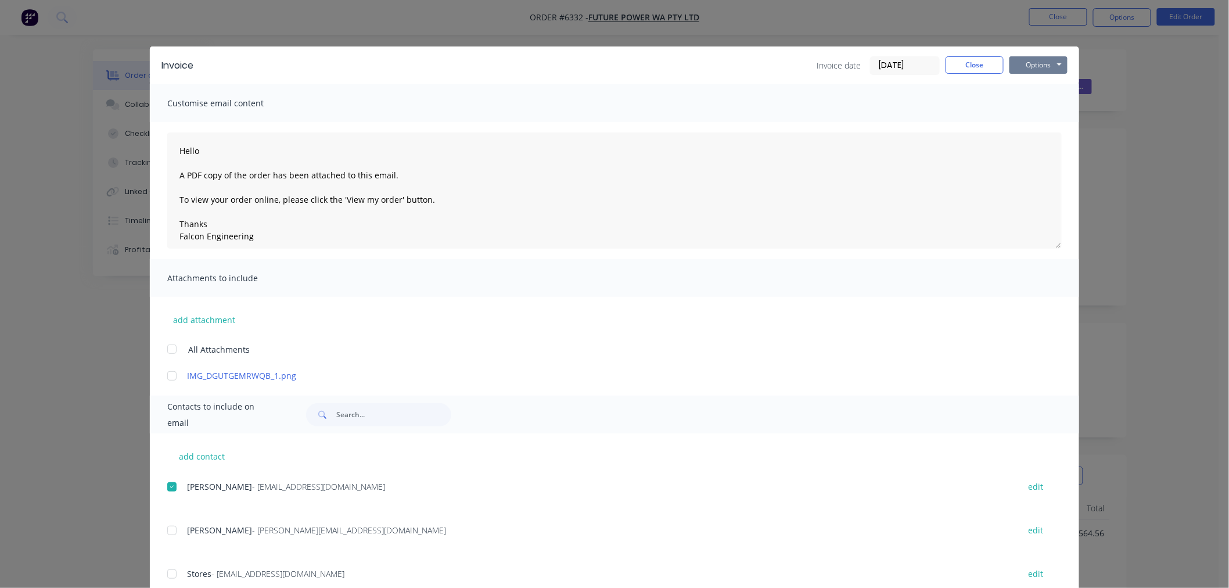
click at [1012, 62] on button "Options" at bounding box center [1038, 64] width 58 height 17
click at [1021, 123] on button "Email" at bounding box center [1046, 123] width 74 height 19
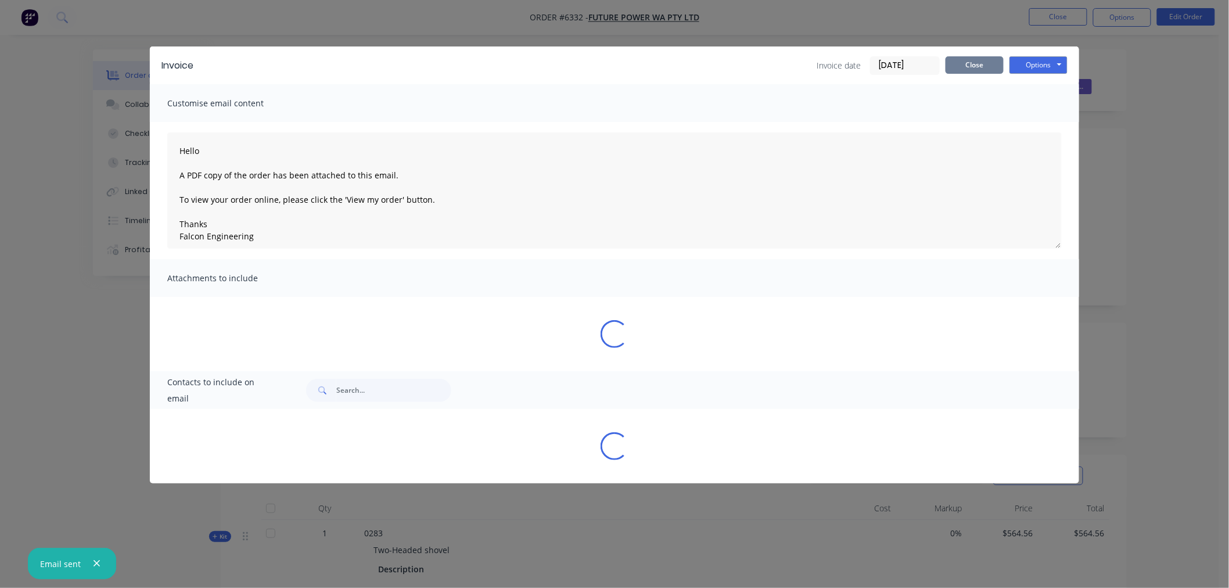
type textarea "Hello A PDF copy of the order has been attached to this email. To view your ord…"
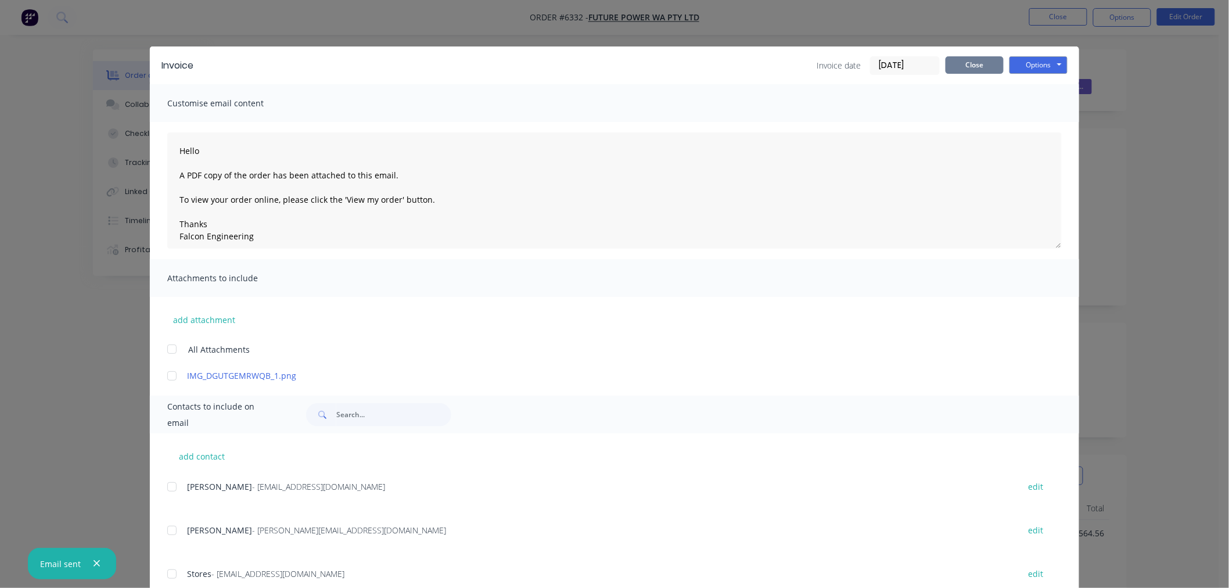
click at [958, 63] on button "Close" at bounding box center [974, 64] width 58 height 17
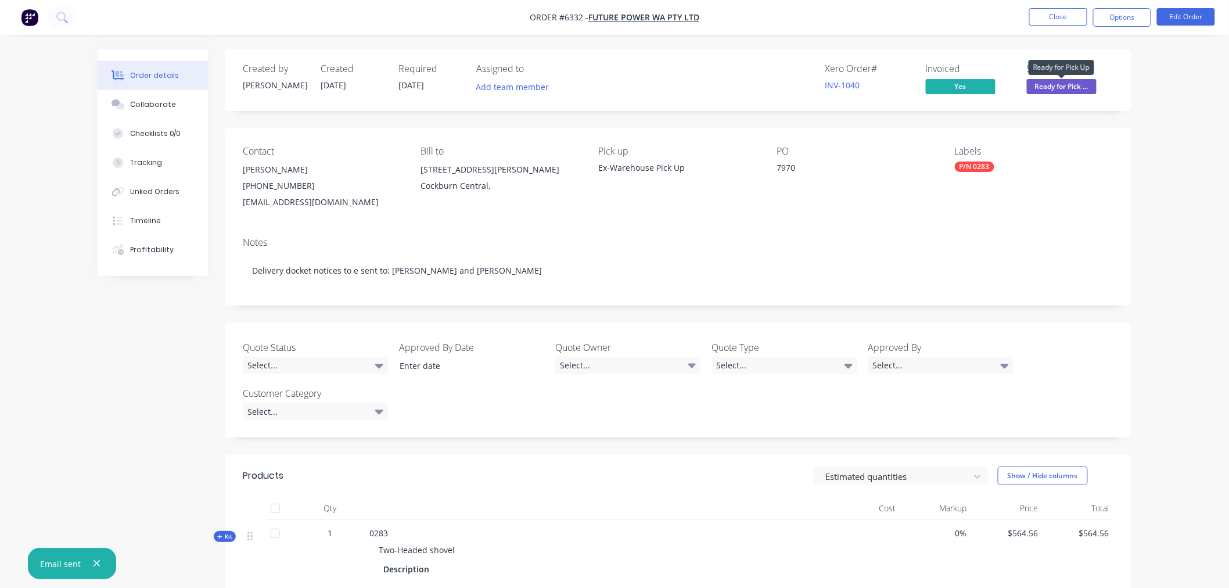
click at [1058, 84] on span "Ready for Pick ..." at bounding box center [1062, 86] width 70 height 15
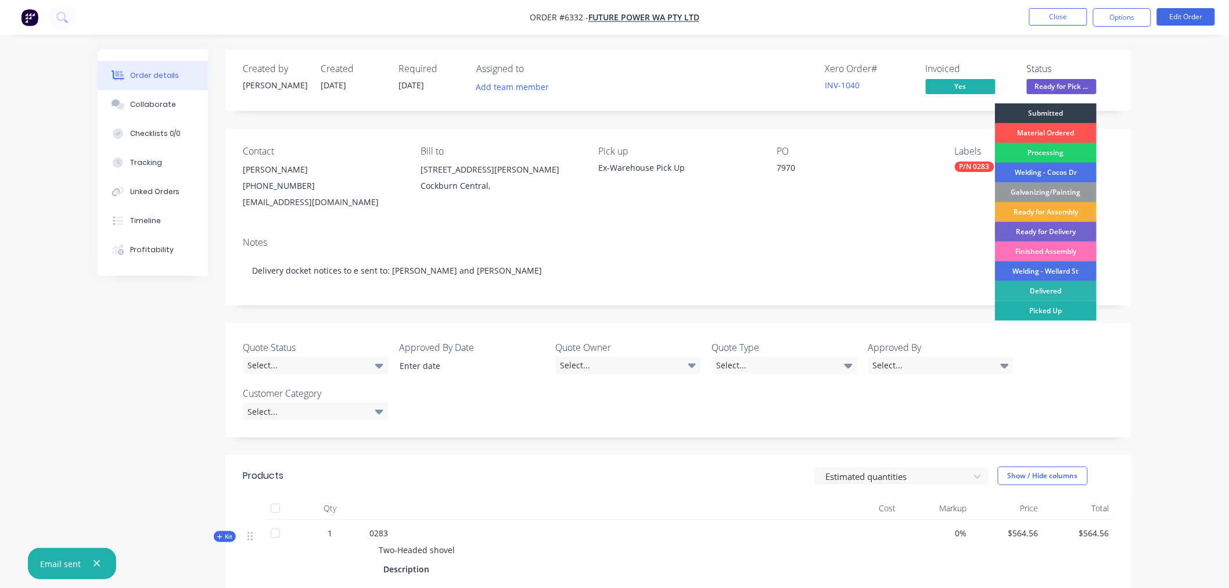
click at [1052, 311] on div "Picked Up" at bounding box center [1046, 311] width 102 height 20
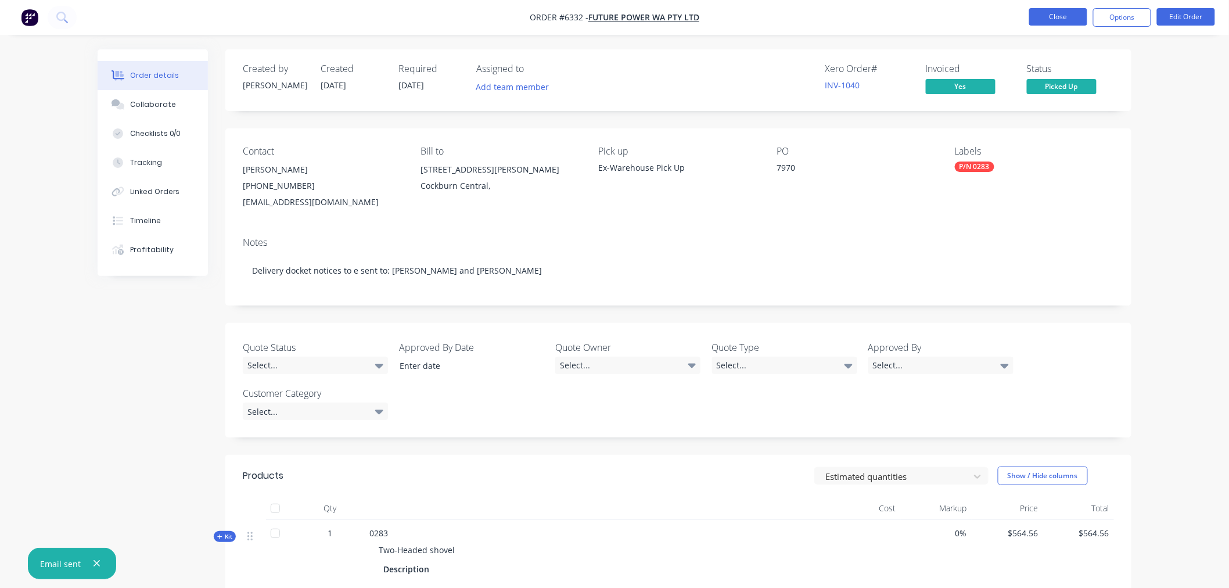
click at [1053, 18] on button "Close" at bounding box center [1058, 16] width 58 height 17
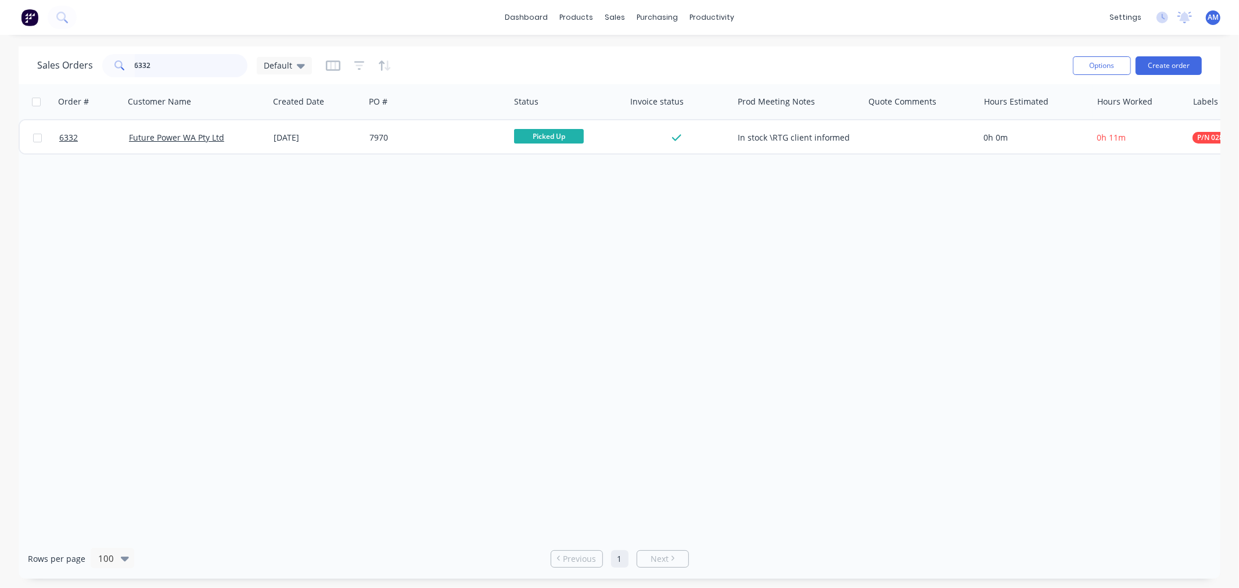
click at [154, 64] on input "6332" at bounding box center [191, 65] width 113 height 23
drag, startPoint x: 173, startPoint y: 64, endPoint x: 113, endPoint y: 72, distance: 60.4
click at [113, 71] on div "6332" at bounding box center [174, 65] width 145 height 23
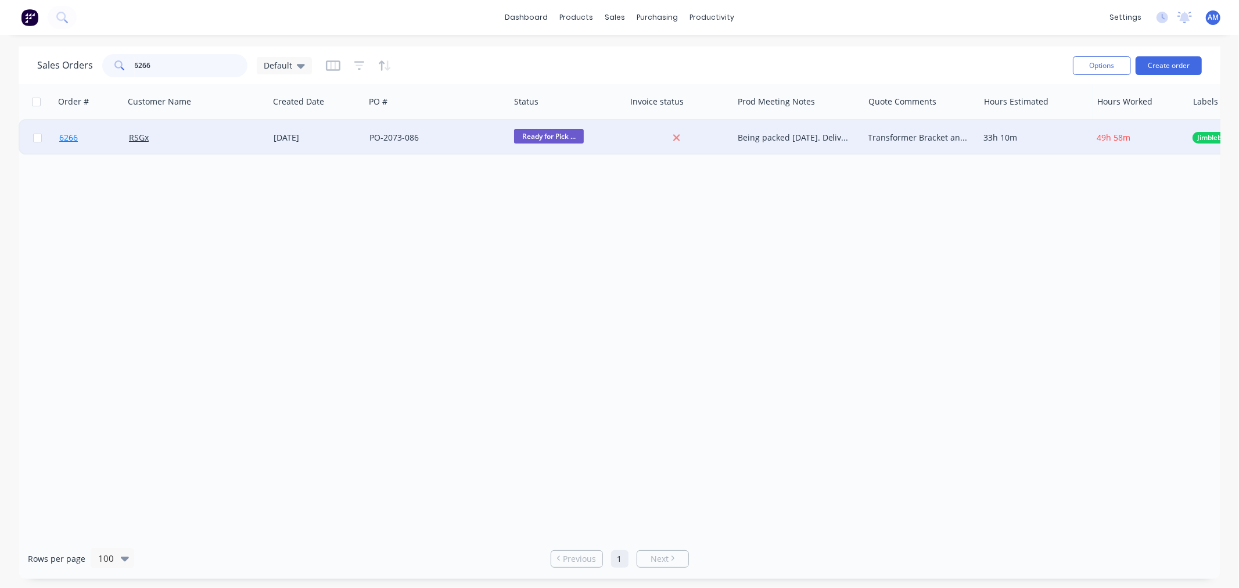
type input "6266"
click at [96, 139] on link "6266" at bounding box center [94, 137] width 70 height 35
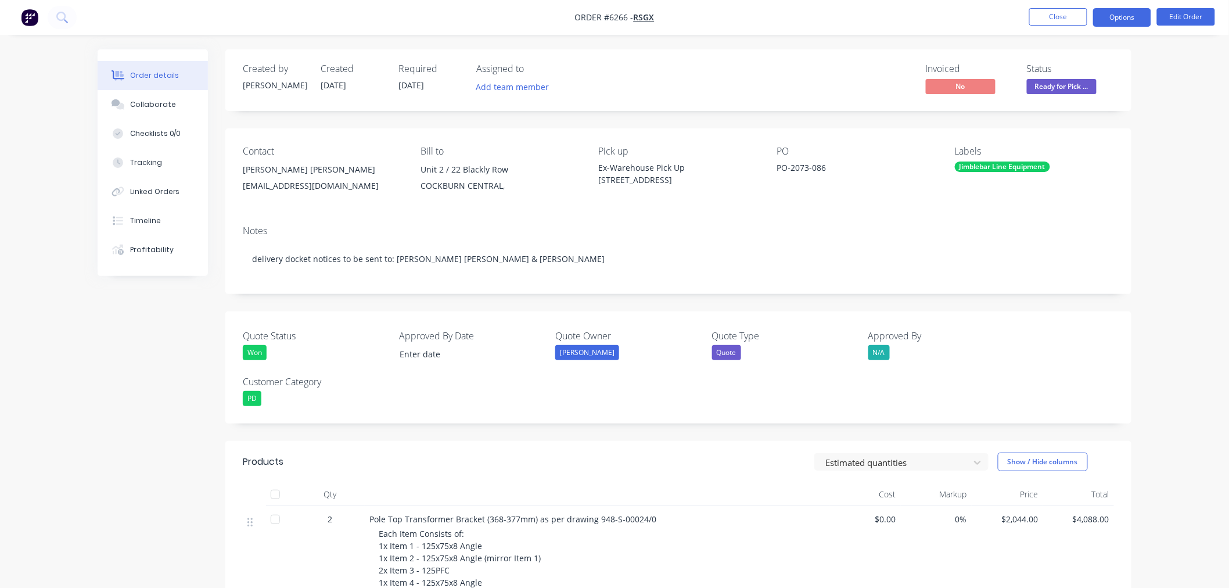
click at [1111, 10] on button "Options" at bounding box center [1122, 17] width 58 height 19
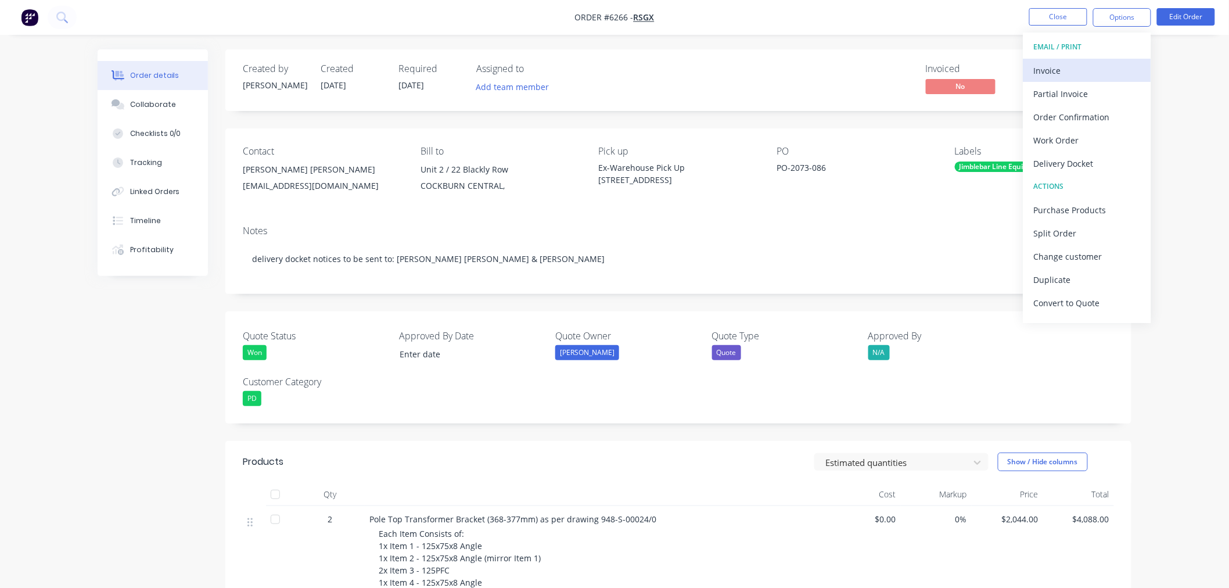
click at [1083, 69] on div "Invoice" at bounding box center [1087, 70] width 107 height 17
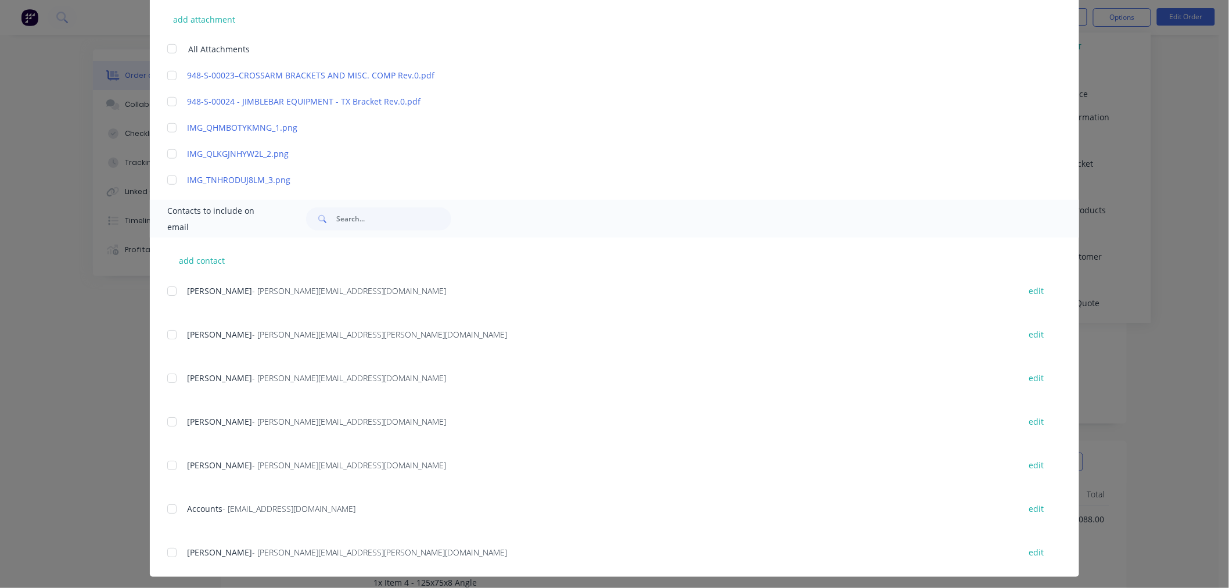
scroll to position [305, 0]
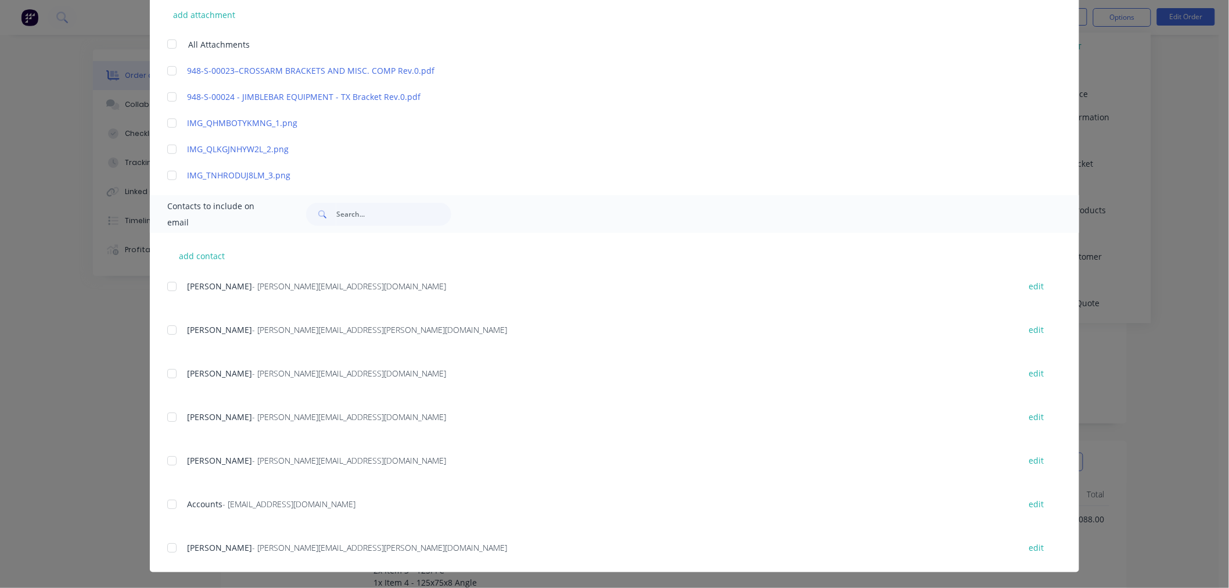
click at [164, 503] on div at bounding box center [171, 503] width 23 height 23
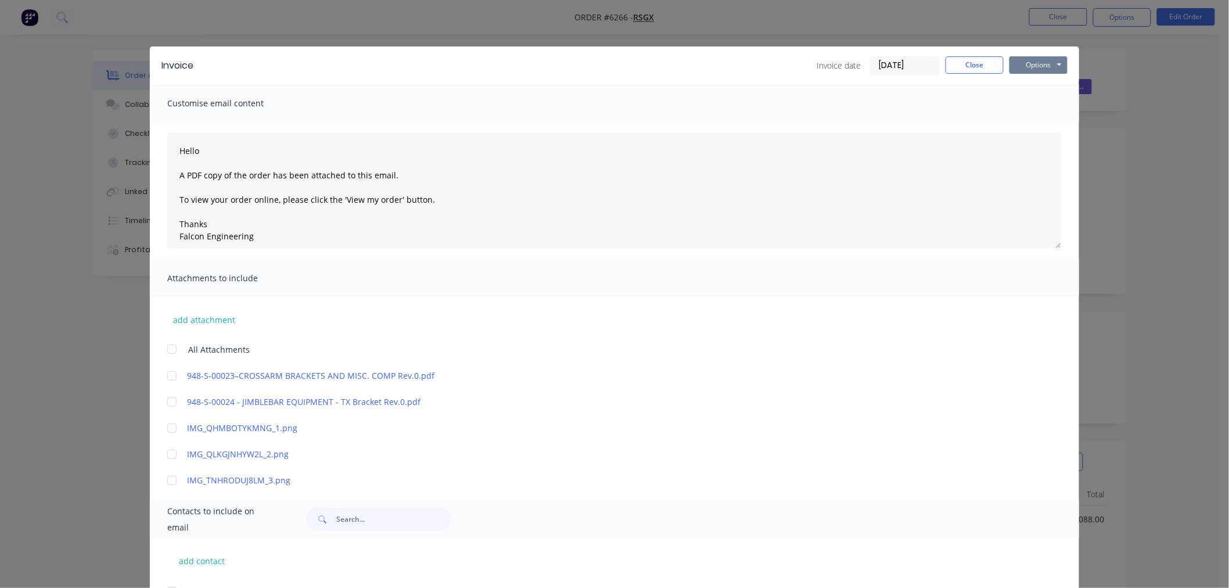
click at [1041, 59] on button "Options" at bounding box center [1038, 64] width 58 height 17
click at [1044, 127] on button "Email" at bounding box center [1046, 123] width 74 height 19
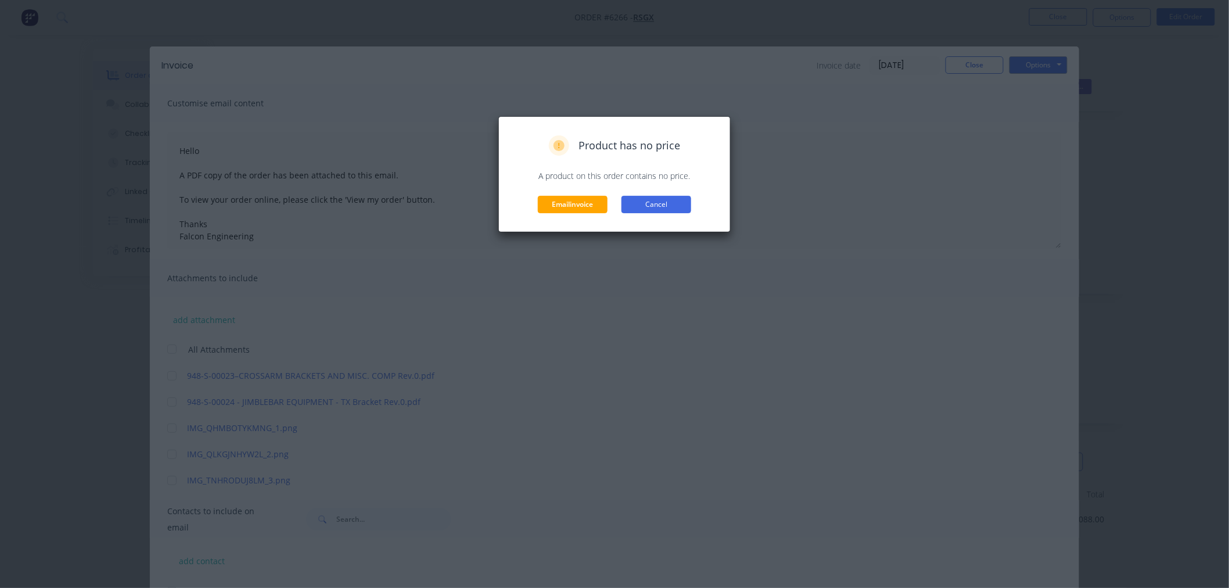
click at [657, 208] on button "Cancel" at bounding box center [656, 204] width 70 height 17
type textarea "Hello A PDF copy of the order has been attached to this email. To view your ord…"
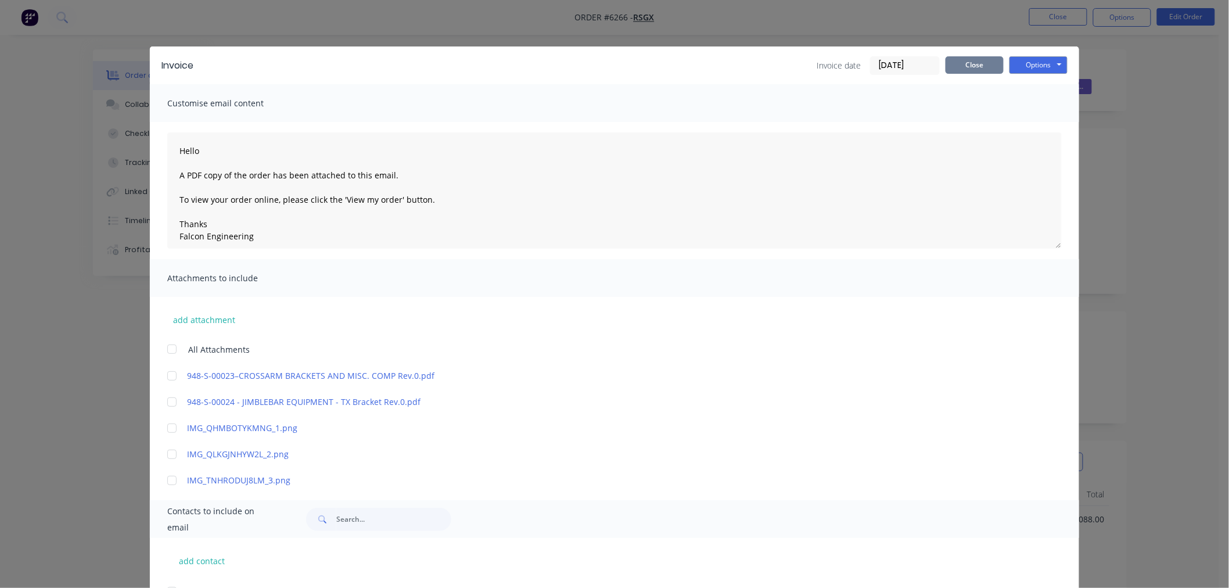
click at [970, 56] on button "Close" at bounding box center [974, 64] width 58 height 17
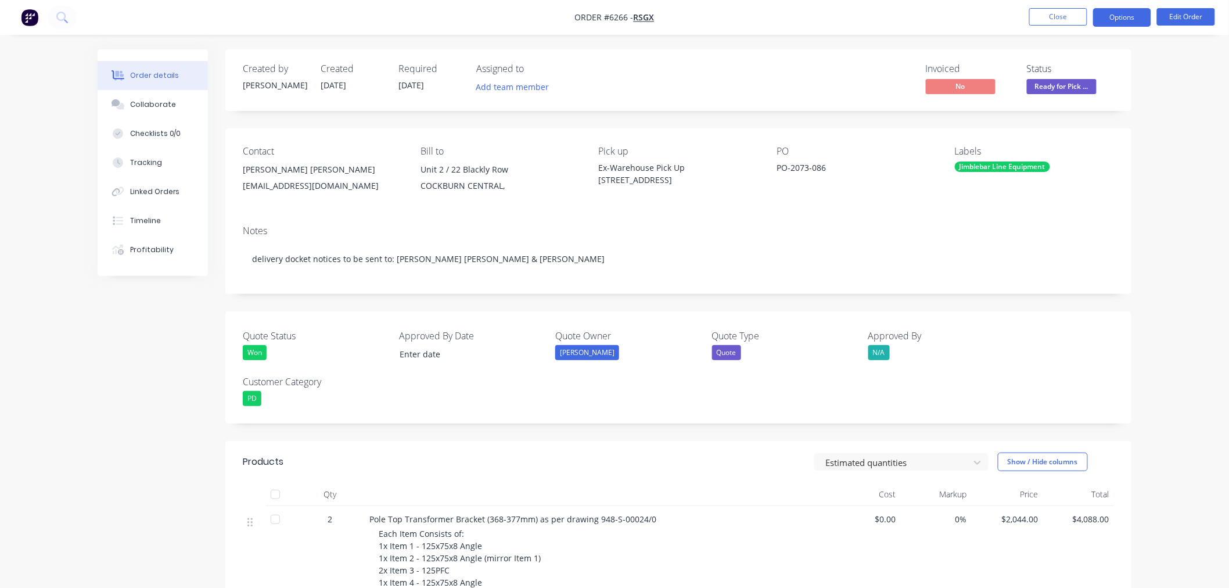
click at [1098, 13] on button "Options" at bounding box center [1122, 17] width 58 height 19
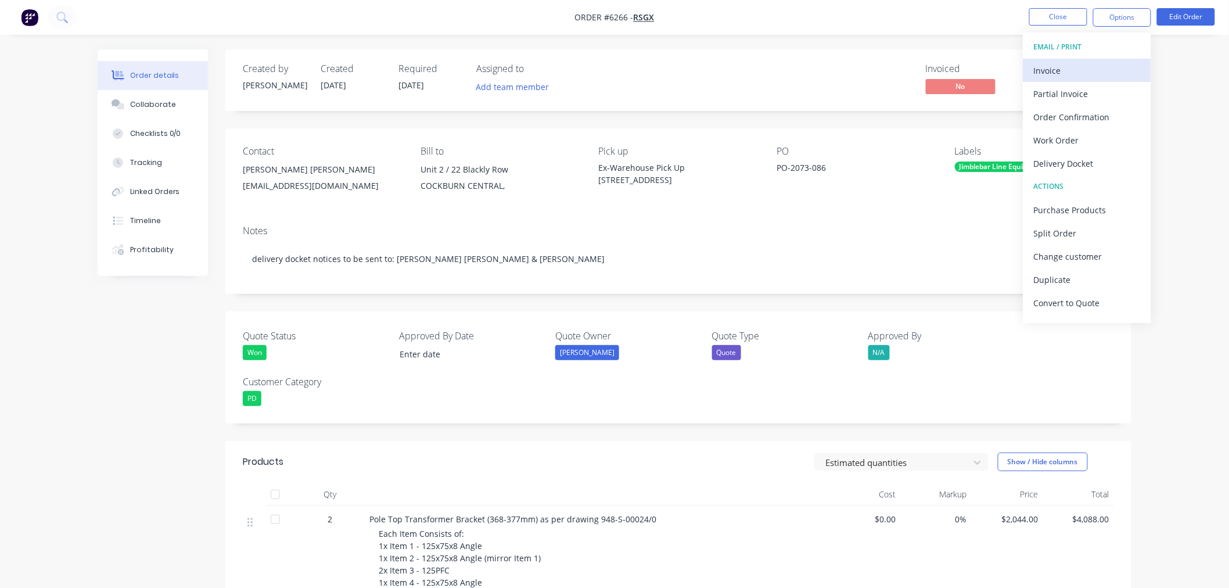
click at [1085, 70] on div "Invoice" at bounding box center [1087, 70] width 107 height 17
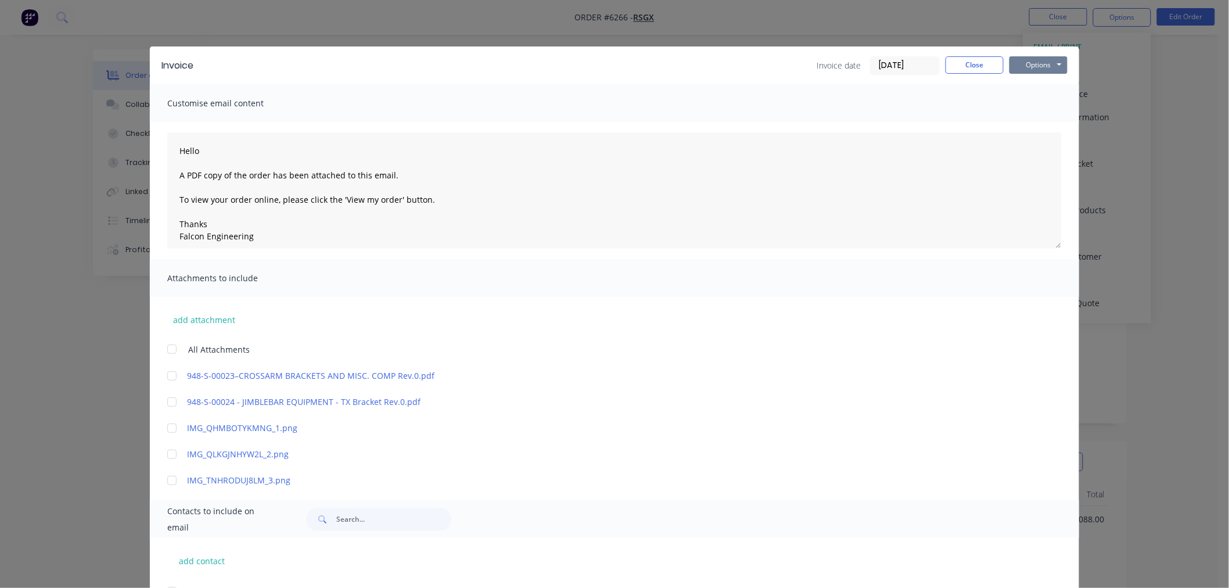
click at [1032, 64] on button "Options" at bounding box center [1038, 64] width 58 height 17
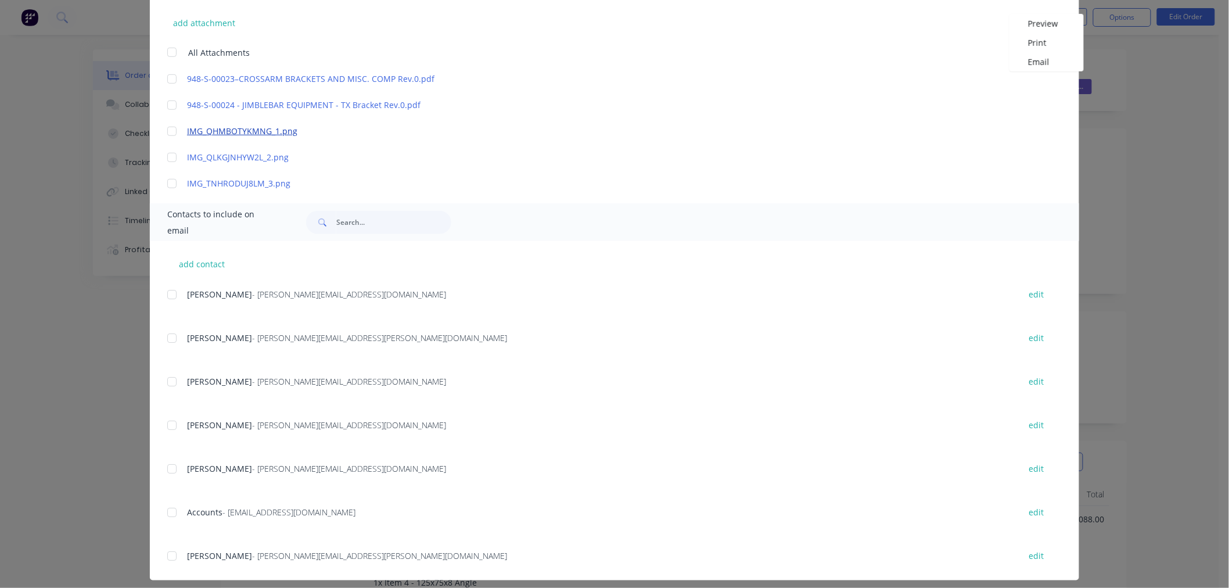
scroll to position [305, 0]
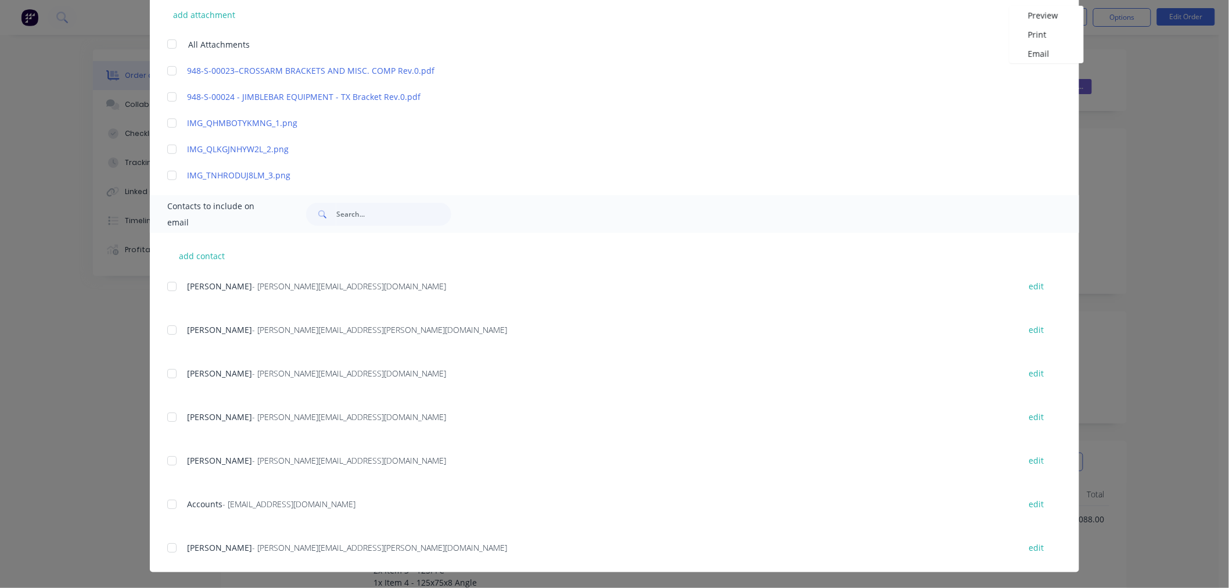
click at [165, 502] on div at bounding box center [171, 503] width 23 height 23
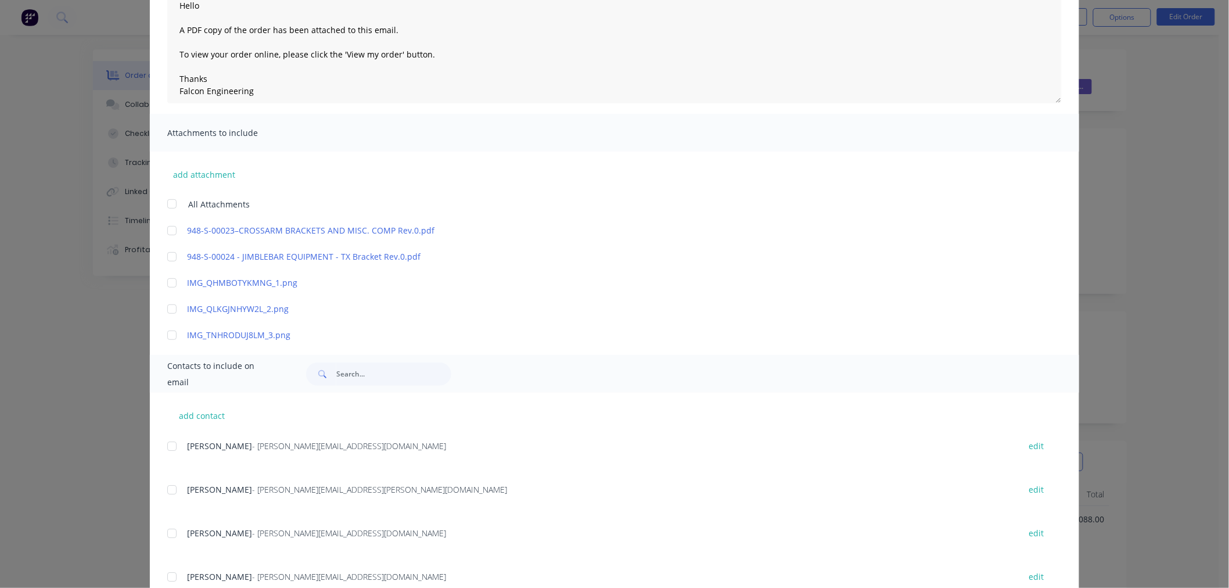
scroll to position [0, 0]
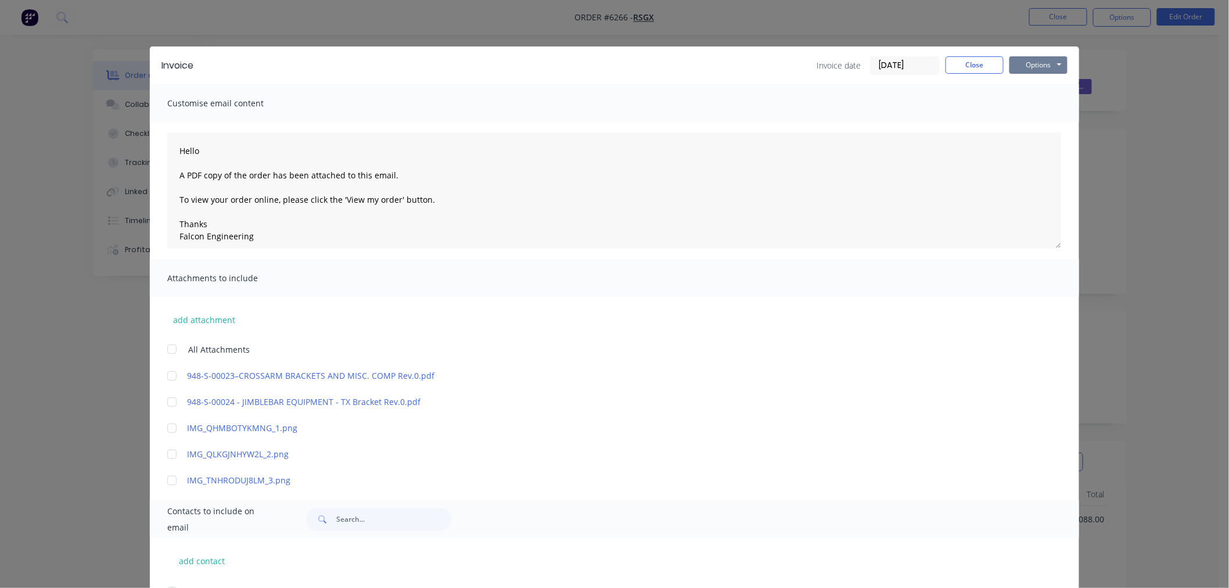
click at [1021, 60] on button "Options" at bounding box center [1038, 64] width 58 height 17
click at [1035, 122] on button "Email" at bounding box center [1046, 123] width 74 height 19
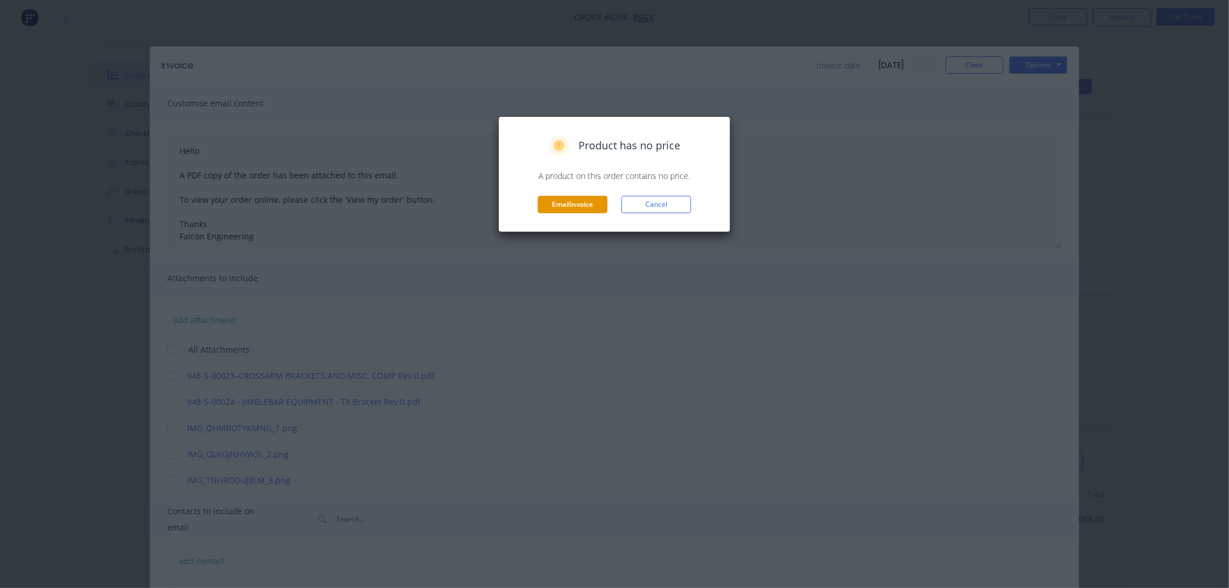
click at [568, 205] on button "Email invoice" at bounding box center [573, 204] width 70 height 17
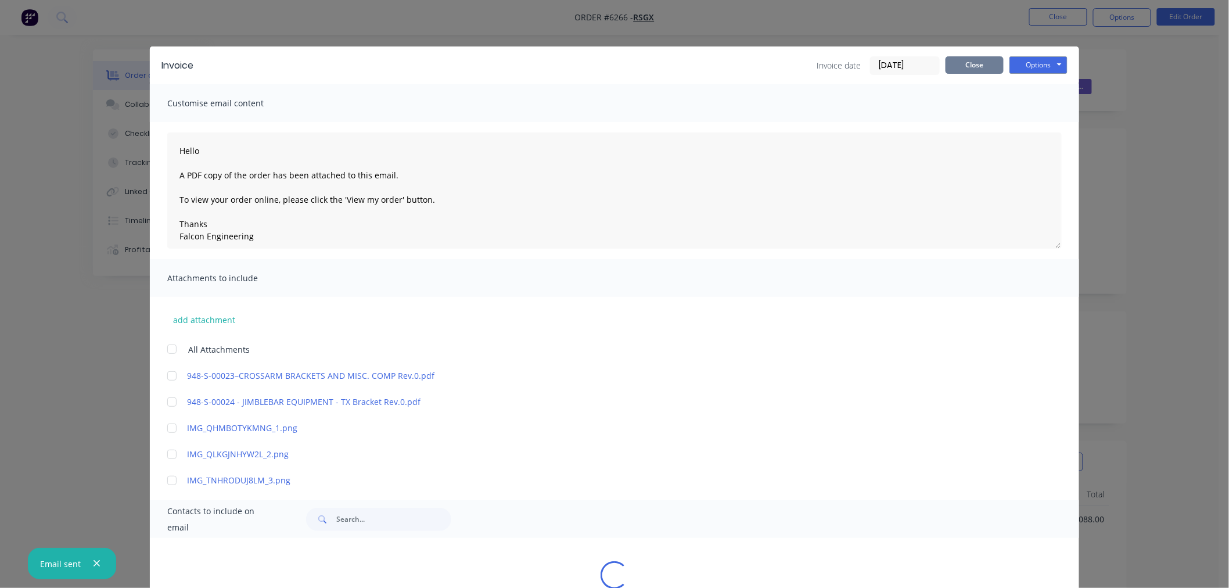
type textarea "Hello A PDF copy of the order has been attached to this email. To view your ord…"
drag, startPoint x: 954, startPoint y: 71, endPoint x: 988, endPoint y: 83, distance: 35.8
click at [954, 70] on button "Close" at bounding box center [974, 64] width 58 height 17
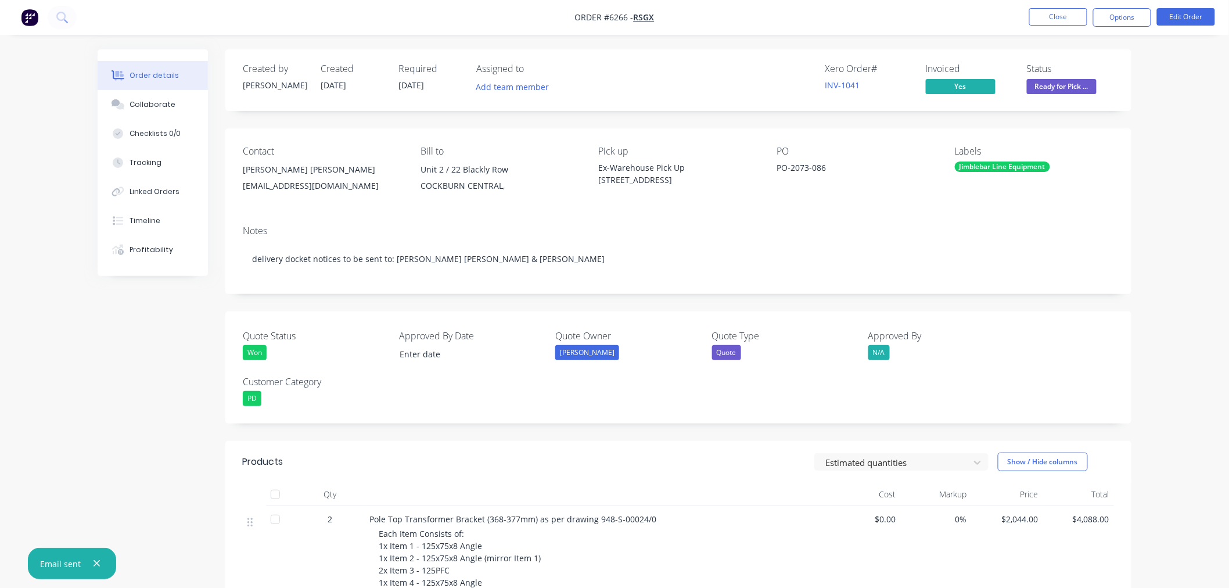
click at [1044, 88] on span "Ready for Pick ..." at bounding box center [1062, 86] width 70 height 15
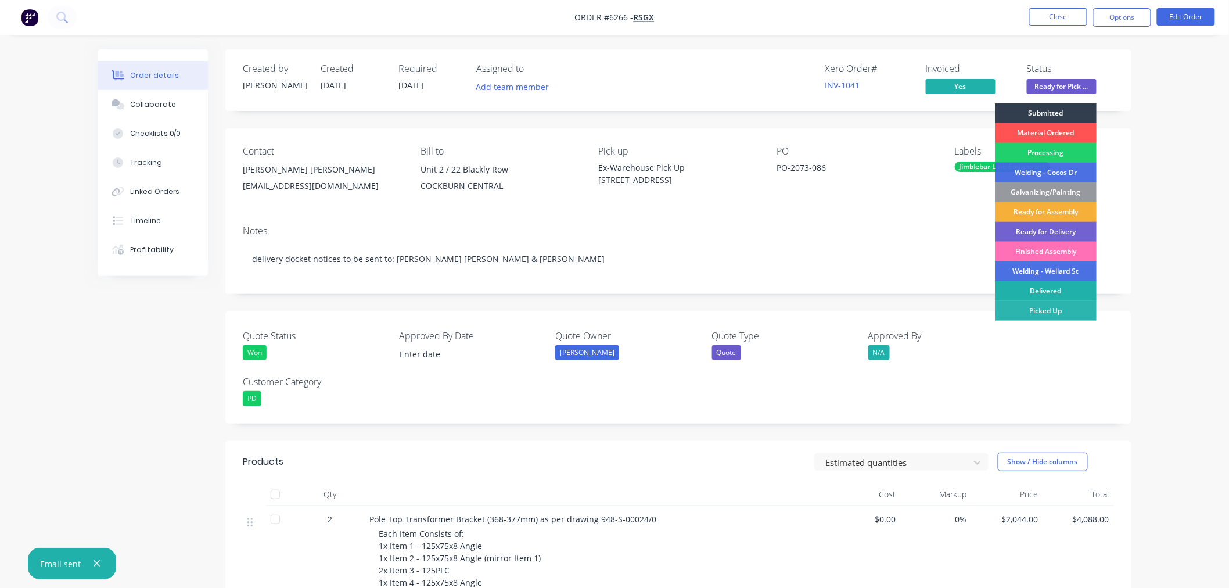
click at [1030, 289] on div "Delivered" at bounding box center [1046, 291] width 102 height 20
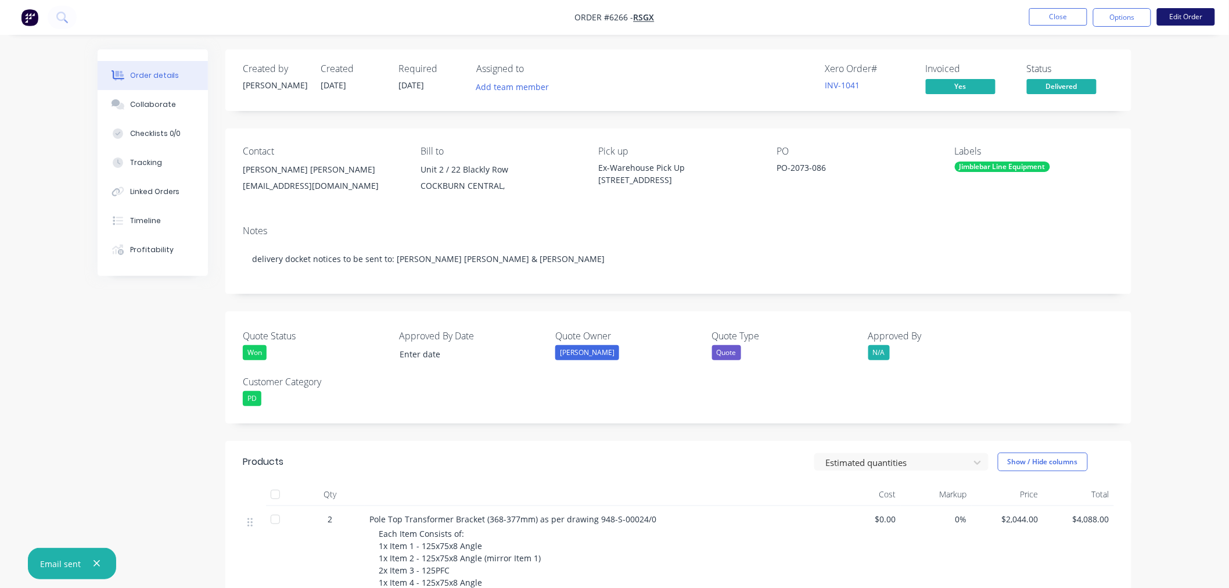
click at [1179, 13] on button "Edit Order" at bounding box center [1186, 16] width 58 height 17
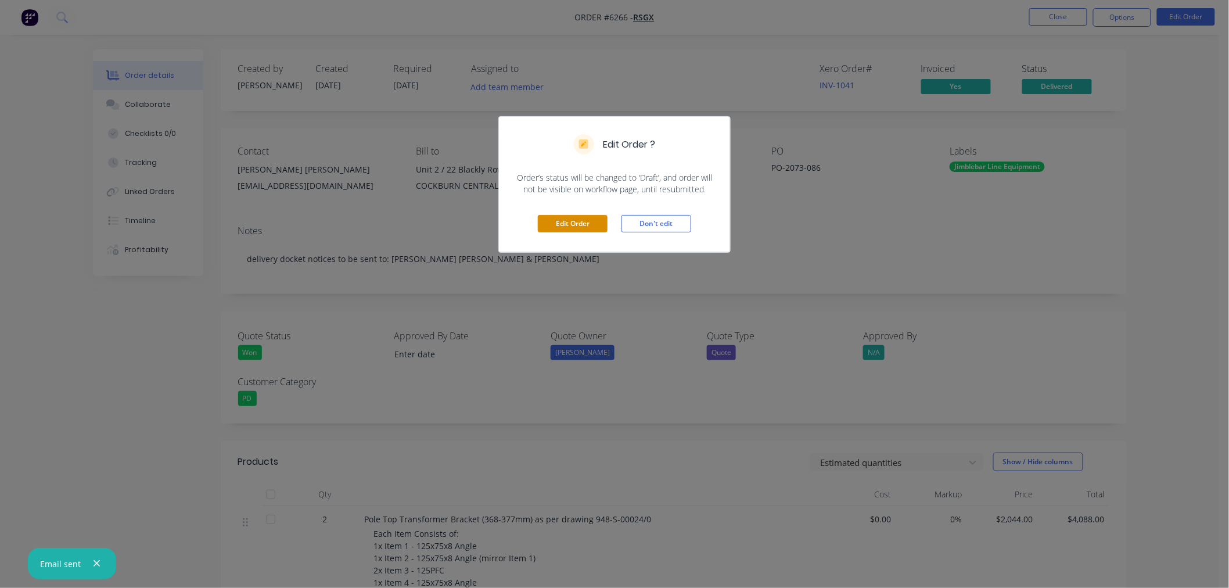
click at [567, 223] on button "Edit Order" at bounding box center [573, 223] width 70 height 17
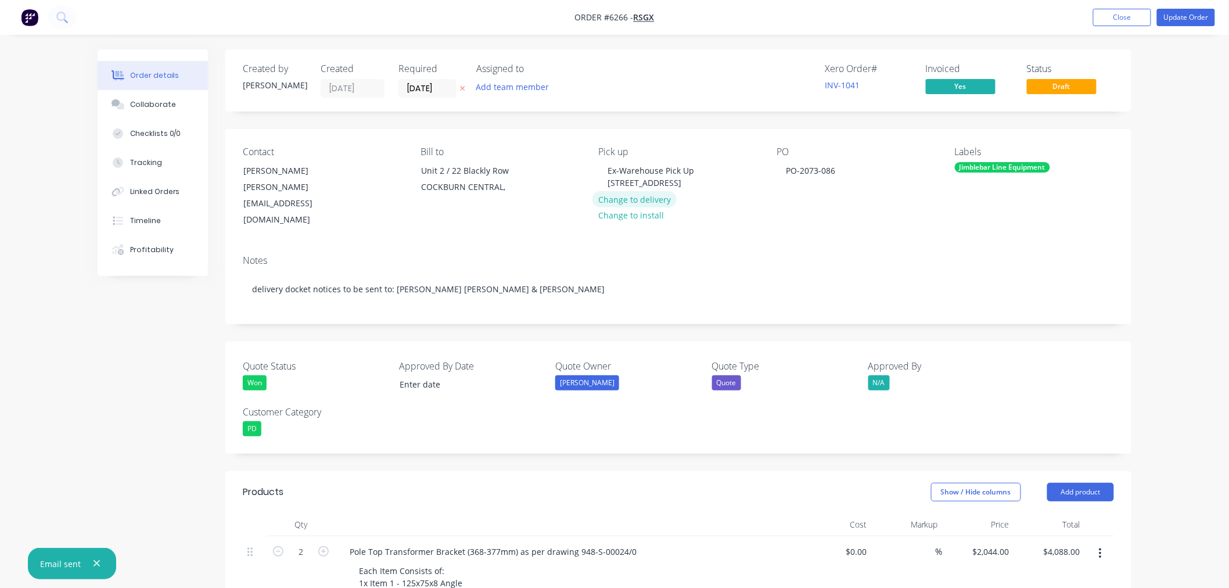
click at [626, 199] on button "Change to delivery" at bounding box center [634, 199] width 85 height 16
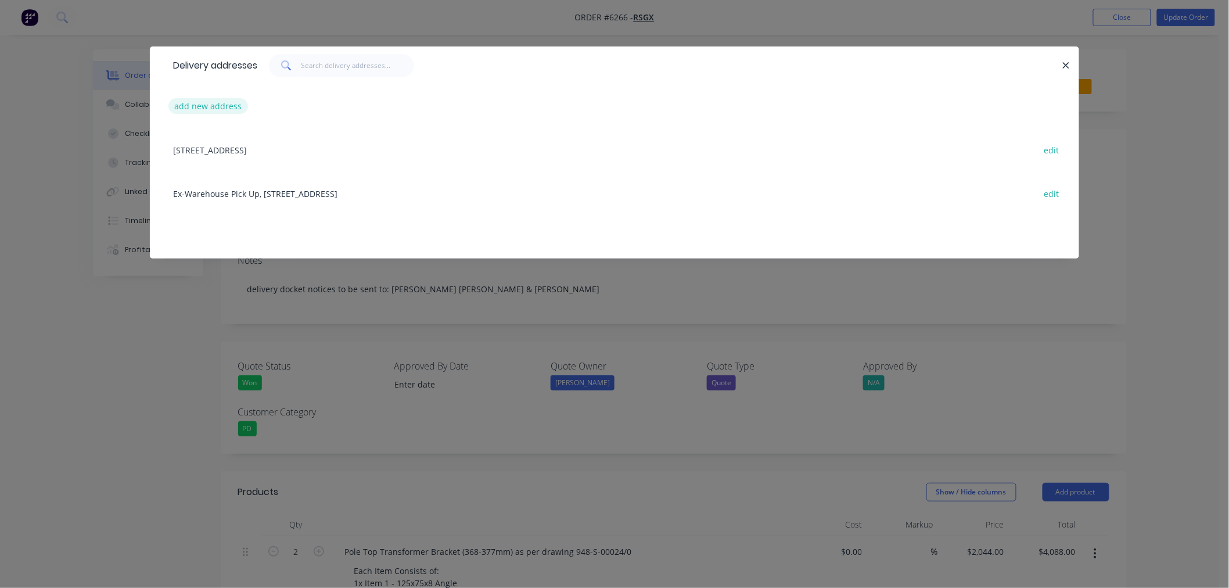
click at [221, 105] on button "add new address" at bounding box center [208, 106] width 80 height 16
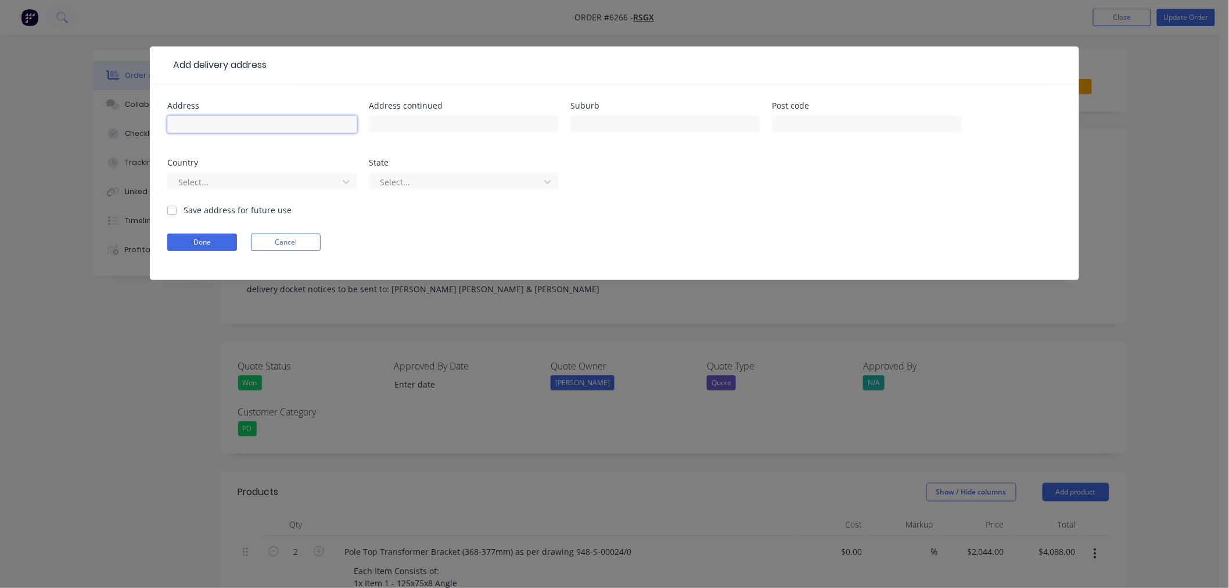
click at [239, 123] on input "text" at bounding box center [262, 124] width 190 height 17
click at [253, 123] on input "text" at bounding box center [262, 124] width 190 height 17
type input "Unit D, 8 Sparks Rd"
click at [601, 124] on input "text" at bounding box center [665, 124] width 190 height 17
type input "Henderson"
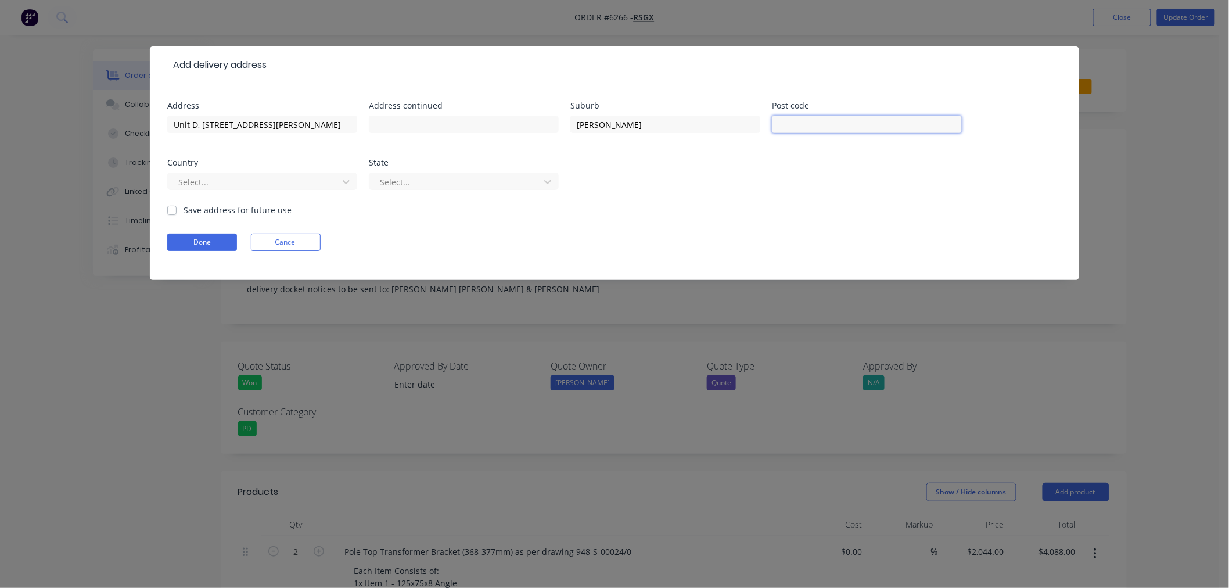
drag, startPoint x: 783, startPoint y: 125, endPoint x: 785, endPoint y: 131, distance: 6.8
click at [784, 125] on input "text" at bounding box center [867, 124] width 190 height 17
click at [261, 185] on div at bounding box center [254, 182] width 155 height 15
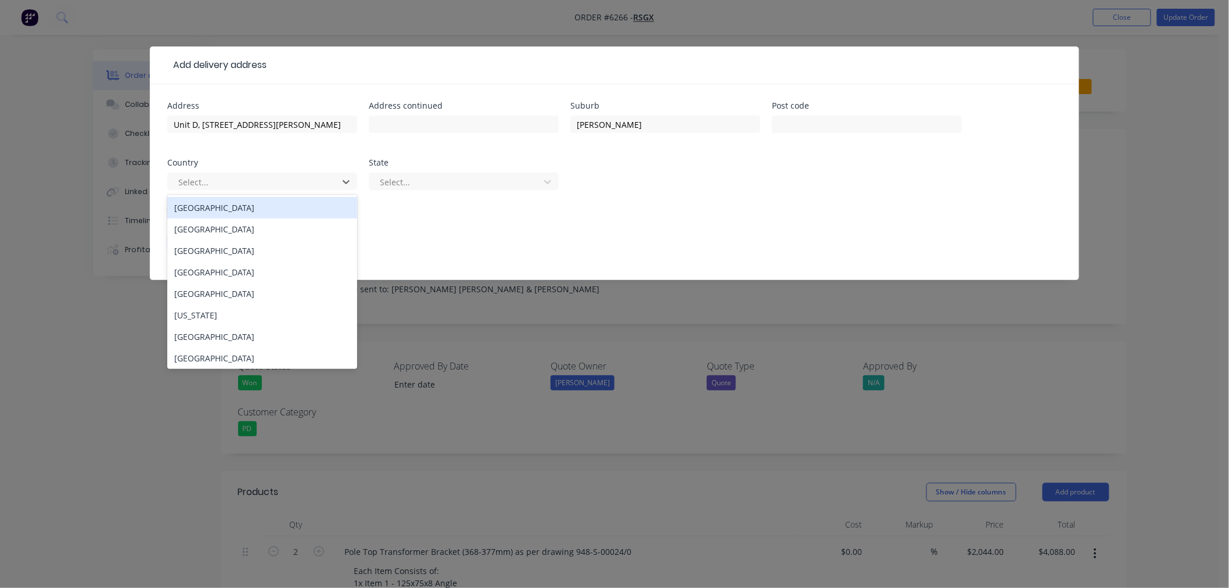
drag, startPoint x: 229, startPoint y: 208, endPoint x: 301, endPoint y: 208, distance: 72.0
click at [229, 208] on div "Australia" at bounding box center [262, 207] width 190 height 21
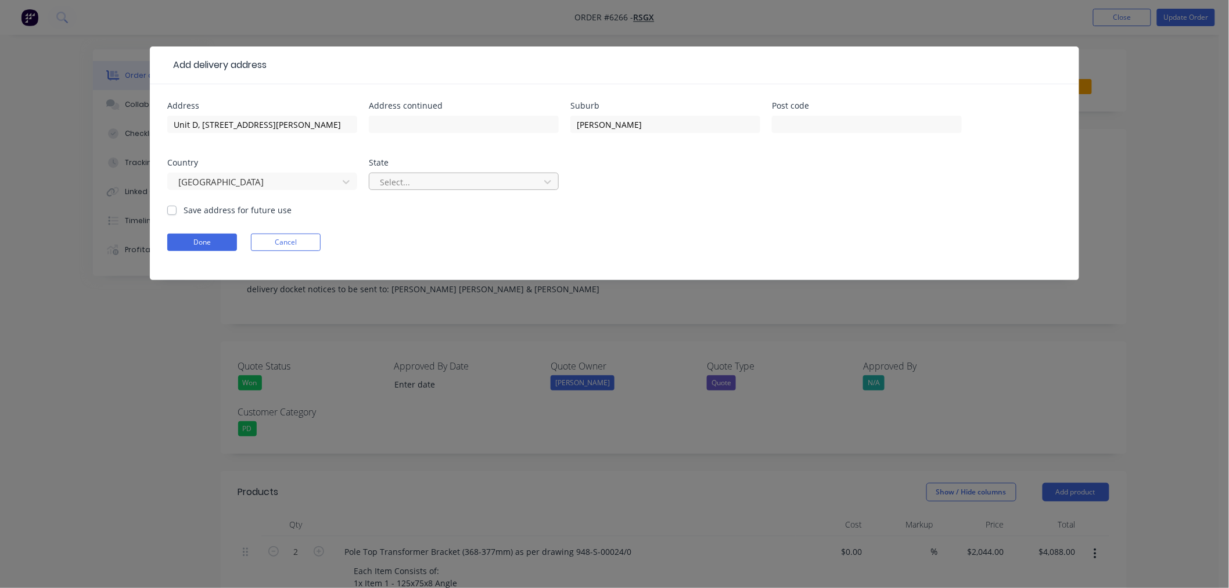
click at [396, 184] on div at bounding box center [456, 182] width 155 height 15
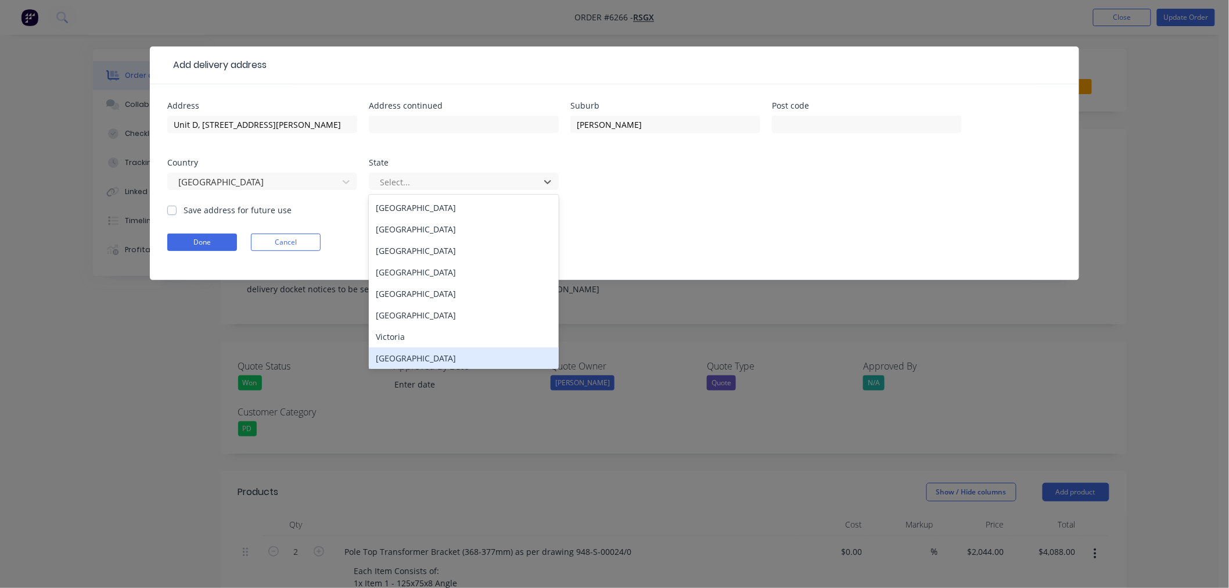
click at [403, 355] on div "Western Australia" at bounding box center [464, 357] width 190 height 21
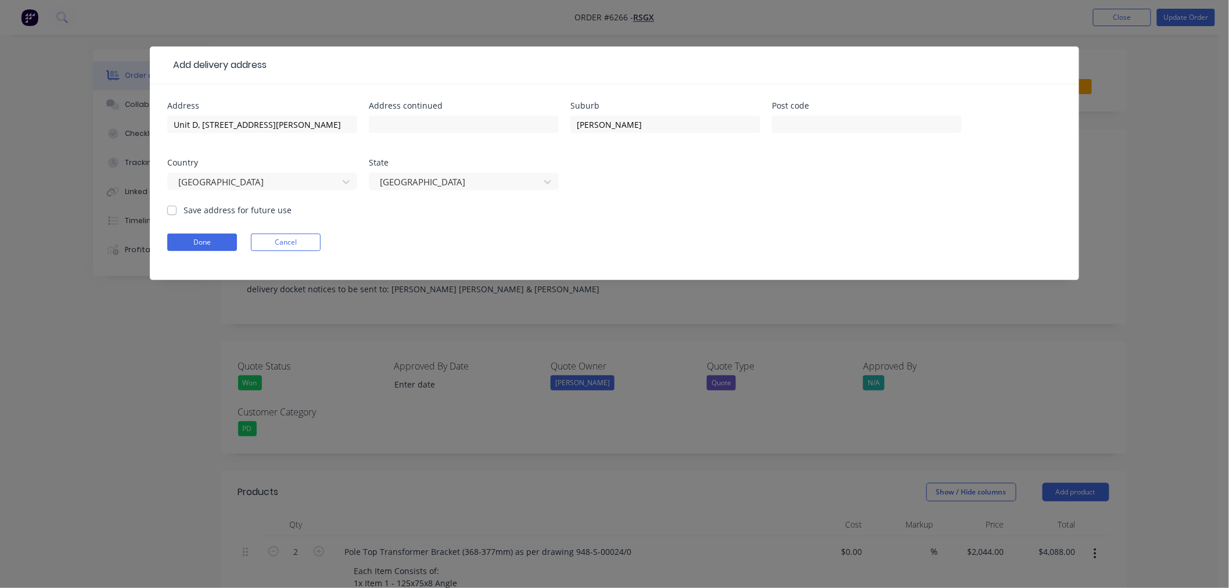
click at [184, 207] on label "Save address for future use" at bounding box center [238, 210] width 108 height 12
click at [174, 207] on input "Save address for future use" at bounding box center [171, 209] width 9 height 11
checkbox input "true"
click at [196, 242] on button "Done" at bounding box center [202, 241] width 70 height 17
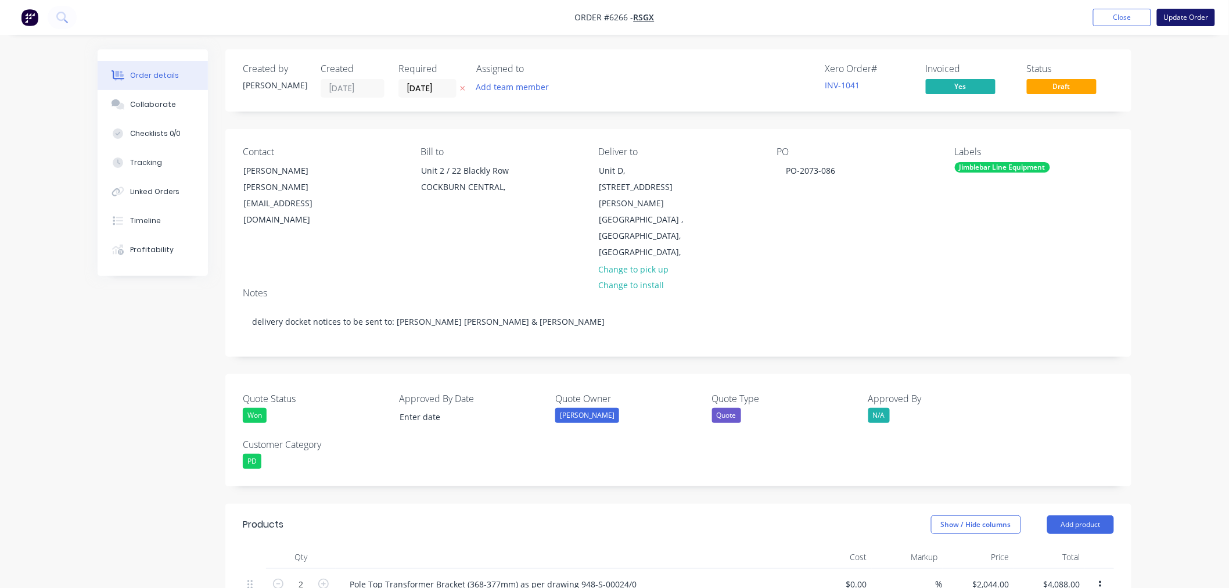
click at [1179, 13] on button "Update Order" at bounding box center [1186, 17] width 58 height 17
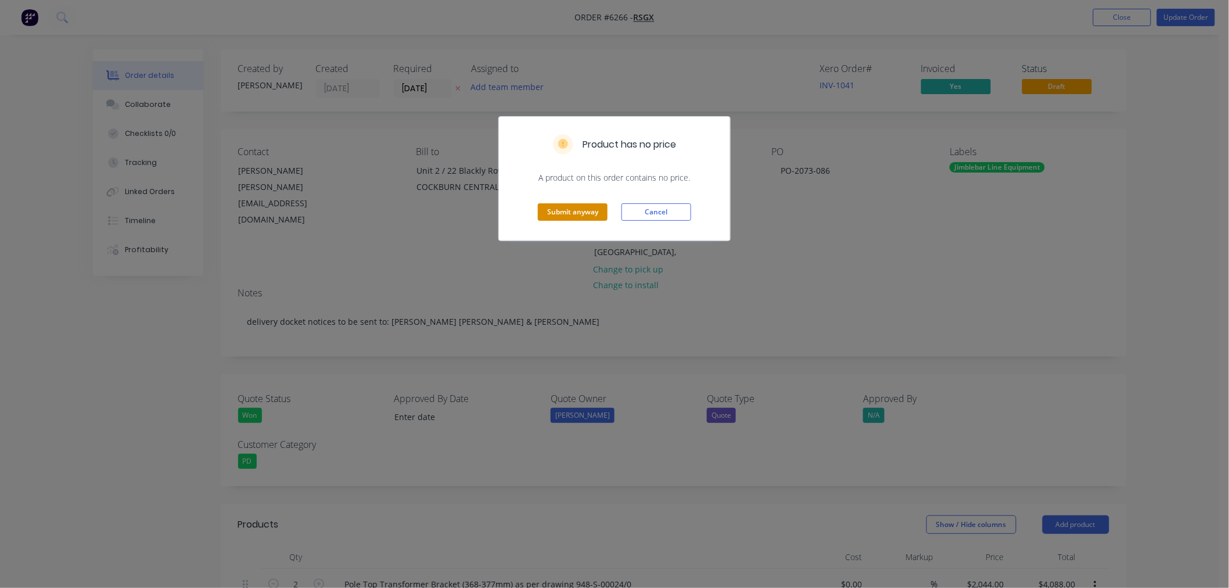
click at [570, 210] on button "Submit anyway" at bounding box center [573, 211] width 70 height 17
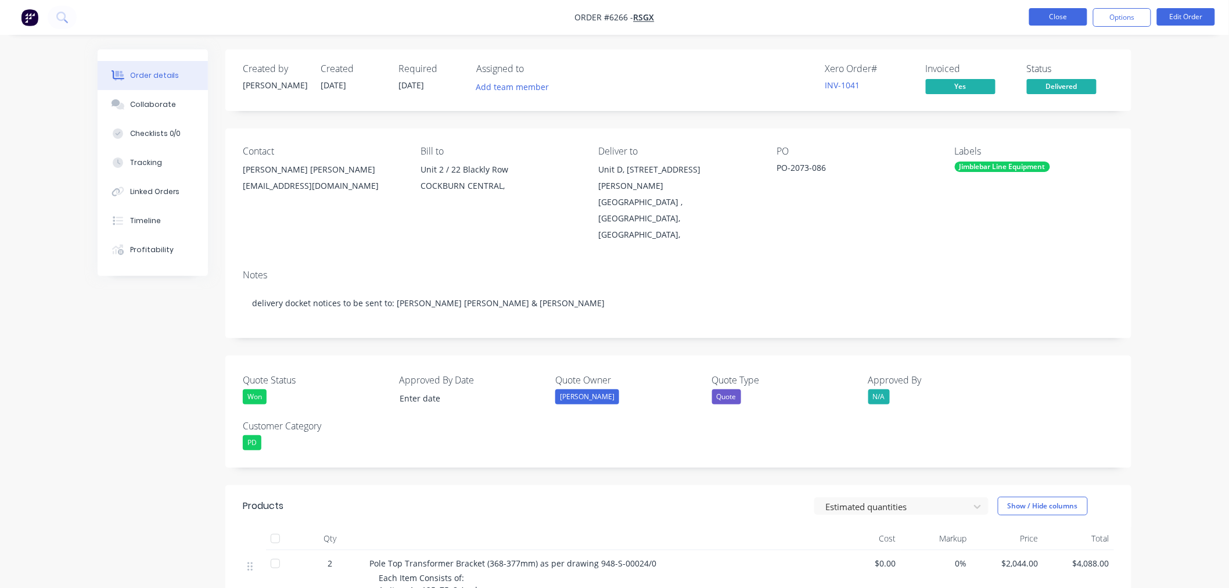
click at [1048, 19] on button "Close" at bounding box center [1058, 16] width 58 height 17
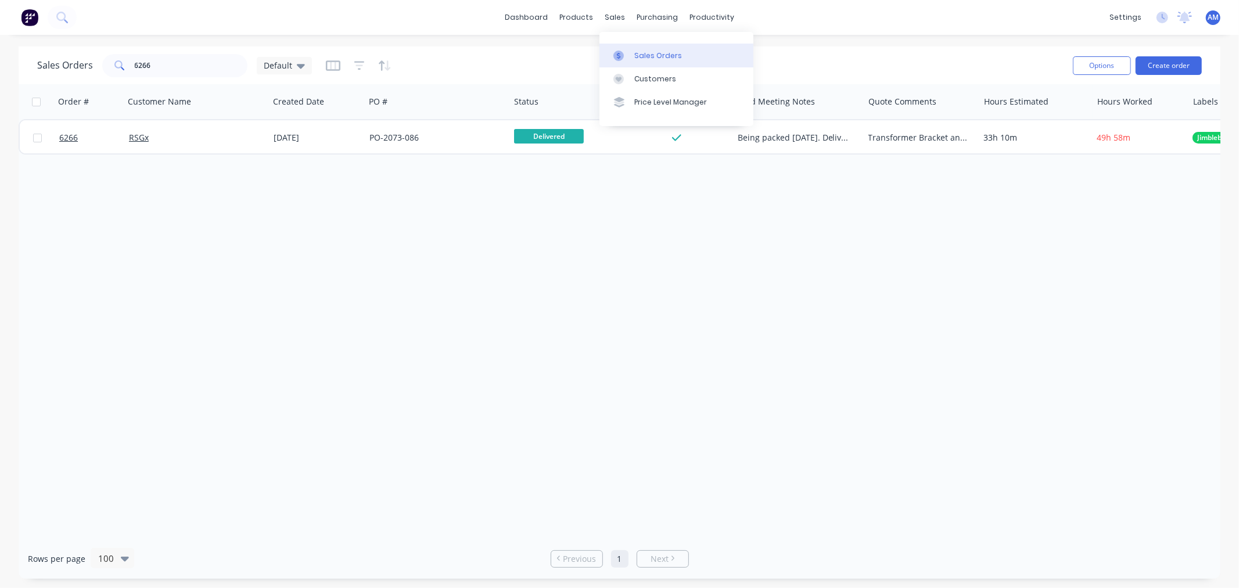
click at [641, 51] on div "Sales Orders" at bounding box center [658, 56] width 48 height 10
drag, startPoint x: 163, startPoint y: 65, endPoint x: 95, endPoint y: 73, distance: 67.8
click at [95, 73] on div "Sales Orders 6266 Default" at bounding box center [174, 65] width 275 height 23
type input "2"
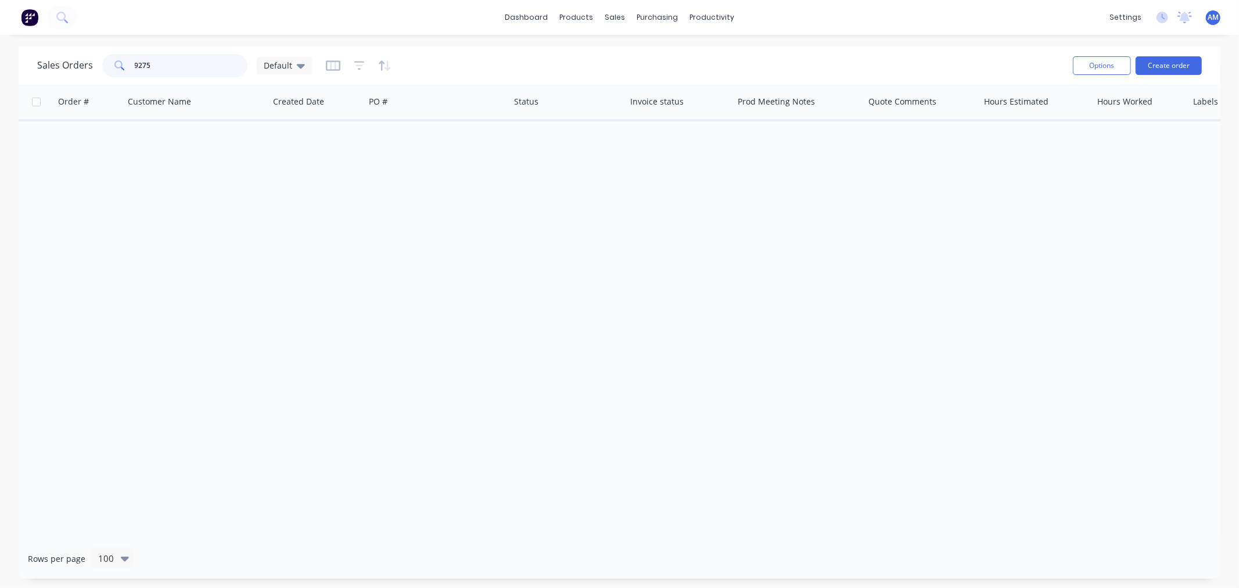
drag, startPoint x: 129, startPoint y: 70, endPoint x: 93, endPoint y: 75, distance: 35.8
click at [93, 75] on div "Sales Orders 9275 Default" at bounding box center [174, 65] width 275 height 23
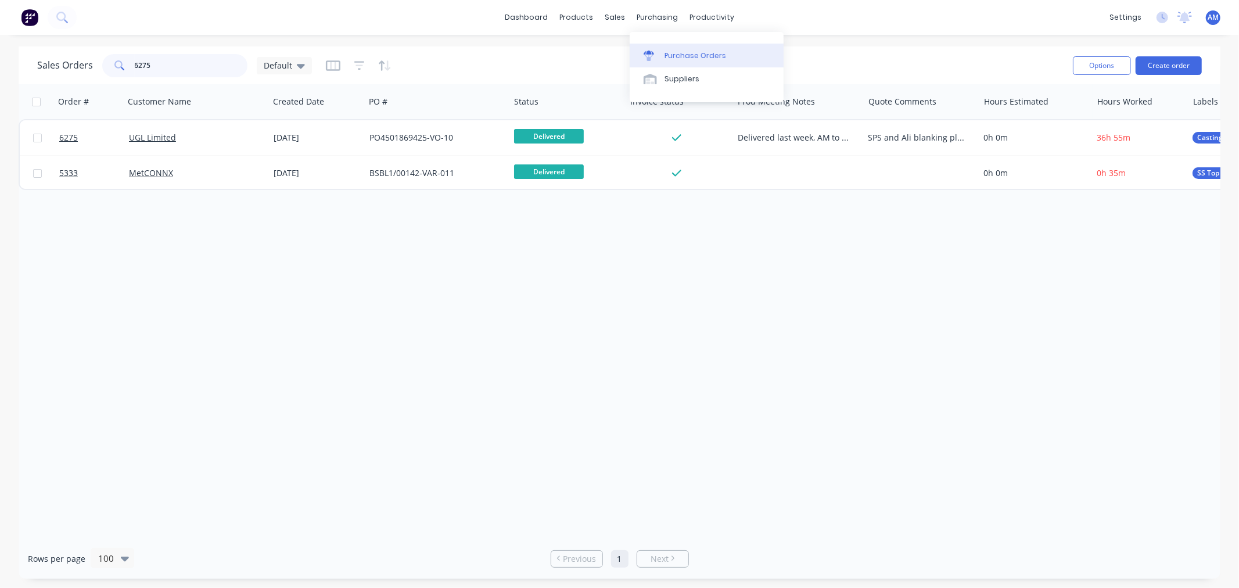
type input "6275"
click at [663, 52] on link "Purchase Orders" at bounding box center [706, 55] width 154 height 23
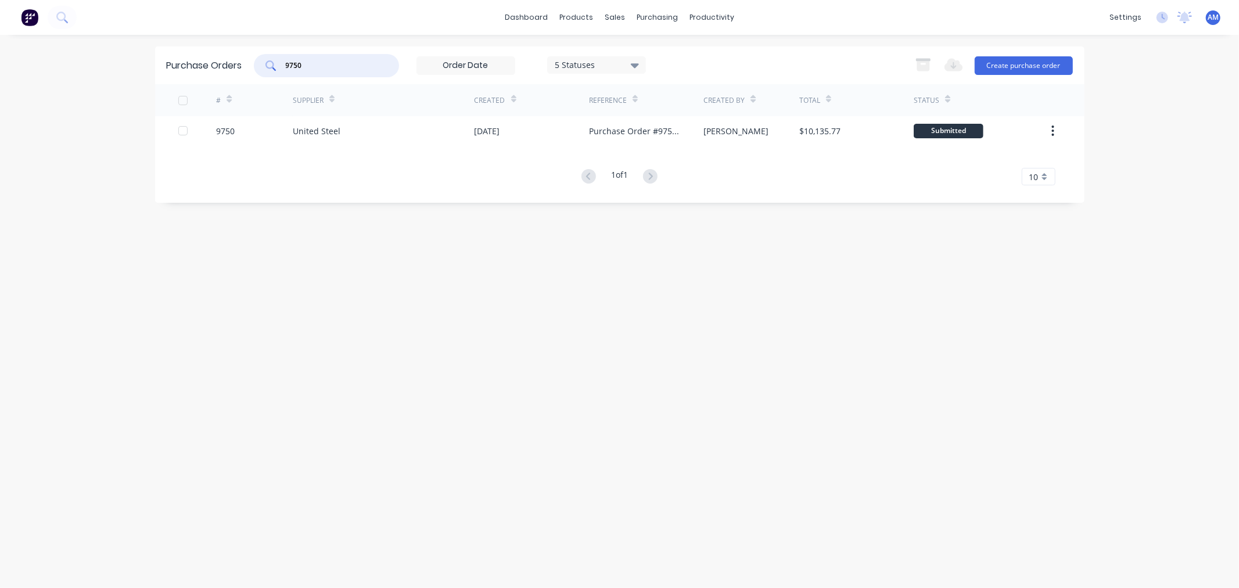
click at [323, 65] on input "9750" at bounding box center [333, 66] width 96 height 12
drag, startPoint x: 250, startPoint y: 67, endPoint x: 235, endPoint y: 70, distance: 15.9
click at [235, 70] on div "Purchase Orders 9750 5 Statuses 5 Statuses Export to Excel (XLSX) Create purcha…" at bounding box center [619, 65] width 929 height 38
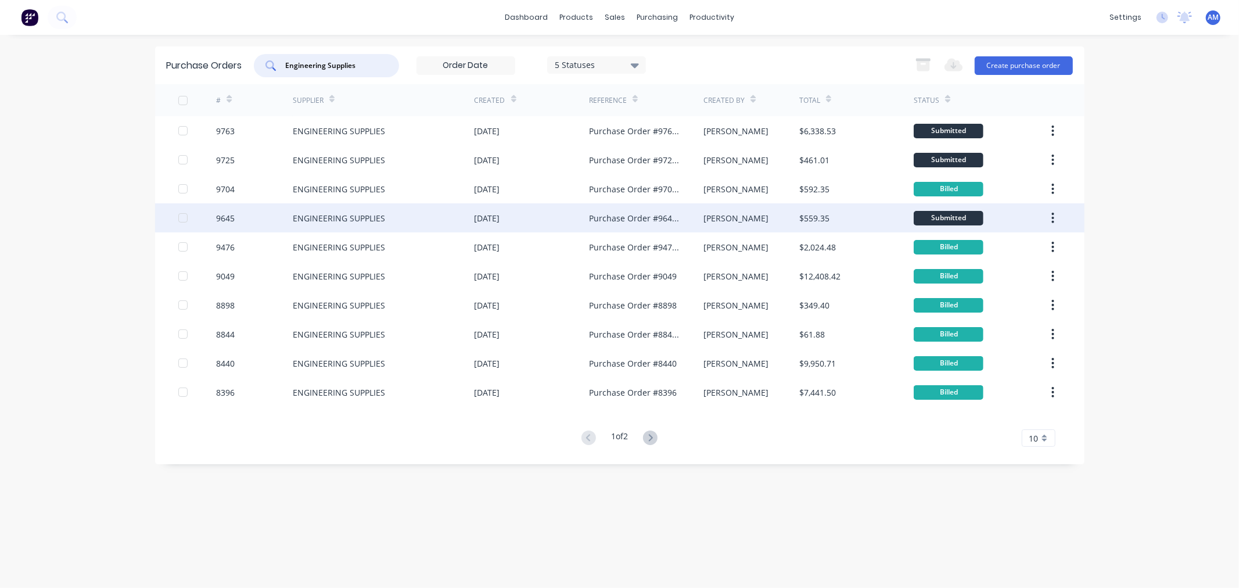
type input "Engineering Supplies"
click at [242, 214] on div "9645" at bounding box center [254, 217] width 77 height 29
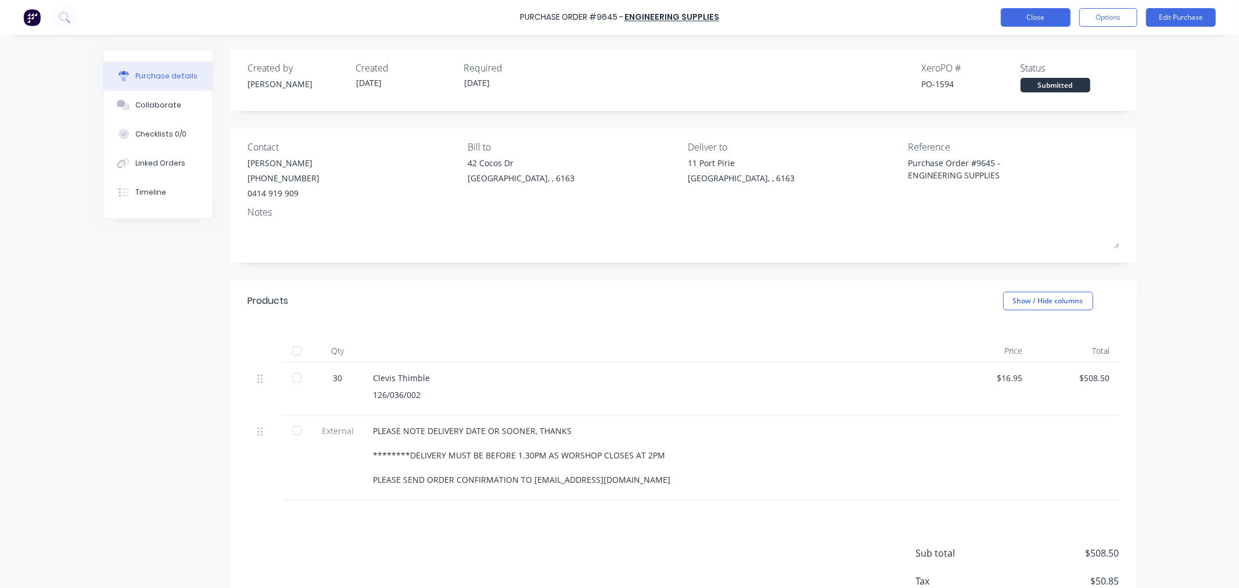
click at [1046, 23] on button "Close" at bounding box center [1036, 17] width 70 height 19
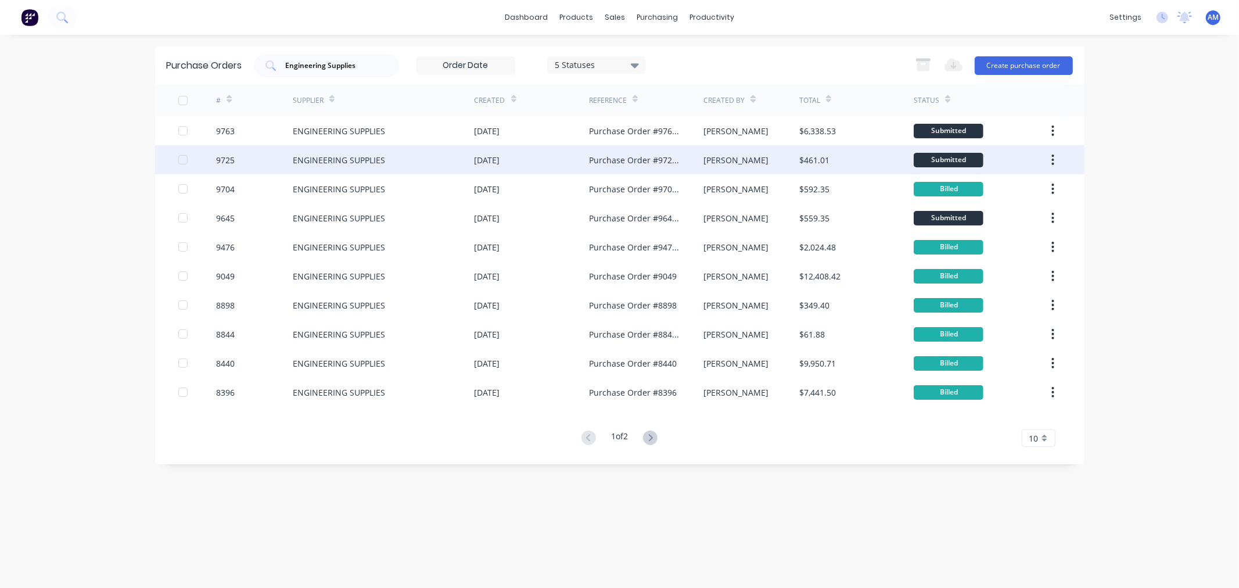
click at [250, 156] on div "9725" at bounding box center [254, 159] width 77 height 29
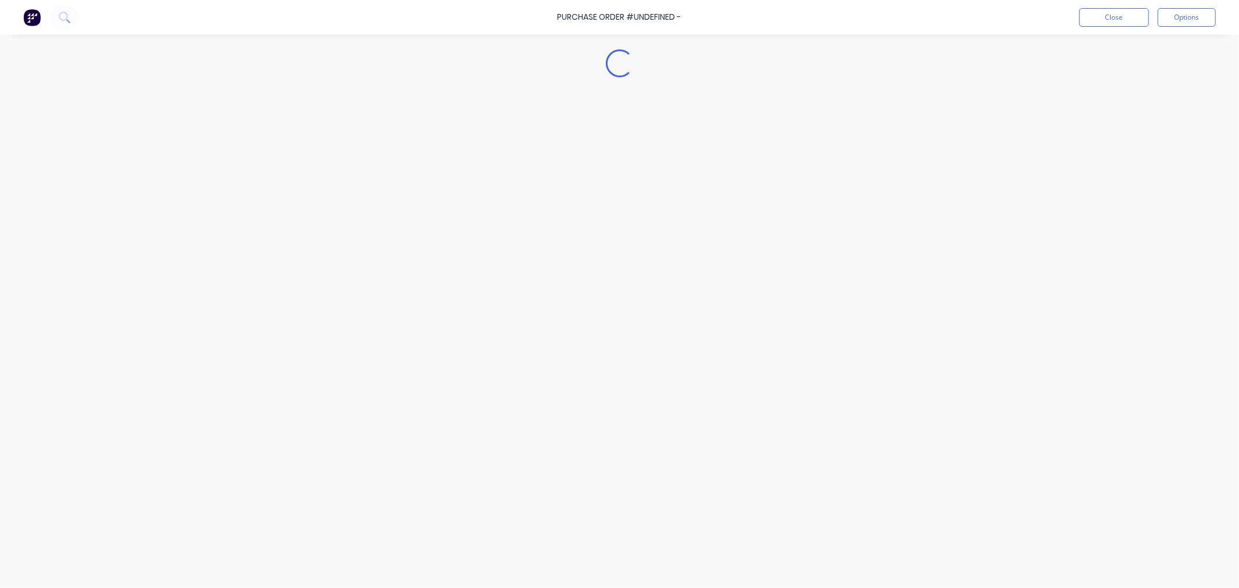
type textarea "x"
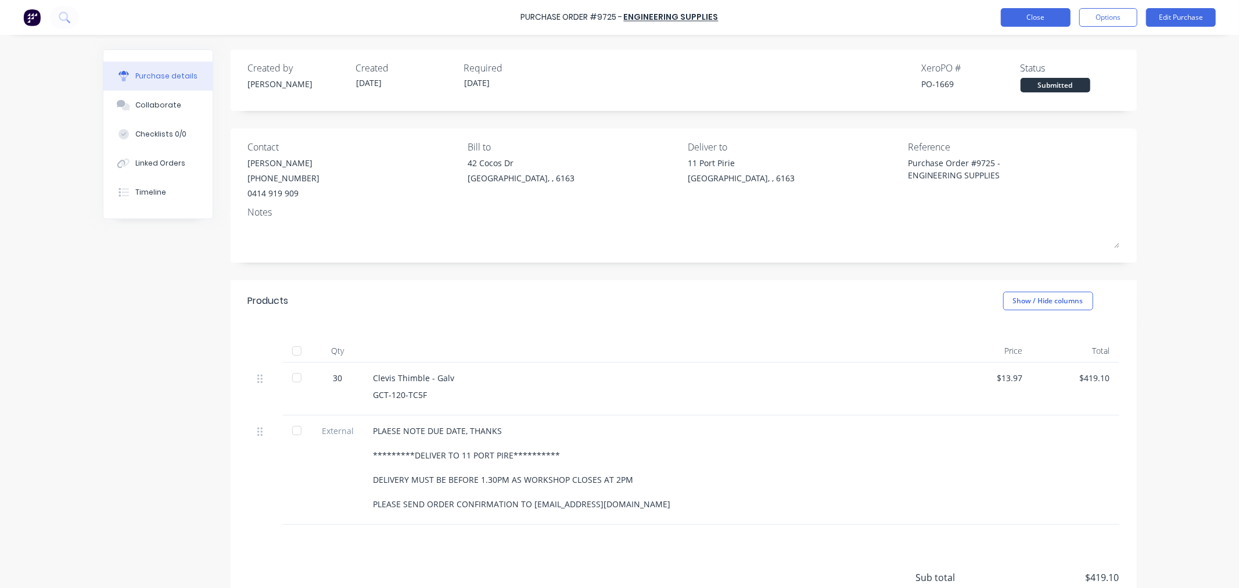
click at [1042, 14] on button "Close" at bounding box center [1036, 17] width 70 height 19
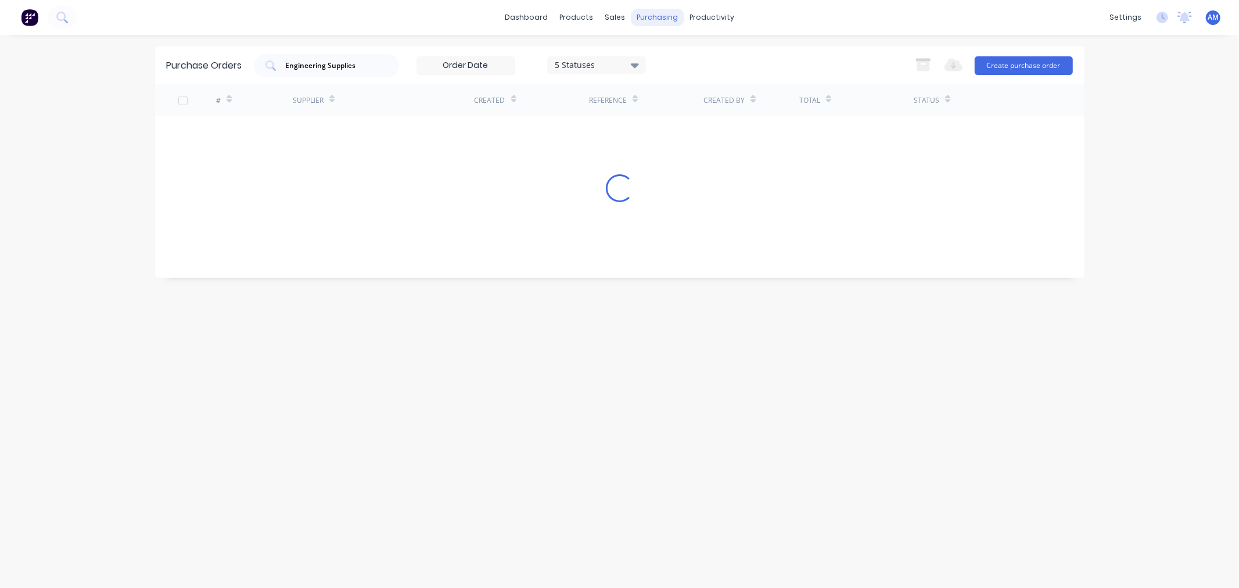
click at [636, 19] on div "purchasing" at bounding box center [657, 17] width 53 height 17
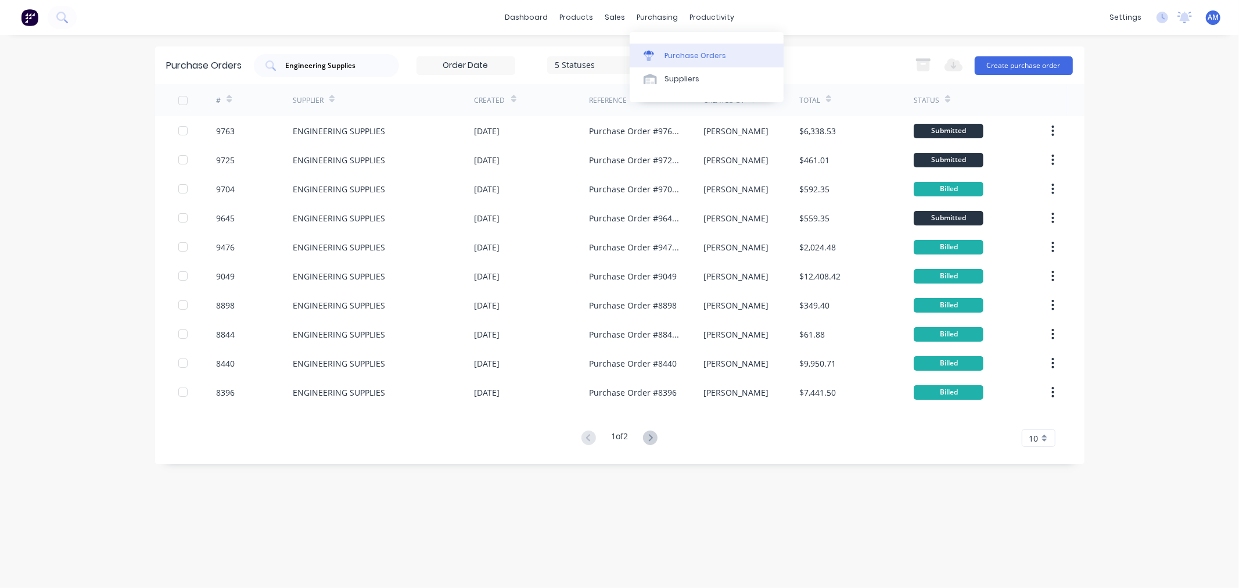
click at [681, 53] on div "Purchase Orders" at bounding box center [695, 56] width 62 height 10
drag, startPoint x: 373, startPoint y: 59, endPoint x: 163, endPoint y: 94, distance: 212.5
click at [163, 94] on div "Purchase Orders Engineering Supplies 5 Statuses 5 Statuses Export to Excel (XLS…" at bounding box center [619, 255] width 929 height 418
drag, startPoint x: 370, startPoint y: 62, endPoint x: 114, endPoint y: 113, distance: 261.3
click at [116, 98] on div "dashboard products sales purchasing productivity dashboard products Product Cat…" at bounding box center [619, 294] width 1239 height 588
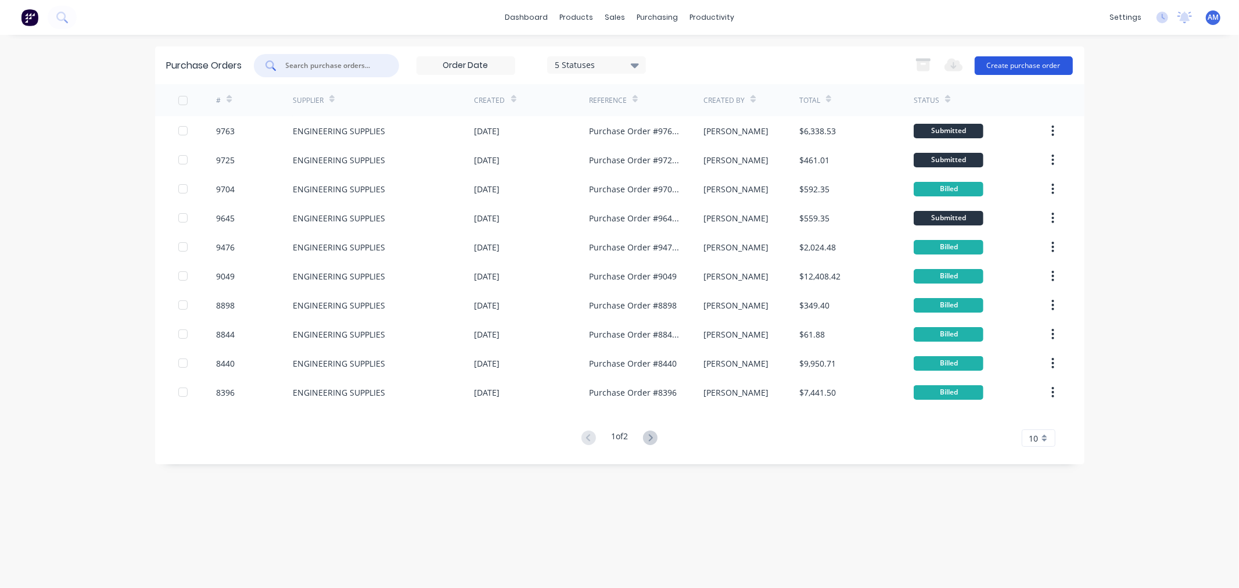
click at [1031, 61] on button "Create purchase order" at bounding box center [1023, 65] width 98 height 19
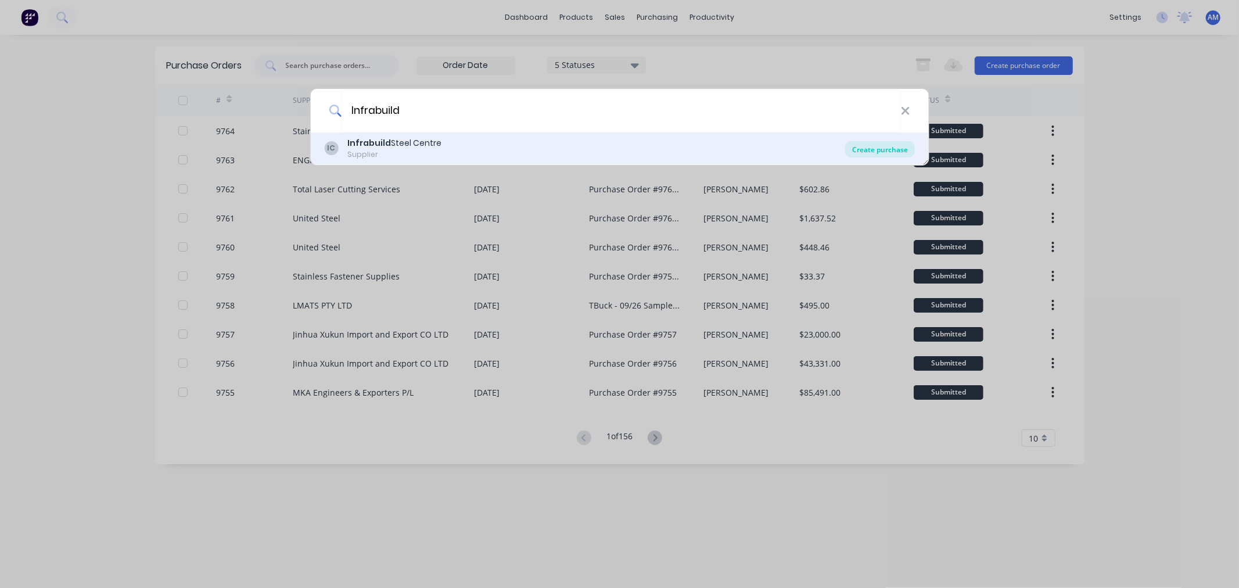
type input "Infrabuild"
click at [879, 152] on div "Create purchase" at bounding box center [880, 149] width 70 height 16
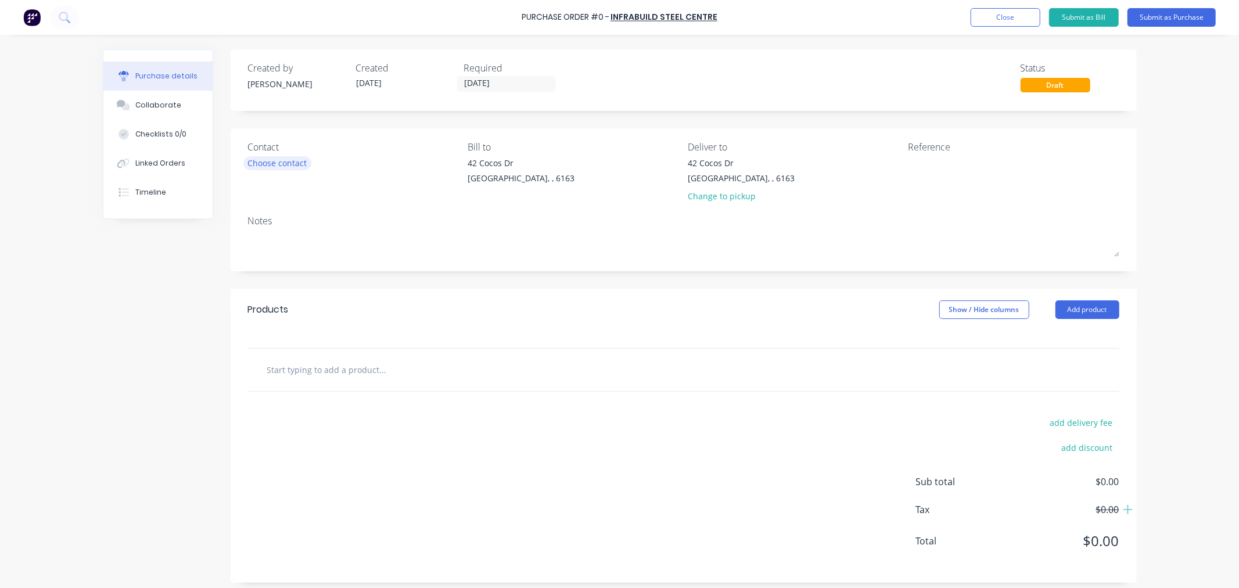
click at [249, 164] on div "Choose contact" at bounding box center [277, 163] width 59 height 12
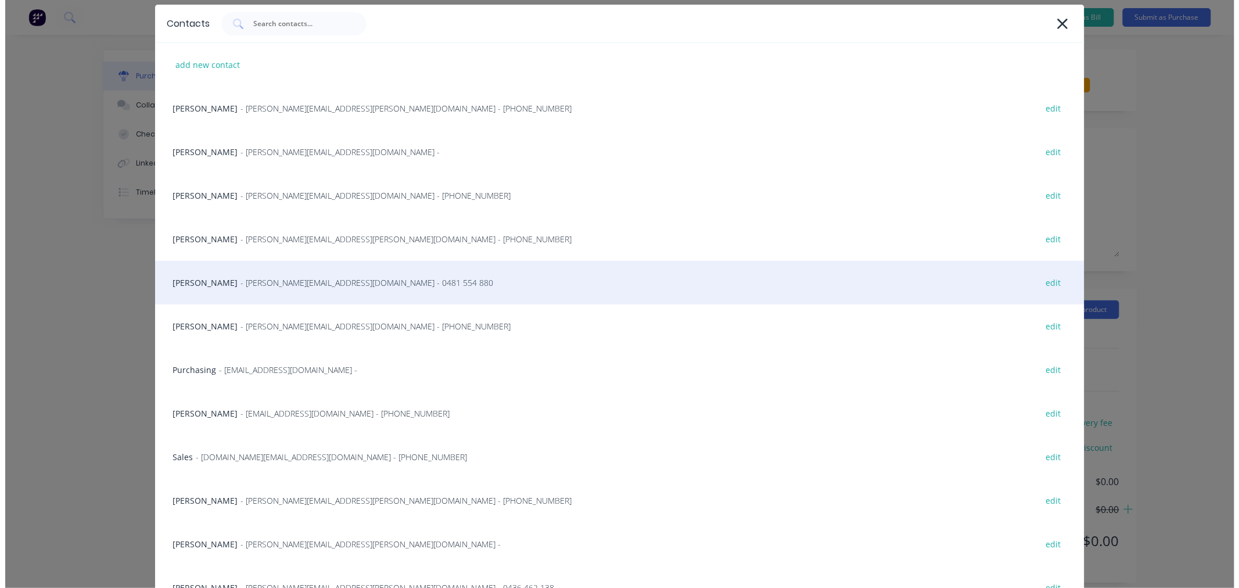
scroll to position [121, 0]
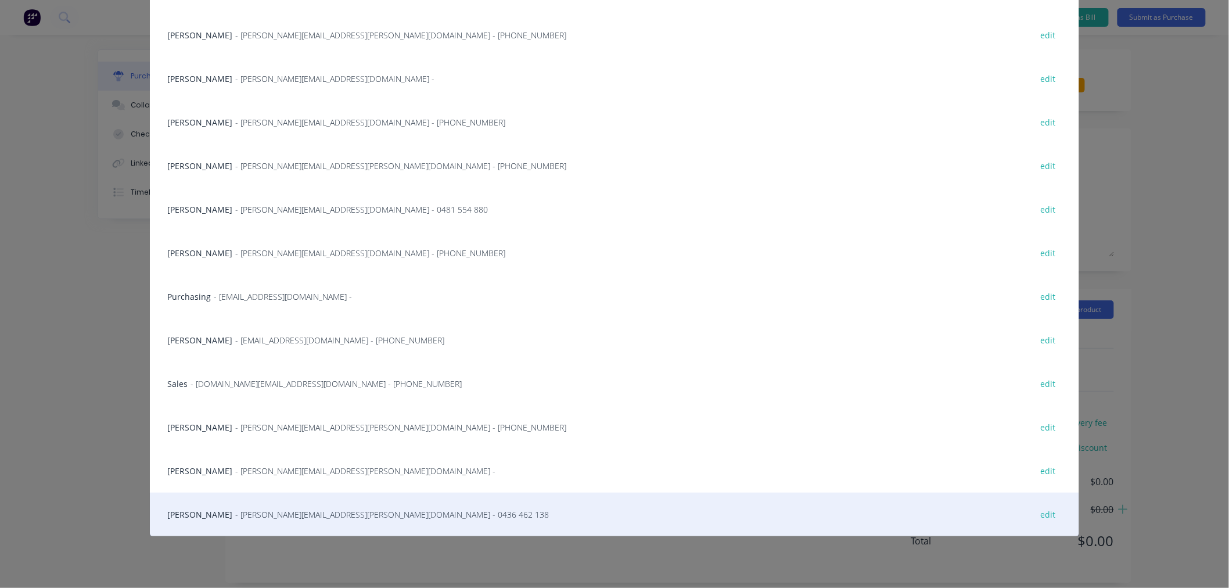
click at [235, 513] on span "- tracey.watson@infrabuild.com - 0436 462 138" at bounding box center [392, 514] width 314 height 12
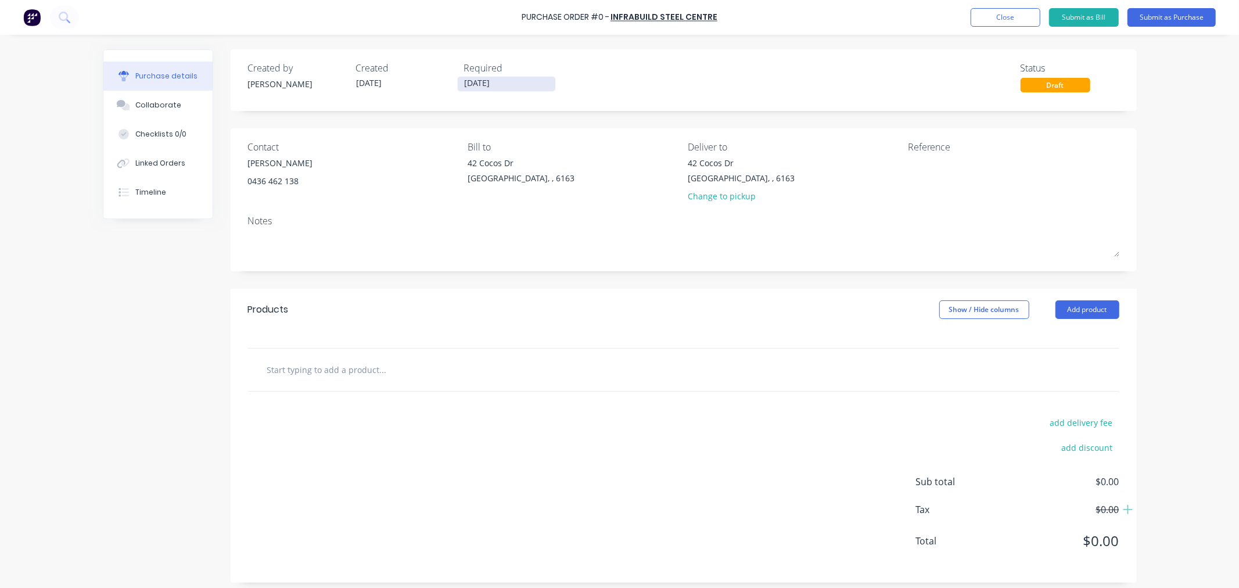
click at [490, 85] on input "06/10/25" at bounding box center [507, 84] width 98 height 15
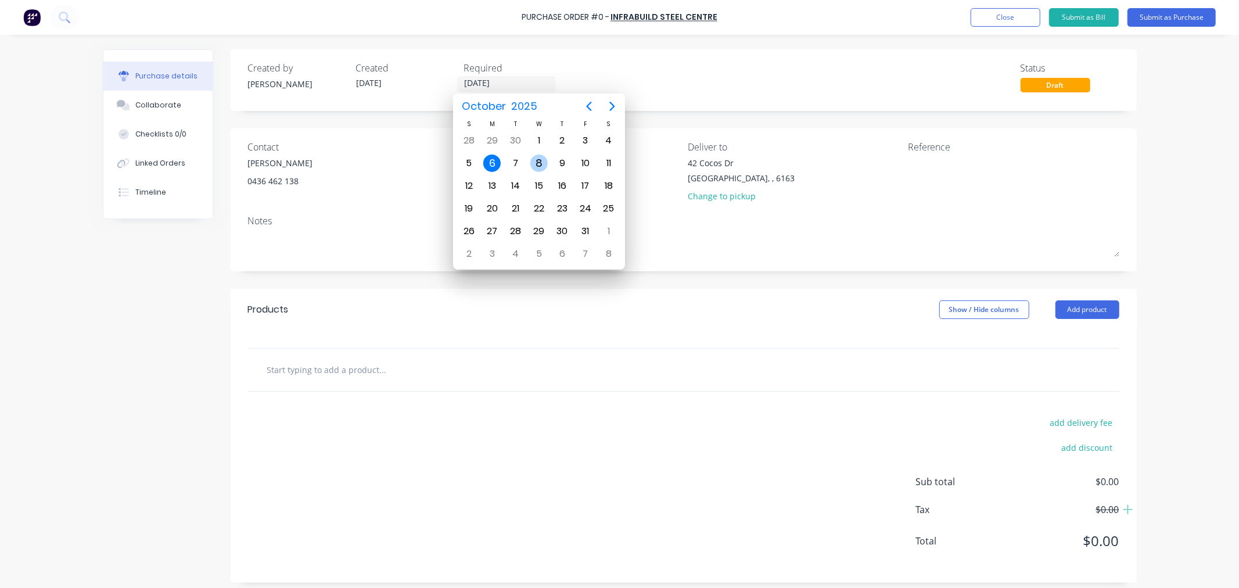
click at [533, 160] on div "8" at bounding box center [538, 162] width 17 height 17
type input "08/10/25"
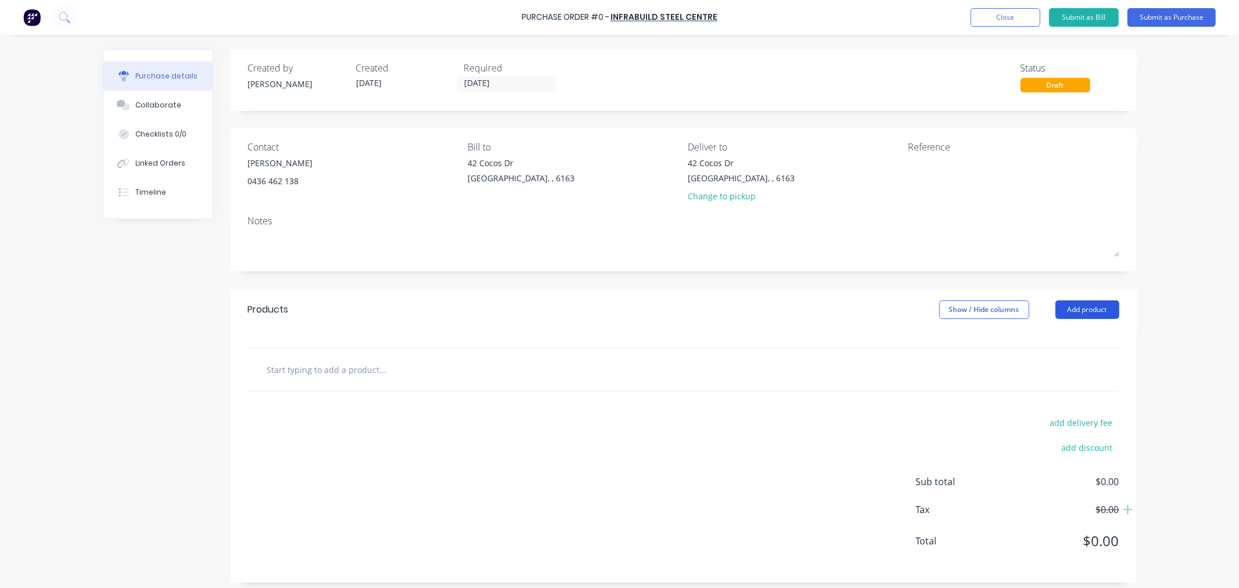
click at [1105, 311] on button "Add product" at bounding box center [1087, 309] width 64 height 19
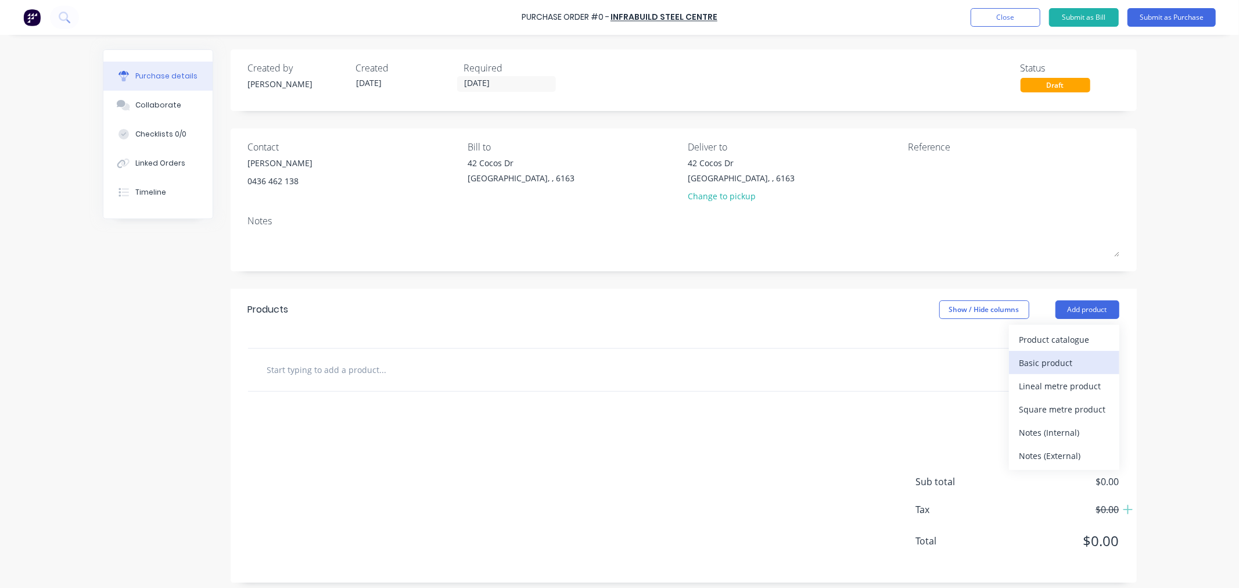
click at [1064, 362] on div "Basic product" at bounding box center [1063, 362] width 89 height 17
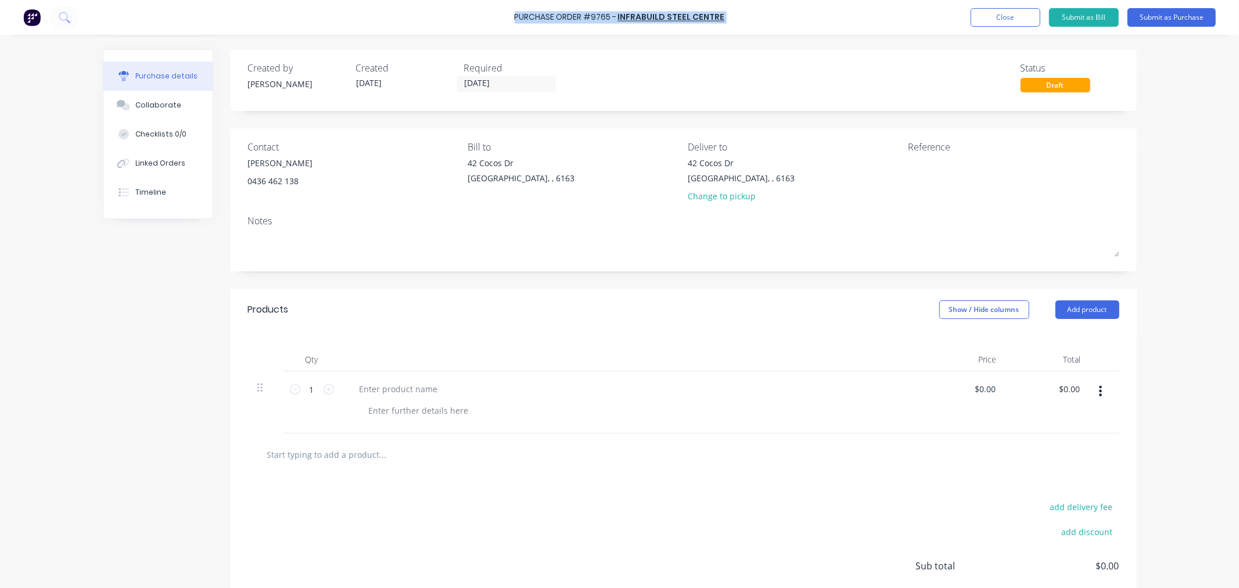
drag, startPoint x: 722, startPoint y: 13, endPoint x: 516, endPoint y: 19, distance: 206.8
click at [516, 19] on div "Purchase Order #9765 - Infrabuild Steel Centre Add product Close Submit as Bill…" at bounding box center [619, 17] width 1239 height 35
copy div "Purchase Order #9765 - Infrabuild Steel Centre Add product Close Submit as Bill…"
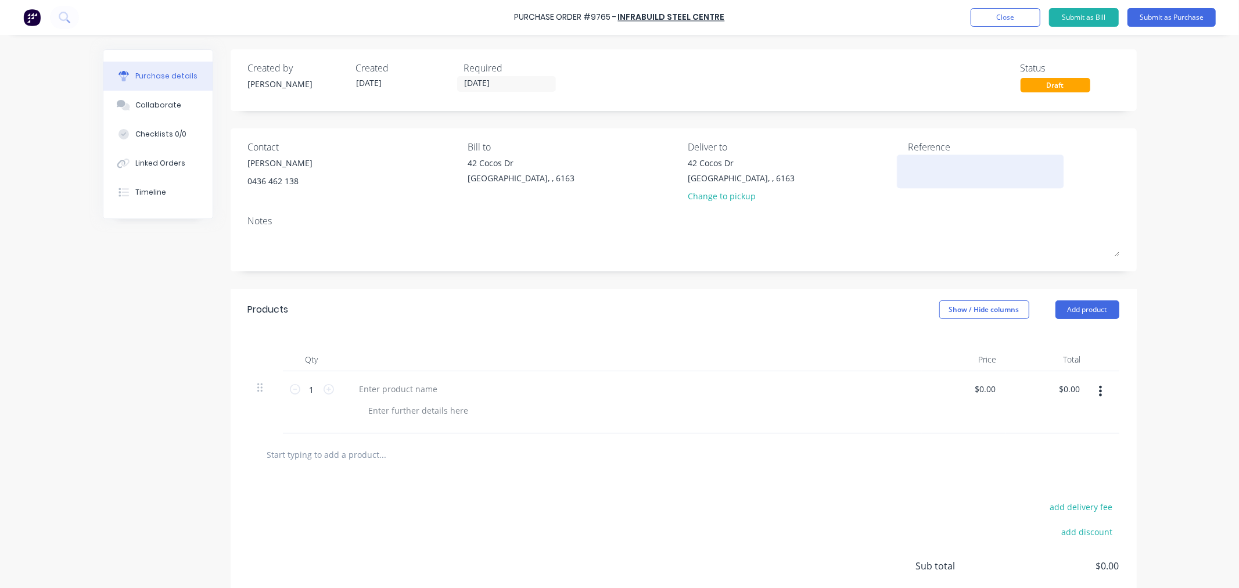
click at [934, 168] on textarea at bounding box center [980, 170] width 145 height 26
paste textarea "Purchase Order #9765 - Infrabuild Steel Centre"
type textarea "Purchase Order #9765 - Infrabuild Steel Centre"
type textarea "x"
type textarea "Purchase Order #9765 - Infrabuild Steel Centre"
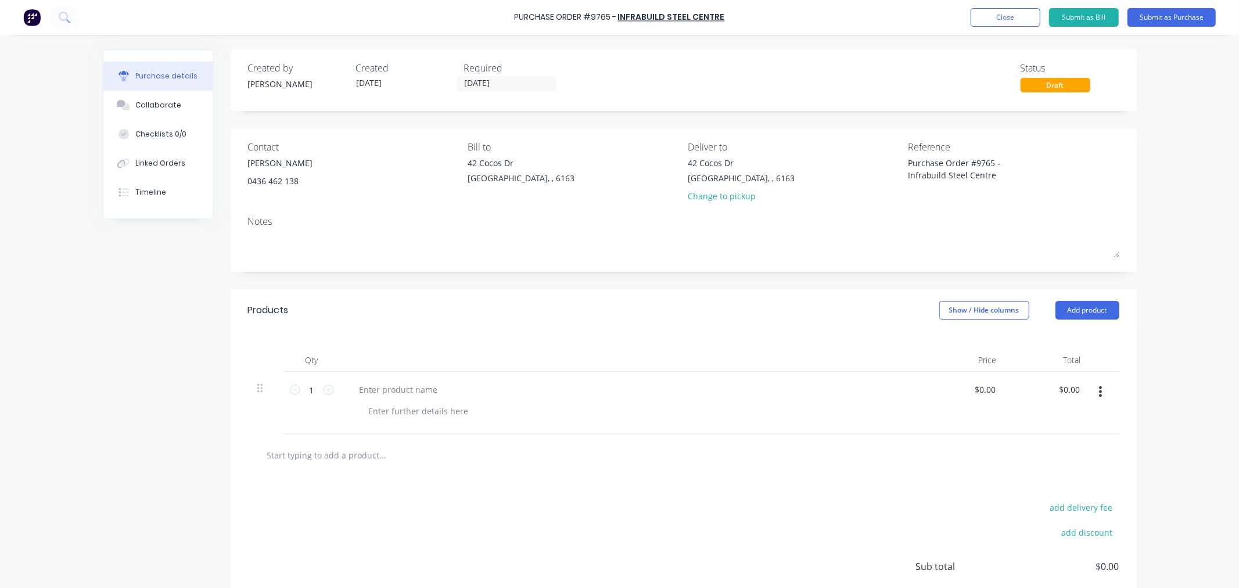
click at [1099, 390] on icon "button" at bounding box center [1100, 391] width 3 height 13
click at [1075, 488] on button "Delete" at bounding box center [1065, 491] width 99 height 23
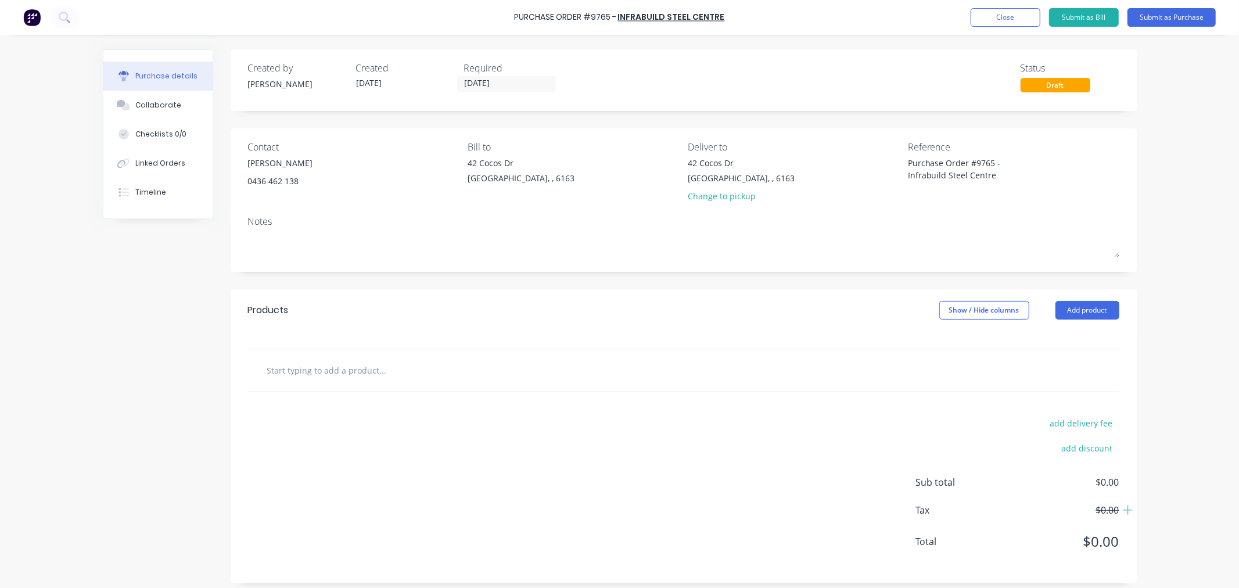
click at [334, 373] on input "text" at bounding box center [383, 369] width 232 height 23
type textarea "x"
type input "2"
type textarea "x"
type input "25"
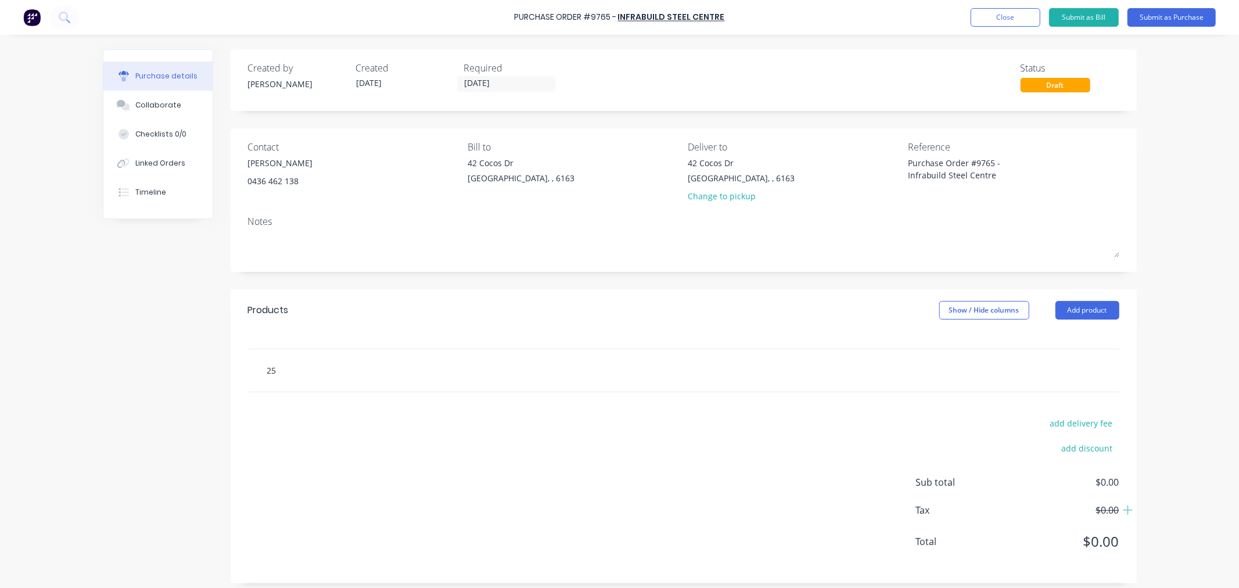
type textarea "x"
type input "250"
type textarea "x"
type input "250U"
type textarea "x"
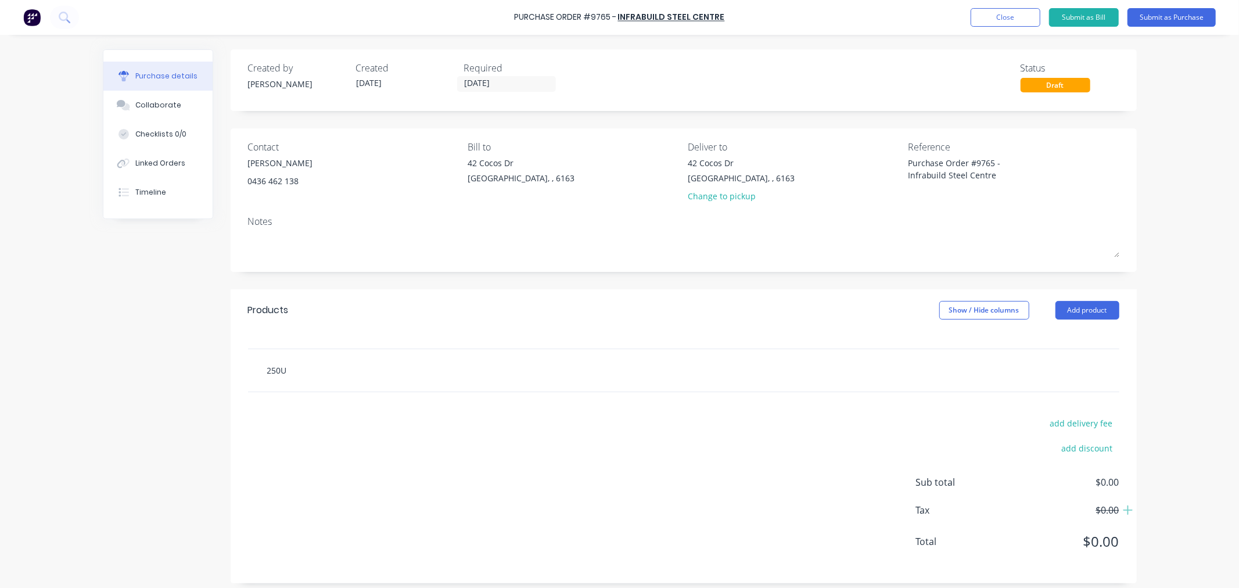
type input "250UC"
type textarea "x"
type input "250UC"
click at [277, 370] on input "250UC" at bounding box center [383, 369] width 232 height 23
type textarea "x"
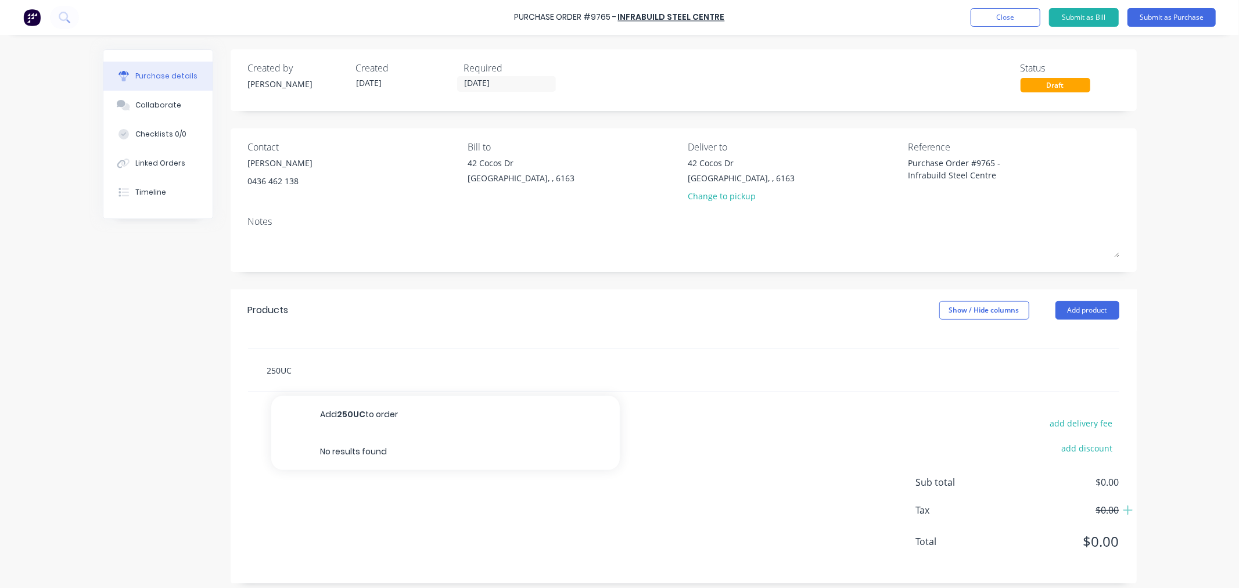
type input "250 UC"
drag, startPoint x: 294, startPoint y: 370, endPoint x: 242, endPoint y: 385, distance: 54.2
click at [248, 379] on div "250 UC Add 250 UC to order No results found" at bounding box center [683, 370] width 871 height 42
type textarea "x"
click at [1070, 316] on button "Add product" at bounding box center [1087, 310] width 64 height 19
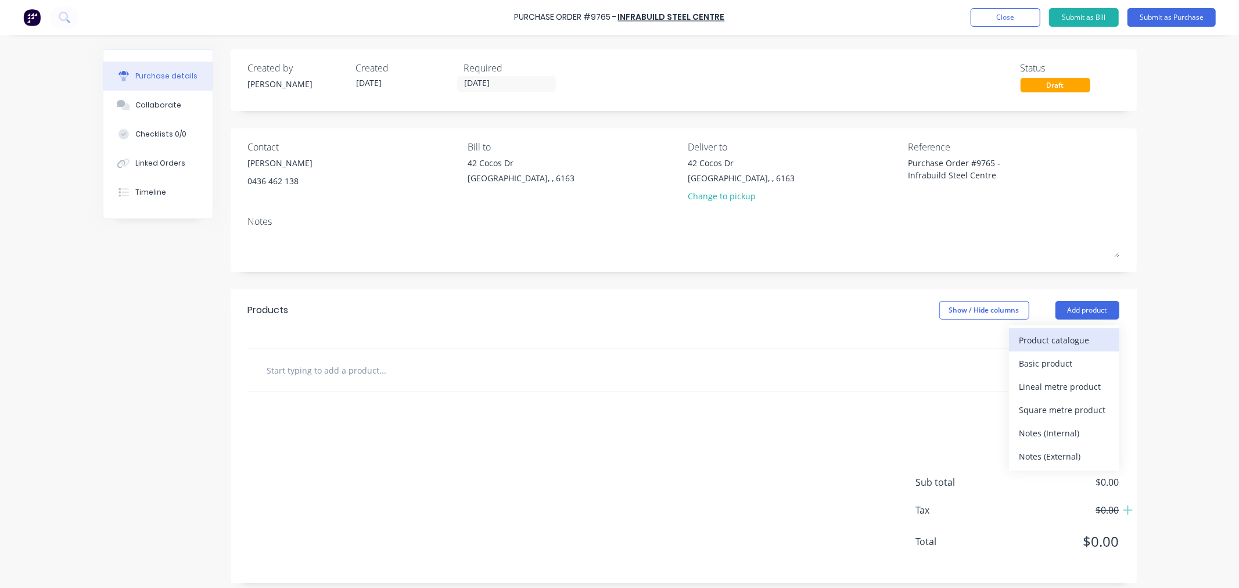
click at [1030, 343] on div "Product catalogue" at bounding box center [1063, 340] width 89 height 17
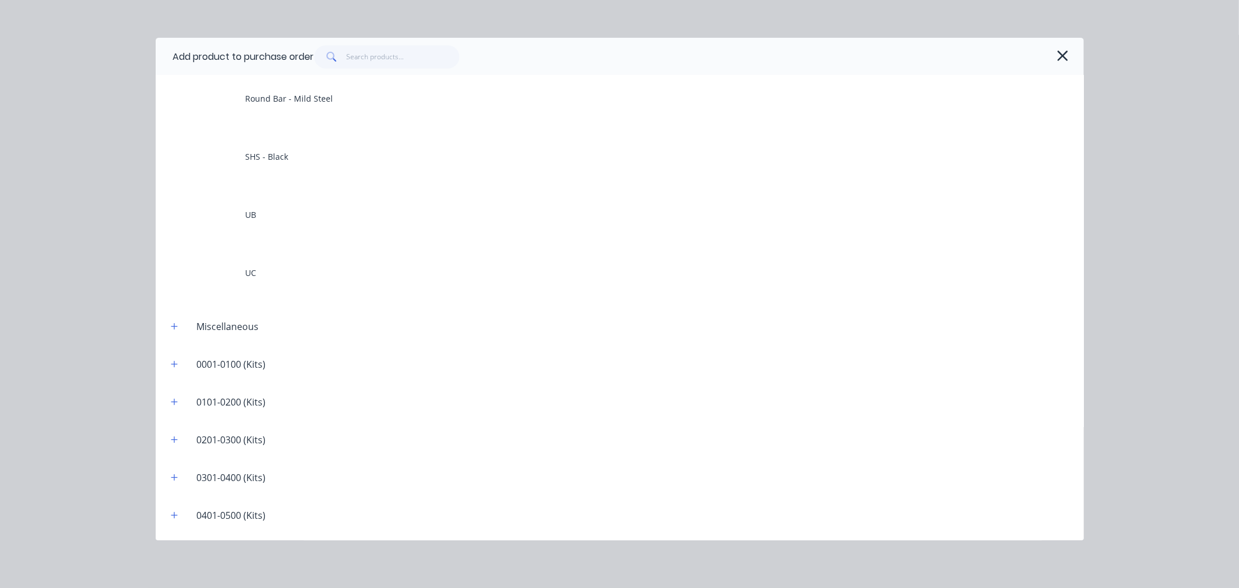
scroll to position [322, 0]
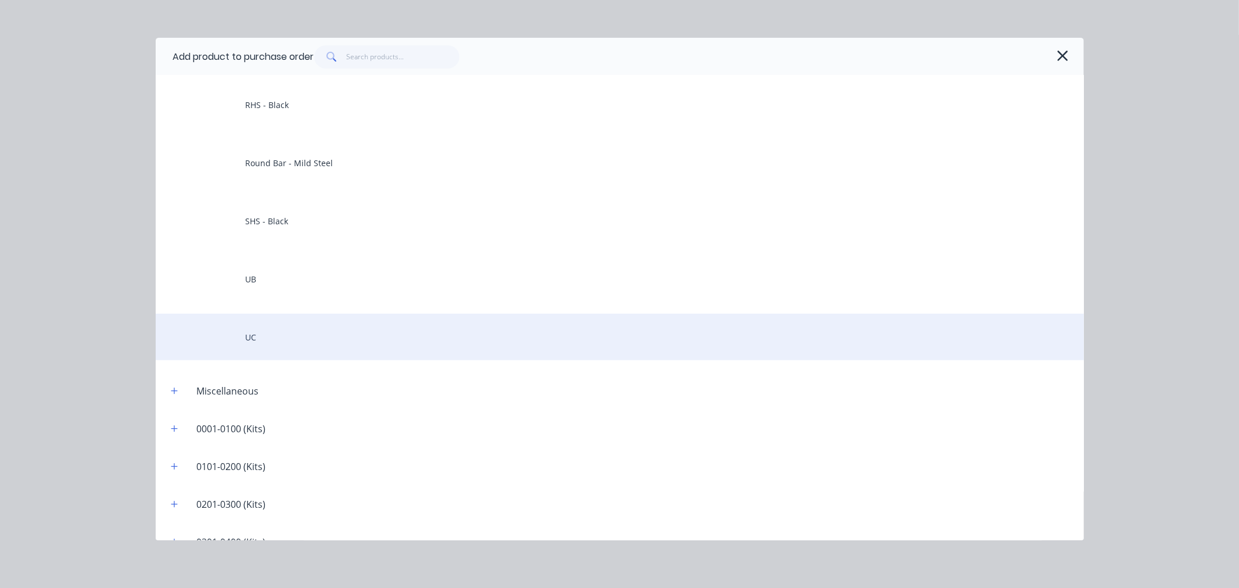
click at [258, 332] on div "UC" at bounding box center [620, 337] width 928 height 46
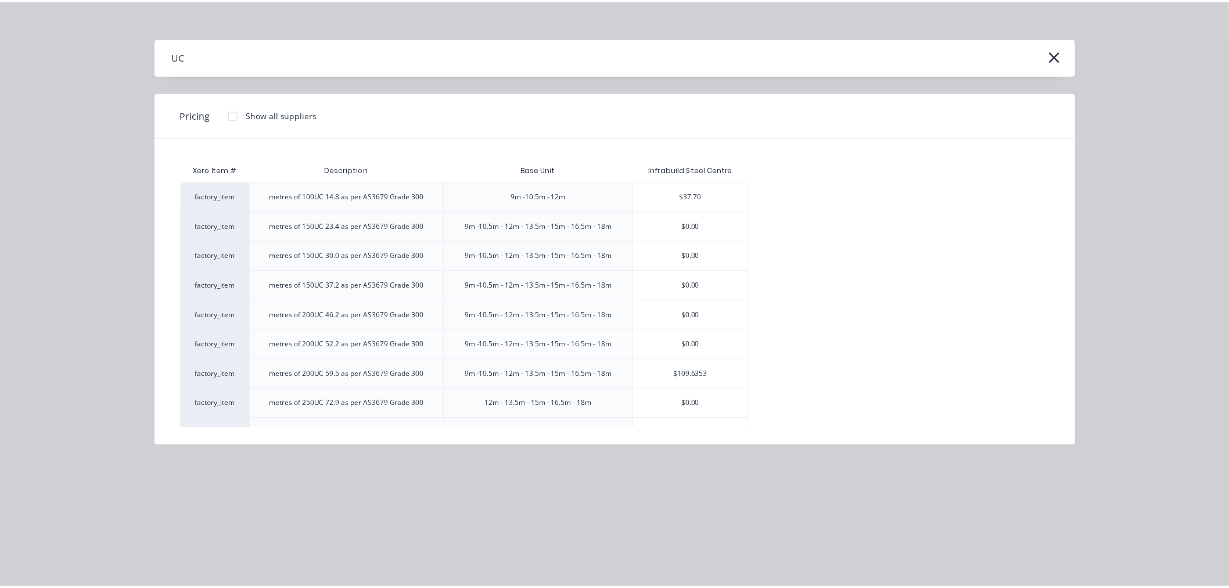
scroll to position [64, 0]
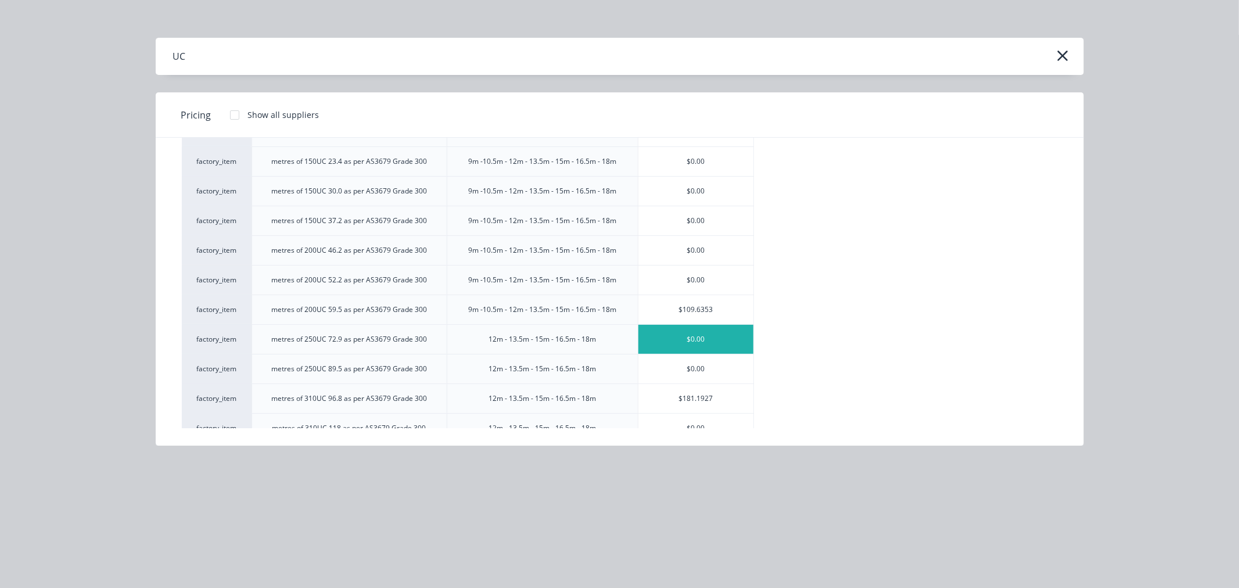
click at [672, 338] on div "$0.00" at bounding box center [695, 339] width 115 height 29
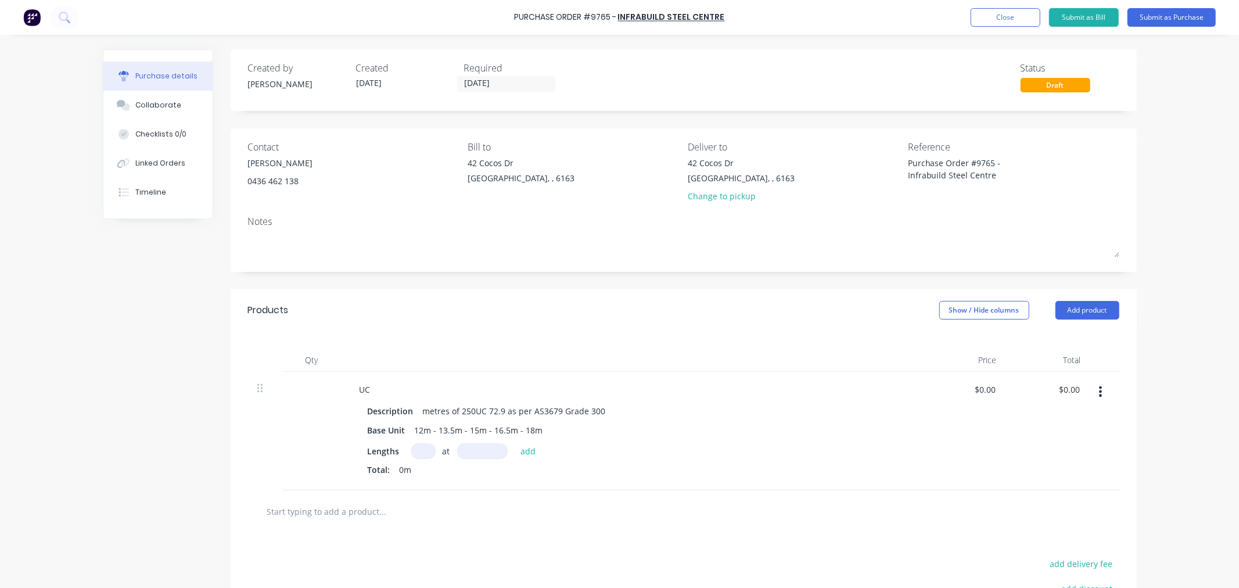
click at [421, 448] on input at bounding box center [423, 451] width 24 height 16
type textarea "x"
type input "1"
type textarea "x"
type input "16"
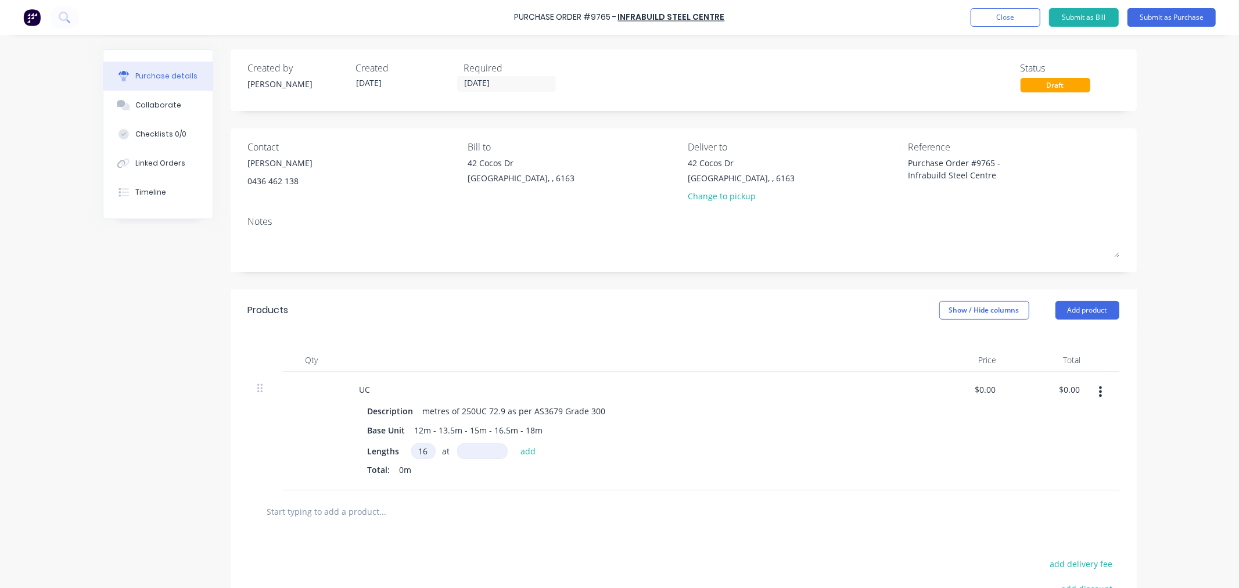
type textarea "x"
type input "1"
type textarea "x"
type input "12"
type textarea "x"
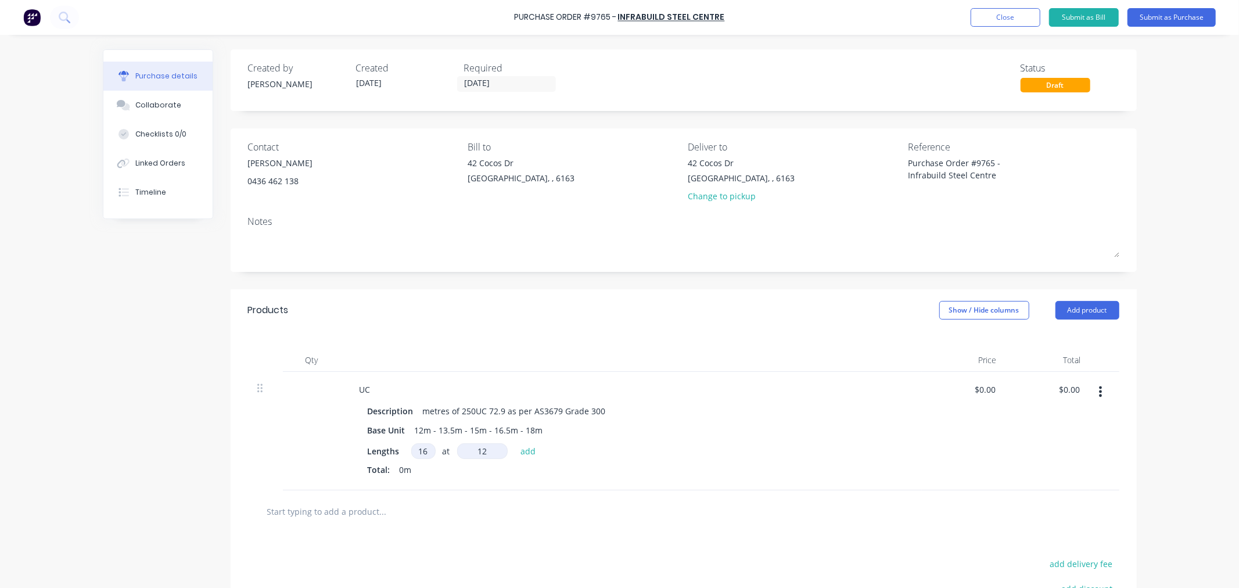
type input "12."
type textarea "x"
type input "12.0"
type textarea "x"
type input "12."
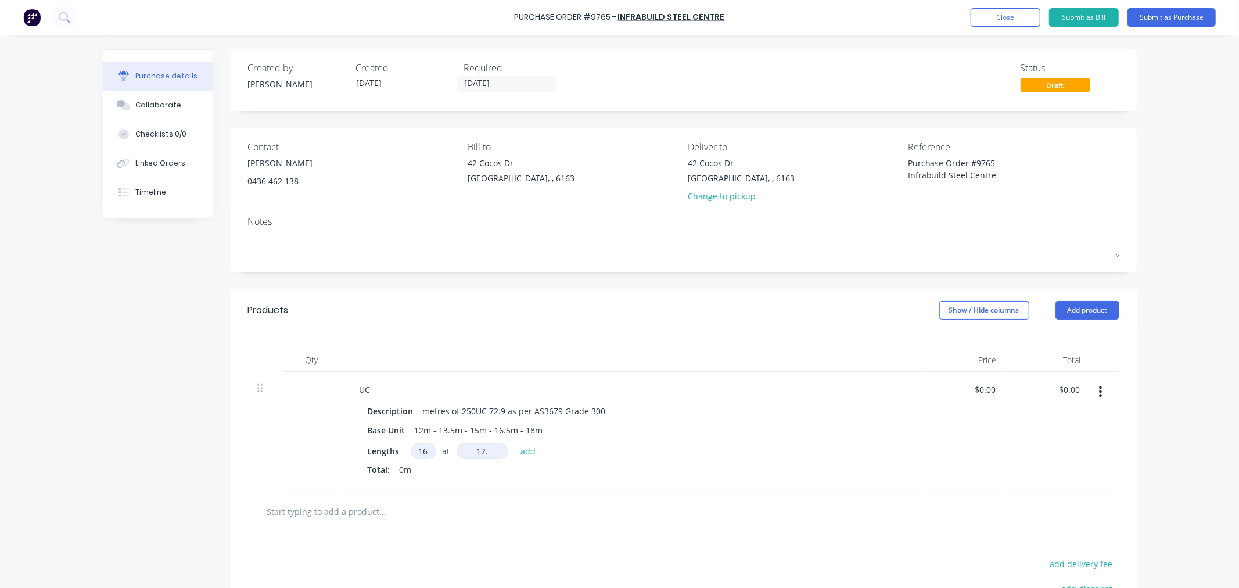
type textarea "x"
type input "12"
type textarea "x"
type input "120"
type textarea "x"
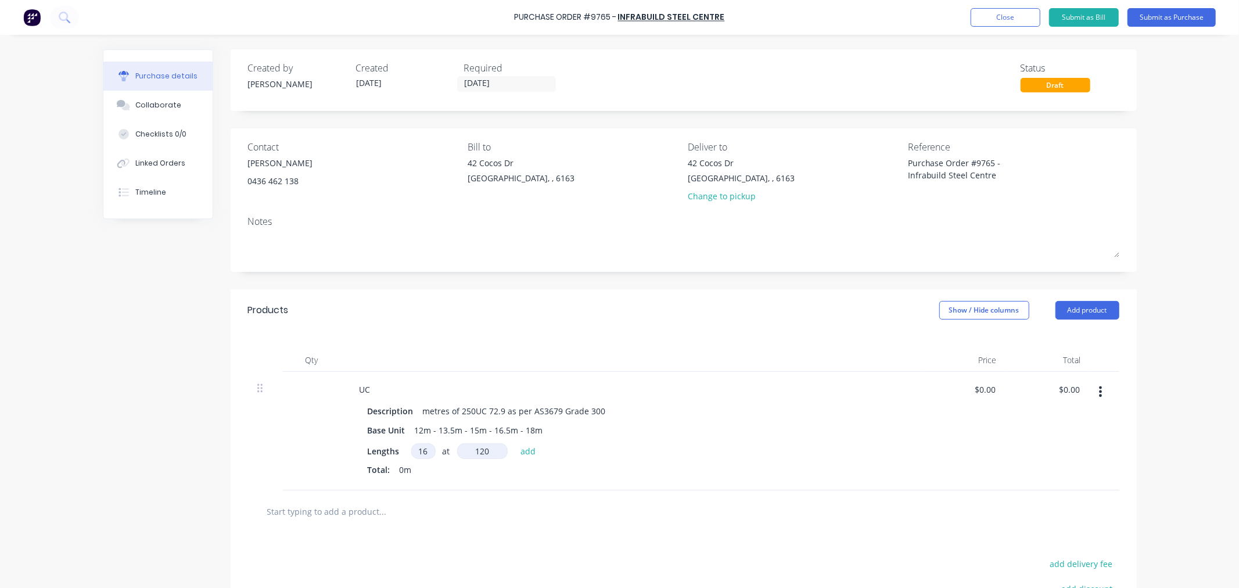
type input "1200"
type textarea "x"
type input "12000"
type textarea "x"
type input "12000mm"
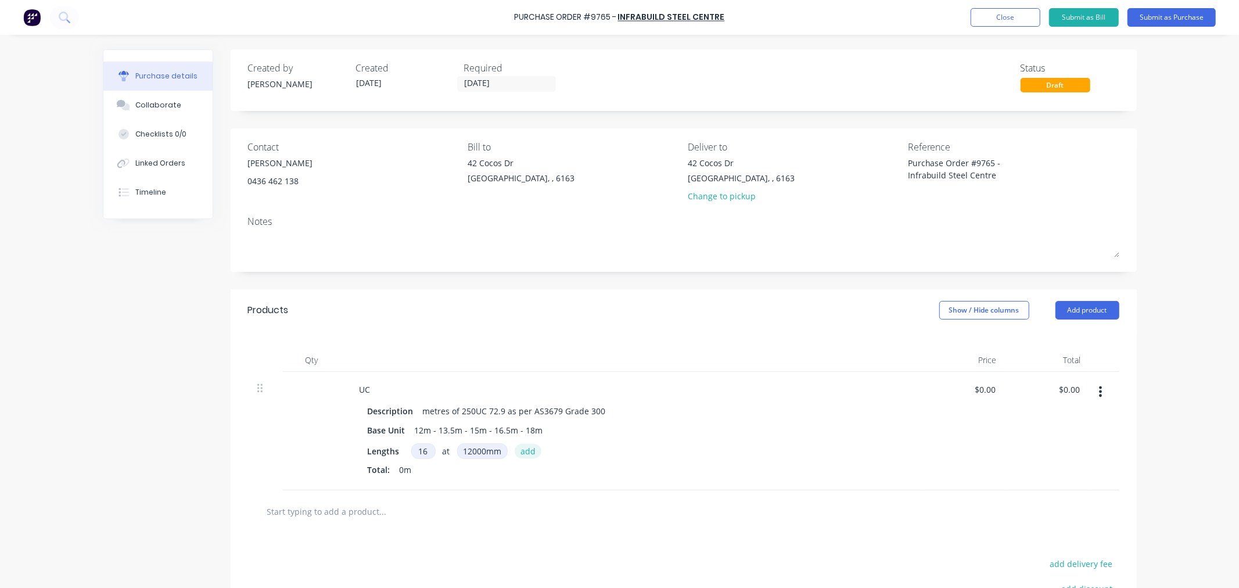
click at [525, 448] on button "add" at bounding box center [527, 451] width 27 height 14
type textarea "x"
click at [1010, 12] on button "Close" at bounding box center [1005, 17] width 70 height 19
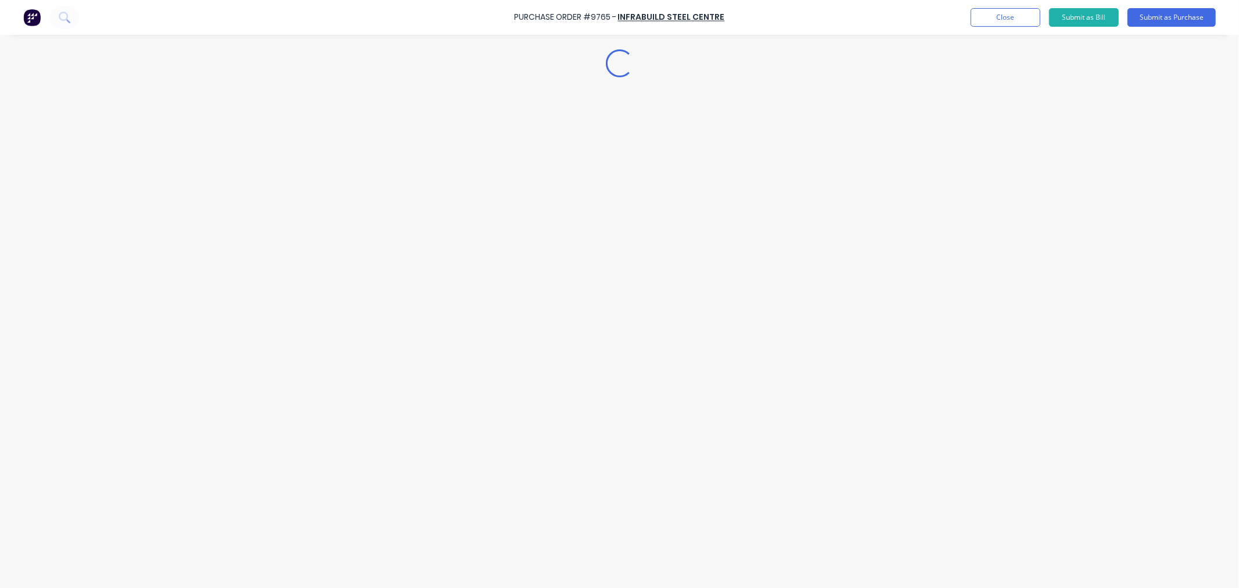
type textarea "x"
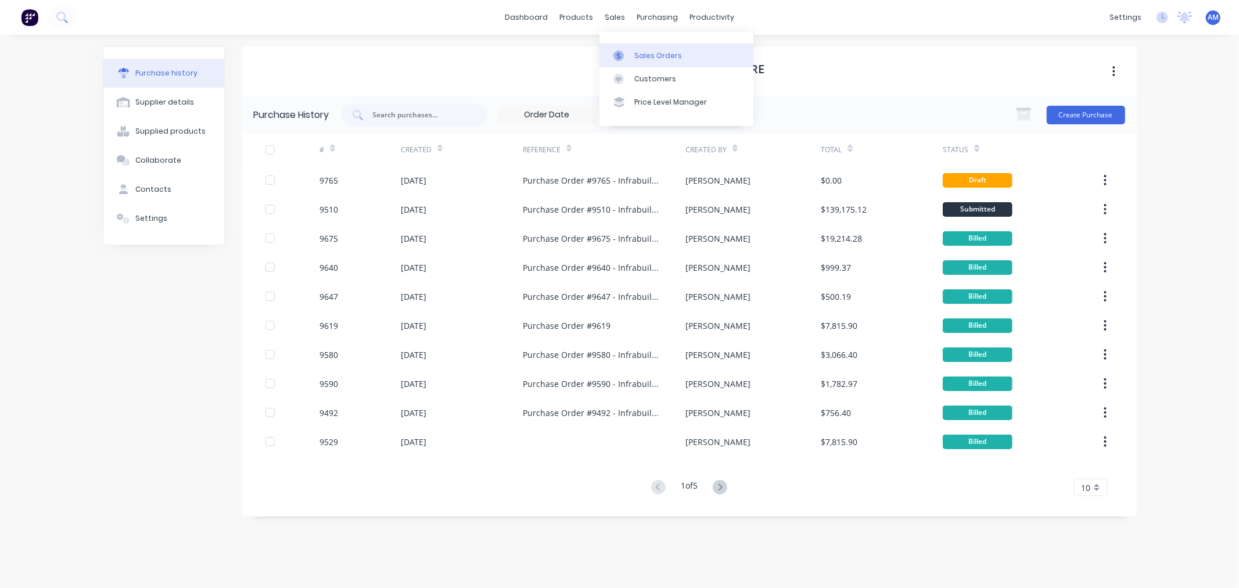
click at [639, 55] on div "Sales Orders" at bounding box center [658, 56] width 48 height 10
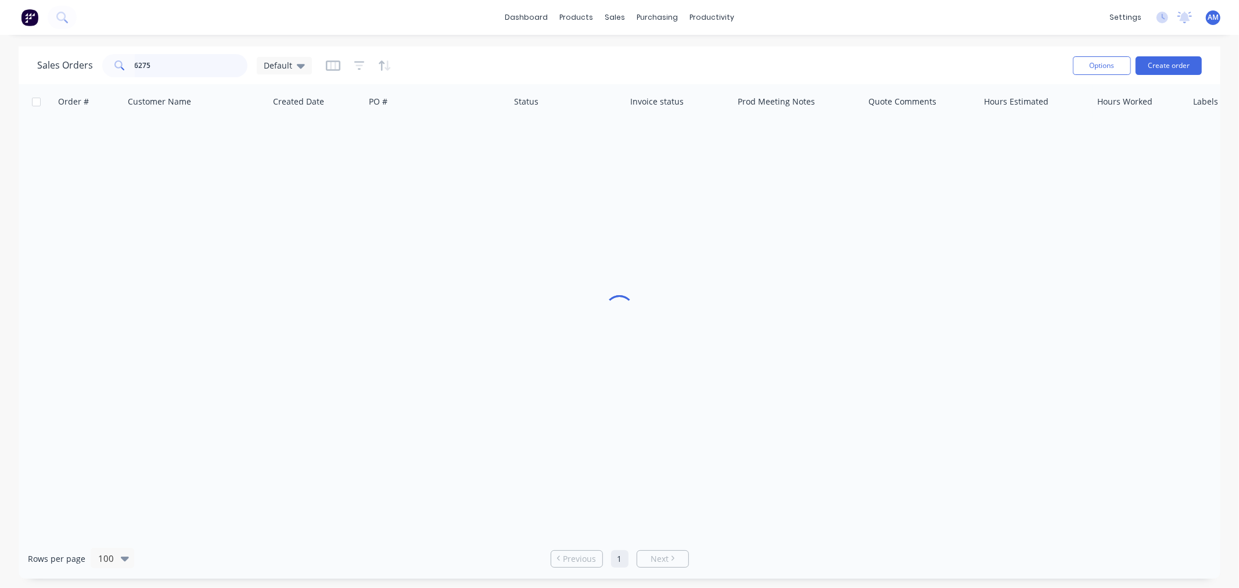
click at [183, 71] on input "6275" at bounding box center [191, 65] width 113 height 23
drag, startPoint x: 175, startPoint y: 66, endPoint x: 78, endPoint y: 72, distance: 97.2
click at [78, 72] on div "Sales Orders 6275 Default" at bounding box center [174, 65] width 275 height 23
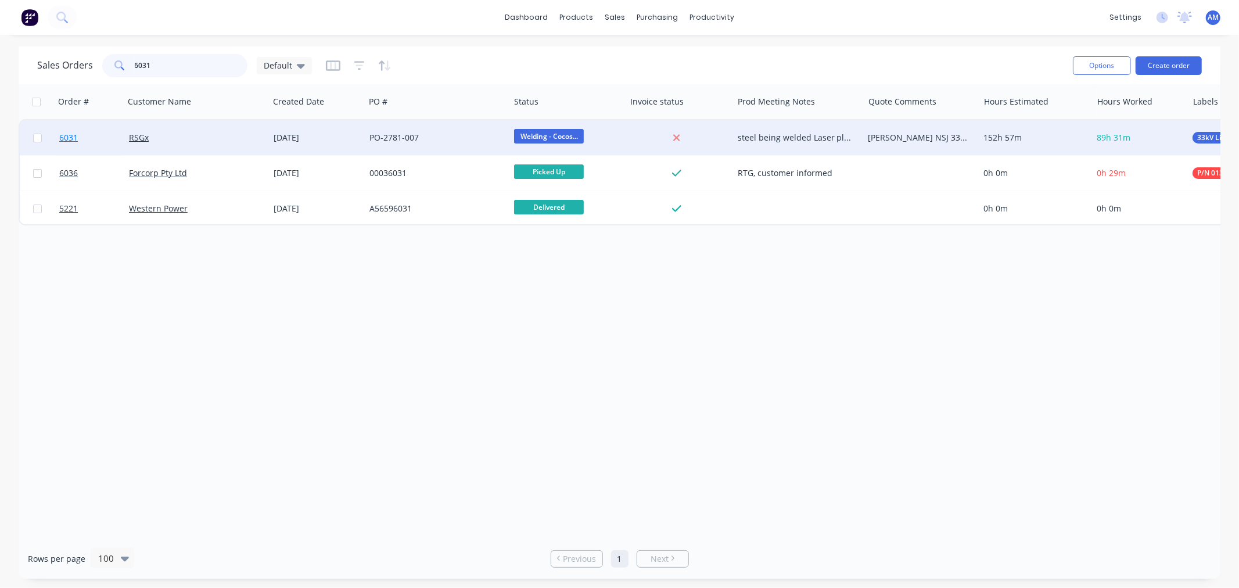
type input "6031"
click at [95, 140] on link "6031" at bounding box center [94, 137] width 70 height 35
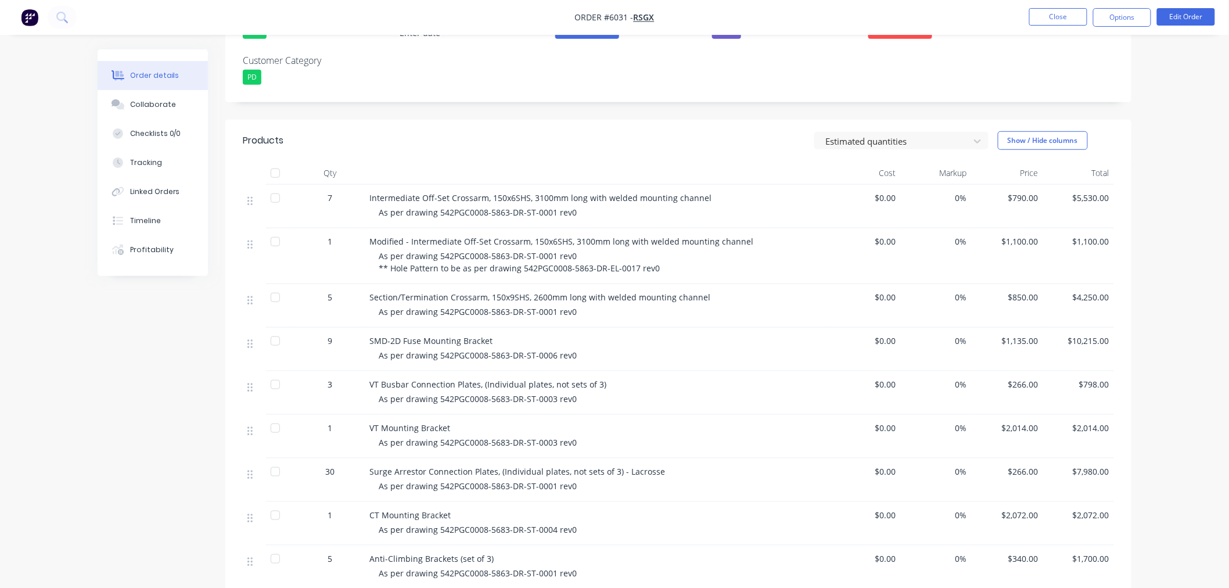
scroll to position [322, 0]
click at [1179, 12] on button "Edit Order" at bounding box center [1186, 16] width 58 height 17
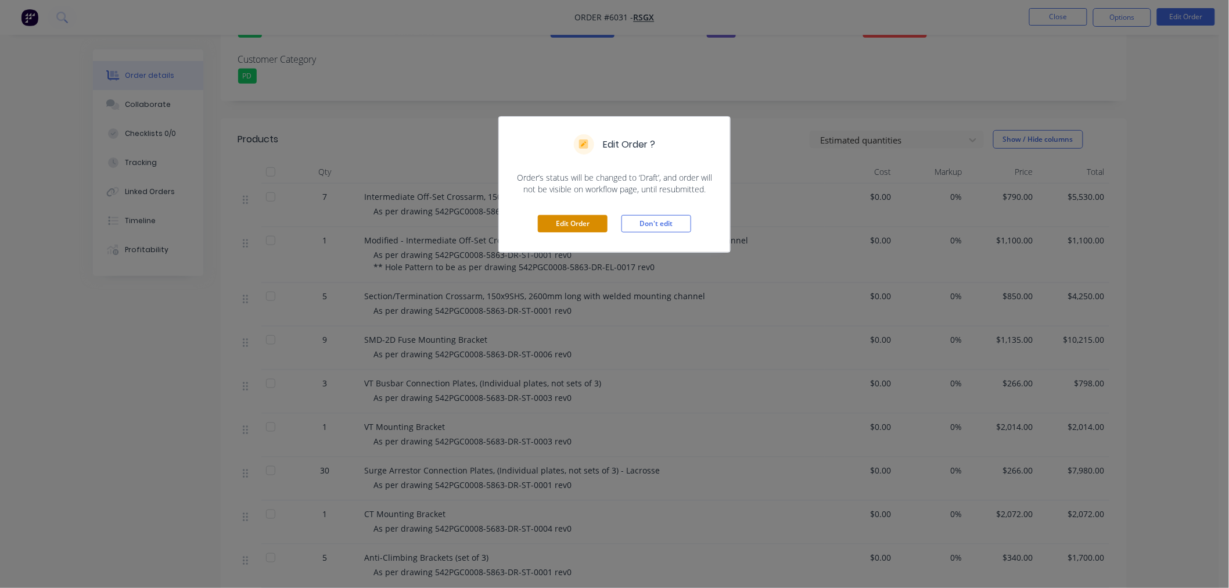
click at [573, 228] on button "Edit Order" at bounding box center [573, 223] width 70 height 17
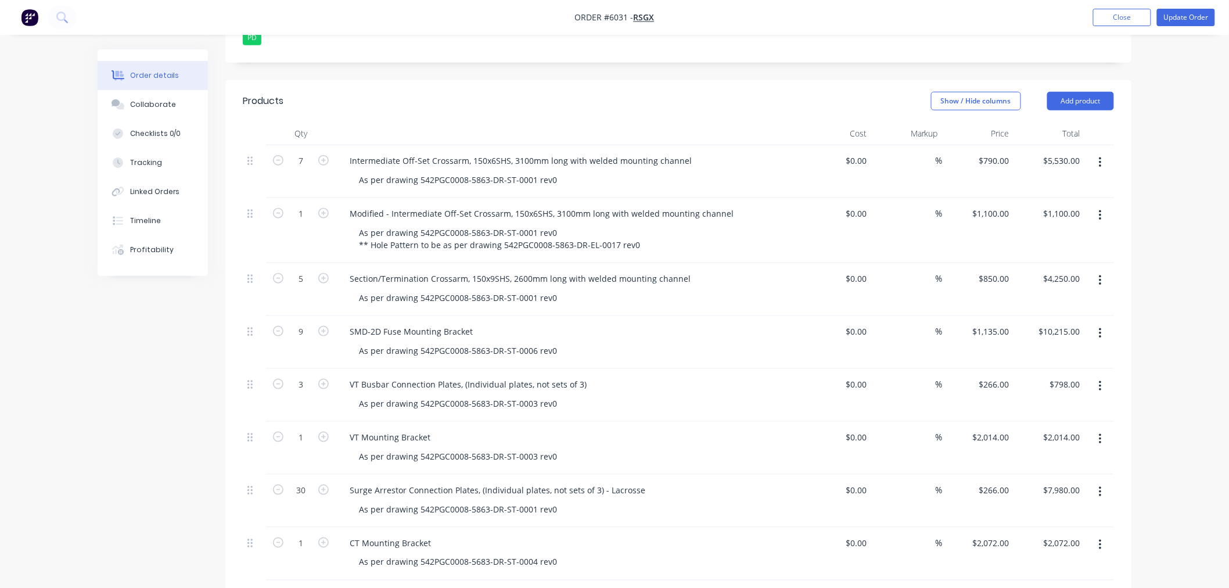
scroll to position [387, 0]
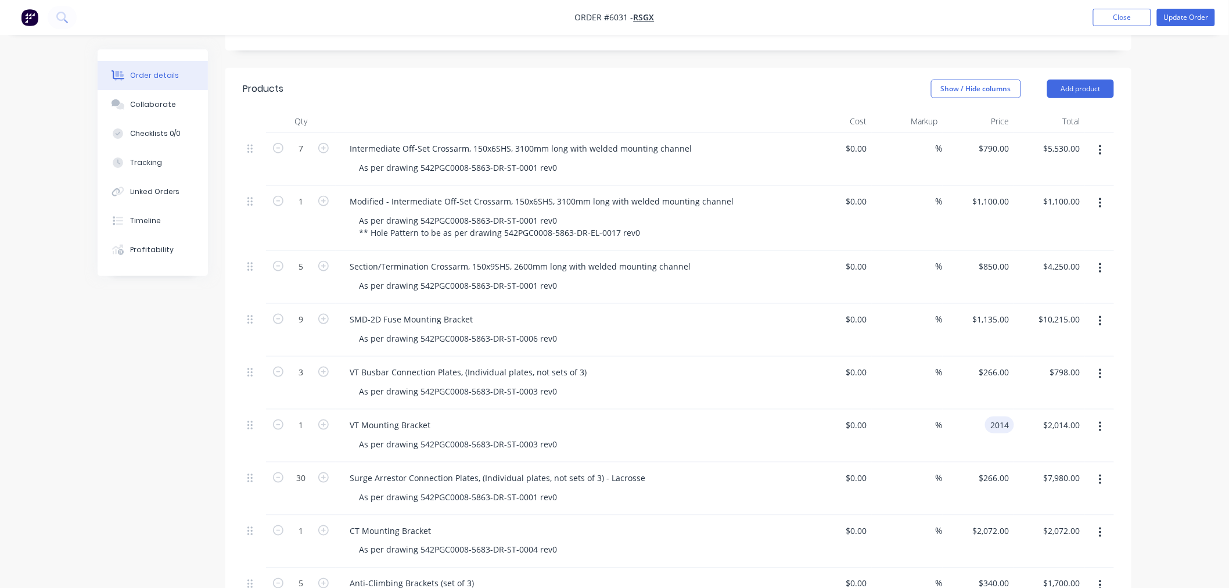
drag, startPoint x: 987, startPoint y: 409, endPoint x: 984, endPoint y: 420, distance: 11.4
click at [987, 416] on div "2014 2014" at bounding box center [999, 424] width 29 height 17
type input "$2,429.00"
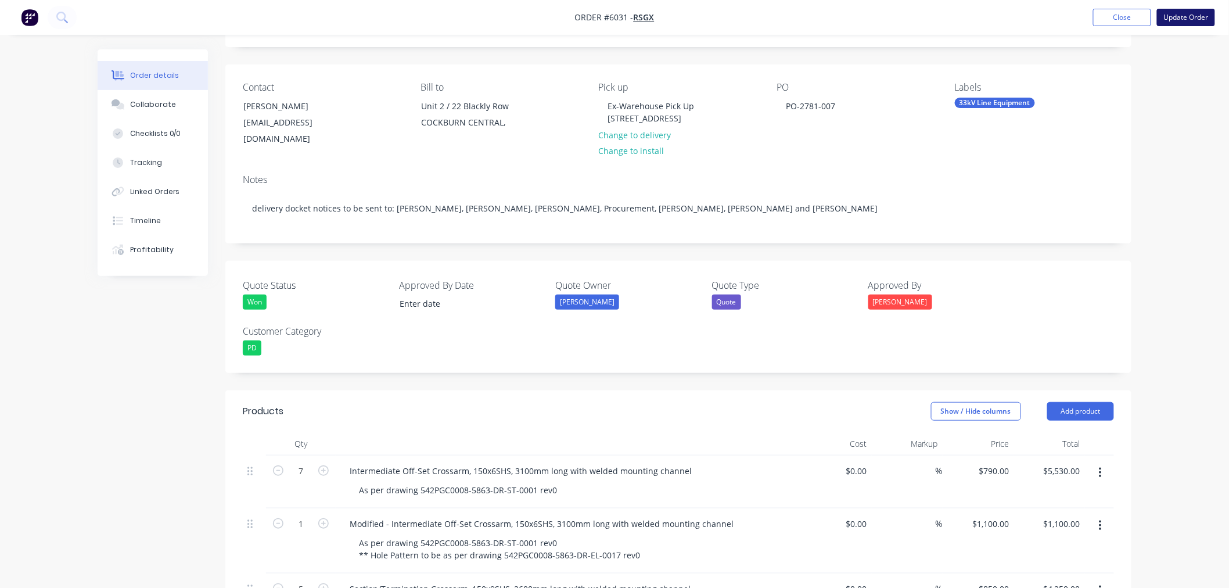
type input "$2,429.00"
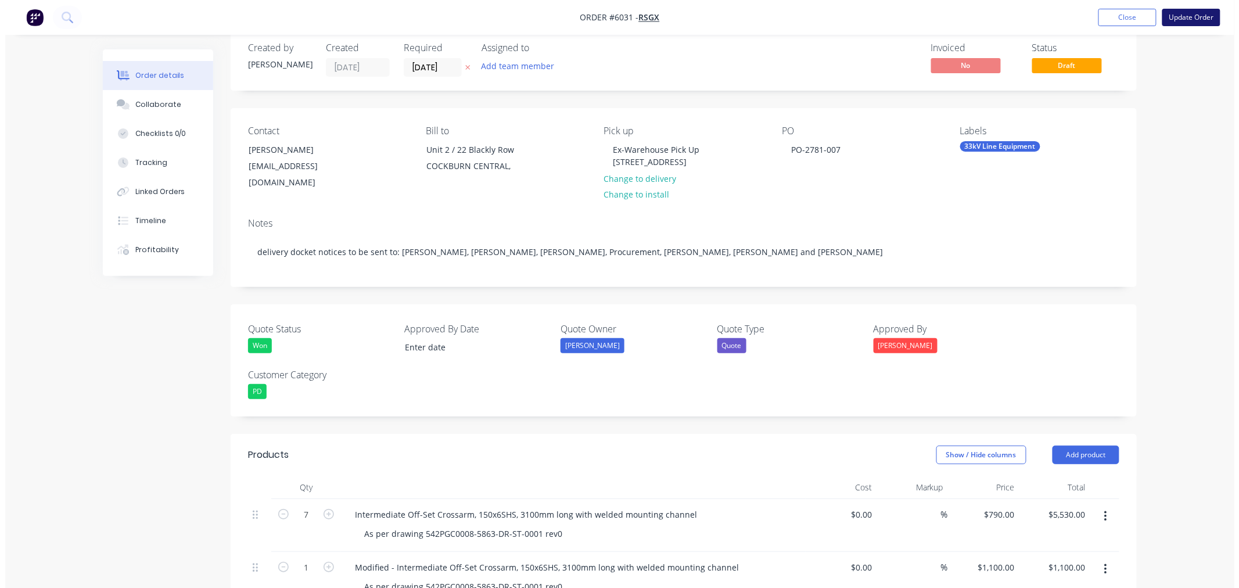
scroll to position [0, 0]
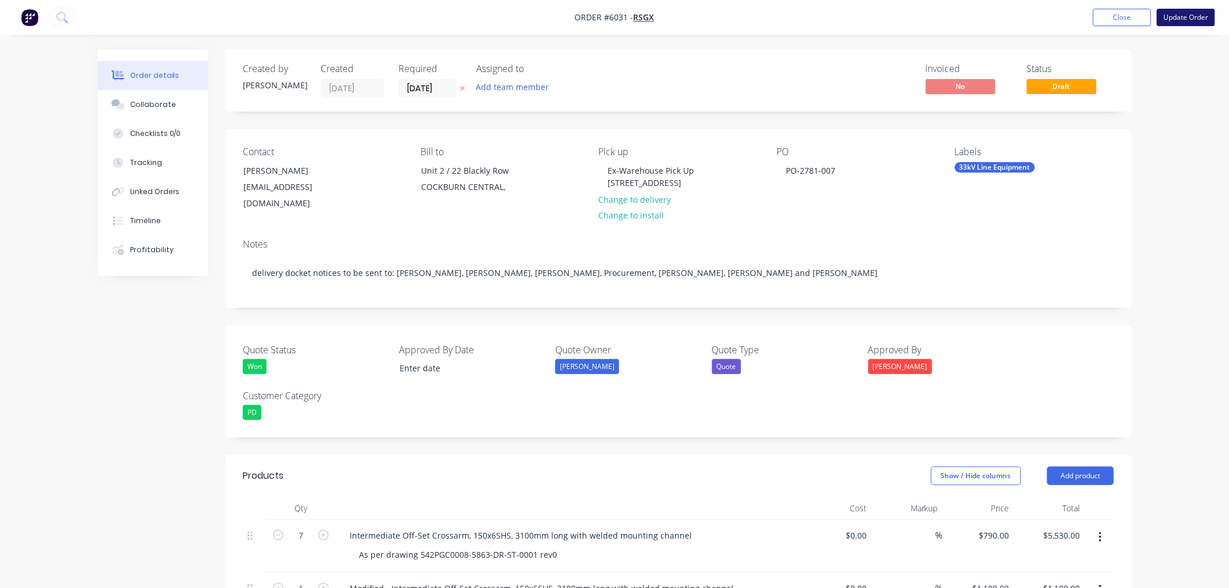
click at [1183, 13] on button "Update Order" at bounding box center [1186, 17] width 58 height 17
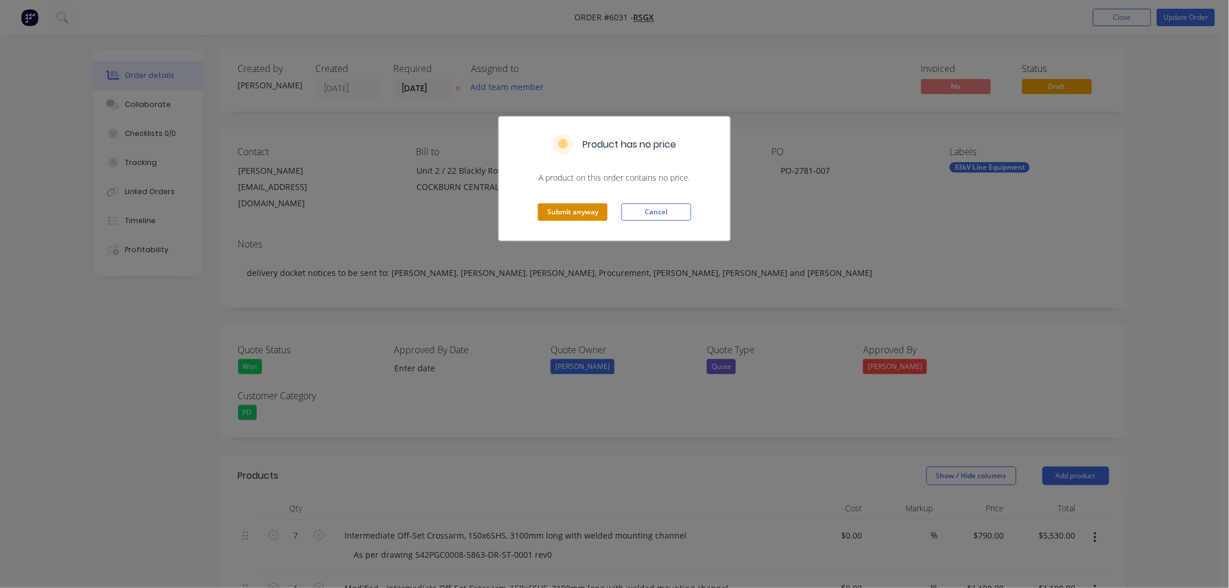
click at [553, 209] on button "Submit anyway" at bounding box center [573, 211] width 70 height 17
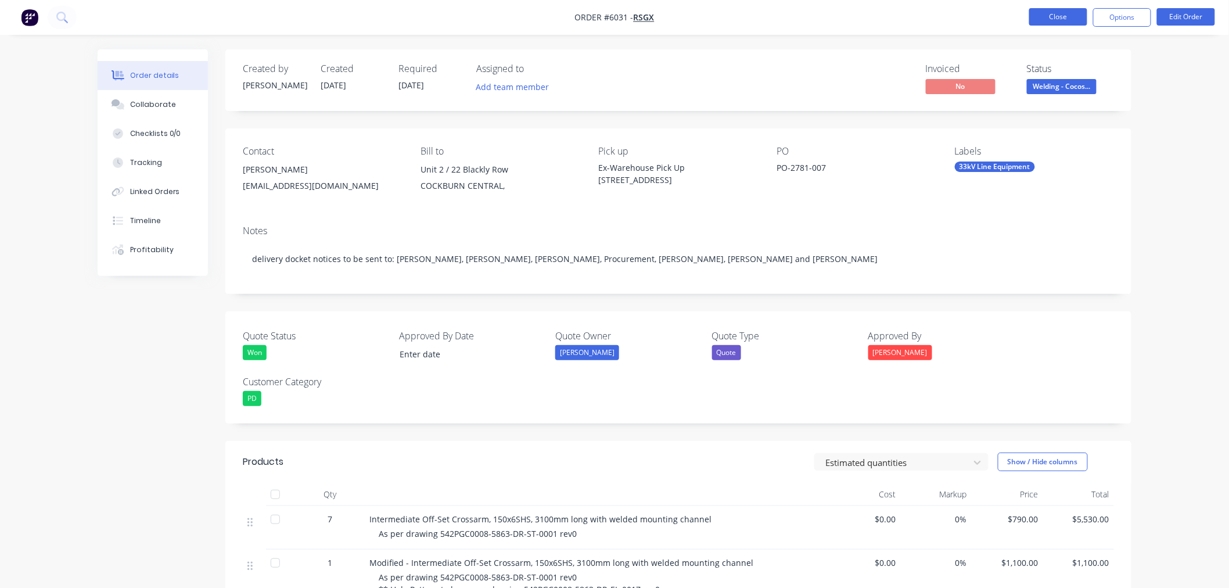
click at [1053, 16] on button "Close" at bounding box center [1058, 16] width 58 height 17
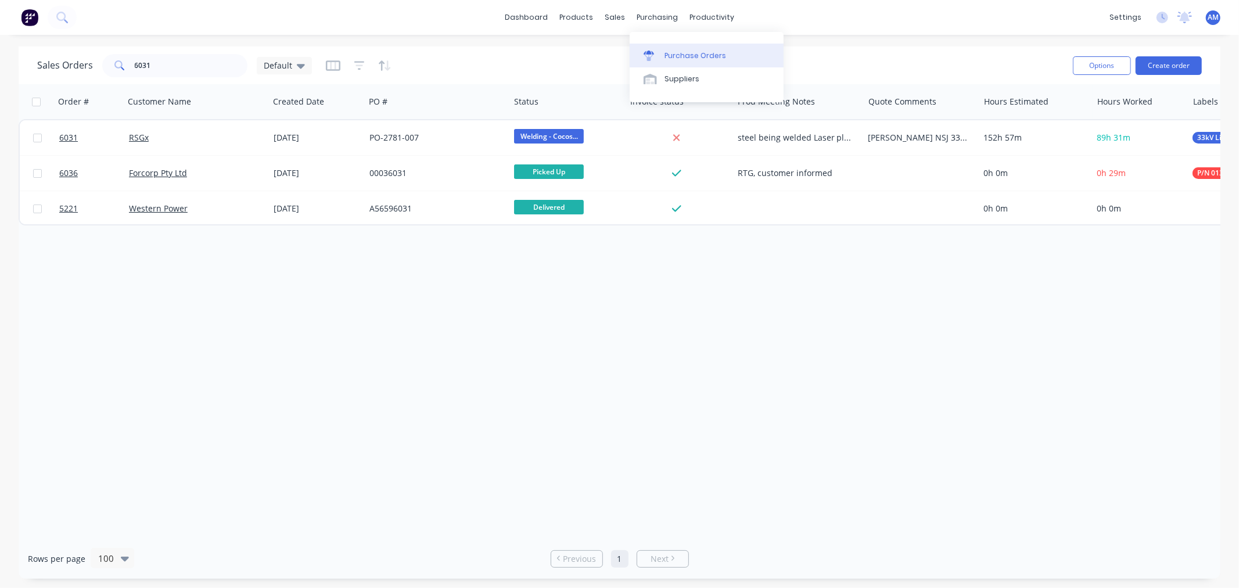
click at [675, 55] on div "Purchase Orders" at bounding box center [695, 56] width 62 height 10
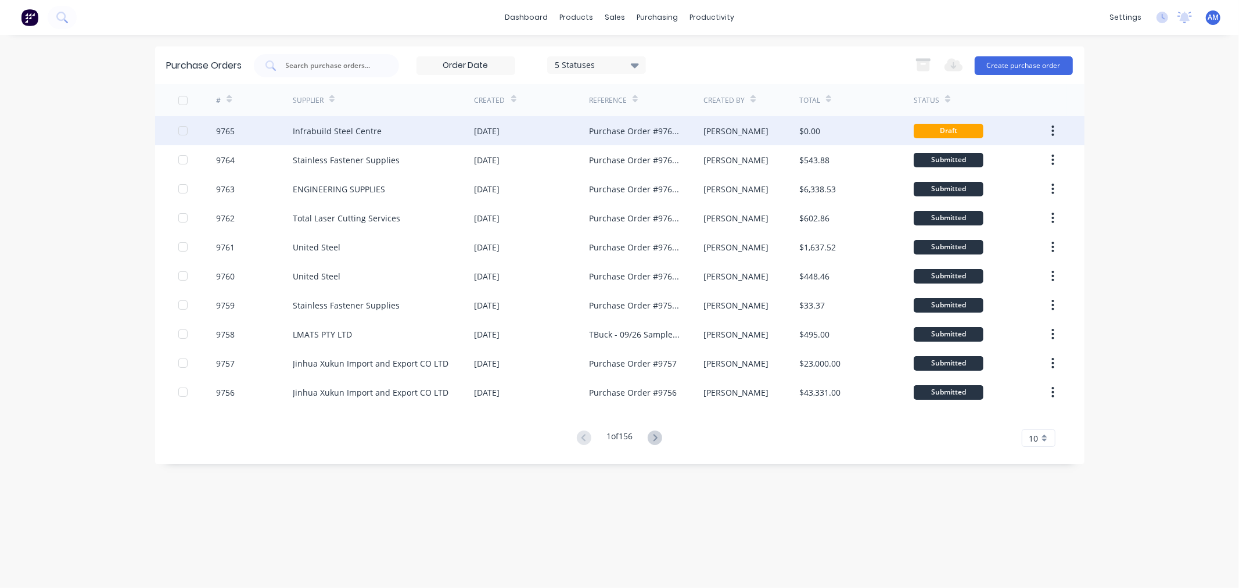
click at [261, 135] on div "9765" at bounding box center [254, 130] width 77 height 29
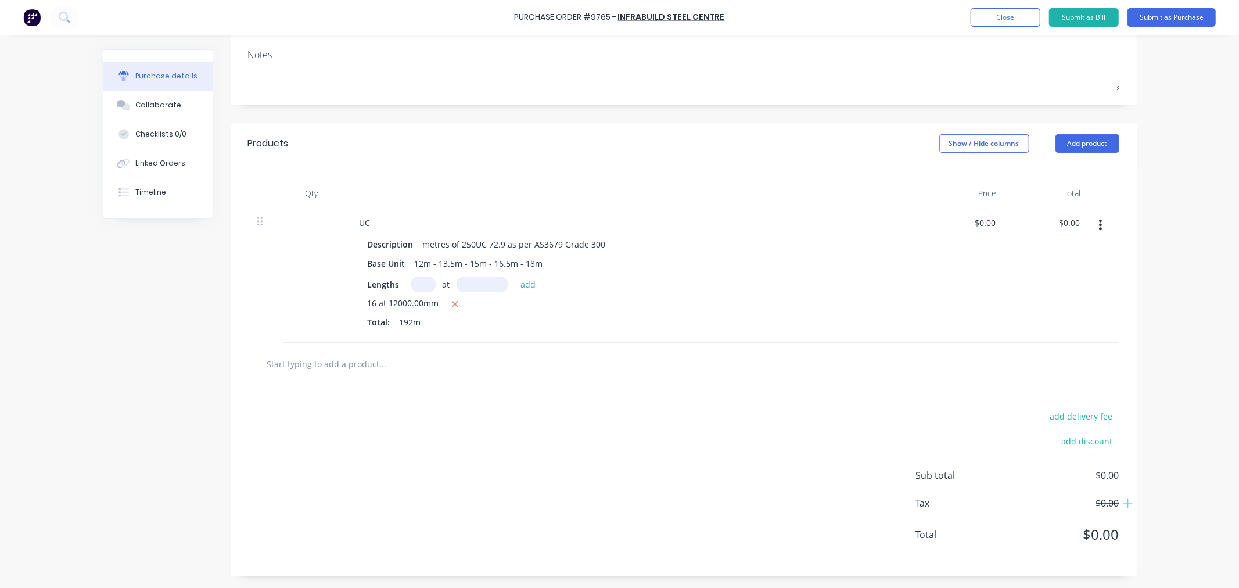
scroll to position [167, 0]
type textarea "x"
type input "0.00"
click at [989, 220] on input "0.00" at bounding box center [984, 222] width 27 height 17
type textarea "x"
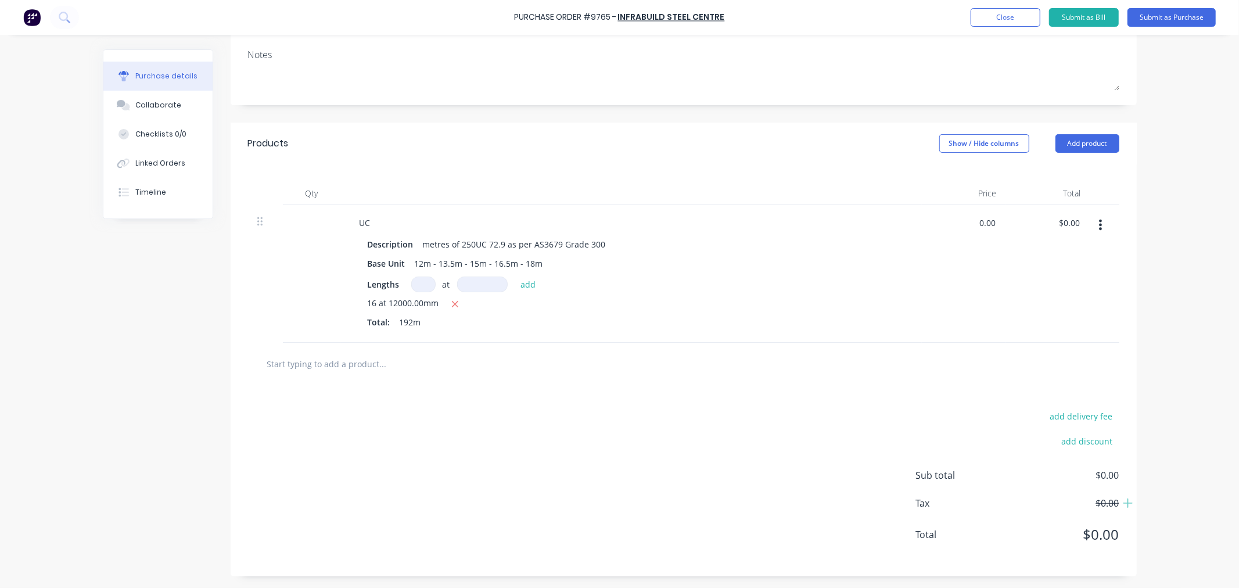
drag, startPoint x: 987, startPoint y: 215, endPoint x: 965, endPoint y: 224, distance: 23.7
click at [966, 224] on div "0.00 0.00" at bounding box center [964, 274] width 84 height 138
type input "127.57246"
type textarea "x"
type input "$127.57"
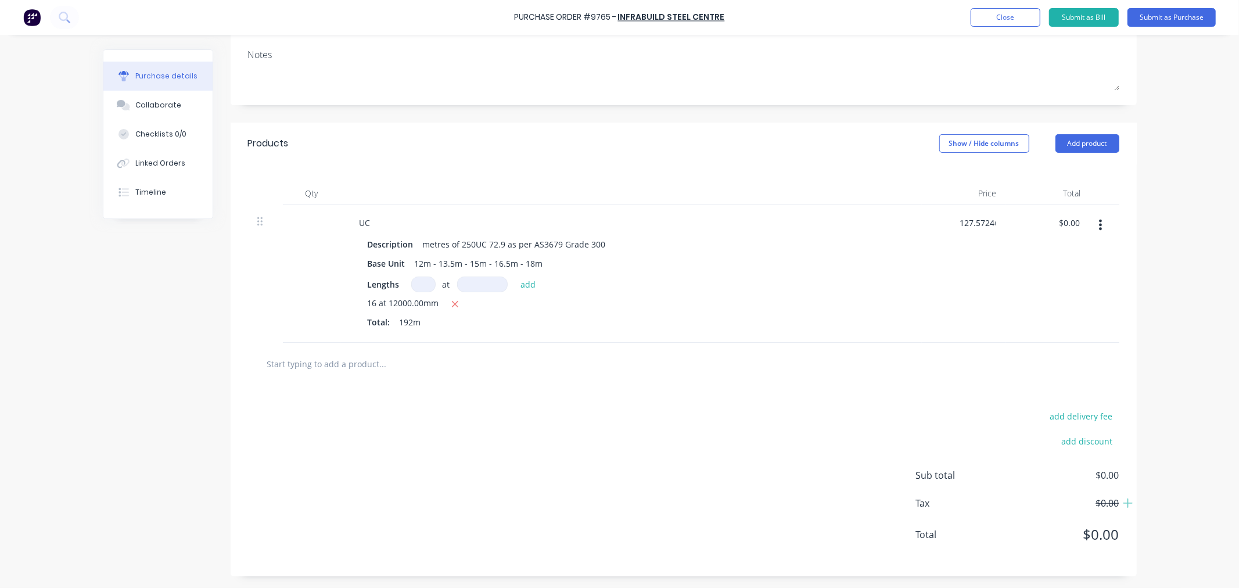
type input "24493.44"
type textarea "x"
type input "$24,493.44"
click at [1082, 140] on button "Add product" at bounding box center [1087, 143] width 64 height 19
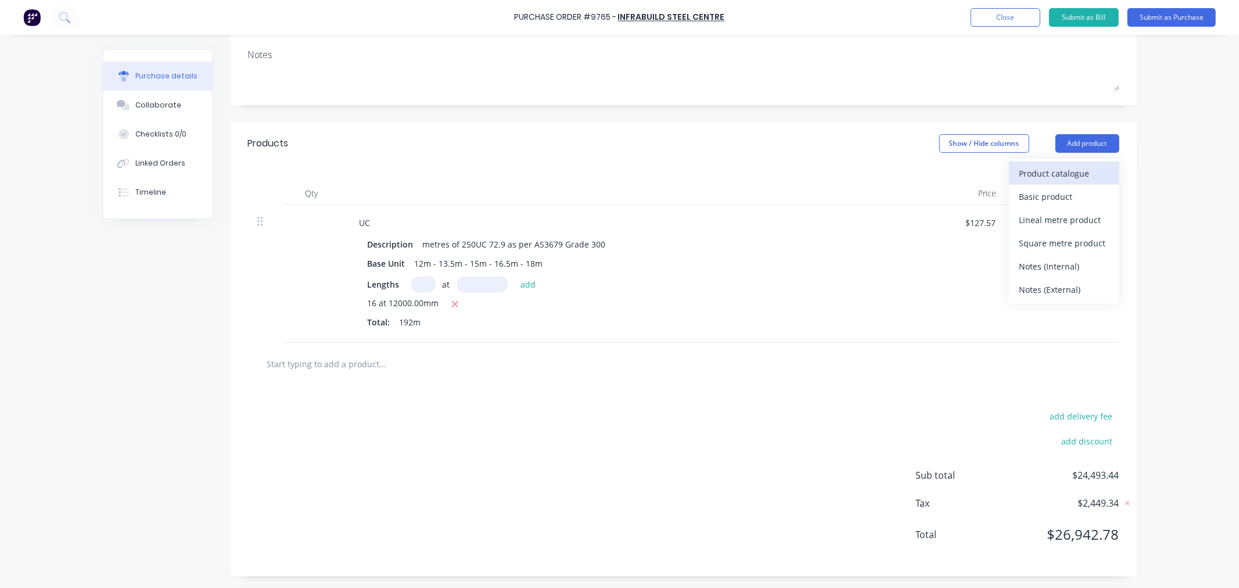
click at [1063, 167] on div "Product catalogue" at bounding box center [1063, 173] width 89 height 17
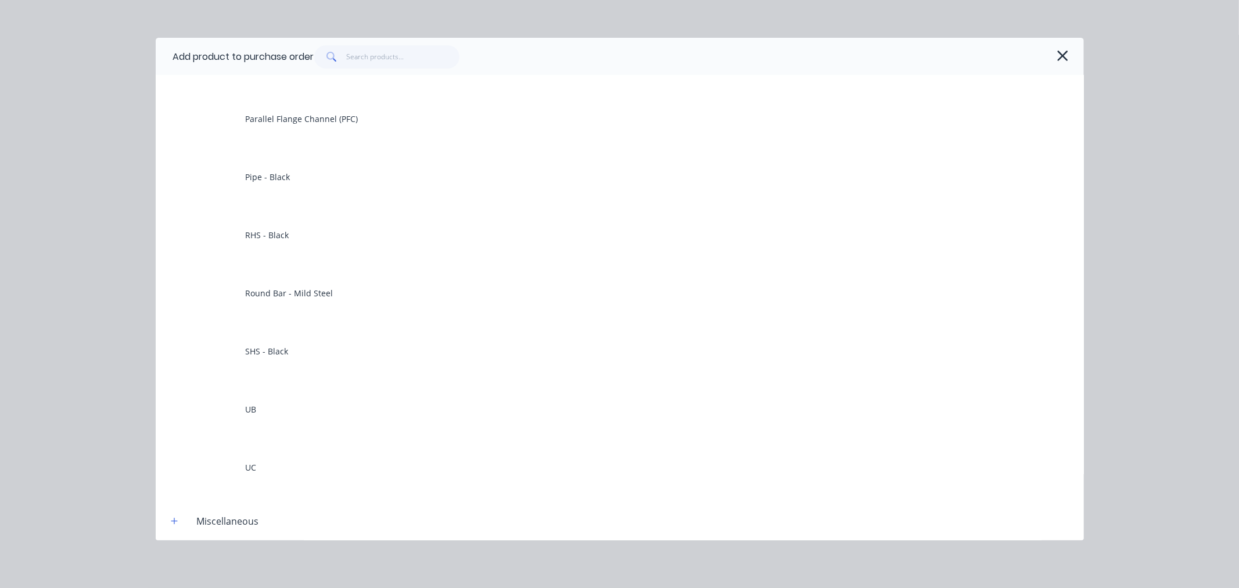
scroll to position [193, 0]
click at [1060, 53] on icon "button" at bounding box center [1062, 56] width 10 height 10
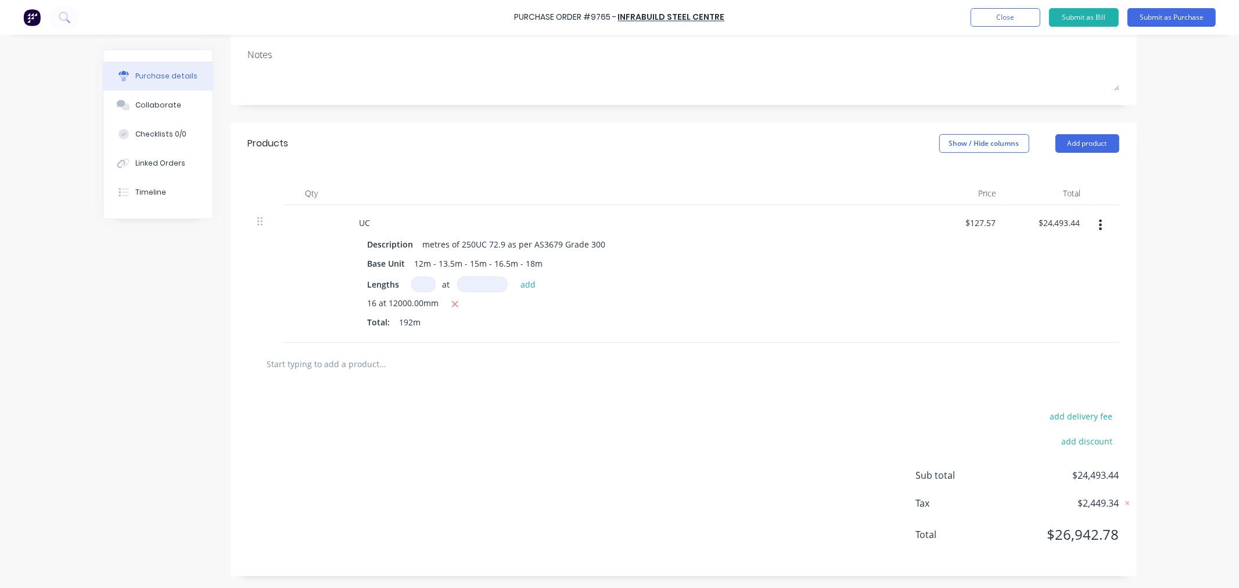
click at [411, 283] on input at bounding box center [423, 284] width 24 height 16
type textarea "x"
type input "1"
type textarea "x"
type input "17"
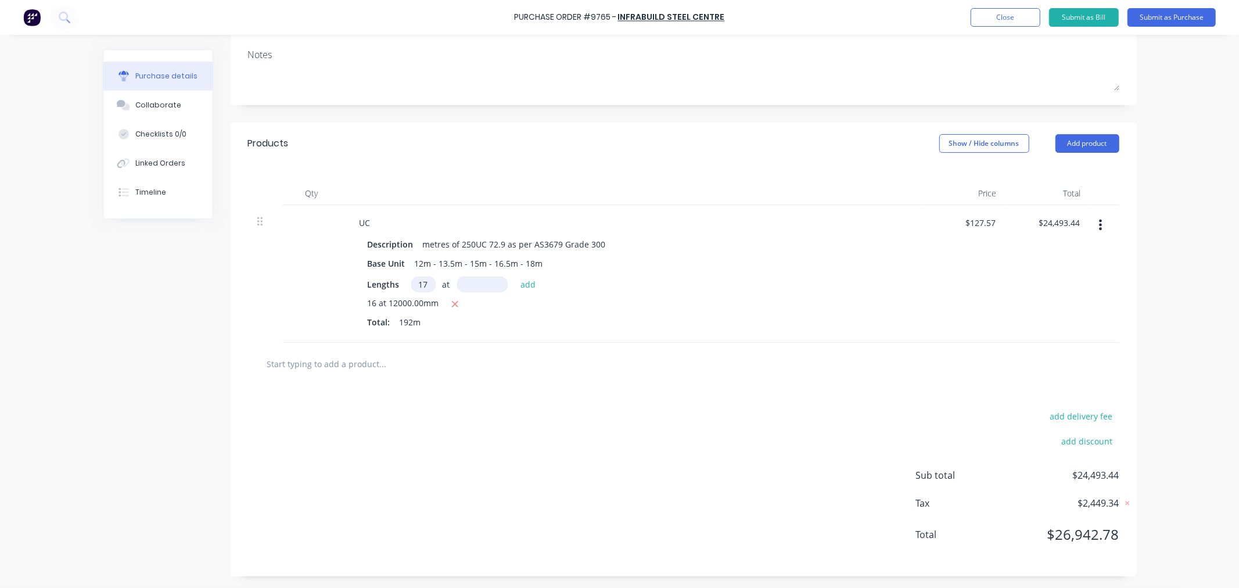
type textarea "x"
type input "1"
type textarea "x"
type input "12"
type textarea "x"
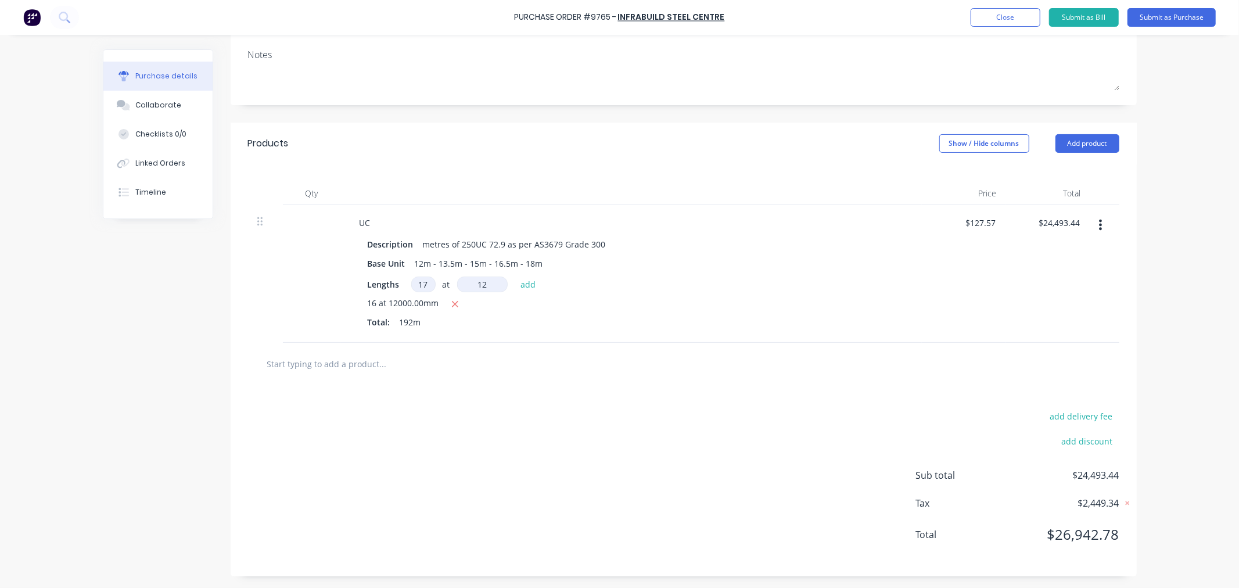
type input "120"
type textarea "x"
type input "1200"
type textarea "x"
type input "12000"
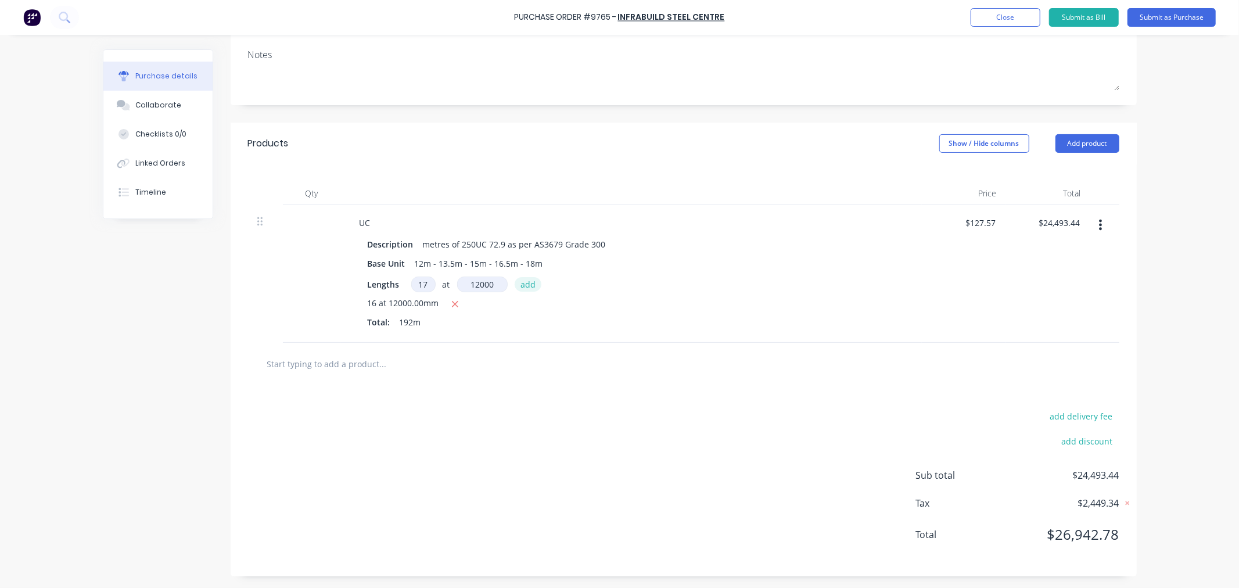
type textarea "x"
type input "12000mm"
click at [523, 285] on button "add" at bounding box center [527, 284] width 27 height 14
type textarea "x"
type input "$50,517.72"
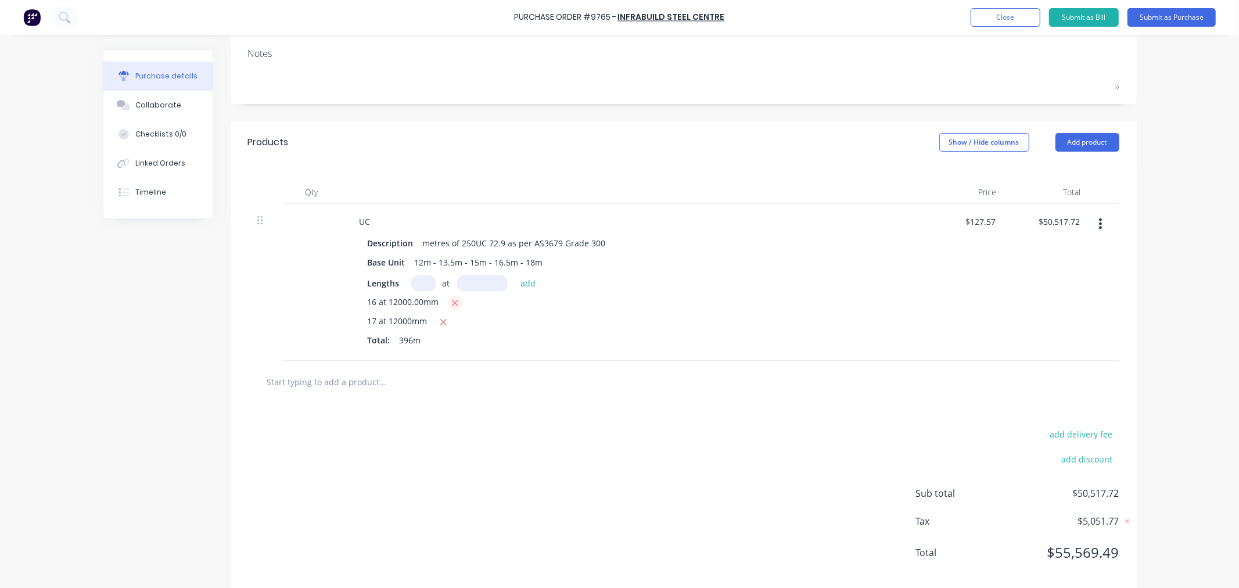
click at [451, 302] on icon "button" at bounding box center [455, 303] width 8 height 10
type textarea "x"
type input "$26,024.28"
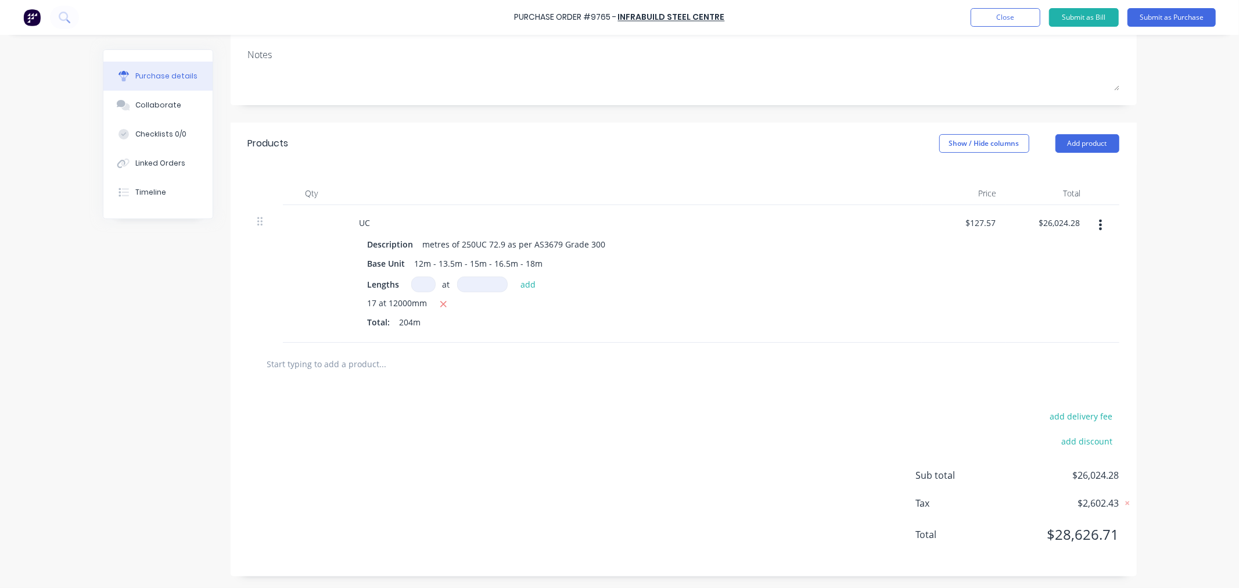
click at [344, 361] on input "text" at bounding box center [383, 363] width 232 height 23
type textarea "x"
type input "7"
type textarea "x"
type input "75"
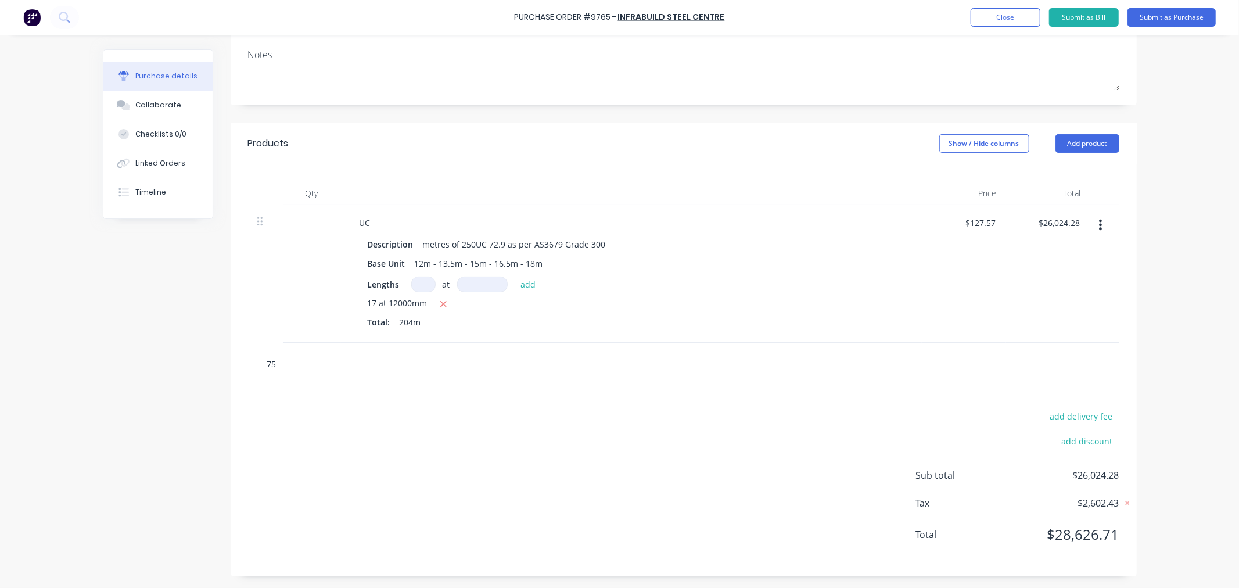
type textarea "x"
type input "75x"
type textarea "x"
type input "75x50"
type textarea "x"
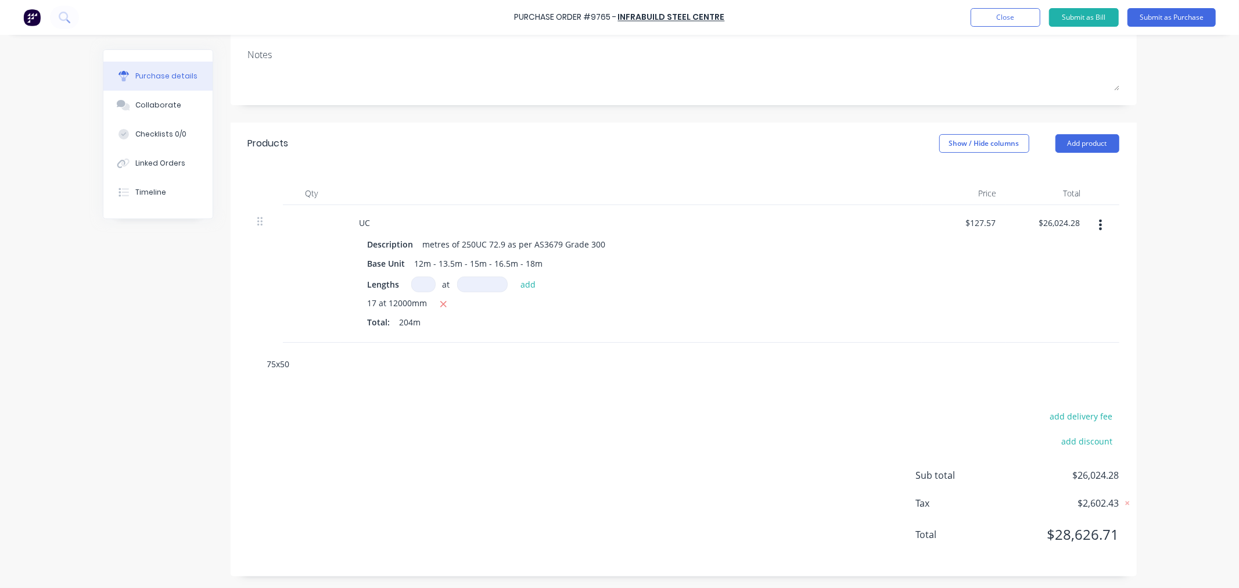
type input "75x50x"
type textarea "x"
type input "75x50x8"
type textarea "x"
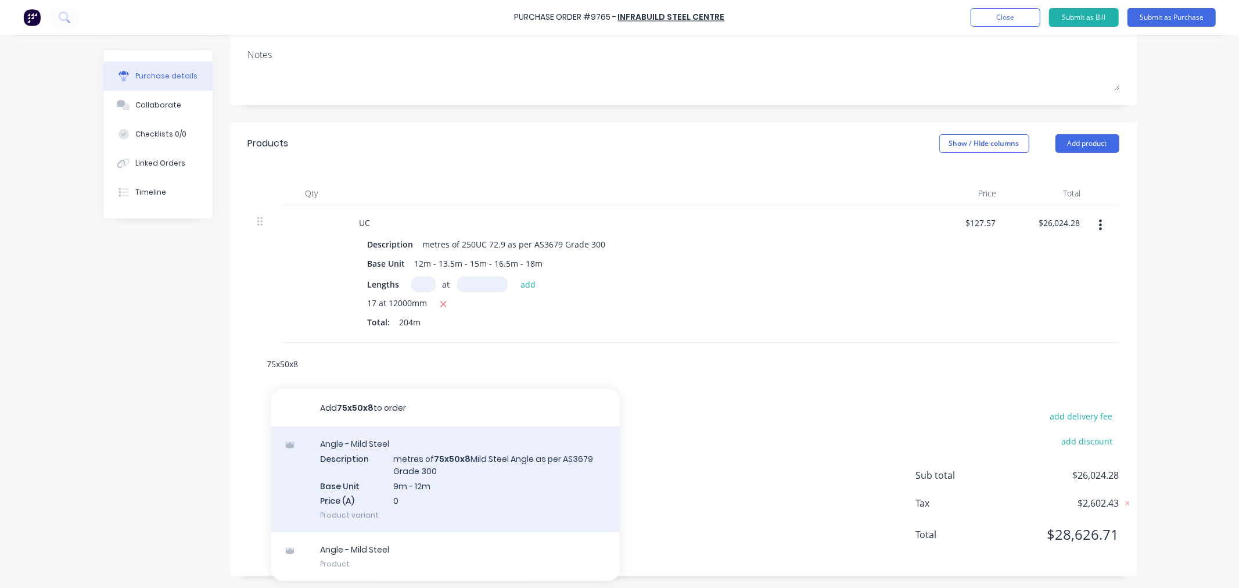
type input "75x50x8"
click at [428, 474] on div "Angle - Mild Steel Description metres of 75x50x8 Mild Steel Angle as per AS3679…" at bounding box center [445, 479] width 348 height 106
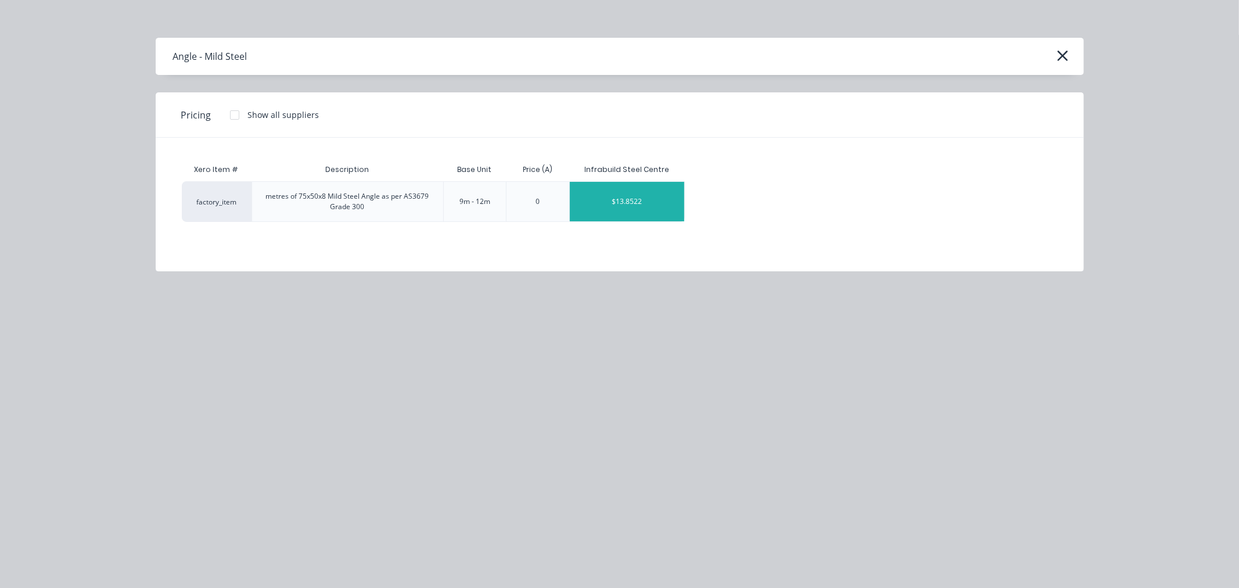
click at [610, 209] on div "$13.8522" at bounding box center [627, 201] width 115 height 39
type textarea "x"
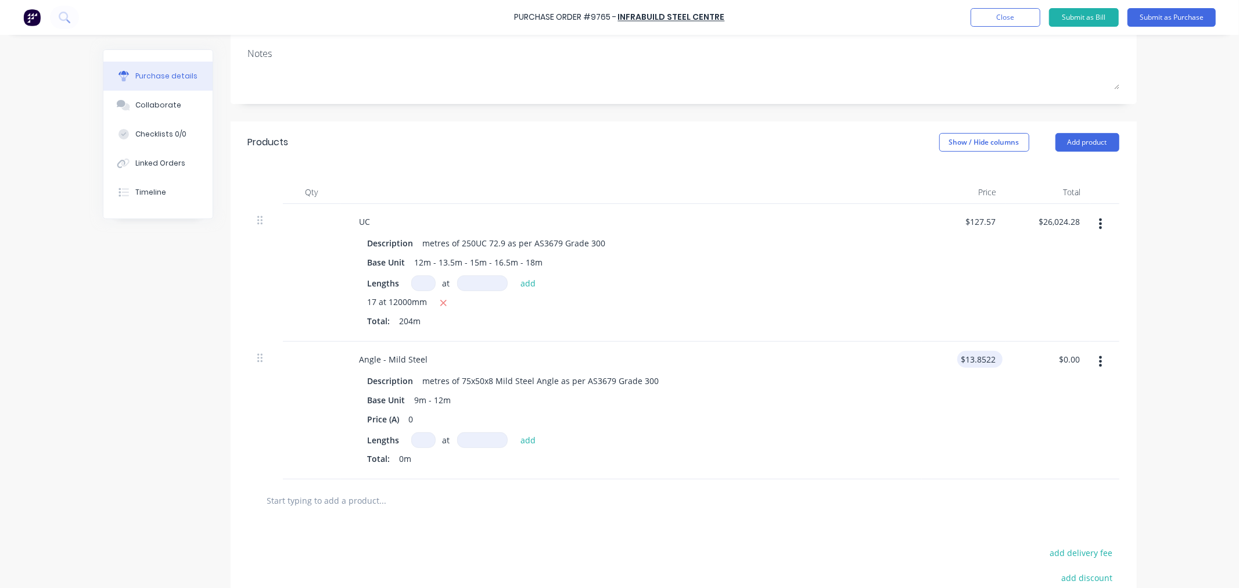
type textarea "x"
type input "13.85"
drag, startPoint x: 978, startPoint y: 352, endPoint x: 972, endPoint y: 369, distance: 18.0
click at [978, 354] on input "13.85" at bounding box center [977, 359] width 41 height 17
type textarea "x"
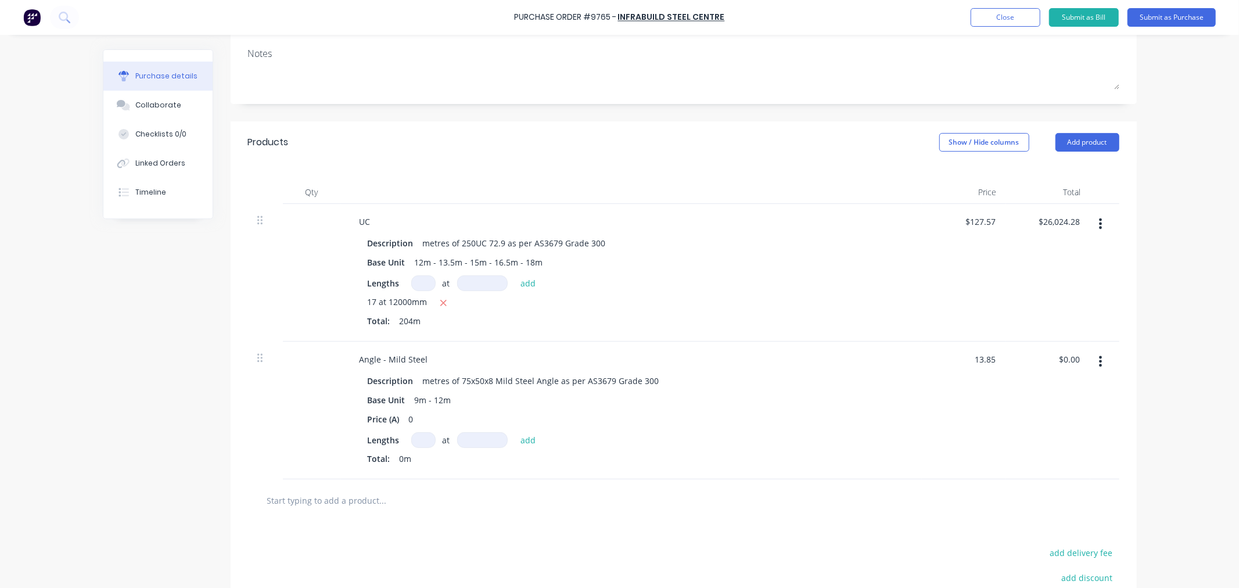
drag, startPoint x: 971, startPoint y: 358, endPoint x: 1009, endPoint y: 356, distance: 37.8
click at [1009, 356] on div "Angle - Mild Steel Description metres of 75x50x8 Mild Steel Angle as per AS3679…" at bounding box center [683, 410] width 871 height 138
type input "12.27"
type textarea "x"
type input "$12.27"
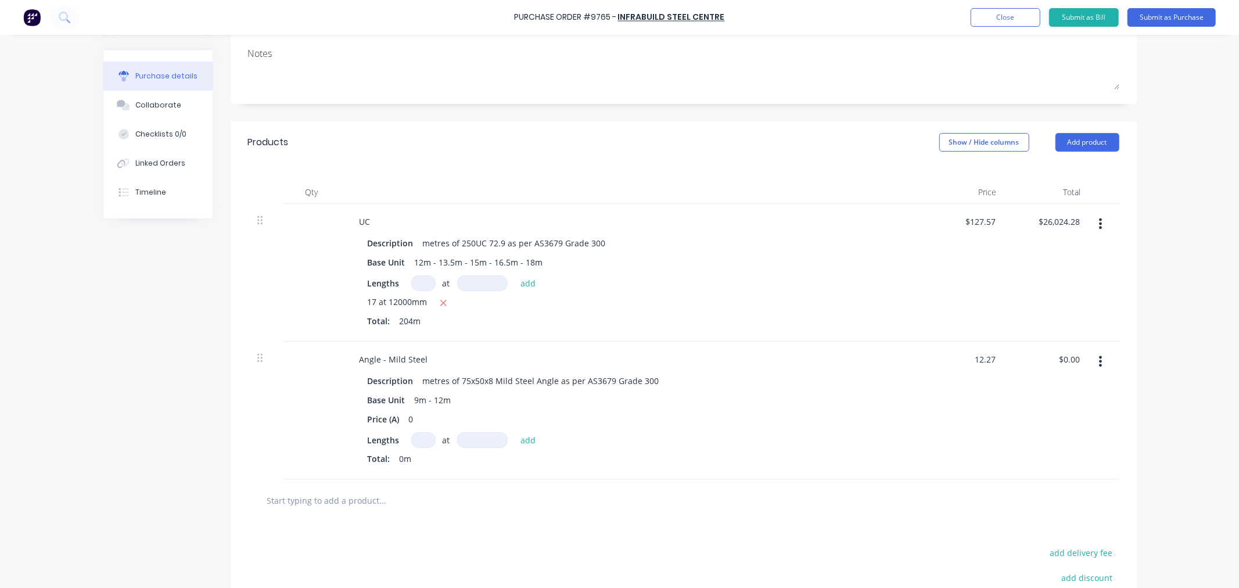
type input "0.00"
type textarea "x"
type input "$0.00"
click at [411, 439] on input at bounding box center [423, 440] width 24 height 16
type input "1"
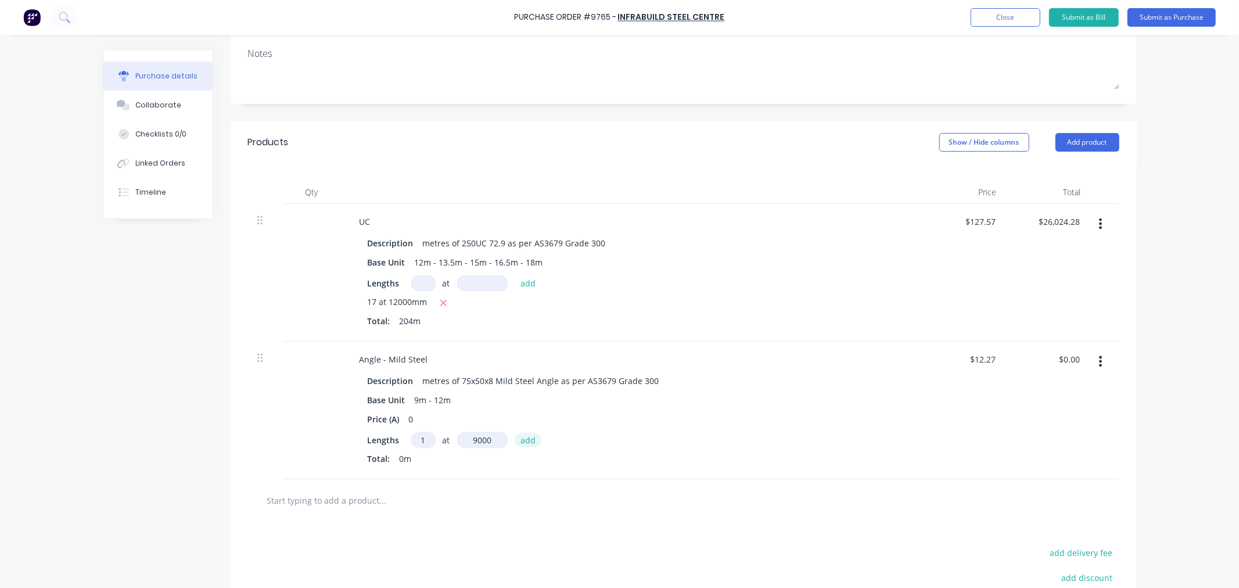
type input "9000mm"
click at [528, 438] on button "add" at bounding box center [527, 440] width 27 height 14
type input "$110.43"
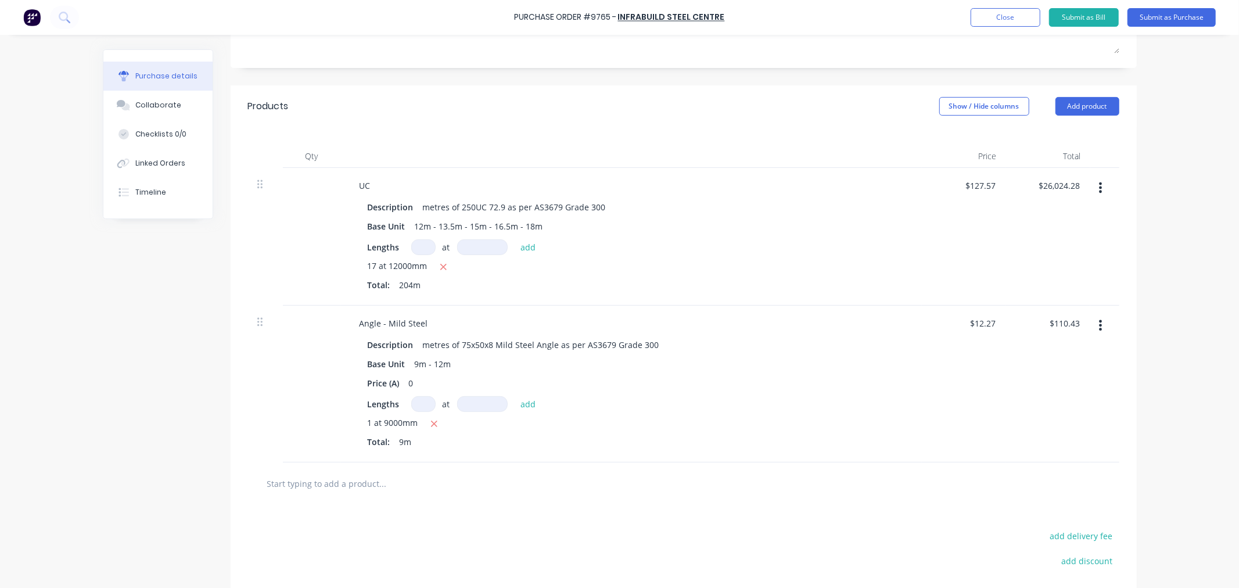
scroll to position [324, 0]
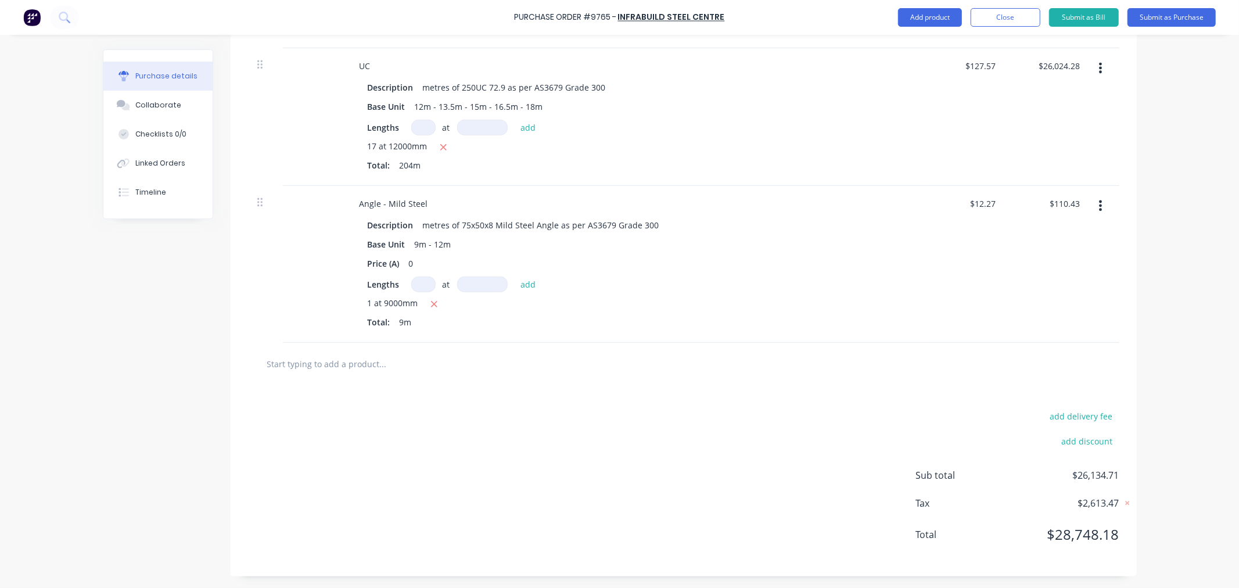
click at [357, 361] on input "text" at bounding box center [383, 363] width 232 height 23
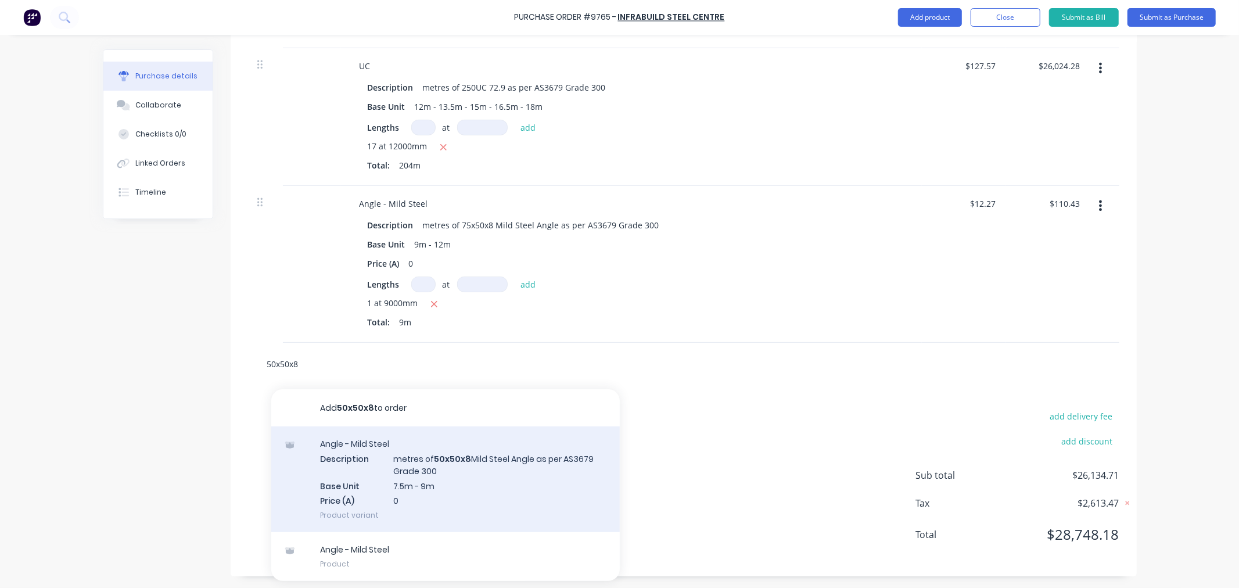
type input "50x50x8"
click at [446, 468] on div "Angle - Mild Steel Description metres of 50x50x8 Mild Steel Angle as per AS3679…" at bounding box center [445, 479] width 348 height 106
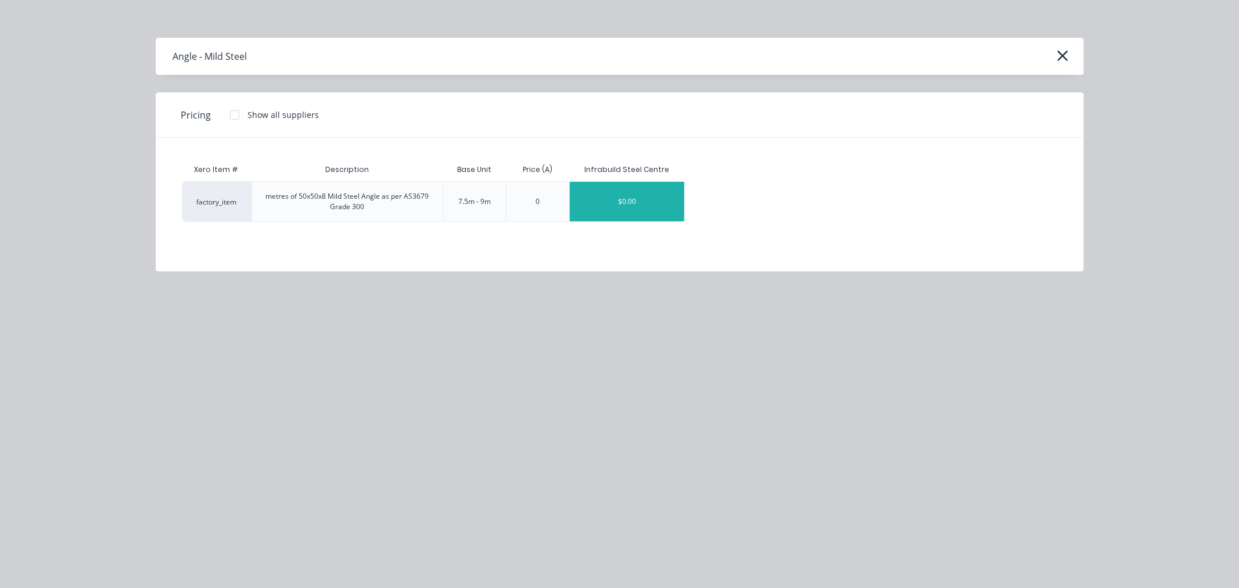
click at [605, 210] on div "$0.00" at bounding box center [627, 201] width 115 height 39
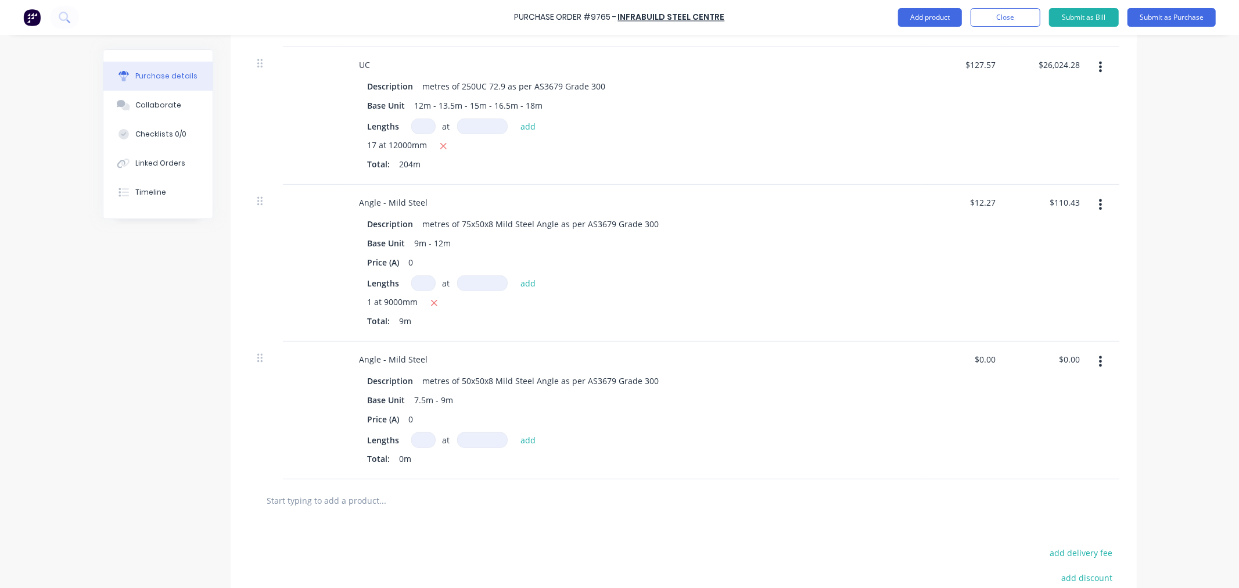
drag, startPoint x: 420, startPoint y: 440, endPoint x: 420, endPoint y: 447, distance: 7.0
click at [420, 441] on input at bounding box center [423, 440] width 24 height 16
type input "1"
type input "9000mm"
click at [527, 438] on button "add" at bounding box center [527, 440] width 27 height 14
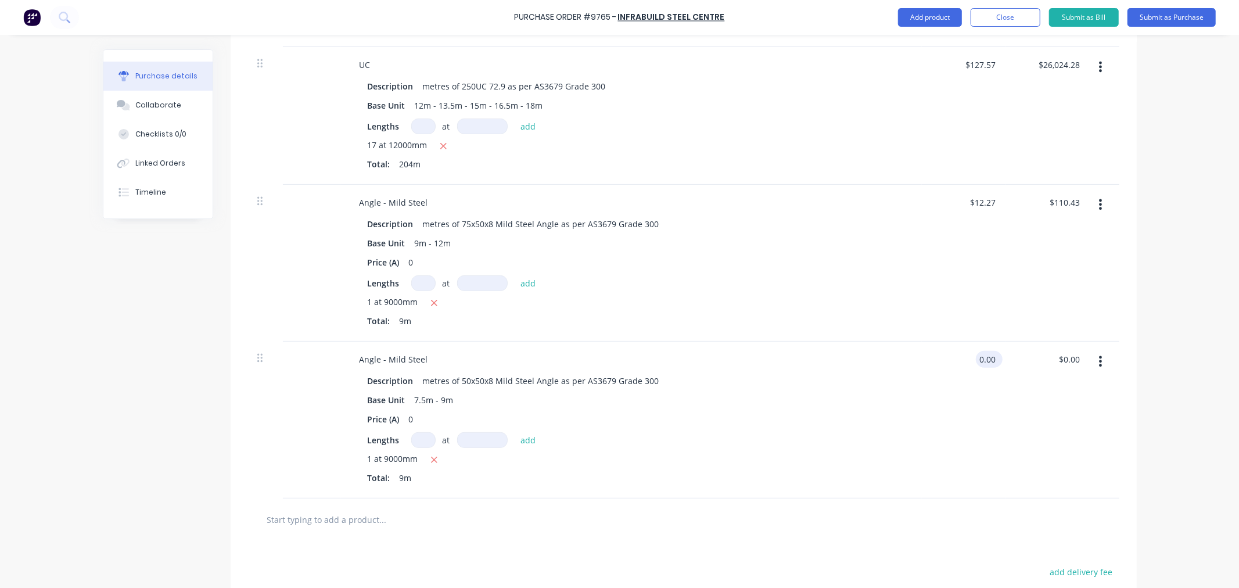
click at [992, 362] on input "0.00" at bounding box center [987, 359] width 22 height 17
drag, startPoint x: 992, startPoint y: 357, endPoint x: 966, endPoint y: 360, distance: 26.3
click at [966, 360] on div "0.00 0.00" at bounding box center [964, 419] width 84 height 157
type input "$8.78"
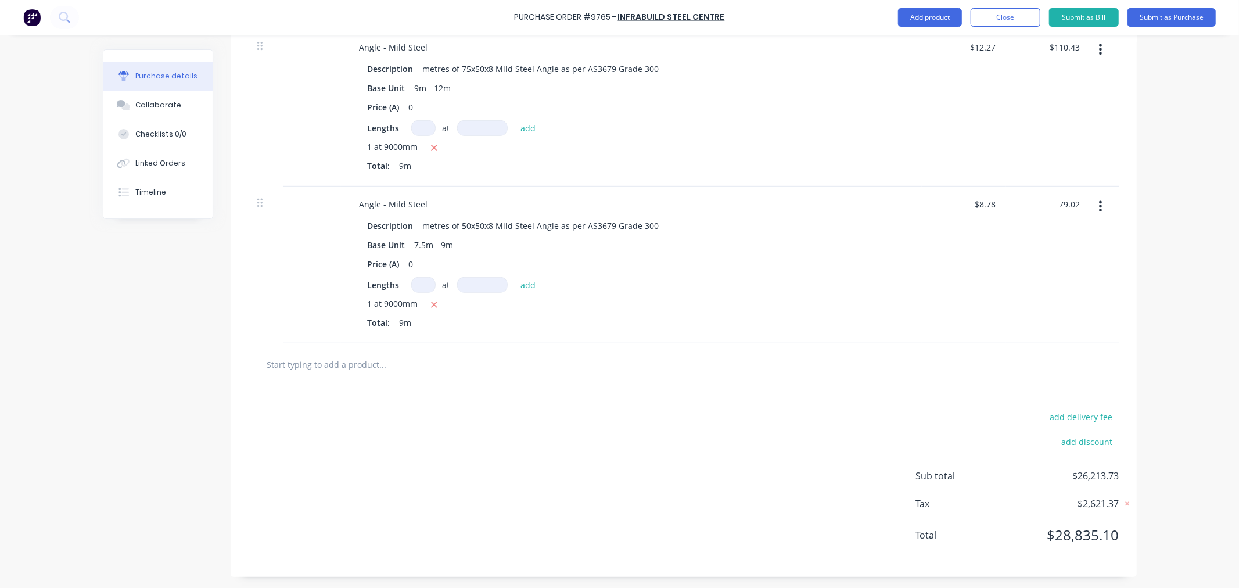
scroll to position [481, 0]
type input "$79.02"
click at [350, 358] on input "text" at bounding box center [383, 363] width 232 height 23
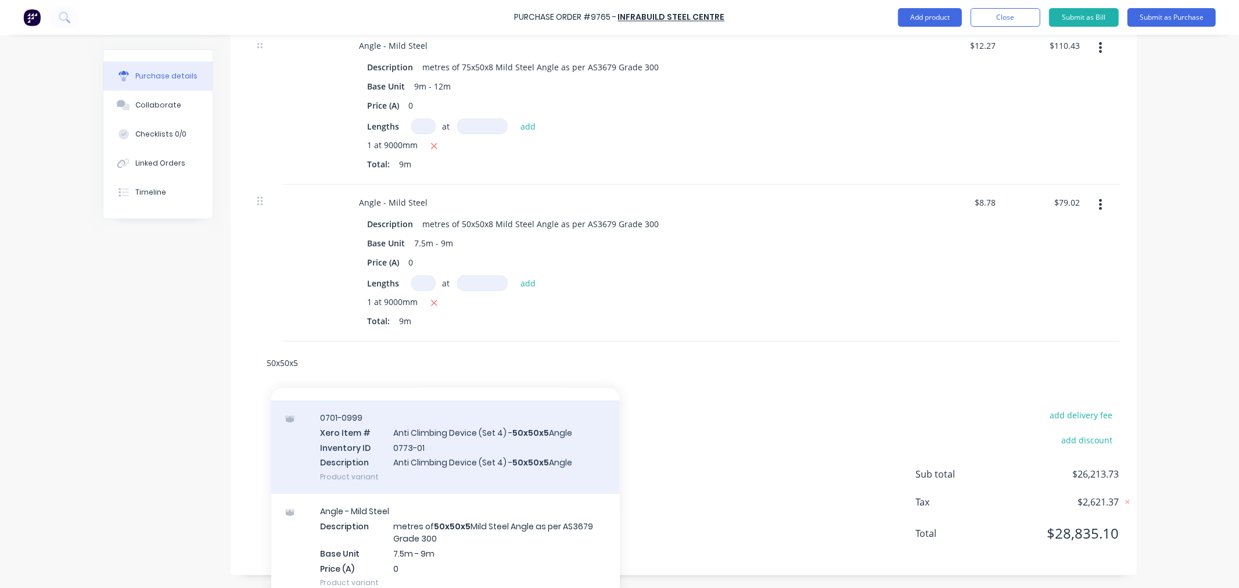
scroll to position [64, 0]
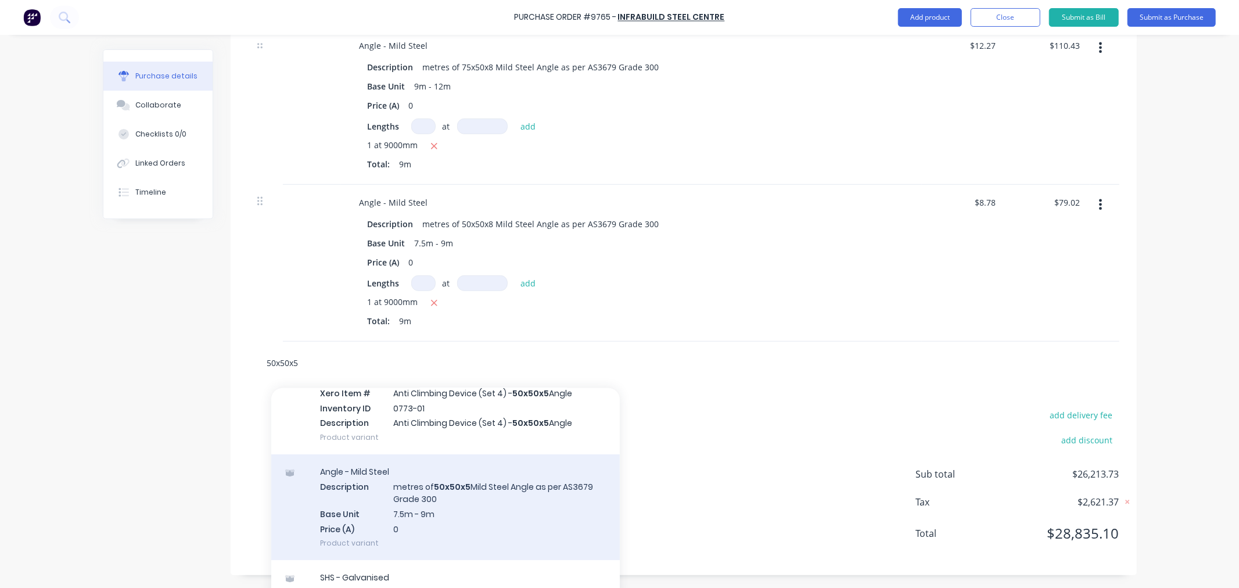
type input "50x50x5"
click at [460, 506] on div "Angle - Mild Steel Description metres of 50x50x5 Mild Steel Angle as per AS3679…" at bounding box center [445, 507] width 348 height 106
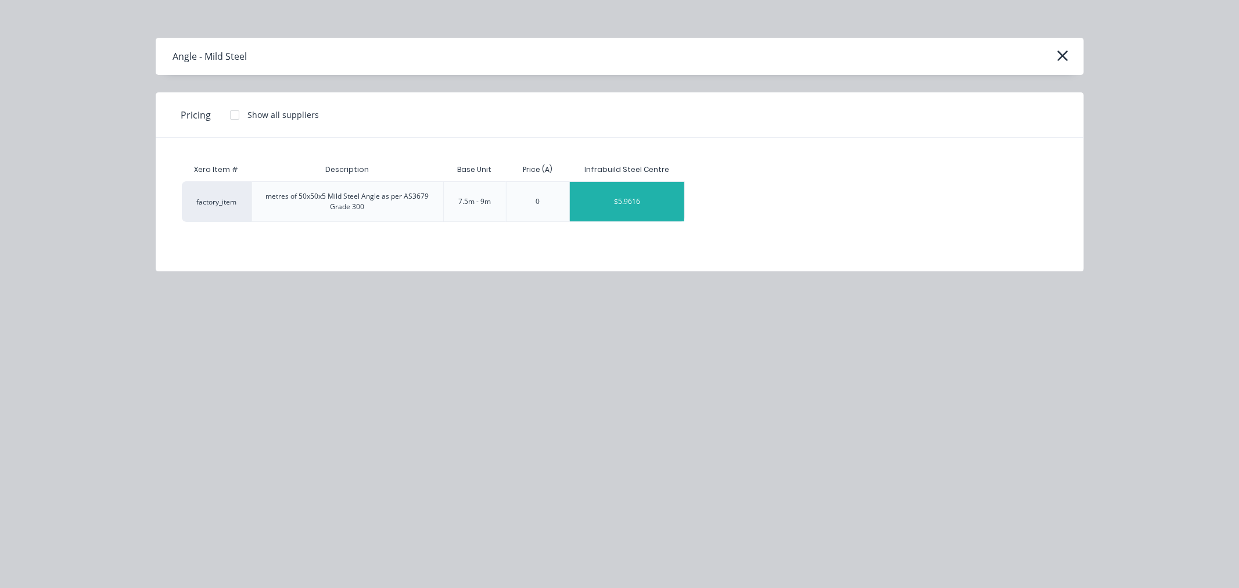
click at [599, 204] on div "$5.9616" at bounding box center [627, 201] width 115 height 39
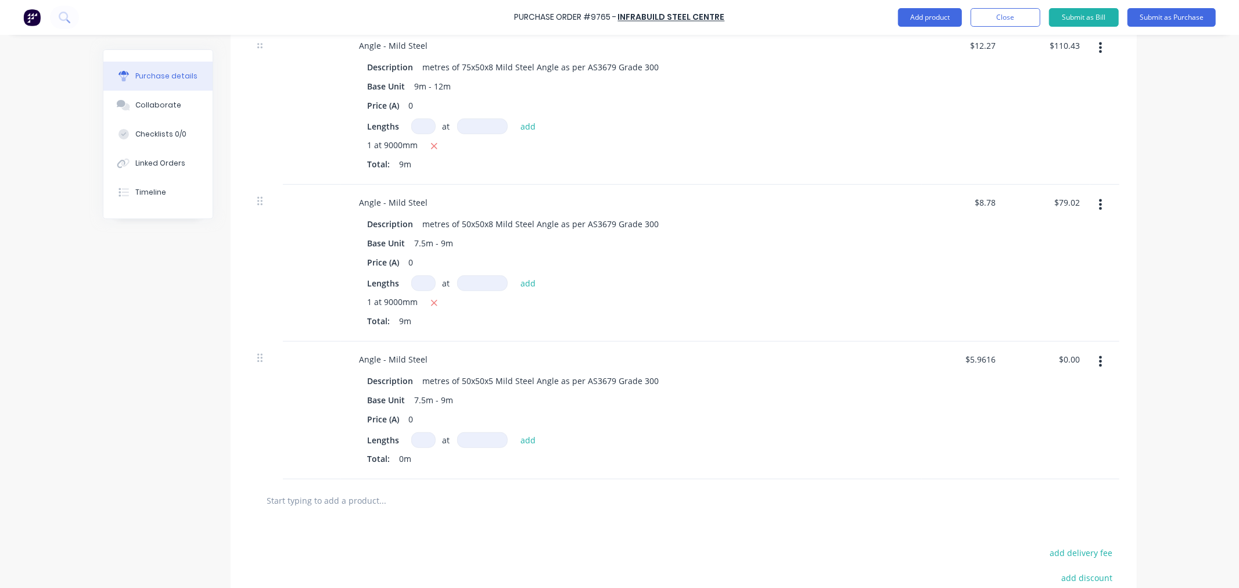
click at [420, 443] on input at bounding box center [423, 440] width 24 height 16
type input "2"
type input "9000mm"
click at [524, 447] on button "add" at bounding box center [527, 440] width 27 height 14
type input "$107.31"
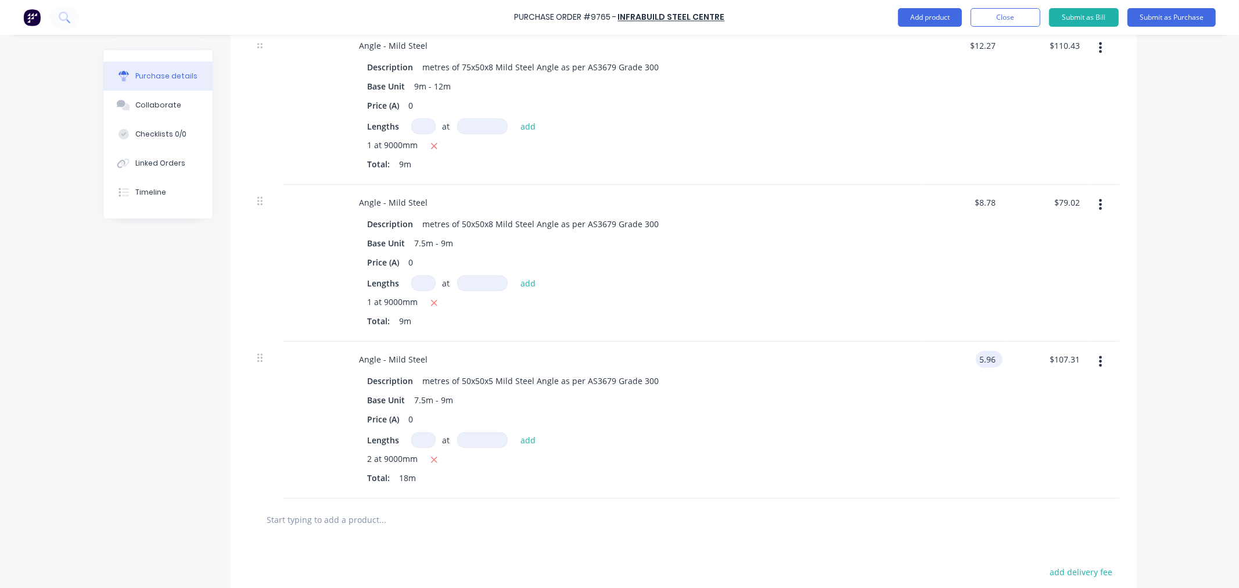
click at [976, 363] on input "5.96" at bounding box center [987, 359] width 22 height 17
drag, startPoint x: 973, startPoint y: 357, endPoint x: 1025, endPoint y: 358, distance: 51.7
click at [1025, 358] on div "Angle - Mild Steel Description metres of 50x50x5 Mild Steel Angle as per AS3679…" at bounding box center [683, 419] width 871 height 157
type input "$4.43"
type input "$79.74"
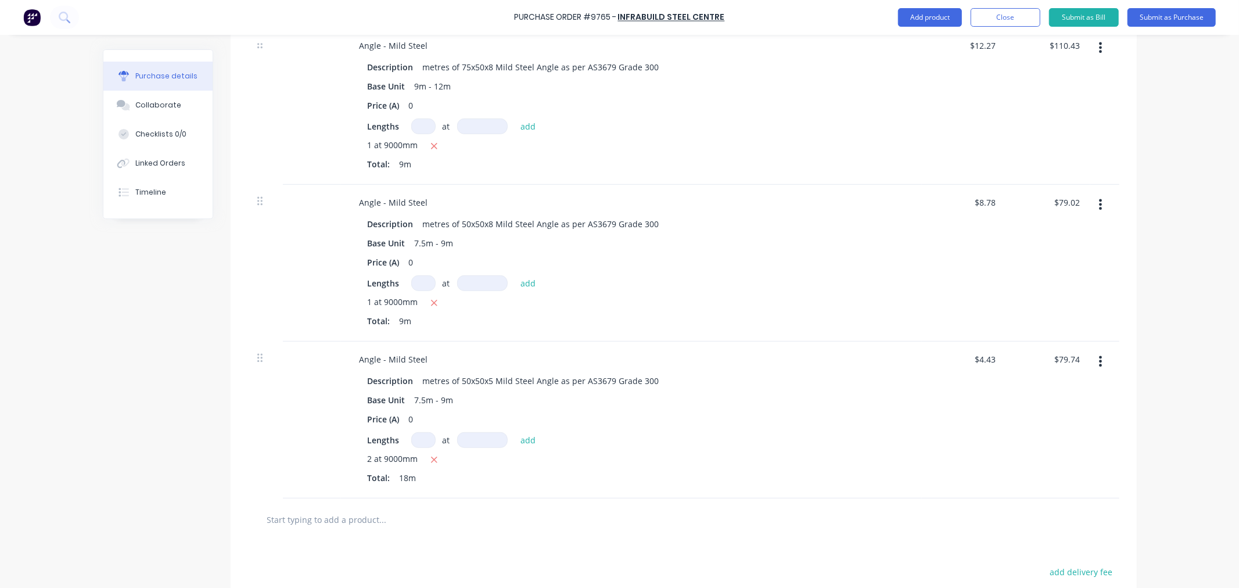
click at [361, 524] on input "text" at bounding box center [383, 519] width 232 height 23
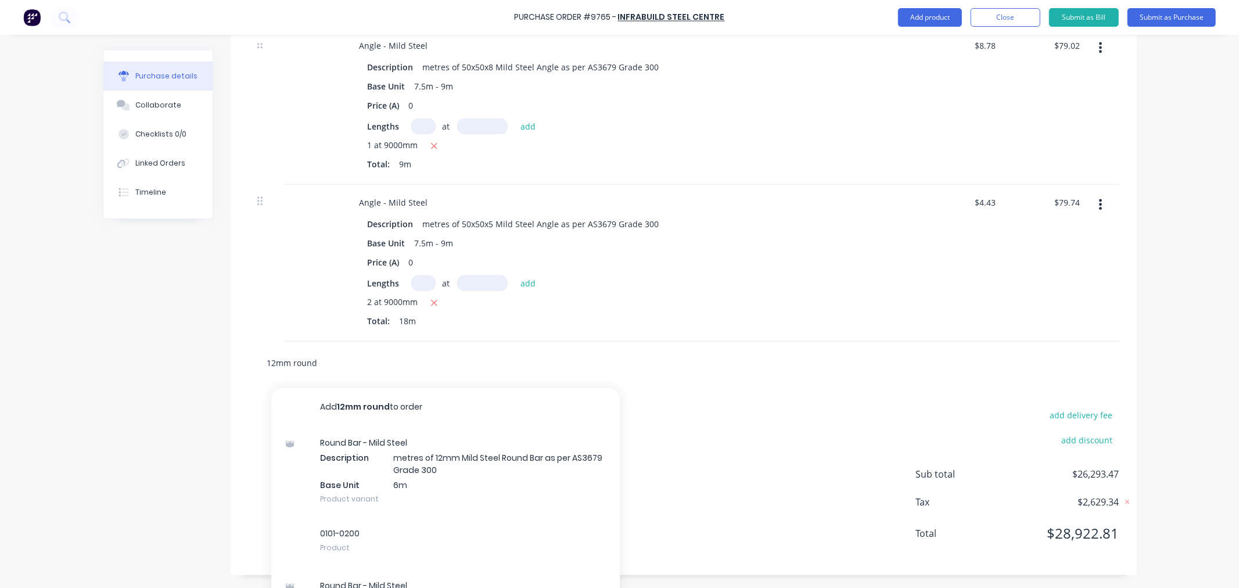
scroll to position [653, 0]
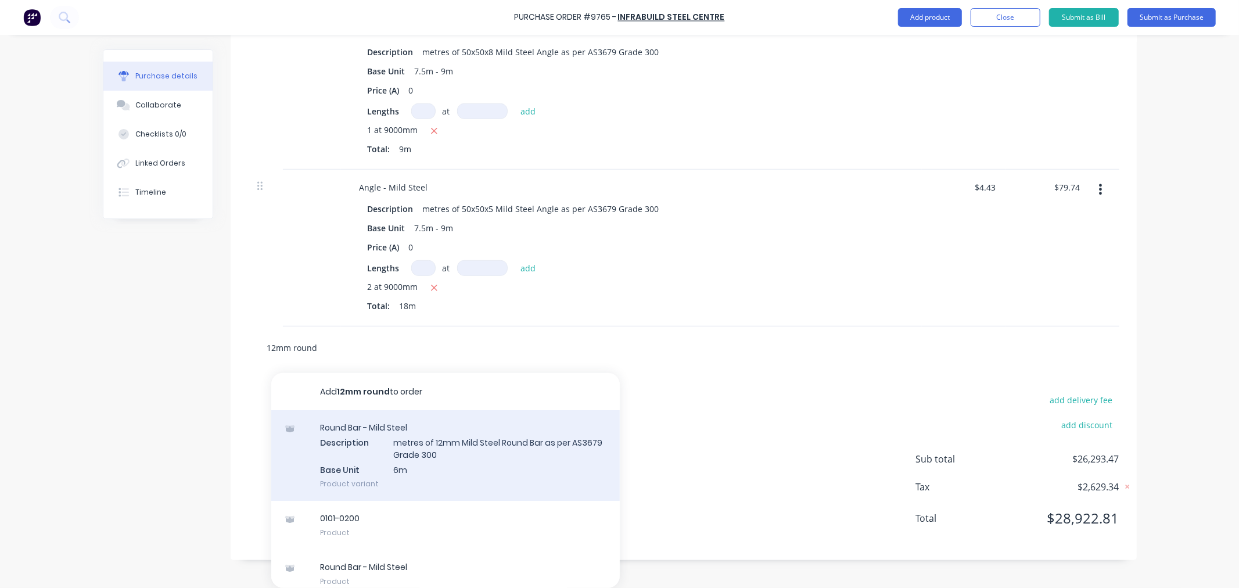
type input "12mm round"
click at [419, 449] on div "Round Bar - Mild Steel Description metres of 12mm Mild Steel Round Bar as per A…" at bounding box center [445, 455] width 348 height 91
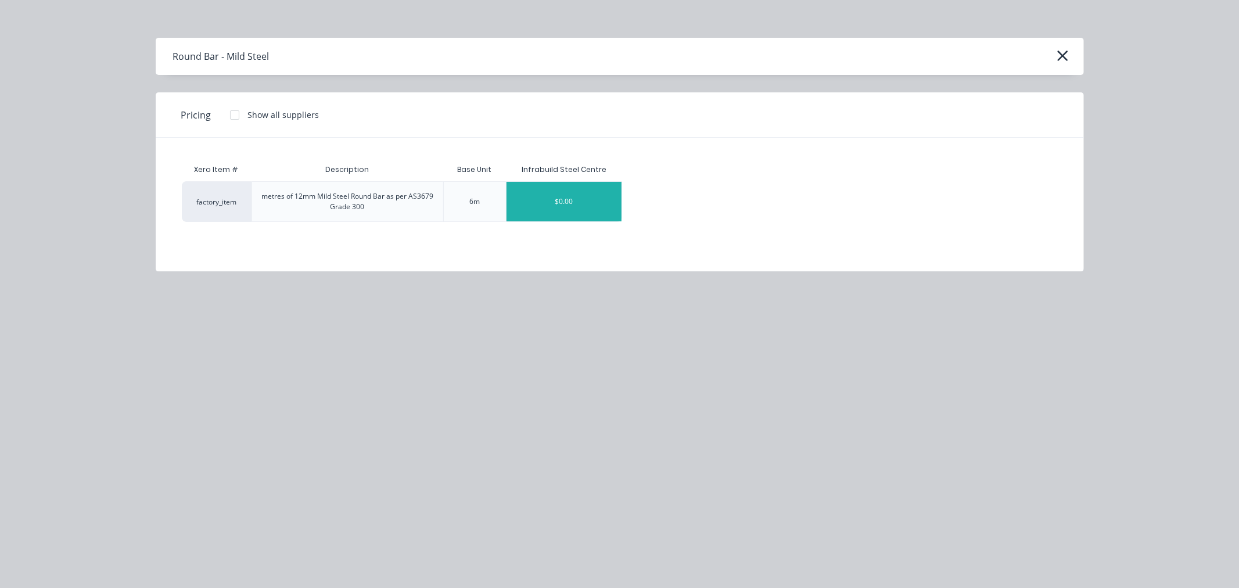
click at [566, 208] on div "$0.00" at bounding box center [563, 201] width 115 height 39
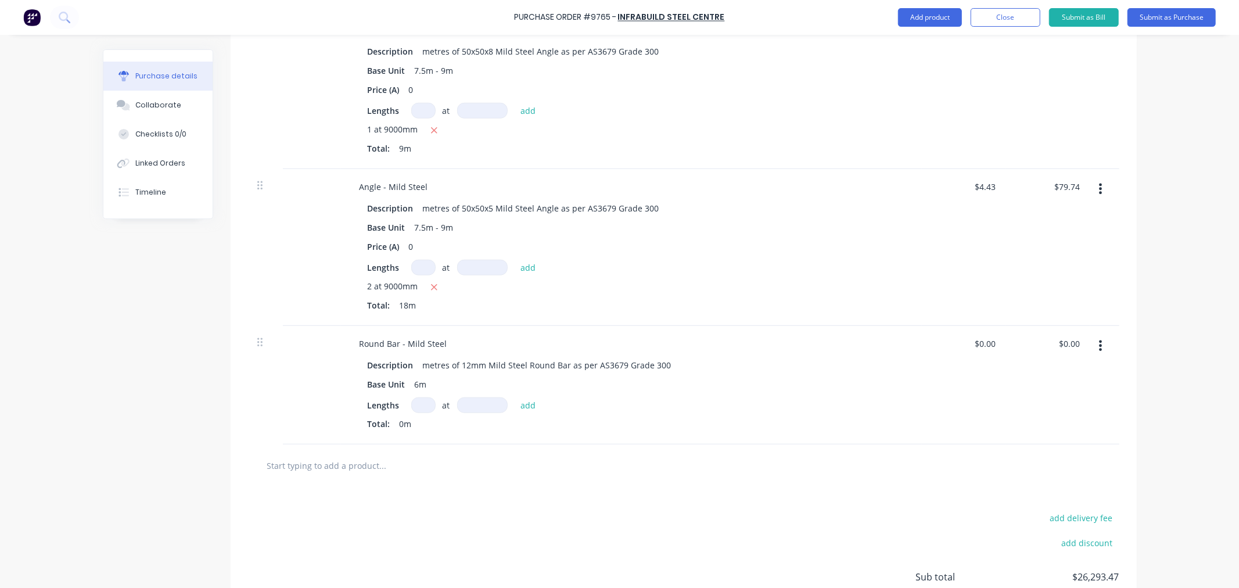
drag, startPoint x: 412, startPoint y: 404, endPoint x: 413, endPoint y: 421, distance: 16.9
click at [412, 405] on input at bounding box center [423, 405] width 24 height 16
type input "1"
type input "6000mm"
click at [521, 406] on button "add" at bounding box center [527, 405] width 27 height 14
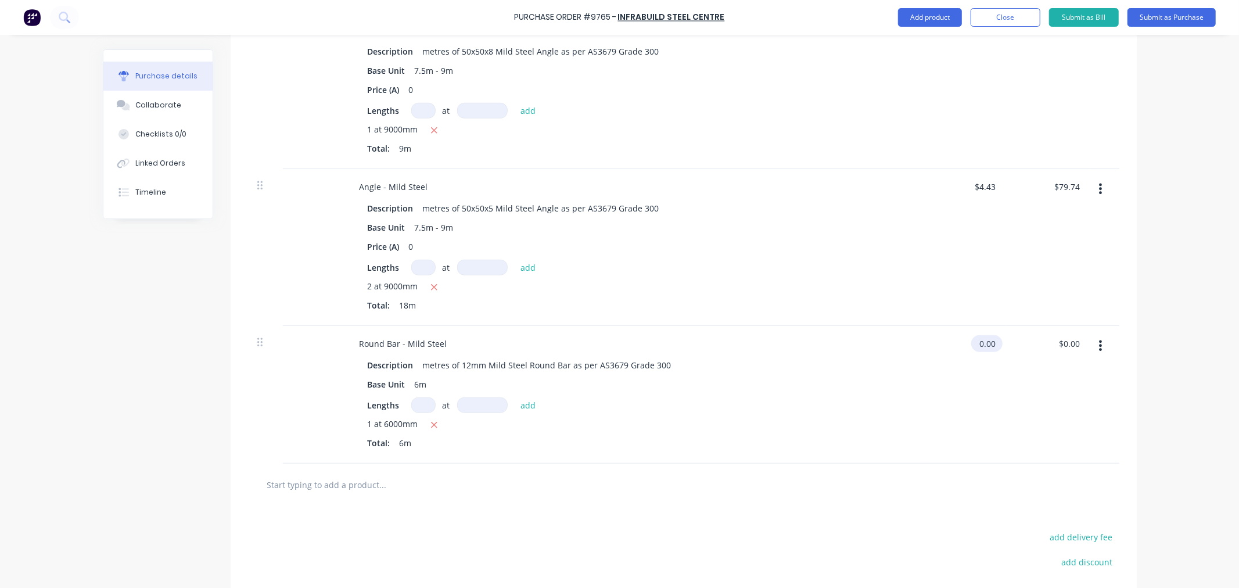
click at [988, 343] on input "0.00" at bounding box center [984, 343] width 27 height 17
drag, startPoint x: 992, startPoint y: 341, endPoint x: 941, endPoint y: 346, distance: 51.4
click at [941, 346] on div "0.00 0.00" at bounding box center [964, 395] width 84 height 138
type input "$0.95"
type input "$5.70"
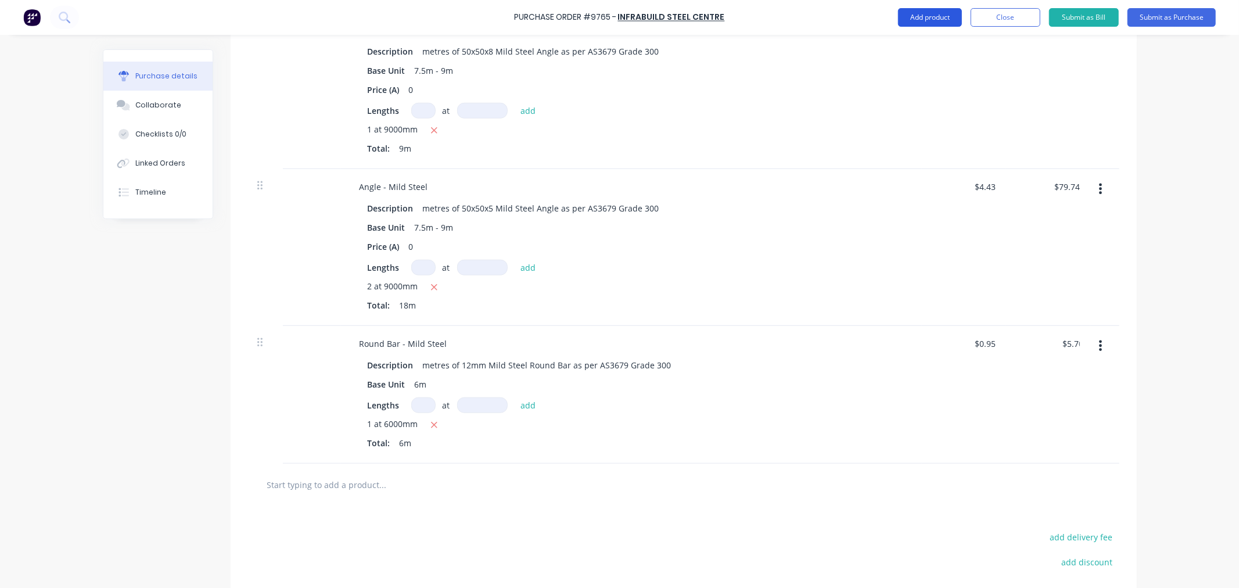
click at [926, 10] on button "Add product" at bounding box center [930, 17] width 64 height 19
click at [900, 156] on div "Notes (External)" at bounding box center [906, 163] width 89 height 17
click at [399, 483] on div at bounding box center [392, 481] width 84 height 17
paste div
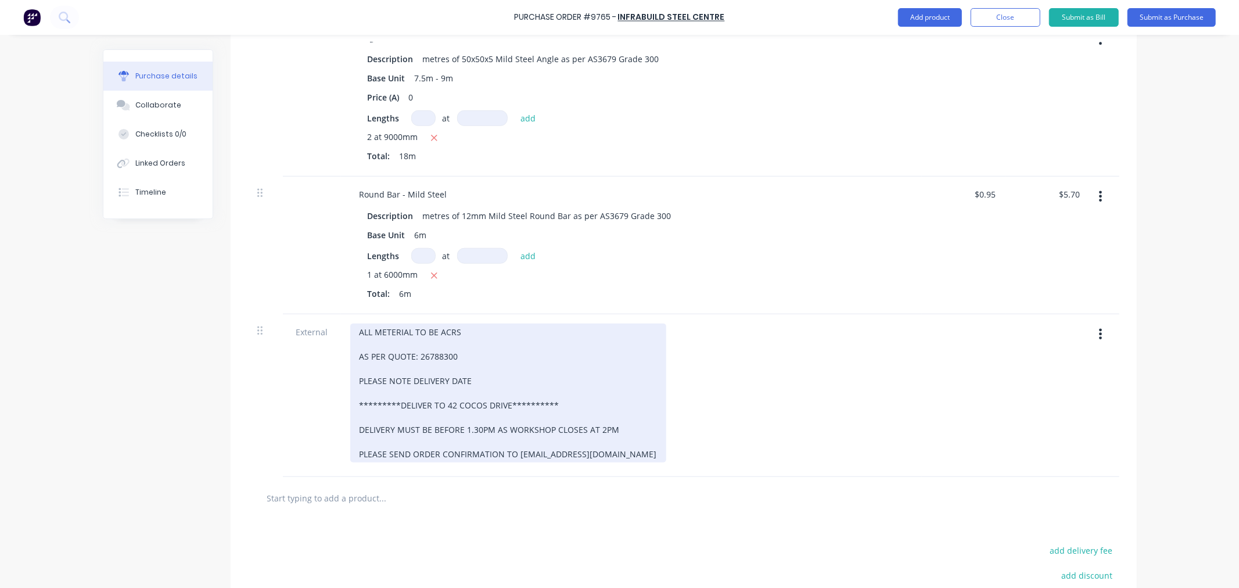
scroll to position [847, 0]
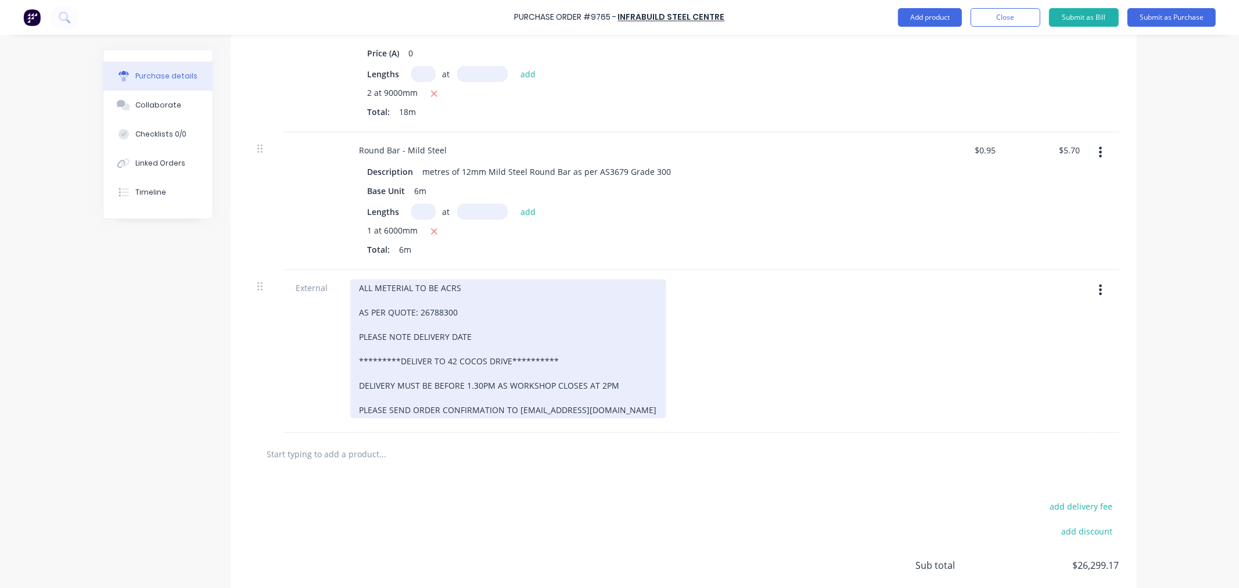
click at [458, 310] on div "**********" at bounding box center [508, 348] width 316 height 139
click at [472, 337] on div "**********" at bounding box center [508, 348] width 316 height 139
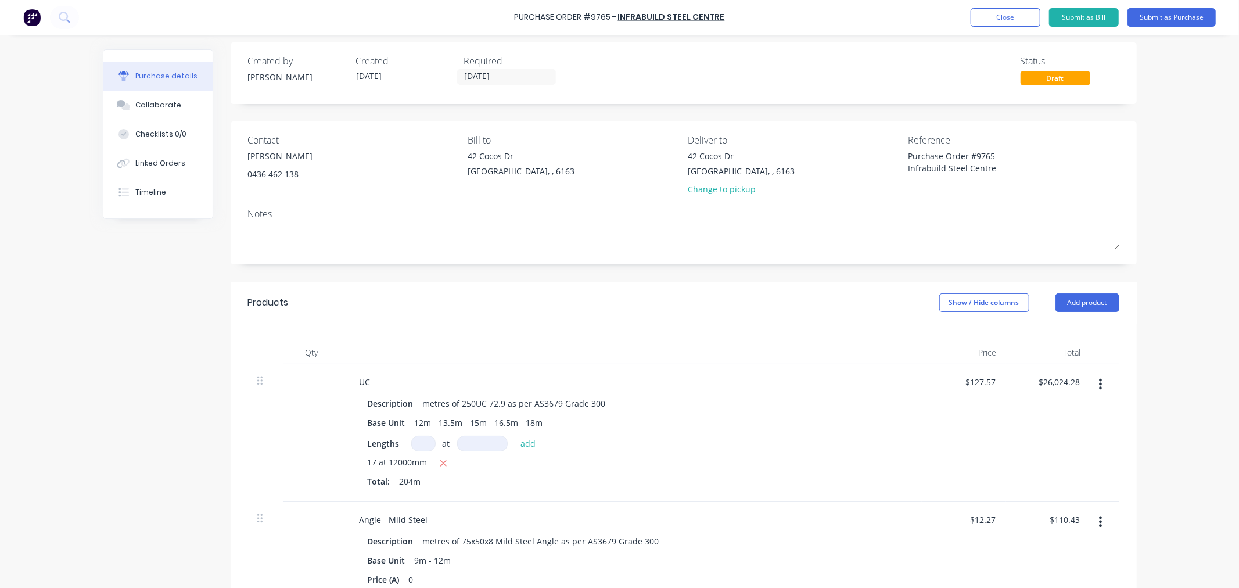
scroll to position [0, 0]
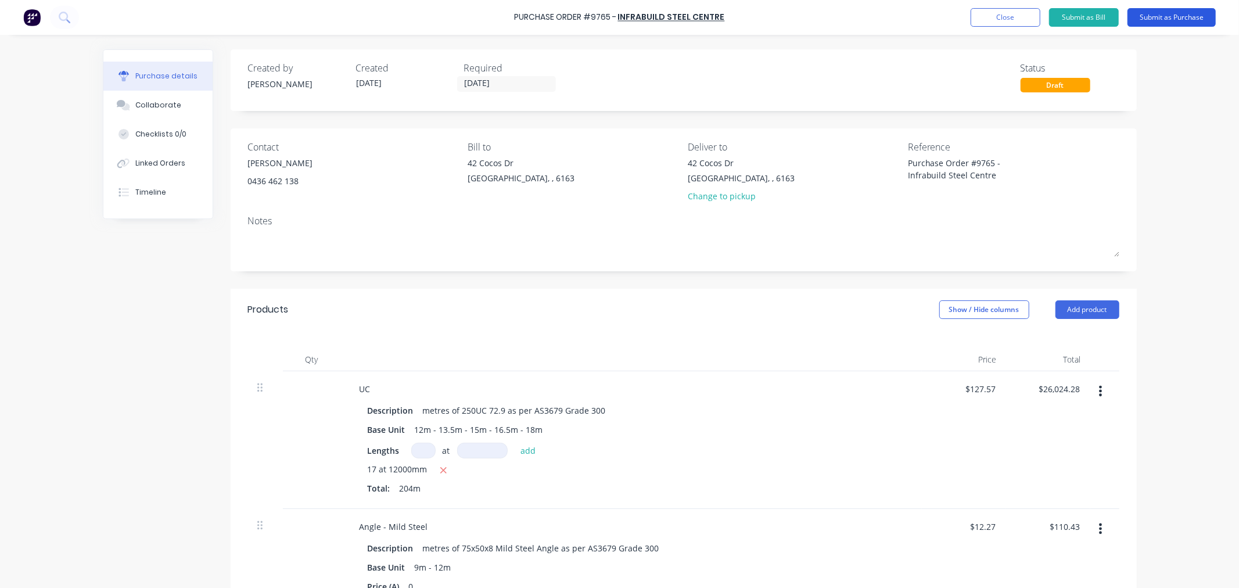
click at [1167, 16] on button "Submit as Purchase" at bounding box center [1171, 17] width 88 height 19
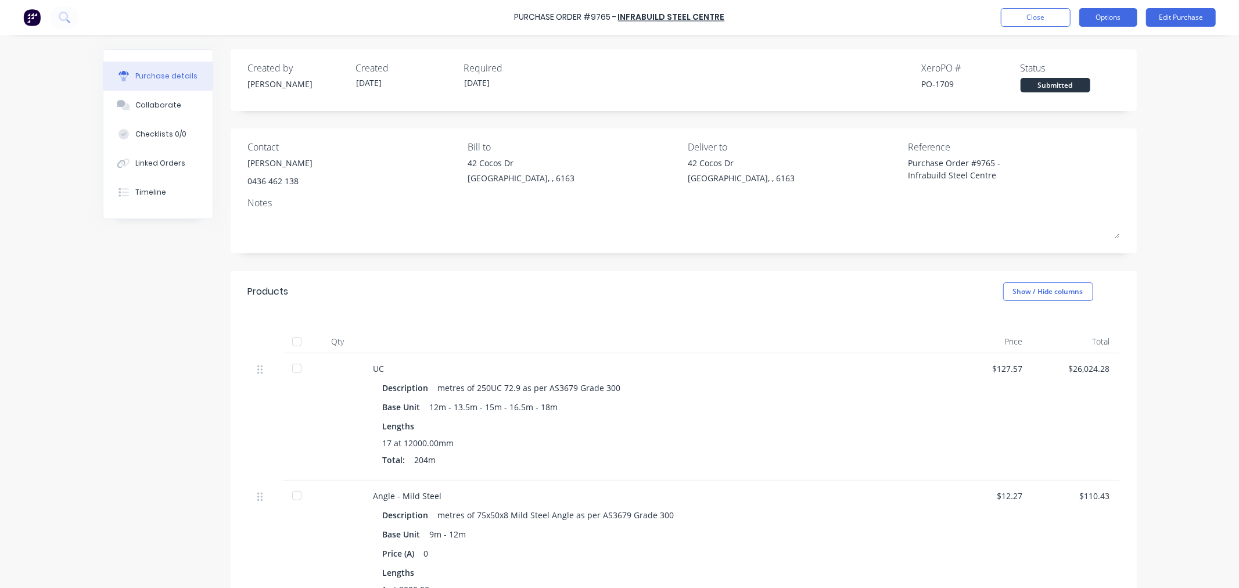
click at [1093, 21] on button "Options" at bounding box center [1108, 17] width 58 height 19
click at [1073, 44] on div "Print / Email" at bounding box center [1081, 47] width 89 height 17
click at [1060, 70] on div "With pricing" at bounding box center [1081, 70] width 89 height 17
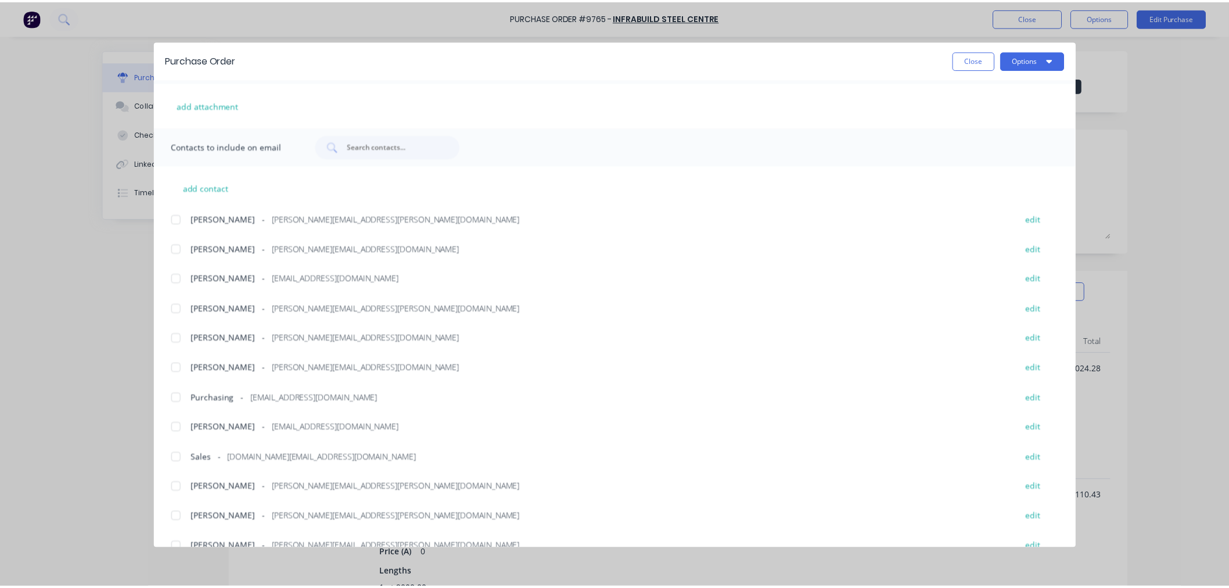
scroll to position [228, 0]
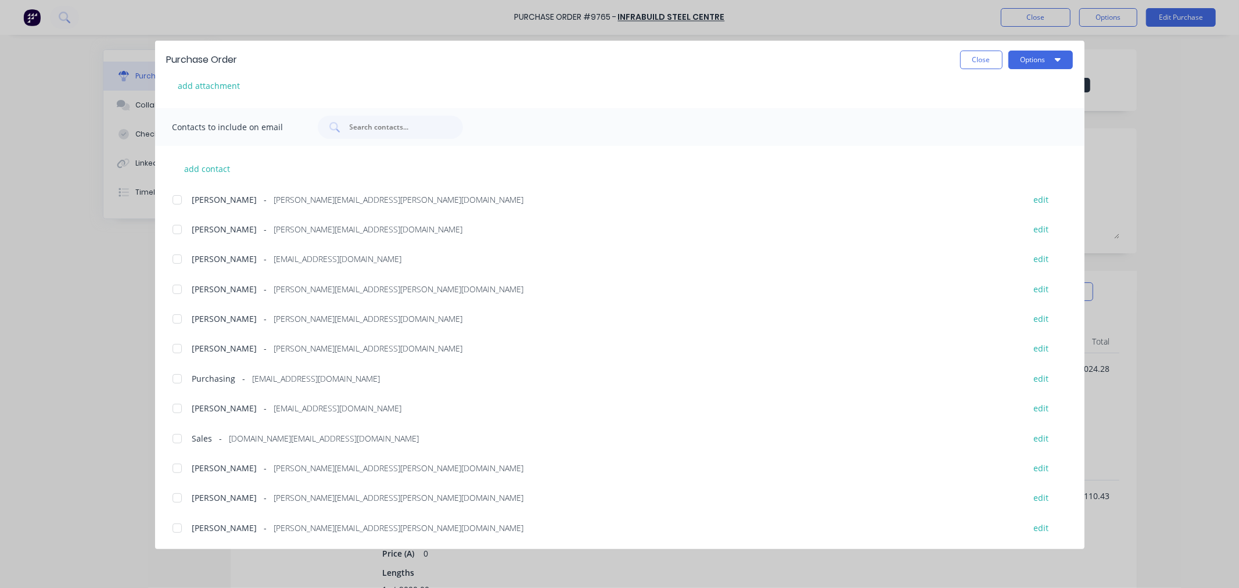
click at [172, 529] on div at bounding box center [176, 527] width 23 height 23
click at [180, 375] on div at bounding box center [176, 378] width 23 height 23
click at [1026, 64] on button "Options" at bounding box center [1040, 60] width 64 height 19
click at [1005, 135] on div "Email" at bounding box center [1017, 135] width 89 height 17
click at [974, 56] on button "Close" at bounding box center [981, 60] width 42 height 19
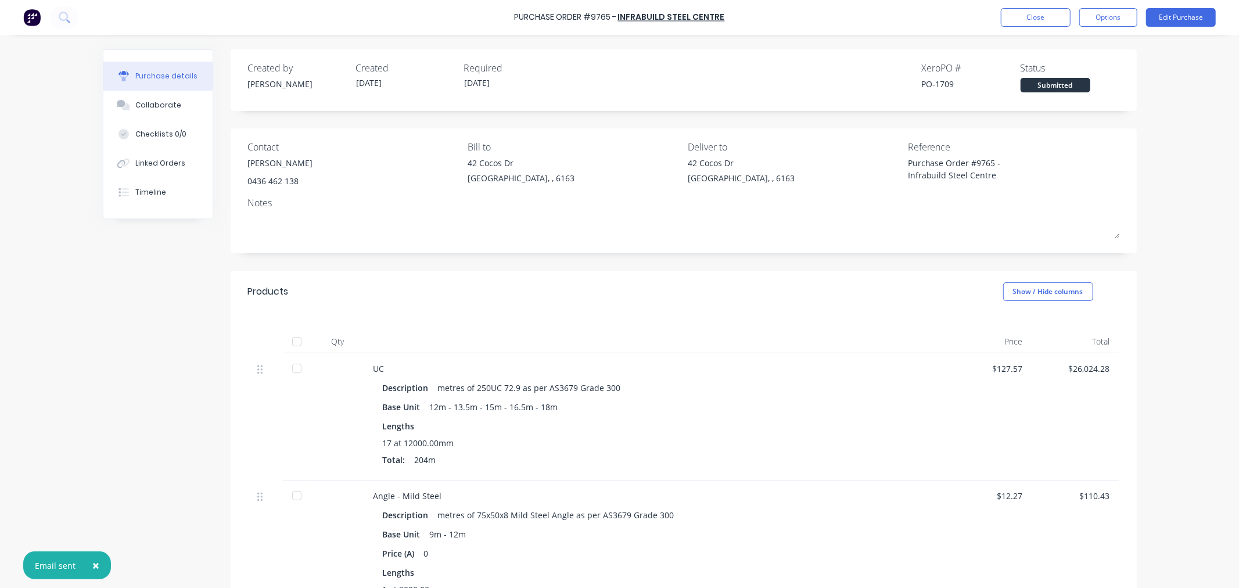
drag, startPoint x: 1090, startPoint y: 19, endPoint x: 1092, endPoint y: 27, distance: 9.0
click at [1091, 19] on button "Options" at bounding box center [1108, 17] width 58 height 19
click at [1070, 42] on div "Print / Email" at bounding box center [1081, 47] width 89 height 17
click at [1046, 71] on div "With pricing" at bounding box center [1081, 70] width 89 height 17
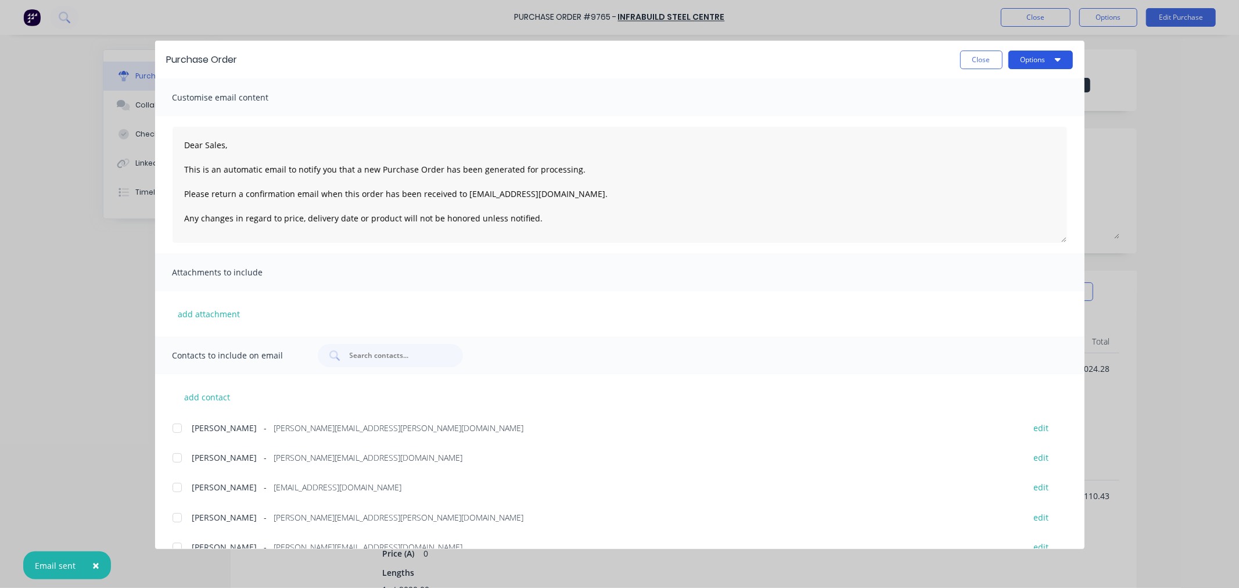
click at [1038, 60] on button "Options" at bounding box center [1040, 60] width 64 height 19
click at [1015, 81] on div "Preview" at bounding box center [1017, 89] width 89 height 17
click at [984, 53] on button "Close" at bounding box center [981, 60] width 42 height 19
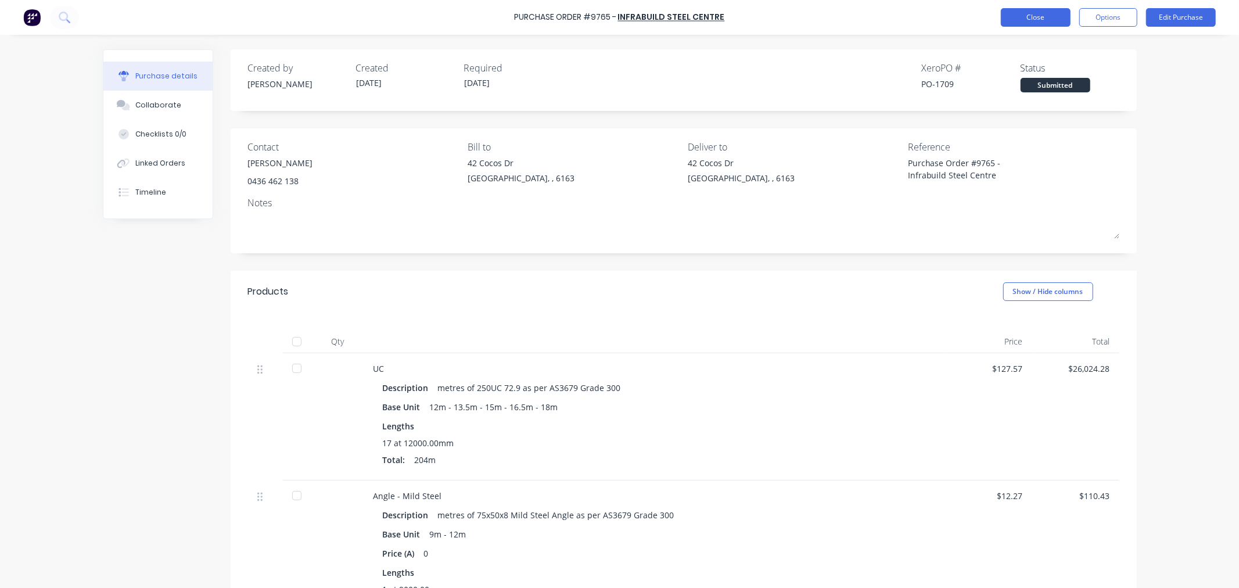
click at [1008, 21] on button "Close" at bounding box center [1036, 17] width 70 height 19
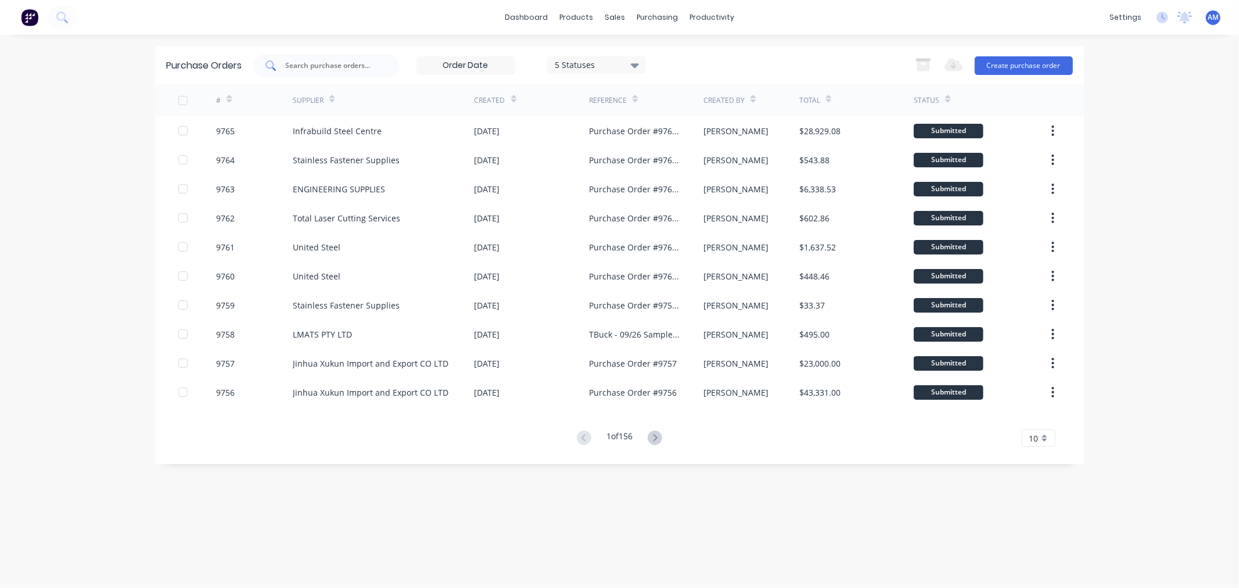
click at [325, 63] on input "text" at bounding box center [333, 66] width 96 height 12
click at [645, 59] on div "Sales Orders" at bounding box center [658, 56] width 48 height 10
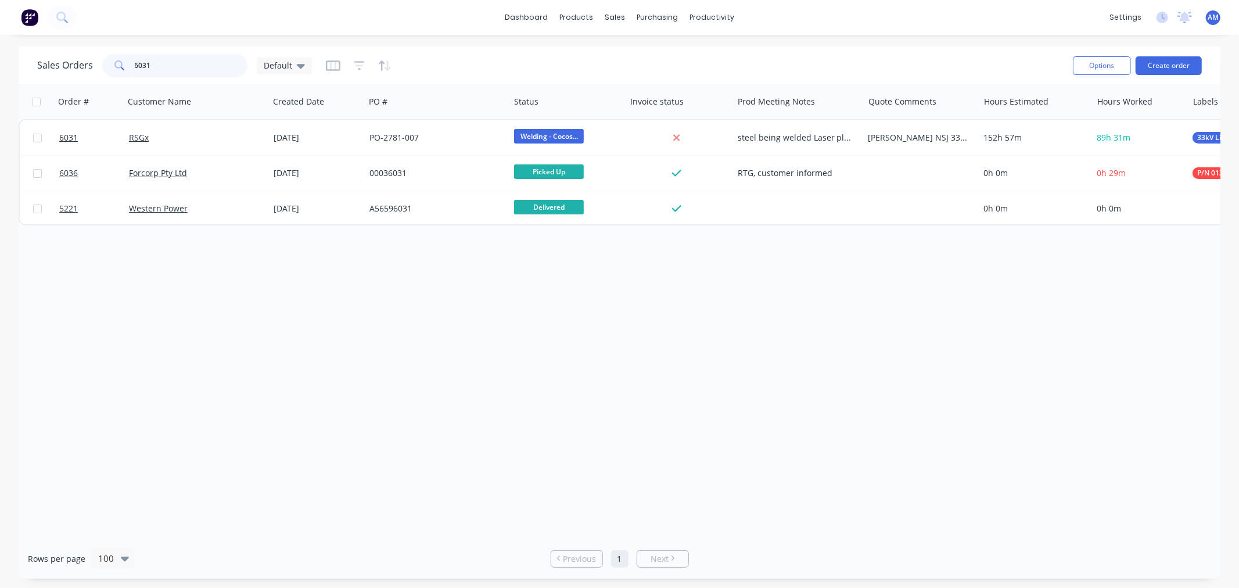
click at [159, 62] on input "6031" at bounding box center [191, 65] width 113 height 23
click at [88, 72] on div "Sales Orders 6031 Default" at bounding box center [174, 65] width 275 height 23
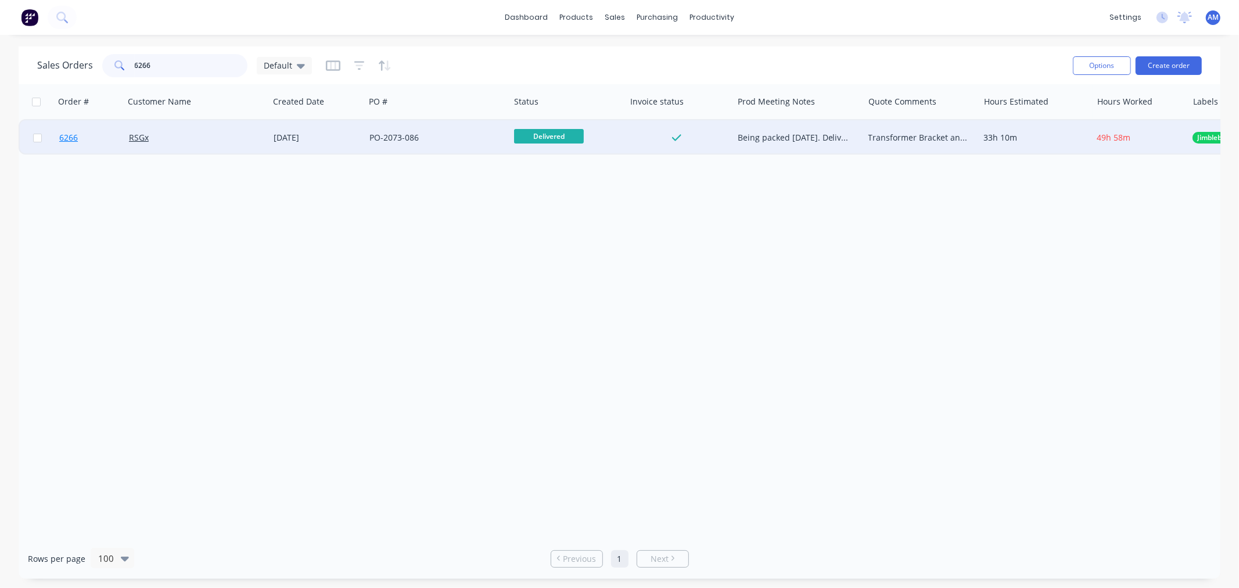
type input "6266"
click at [94, 137] on link "6266" at bounding box center [94, 137] width 70 height 35
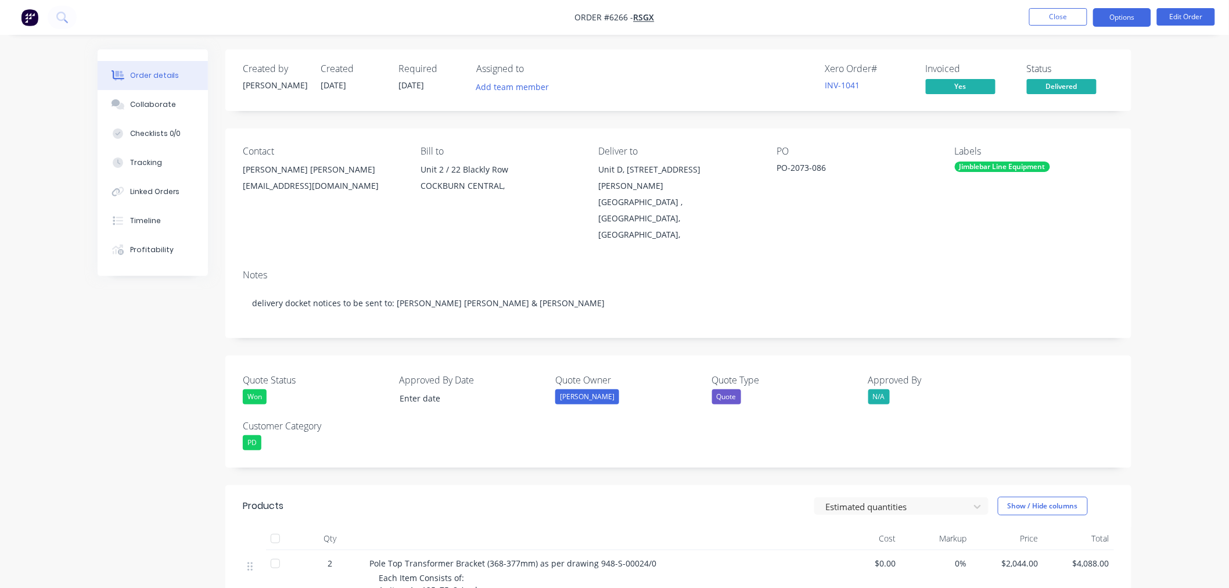
click at [1127, 14] on button "Options" at bounding box center [1122, 17] width 58 height 19
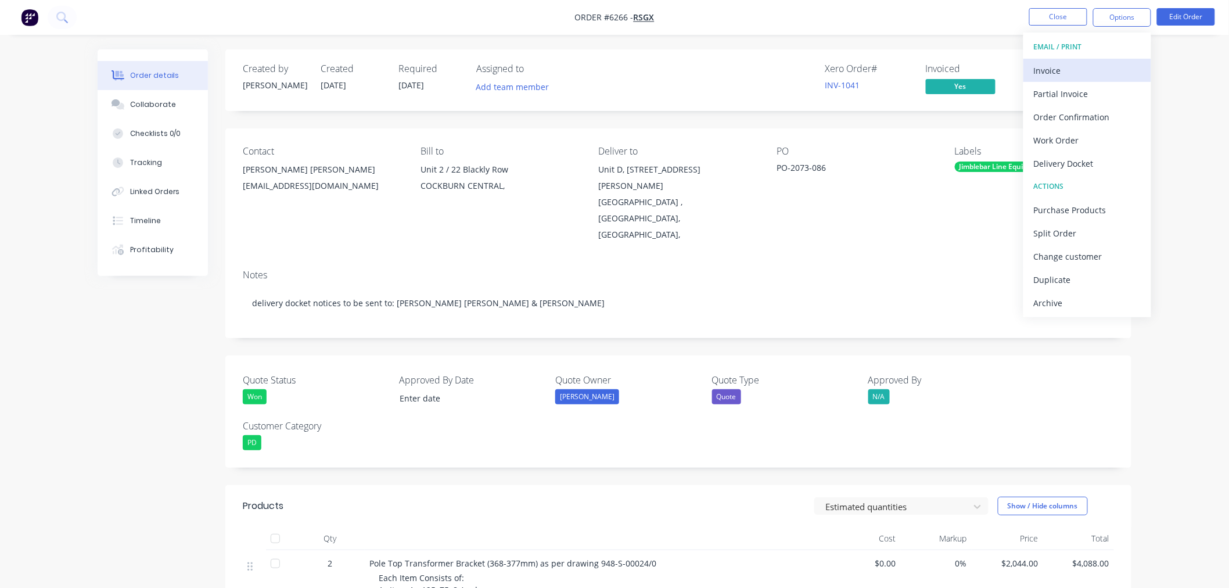
click at [1084, 71] on div "Invoice" at bounding box center [1087, 70] width 107 height 17
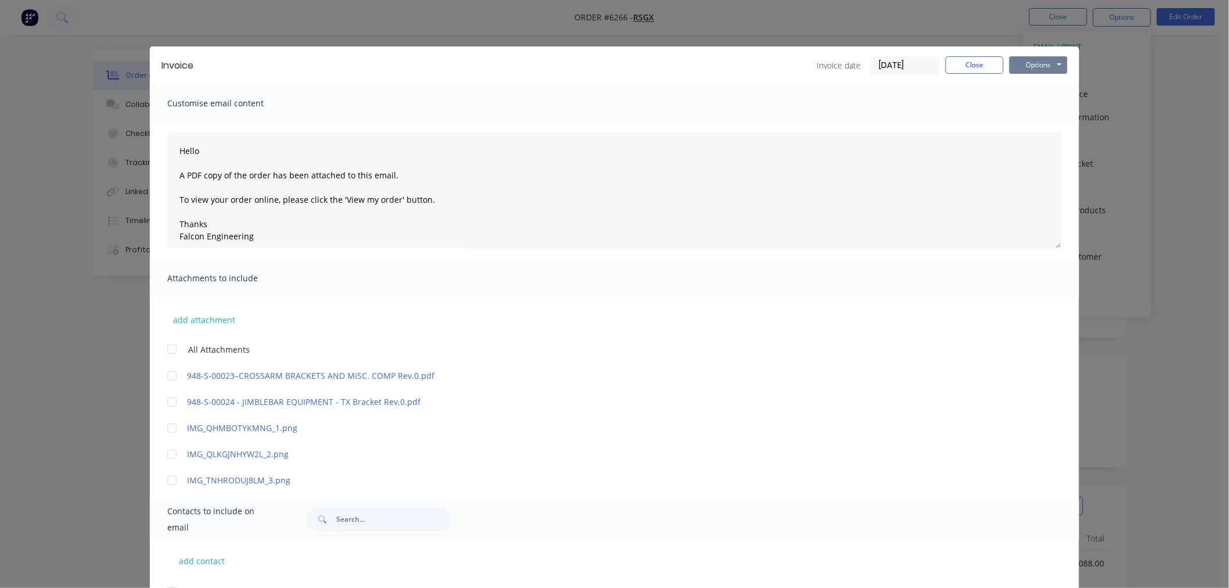
click at [1041, 62] on button "Options" at bounding box center [1038, 64] width 58 height 17
click at [1040, 103] on button "Print" at bounding box center [1046, 104] width 74 height 19
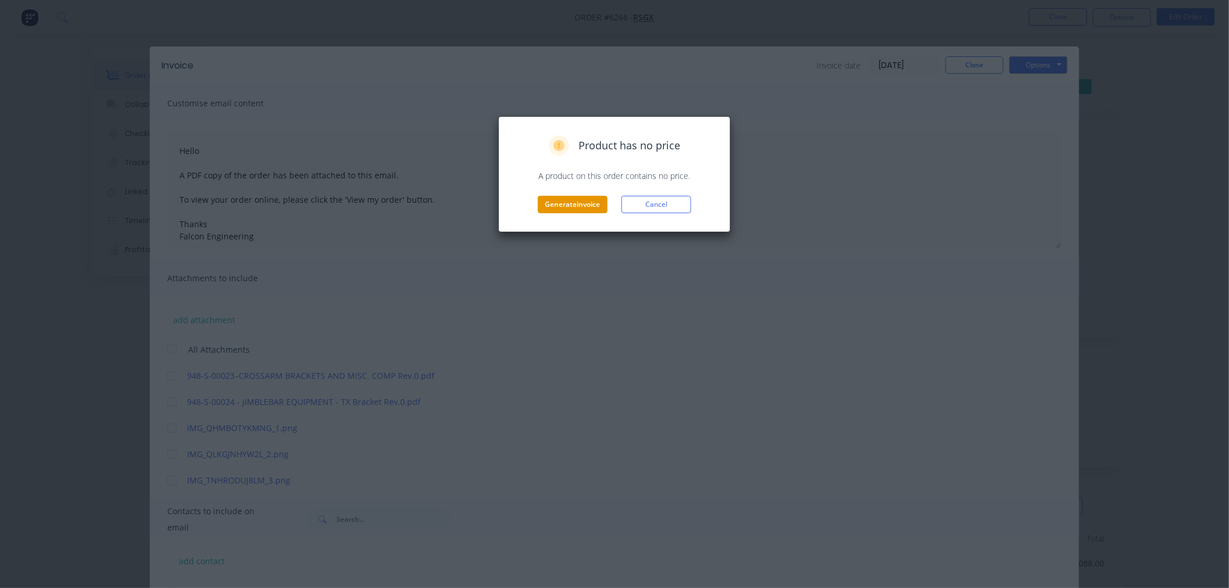
click at [592, 203] on button "Generate invoice" at bounding box center [573, 204] width 70 height 17
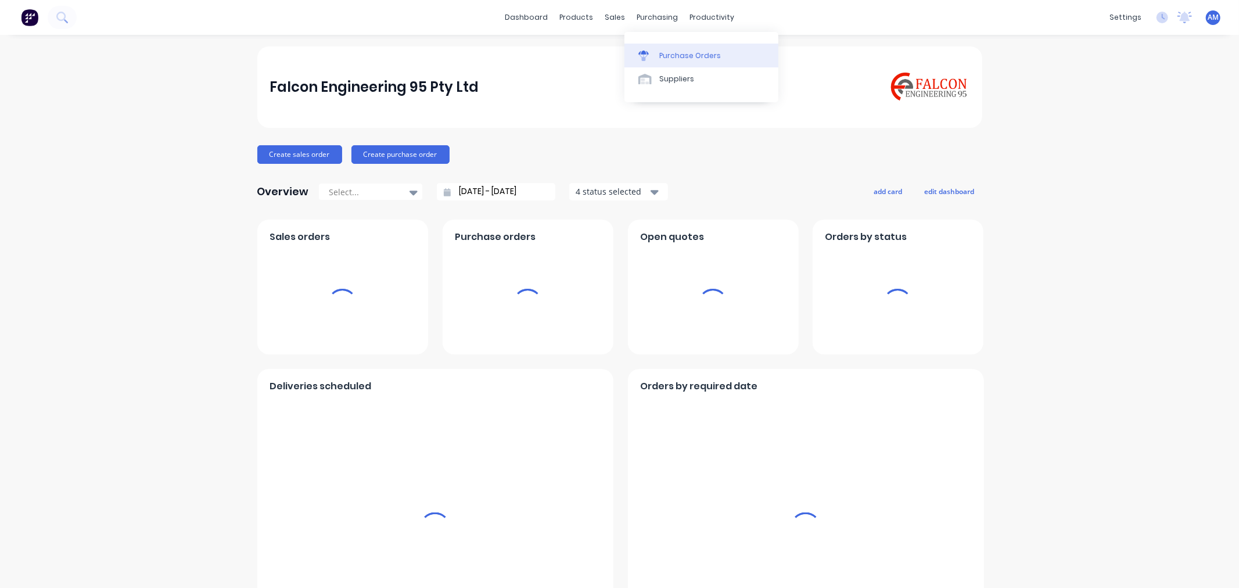
click at [687, 48] on link "Purchase Orders" at bounding box center [701, 55] width 154 height 23
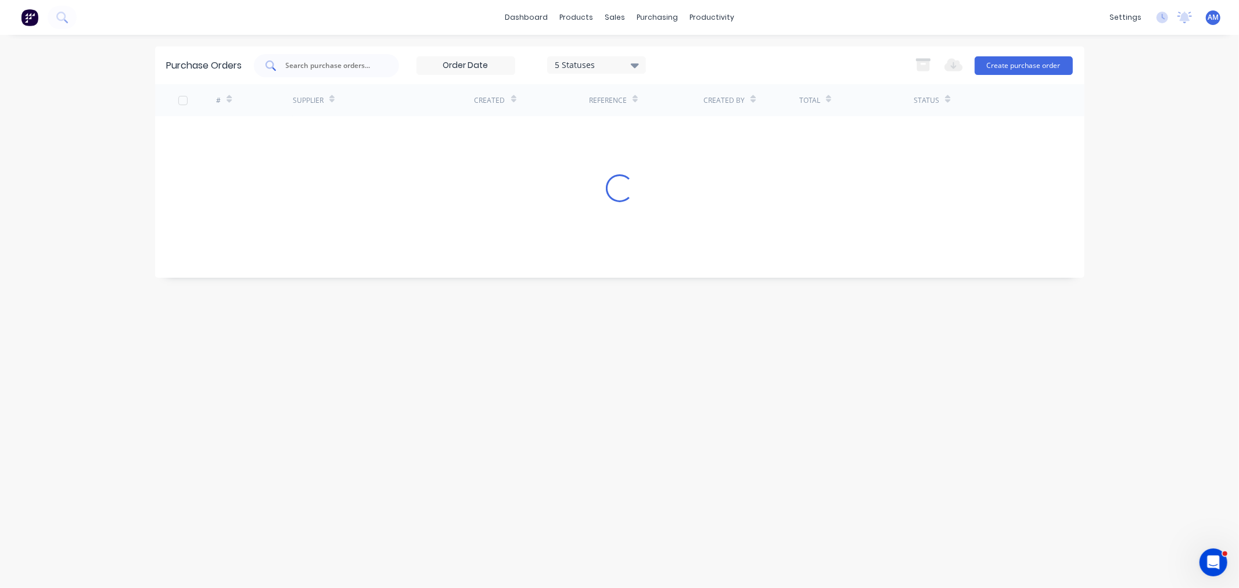
click at [293, 66] on input "text" at bounding box center [333, 66] width 96 height 12
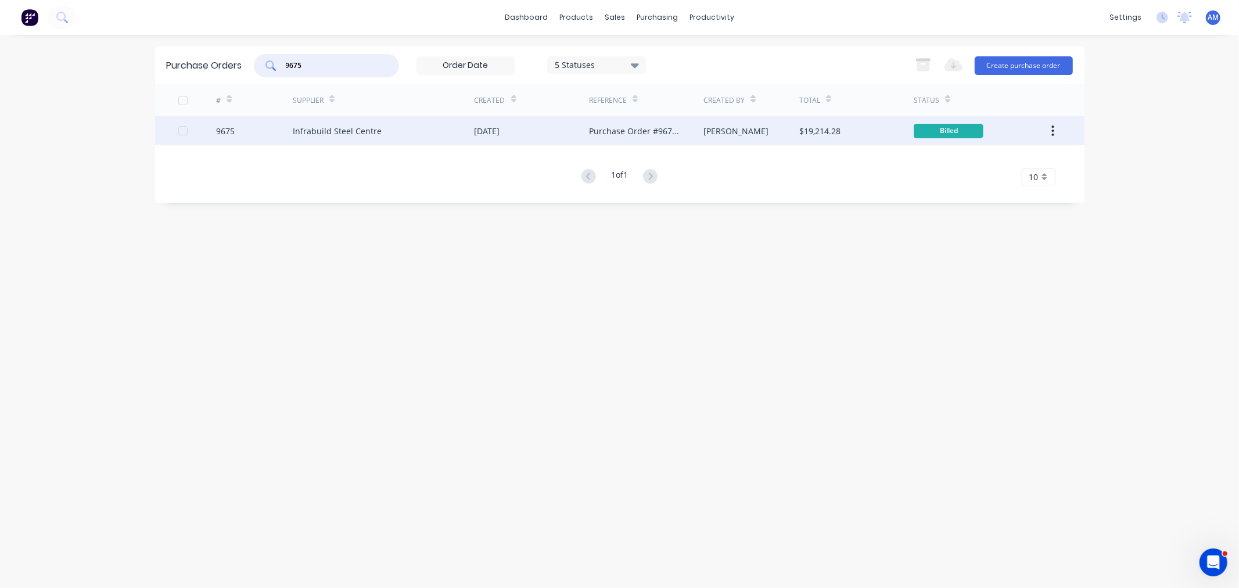
type input "9675"
click at [274, 123] on div "9675" at bounding box center [254, 130] width 77 height 29
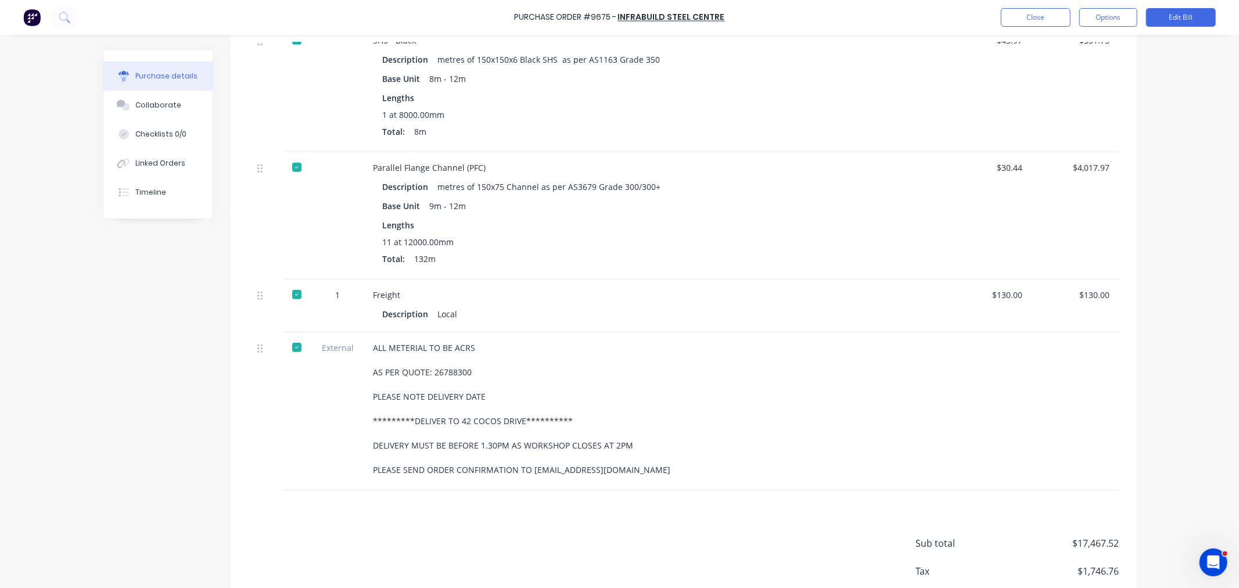
scroll to position [778, 0]
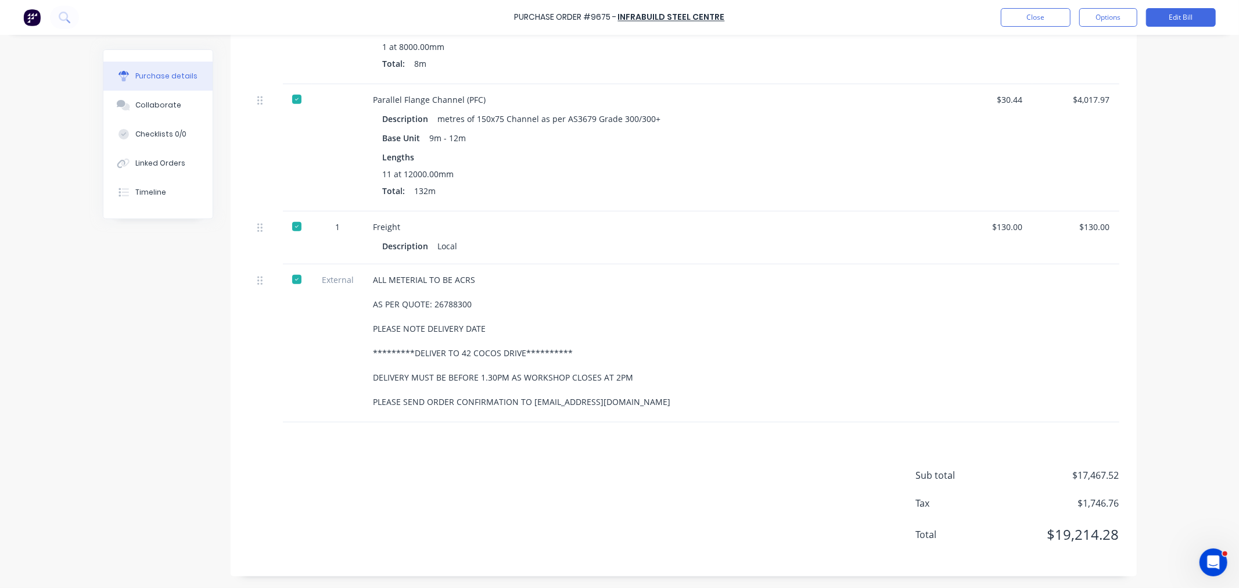
drag, startPoint x: 653, startPoint y: 399, endPoint x: 368, endPoint y: 273, distance: 312.3
click at [368, 273] on div "**********" at bounding box center [654, 343] width 581 height 158
copy div "**********"
click at [1100, 15] on button "Options" at bounding box center [1108, 17] width 58 height 19
click at [1096, 49] on div "Print / Email" at bounding box center [1081, 47] width 89 height 17
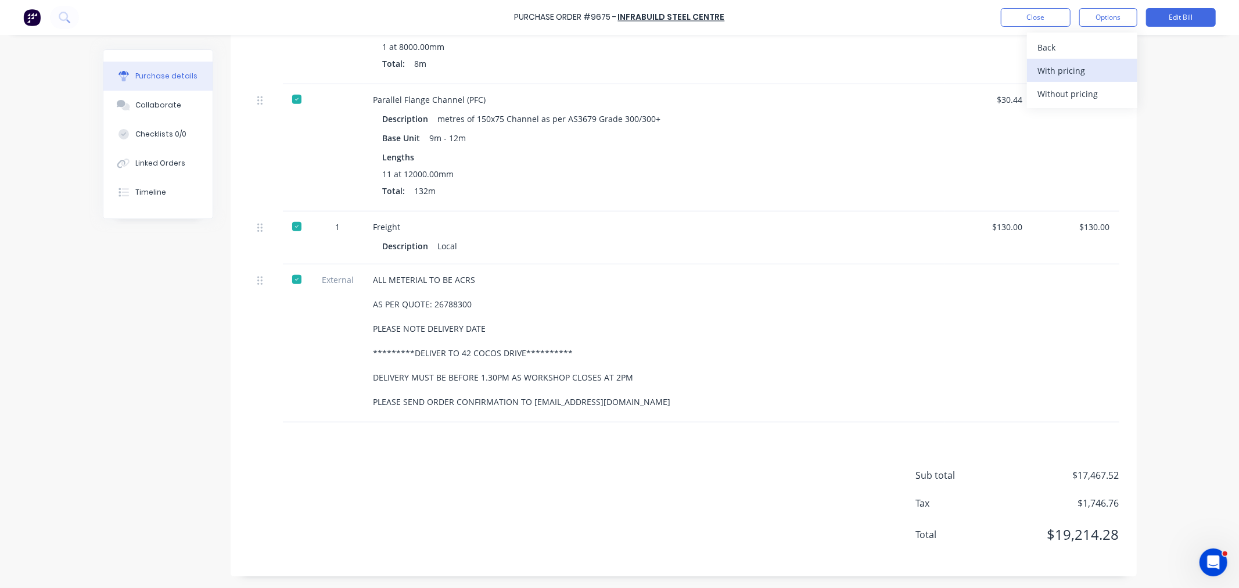
click at [1084, 71] on div "With pricing" at bounding box center [1081, 70] width 89 height 17
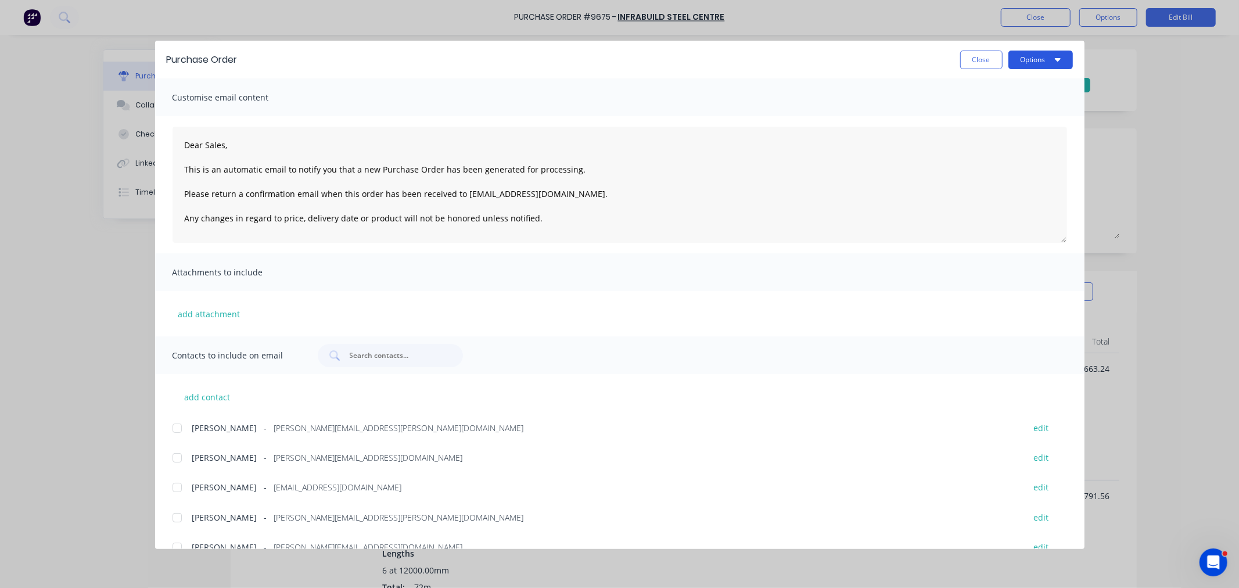
click at [1045, 58] on button "Options" at bounding box center [1040, 60] width 64 height 19
click at [1035, 83] on div "Preview" at bounding box center [1017, 89] width 89 height 17
click at [968, 60] on button "Close" at bounding box center [981, 60] width 42 height 19
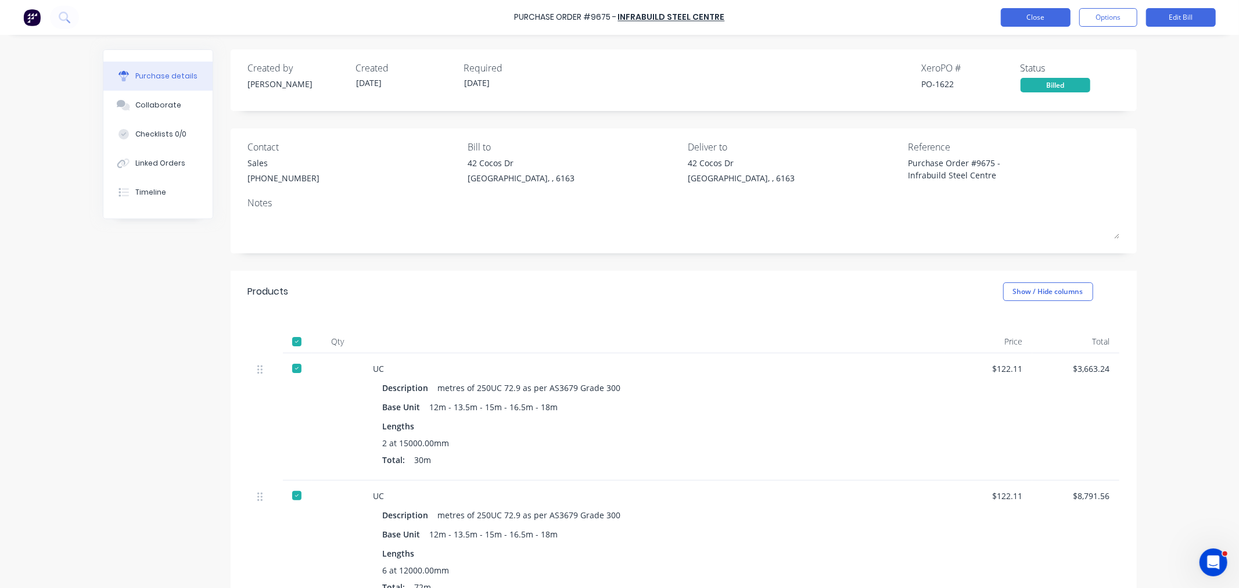
click at [1040, 18] on button "Close" at bounding box center [1036, 17] width 70 height 19
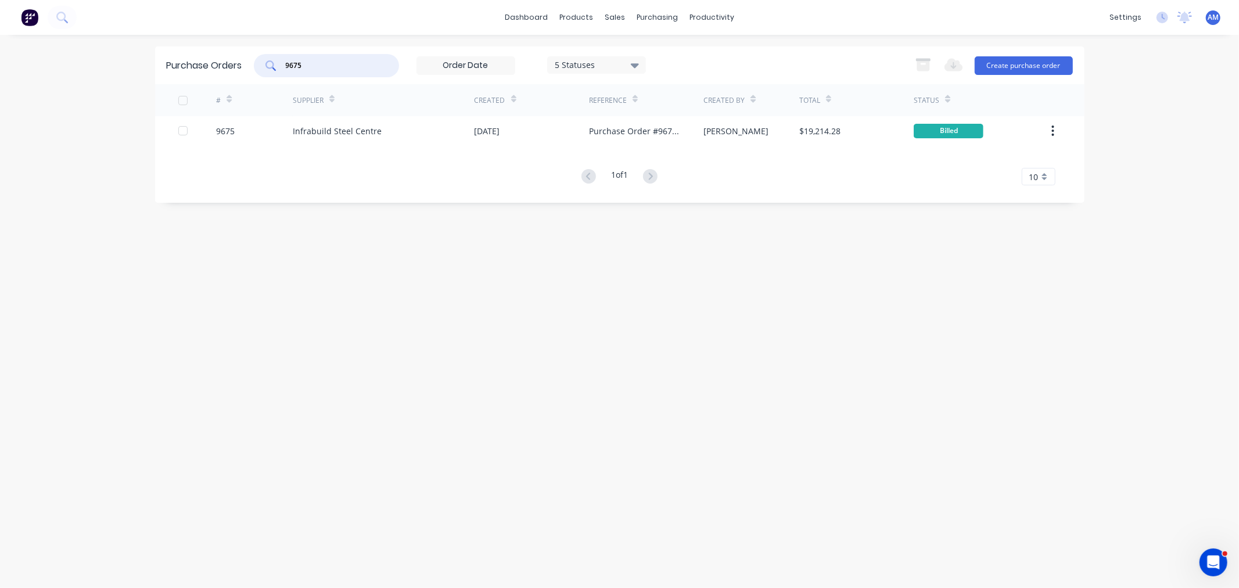
click at [332, 62] on input "9675" at bounding box center [333, 66] width 96 height 12
drag, startPoint x: 332, startPoint y: 62, endPoint x: 237, endPoint y: 70, distance: 95.5
click at [237, 70] on div "Purchase Orders 9675 5 Statuses 5 Statuses Export to Excel (XLSX) Create purcha…" at bounding box center [619, 65] width 929 height 38
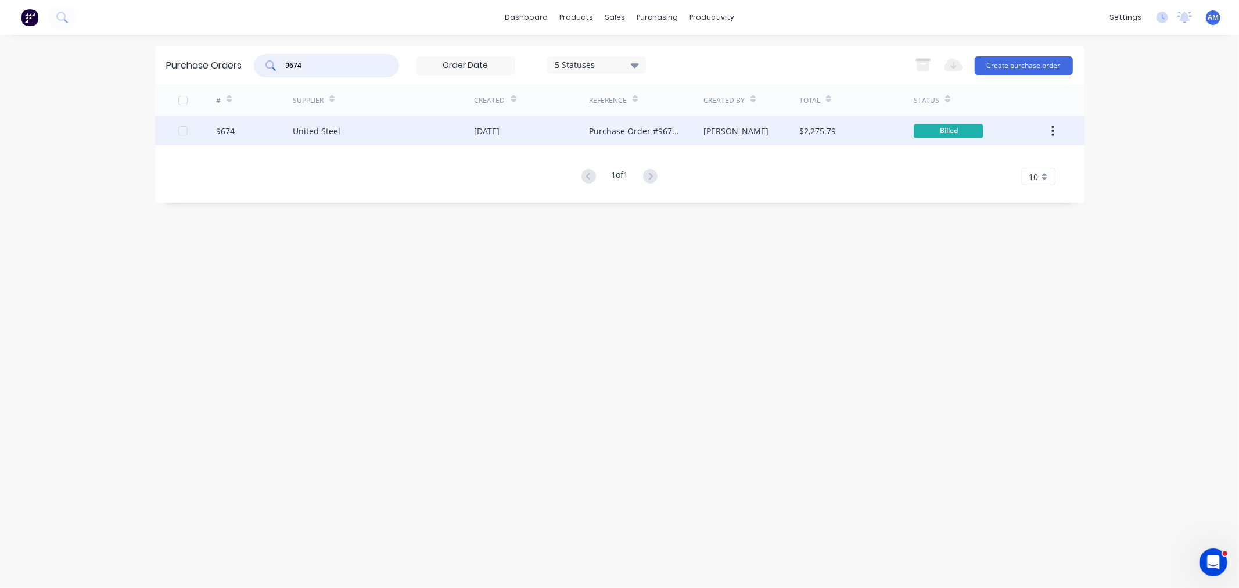
type input "9674"
click at [254, 131] on div "9674" at bounding box center [254, 130] width 77 height 29
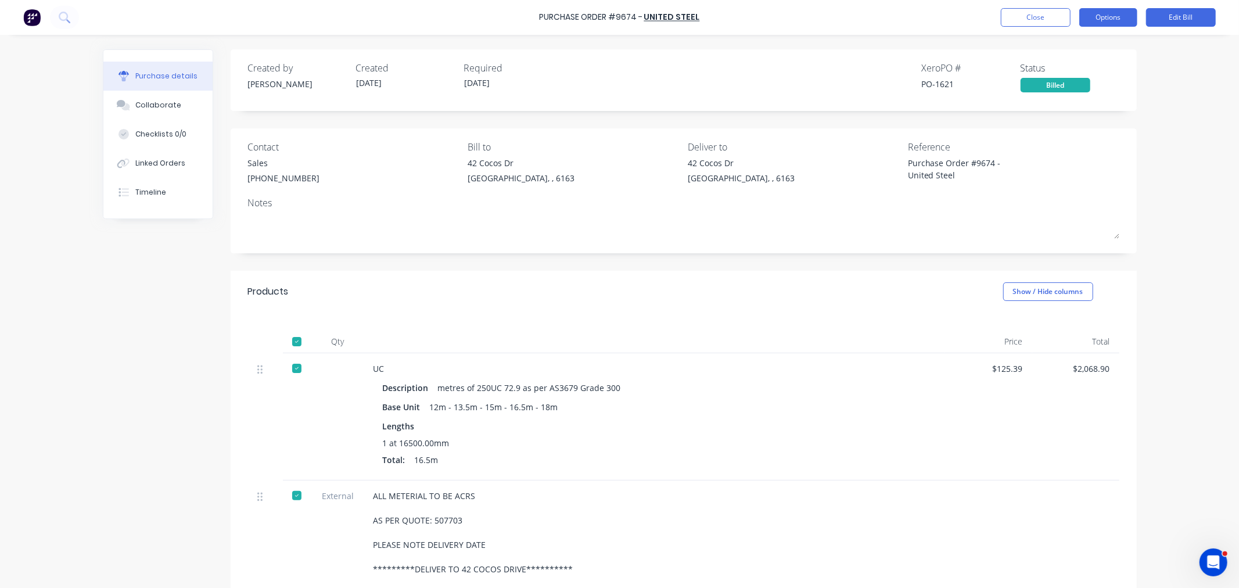
click at [1106, 15] on button "Options" at bounding box center [1108, 17] width 58 height 19
click at [1090, 55] on div "Print / Email" at bounding box center [1081, 47] width 89 height 17
click at [1048, 52] on div "Back" at bounding box center [1081, 47] width 89 height 17
click at [1073, 47] on div "Print / Email" at bounding box center [1081, 47] width 89 height 17
click at [1071, 82] on button "Without pricing" at bounding box center [1082, 93] width 110 height 23
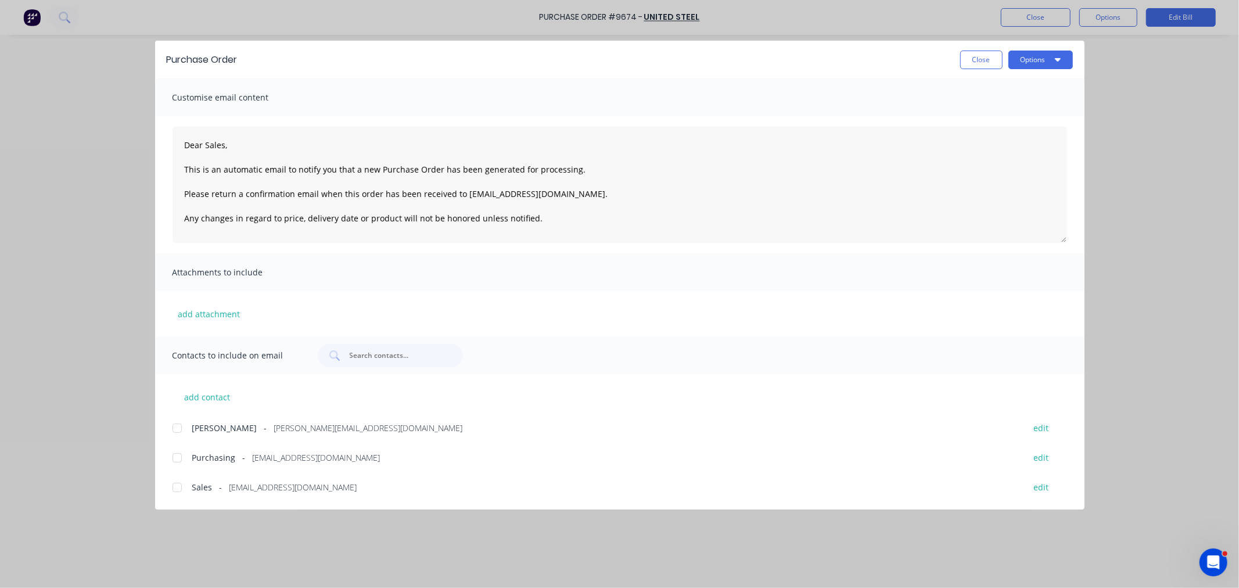
click at [1068, 78] on div "Customise email content" at bounding box center [619, 97] width 929 height 38
click at [981, 57] on button "Close" at bounding box center [981, 60] width 42 height 19
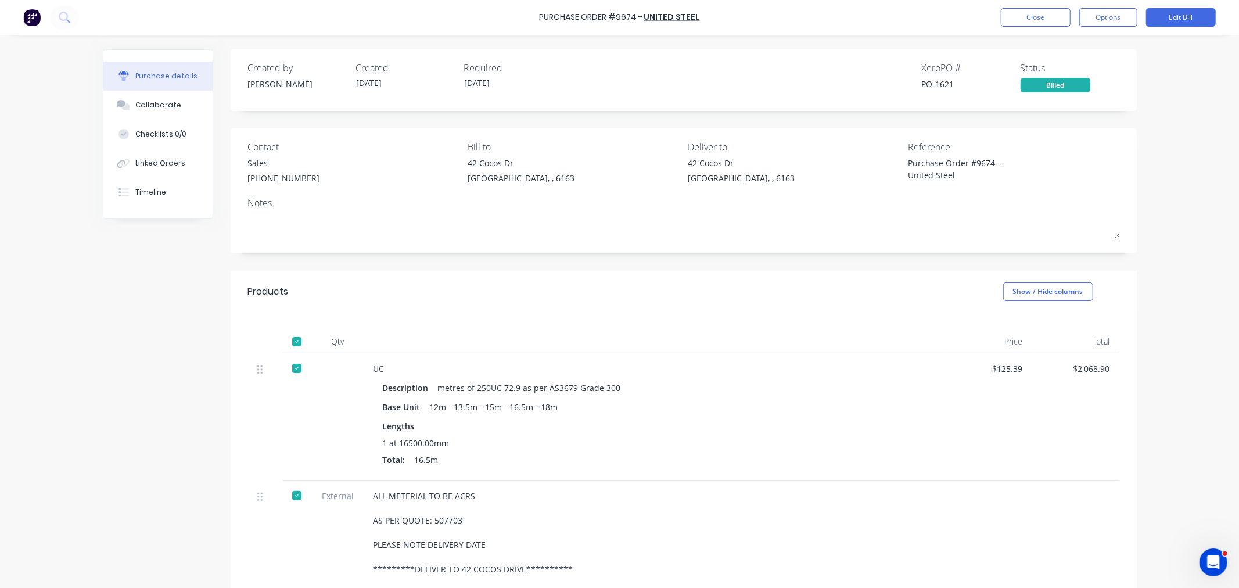
click at [1113, 7] on div "Purchase Order #9674 - United Steel Close Options Edit Bill" at bounding box center [619, 17] width 1239 height 35
click at [1098, 20] on button "Options" at bounding box center [1108, 17] width 58 height 19
click at [1079, 48] on div "Print / Email" at bounding box center [1081, 47] width 89 height 17
click at [1064, 65] on div "With pricing" at bounding box center [1081, 70] width 89 height 17
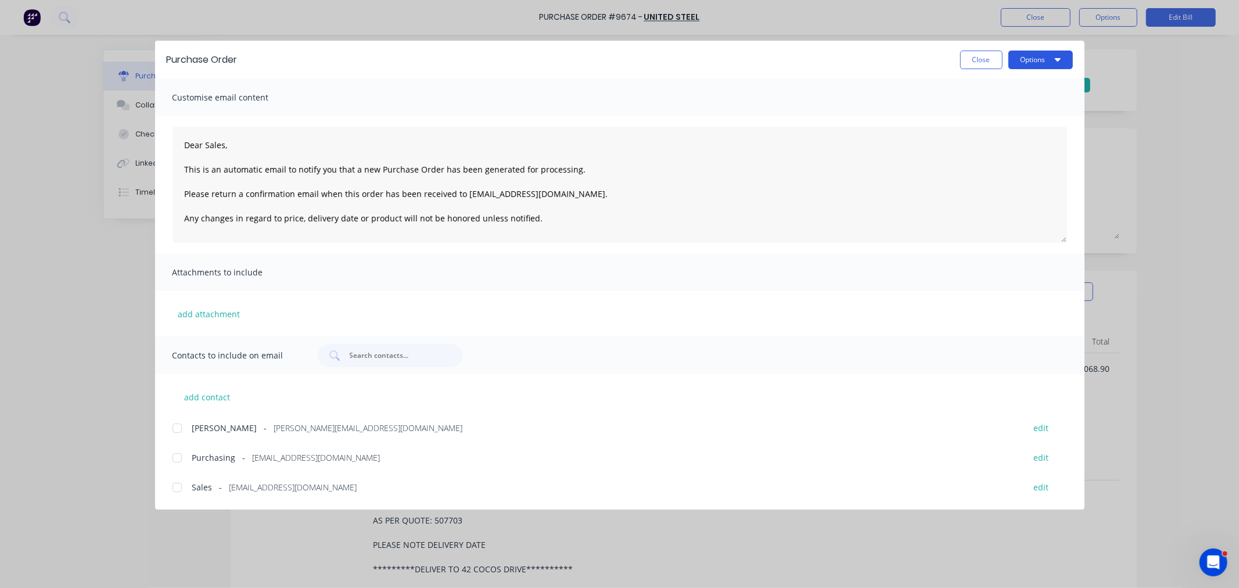
click at [1034, 62] on button "Options" at bounding box center [1040, 60] width 64 height 19
click at [1022, 83] on div "Preview" at bounding box center [1017, 89] width 89 height 17
click at [984, 58] on button "Close" at bounding box center [981, 60] width 42 height 19
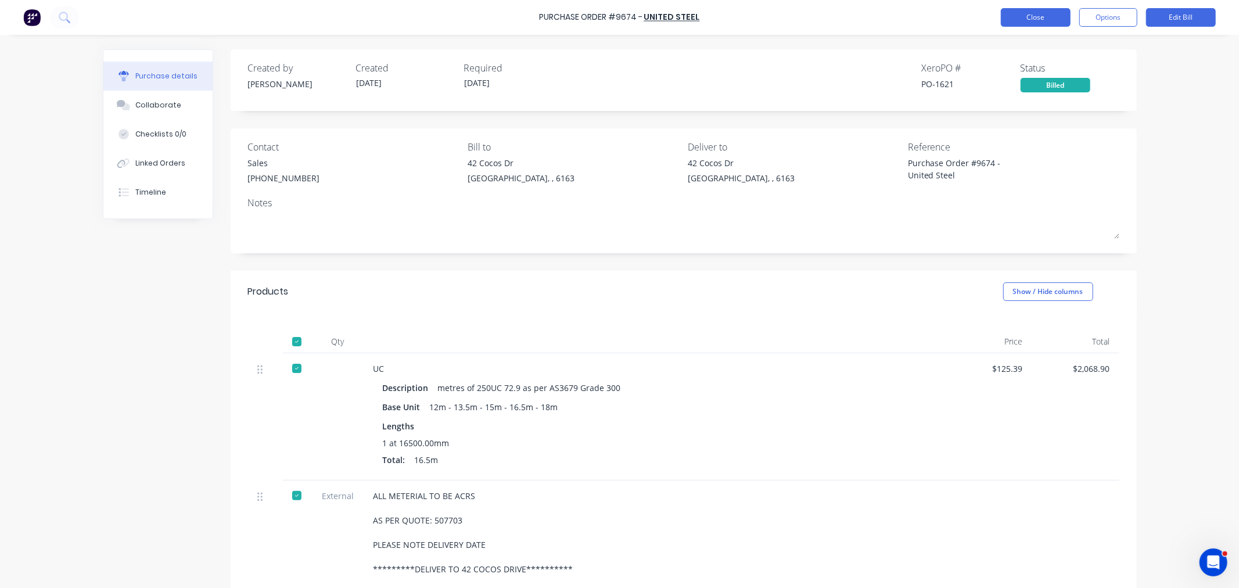
click at [1042, 20] on button "Close" at bounding box center [1036, 17] width 70 height 19
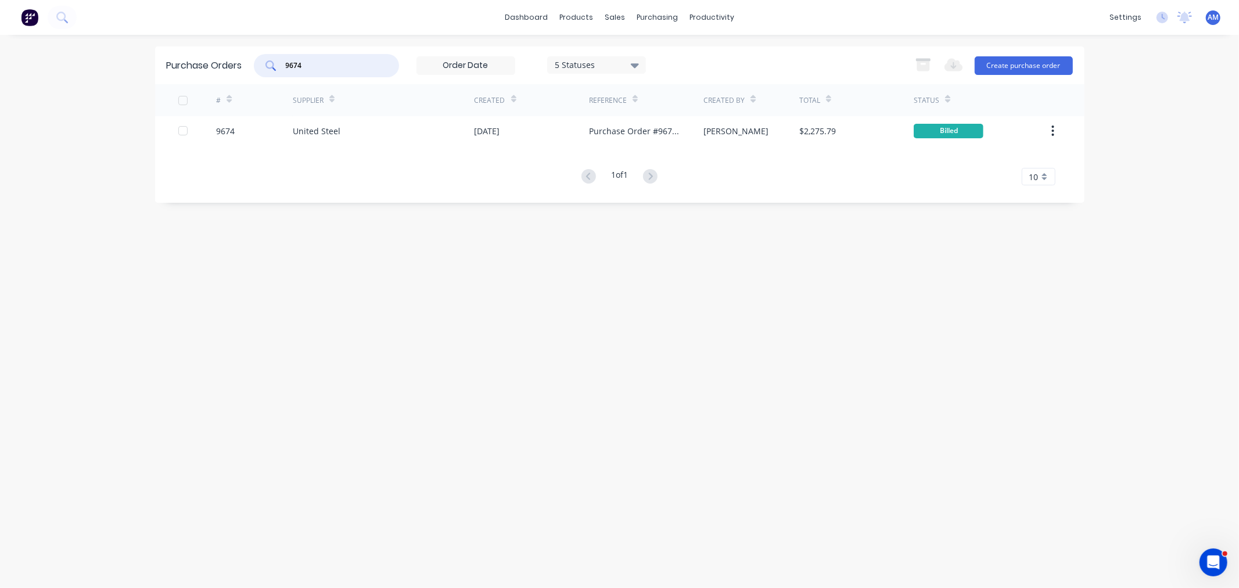
click at [319, 69] on input "9674" at bounding box center [333, 66] width 96 height 12
drag, startPoint x: 328, startPoint y: 69, endPoint x: 269, endPoint y: 85, distance: 61.6
click at [269, 84] on div "Purchase Orders 9674 5 Statuses 5 Statuses Export to Excel (XLSX) Create purcha…" at bounding box center [619, 124] width 929 height 156
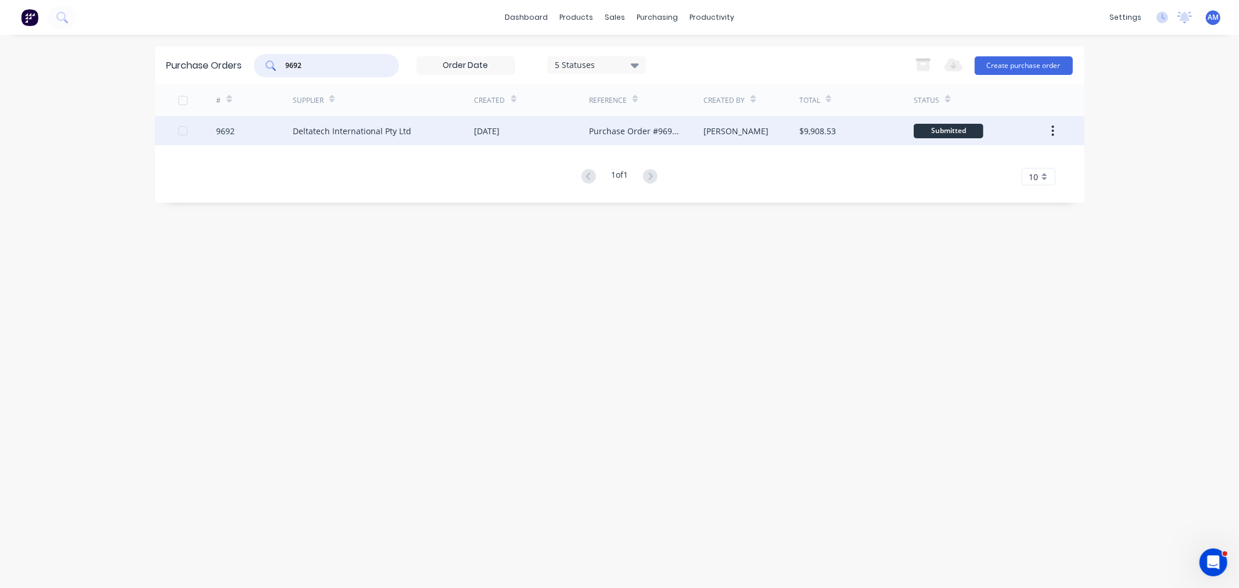
type input "9692"
click at [253, 135] on div "9692" at bounding box center [254, 130] width 77 height 29
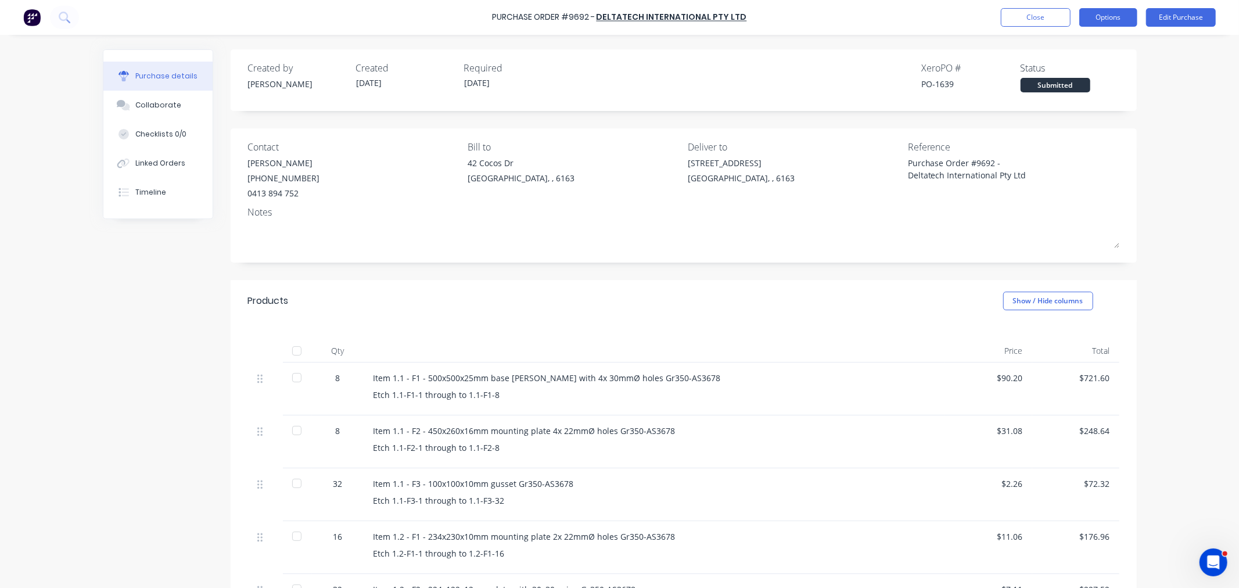
click at [1112, 21] on button "Options" at bounding box center [1108, 17] width 58 height 19
click at [1093, 45] on div "Print / Email" at bounding box center [1081, 47] width 89 height 17
click at [1073, 70] on div "With pricing" at bounding box center [1081, 70] width 89 height 17
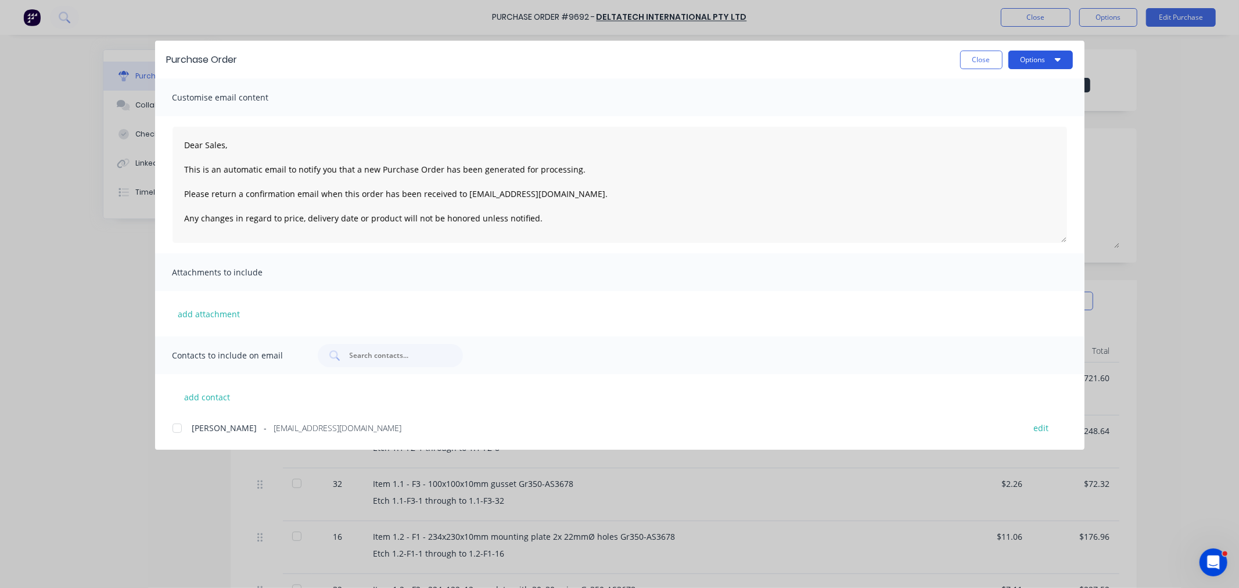
click at [1030, 58] on button "Options" at bounding box center [1040, 60] width 64 height 19
click at [1028, 77] on div "Preview Print Email" at bounding box center [1017, 112] width 110 height 75
click at [1025, 84] on div "Preview" at bounding box center [1017, 89] width 89 height 17
click at [995, 63] on button "Close" at bounding box center [981, 60] width 42 height 19
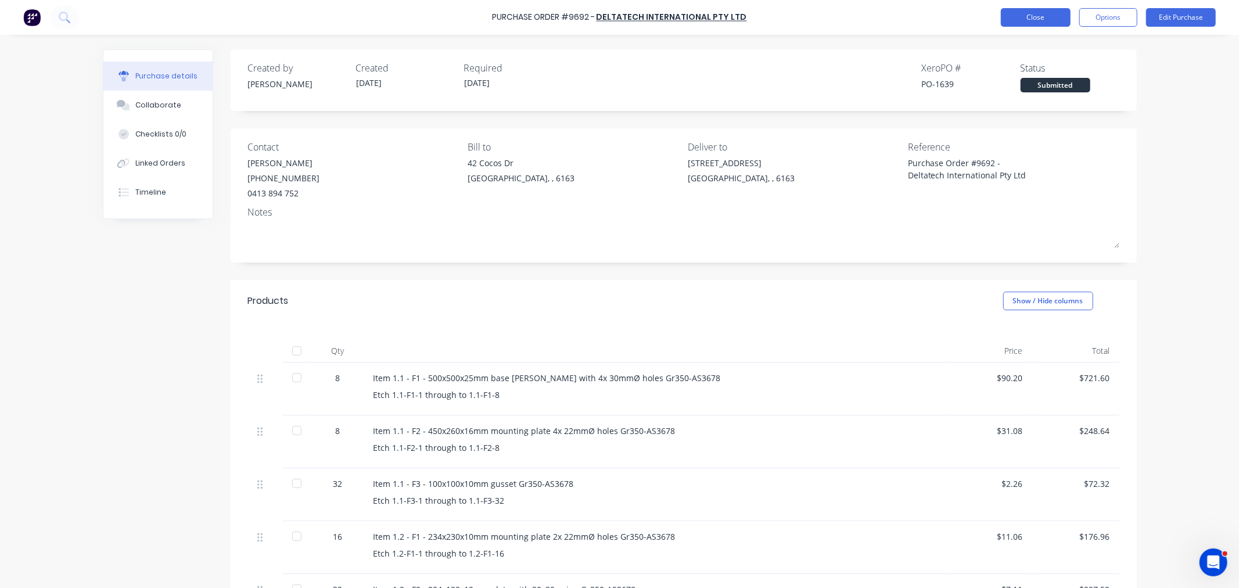
click at [1011, 21] on button "Close" at bounding box center [1036, 17] width 70 height 19
